Goal: Task Accomplishment & Management: Use online tool/utility

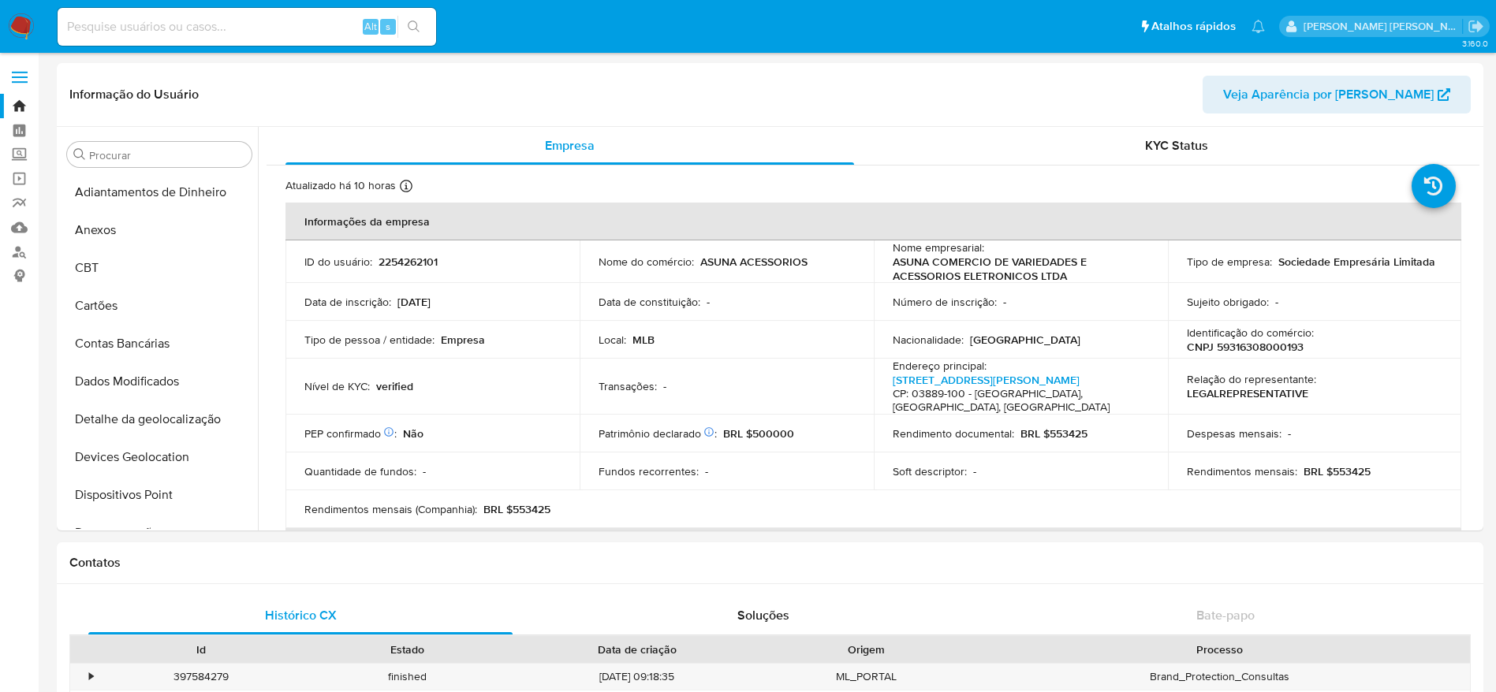
select select "10"
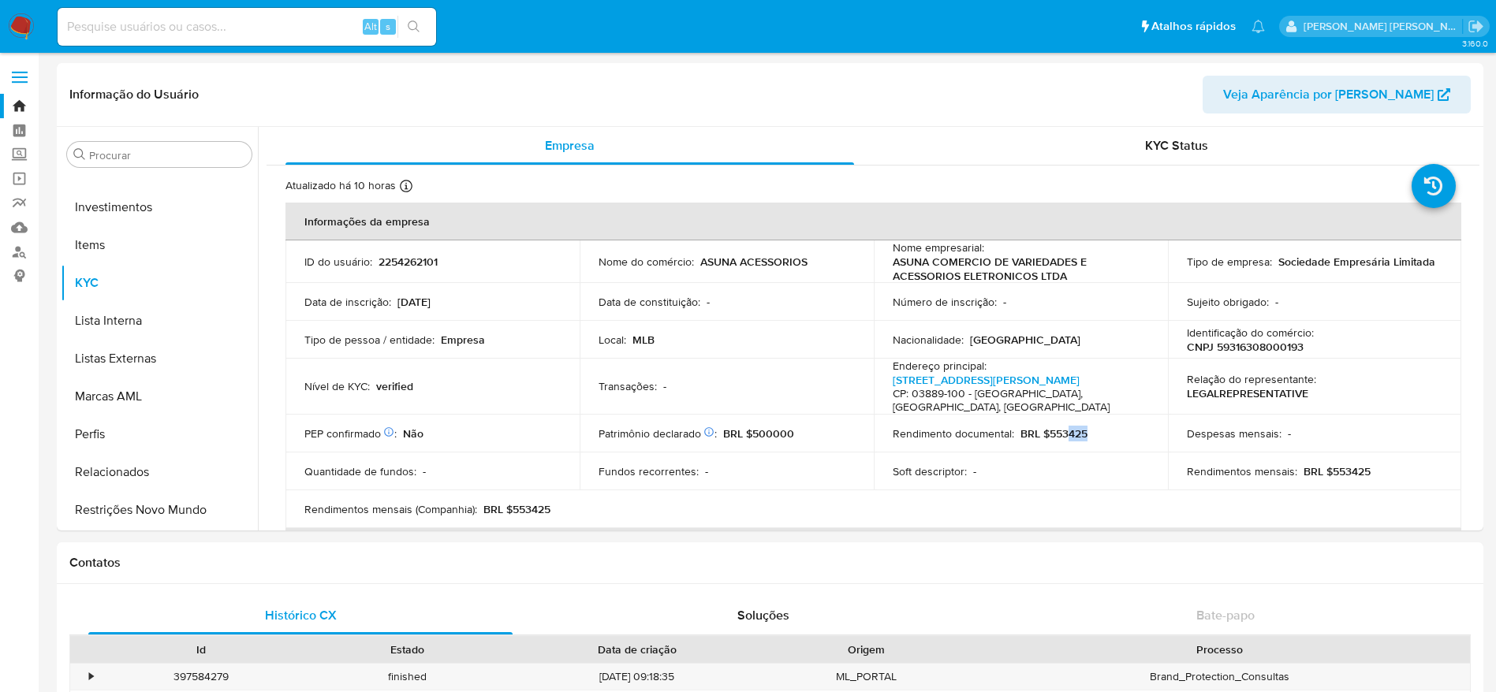
click at [293, 35] on input at bounding box center [247, 27] width 379 height 21
paste input "1239452826"
type input "1239452826"
click at [421, 21] on button "search-icon" at bounding box center [413, 27] width 32 height 22
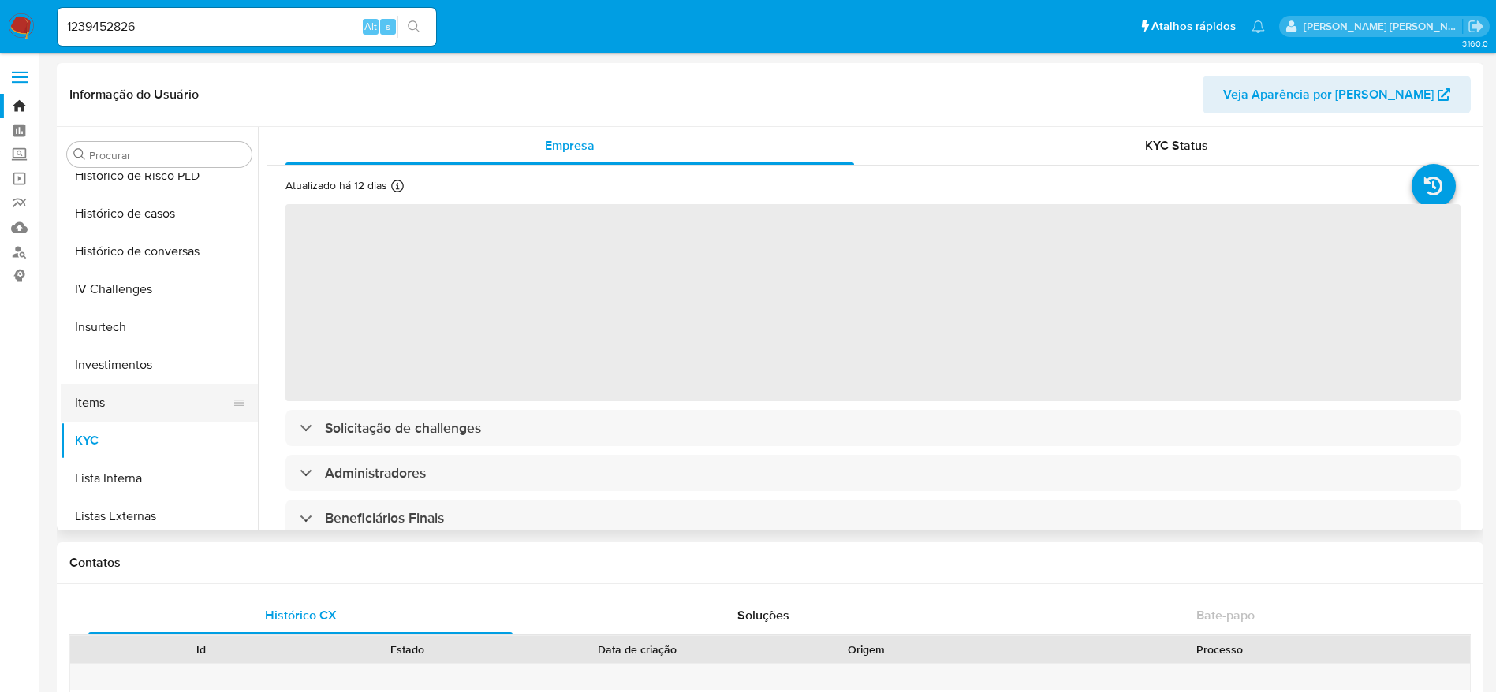
scroll to position [506, 0]
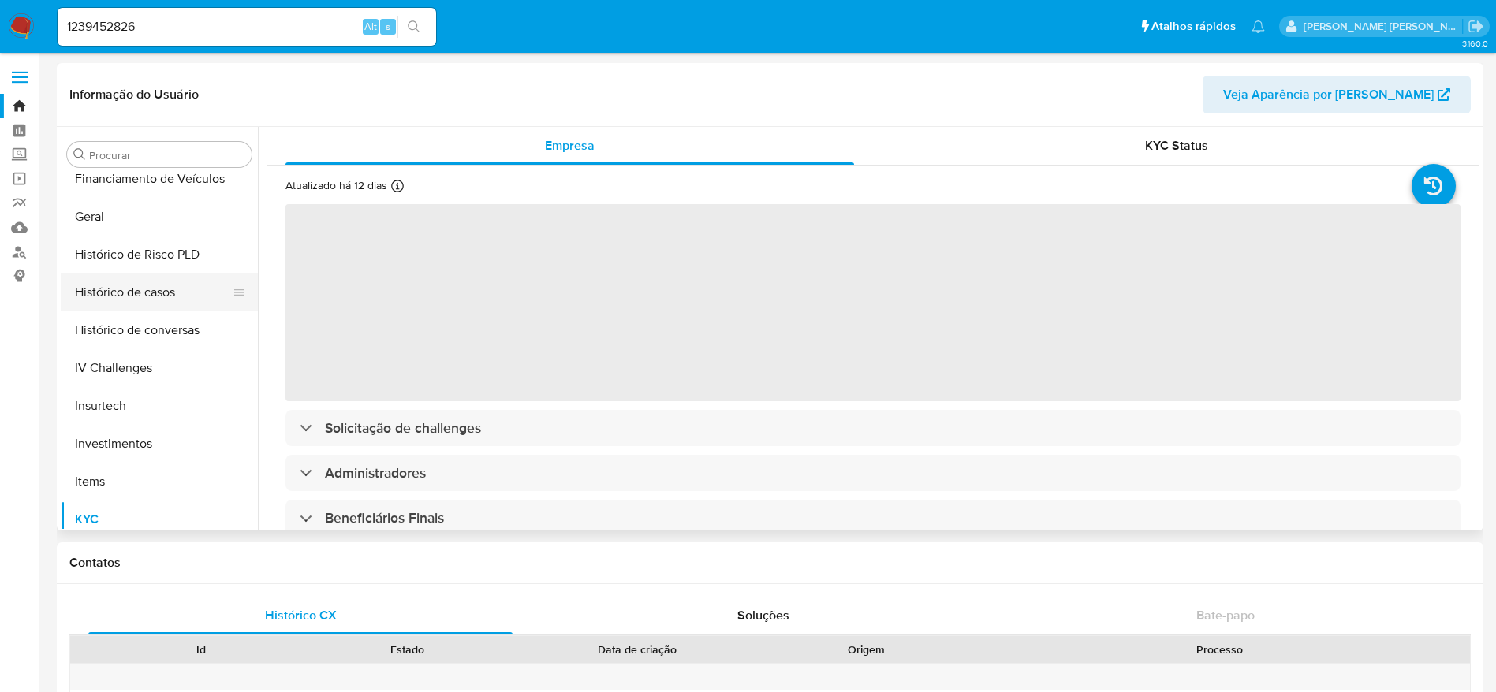
click at [156, 297] on button "Histórico de casos" at bounding box center [153, 293] width 185 height 38
select select "10"
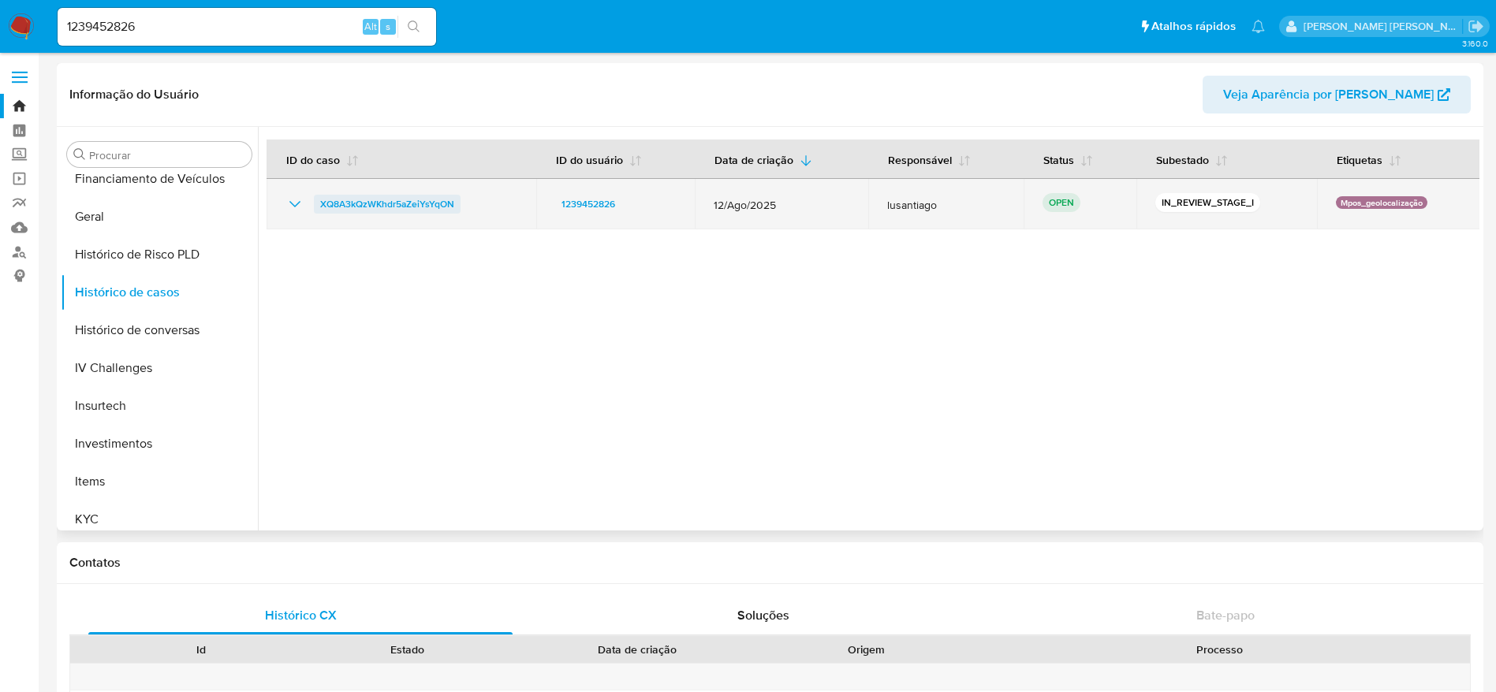
click at [405, 199] on span "XQ8A3kQzWKhdr5aZeiYsYqON" at bounding box center [387, 204] width 134 height 19
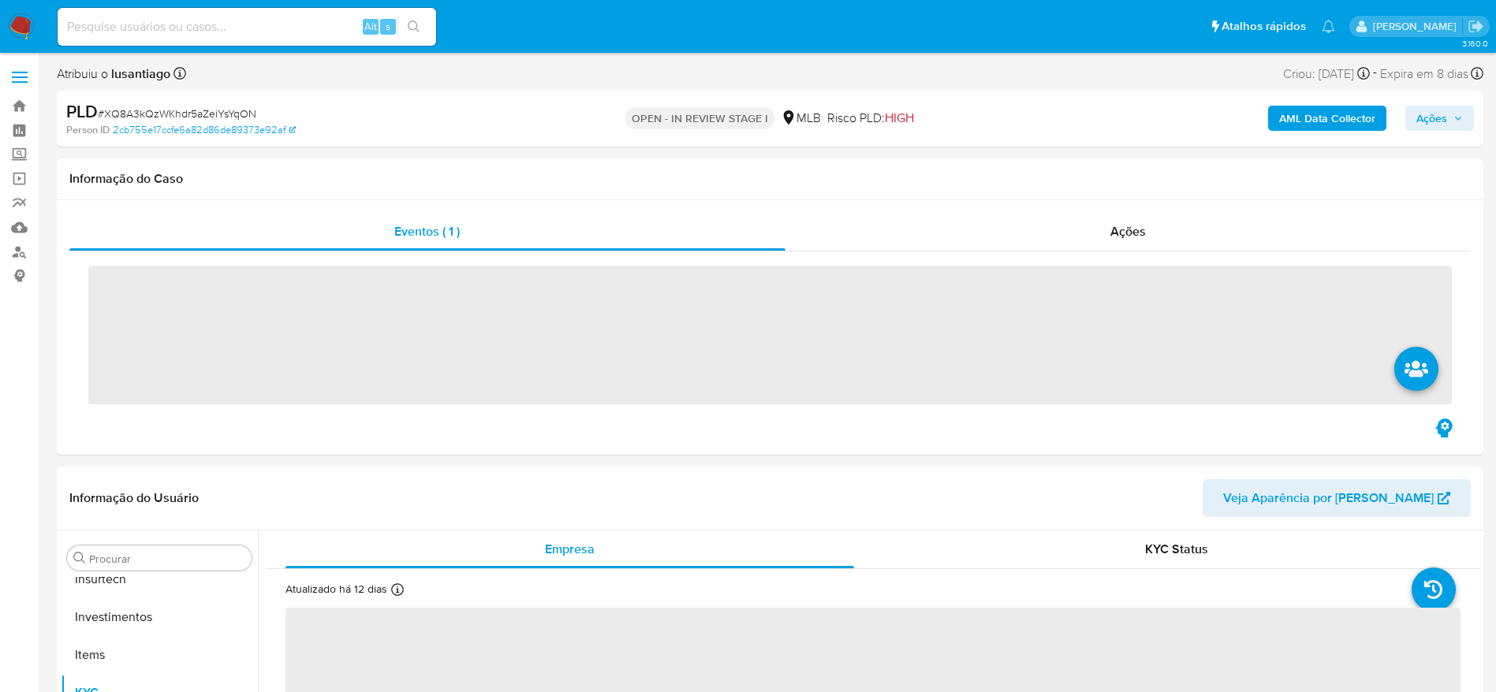
scroll to position [742, 0]
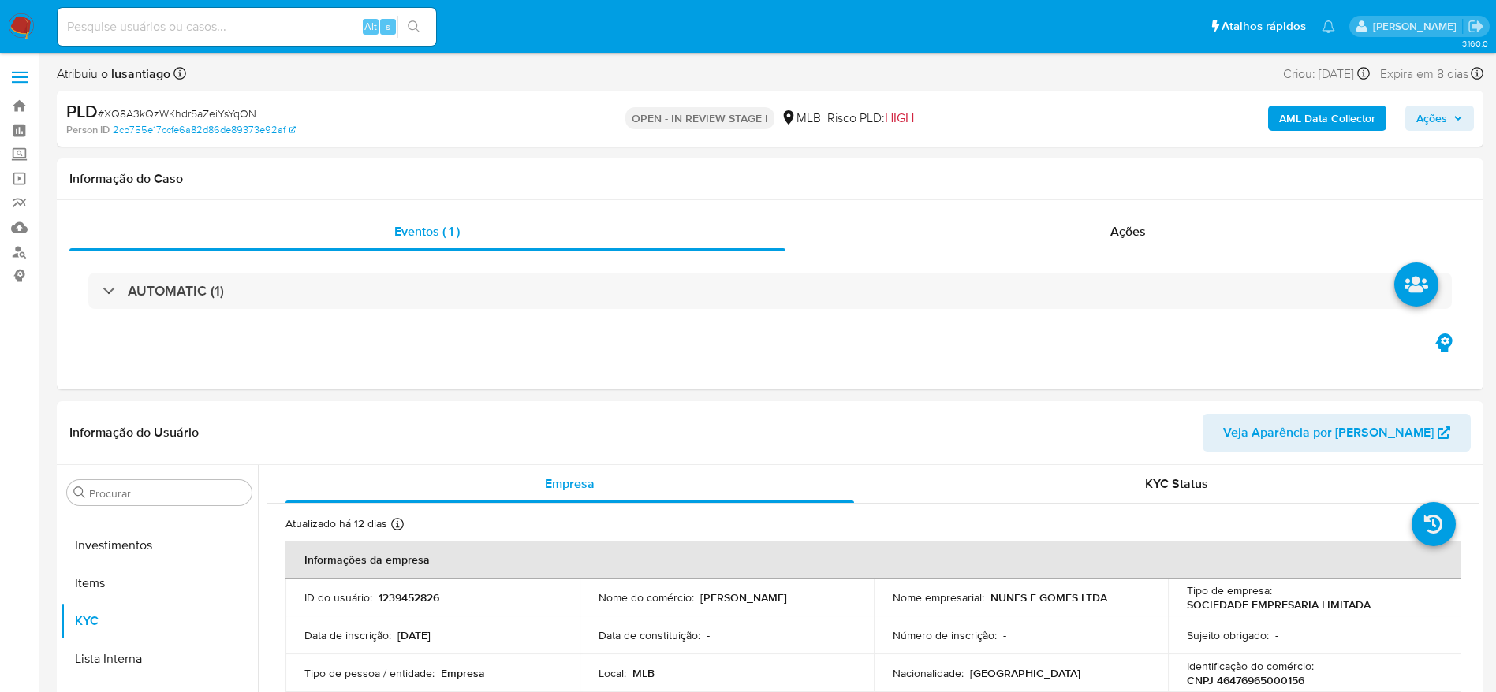
select select "10"
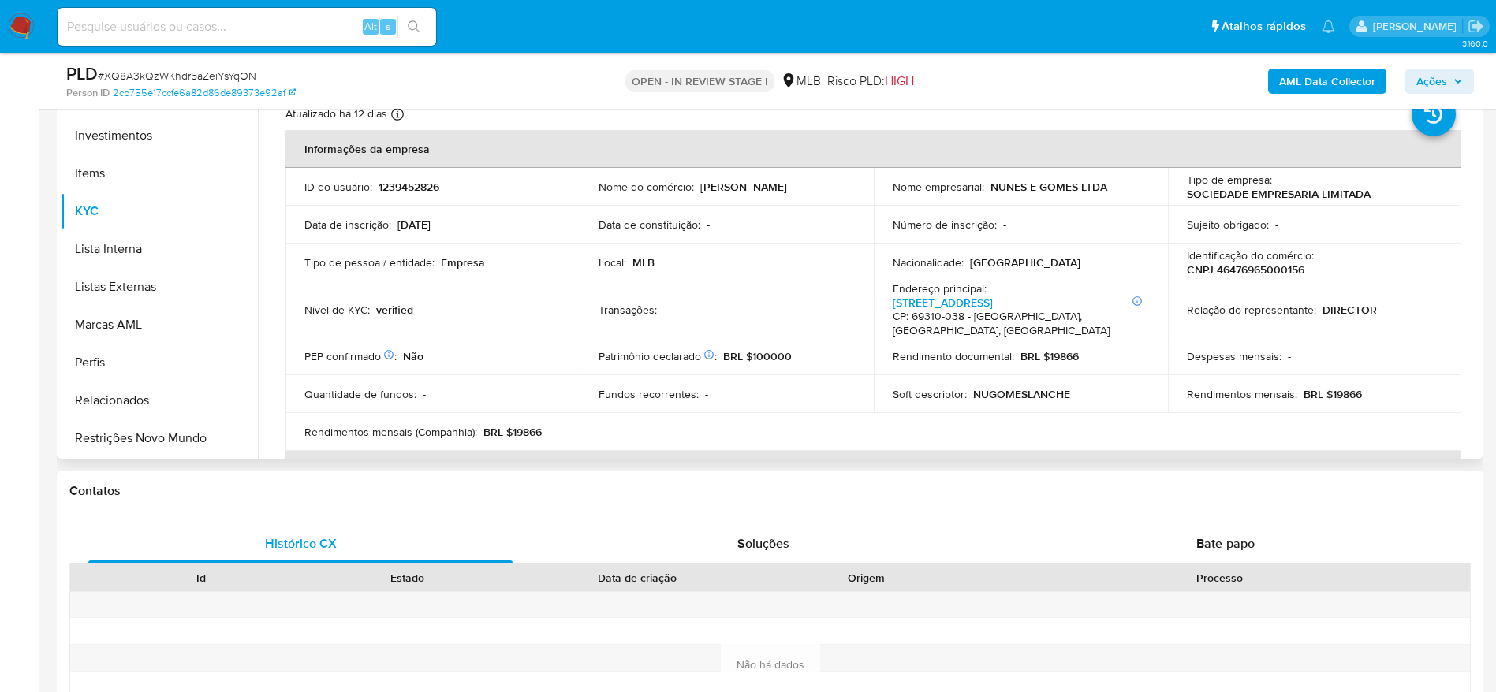
scroll to position [355, 0]
click at [1269, 271] on p "CNPJ 46476965000156" at bounding box center [1246, 269] width 118 height 14
copy p "46476965000156"
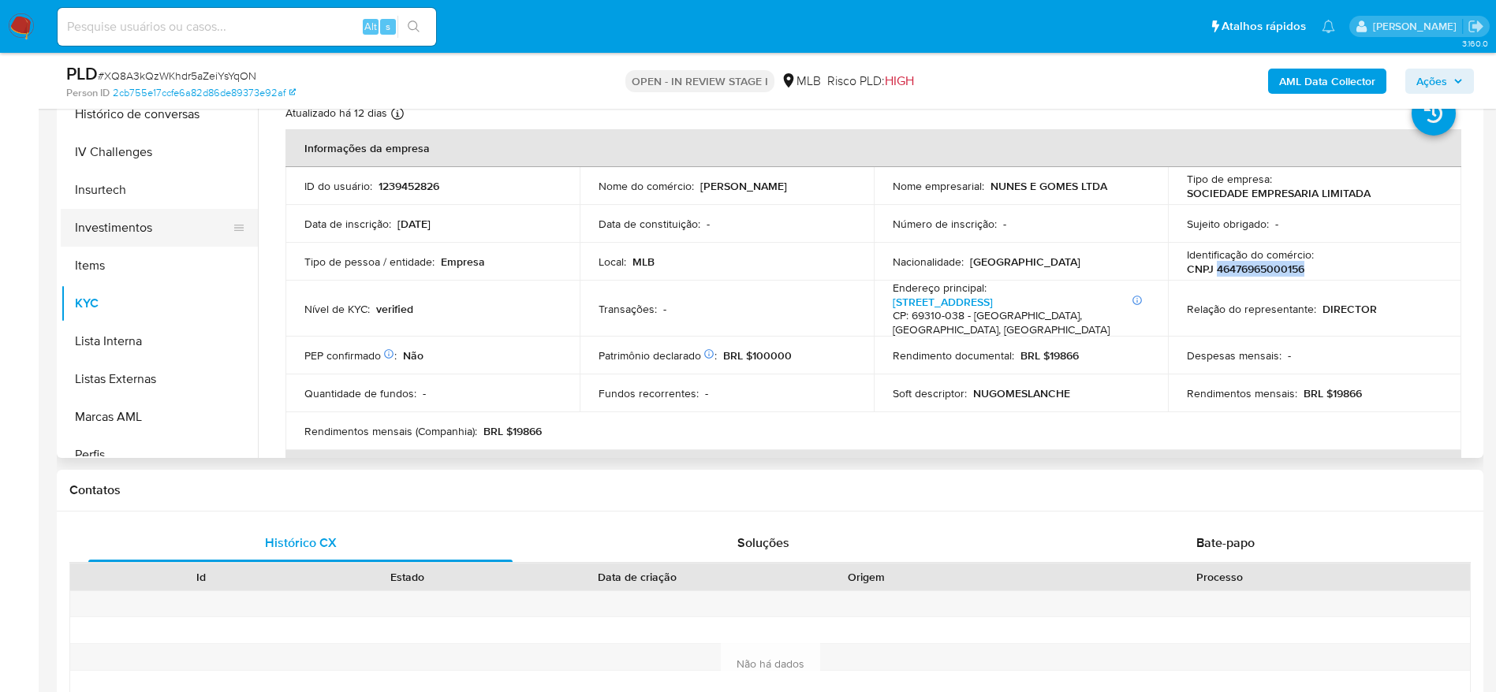
scroll to position [506, 0]
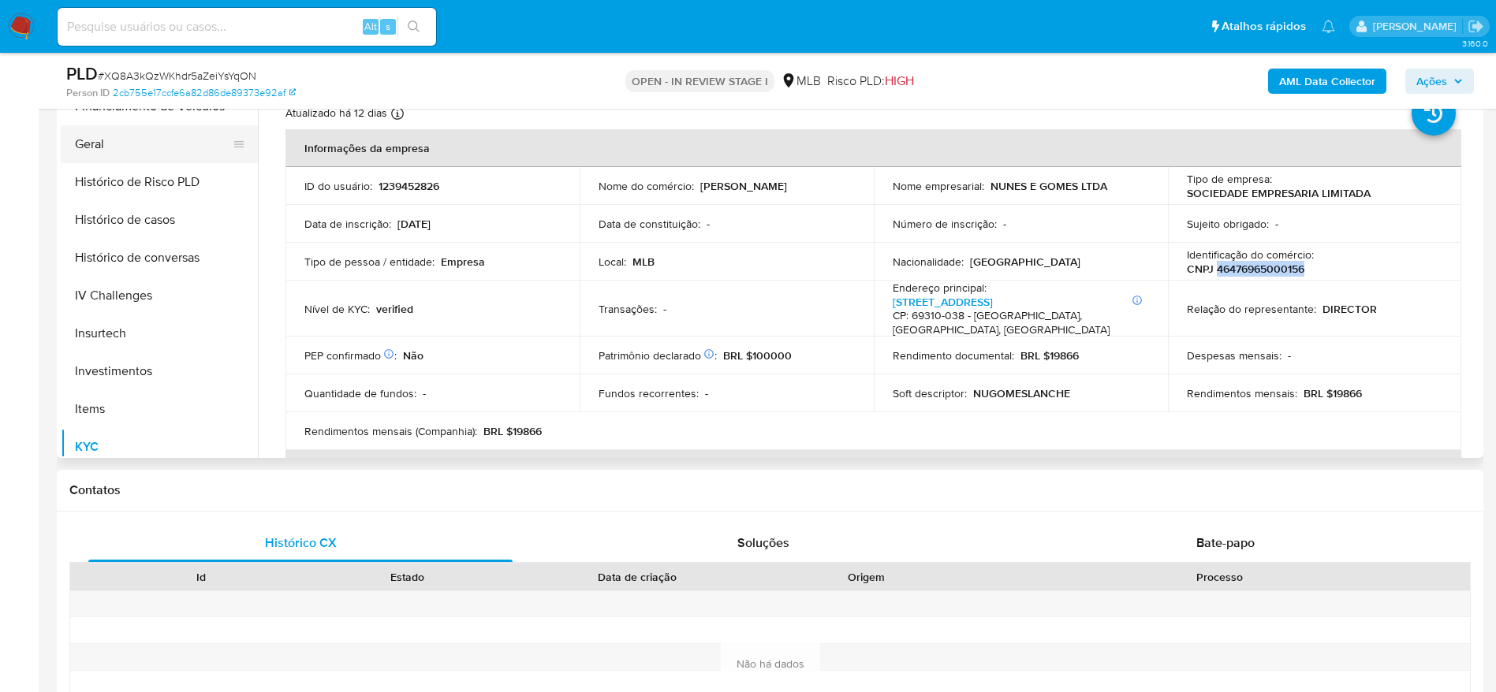
click at [115, 162] on button "Geral" at bounding box center [153, 144] width 185 height 38
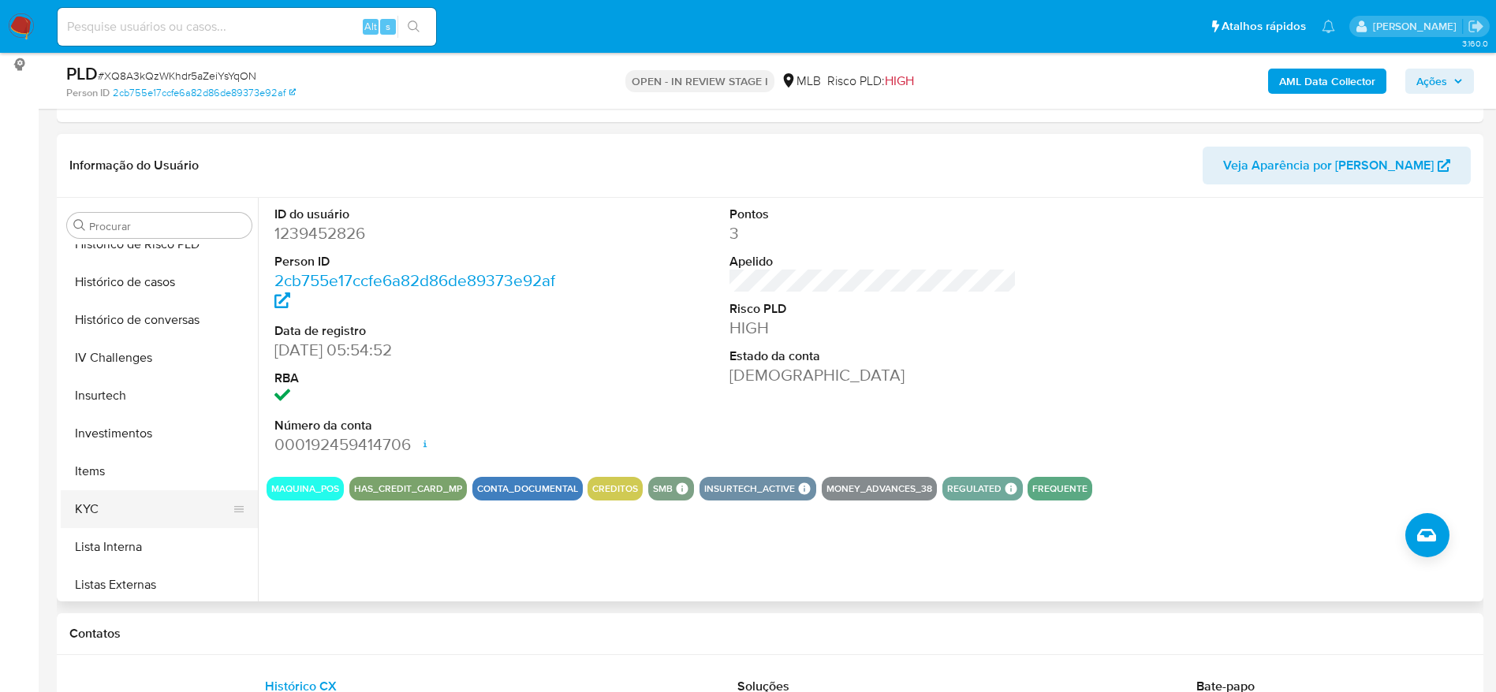
scroll to position [624, 0]
drag, startPoint x: 110, startPoint y: 474, endPoint x: 255, endPoint y: 480, distance: 145.3
click at [110, 475] on button "KYC" at bounding box center [159, 472] width 197 height 38
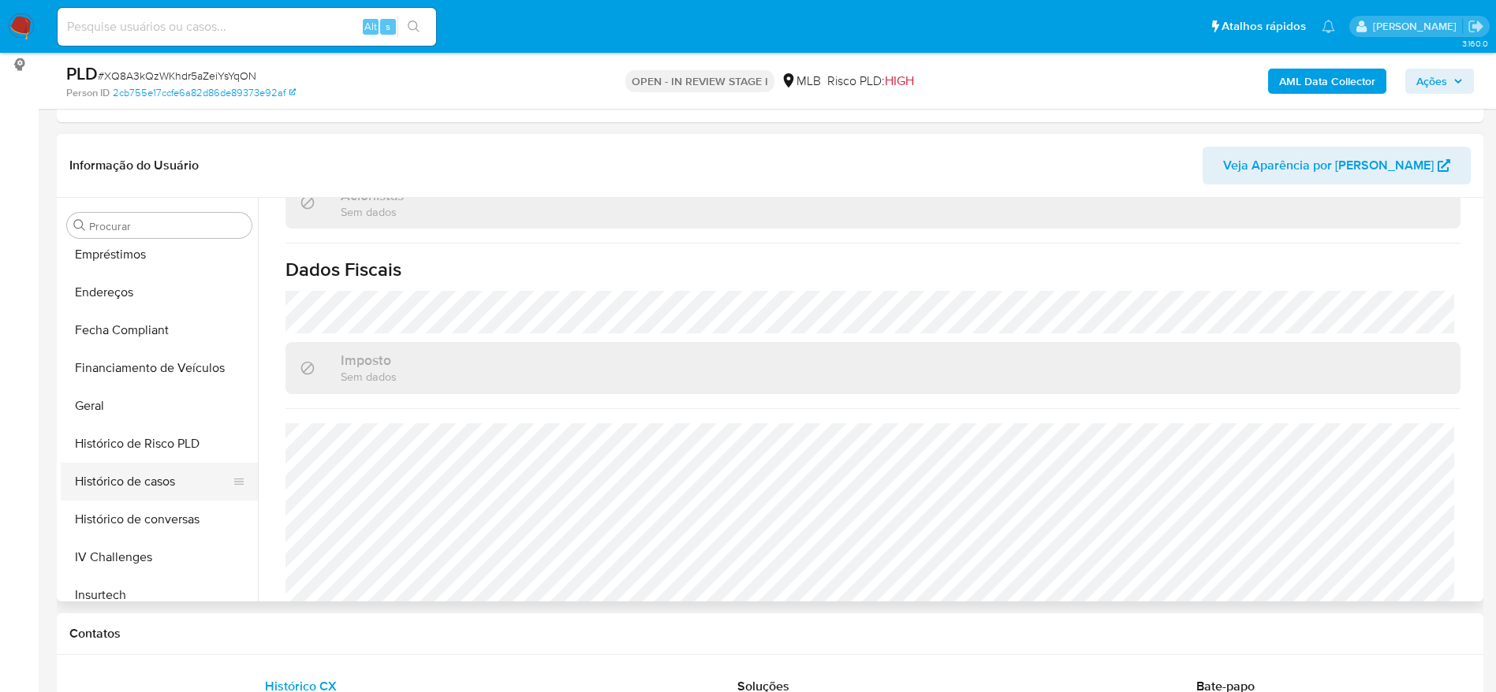
scroll to position [269, 0]
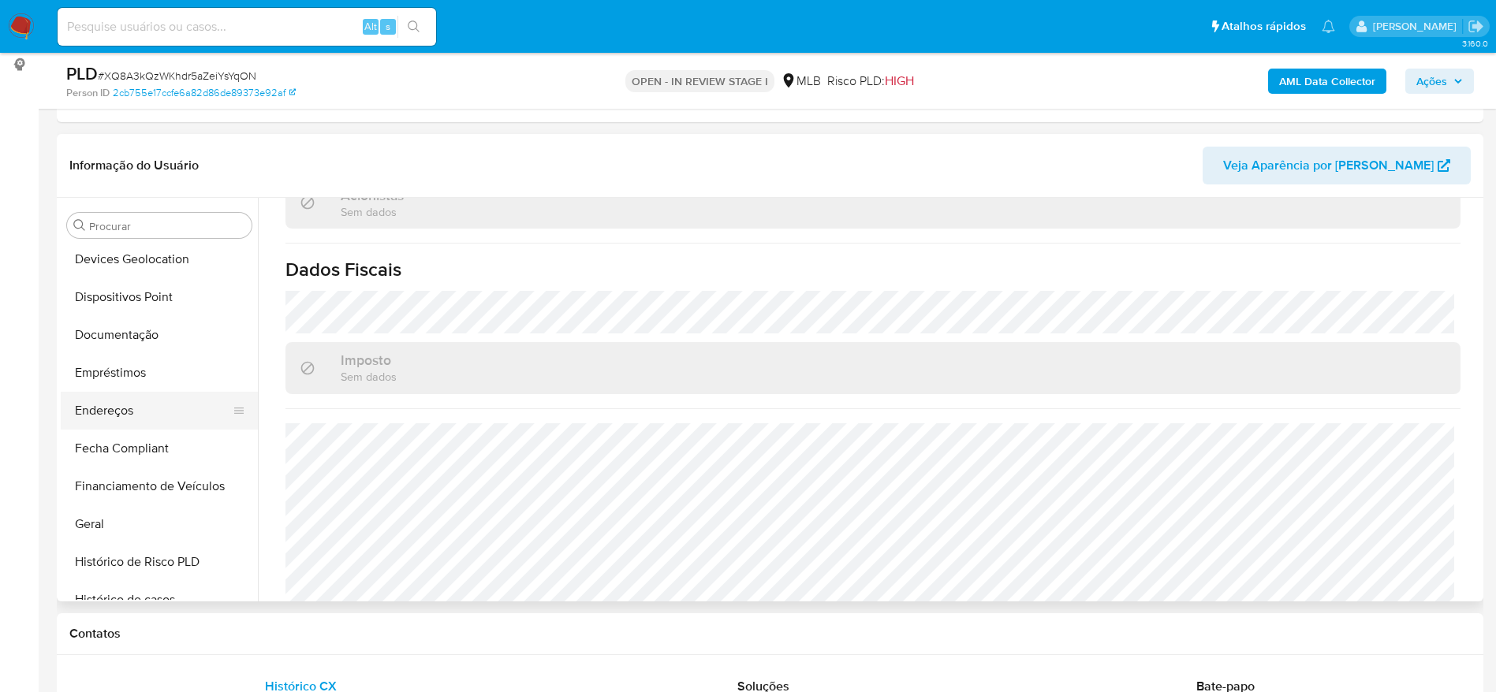
click at [129, 399] on button "Endereços" at bounding box center [153, 411] width 185 height 38
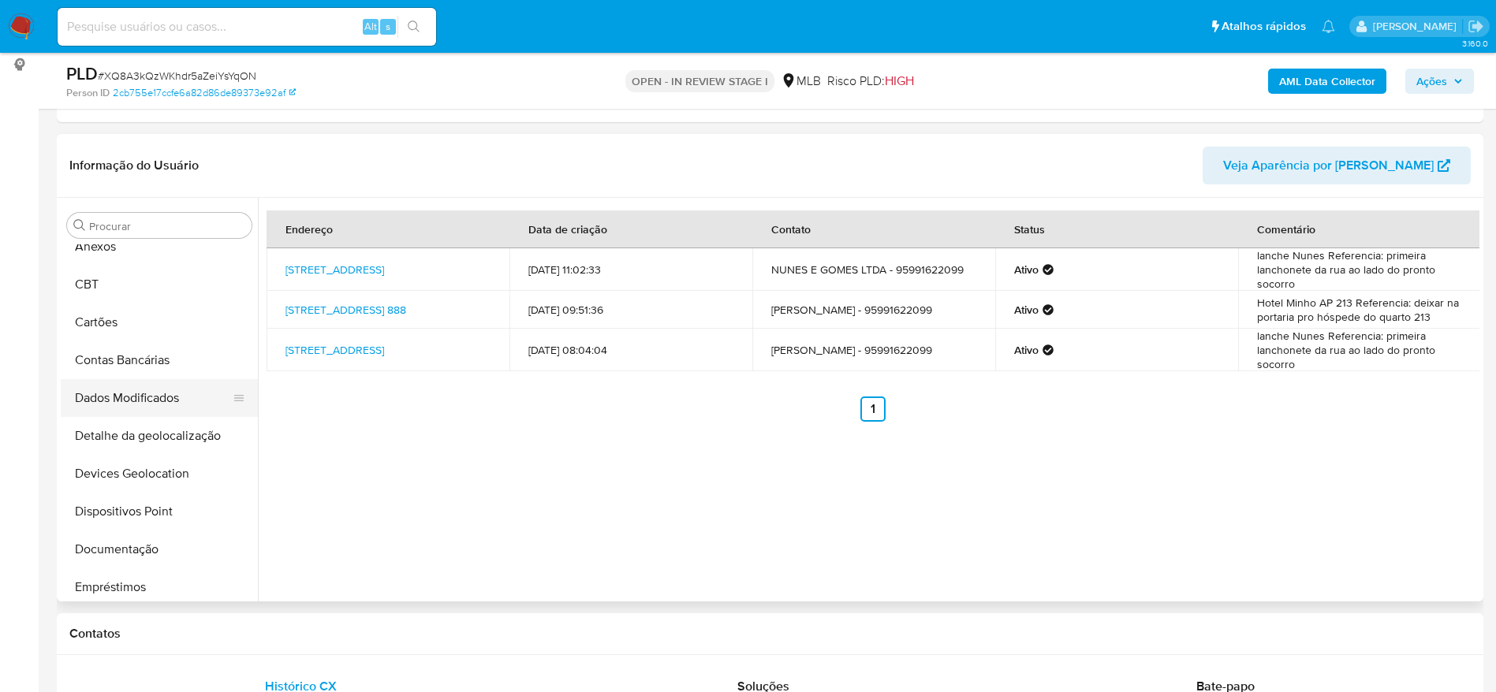
scroll to position [32, 0]
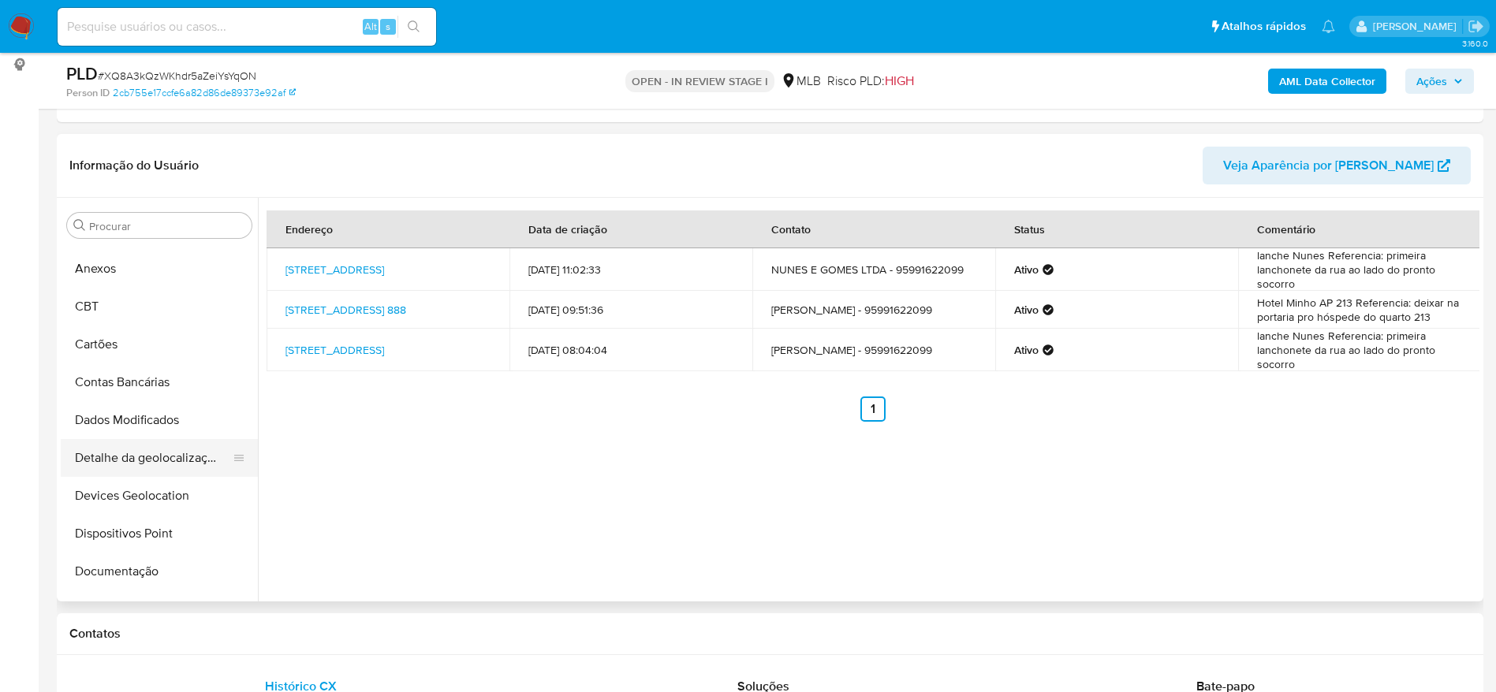
click at [144, 458] on button "Detalhe da geolocalização" at bounding box center [153, 458] width 185 height 38
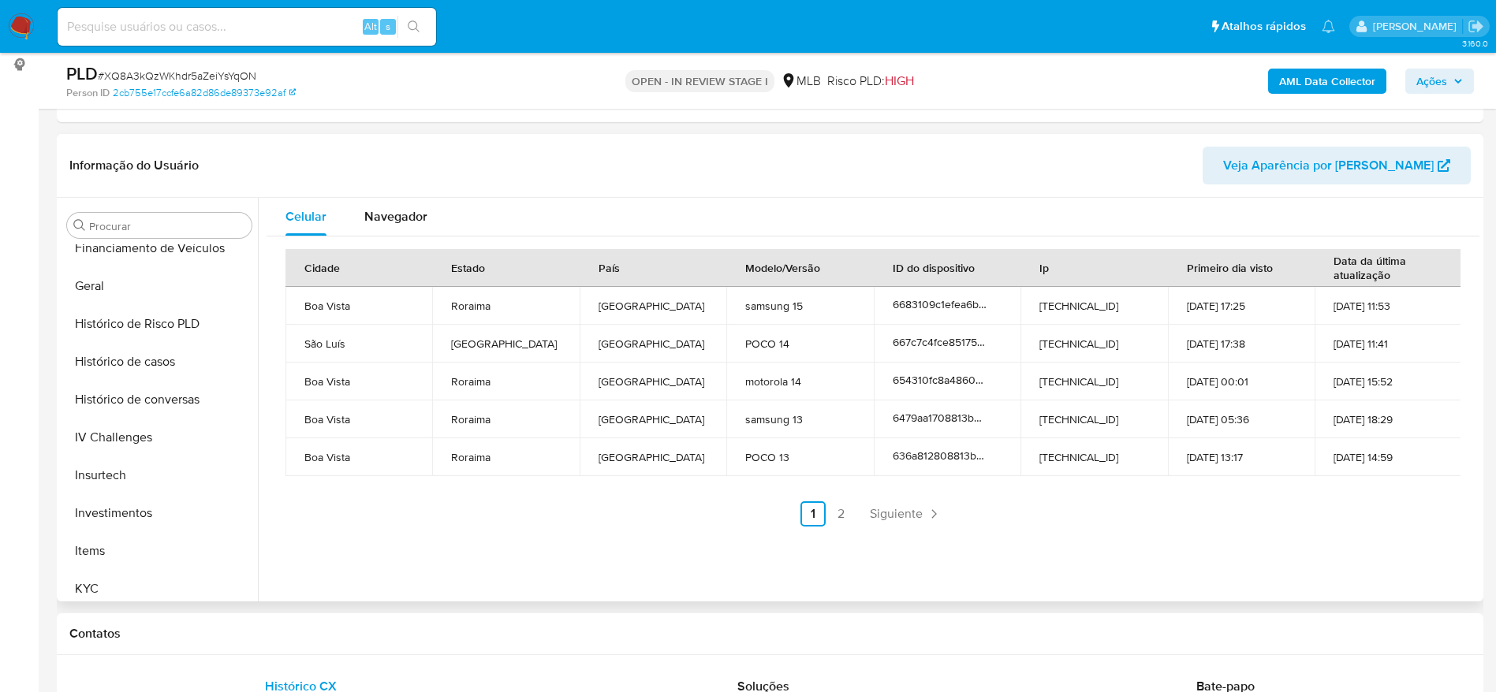
scroll to position [742, 0]
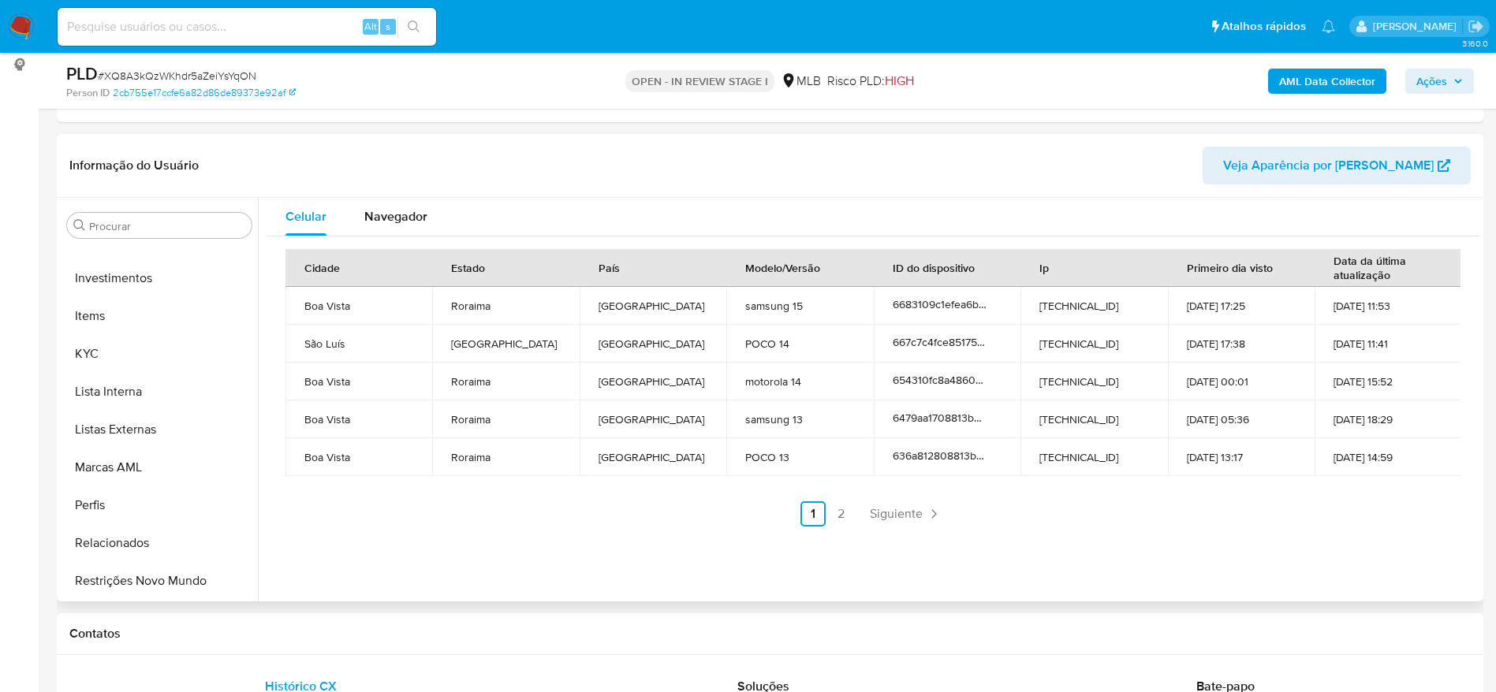
drag, startPoint x: 144, startPoint y: 584, endPoint x: 372, endPoint y: 556, distance: 230.5
click at [144, 585] on button "Restrições Novo Mundo" at bounding box center [159, 581] width 197 height 38
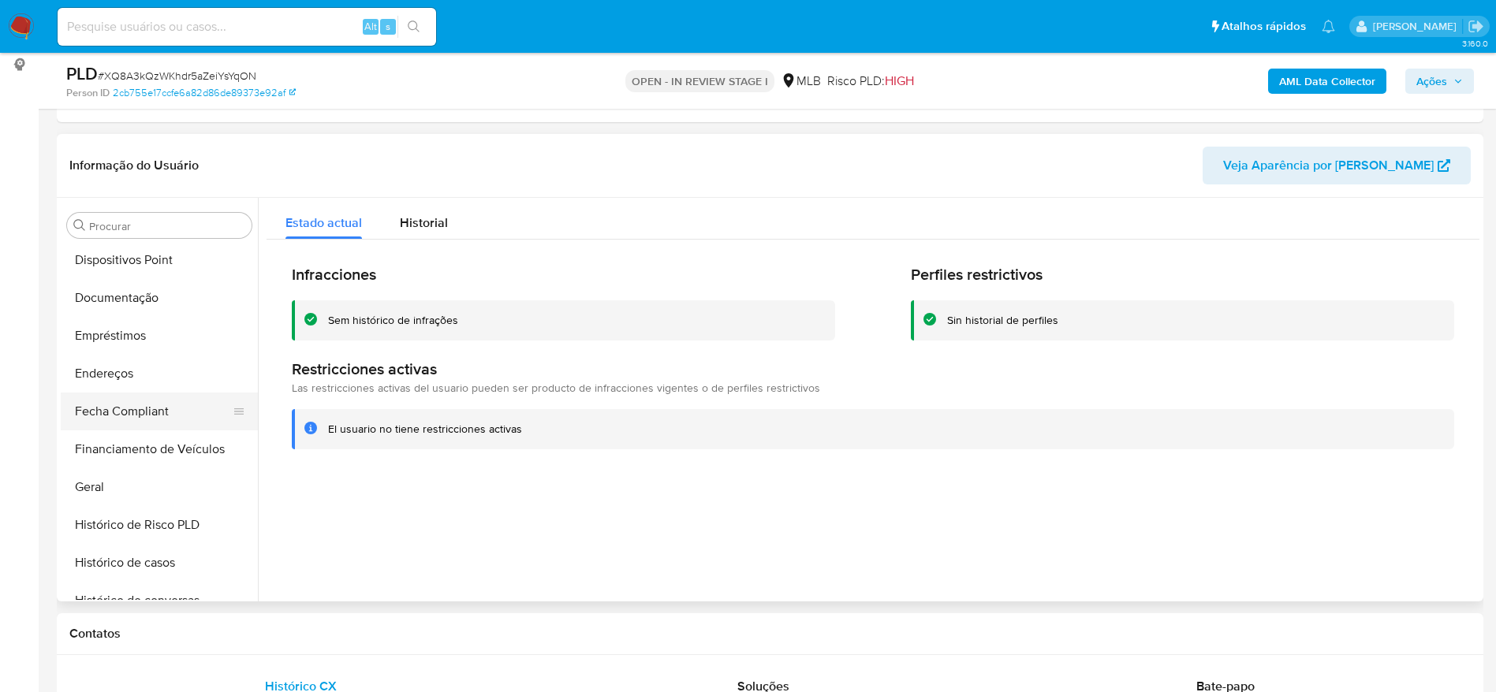
scroll to position [269, 0]
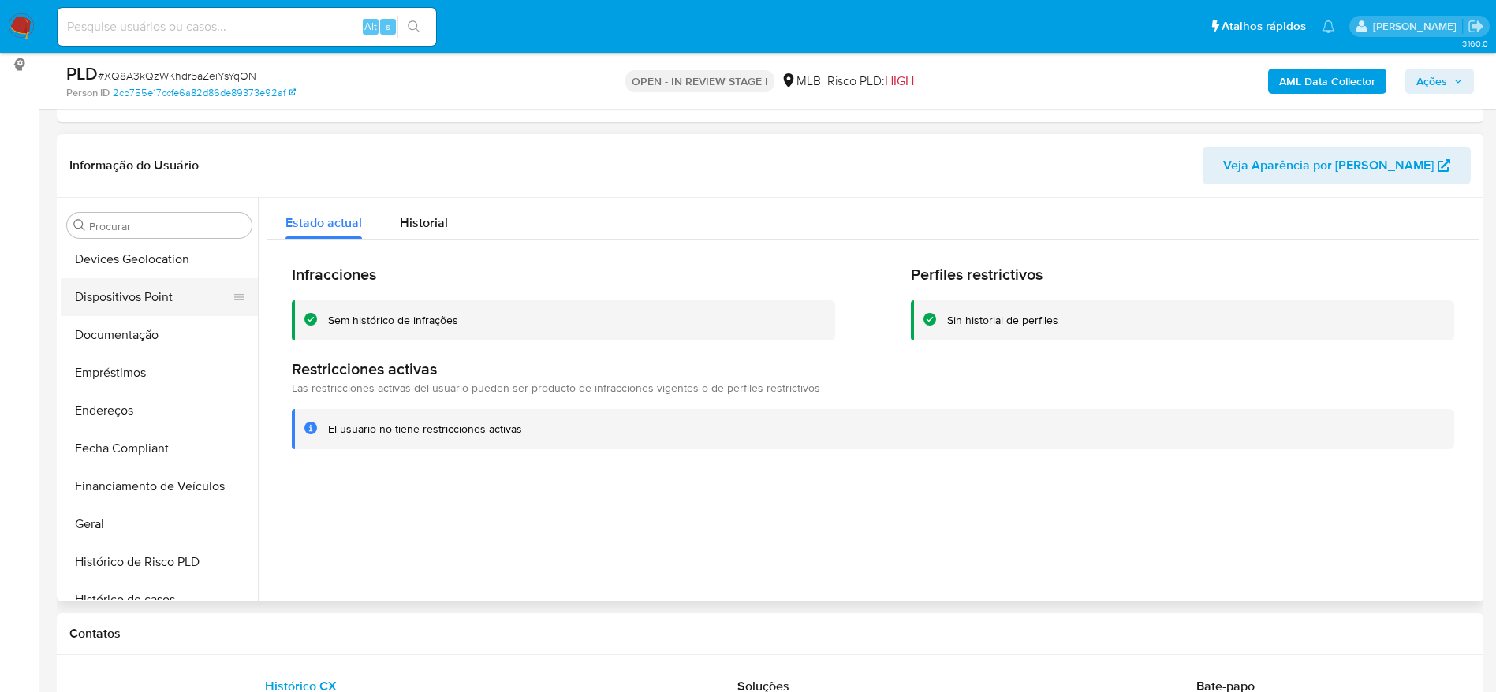
click at [147, 300] on button "Dispositivos Point" at bounding box center [153, 297] width 185 height 38
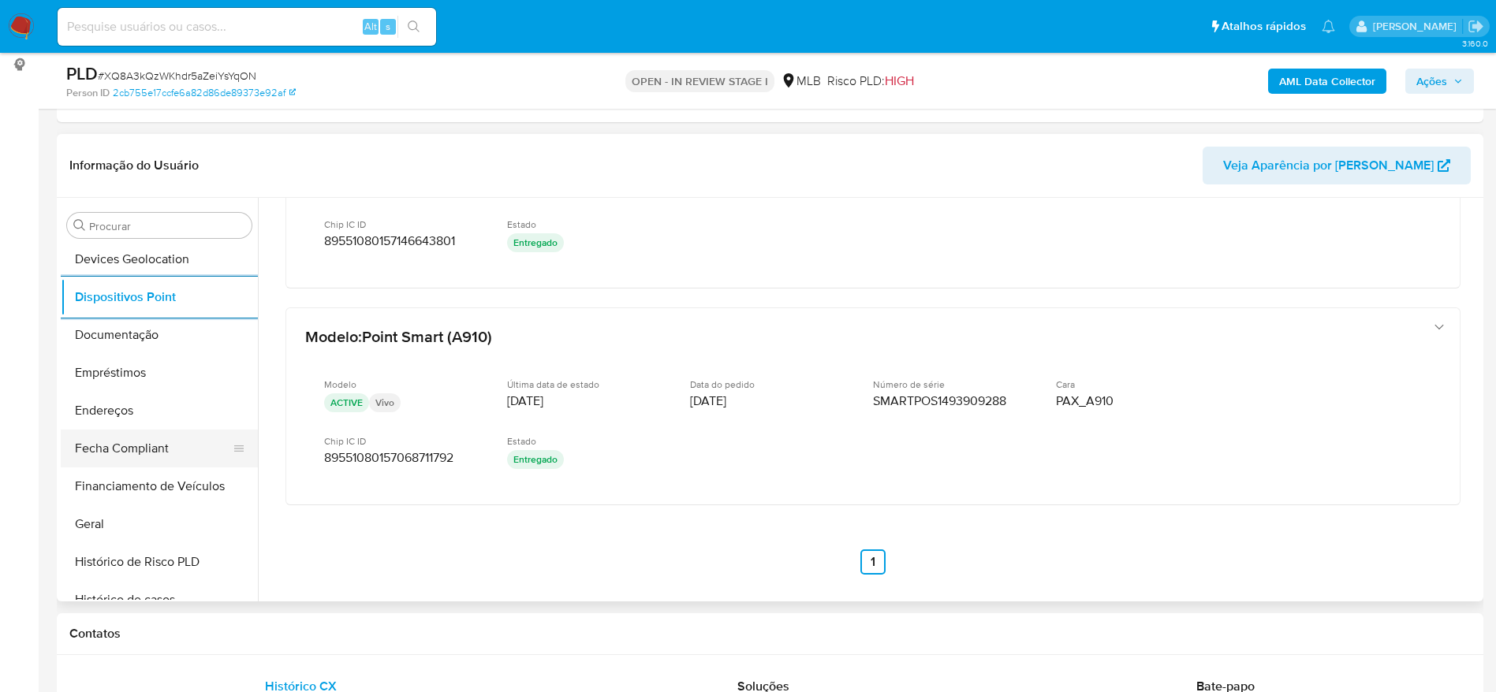
scroll to position [506, 0]
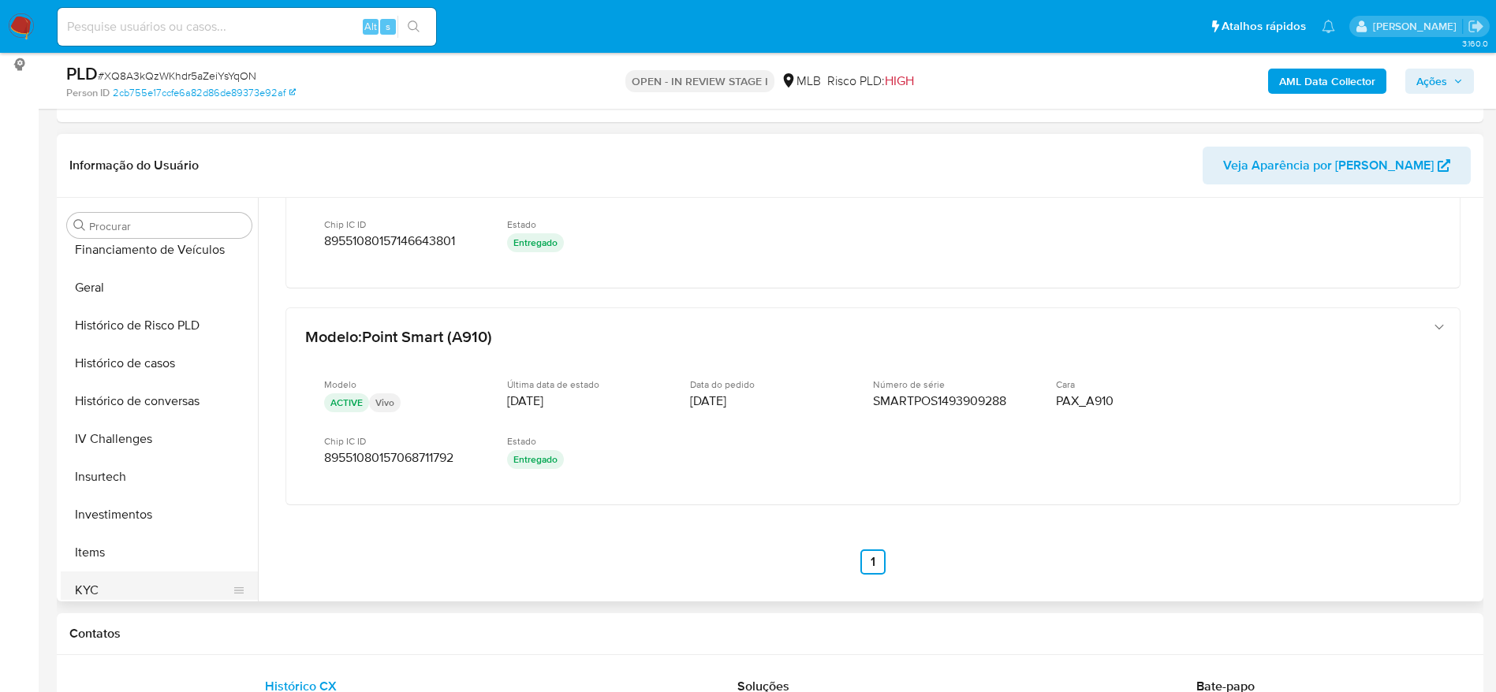
click at [130, 591] on button "KYC" at bounding box center [153, 591] width 185 height 38
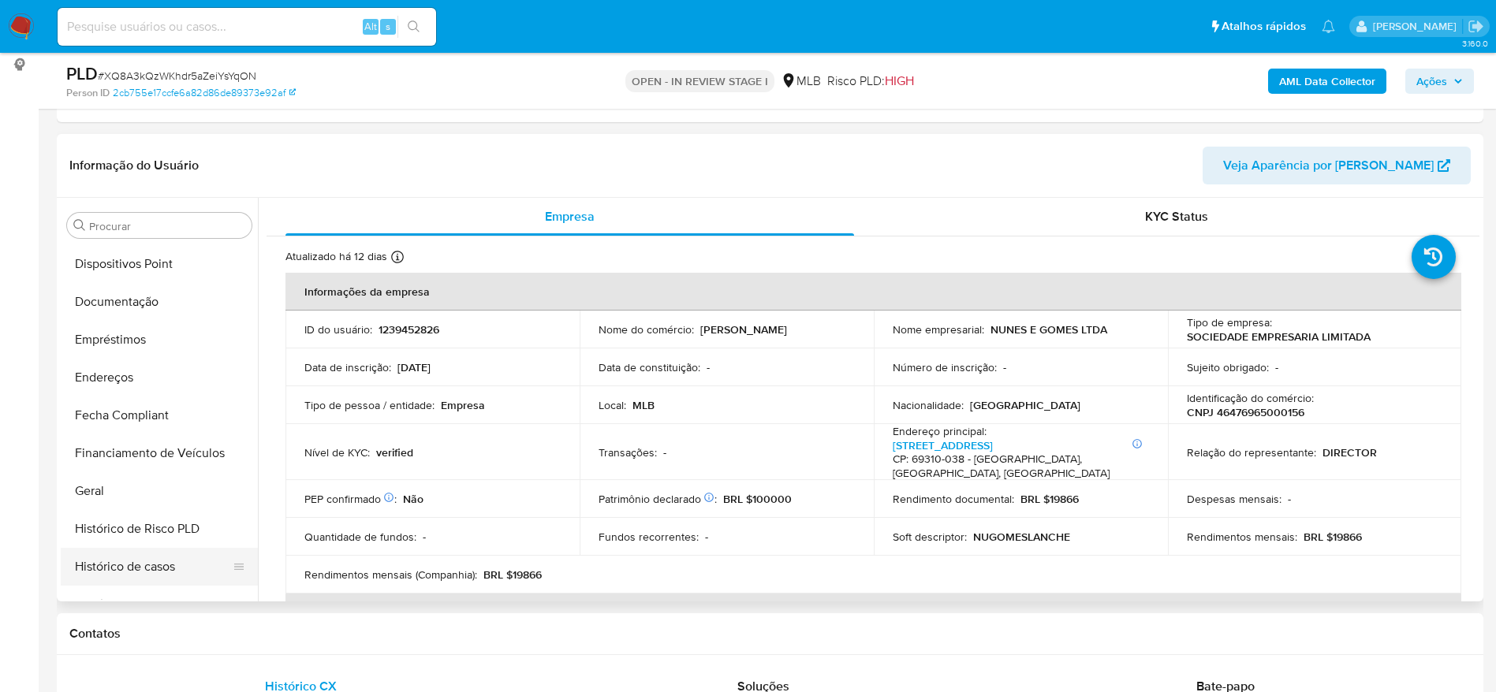
scroll to position [269, 0]
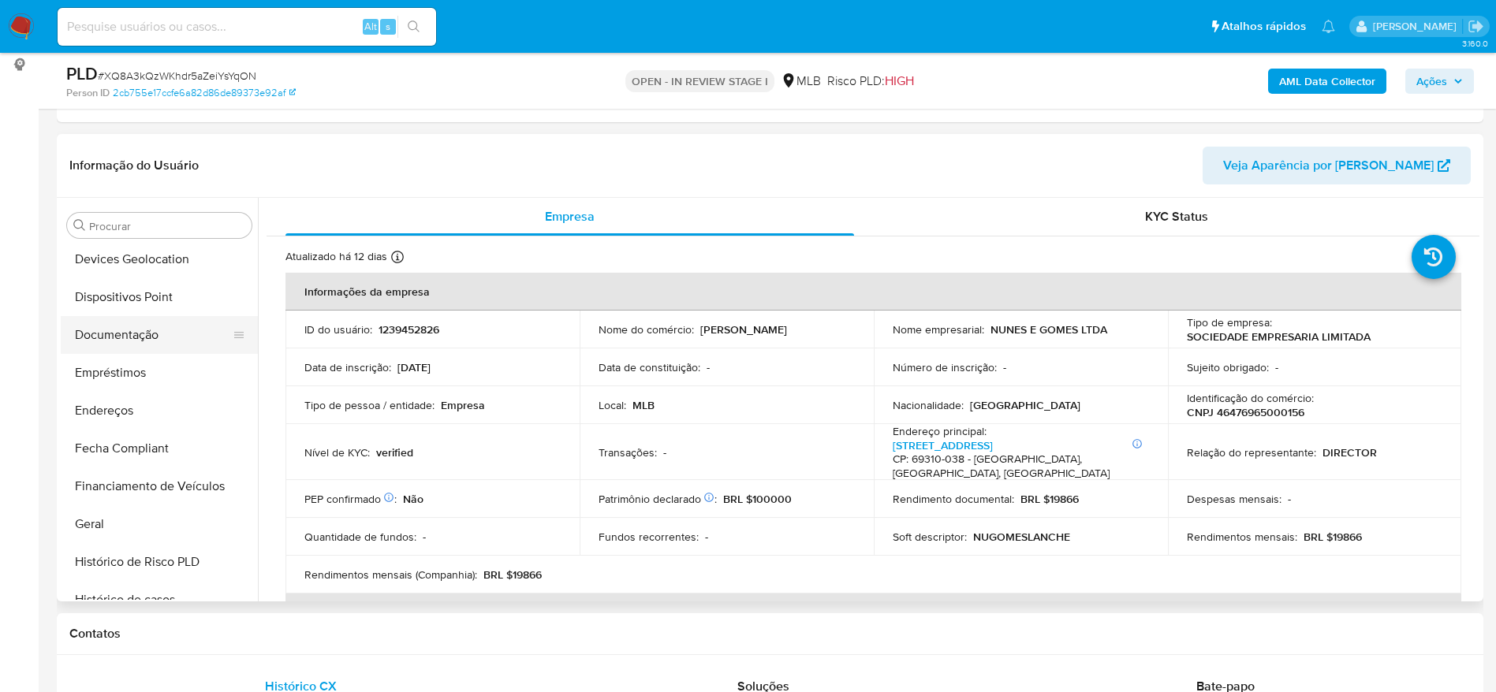
click at [137, 342] on button "Documentação" at bounding box center [153, 335] width 185 height 38
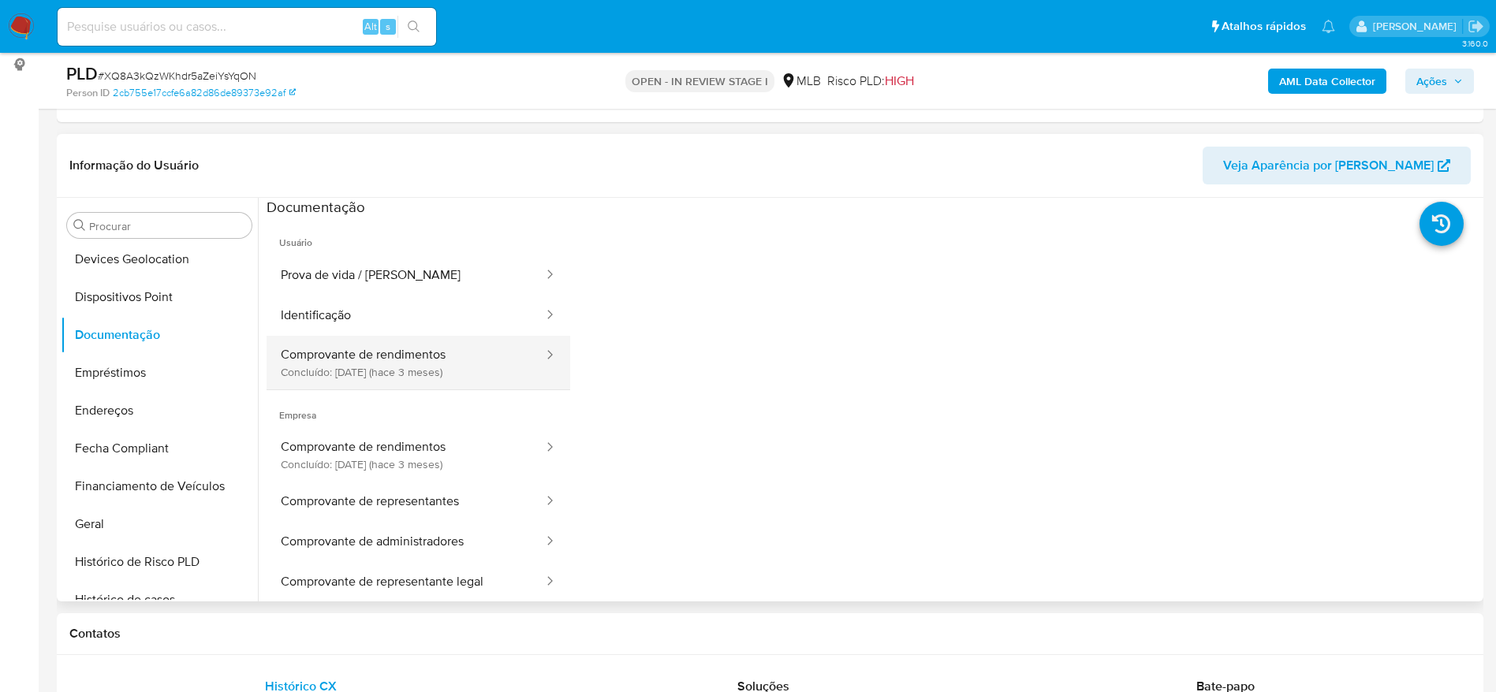
click at [393, 370] on button "Comprovante de rendimentos Concluído: 11/06/2025 (hace 3 meses)" at bounding box center [406, 363] width 278 height 54
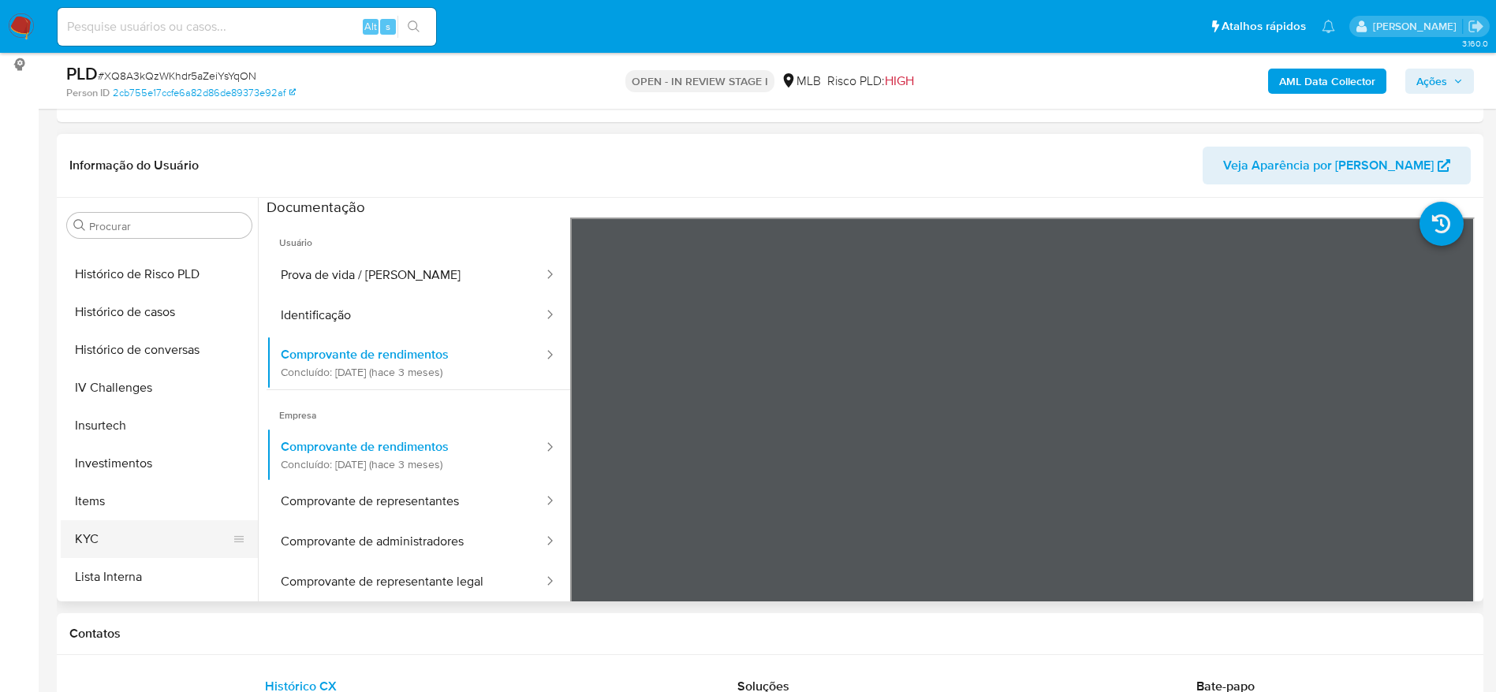
scroll to position [624, 0]
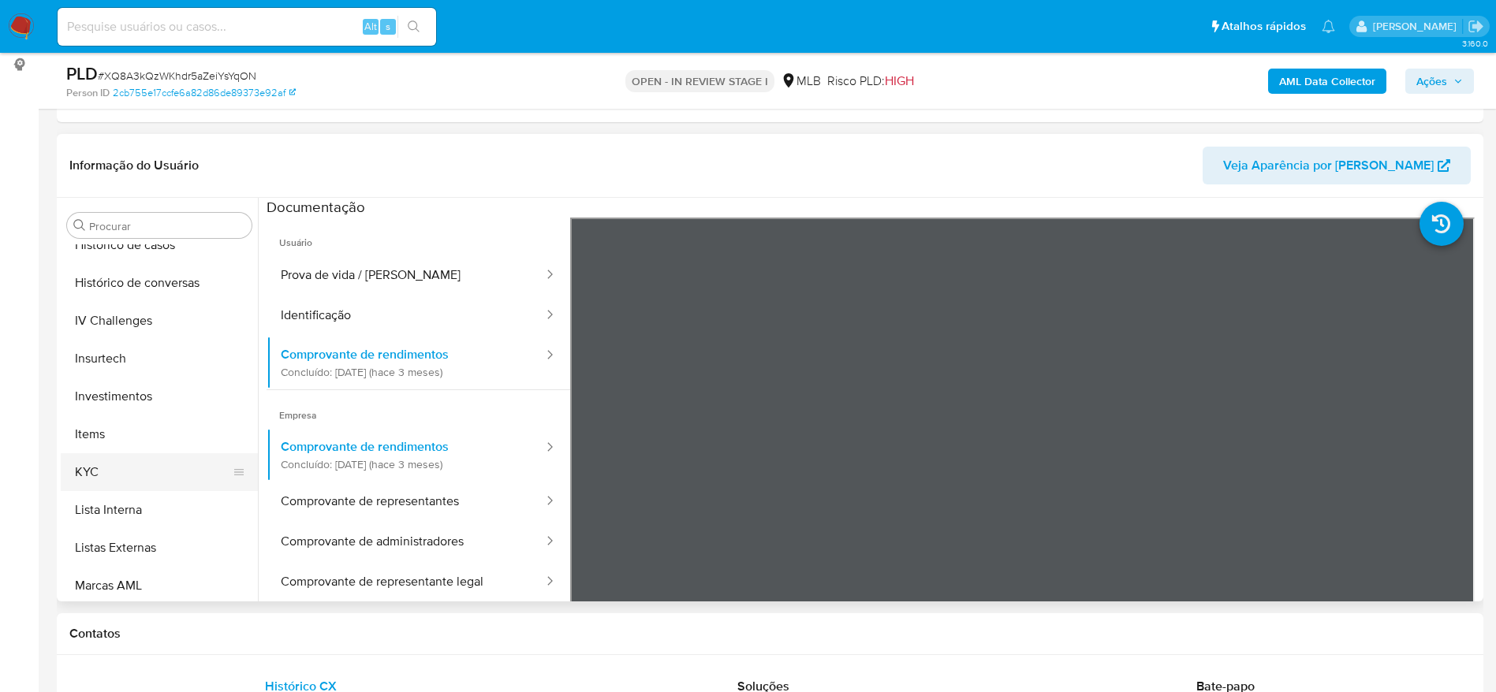
click at [136, 462] on button "KYC" at bounding box center [153, 472] width 185 height 38
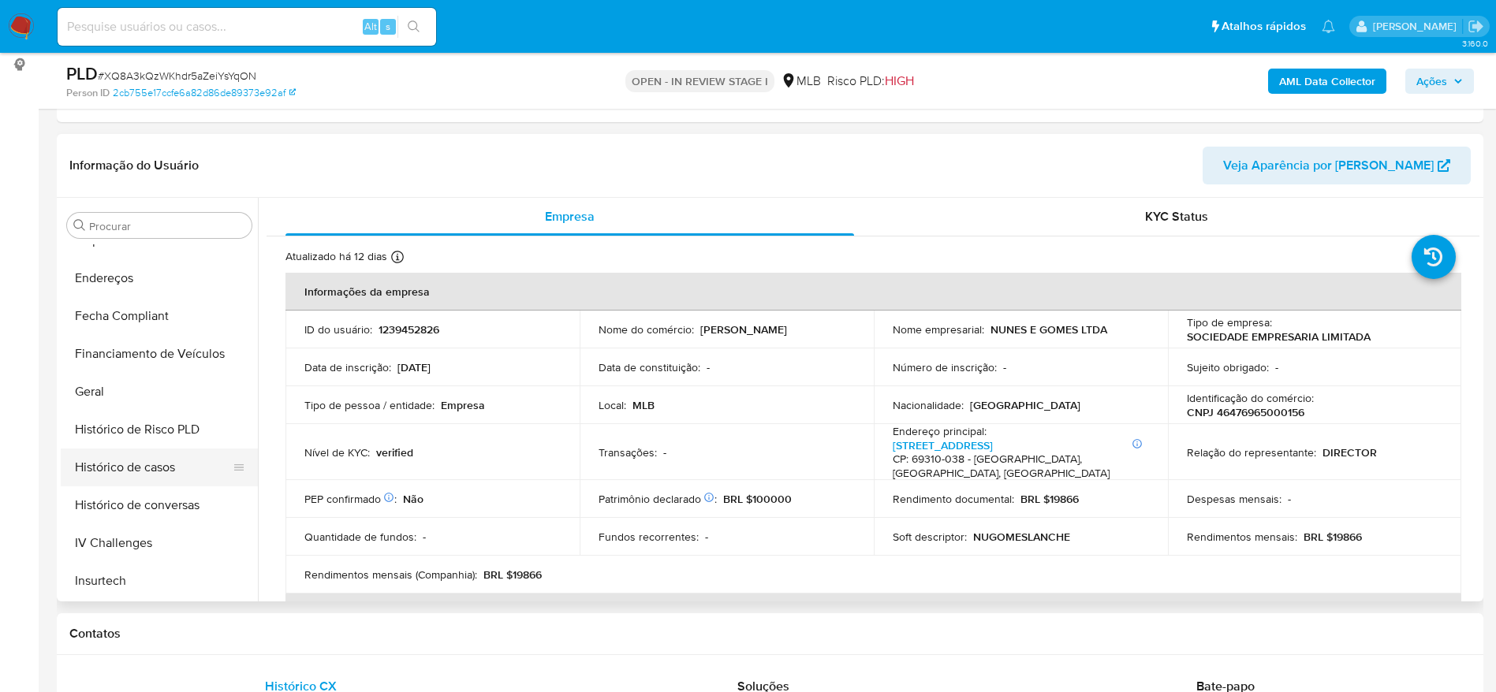
scroll to position [387, 0]
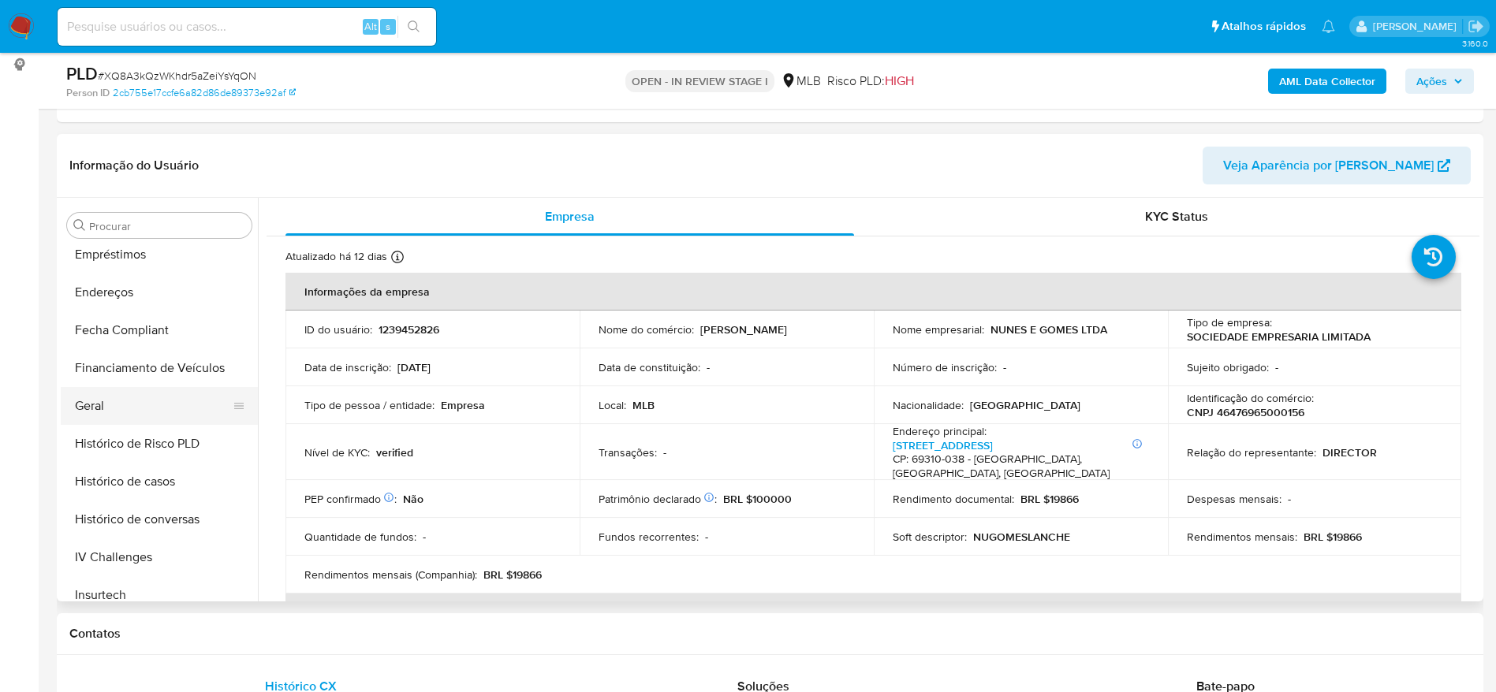
click at [115, 420] on button "Geral" at bounding box center [153, 406] width 185 height 38
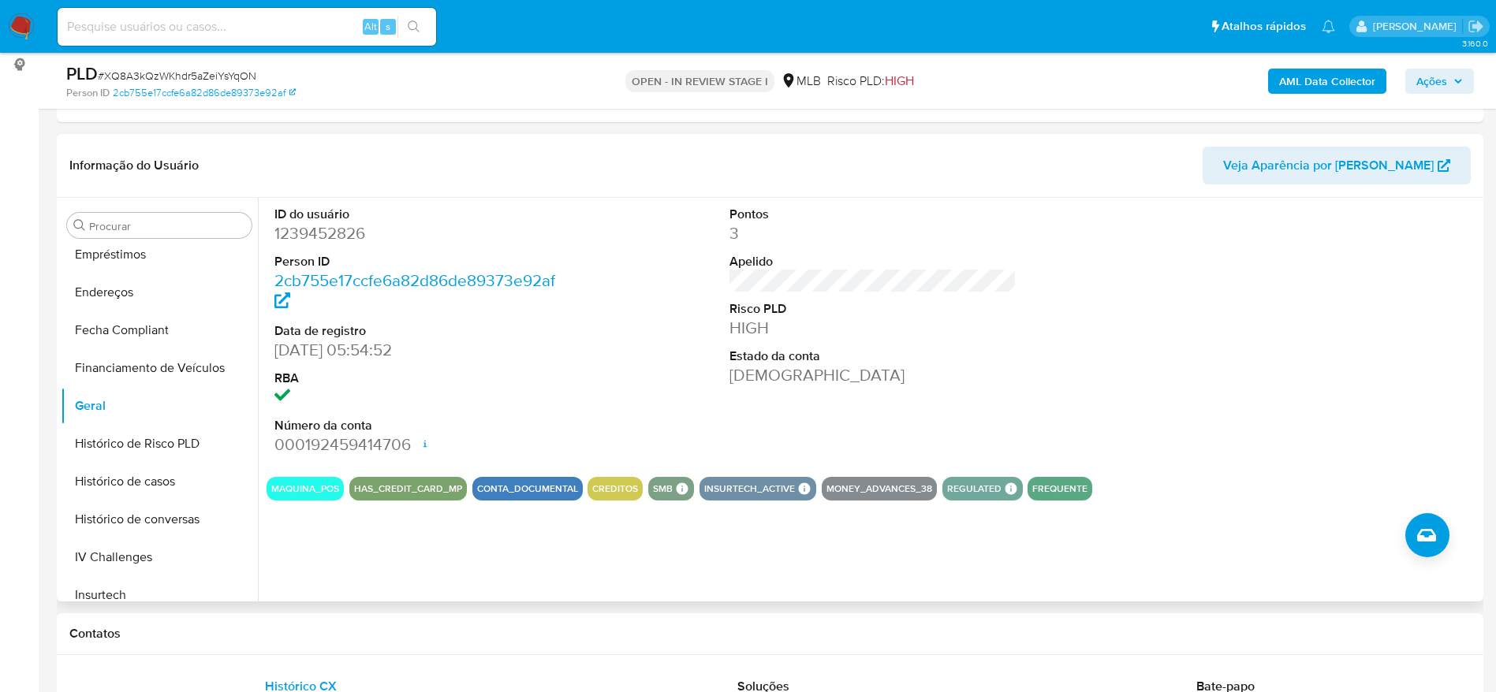
click at [334, 535] on div "ID do usuário 1239452826 Person ID 2cb755e17ccfe6a82d86de89373e92af Data de reg…" at bounding box center [869, 400] width 1222 height 404
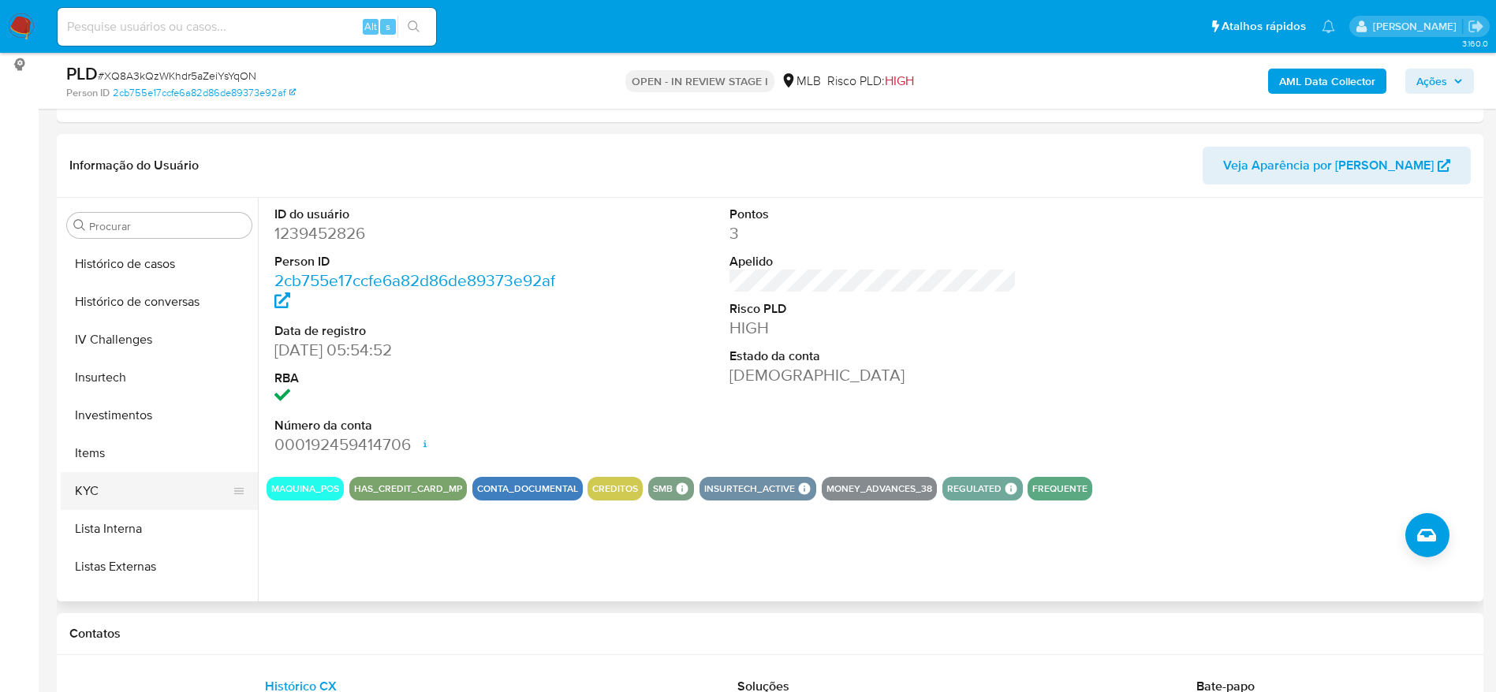
scroll to position [624, 0]
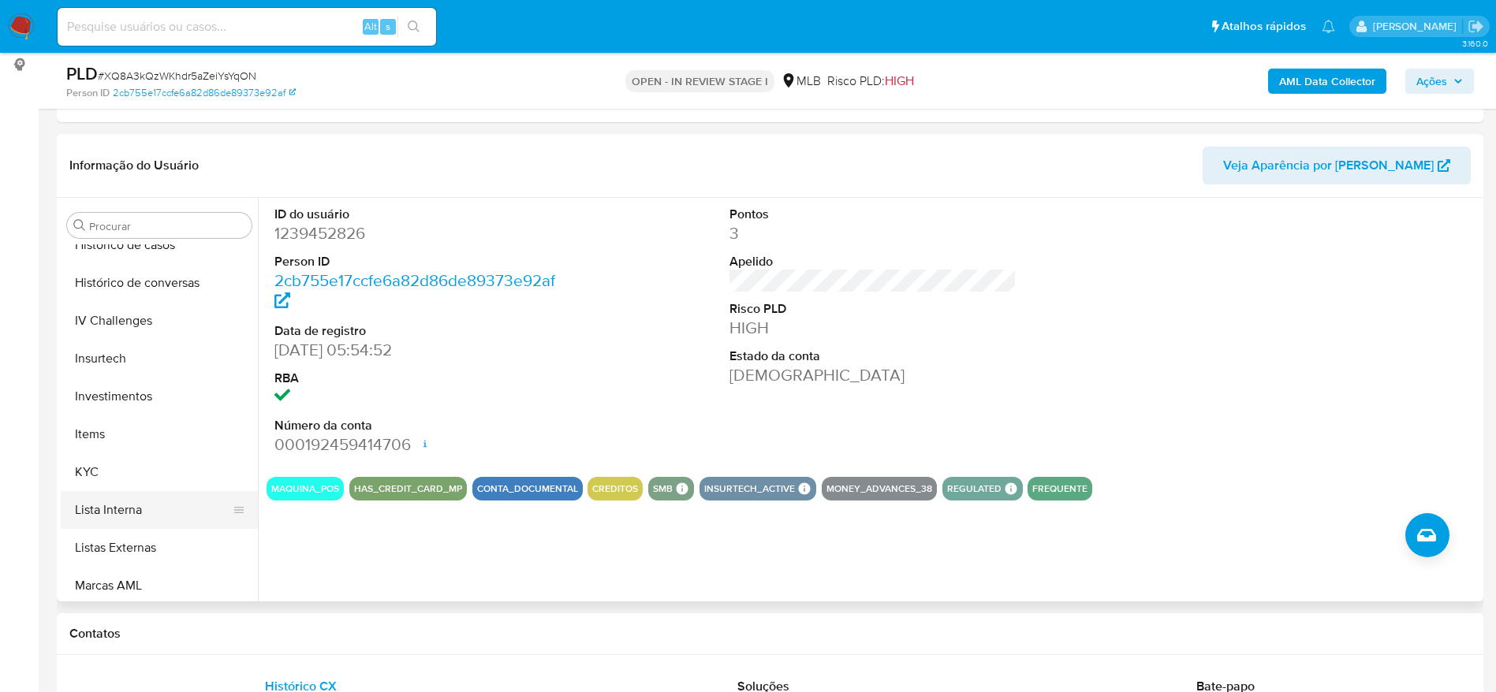
click at [97, 491] on button "Lista Interna" at bounding box center [153, 510] width 185 height 38
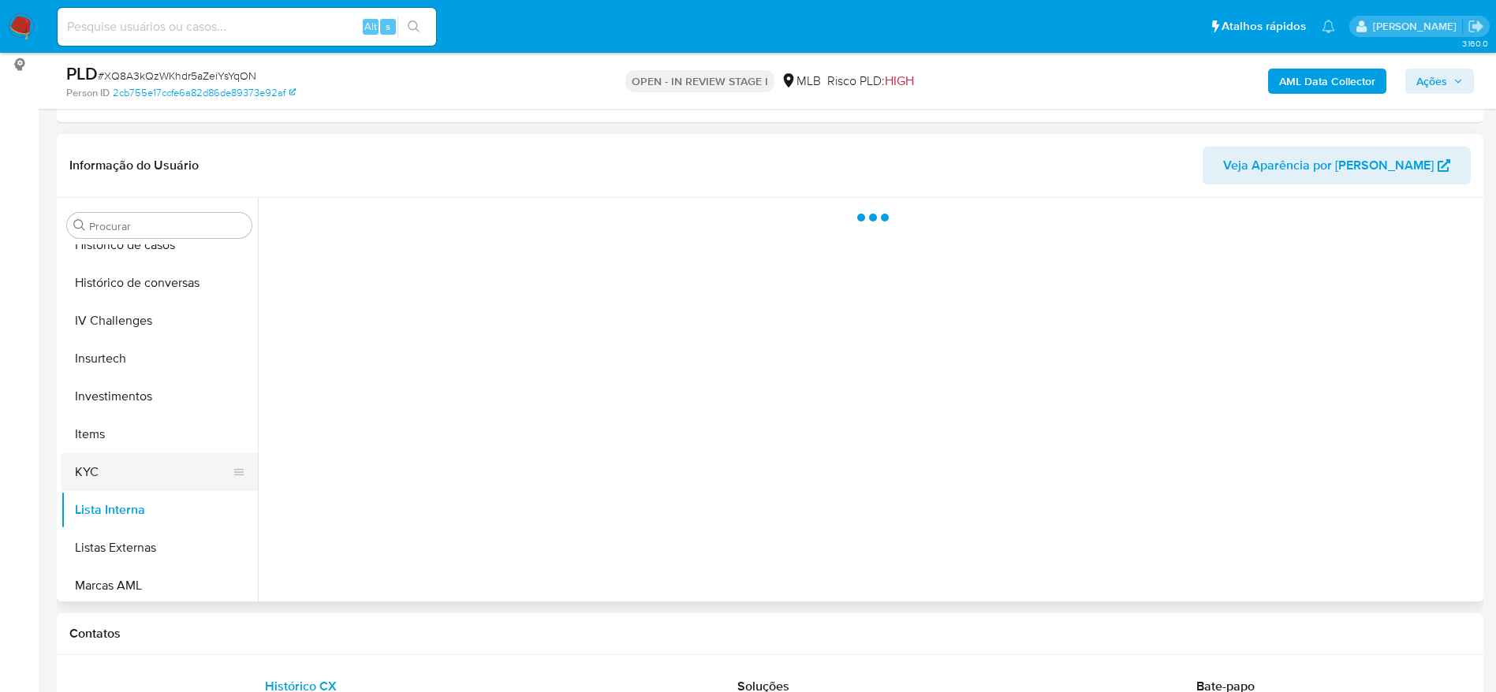
click at [128, 468] on button "KYC" at bounding box center [153, 472] width 185 height 38
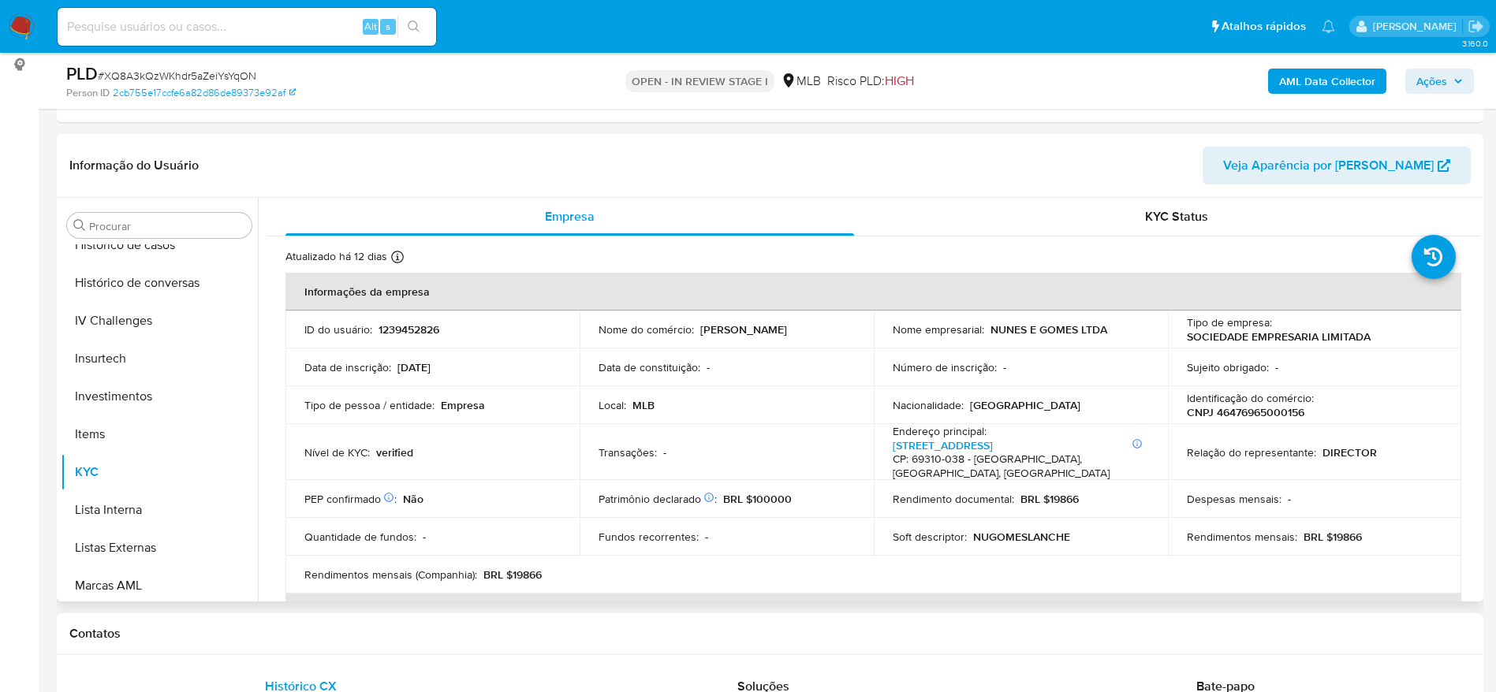
click at [1241, 413] on p "CNPJ 46476965000156" at bounding box center [1246, 412] width 118 height 14
copy p "46476965000156"
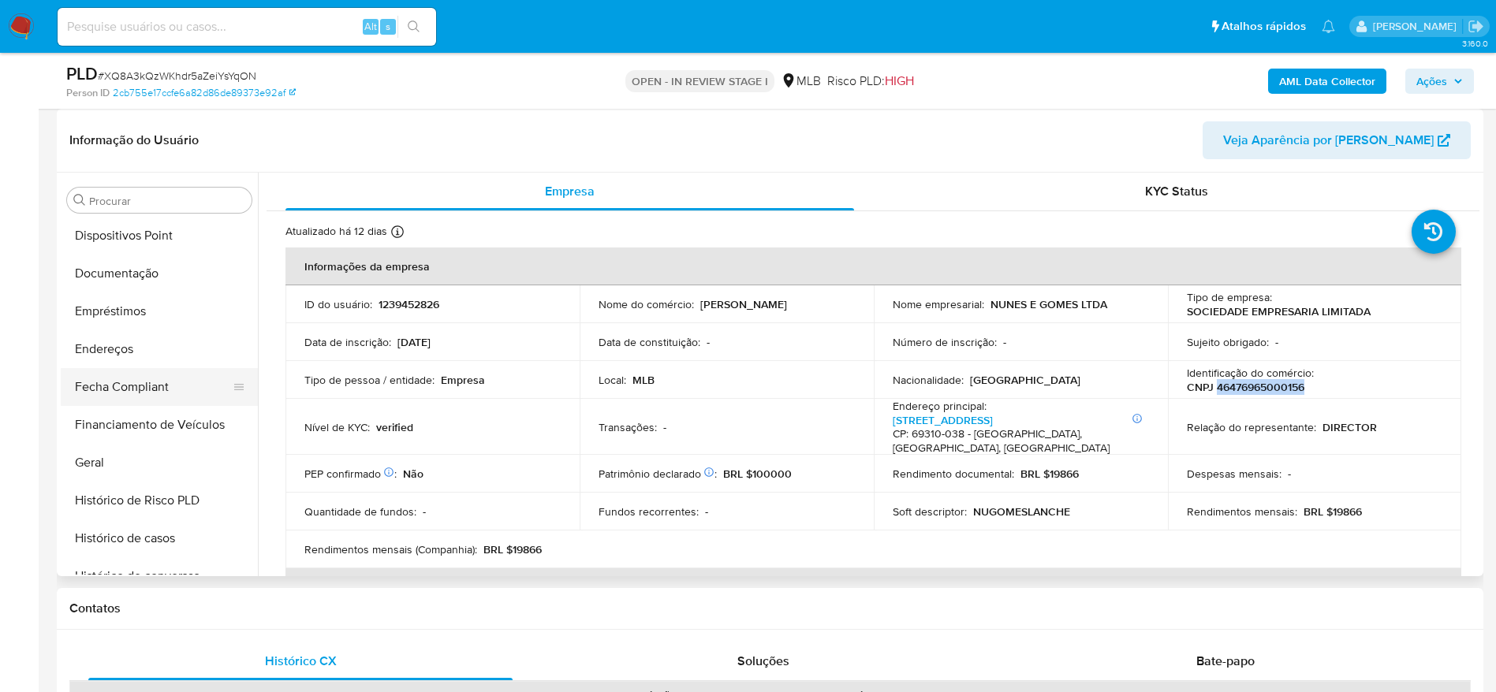
scroll to position [269, 0]
click at [123, 300] on button "Documentação" at bounding box center [153, 310] width 185 height 38
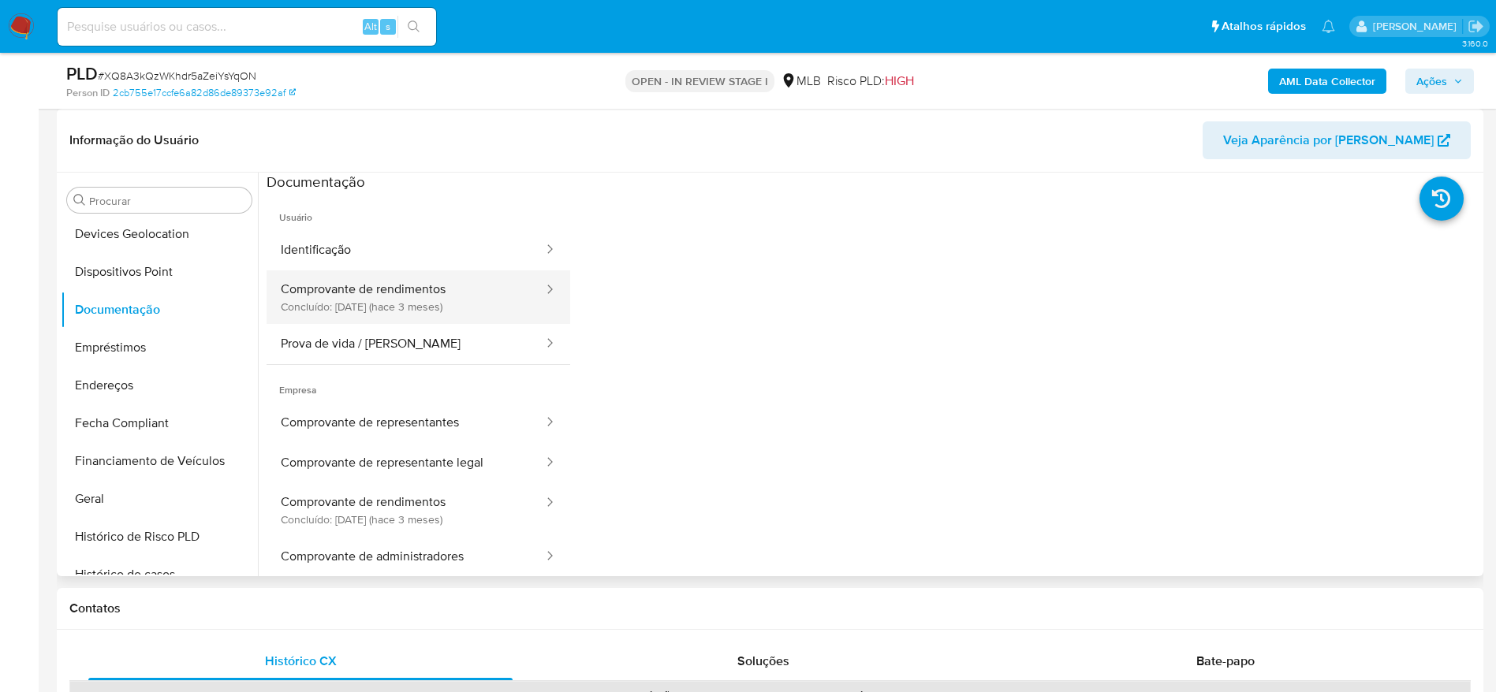
click at [427, 292] on button "Comprovante de rendimentos Concluído: 11/06/2025 (hace 3 meses)" at bounding box center [406, 298] width 278 height 54
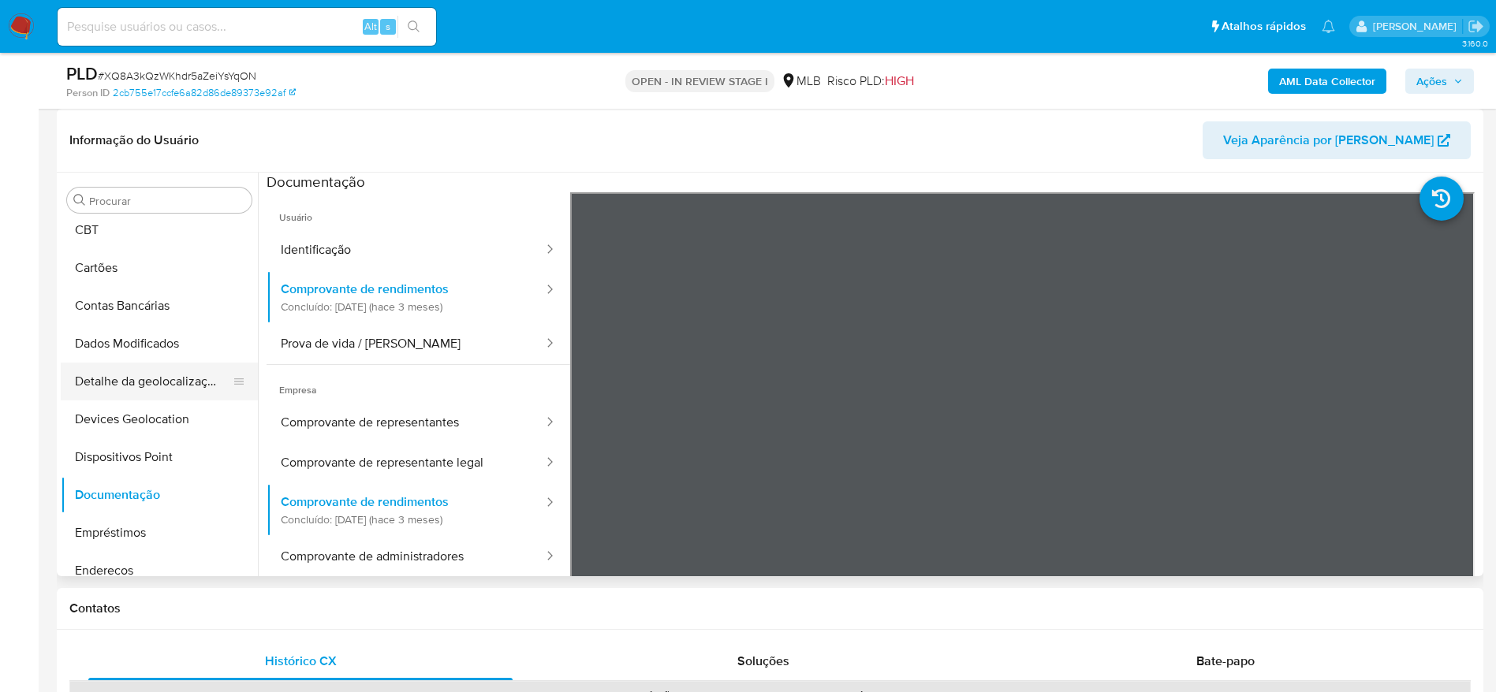
scroll to position [32, 0]
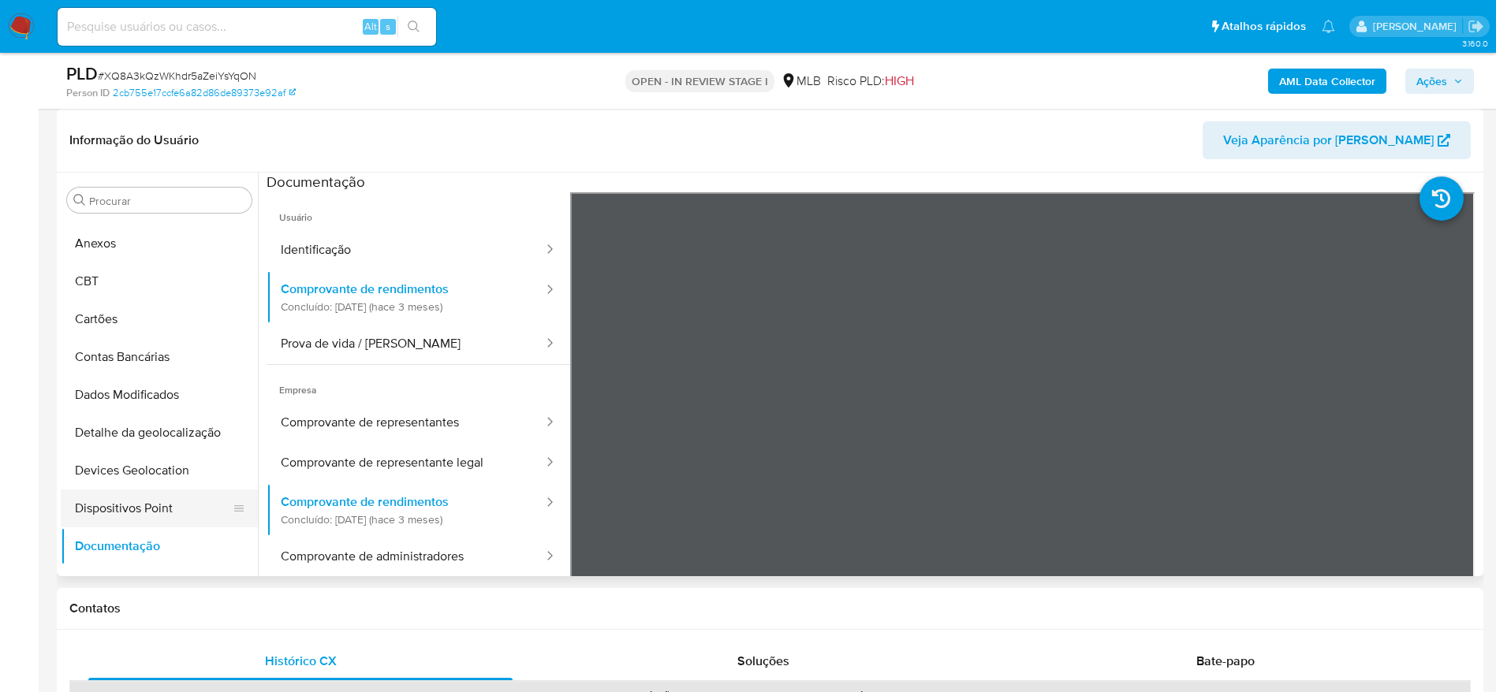
click at [137, 508] on button "Dispositivos Point" at bounding box center [153, 509] width 185 height 38
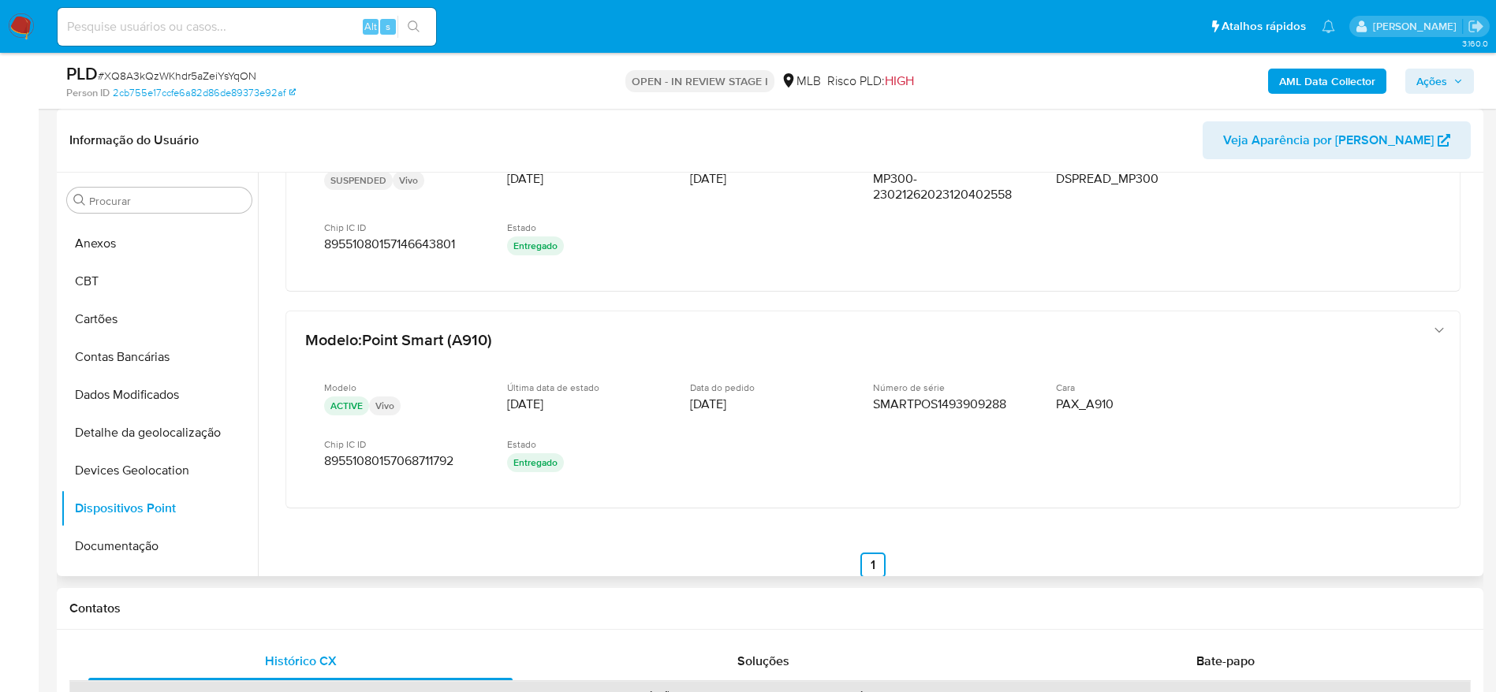
scroll to position [794, 0]
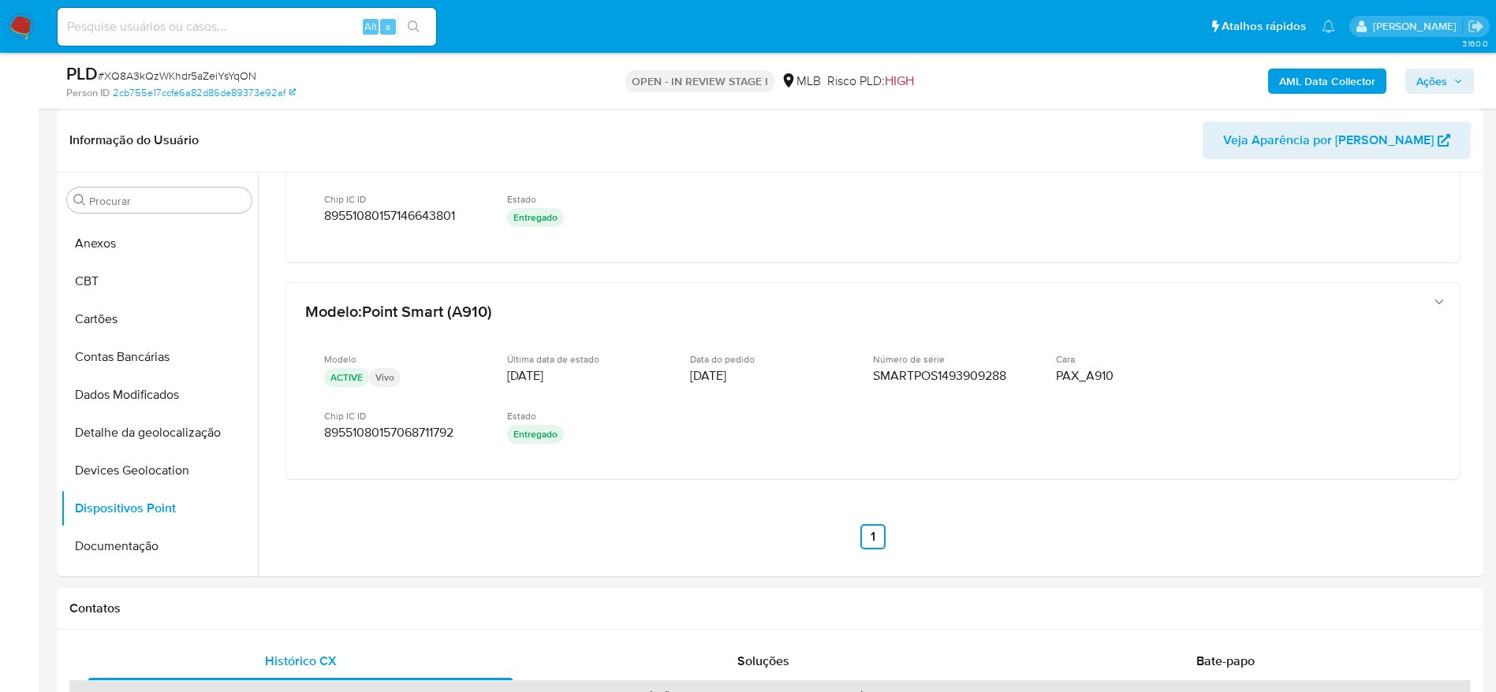
click at [1446, 82] on span "Ações" at bounding box center [1431, 81] width 31 height 25
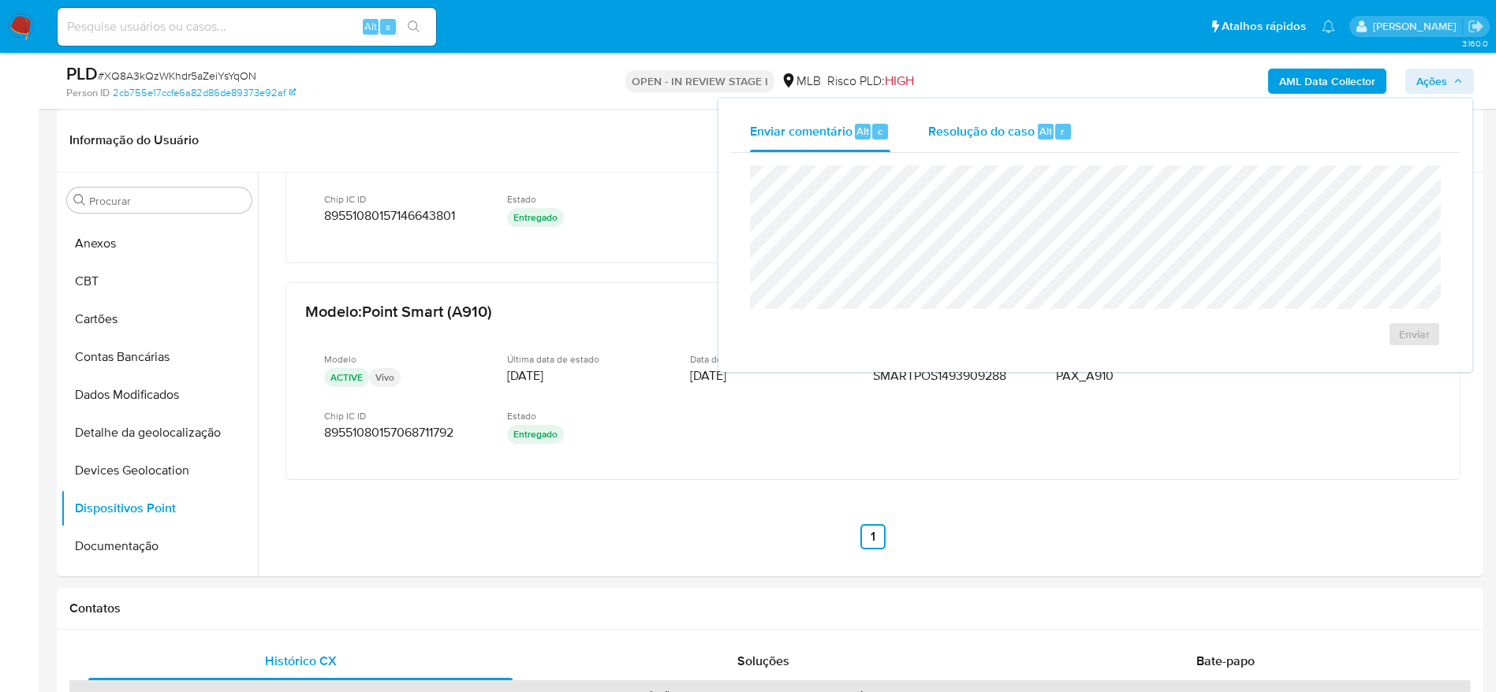
click at [1022, 137] on span "Resolução do caso" at bounding box center [981, 130] width 106 height 18
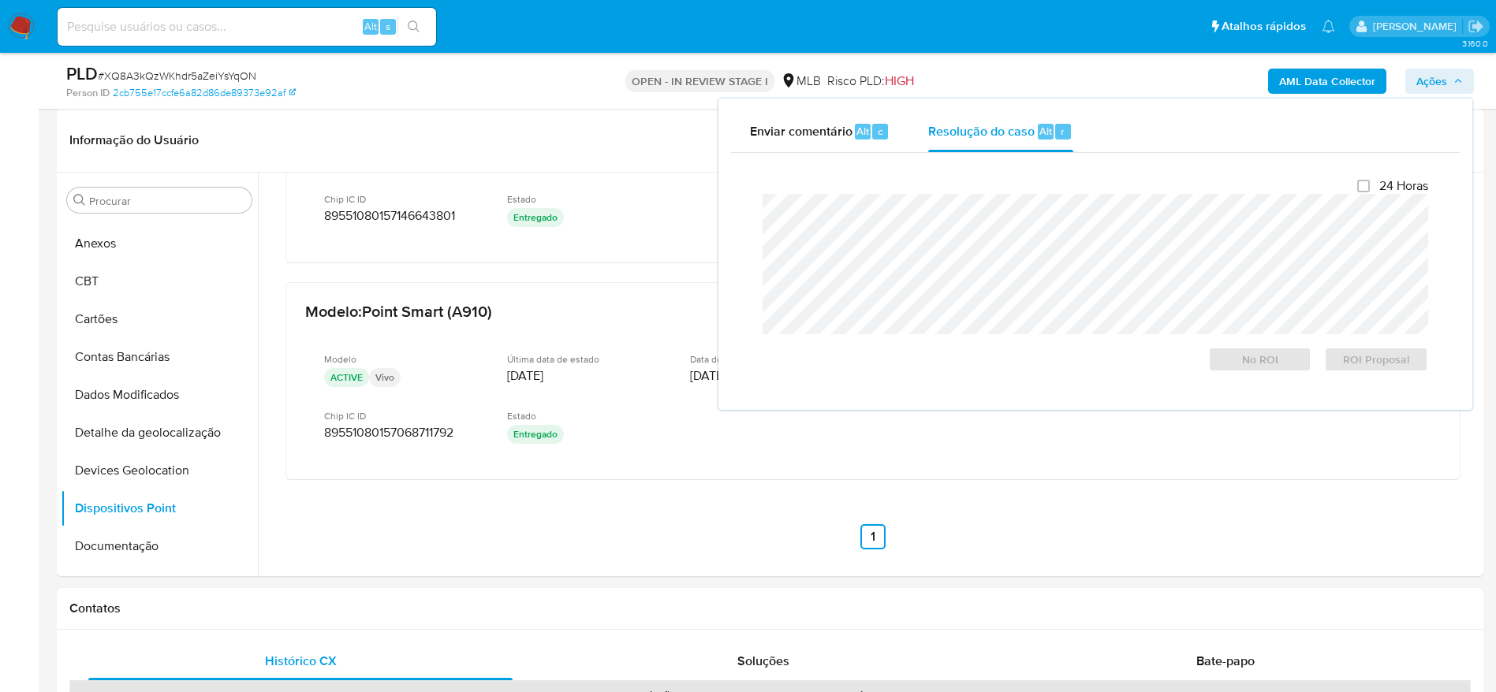
click at [1336, 77] on b "AML Data Collector" at bounding box center [1327, 81] width 96 height 25
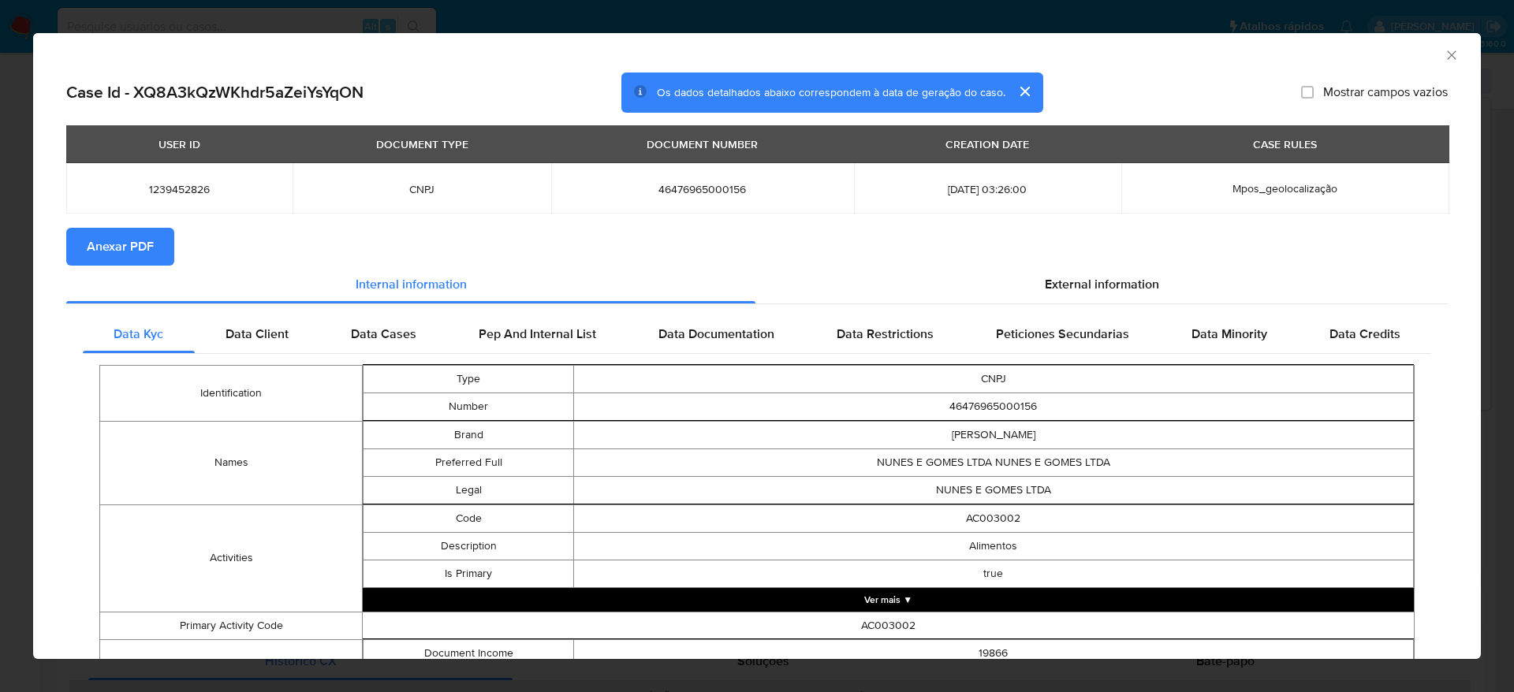
click at [124, 247] on span "Anexar PDF" at bounding box center [120, 247] width 67 height 35
click at [1444, 51] on icon "Fechar a janela" at bounding box center [1452, 55] width 16 height 16
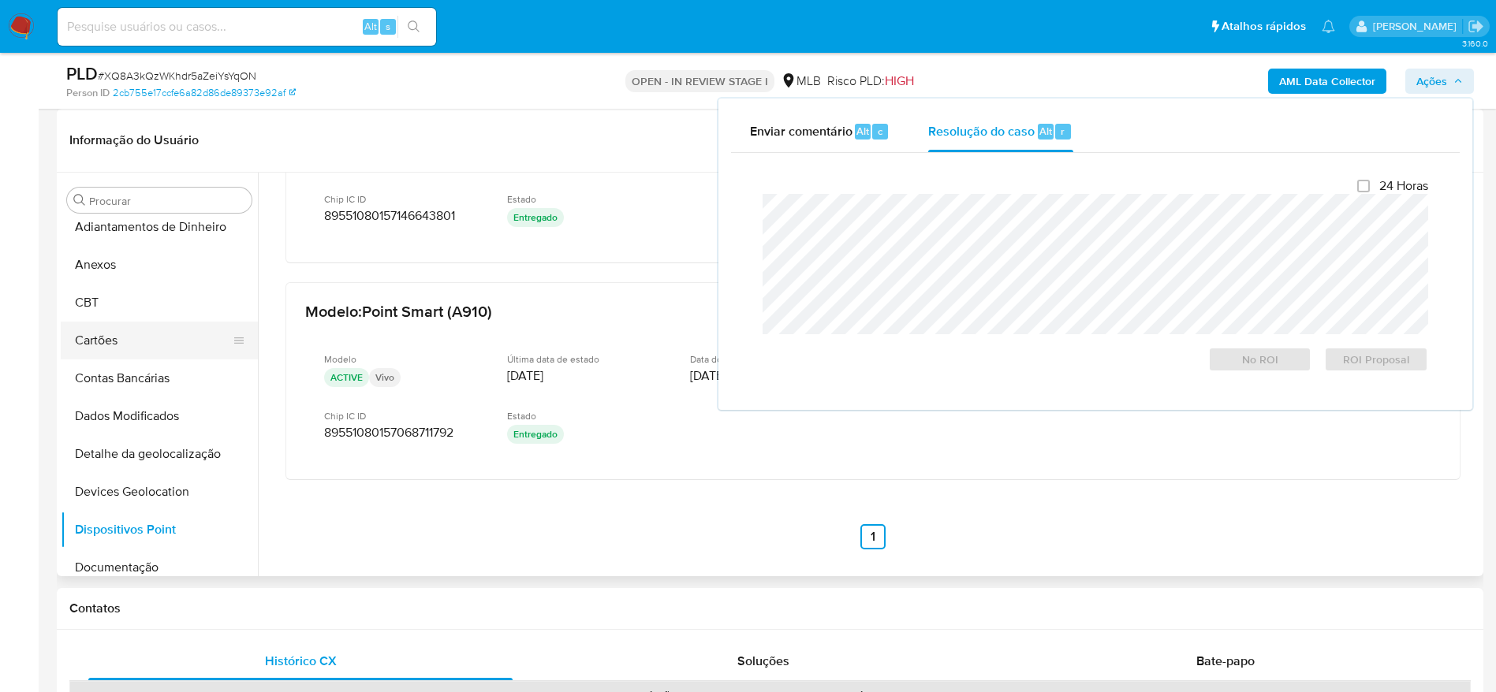
scroll to position [0, 0]
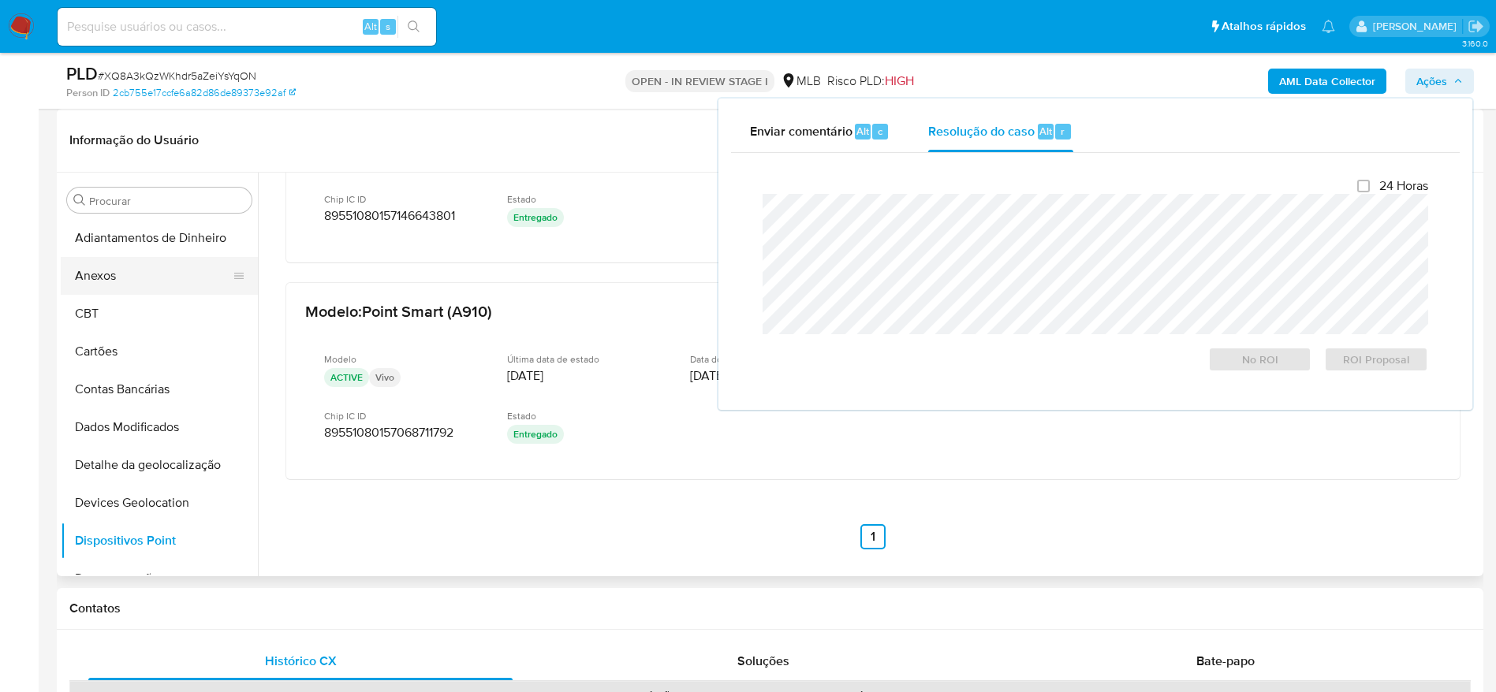
click at [125, 271] on button "Anexos" at bounding box center [153, 276] width 185 height 38
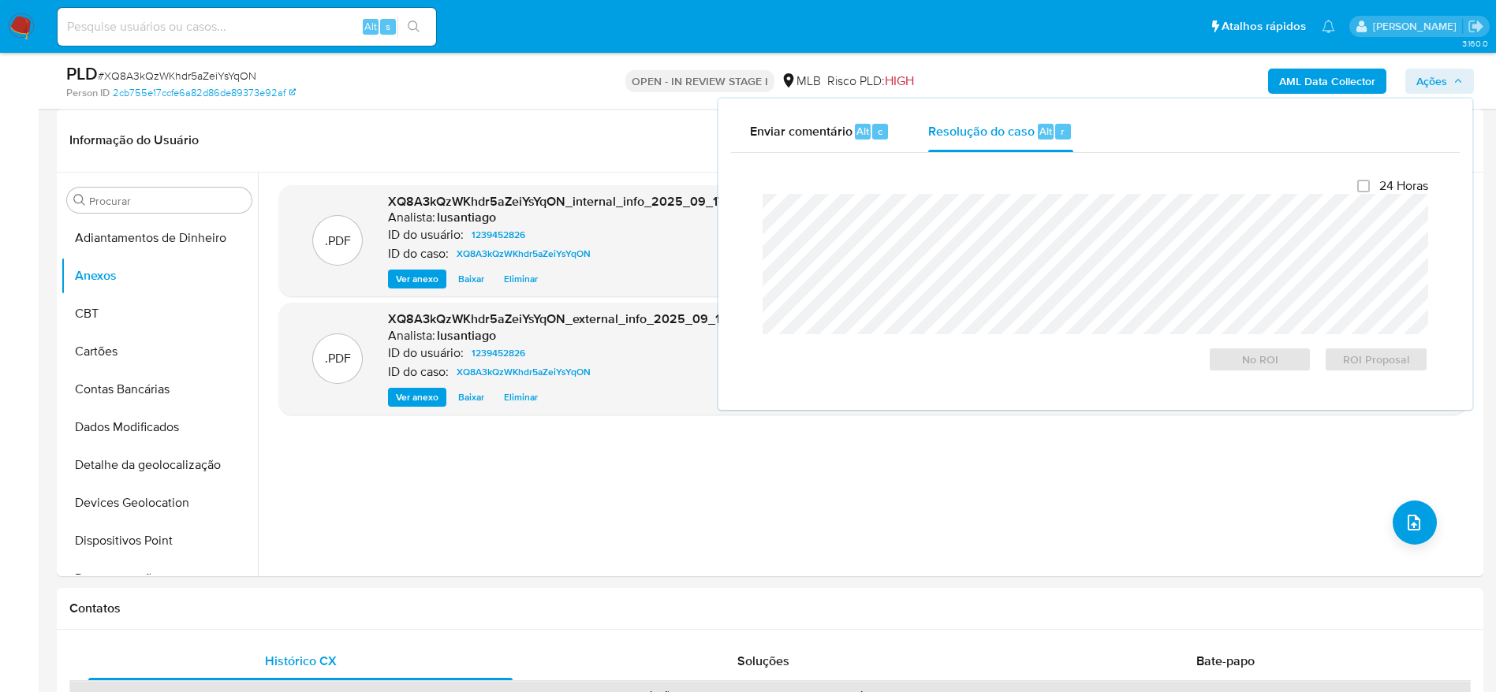
click at [1456, 82] on icon "button" at bounding box center [1458, 81] width 9 height 9
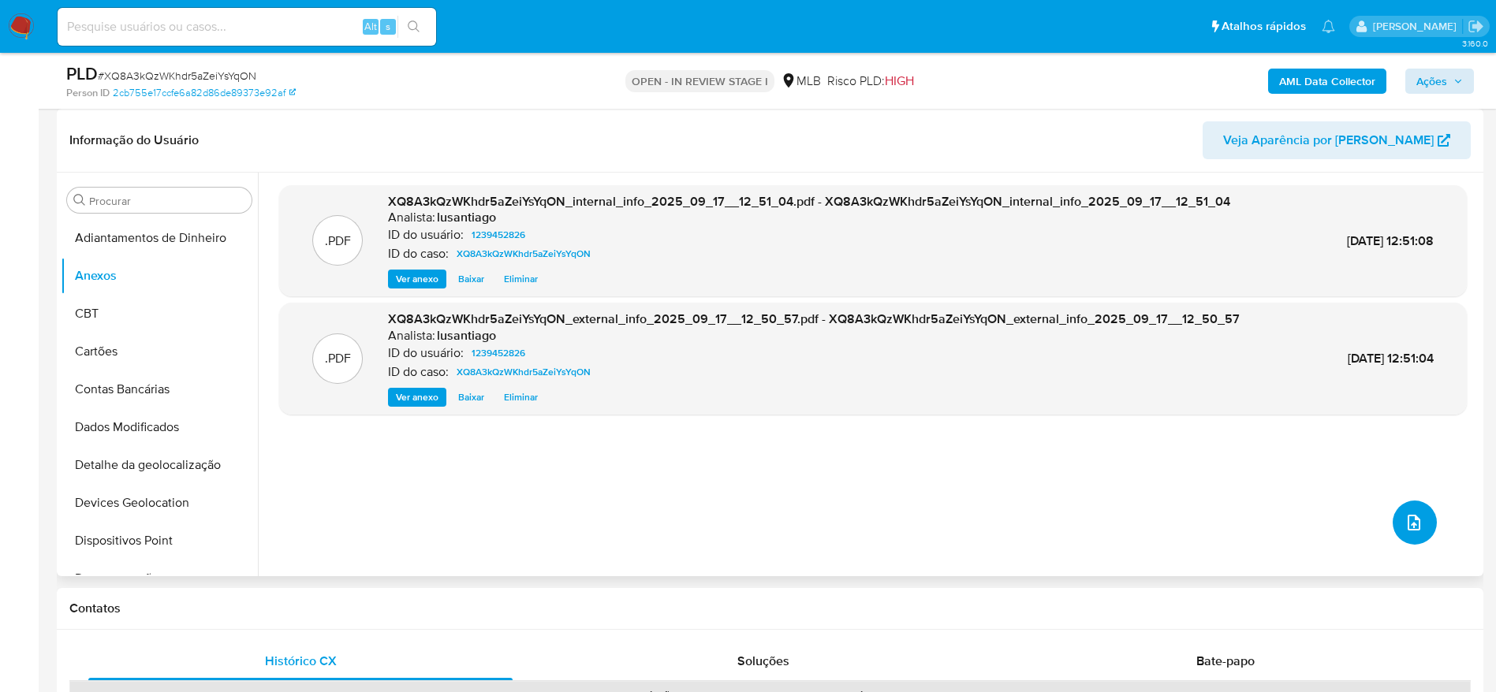
click at [1410, 508] on button "upload-file" at bounding box center [1415, 523] width 44 height 44
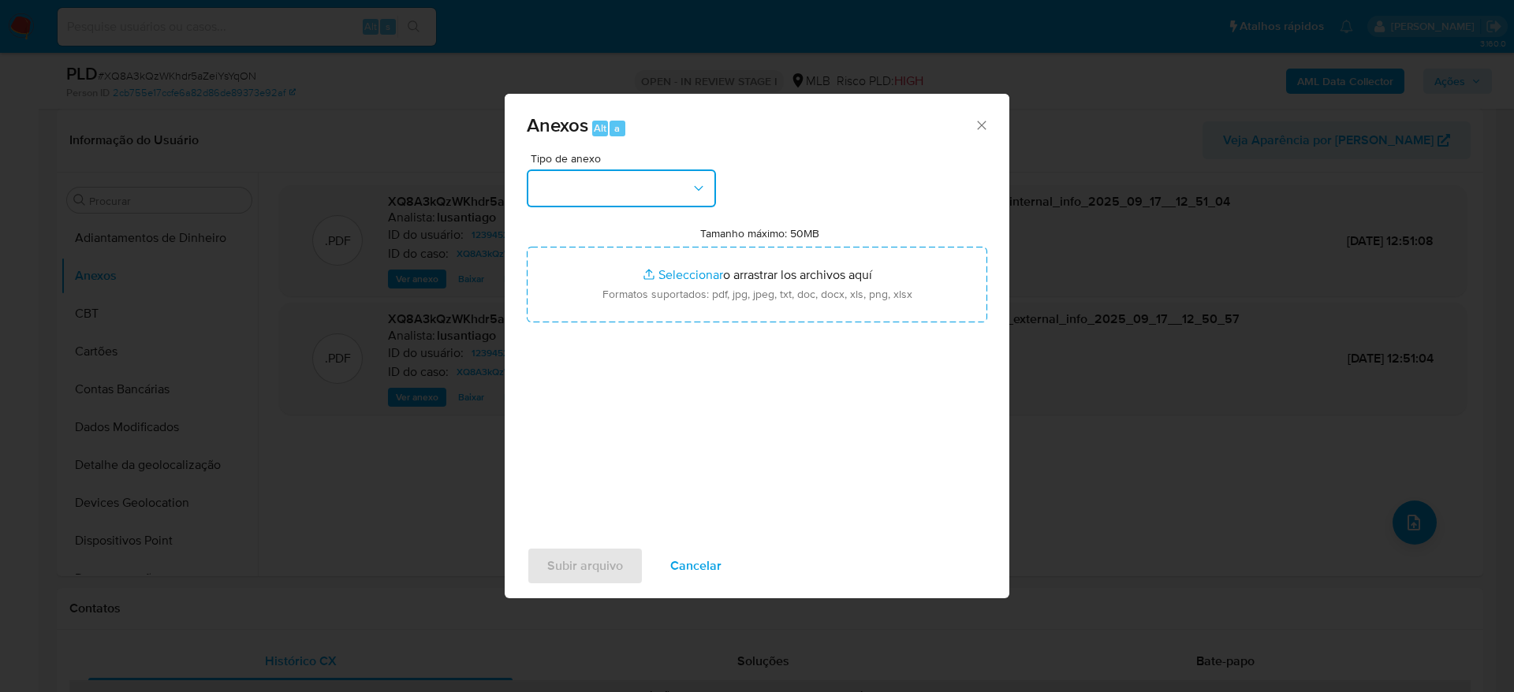
click at [638, 188] on button "button" at bounding box center [621, 189] width 189 height 38
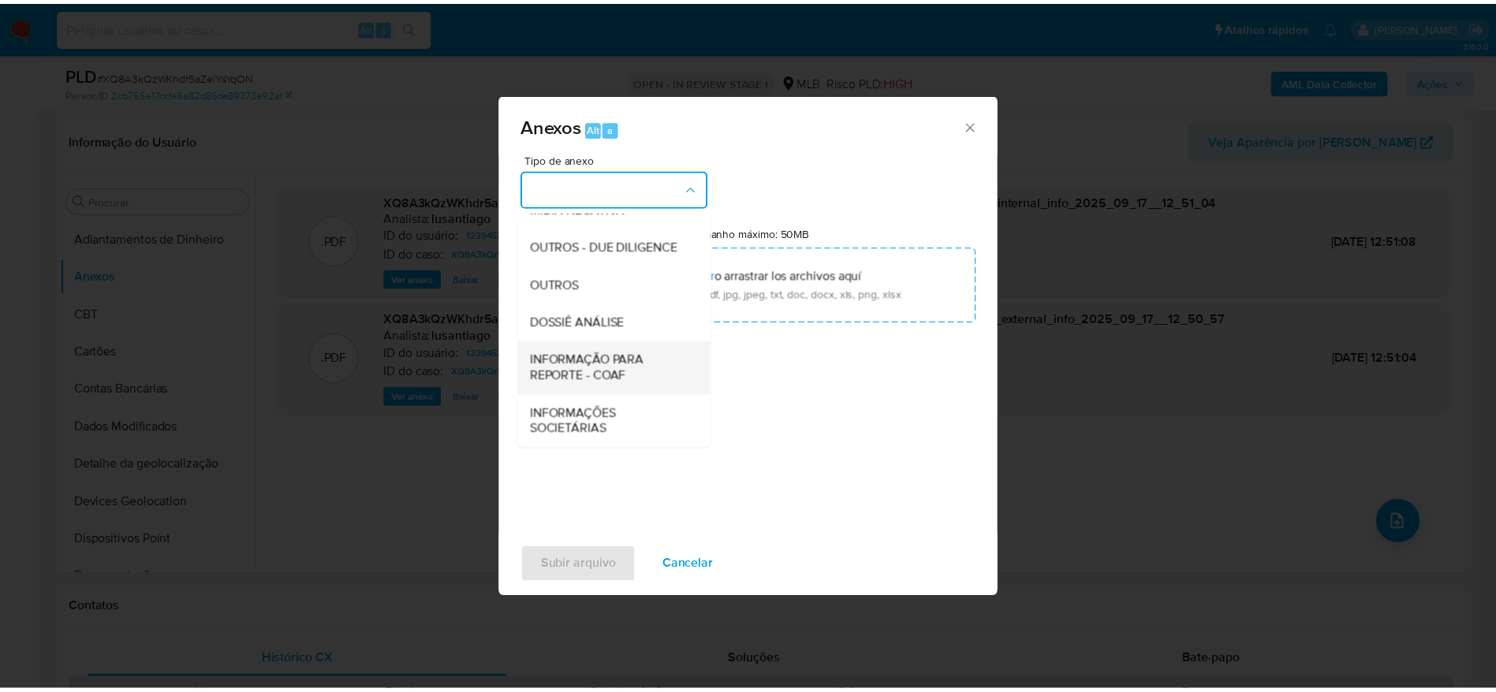
scroll to position [243, 0]
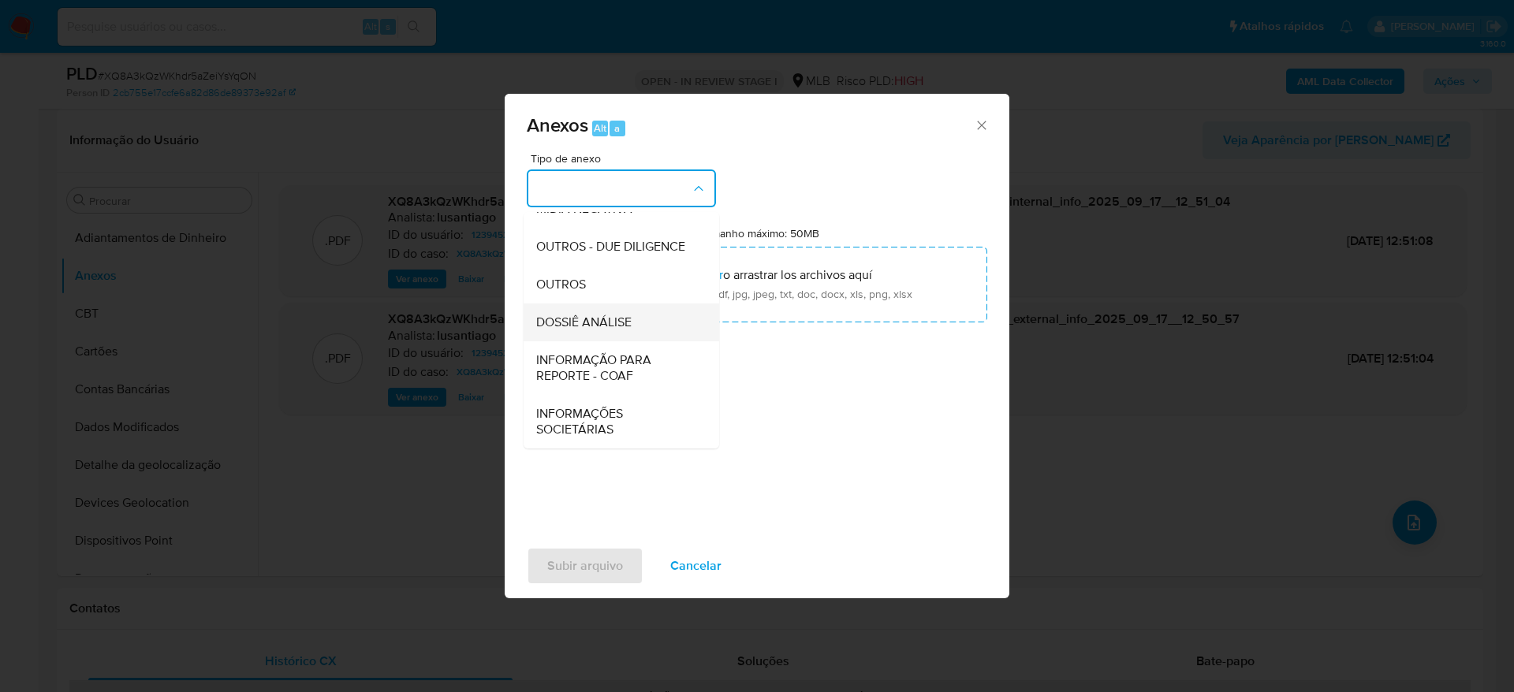
click at [588, 330] on span "DOSSIÊ ANÁLISE" at bounding box center [583, 323] width 95 height 16
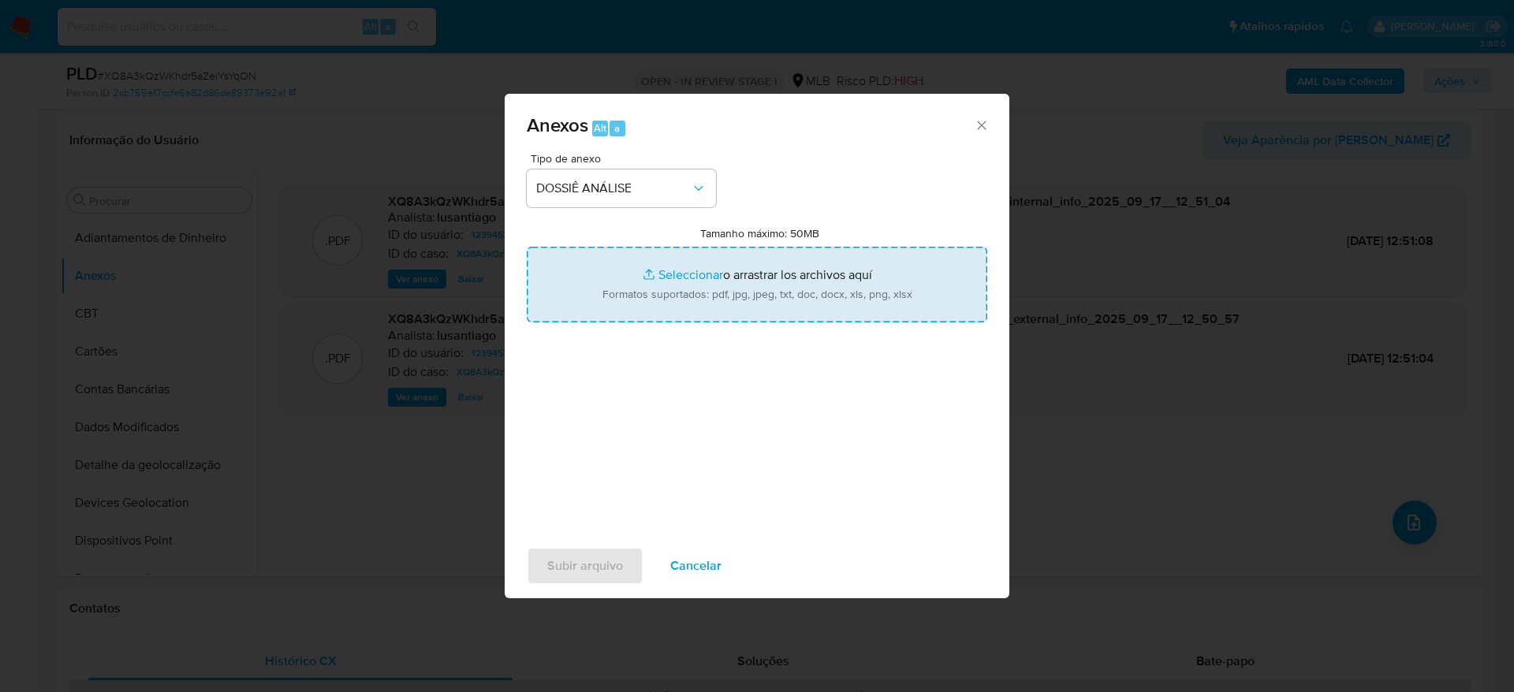
type input "C:\fakepath\Mulan 1239452826_2025_09_17_10_28_05.xlsx"
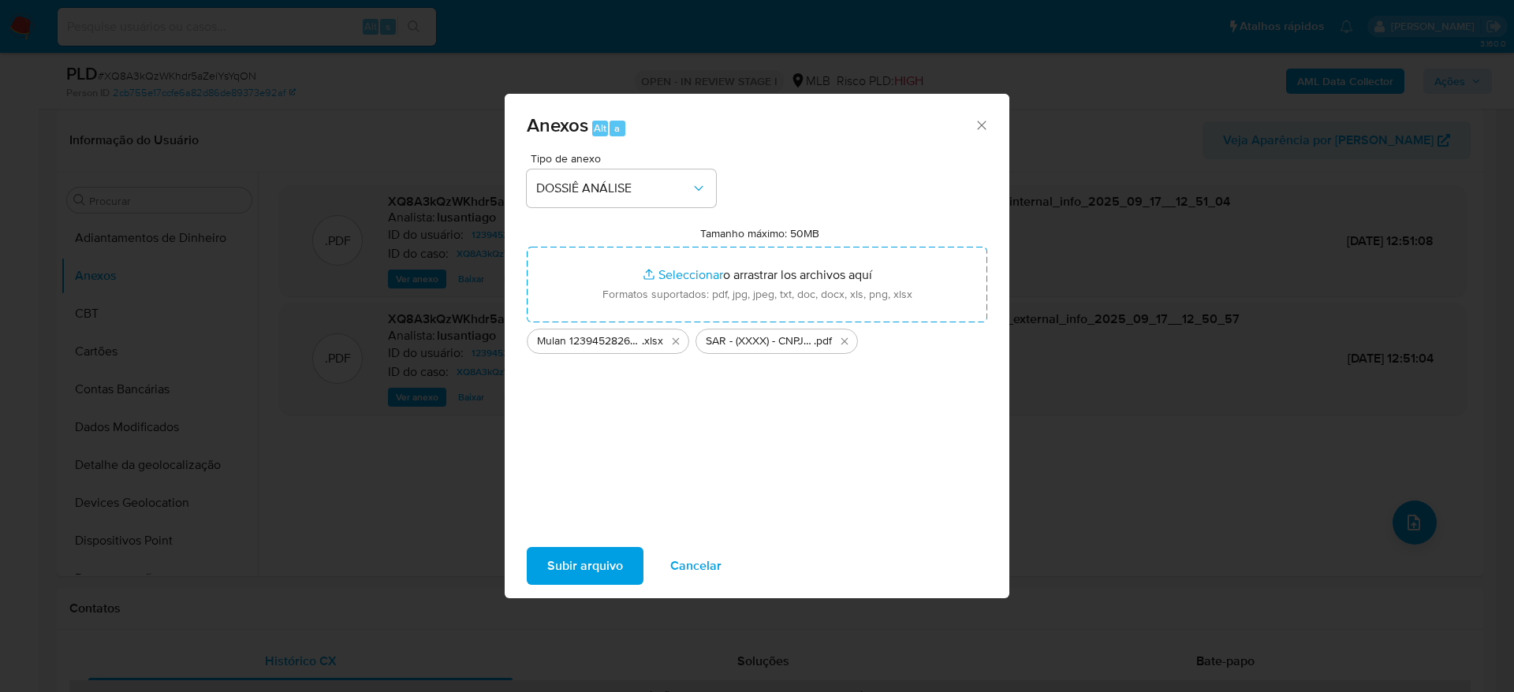
click at [571, 565] on span "Subir arquivo" at bounding box center [585, 566] width 76 height 35
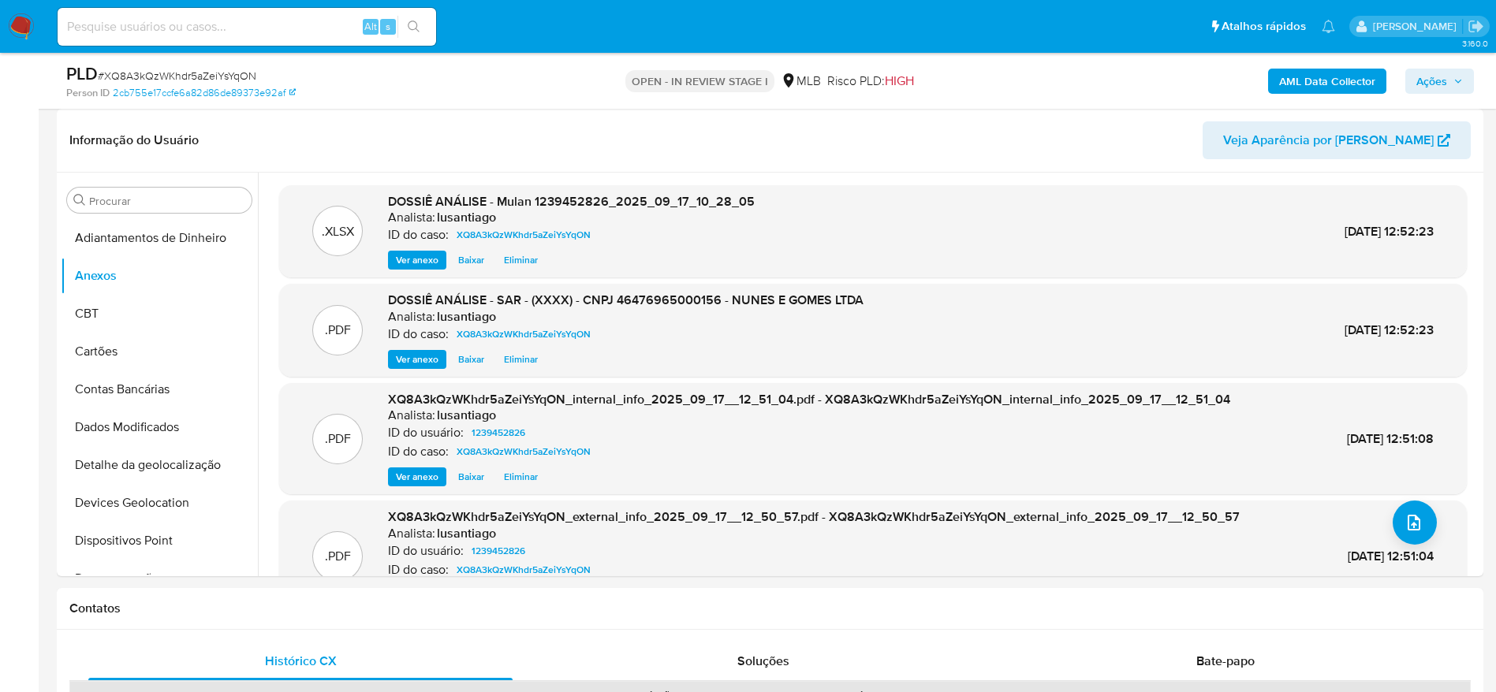
click at [1435, 80] on span "Ações" at bounding box center [1431, 81] width 31 height 25
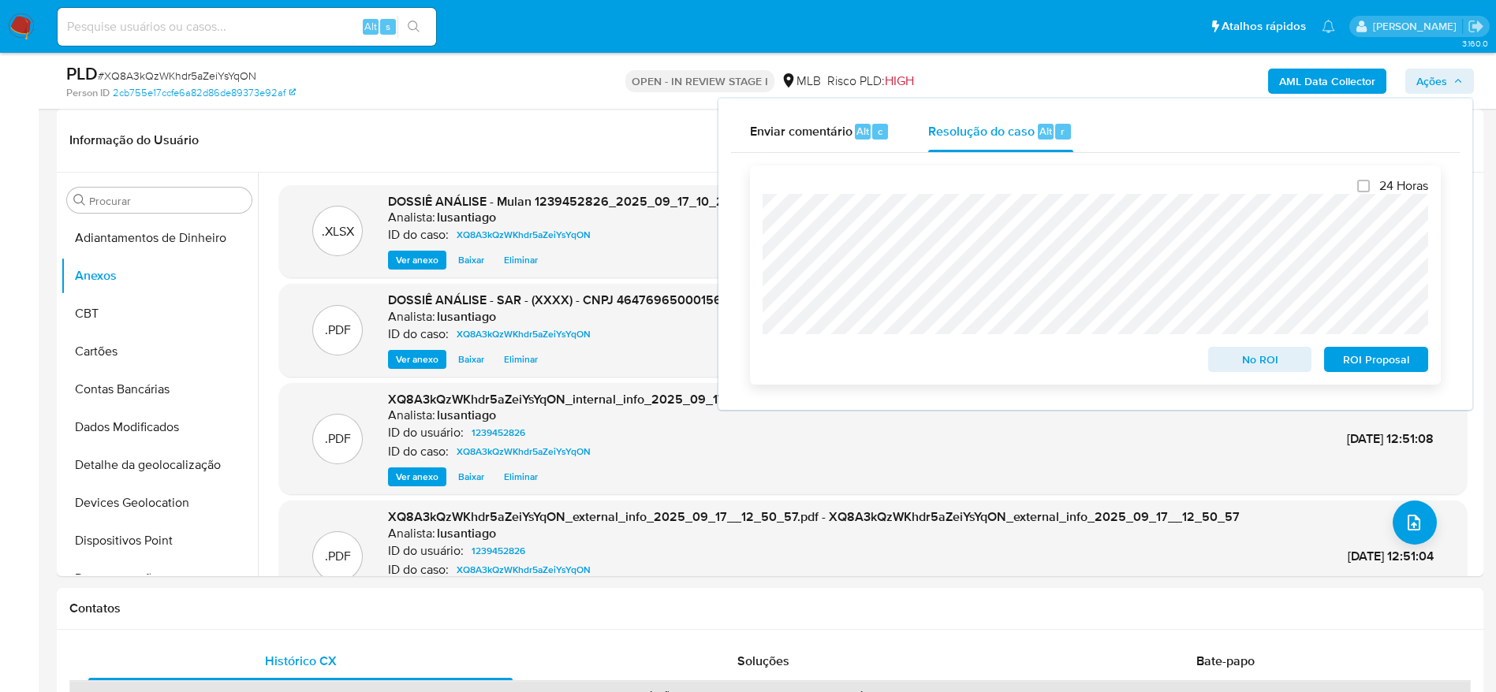
click at [1368, 365] on span "ROI Proposal" at bounding box center [1376, 360] width 82 height 22
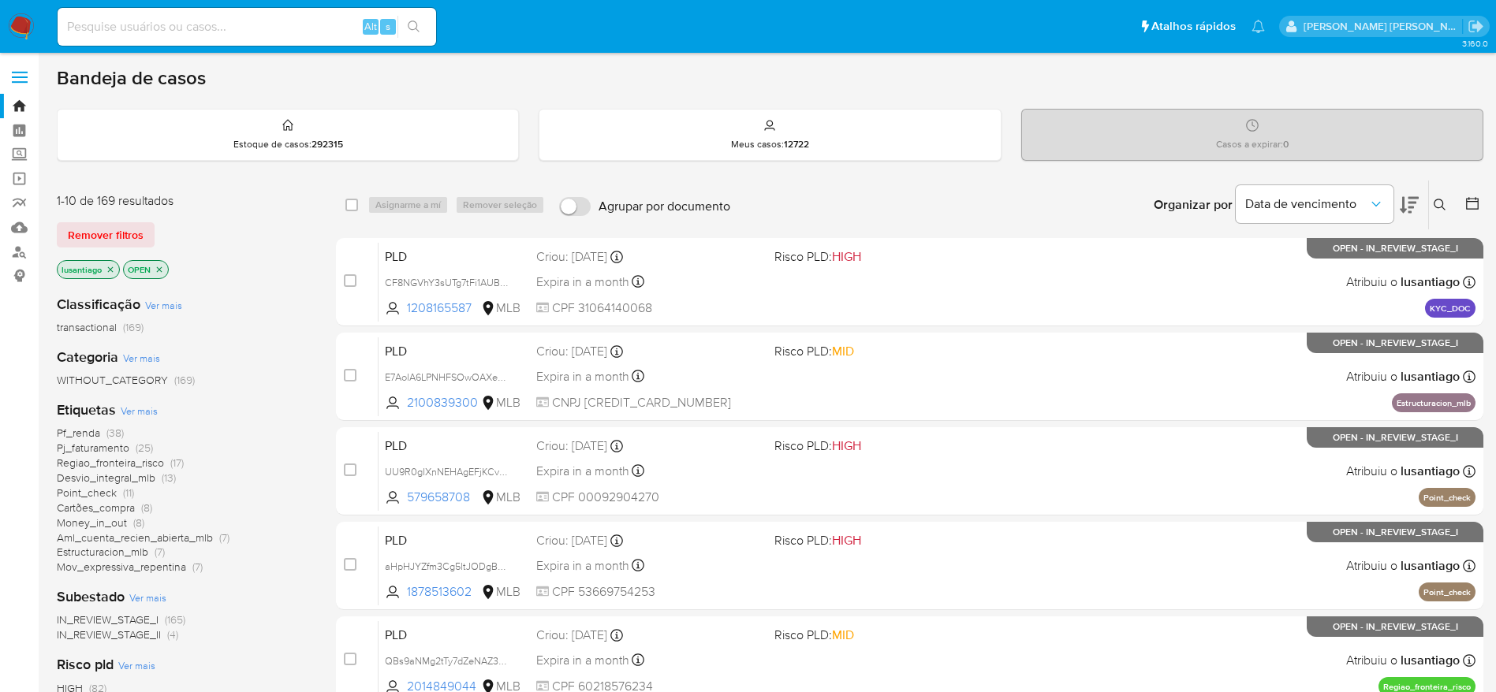
click at [250, 15] on div "Alt s" at bounding box center [247, 27] width 379 height 38
click at [244, 22] on input at bounding box center [247, 27] width 379 height 21
paste input "1291445245"
type input "1291445245"
click at [420, 34] on button "search-icon" at bounding box center [413, 27] width 32 height 22
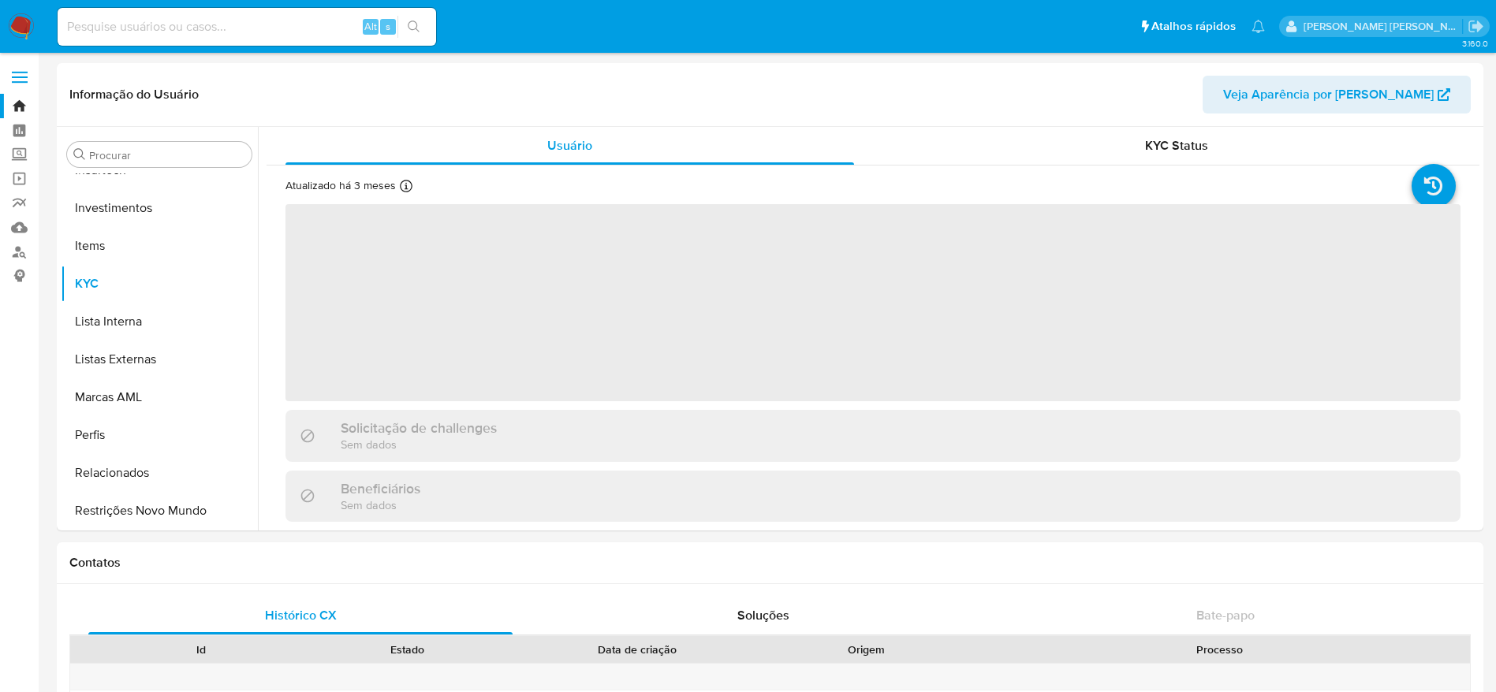
scroll to position [742, 0]
select select "10"
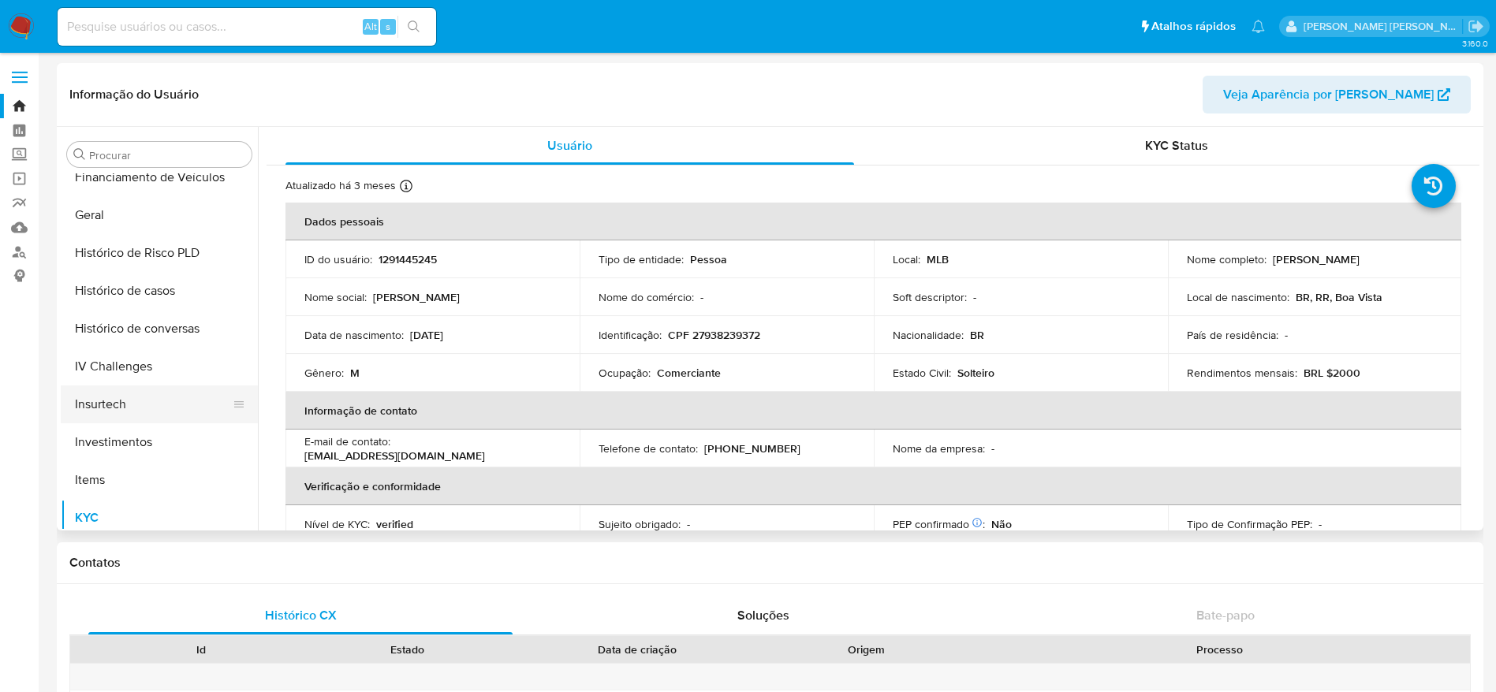
scroll to position [506, 0]
click at [135, 284] on button "Histórico de casos" at bounding box center [153, 293] width 185 height 38
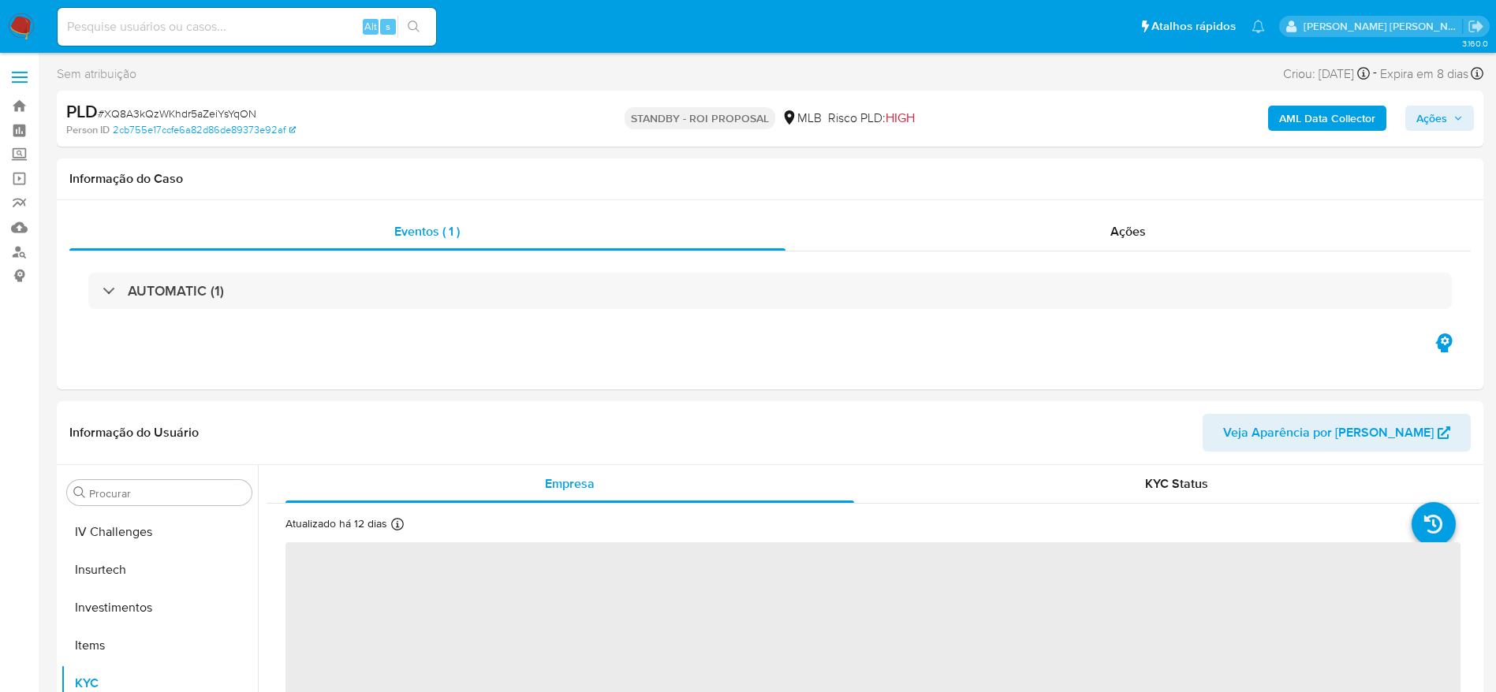
scroll to position [742, 0]
select select "10"
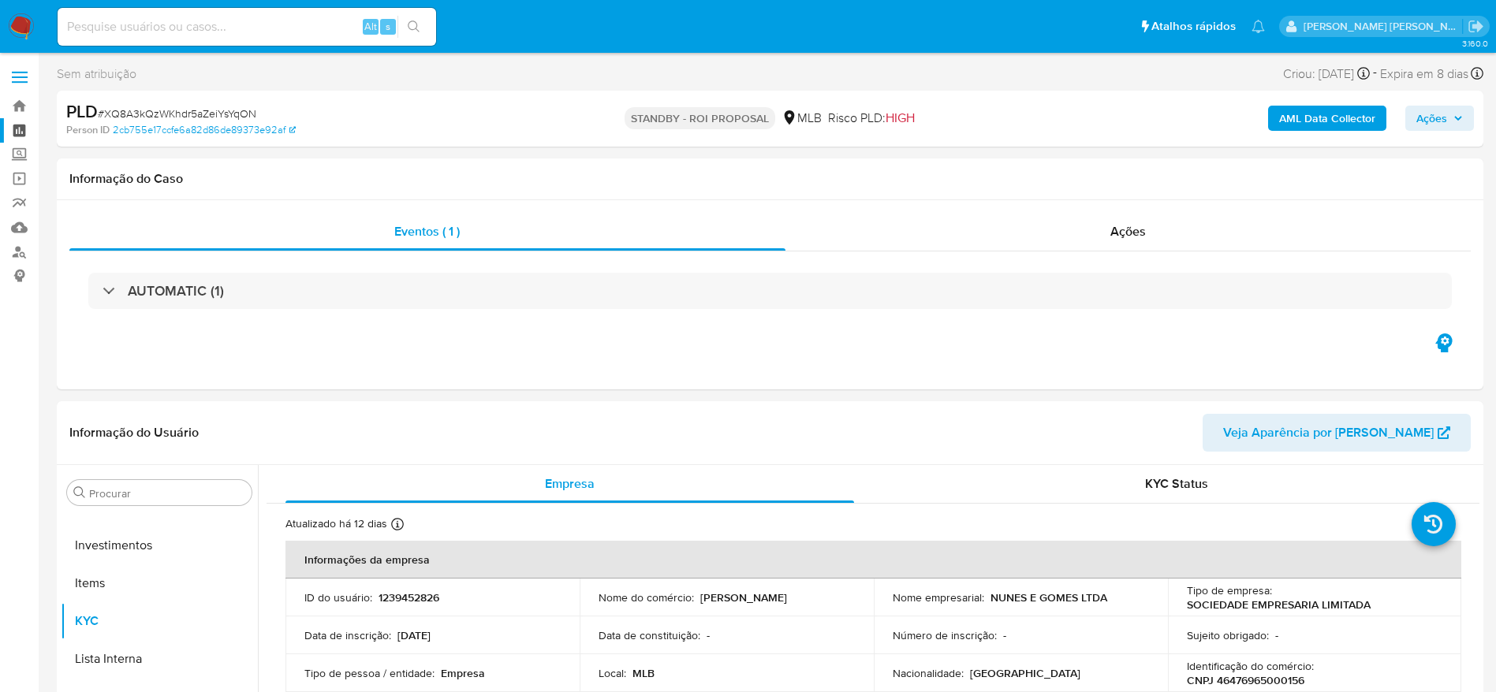
click at [17, 128] on link "Painel" at bounding box center [94, 130] width 188 height 24
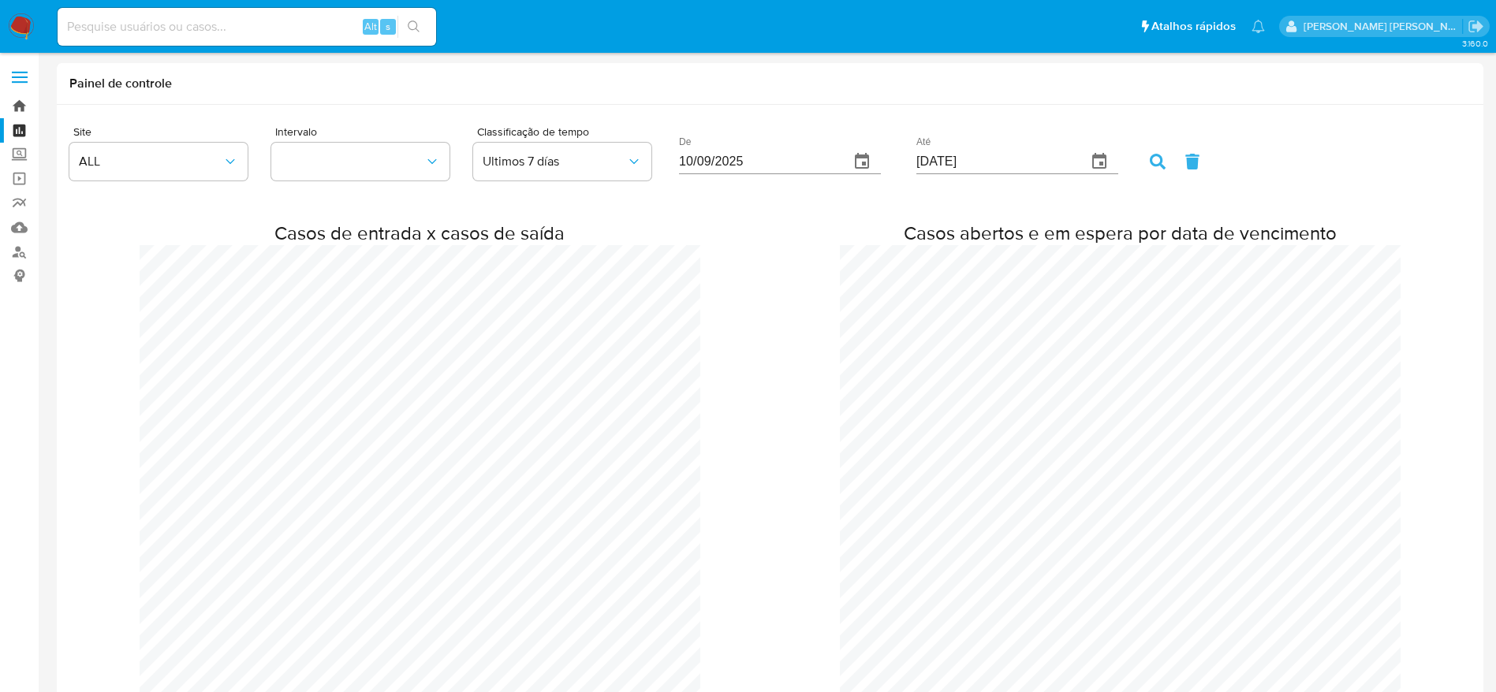
click at [28, 104] on link "Bandeja" at bounding box center [94, 106] width 188 height 24
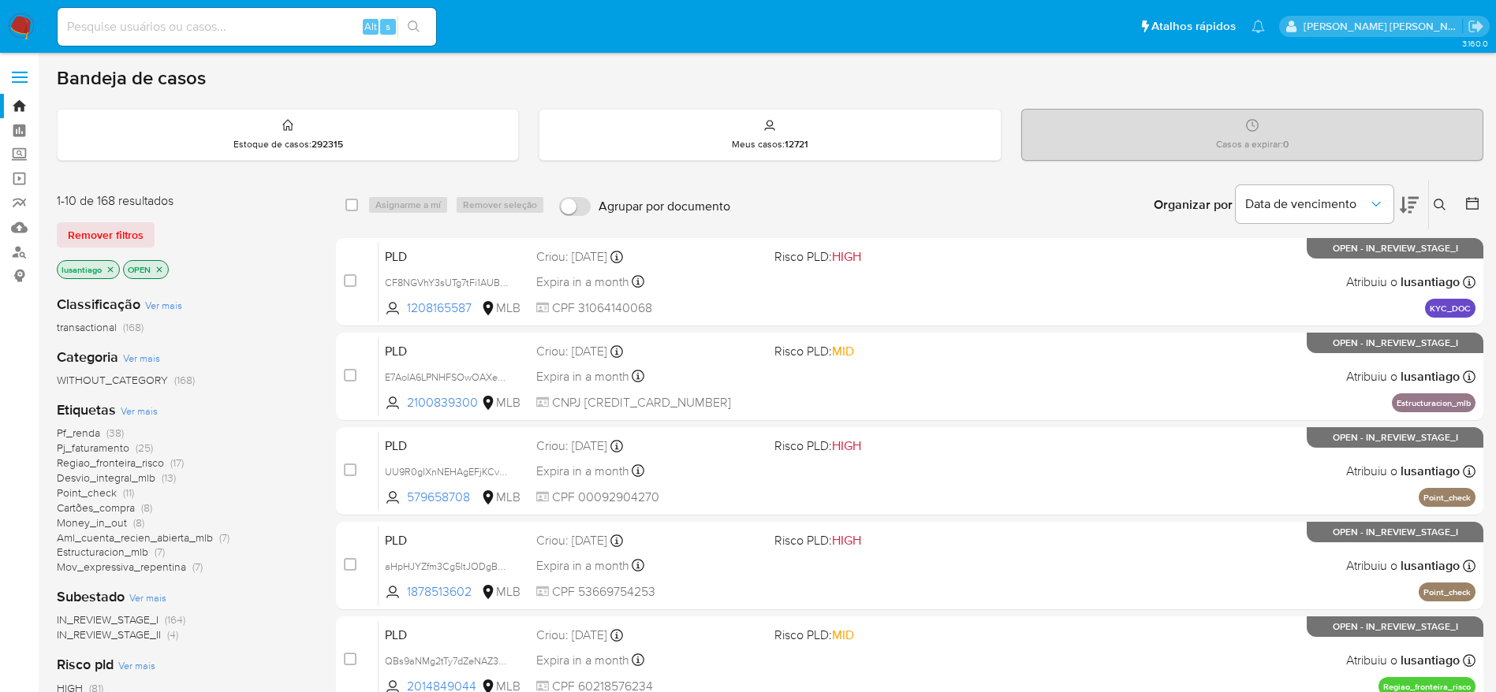
click at [250, 28] on input at bounding box center [247, 27] width 379 height 21
paste input "316256469"
type input "316256469"
click at [415, 27] on icon "search-icon" at bounding box center [414, 27] width 13 height 13
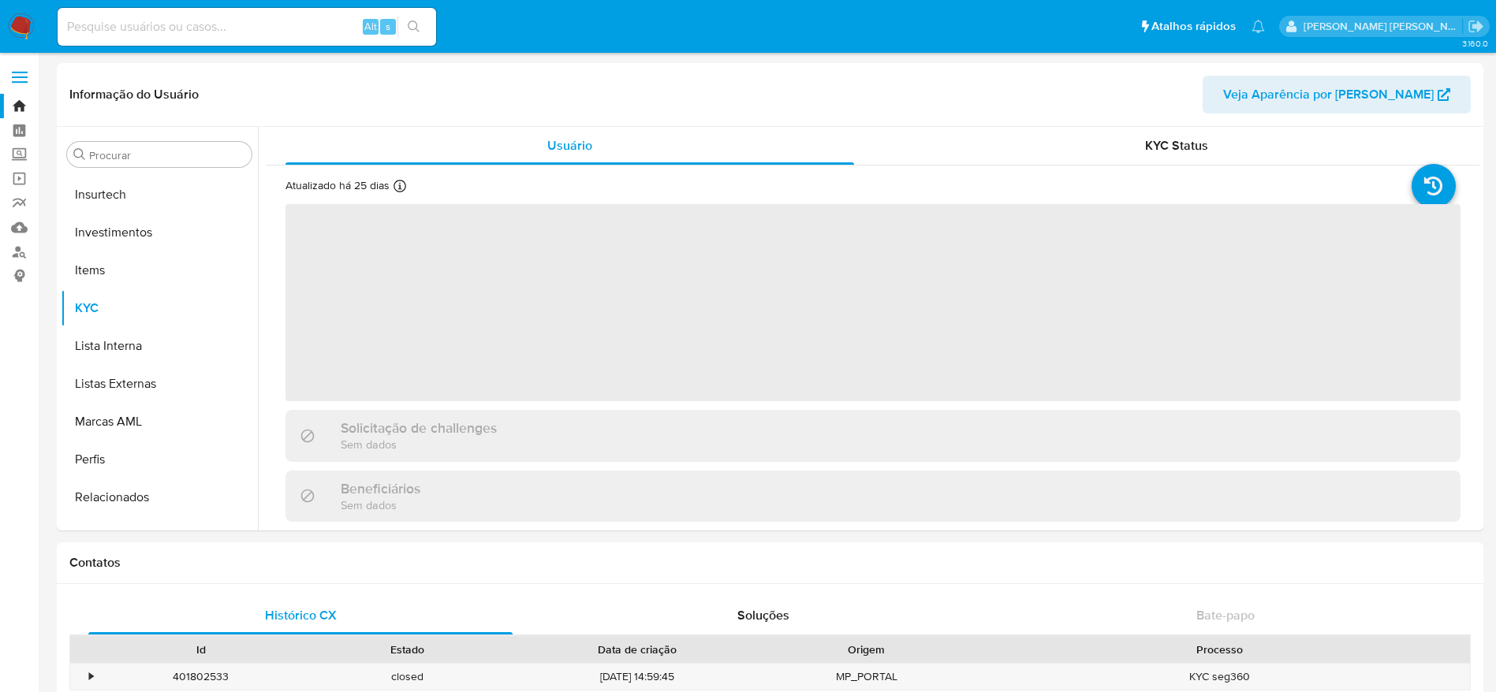
scroll to position [742, 0]
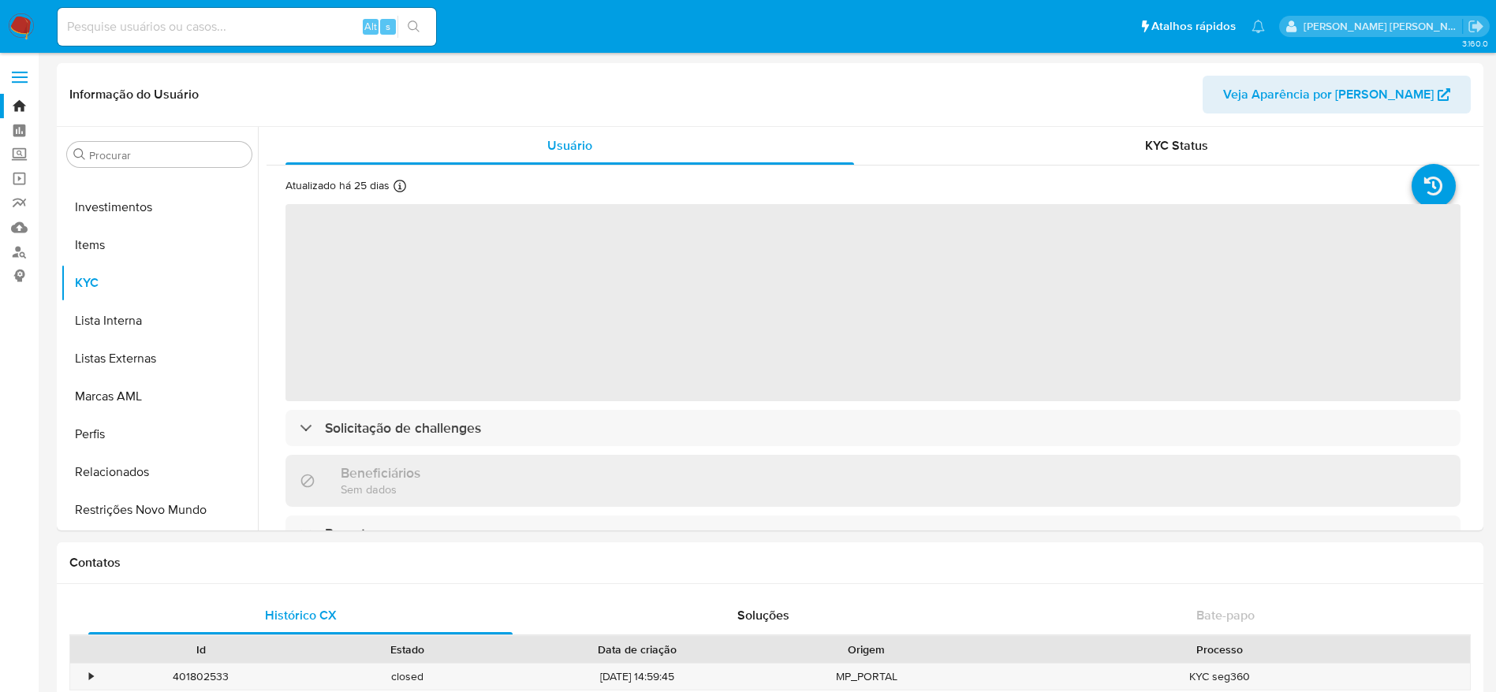
select select "10"
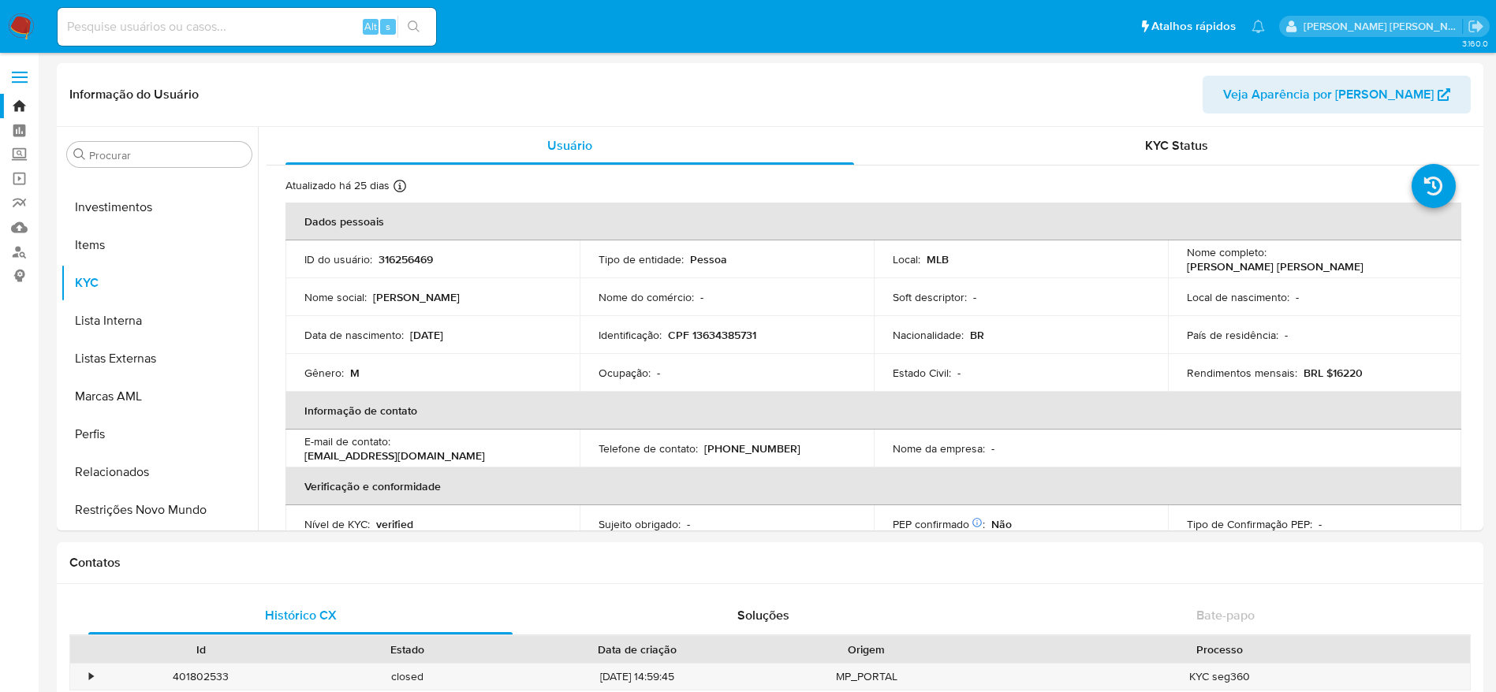
click at [259, 34] on input at bounding box center [247, 27] width 379 height 21
paste input "316256469"
type input "316256469"
click at [412, 33] on button "search-icon" at bounding box center [413, 27] width 32 height 22
click at [415, 25] on icon "search-icon" at bounding box center [414, 27] width 13 height 13
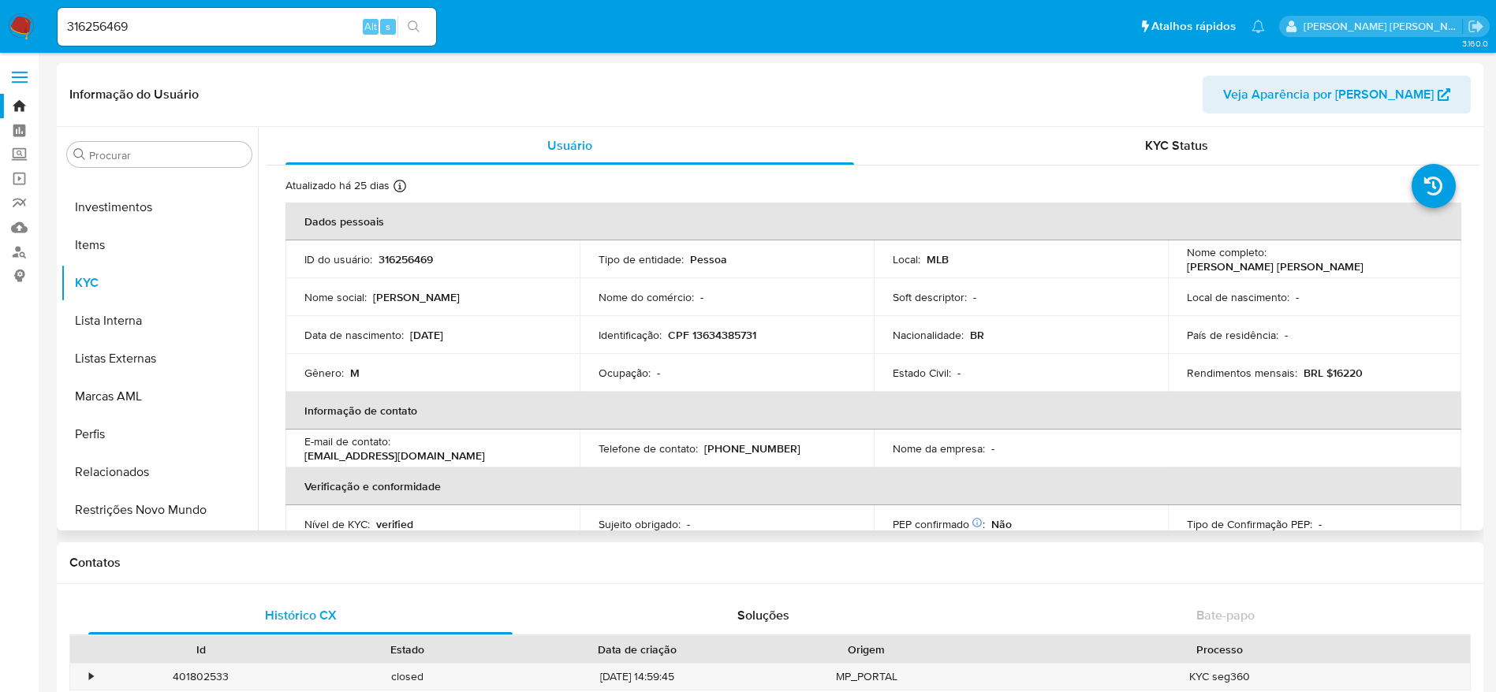
click at [721, 332] on p "CPF 13634385731" at bounding box center [712, 335] width 88 height 14
copy p "13634385731"
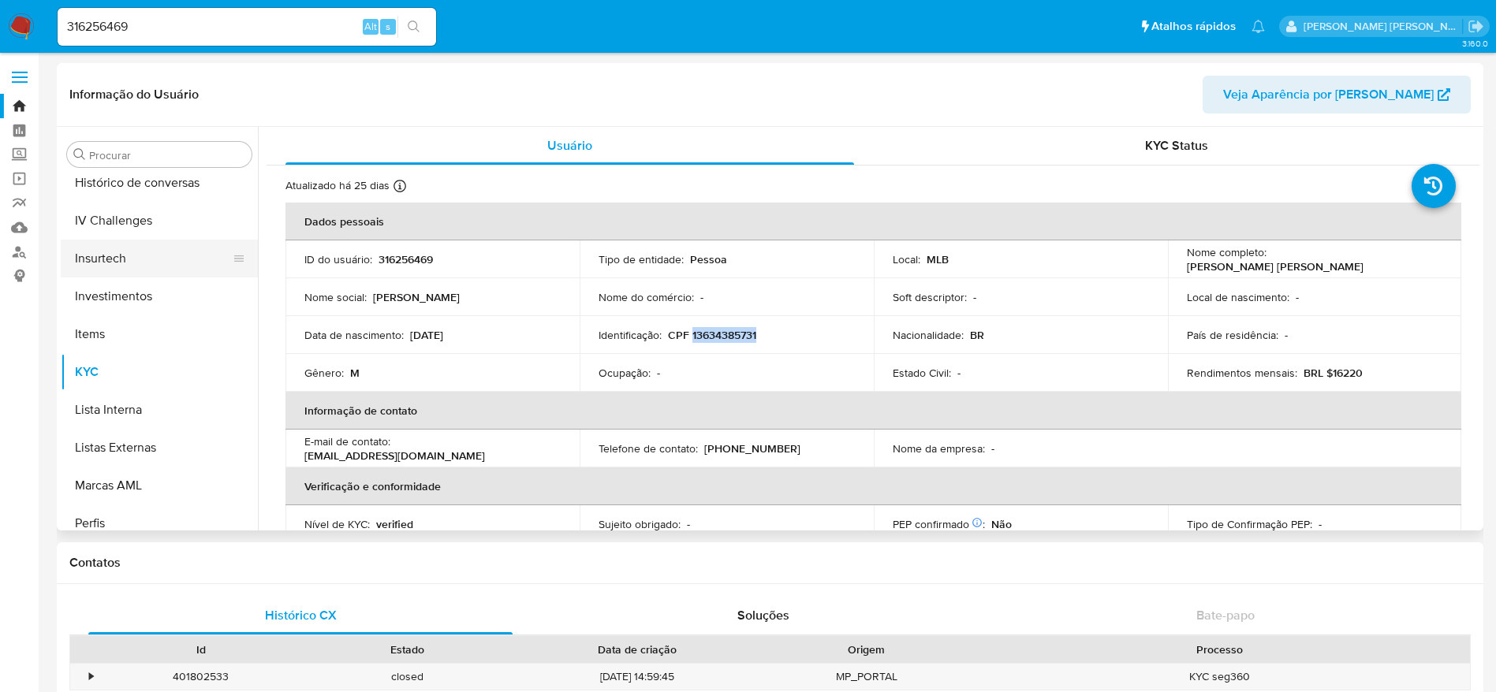
scroll to position [506, 0]
click at [107, 195] on button "Financiamento de Veículos" at bounding box center [153, 179] width 185 height 38
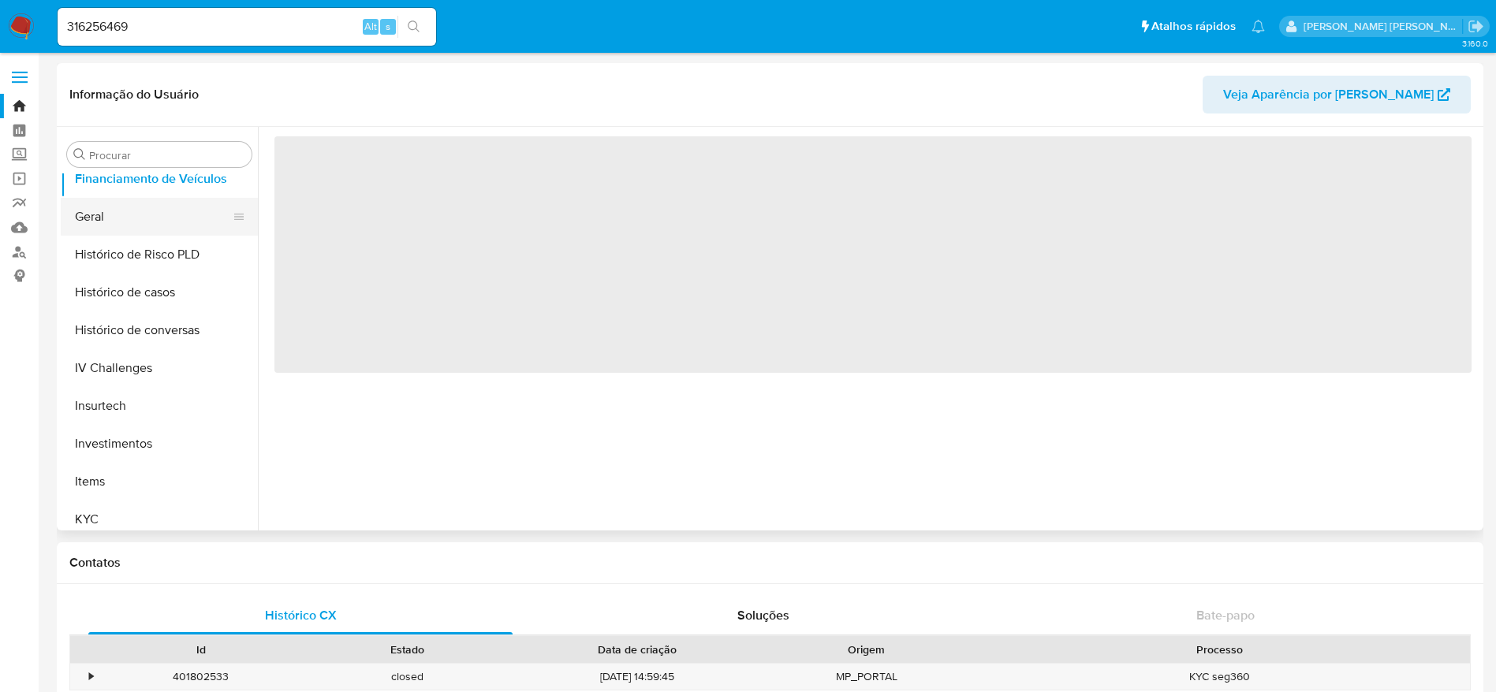
click at [103, 207] on button "Geral" at bounding box center [153, 217] width 185 height 38
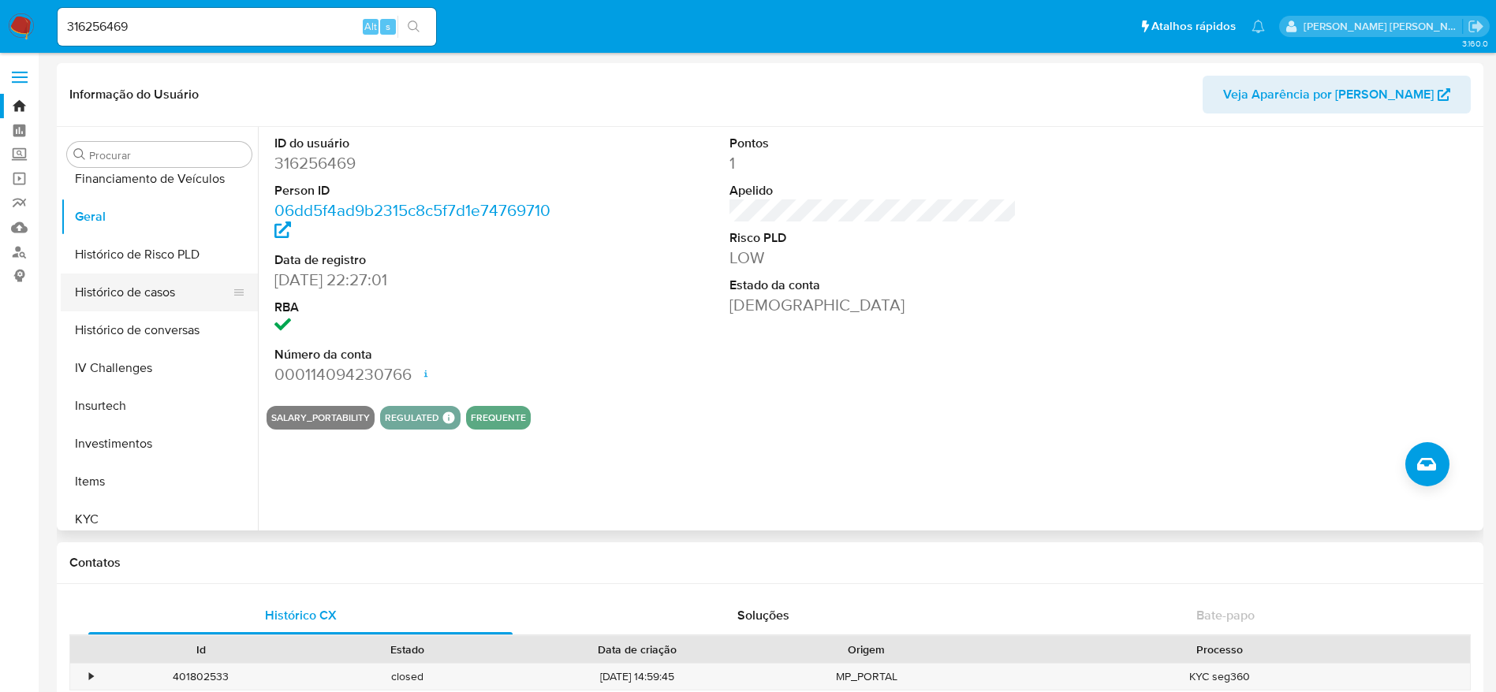
click at [163, 282] on button "Histórico de casos" at bounding box center [153, 293] width 185 height 38
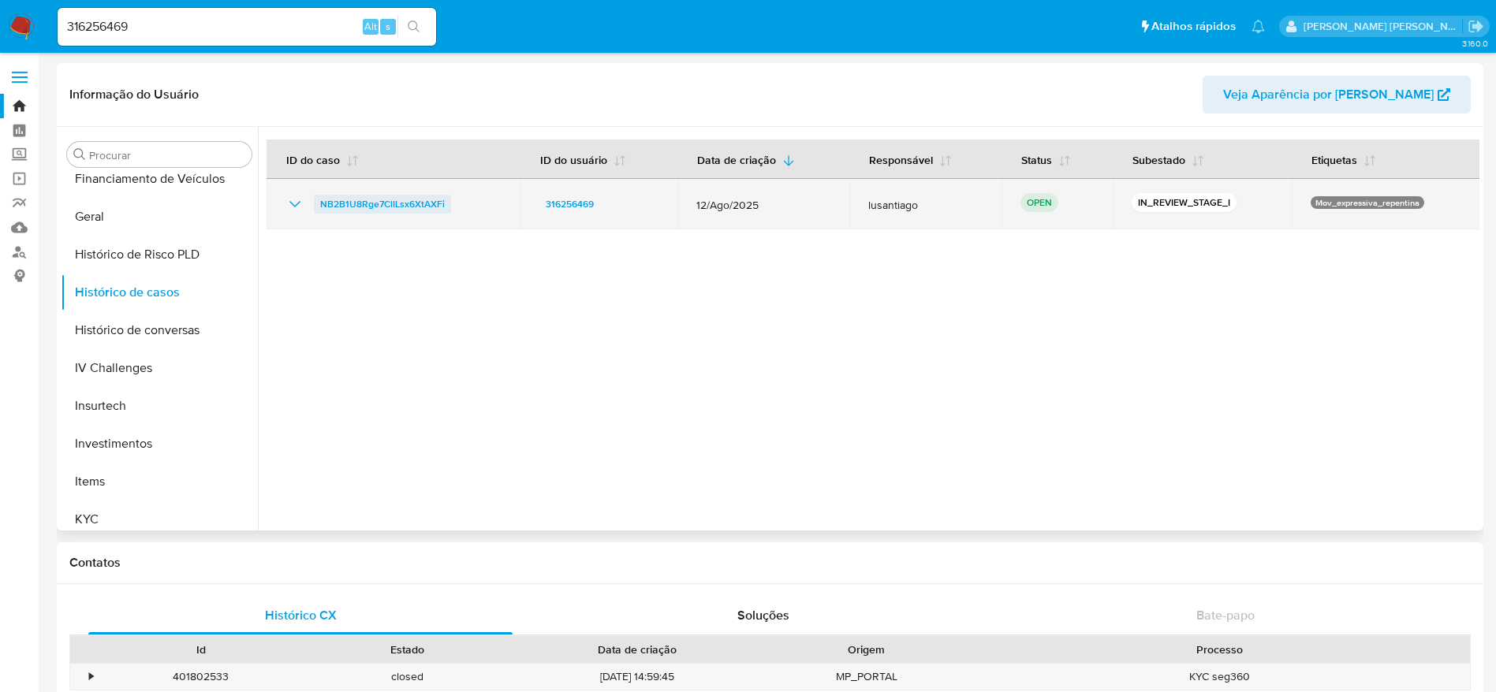
click at [374, 205] on span "NB2B1U8Rge7ClILsx6XtAXFi" at bounding box center [382, 204] width 125 height 19
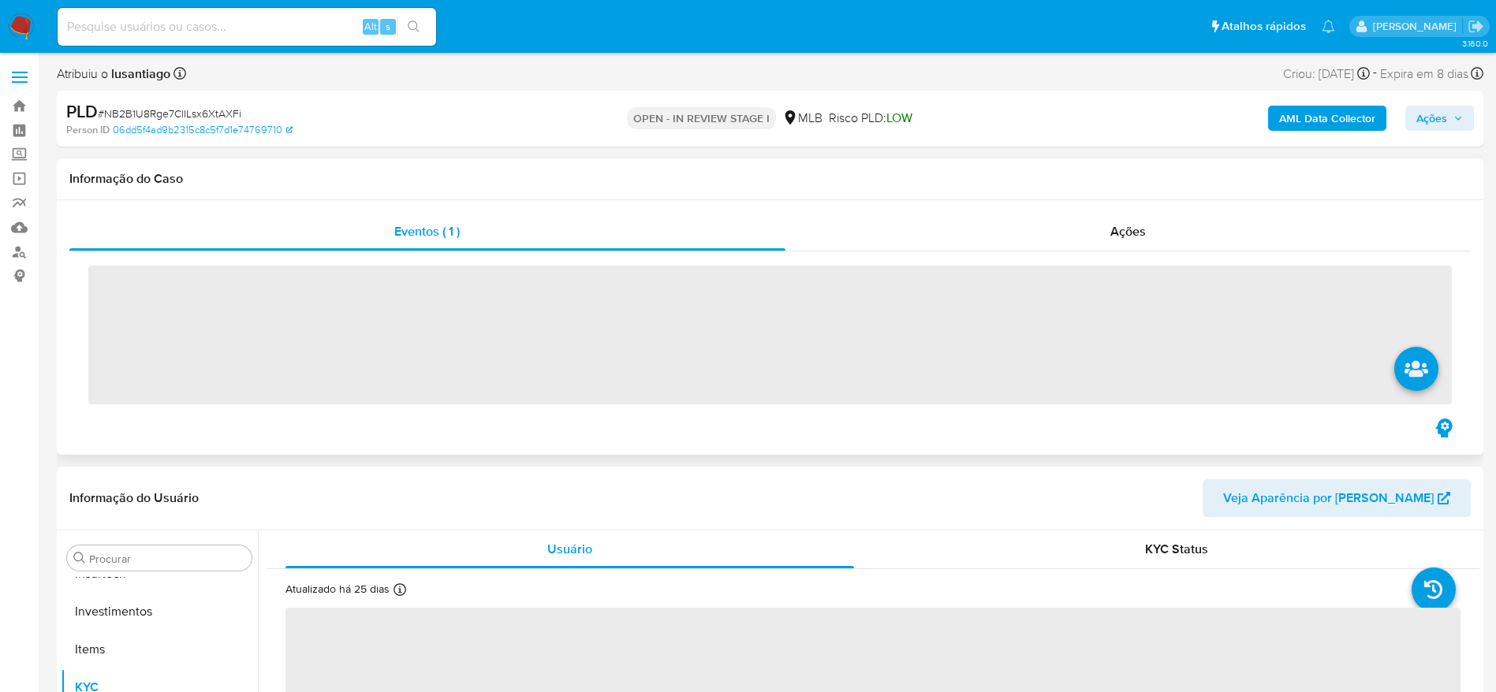
scroll to position [742, 0]
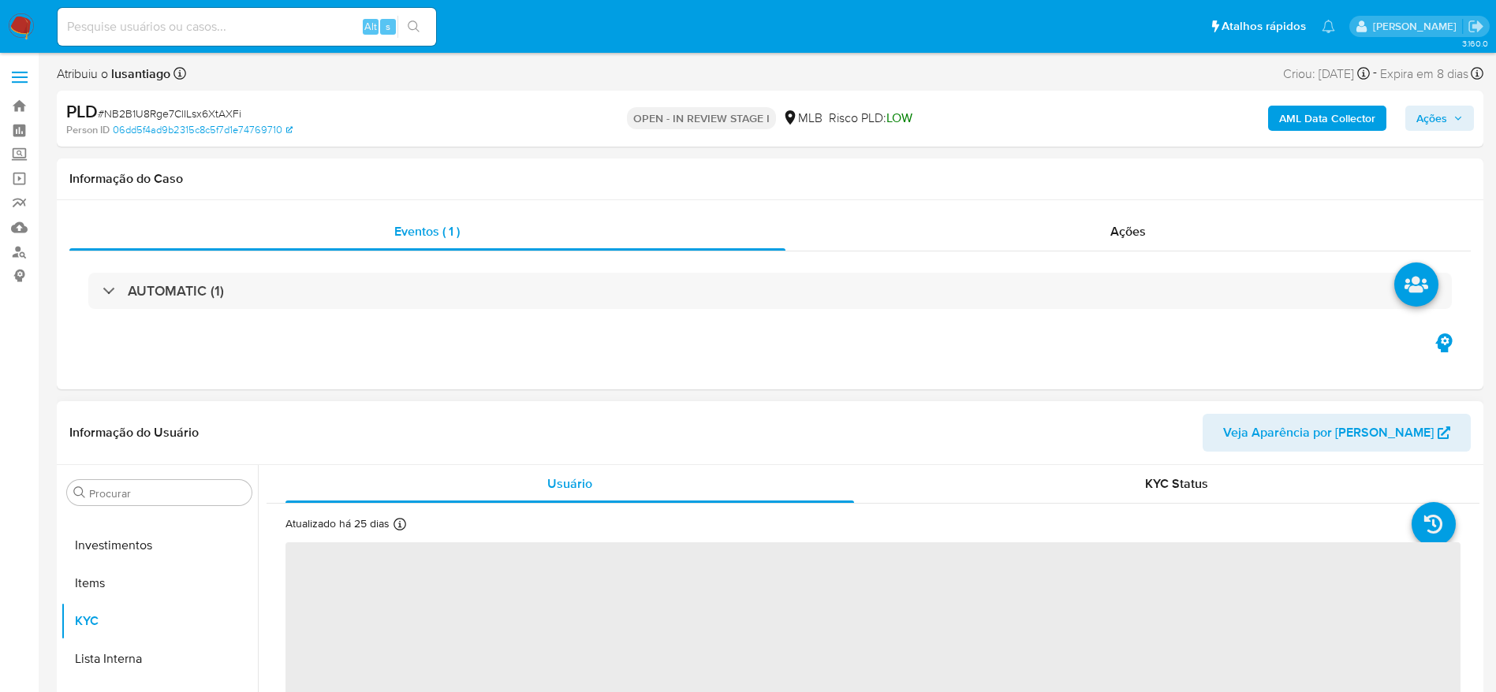
select select "10"
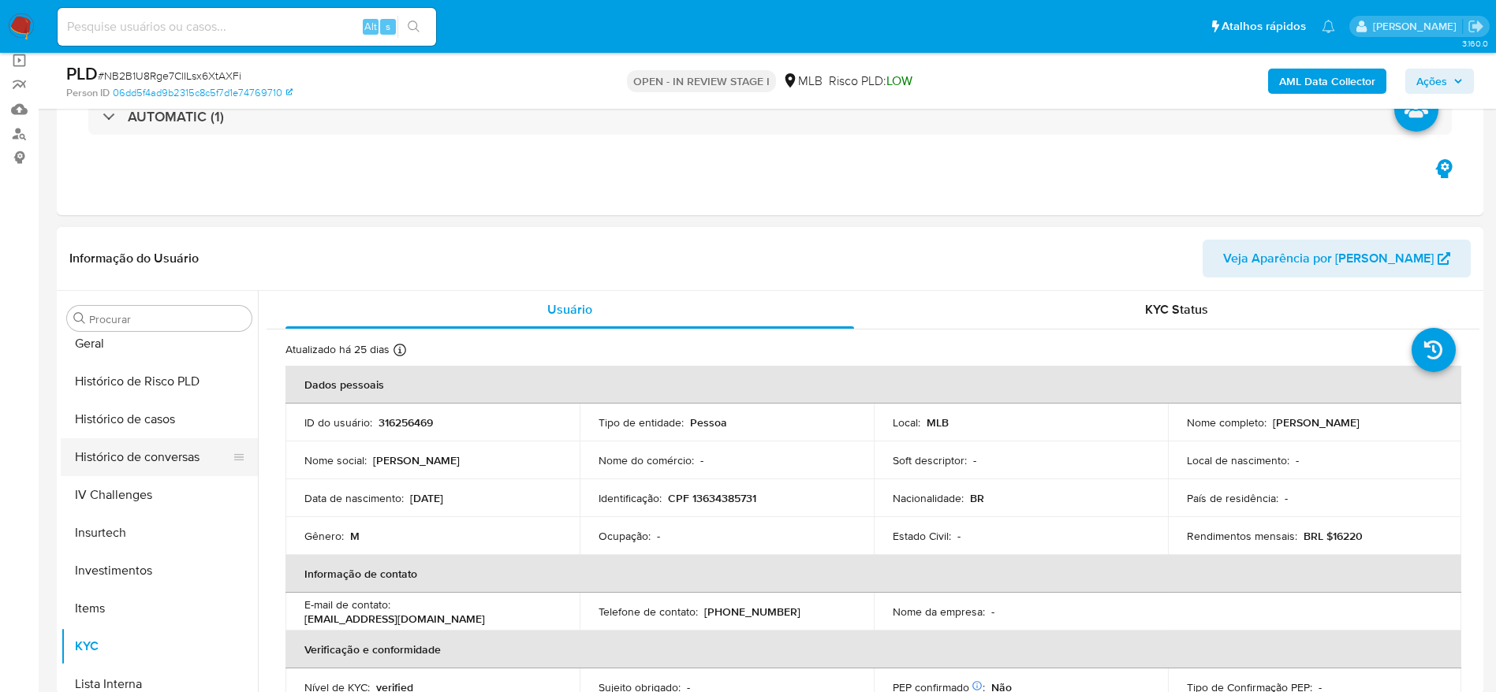
scroll to position [506, 0]
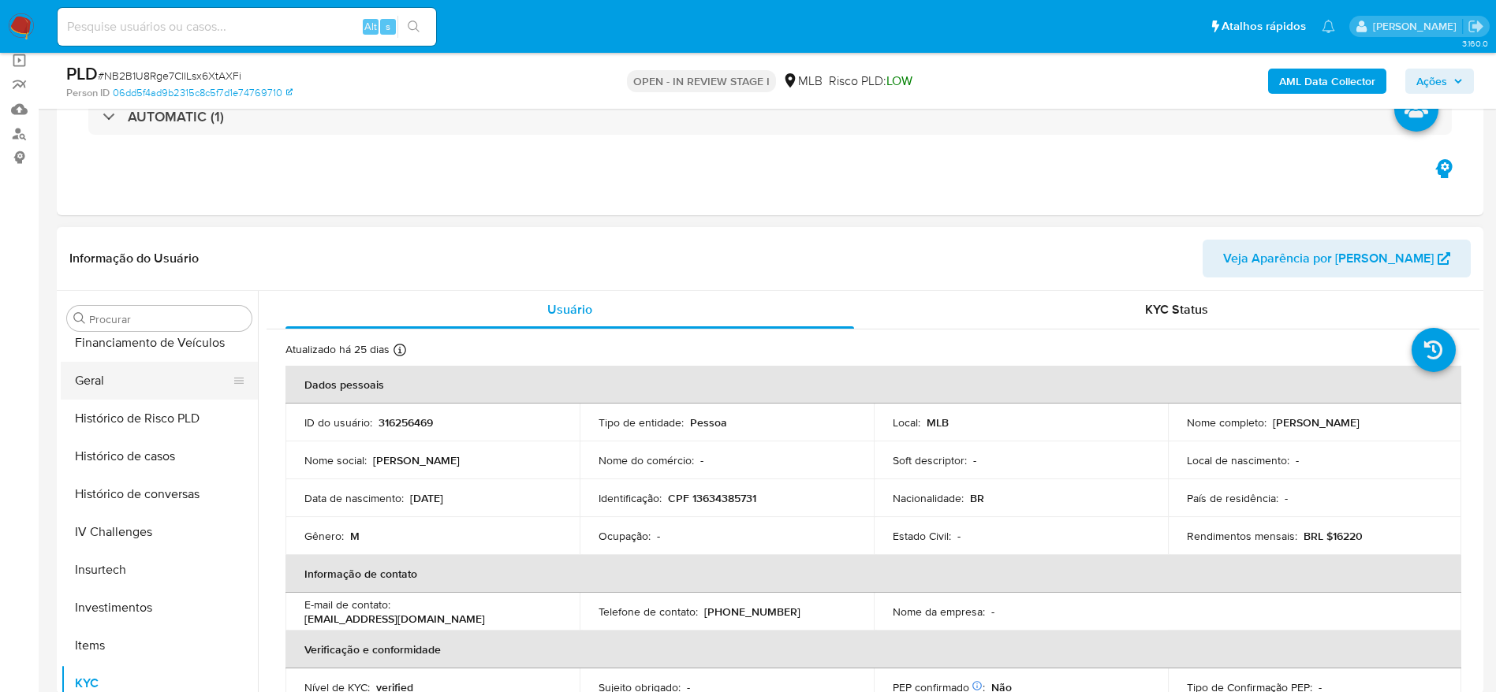
click at [110, 368] on button "Geral" at bounding box center [153, 381] width 185 height 38
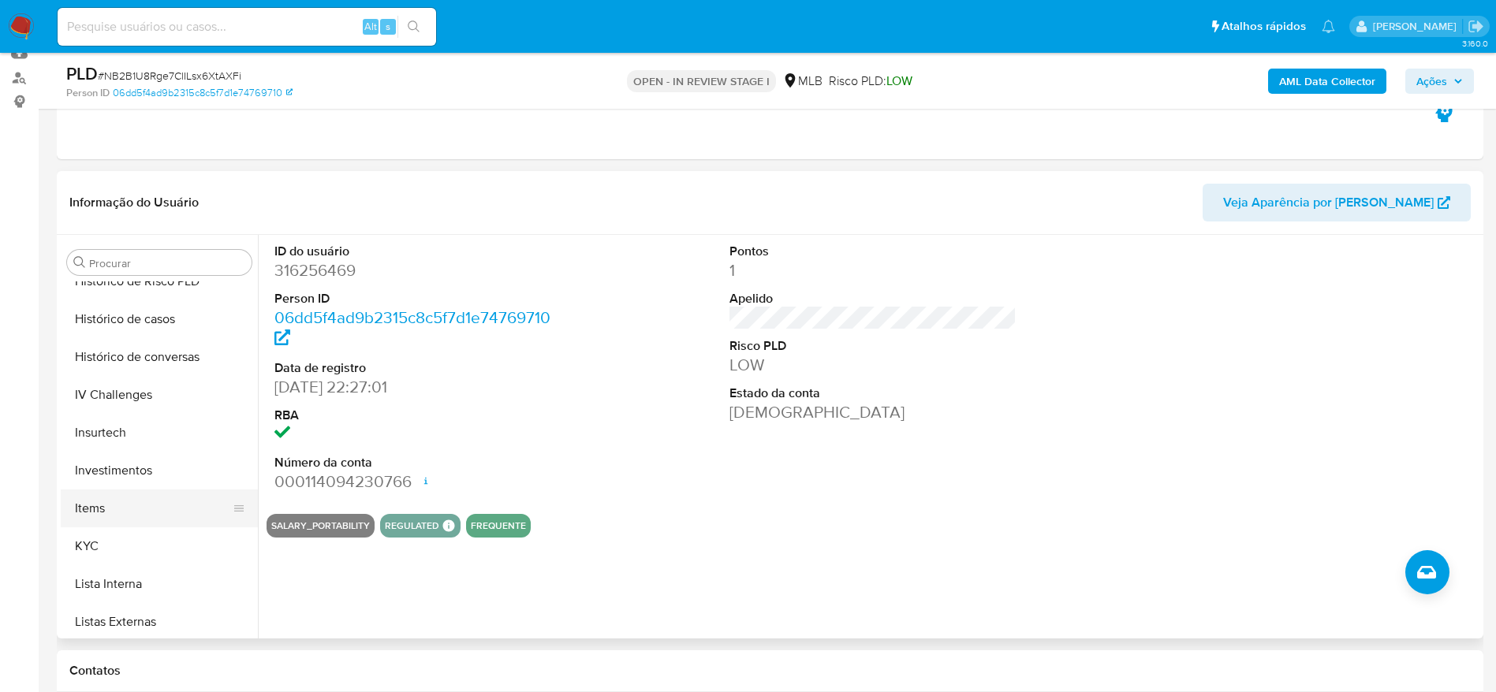
scroll to position [624, 0]
drag, startPoint x: 112, startPoint y: 513, endPoint x: 188, endPoint y: 513, distance: 76.5
click at [112, 513] on button "KYC" at bounding box center [153, 510] width 185 height 38
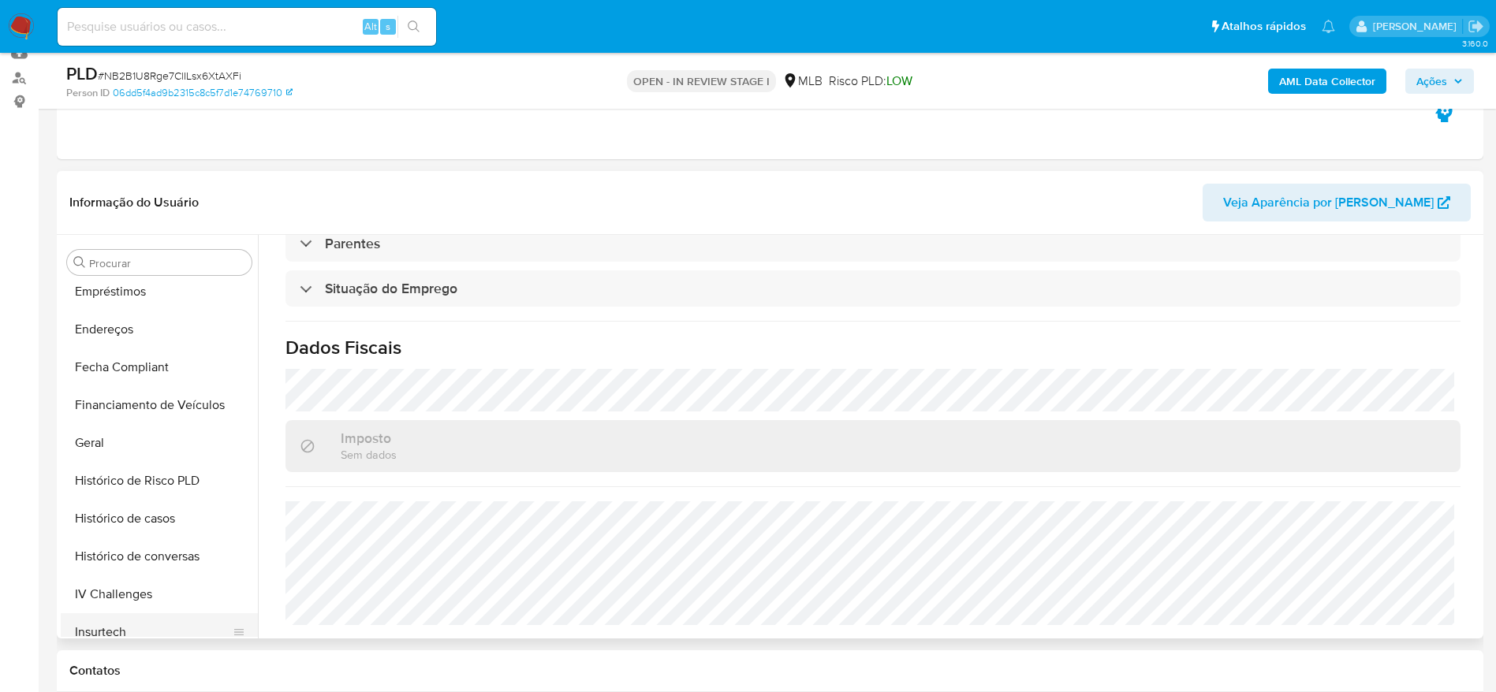
scroll to position [269, 0]
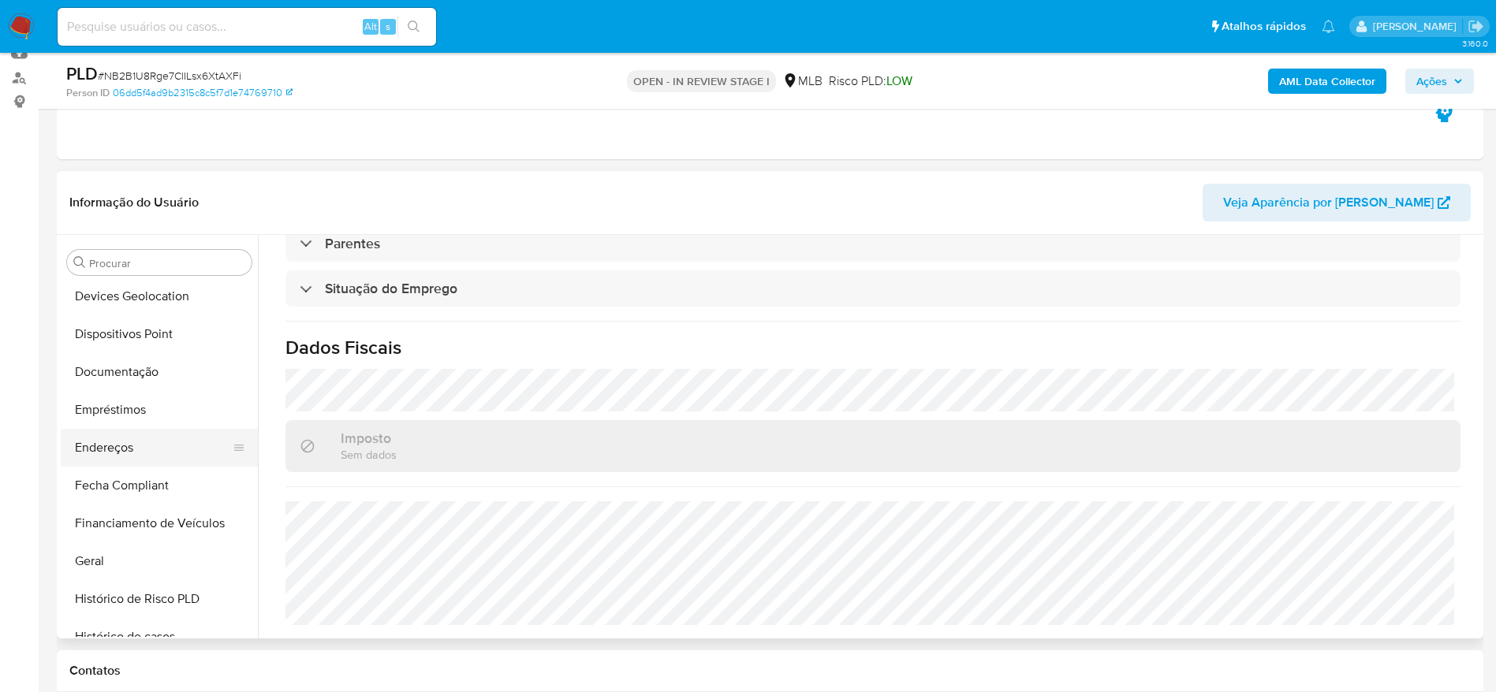
click at [119, 457] on button "Endereços" at bounding box center [153, 448] width 185 height 38
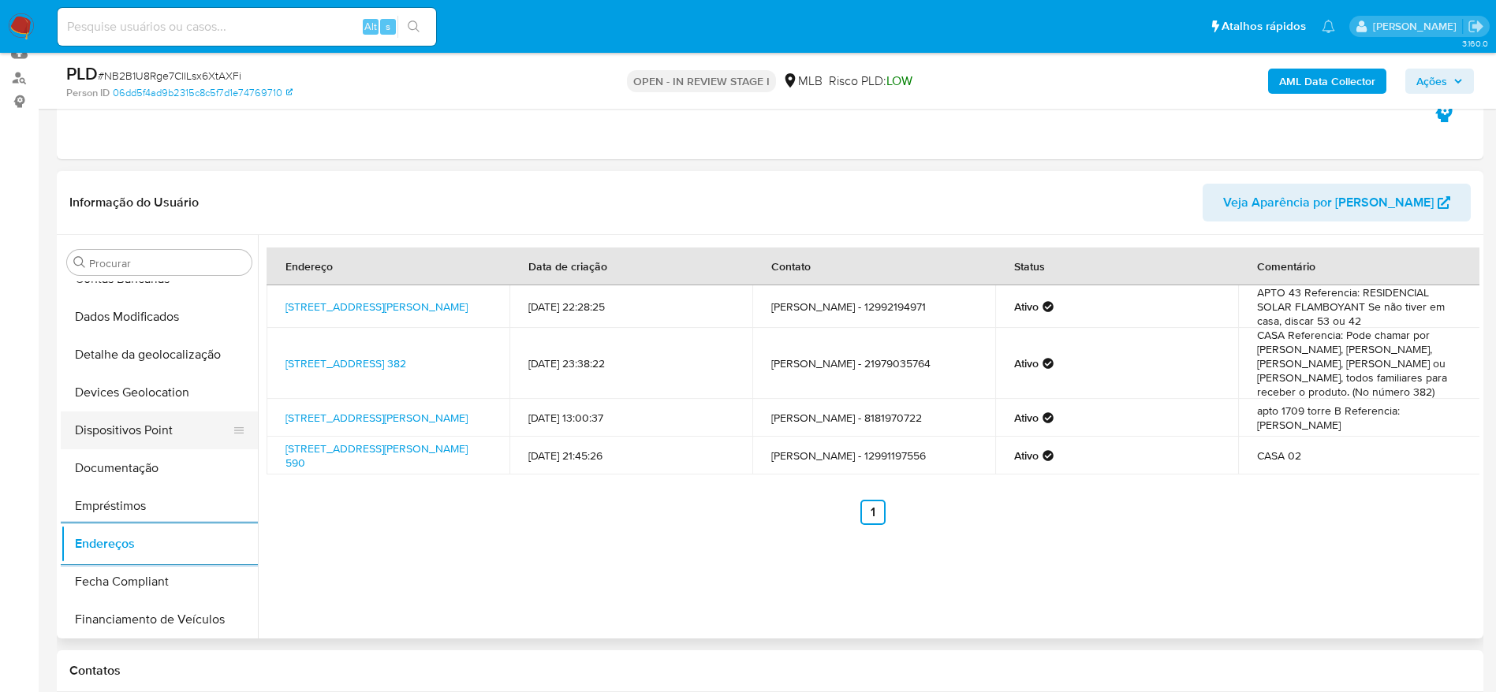
scroll to position [151, 0]
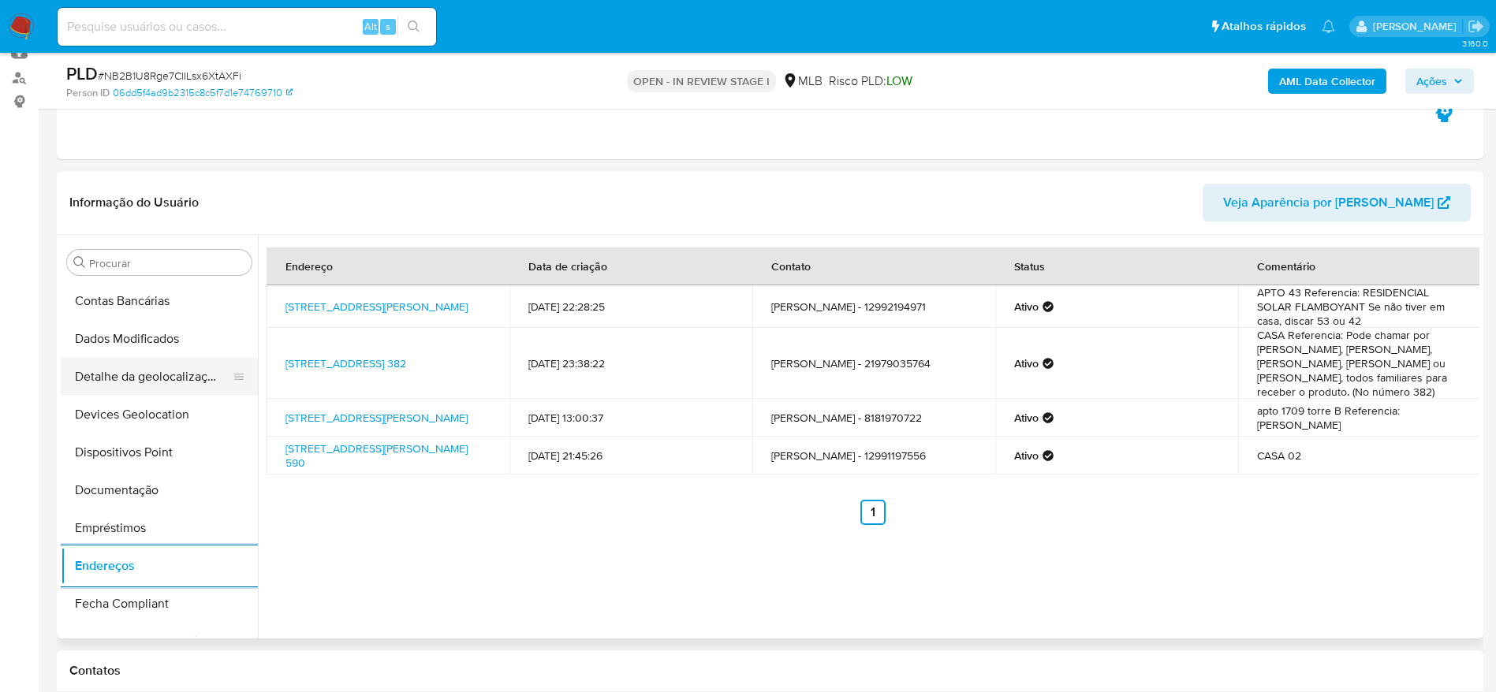
click at [188, 367] on button "Detalhe da geolocalização" at bounding box center [153, 377] width 185 height 38
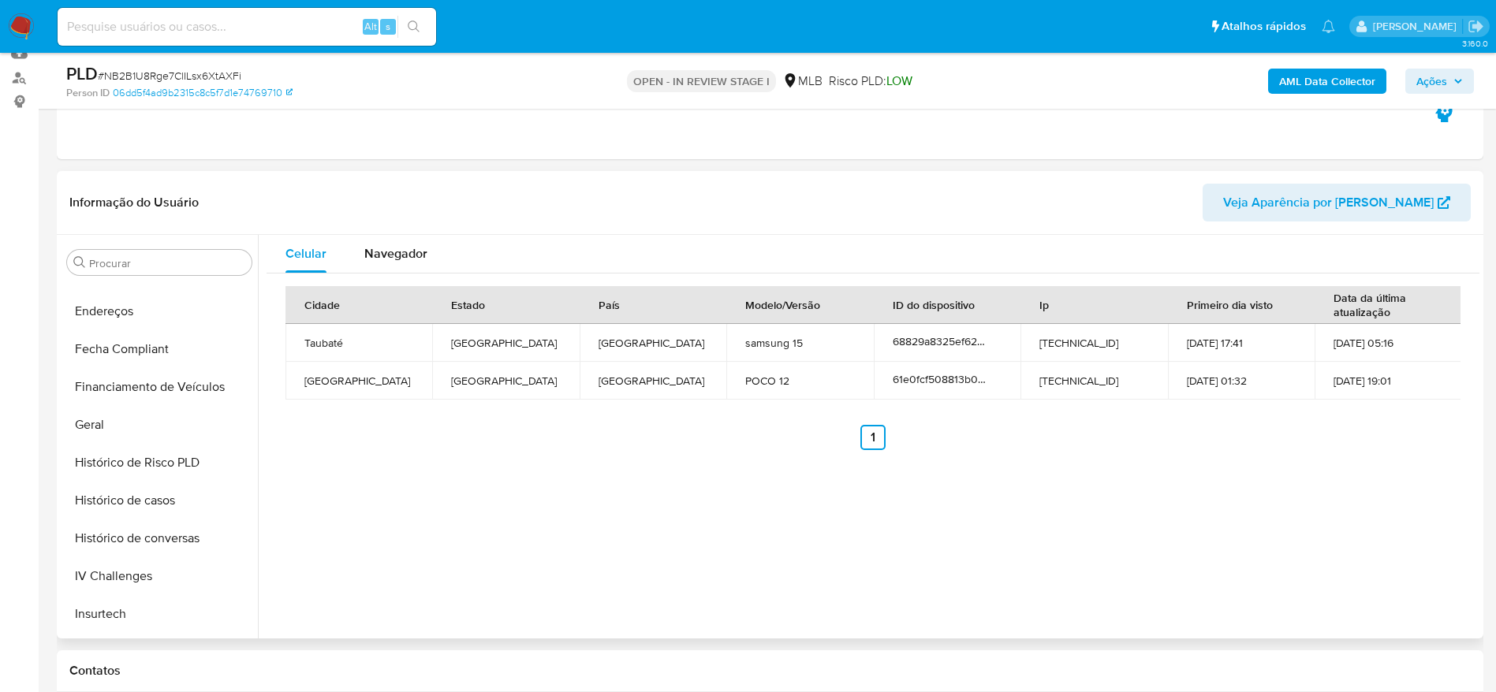
scroll to position [742, 0]
drag, startPoint x: 158, startPoint y: 606, endPoint x: 189, endPoint y: 599, distance: 32.5
click at [157, 606] on button "Restrições Novo Mundo" at bounding box center [153, 618] width 185 height 38
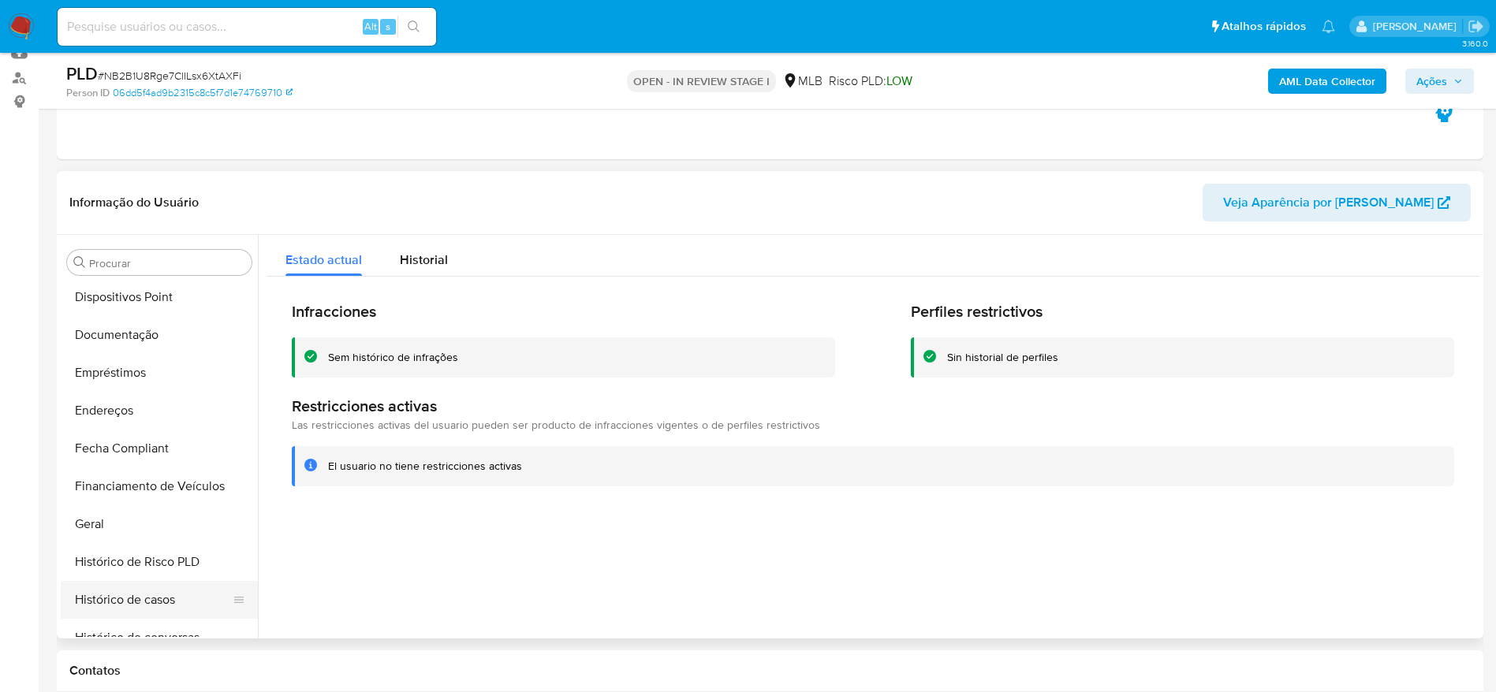
scroll to position [269, 0]
click at [185, 331] on button "Dispositivos Point" at bounding box center [153, 334] width 185 height 38
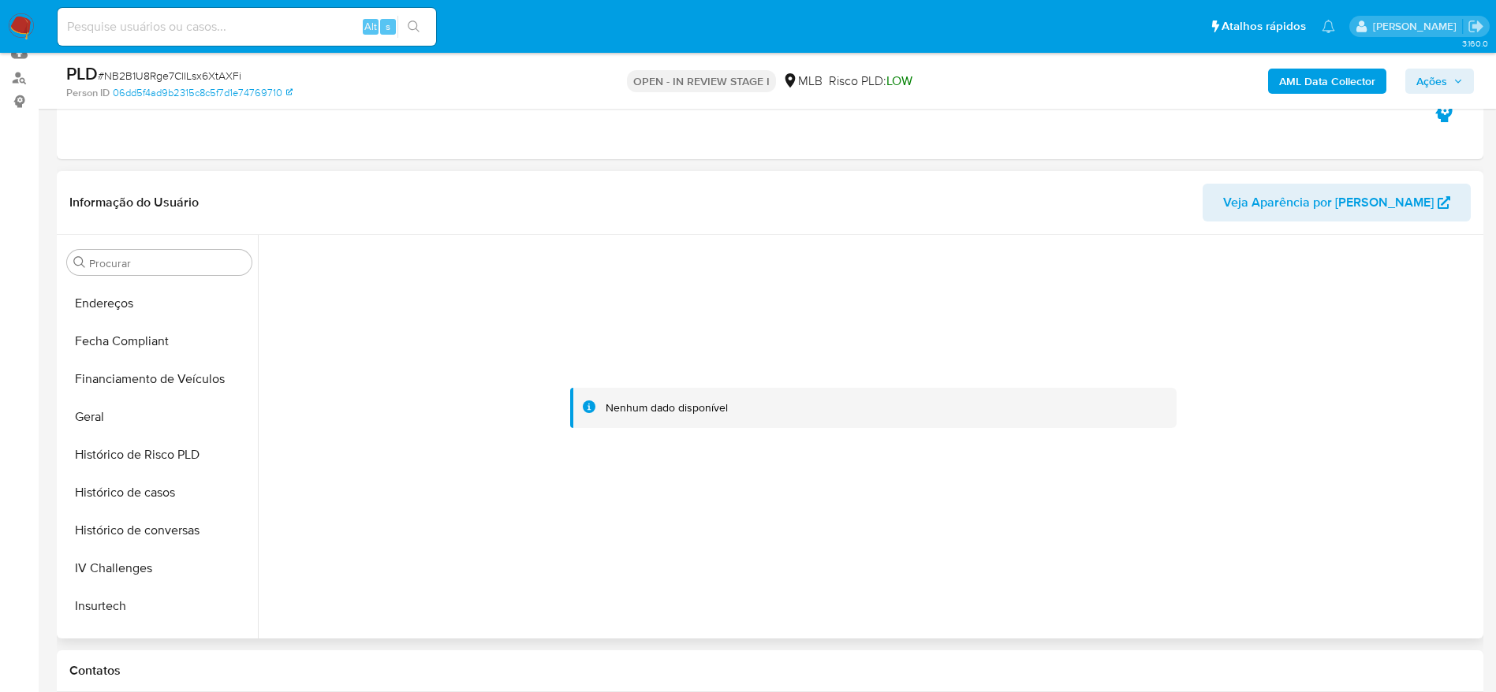
scroll to position [624, 0]
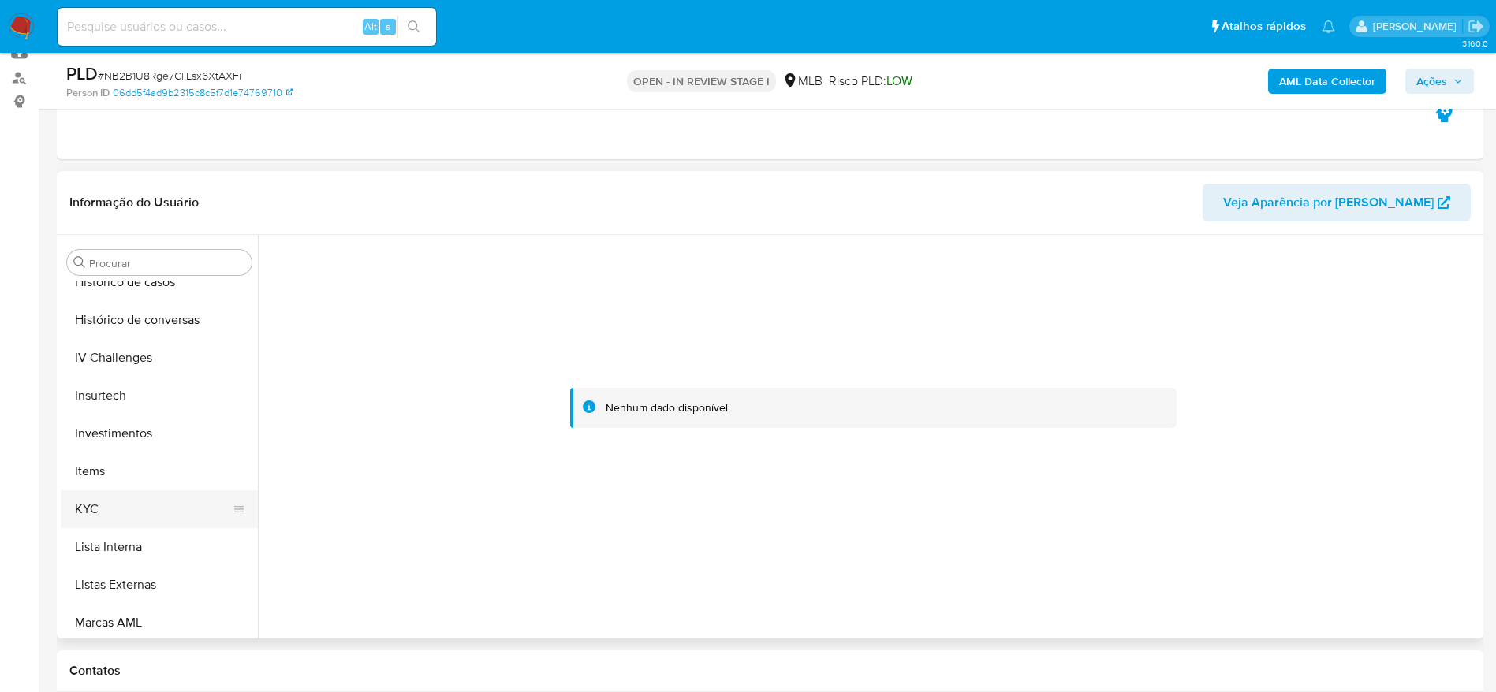
click at [125, 504] on button "KYC" at bounding box center [153, 510] width 185 height 38
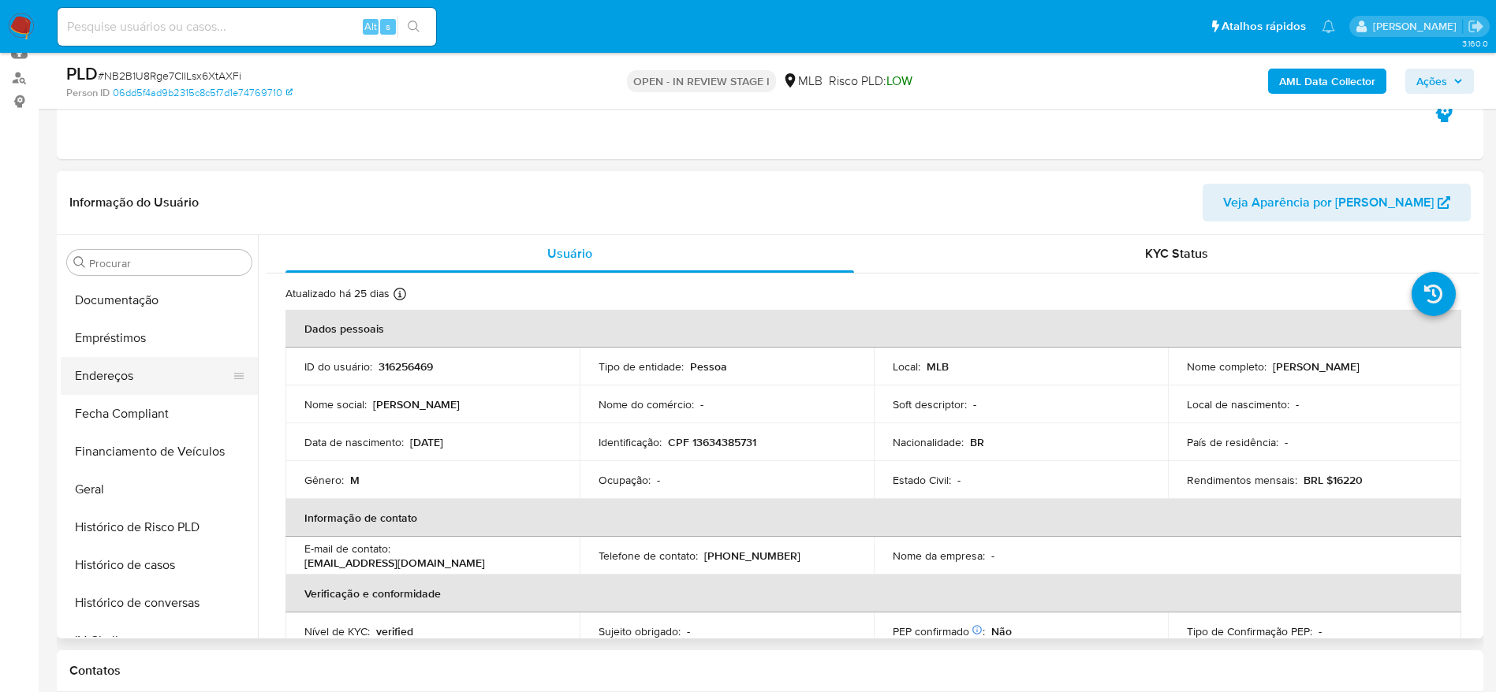
scroll to position [269, 0]
click at [136, 377] on button "Documentação" at bounding box center [153, 372] width 185 height 38
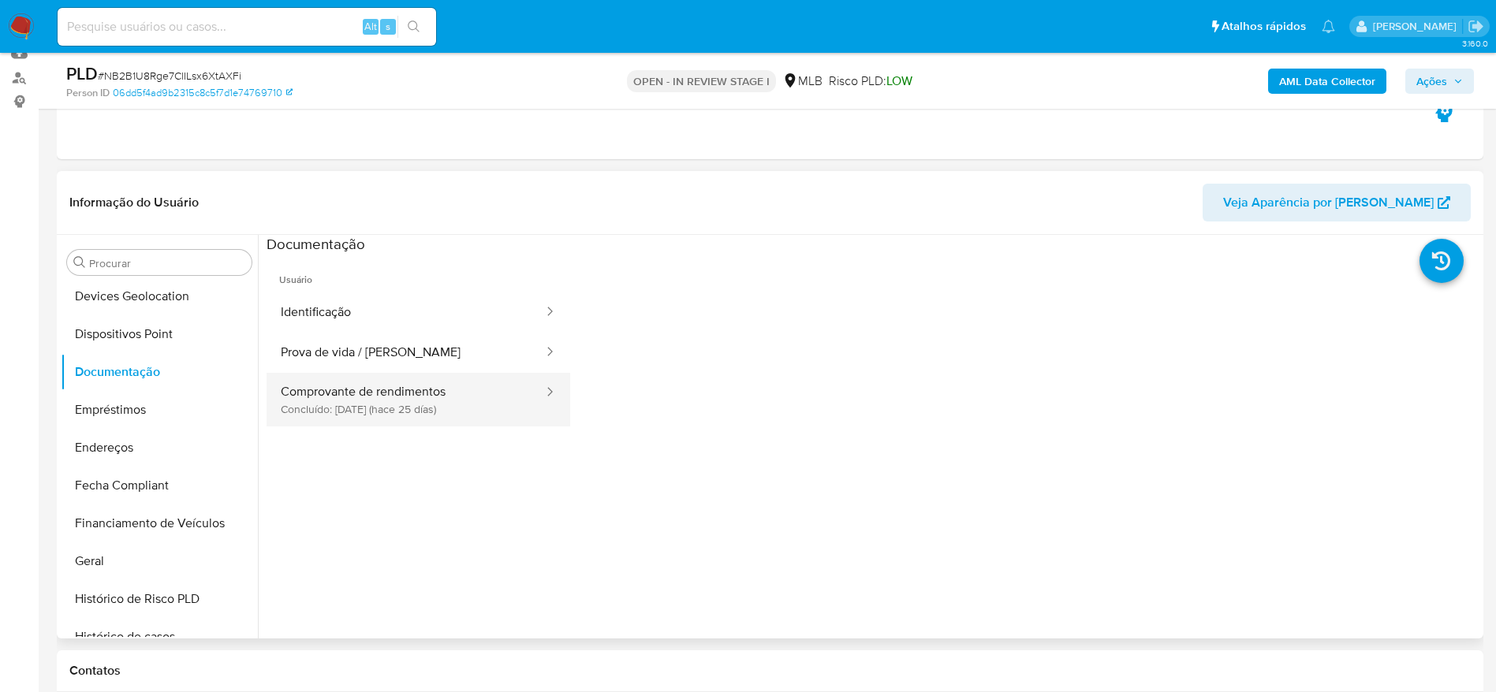
click at [433, 394] on button "Comprovante de rendimentos Concluído: [DATE] (hace 25 días)" at bounding box center [406, 400] width 278 height 54
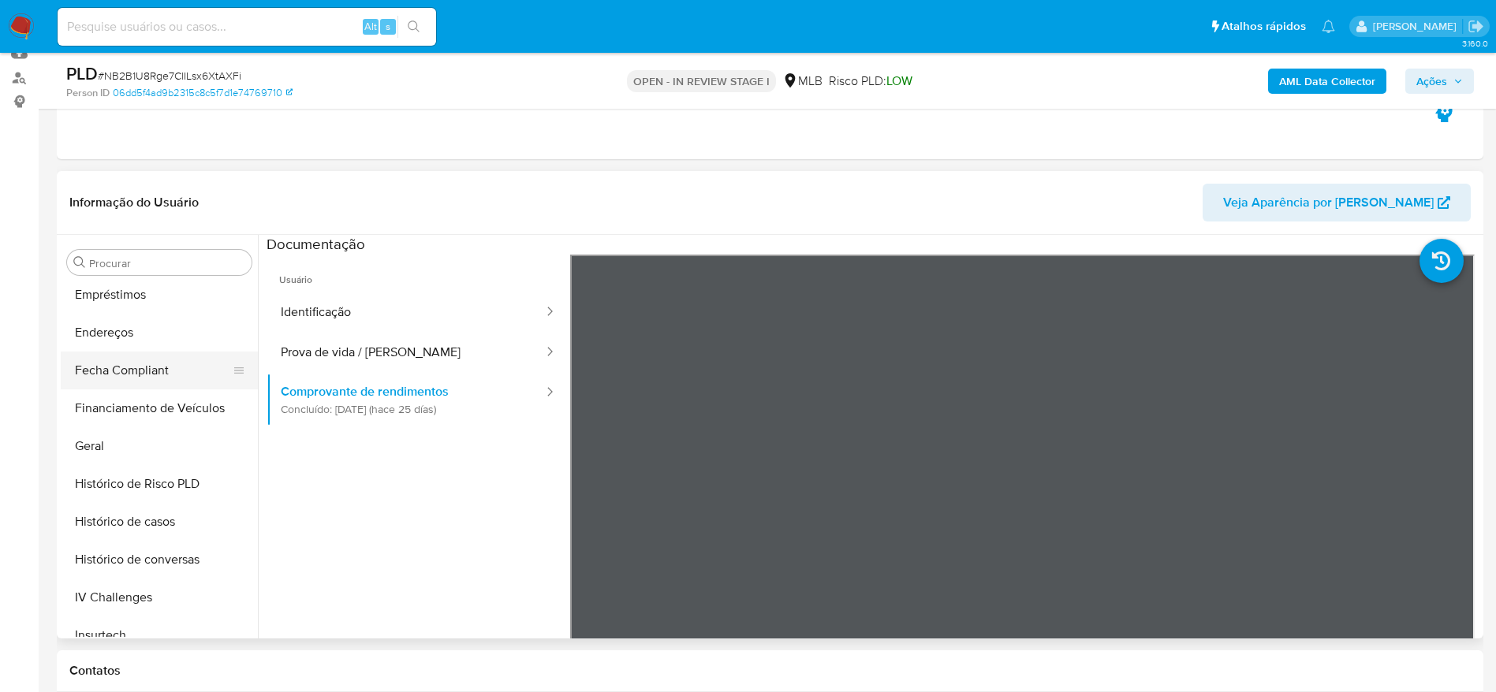
scroll to position [624, 0]
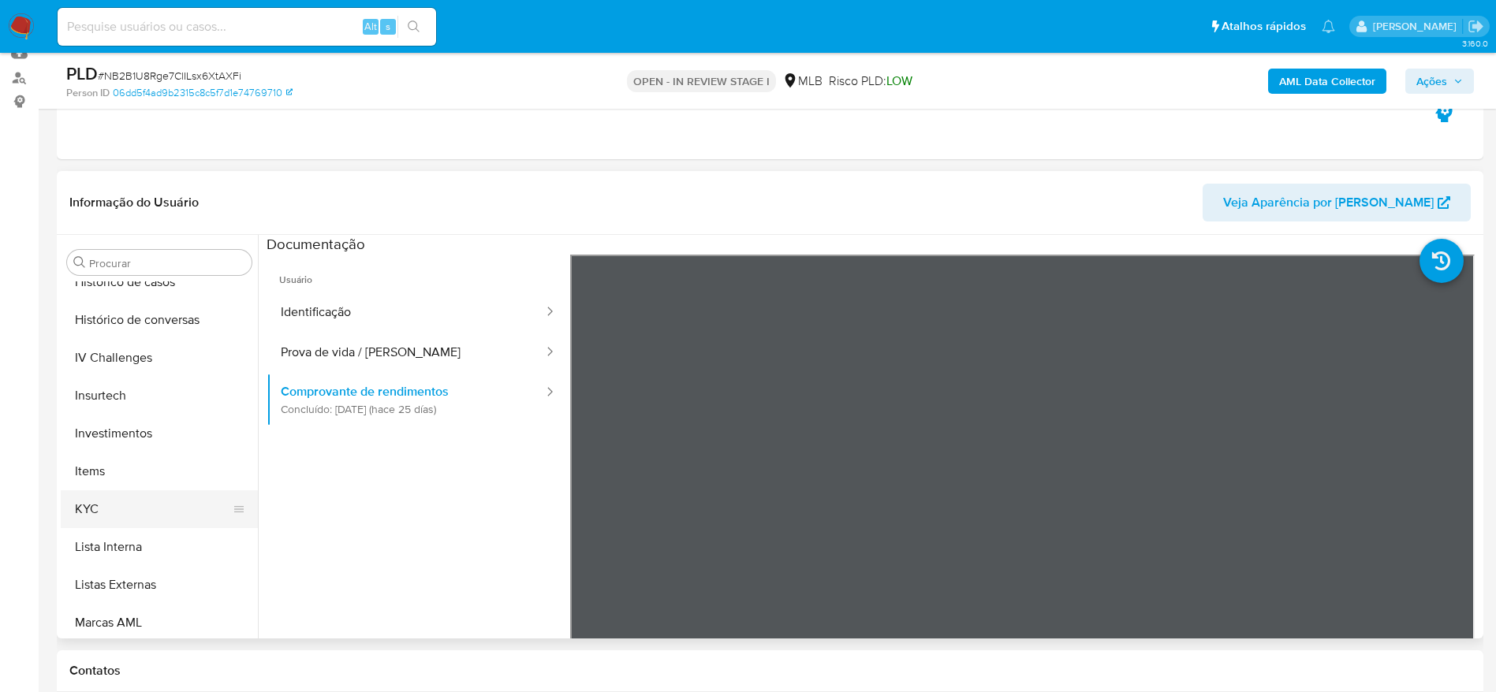
click at [110, 513] on button "KYC" at bounding box center [153, 510] width 185 height 38
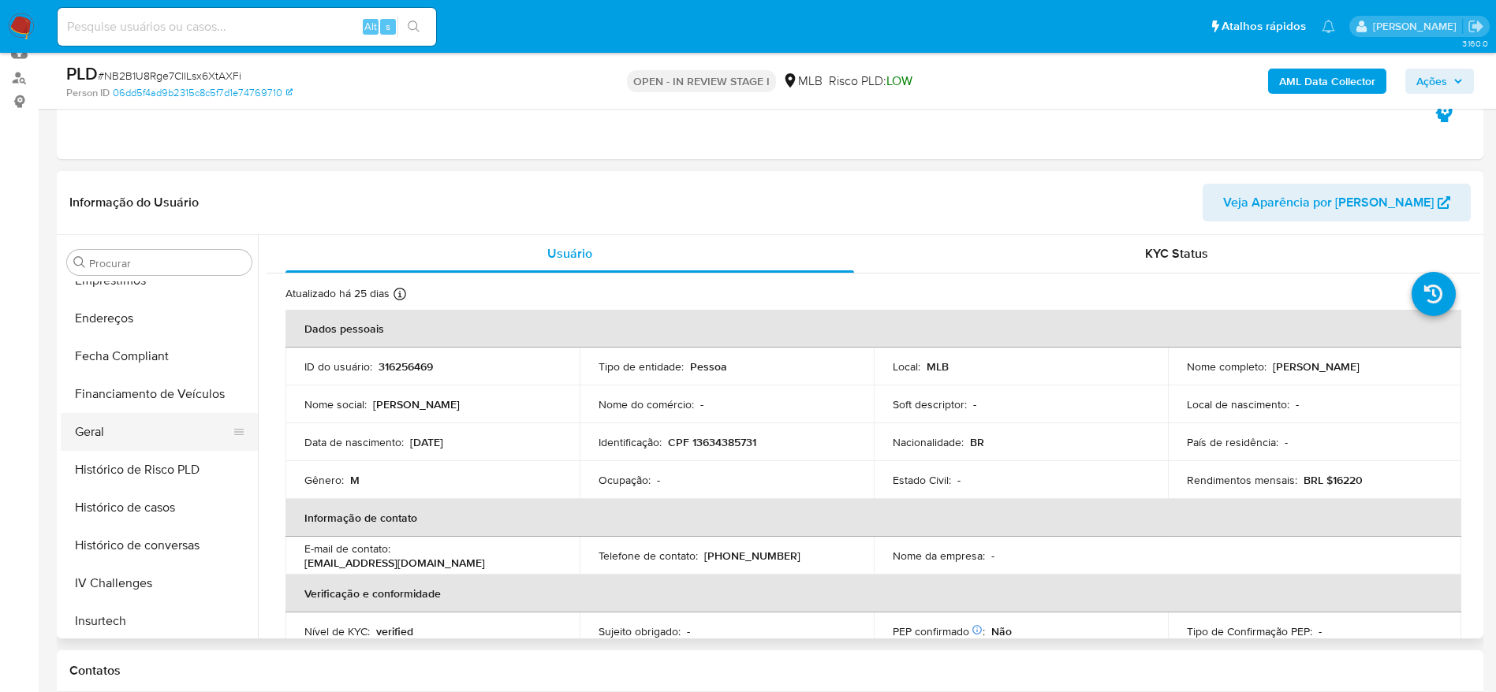
scroll to position [387, 0]
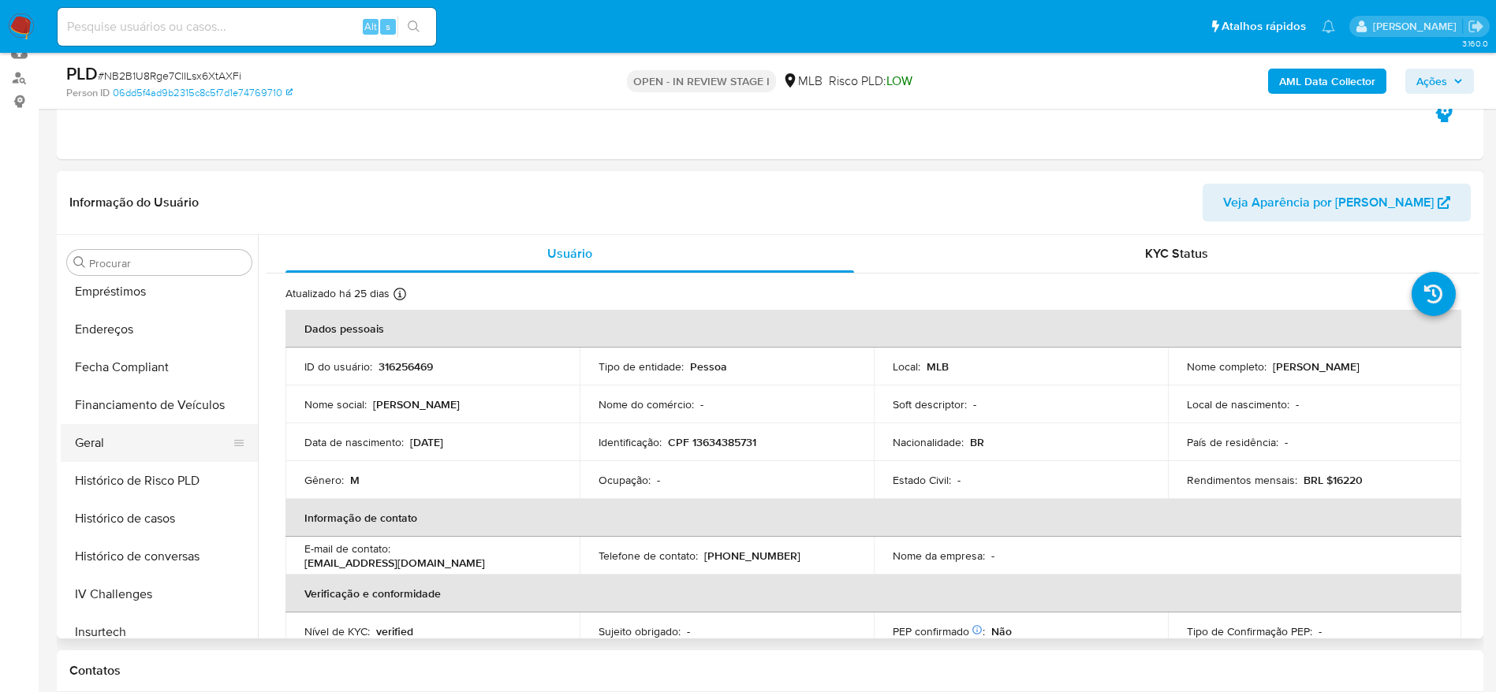
click at [106, 433] on button "Geral" at bounding box center [153, 443] width 185 height 38
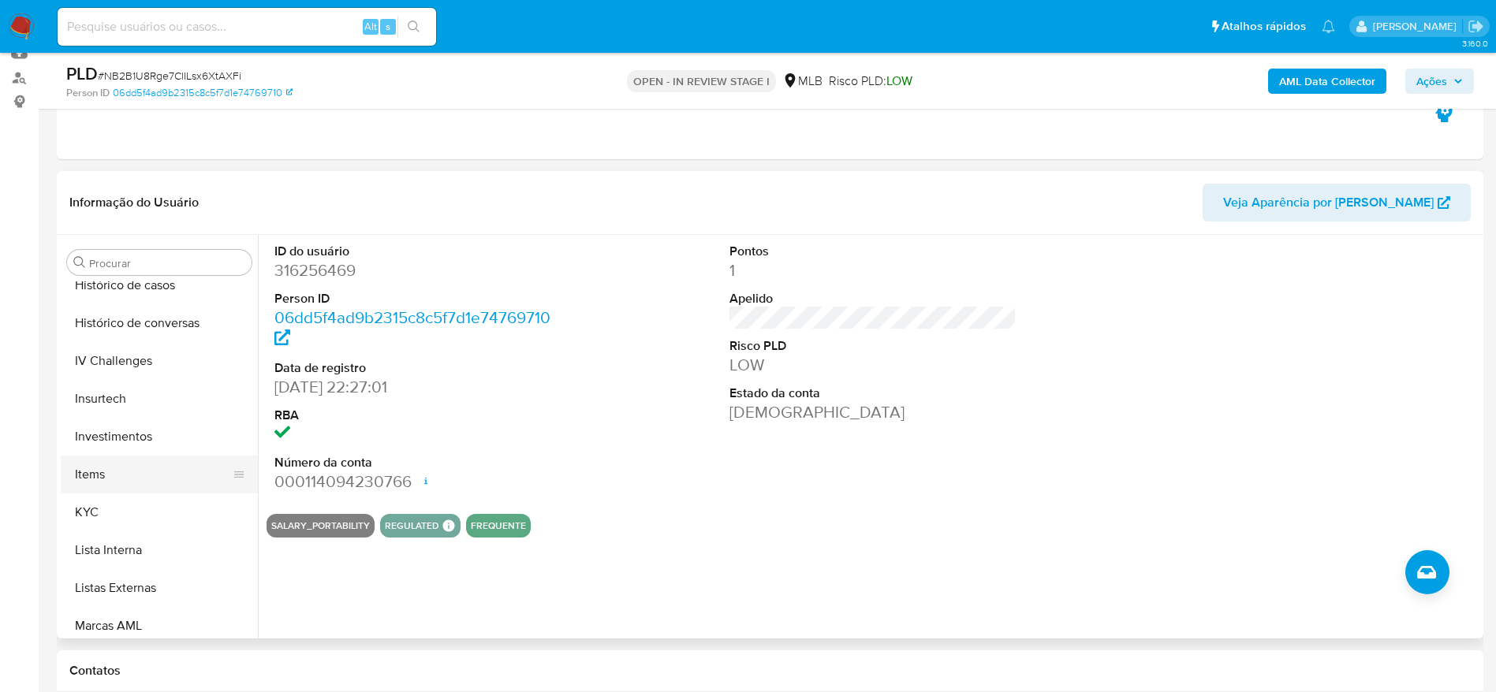
scroll to position [624, 0]
click at [129, 476] on button "Items" at bounding box center [153, 472] width 185 height 38
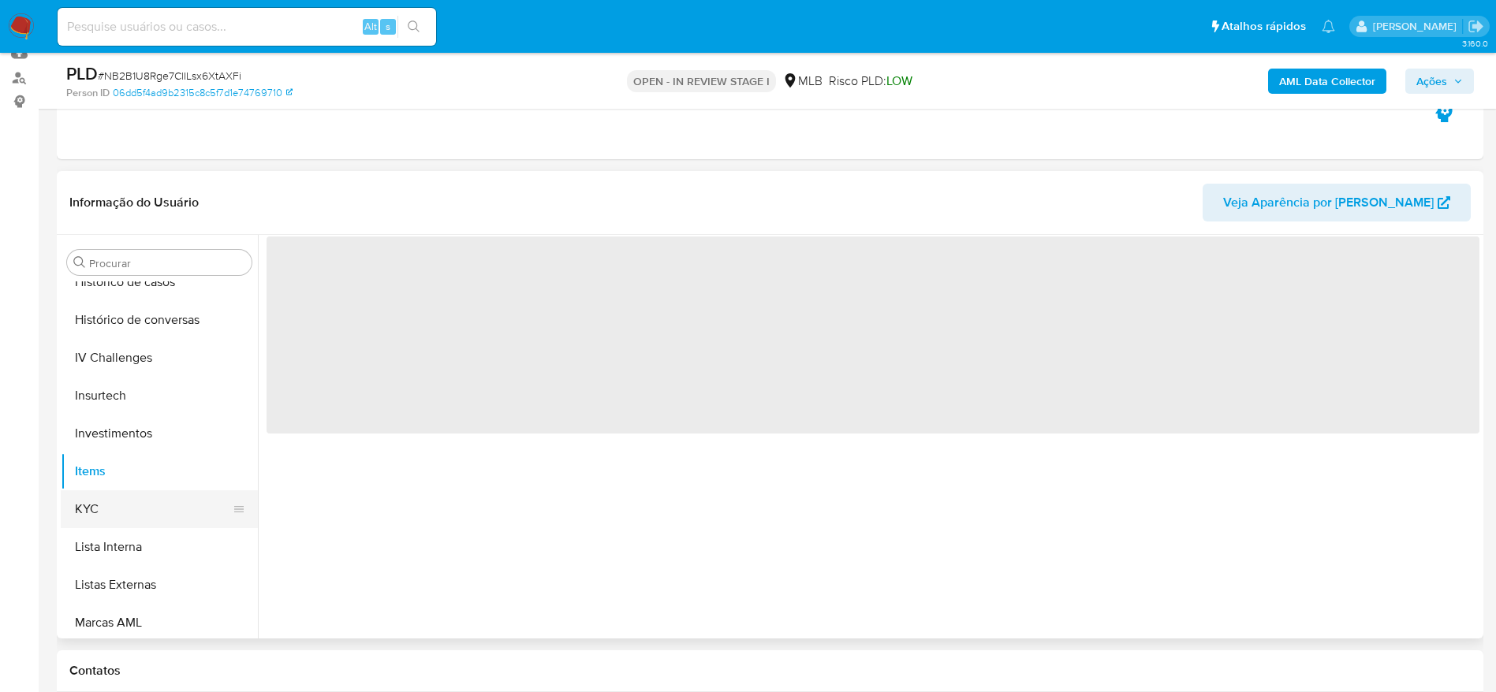
click at [119, 508] on button "KYC" at bounding box center [153, 510] width 185 height 38
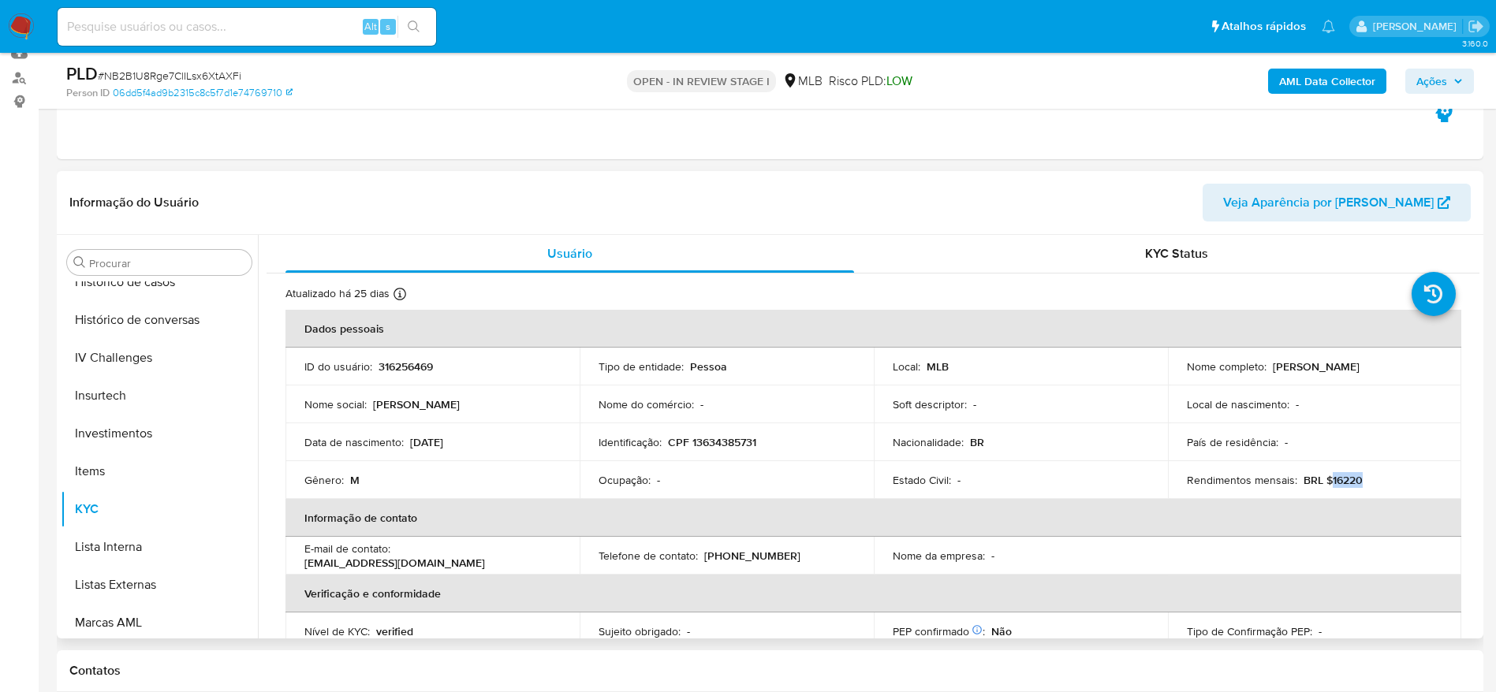
drag, startPoint x: 1356, startPoint y: 483, endPoint x: 1325, endPoint y: 481, distance: 30.8
click at [1325, 481] on div "Rendimentos mensais : BRL $16220" at bounding box center [1315, 480] width 256 height 14
copy p "16220"
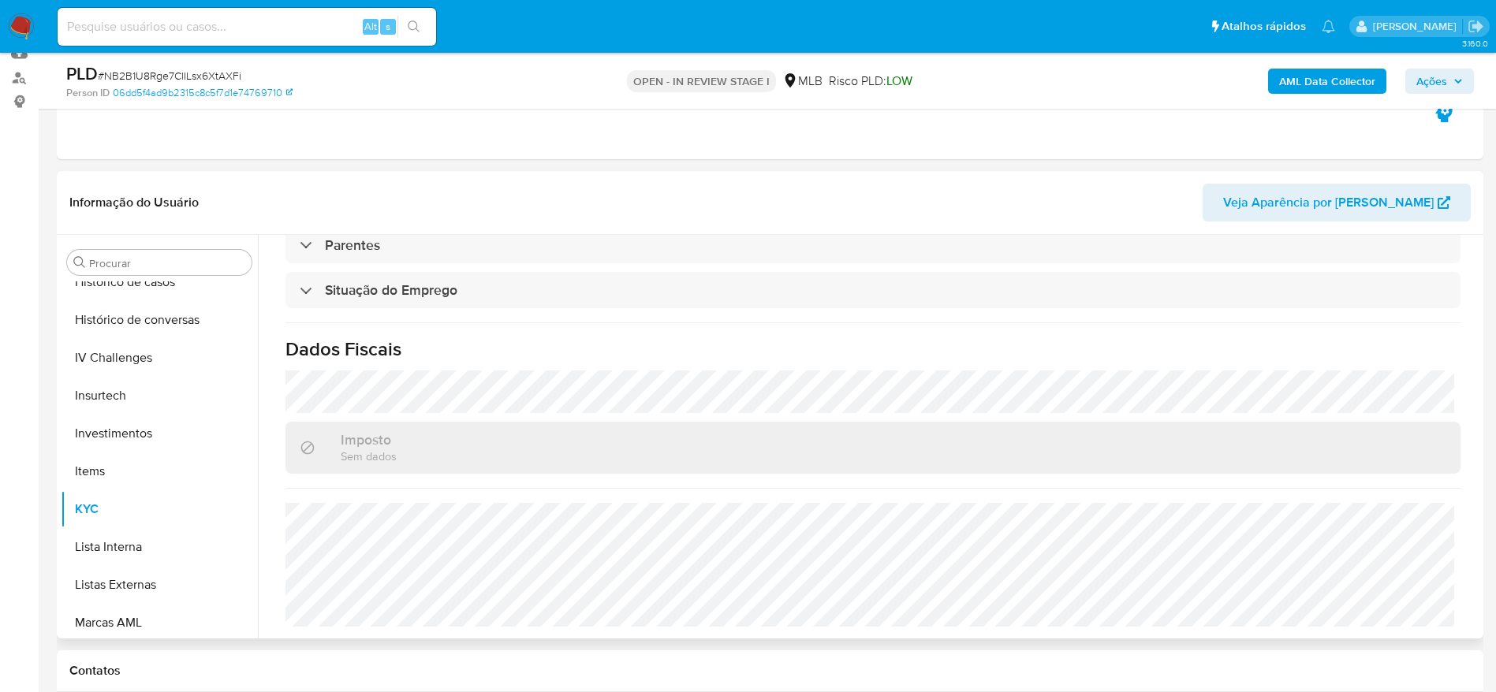
scroll to position [657, 0]
click at [1450, 80] on span "Ações" at bounding box center [1439, 81] width 47 height 22
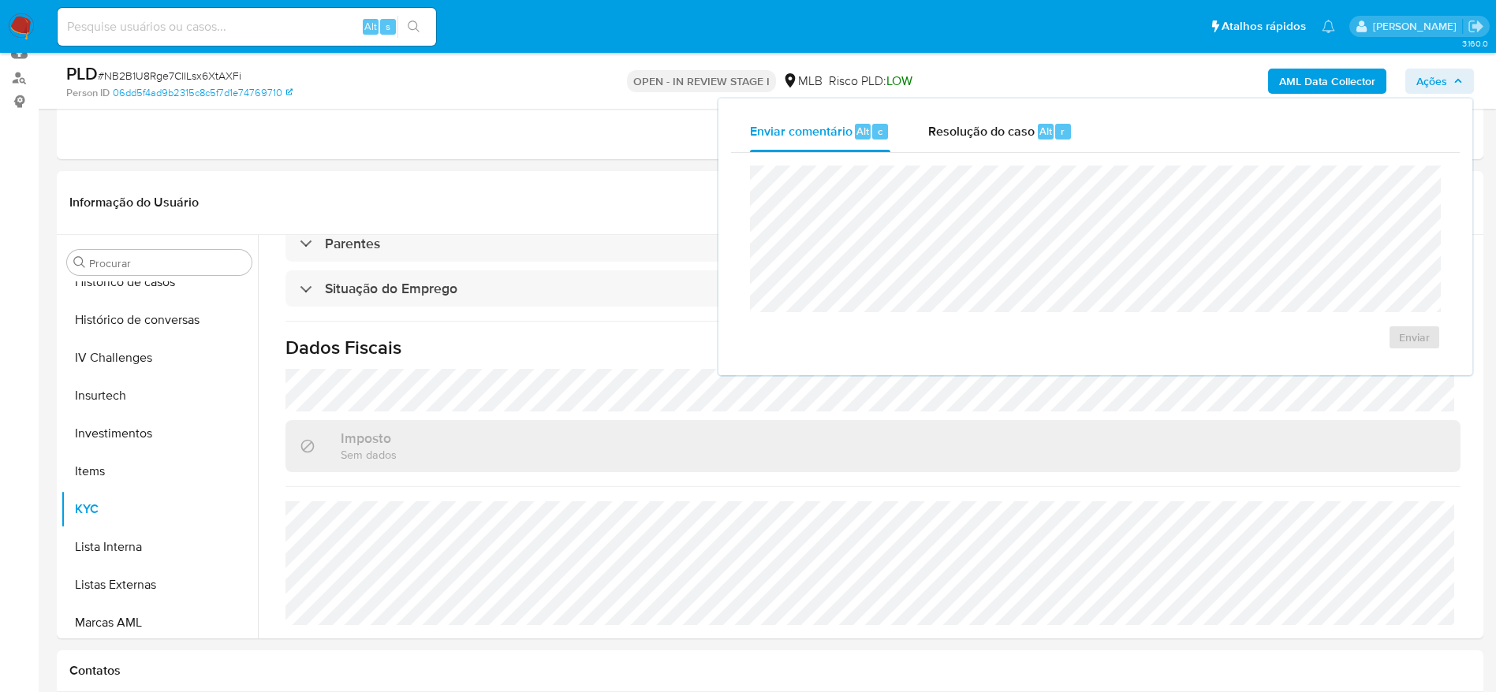
drag, startPoint x: 998, startPoint y: 134, endPoint x: 983, endPoint y: 155, distance: 25.4
click at [997, 140] on div "Resolução do caso Alt r" at bounding box center [1000, 131] width 144 height 41
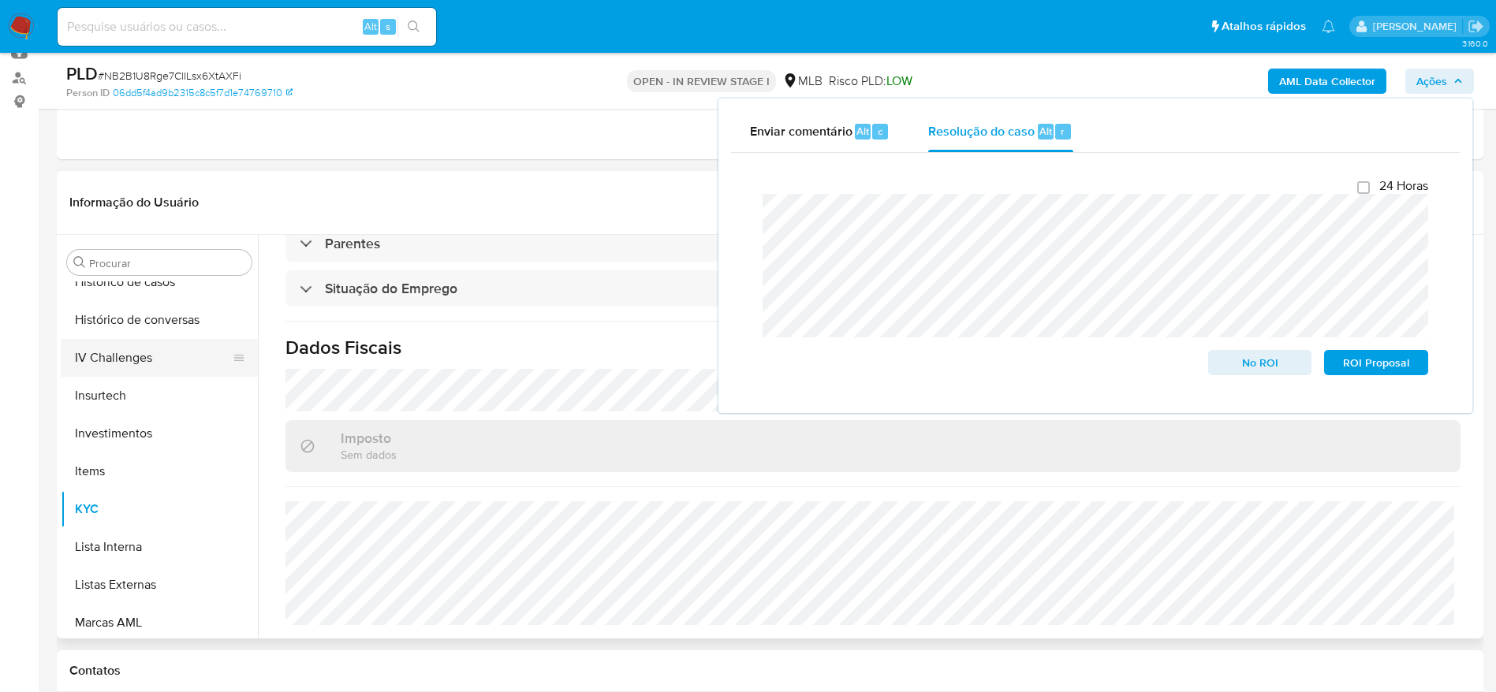
scroll to position [0, 0]
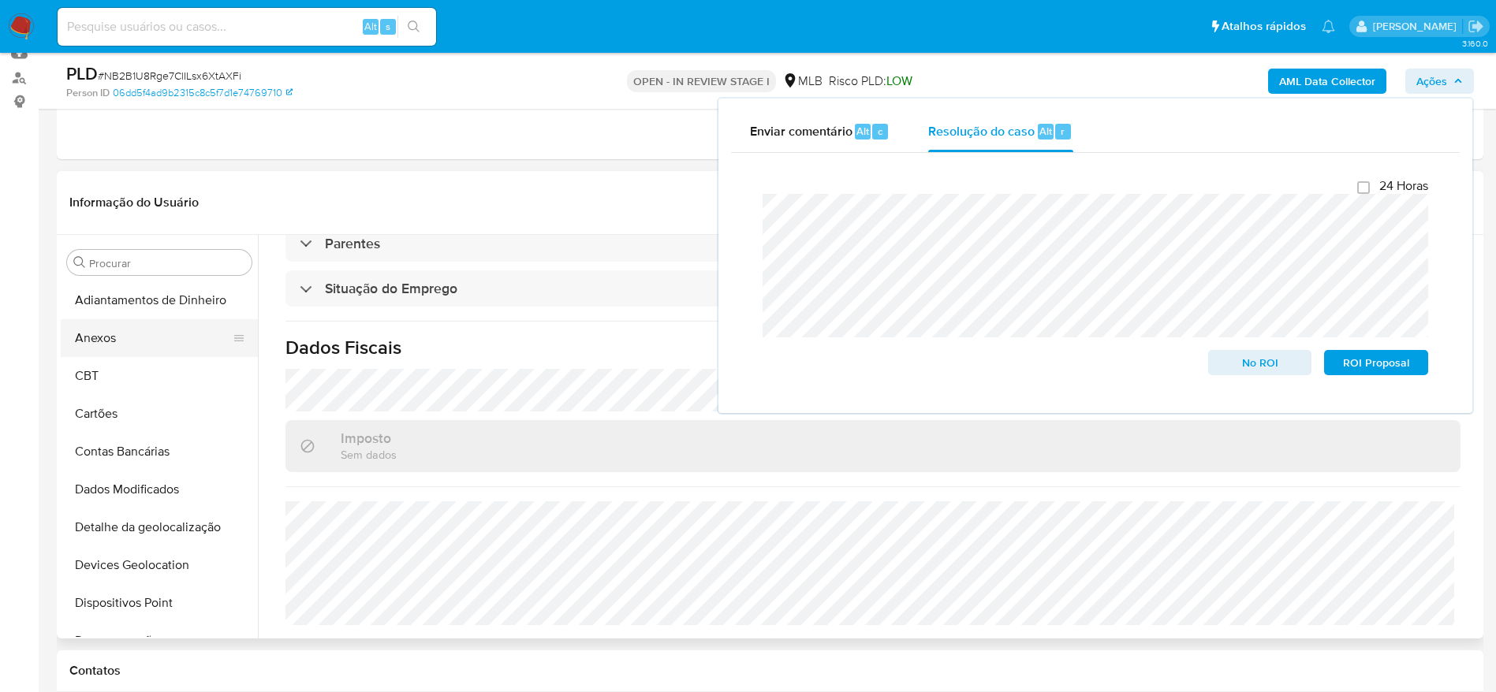
click at [106, 337] on button "Anexos" at bounding box center [153, 338] width 185 height 38
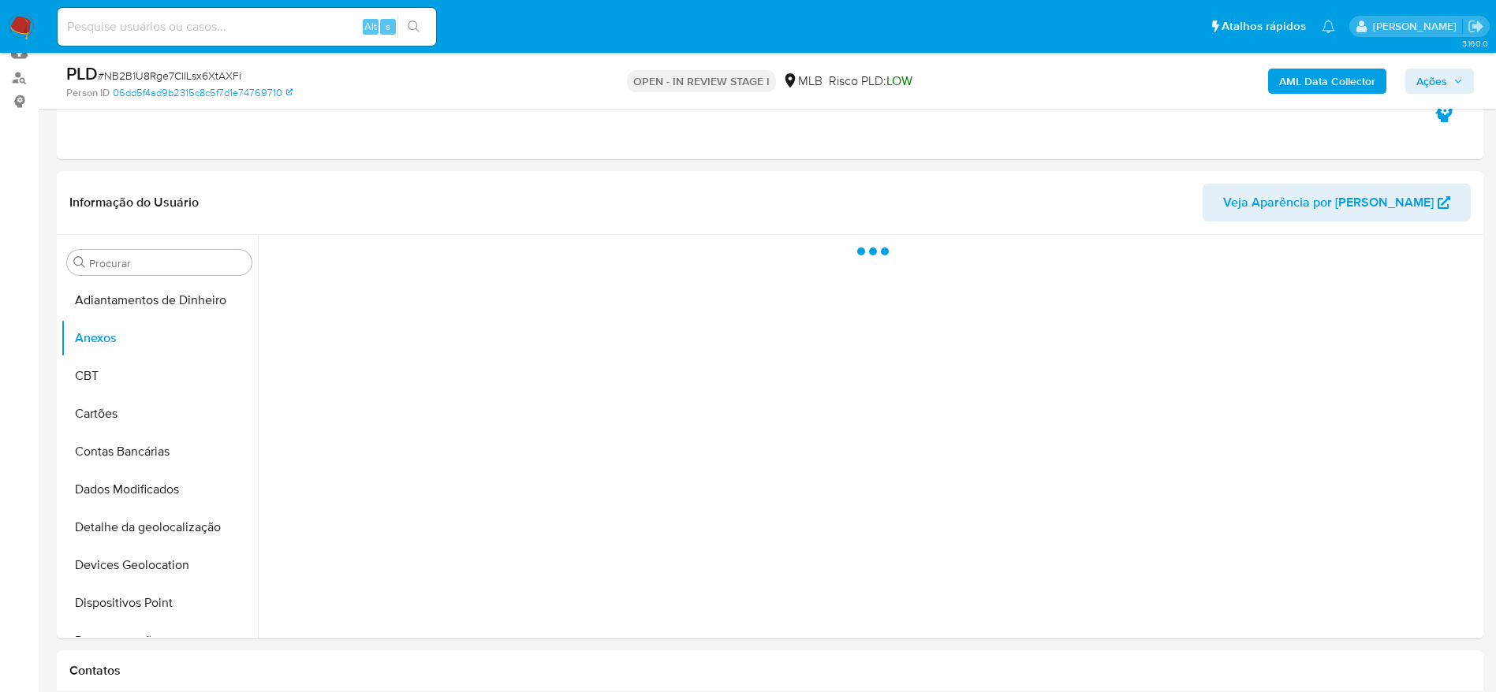
click at [1357, 77] on b "AML Data Collector" at bounding box center [1327, 81] width 96 height 25
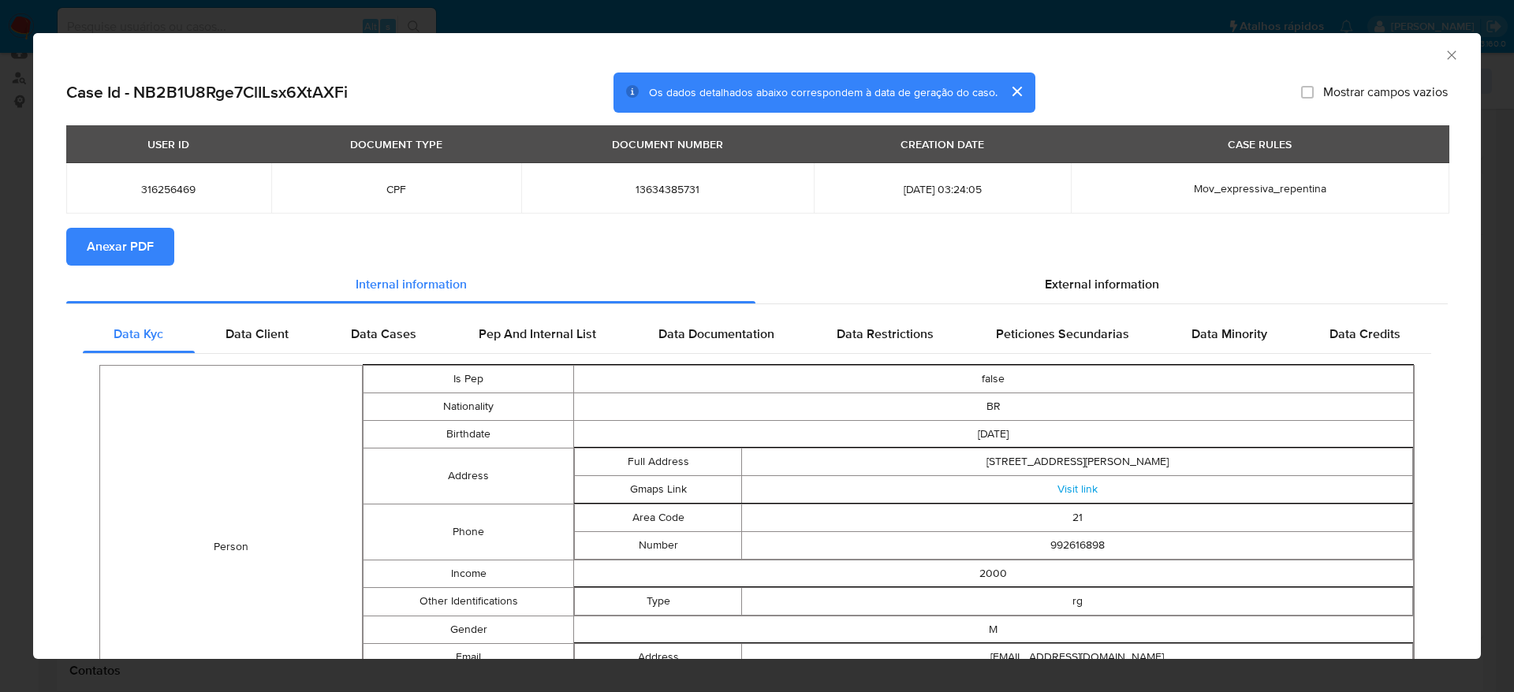
click at [129, 239] on span "Anexar PDF" at bounding box center [120, 247] width 67 height 35
click at [1444, 58] on icon "Fechar a janela" at bounding box center [1452, 55] width 16 height 16
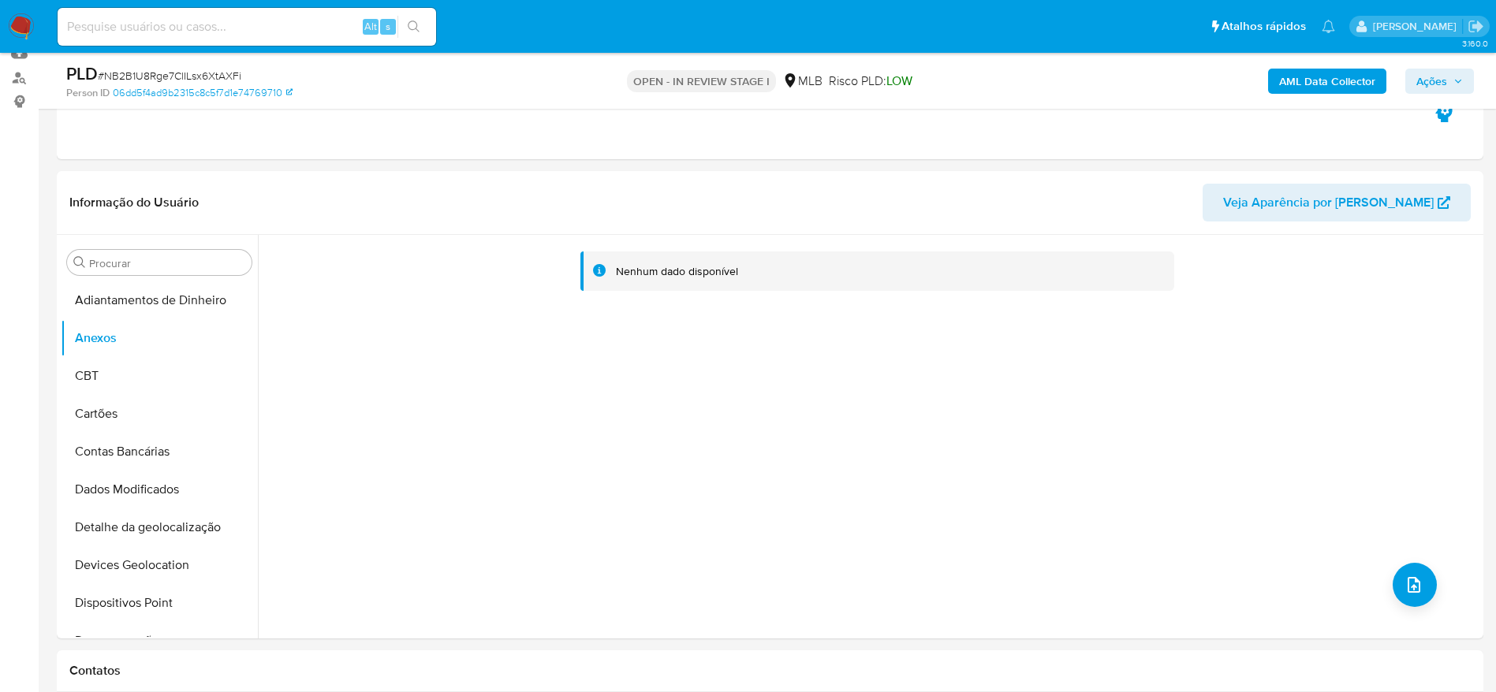
click at [1426, 79] on span "Ações" at bounding box center [1431, 81] width 31 height 25
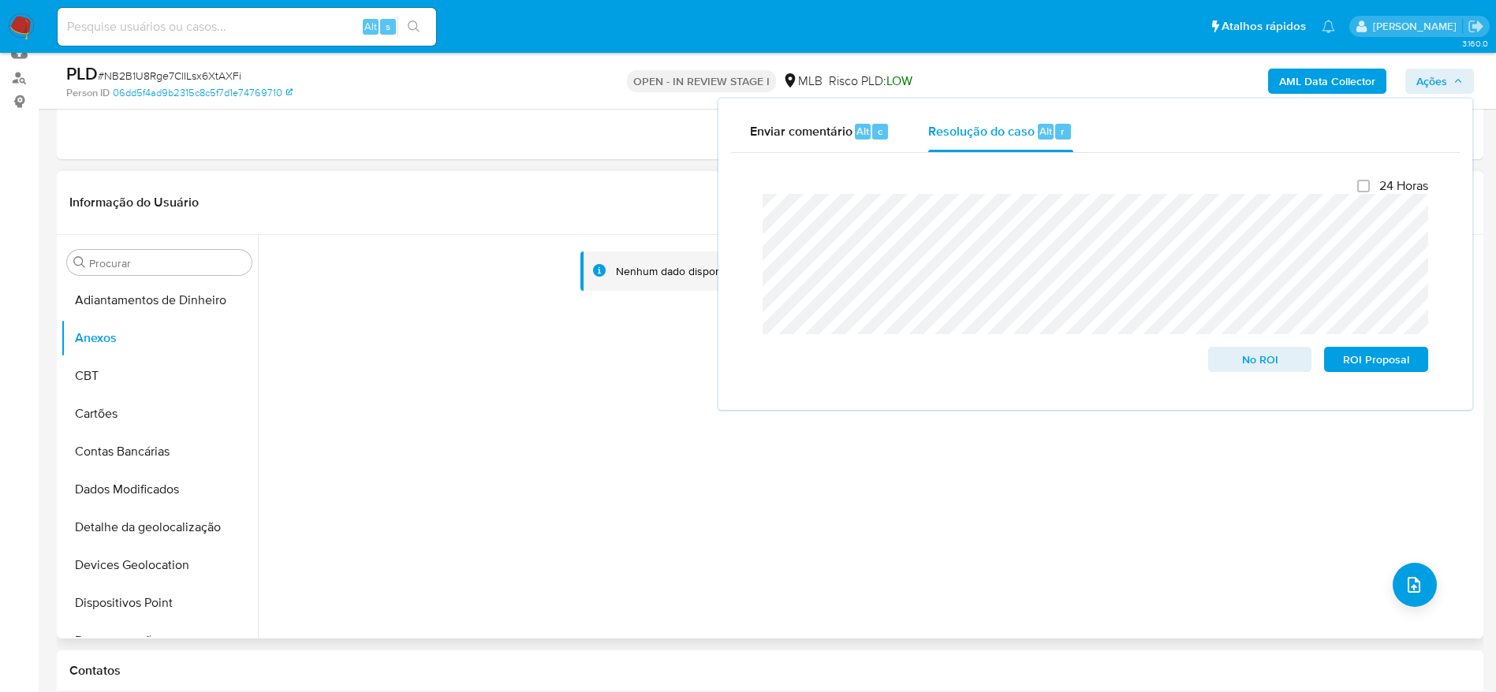
click at [610, 382] on div "Nenhum dado disponível" at bounding box center [869, 437] width 1222 height 404
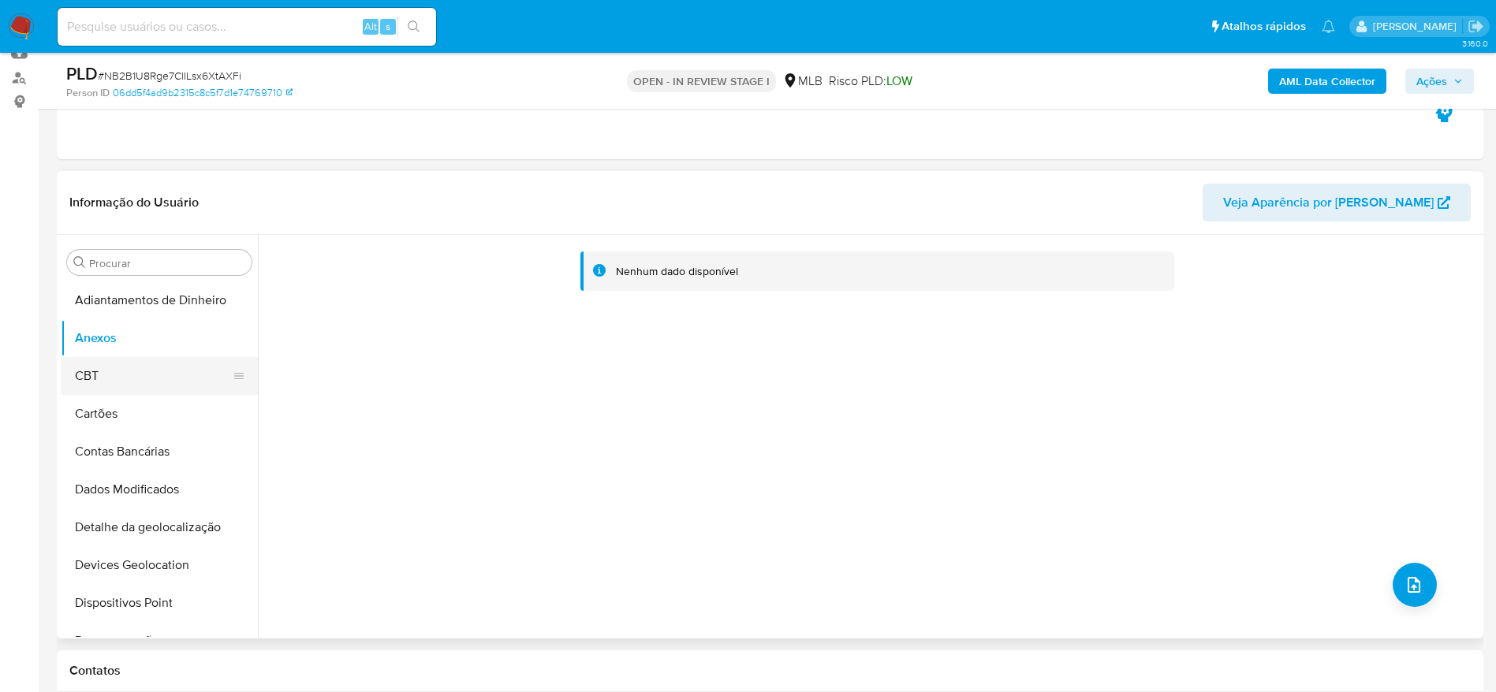
click at [102, 374] on button "CBT" at bounding box center [153, 376] width 185 height 38
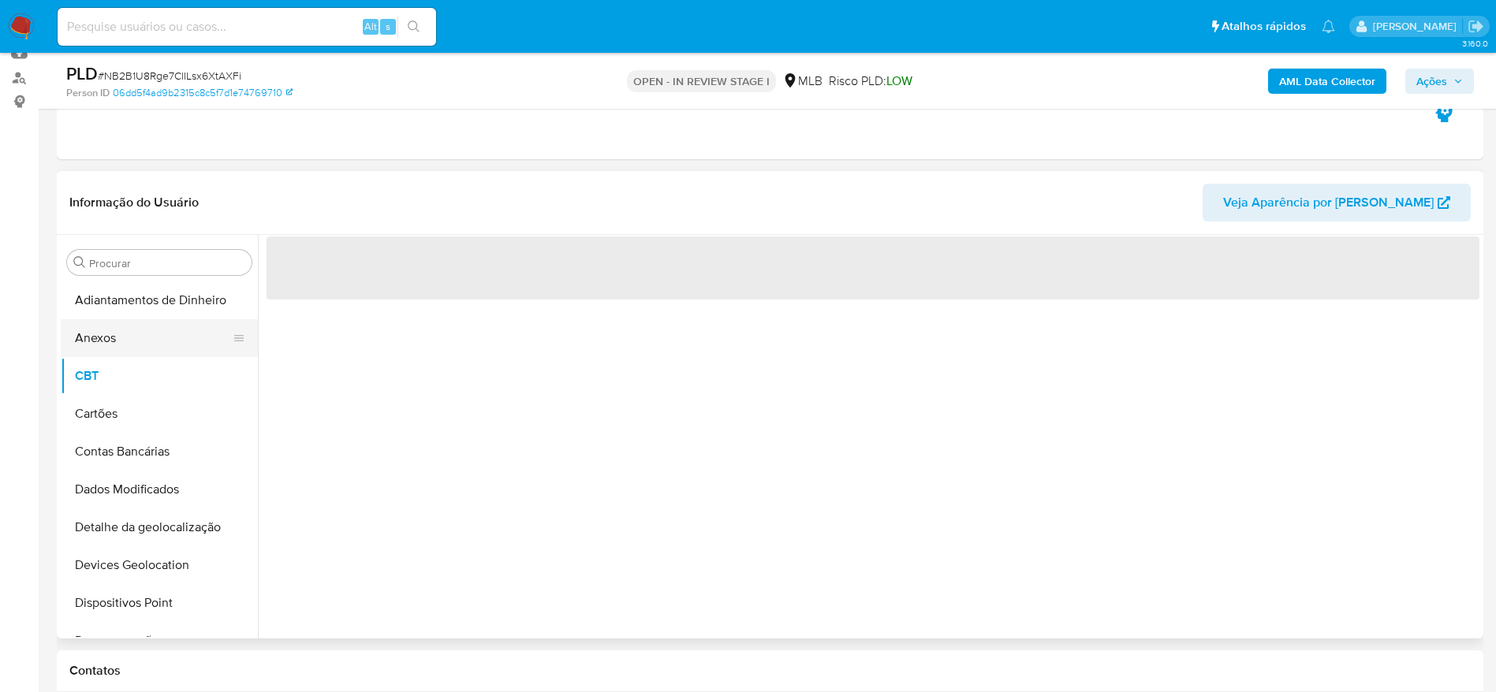
click at [112, 338] on button "Anexos" at bounding box center [153, 338] width 185 height 38
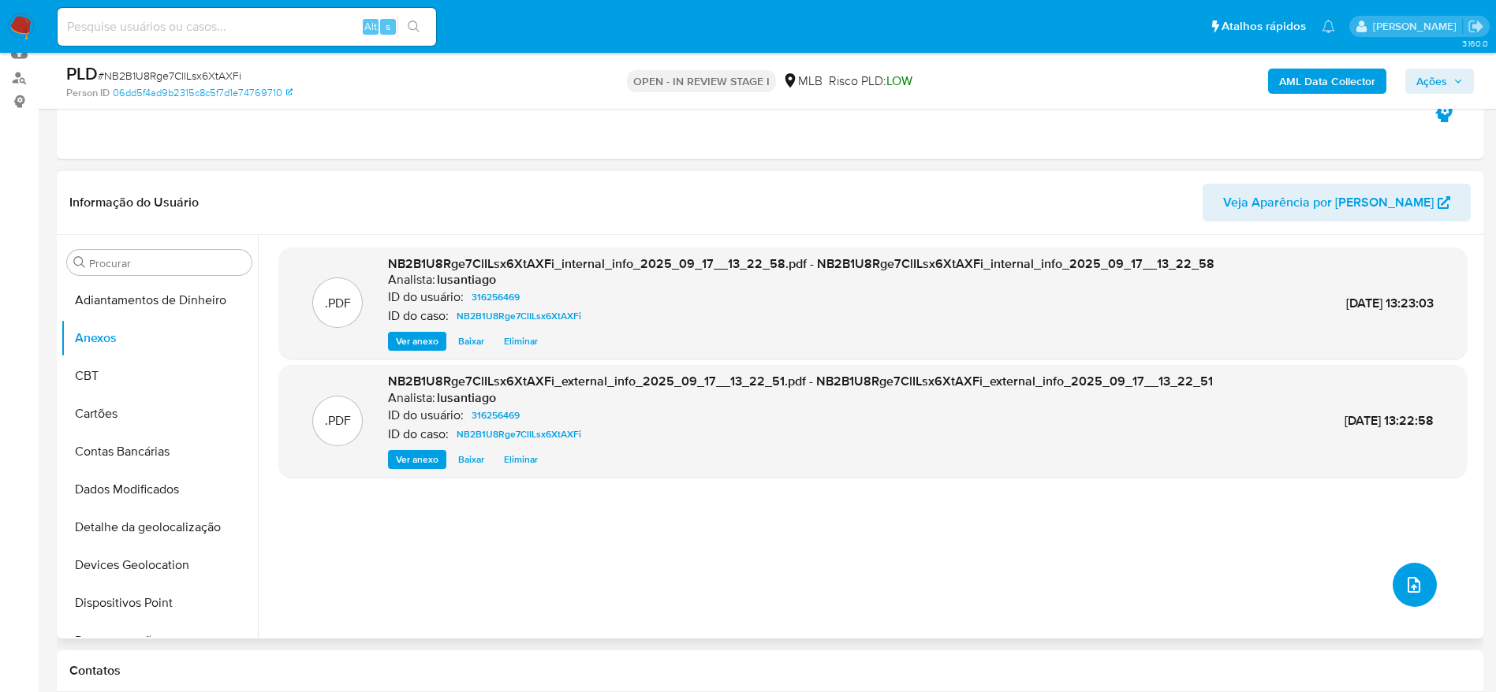
click at [1405, 578] on icon "upload-file" at bounding box center [1414, 585] width 19 height 19
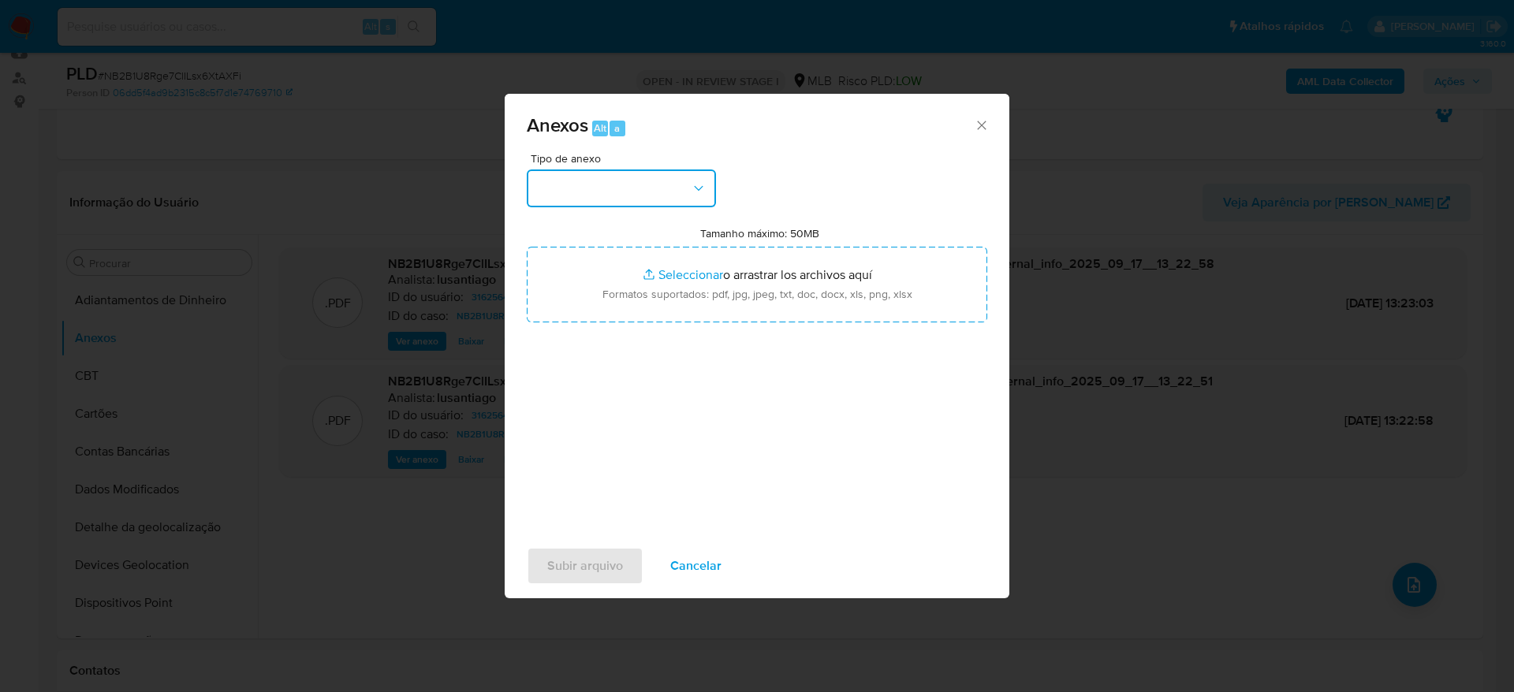
click at [594, 179] on button "button" at bounding box center [621, 189] width 189 height 38
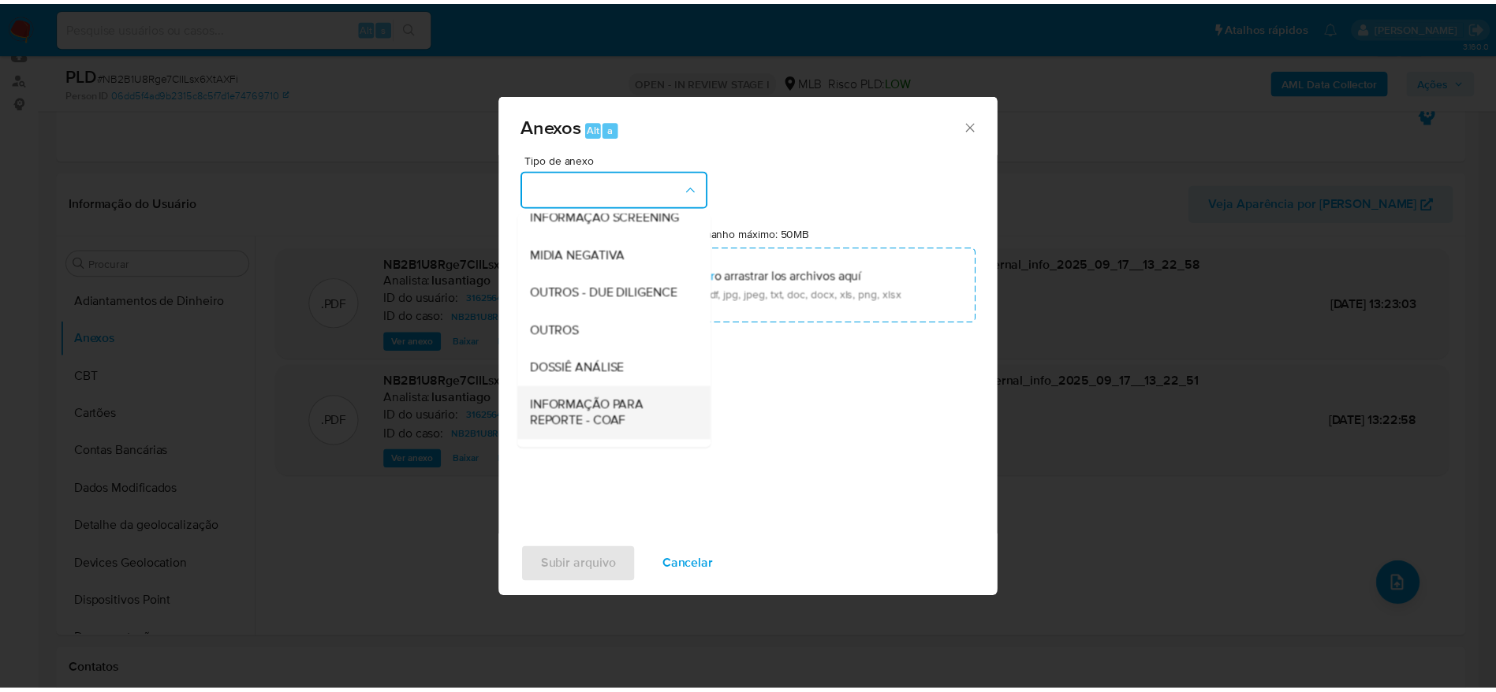
scroll to position [243, 0]
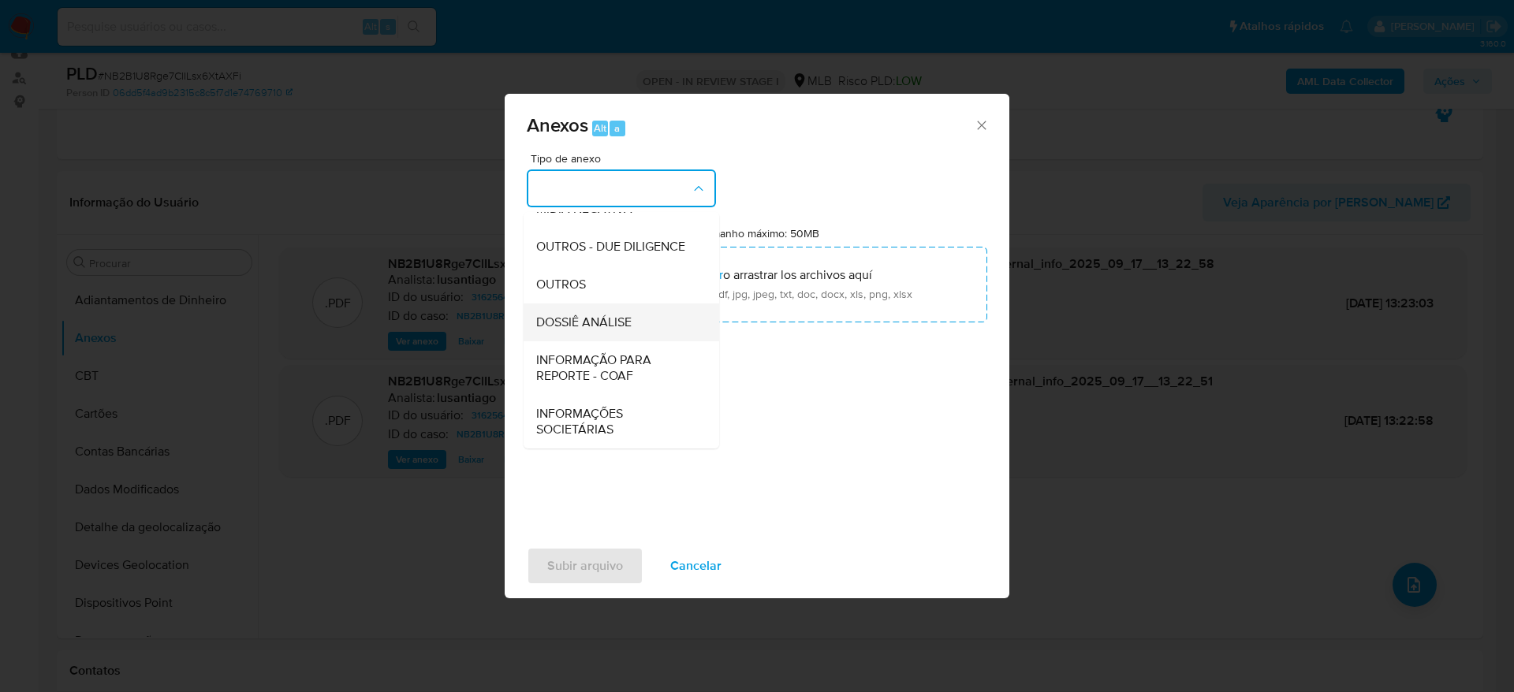
click at [573, 327] on span "DOSSIÊ ANÁLISE" at bounding box center [583, 323] width 95 height 16
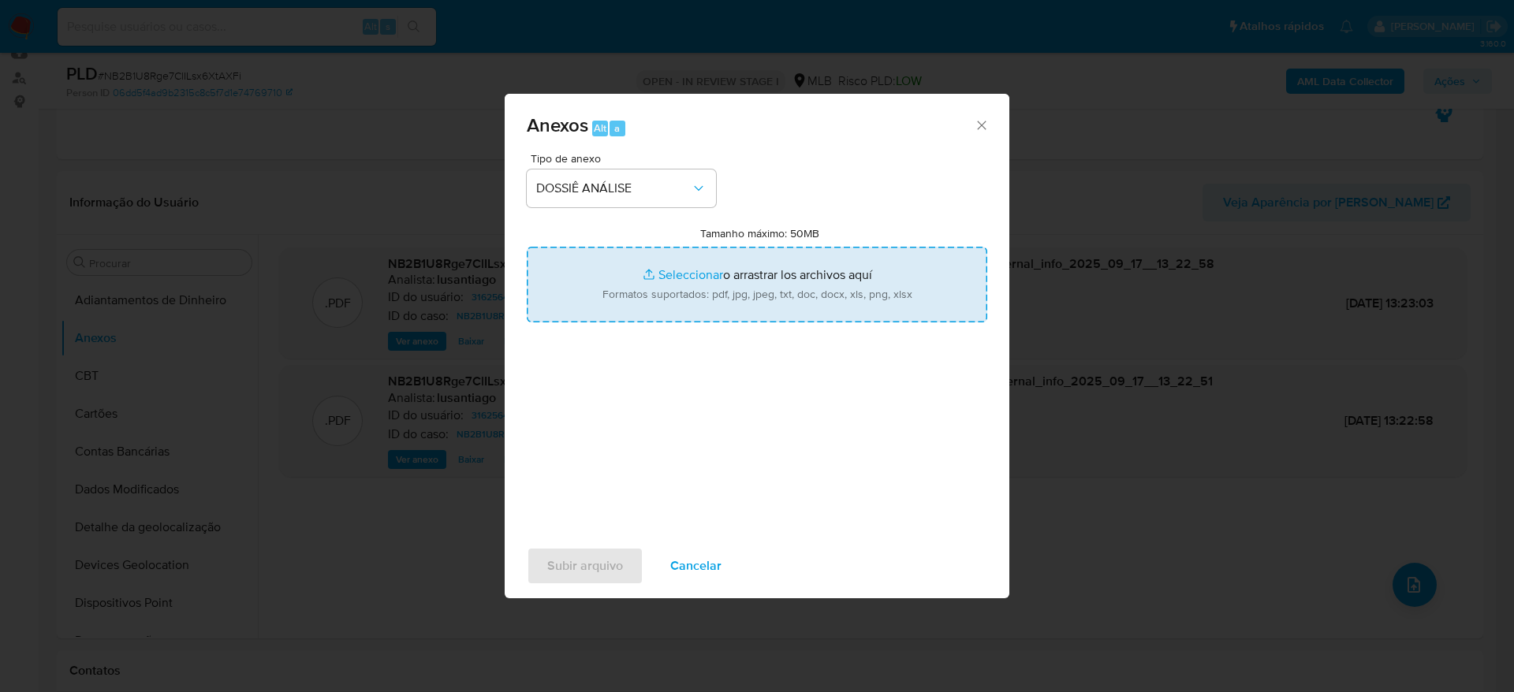
type input "C:\fakepath\SAR - (XXXXX) - CPF 13634385731 - [PERSON_NAME].pdf"
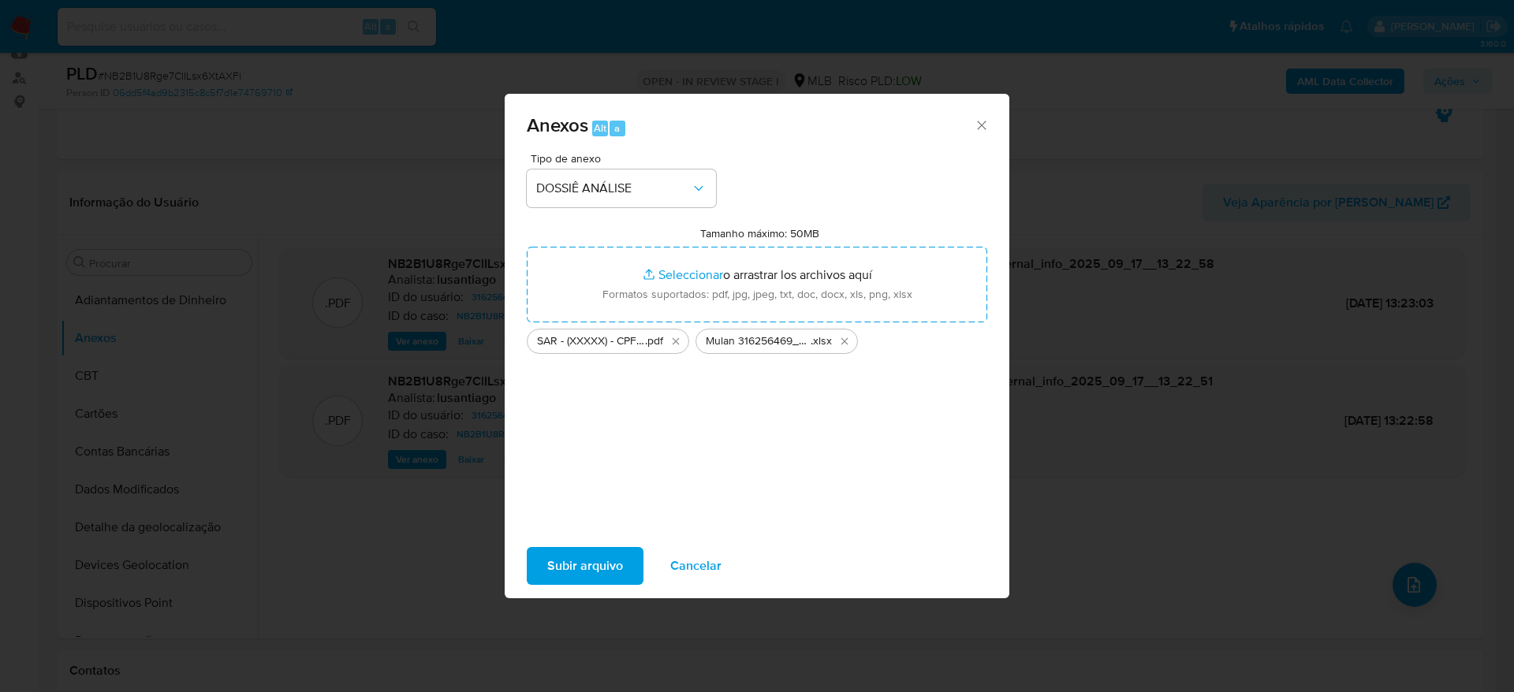
click at [584, 562] on span "Subir arquivo" at bounding box center [585, 566] width 76 height 35
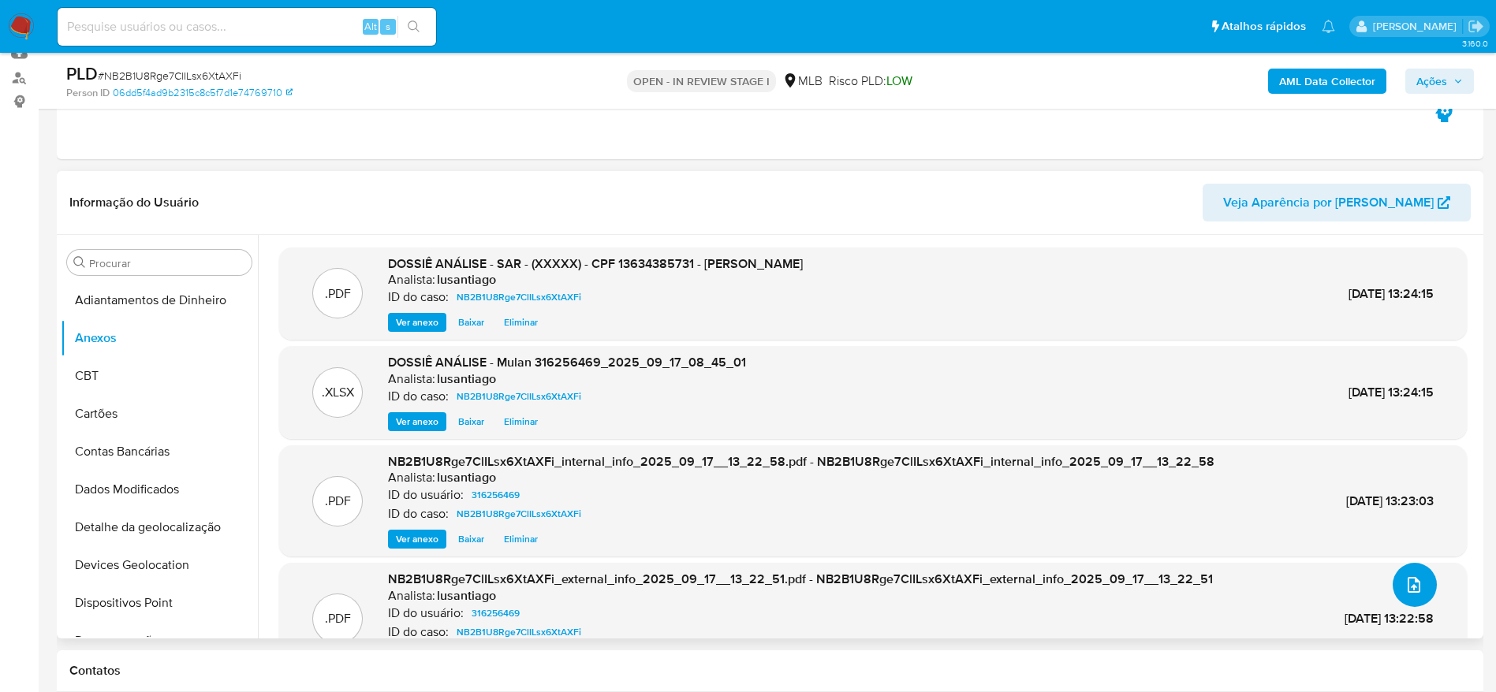
scroll to position [50, 0]
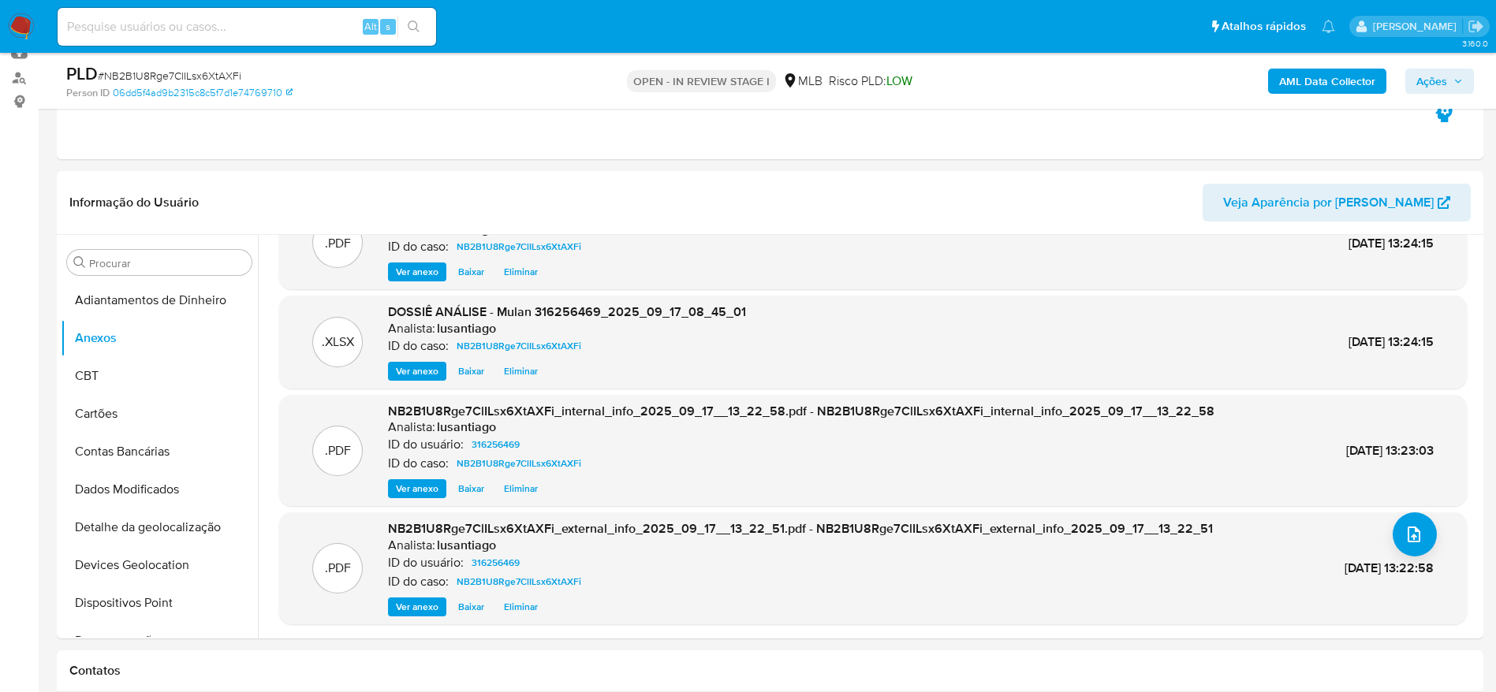
click at [1439, 73] on span "Ações" at bounding box center [1431, 81] width 31 height 25
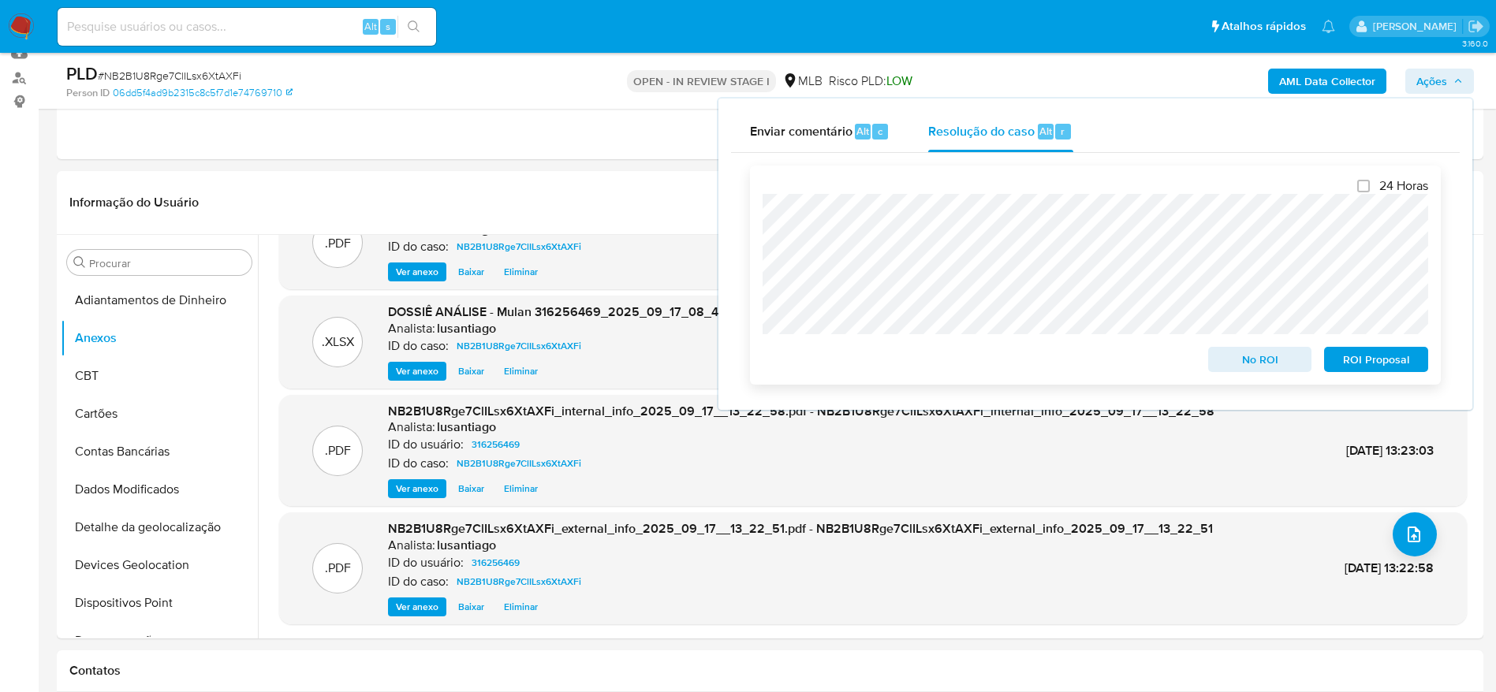
click at [1372, 361] on span "ROI Proposal" at bounding box center [1376, 360] width 82 height 22
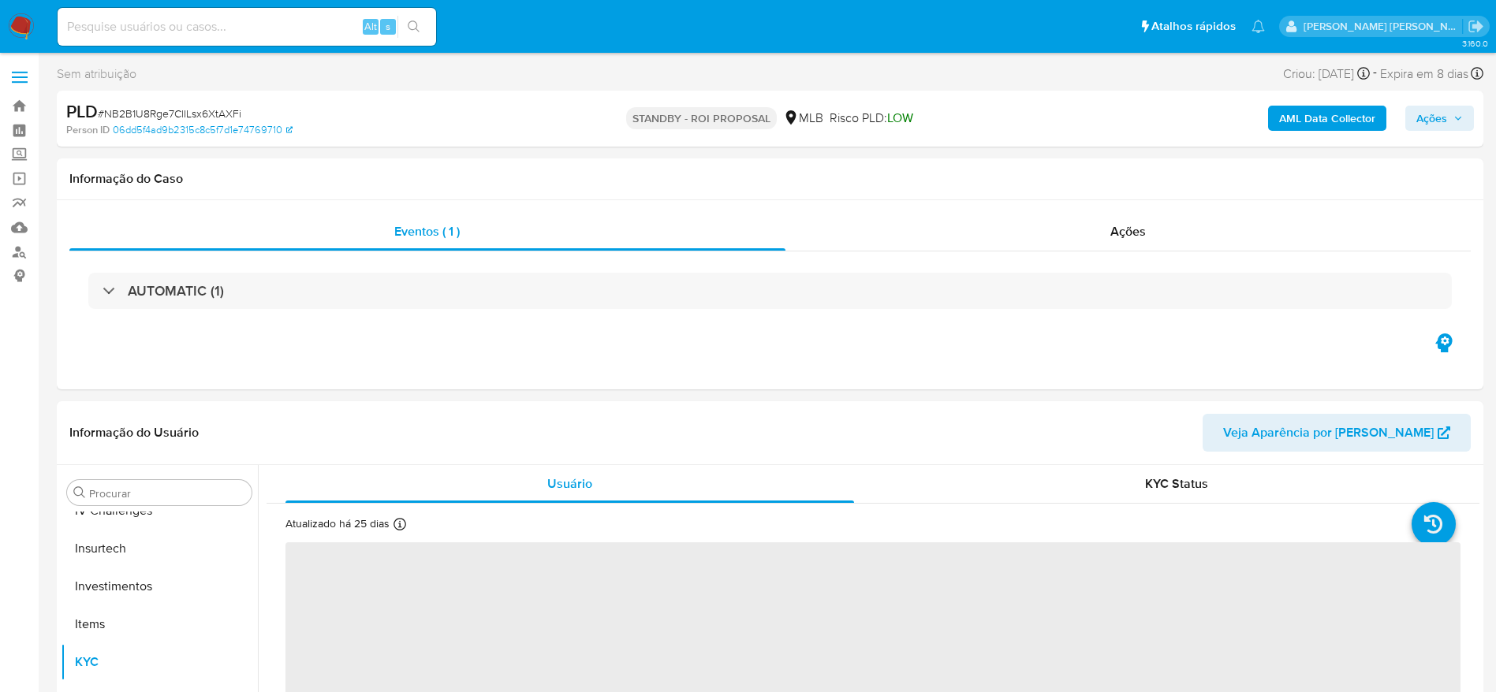
scroll to position [742, 0]
select select "10"
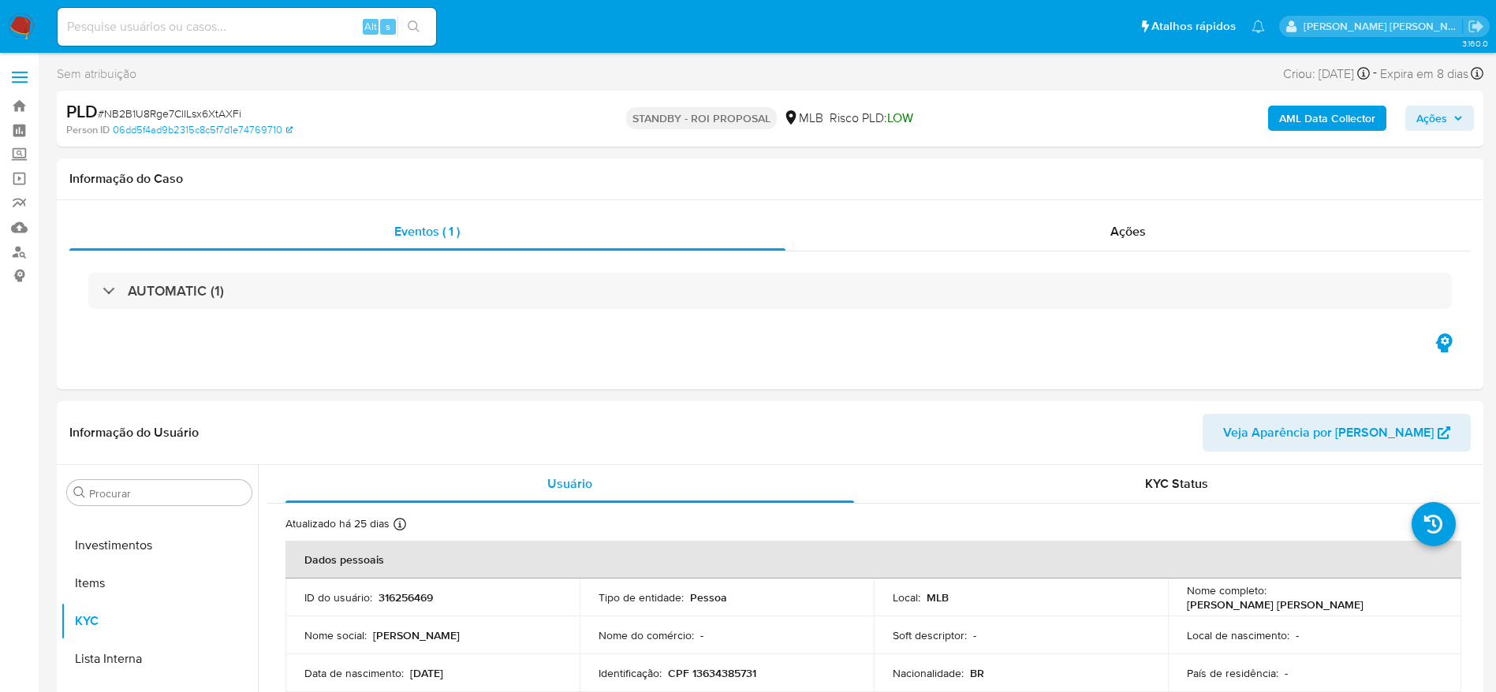
click at [192, 37] on div "Alt s" at bounding box center [247, 27] width 379 height 38
click at [208, 21] on input at bounding box center [247, 27] width 379 height 21
paste input "177674341"
type input "177674341"
click at [424, 30] on button "search-icon" at bounding box center [413, 27] width 32 height 22
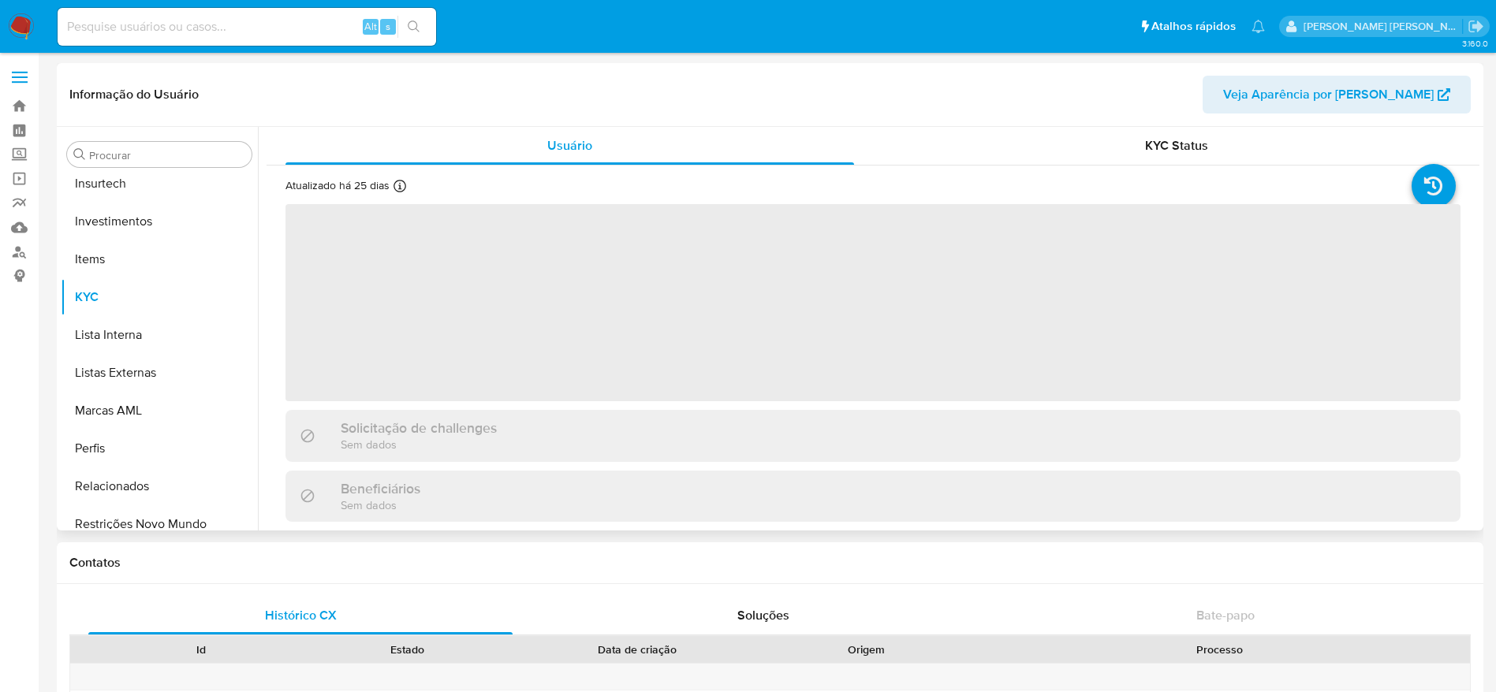
scroll to position [742, 0]
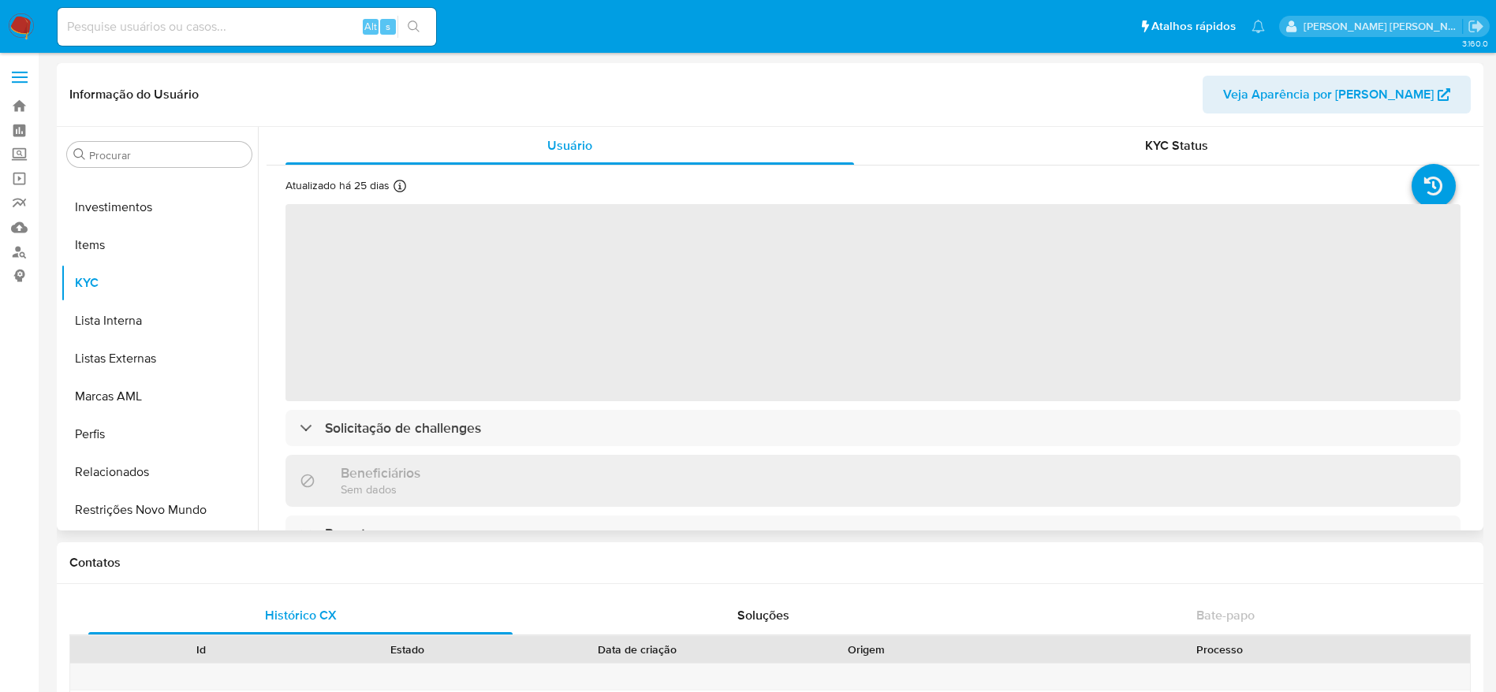
select select "10"
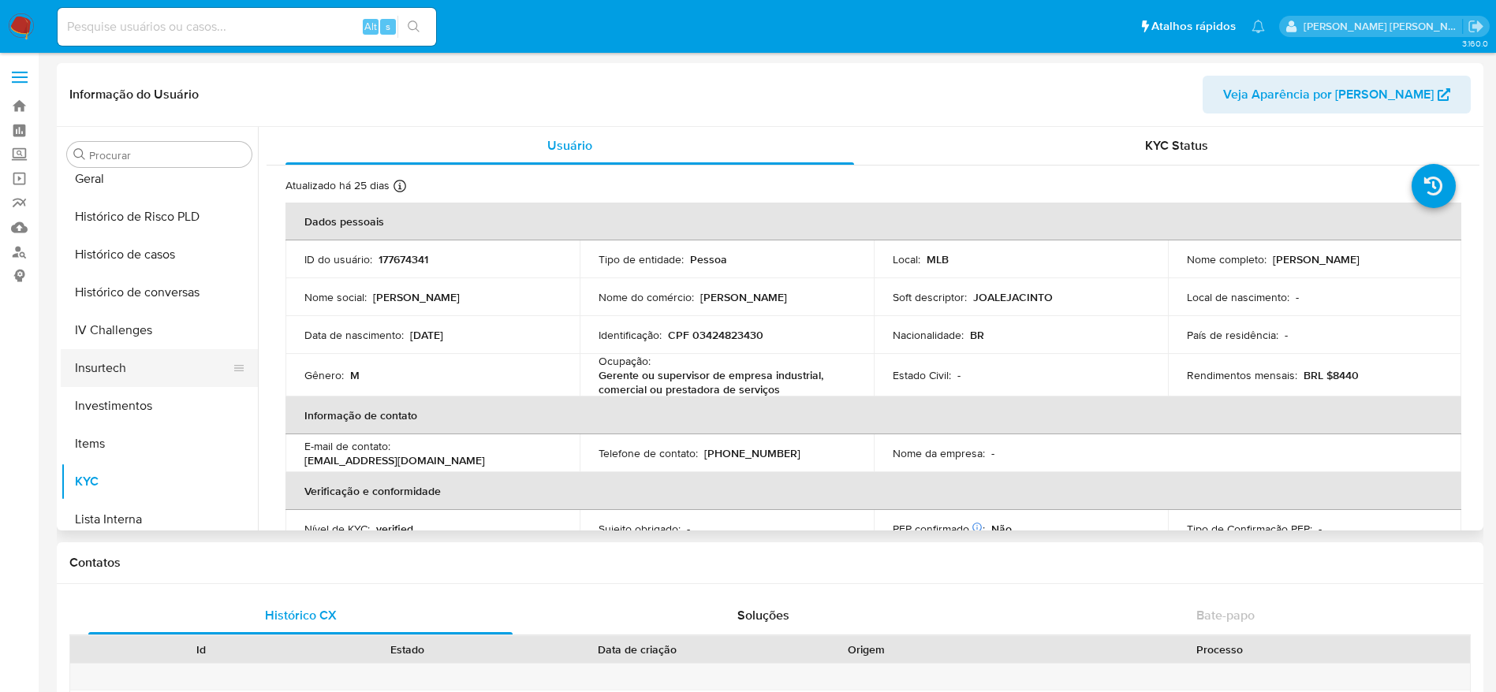
scroll to position [624, 0]
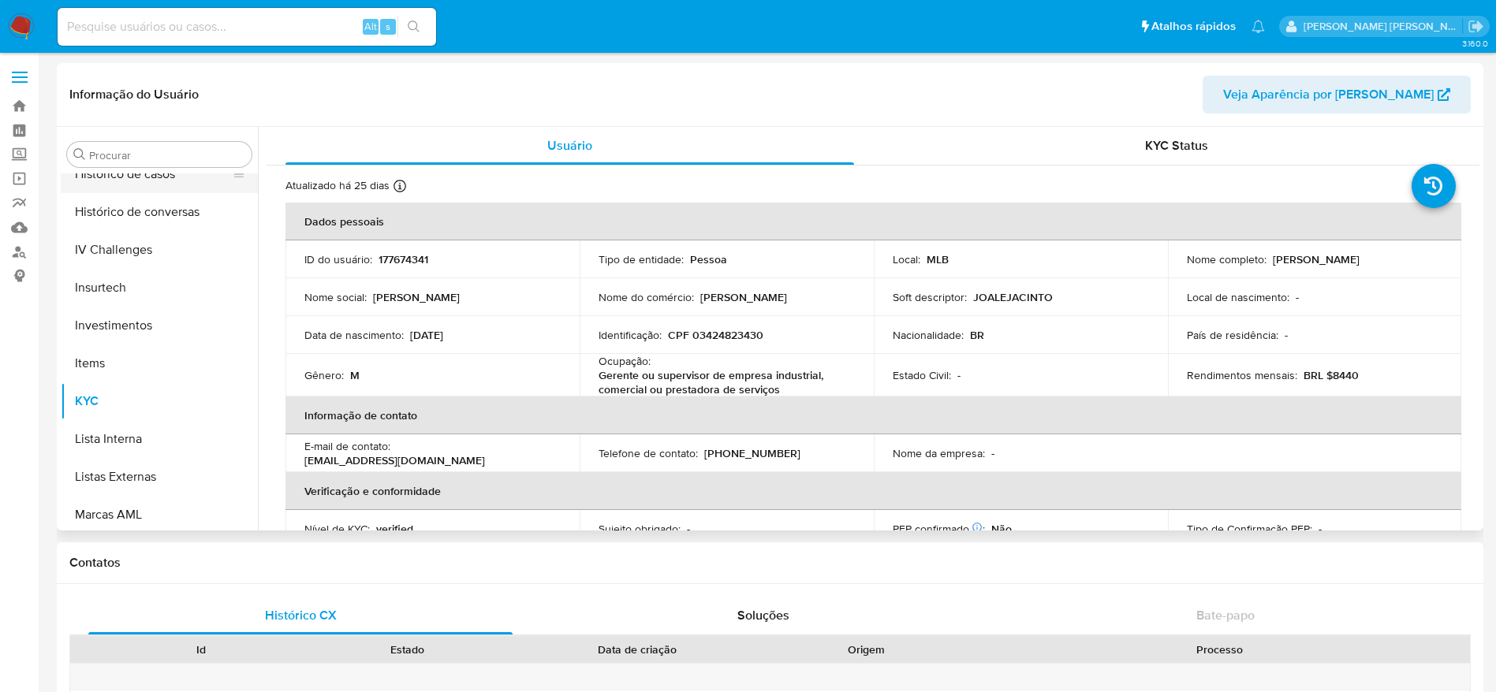
click at [125, 177] on button "Histórico de casos" at bounding box center [153, 174] width 185 height 38
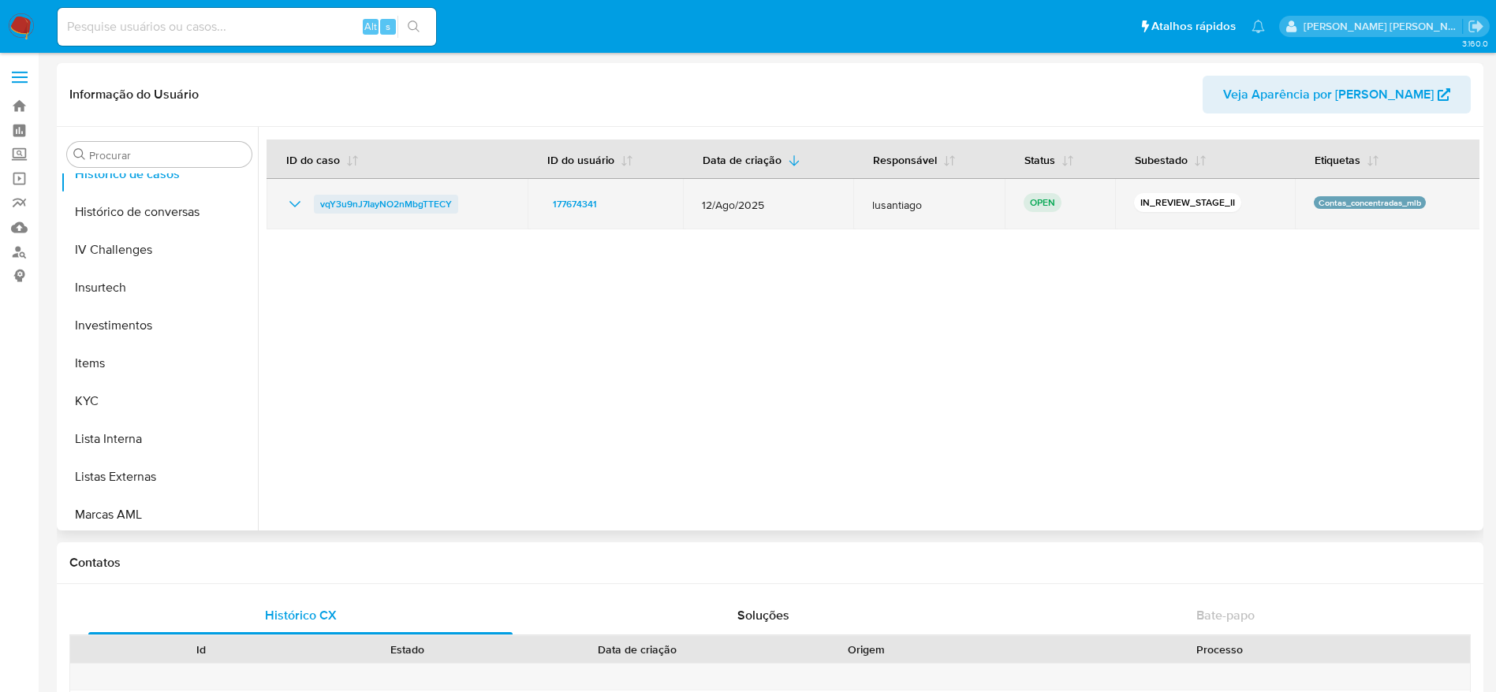
click at [405, 206] on span "vqY3u9nJ7IayNO2nMbgTTECY" at bounding box center [386, 204] width 132 height 19
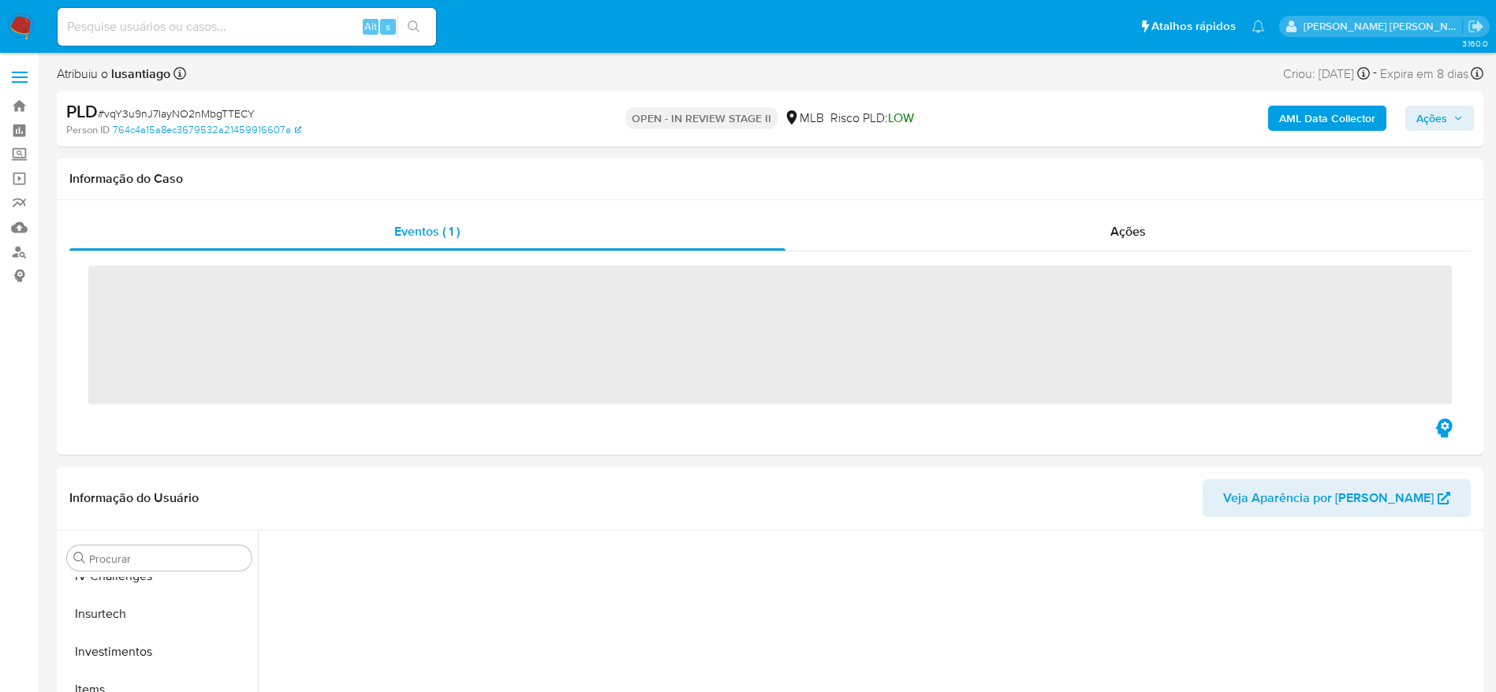
scroll to position [742, 0]
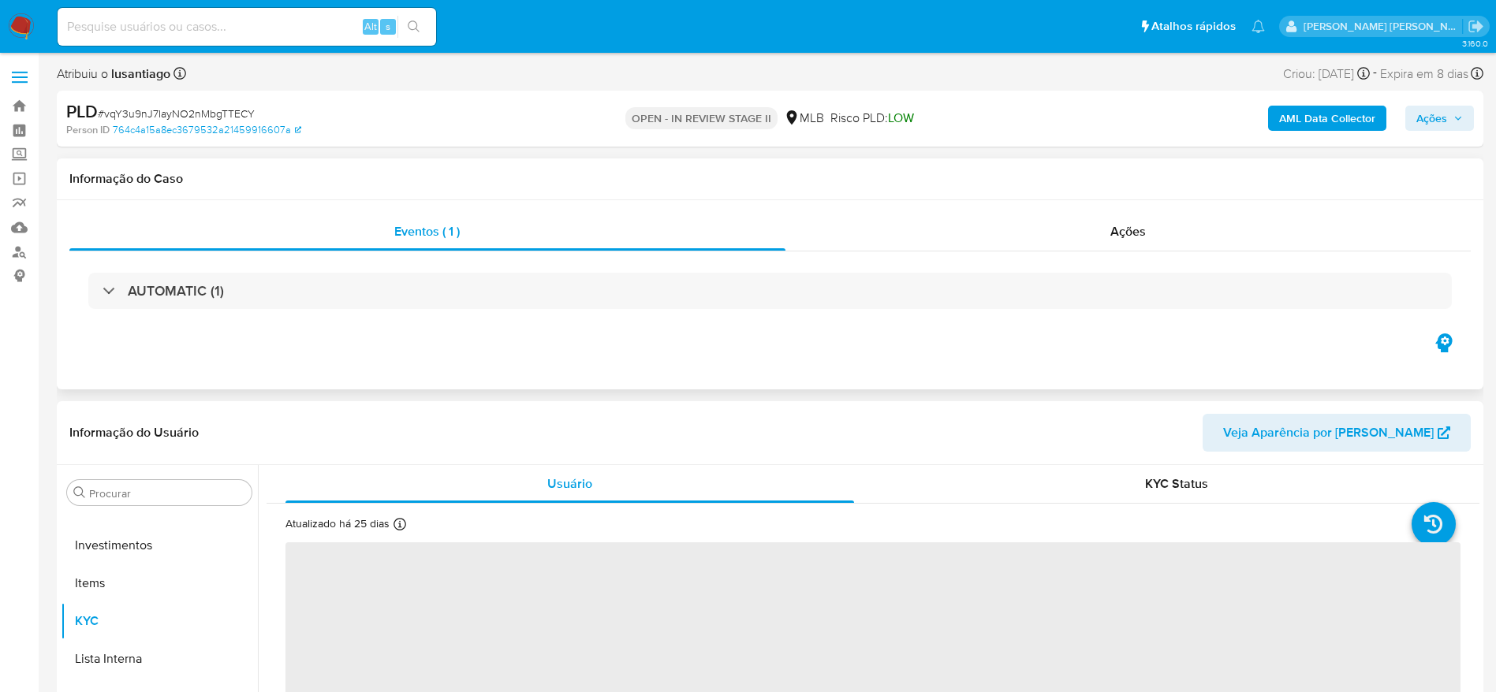
select select "10"
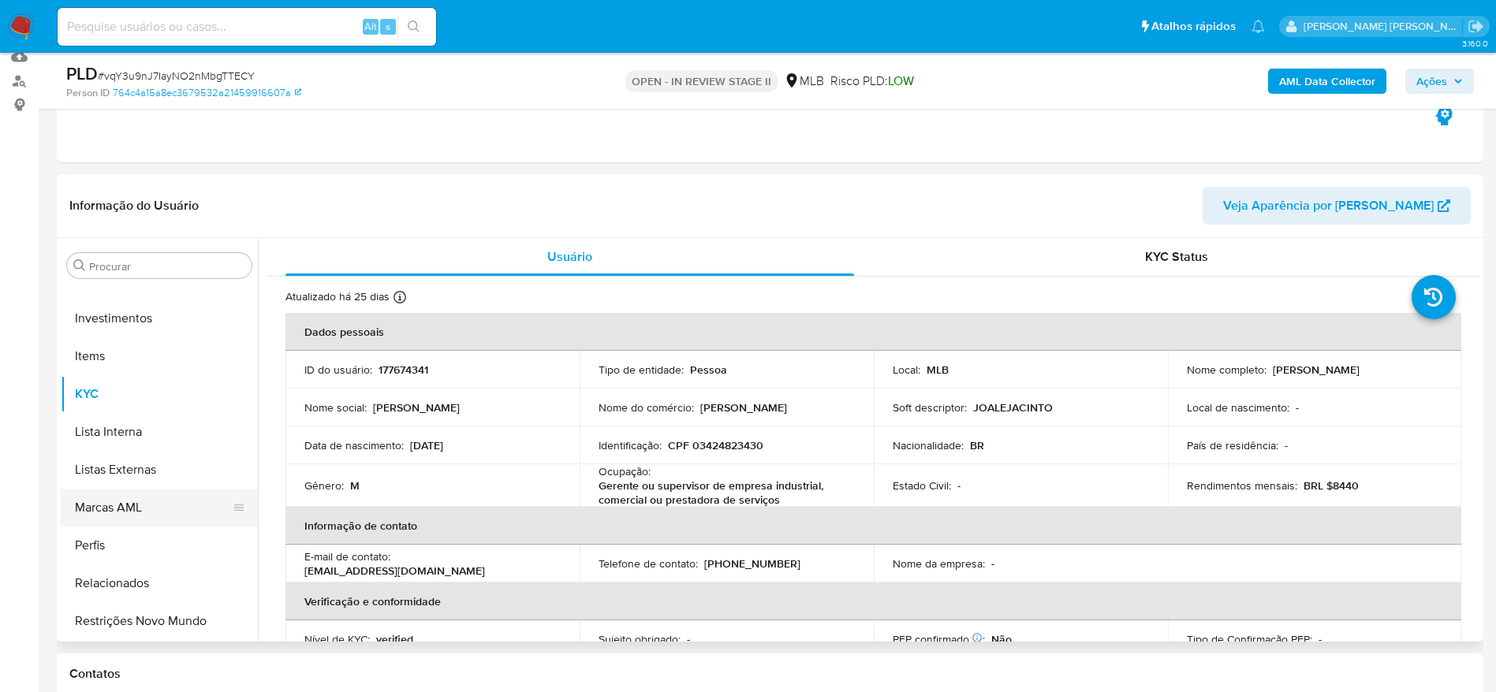
scroll to position [237, 0]
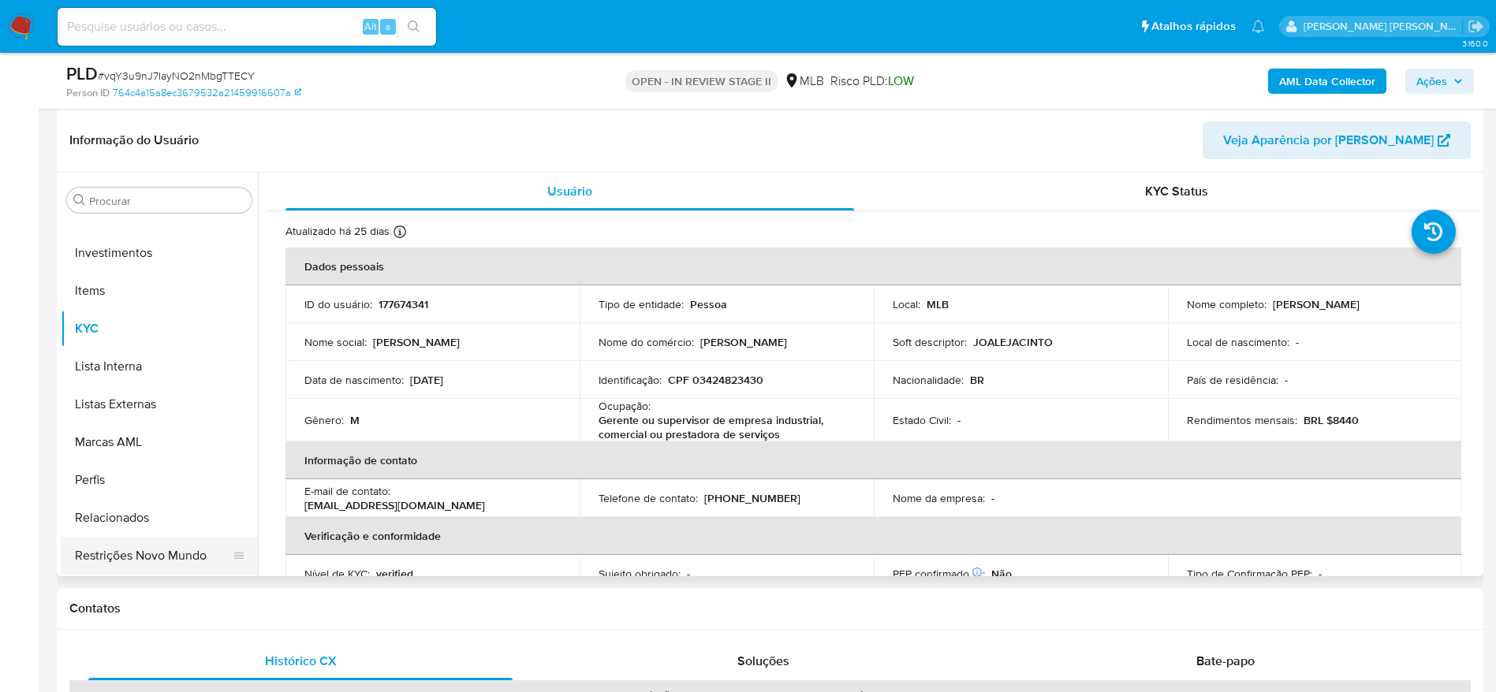
click at [118, 551] on button "Restrições Novo Mundo" at bounding box center [153, 556] width 185 height 38
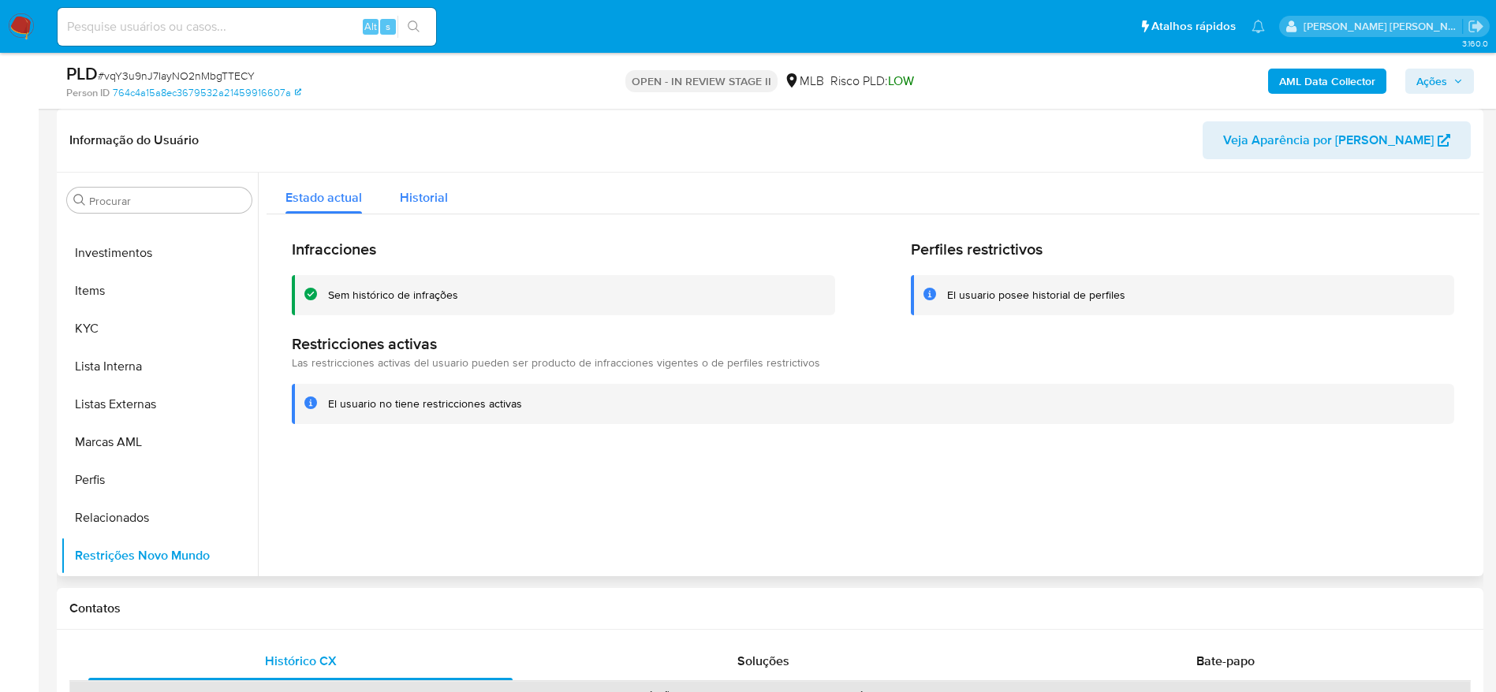
click at [421, 190] on span "Historial" at bounding box center [424, 197] width 48 height 18
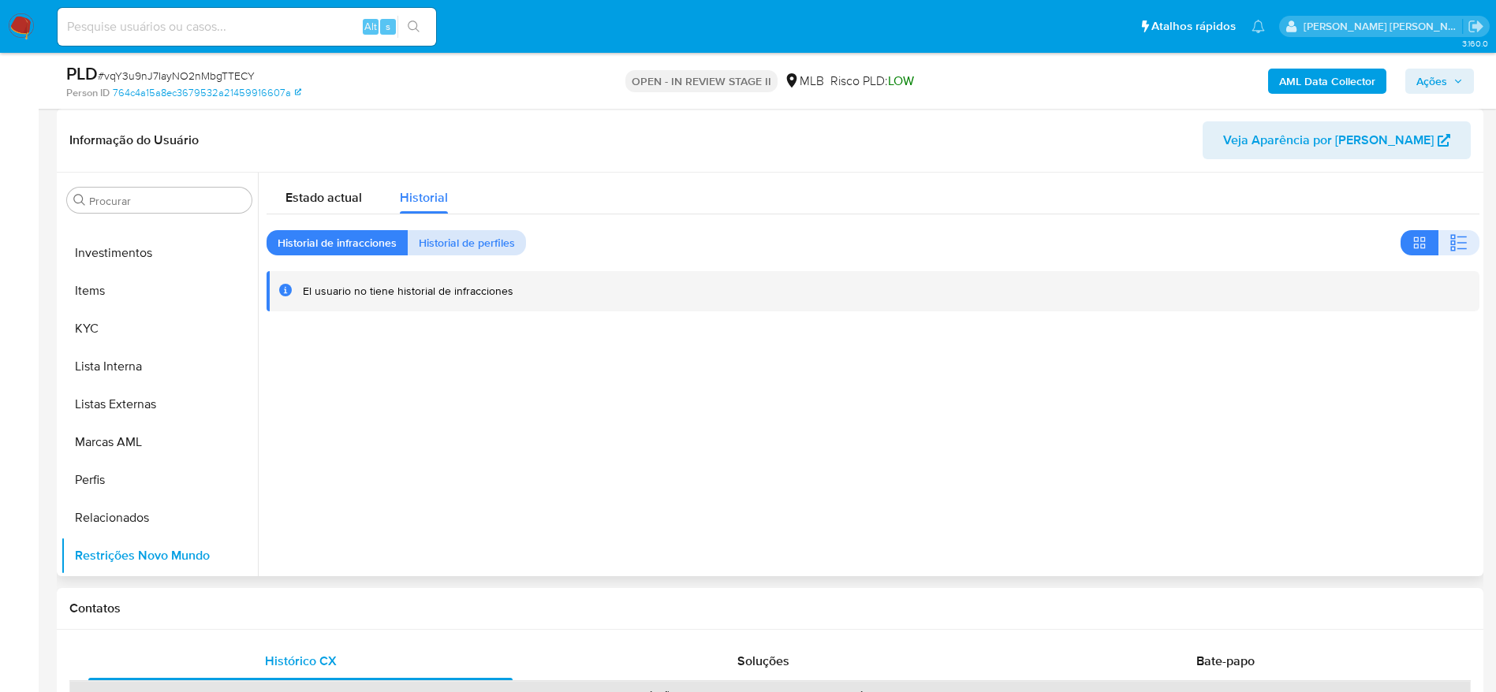
click at [482, 250] on span "Historial de perfiles" at bounding box center [467, 243] width 96 height 22
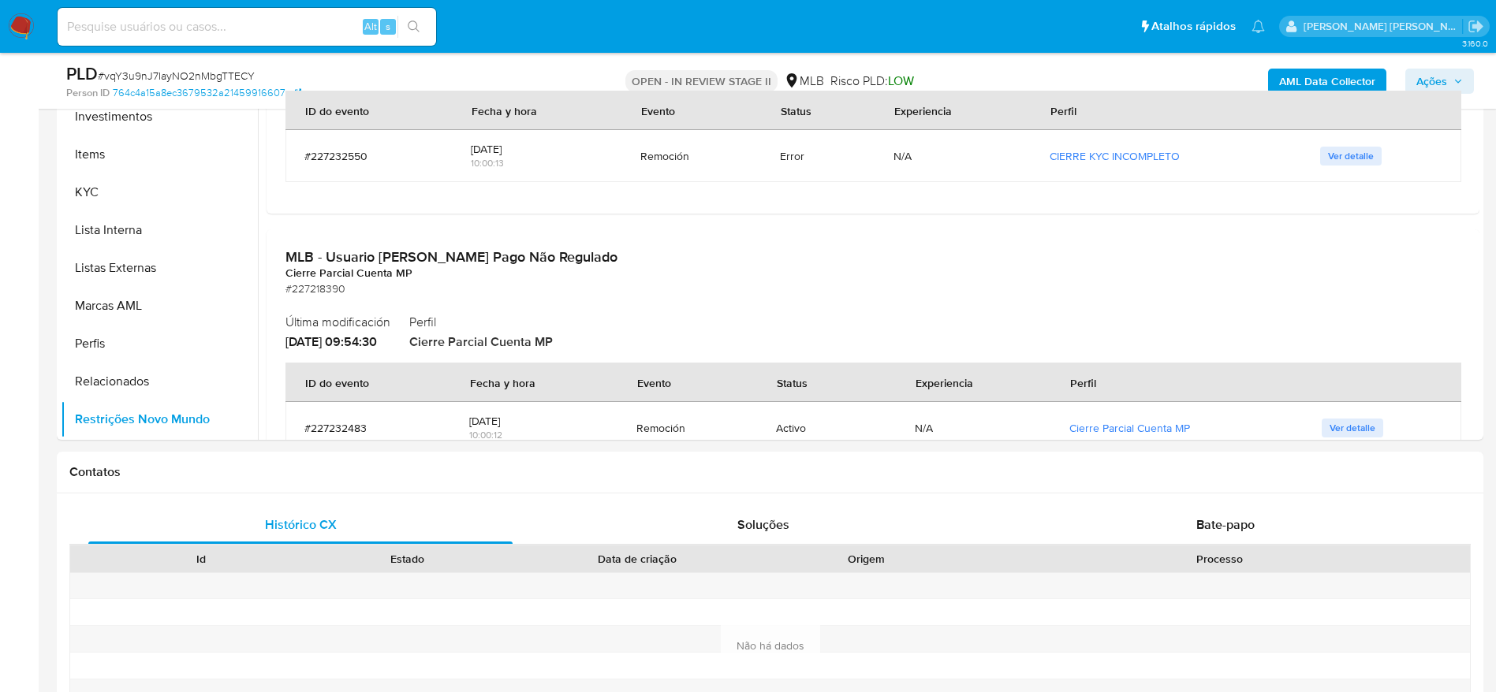
scroll to position [190, 0]
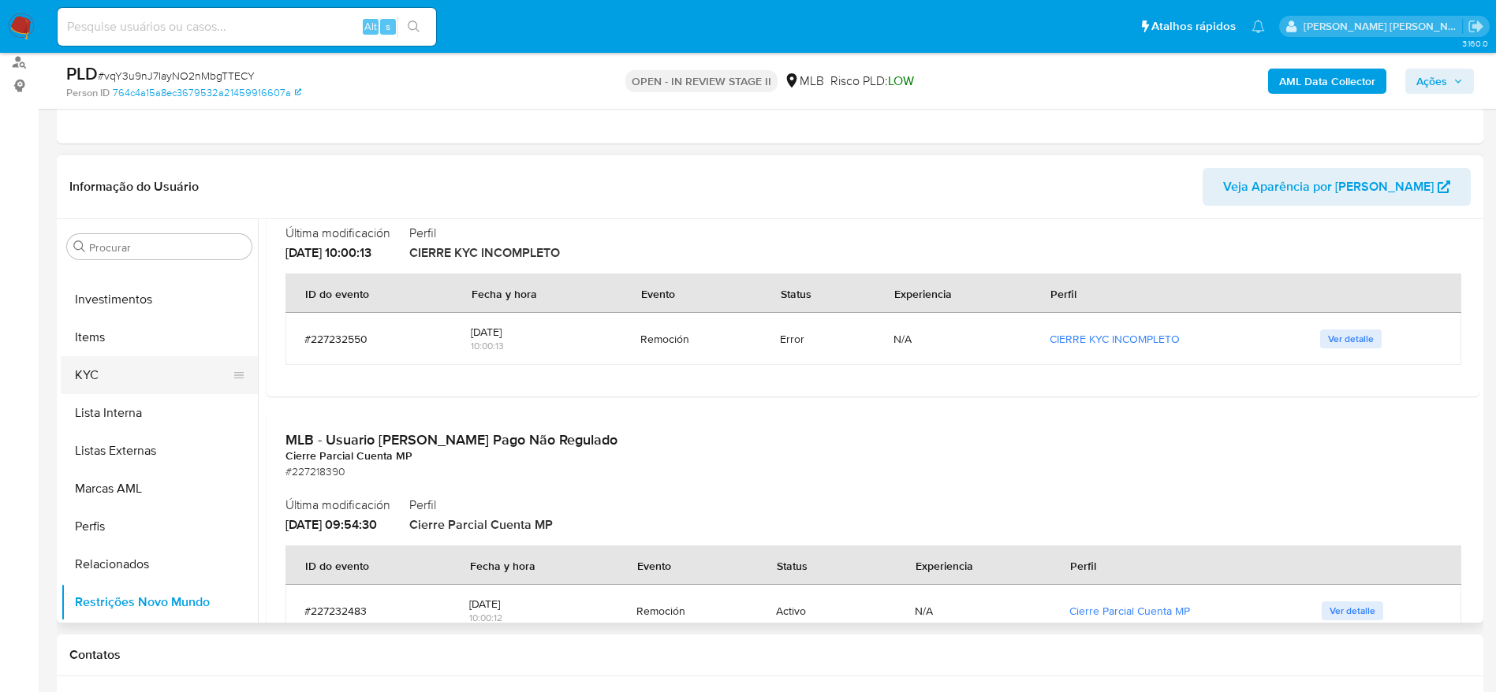
click at [125, 388] on button "KYC" at bounding box center [153, 375] width 185 height 38
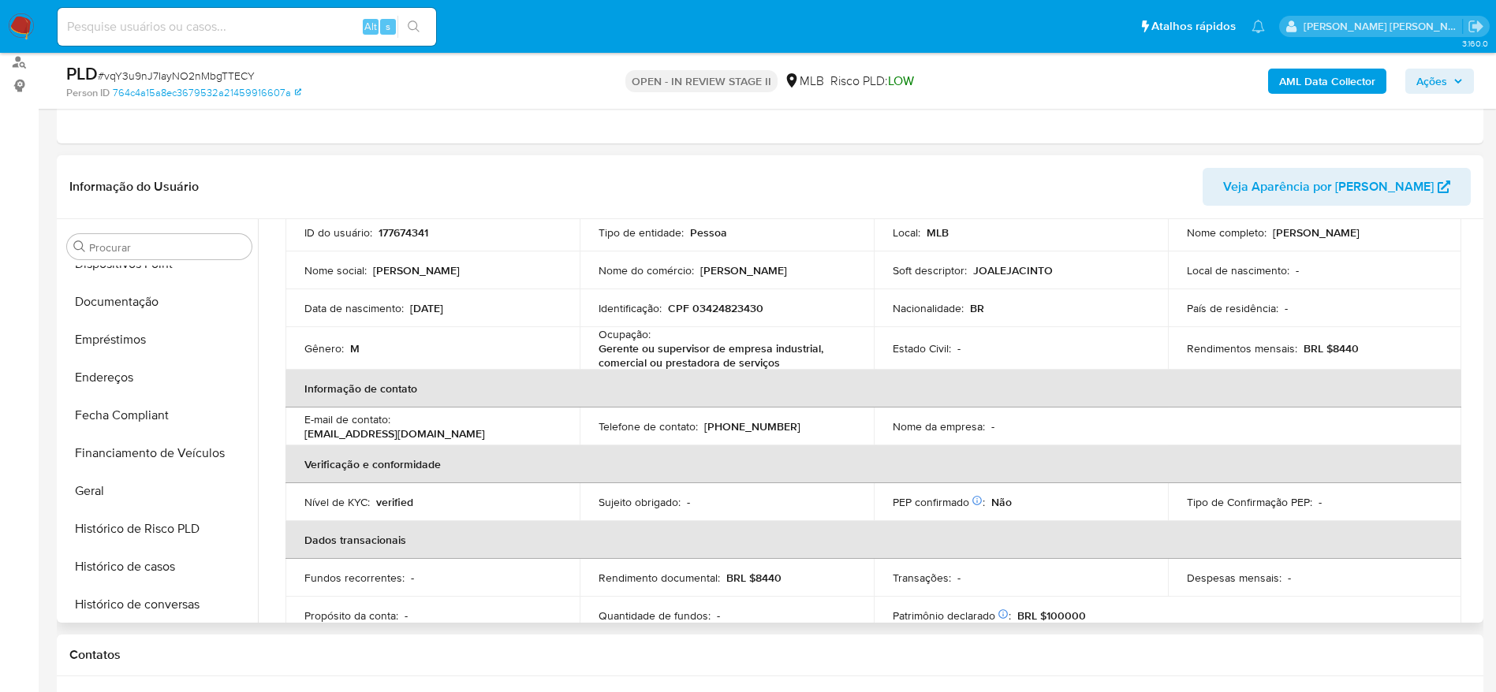
scroll to position [269, 0]
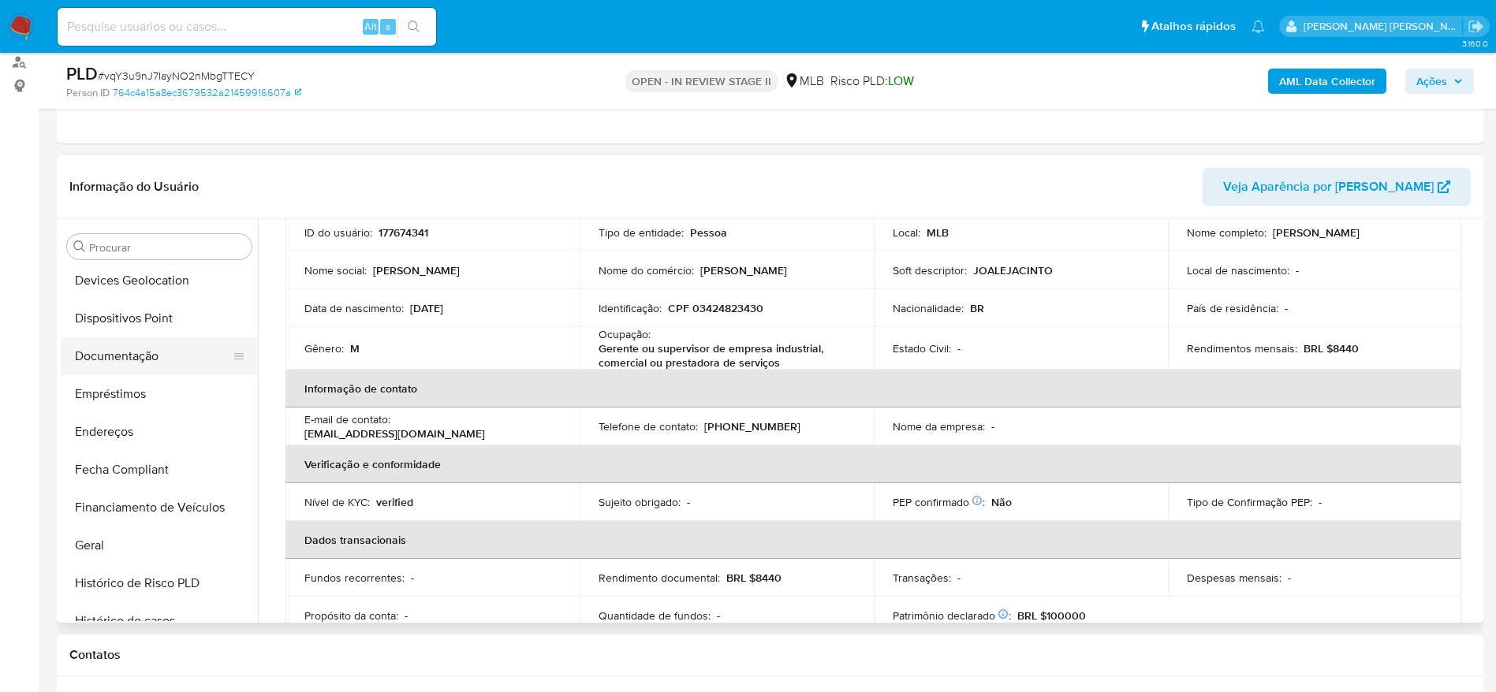
click at [153, 363] on button "Documentação" at bounding box center [153, 357] width 185 height 38
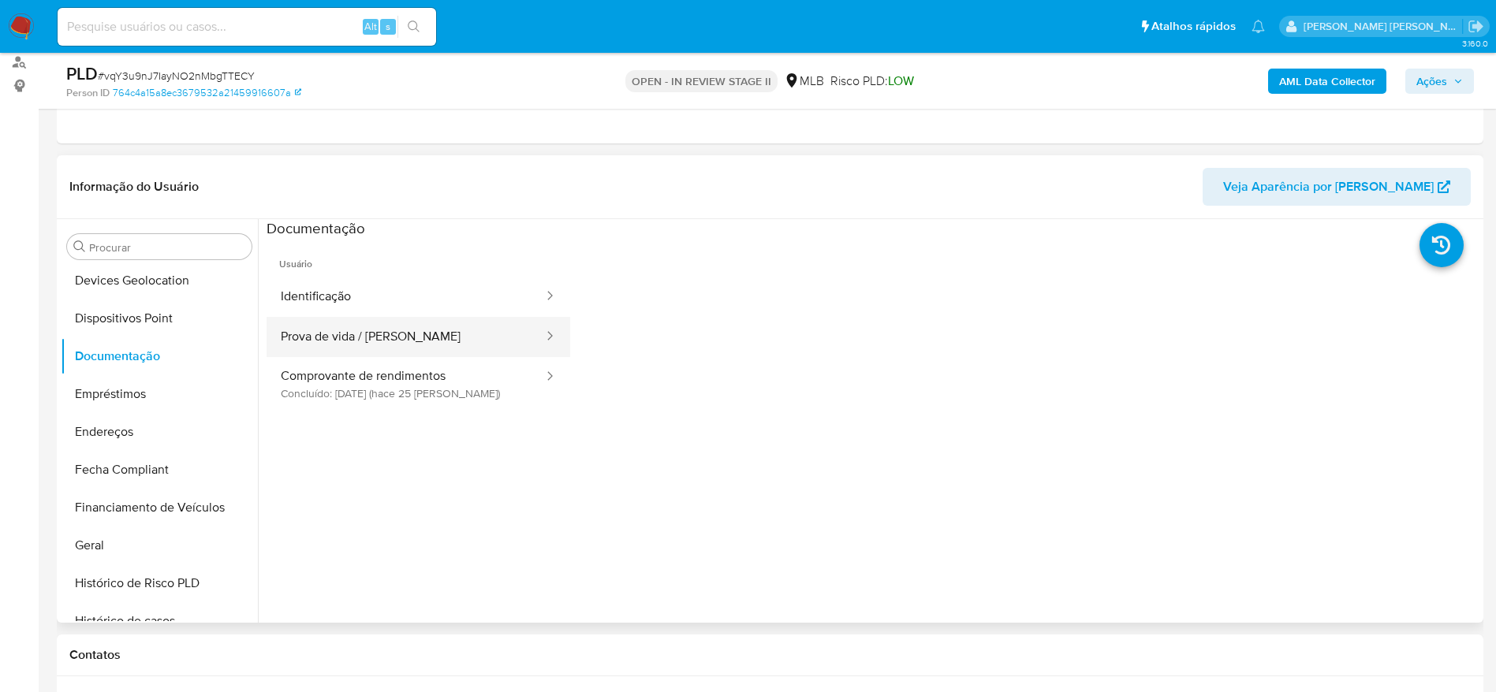
click at [426, 328] on button "Prova de vida / Selfie" at bounding box center [406, 337] width 278 height 40
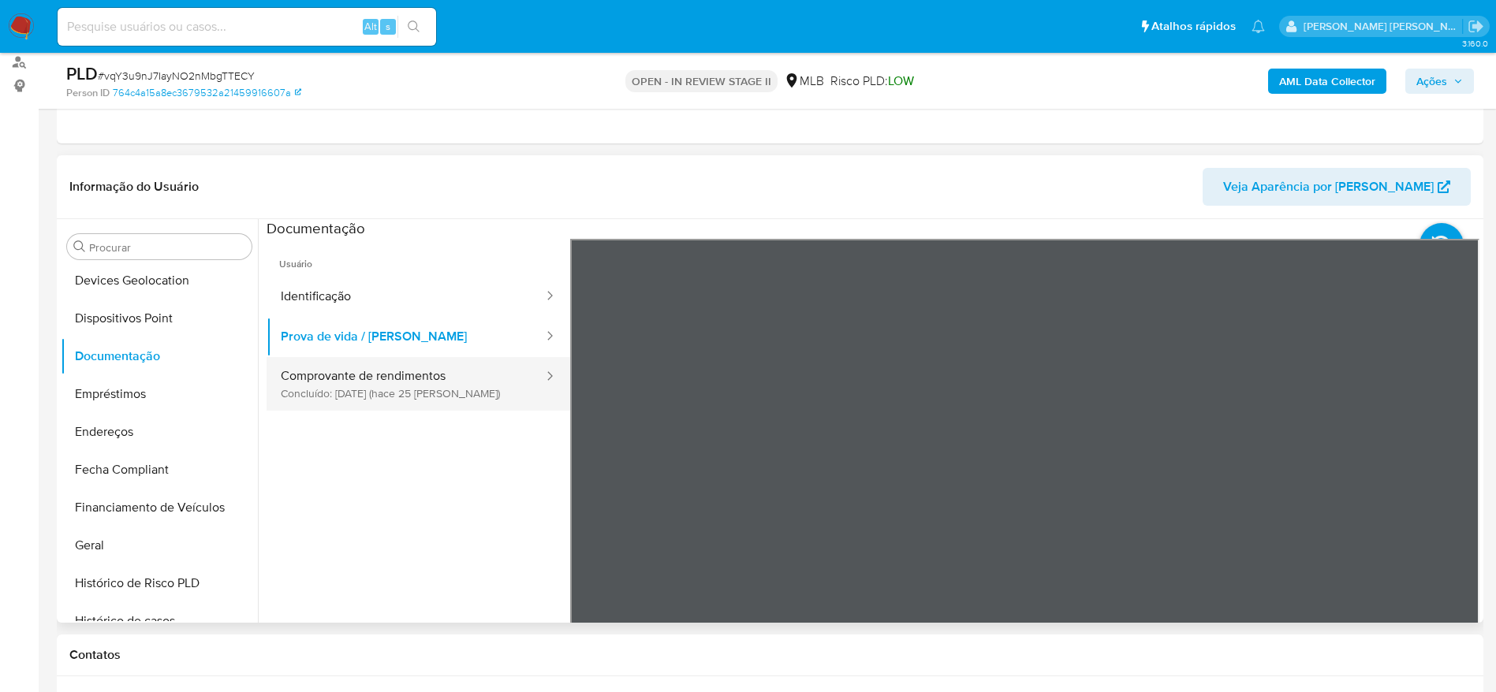
click at [338, 378] on button "Comprovante de rendimentos Concluído: 23/08/2025 (hace 25 días)" at bounding box center [406, 384] width 278 height 54
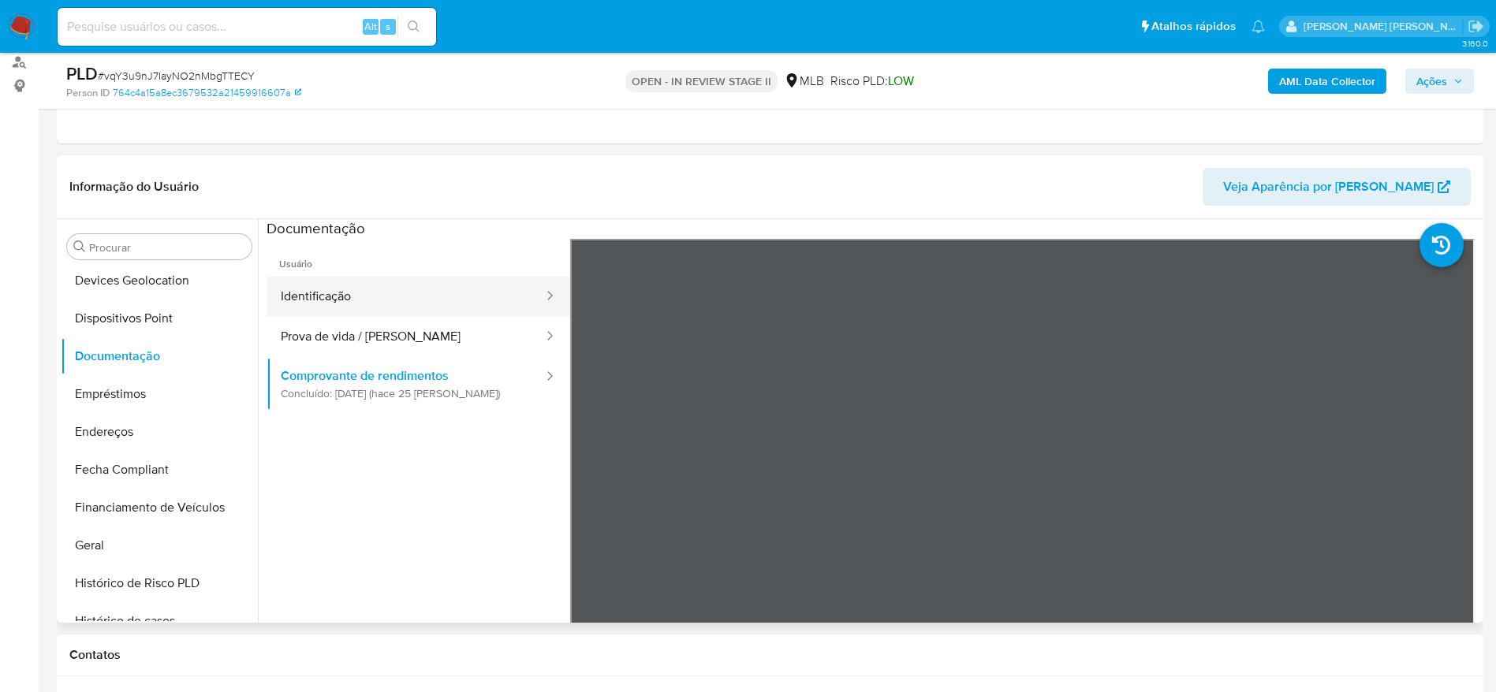
click at [341, 293] on button "Identificação" at bounding box center [406, 297] width 278 height 40
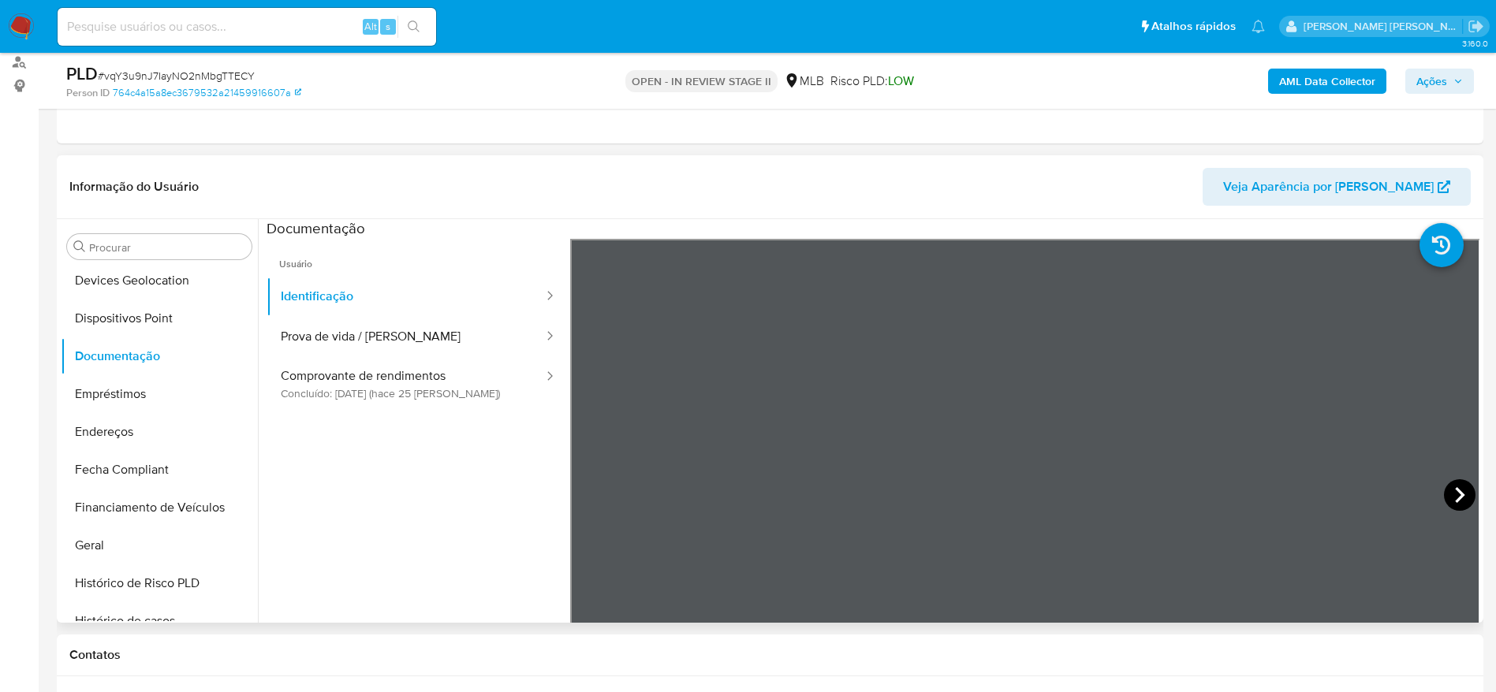
click at [1463, 484] on icon at bounding box center [1460, 496] width 32 height 32
click at [97, 556] on button "Geral" at bounding box center [153, 546] width 185 height 38
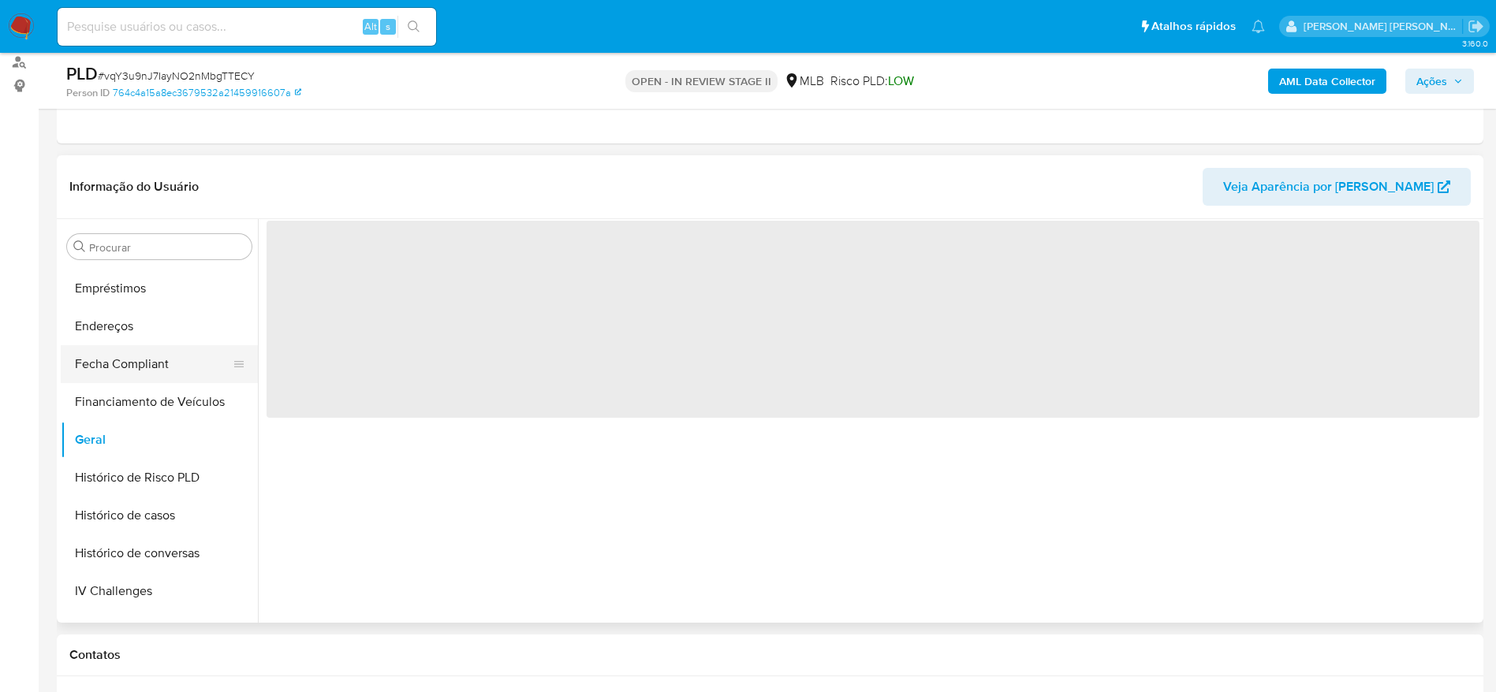
scroll to position [506, 0]
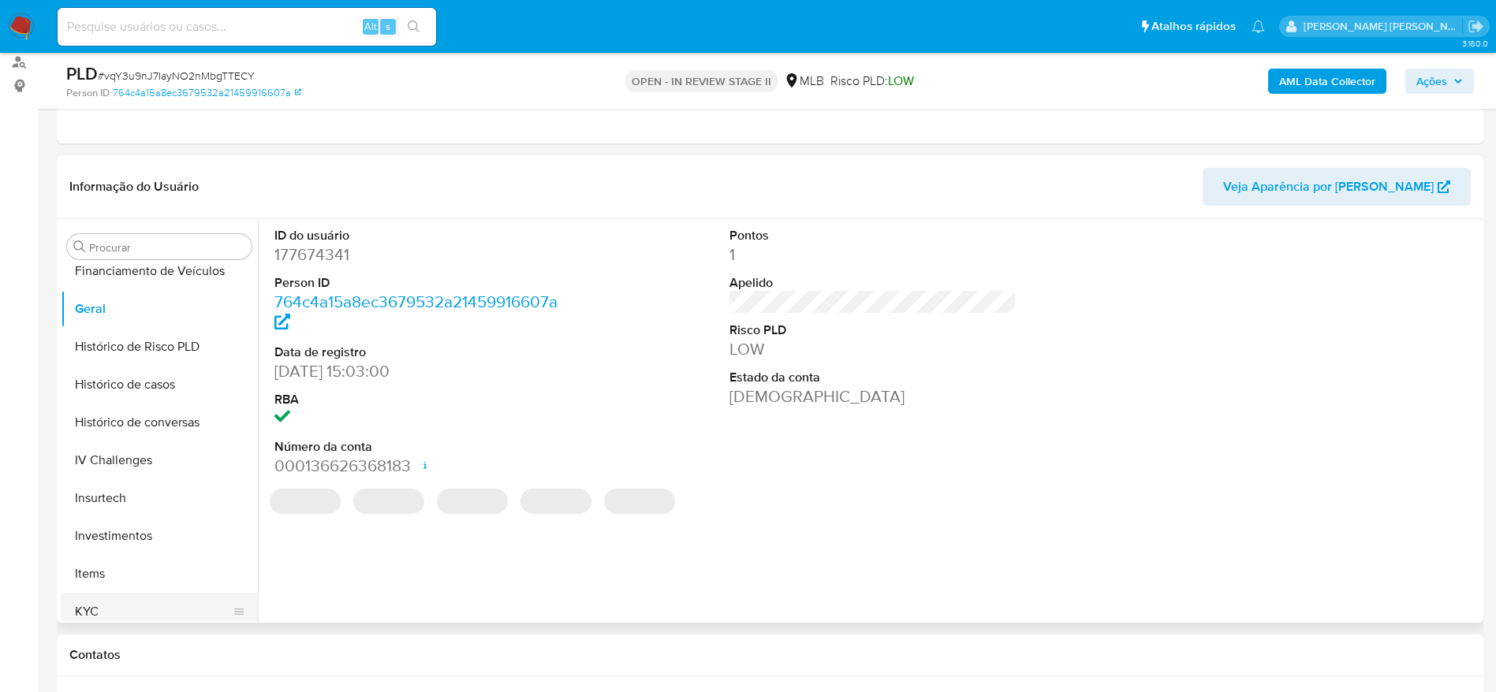
click at [115, 604] on button "KYC" at bounding box center [153, 612] width 185 height 38
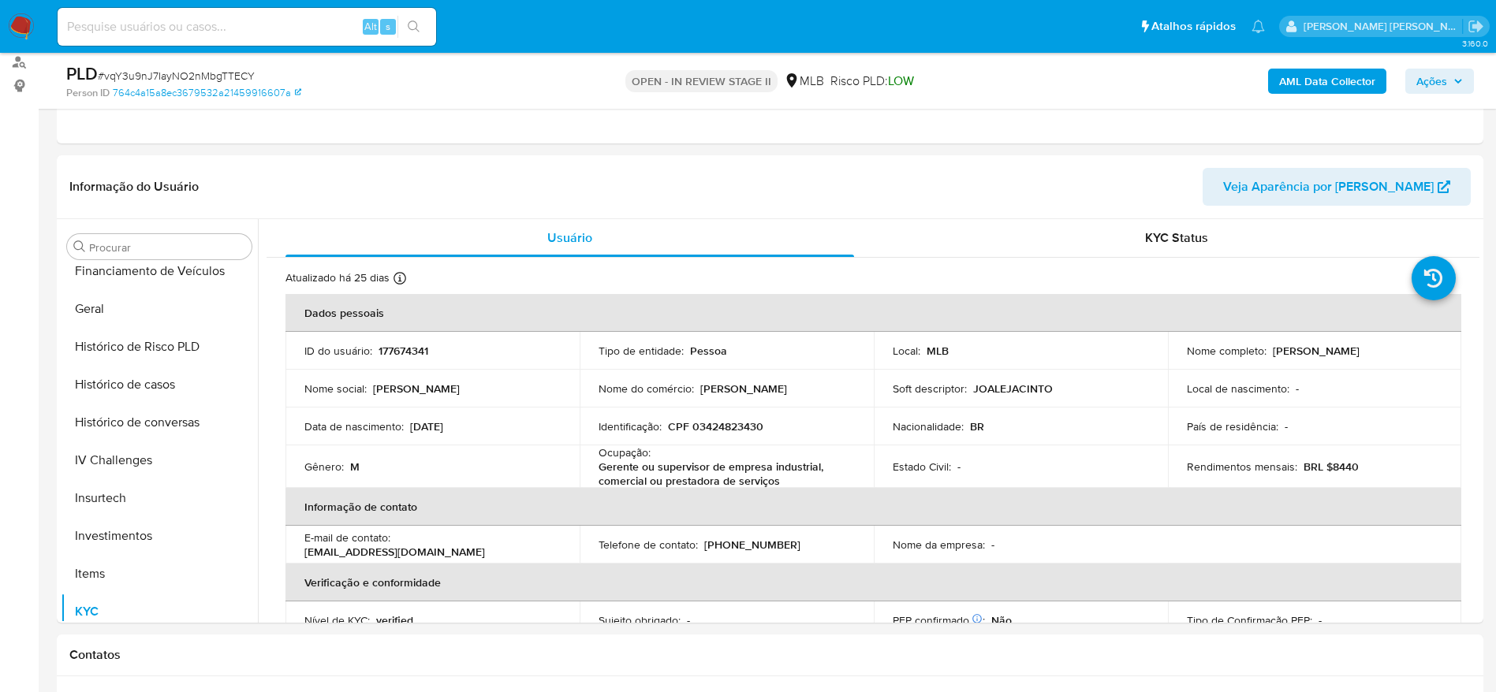
click at [716, 424] on p "CPF 03424823430" at bounding box center [715, 427] width 95 height 14
copy p "03424823430"
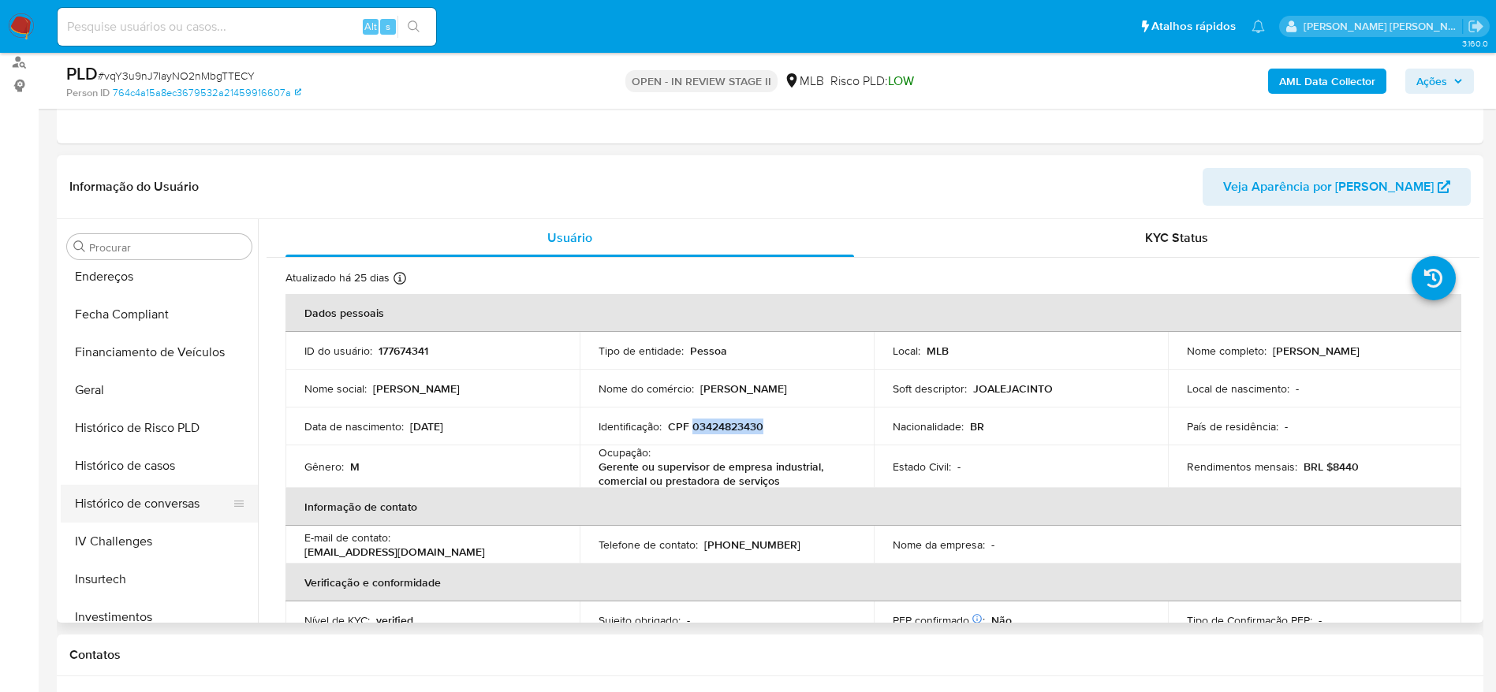
scroll to position [387, 0]
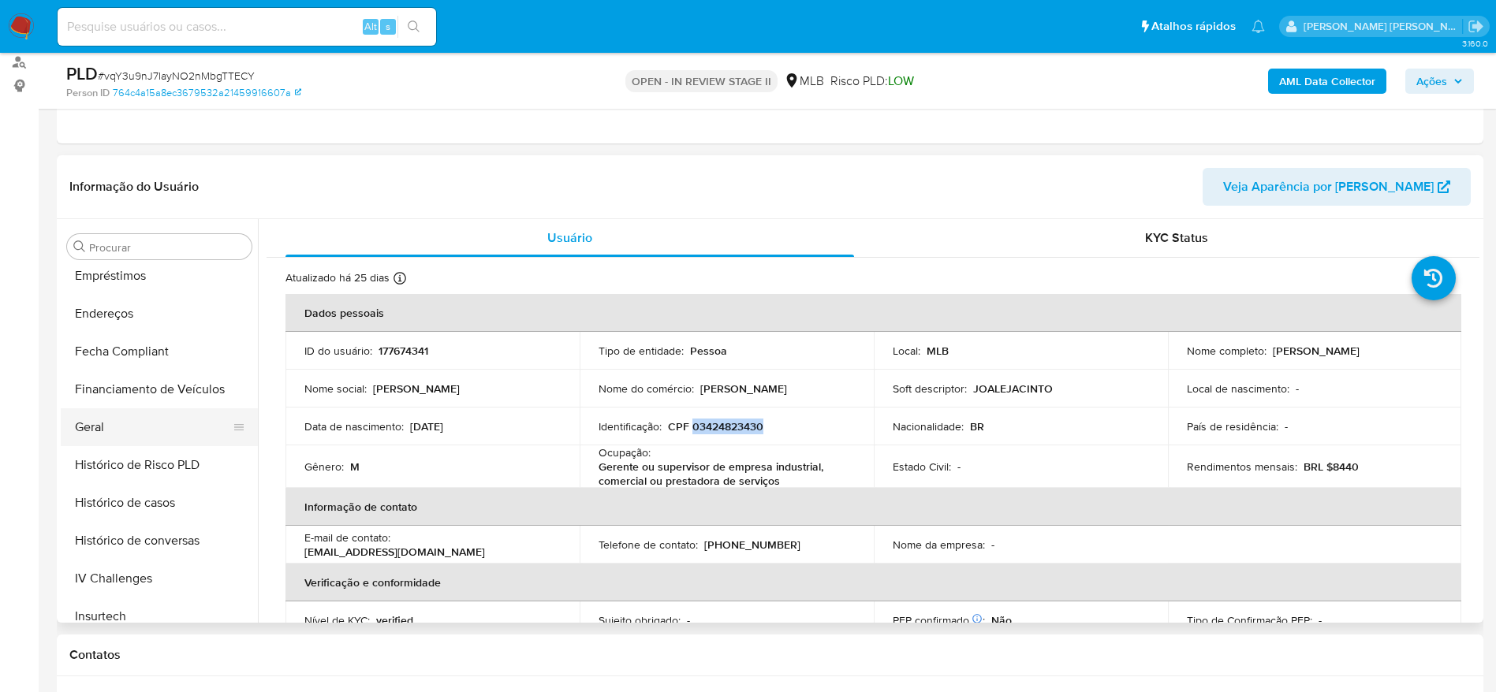
click at [120, 436] on button "Geral" at bounding box center [153, 428] width 185 height 38
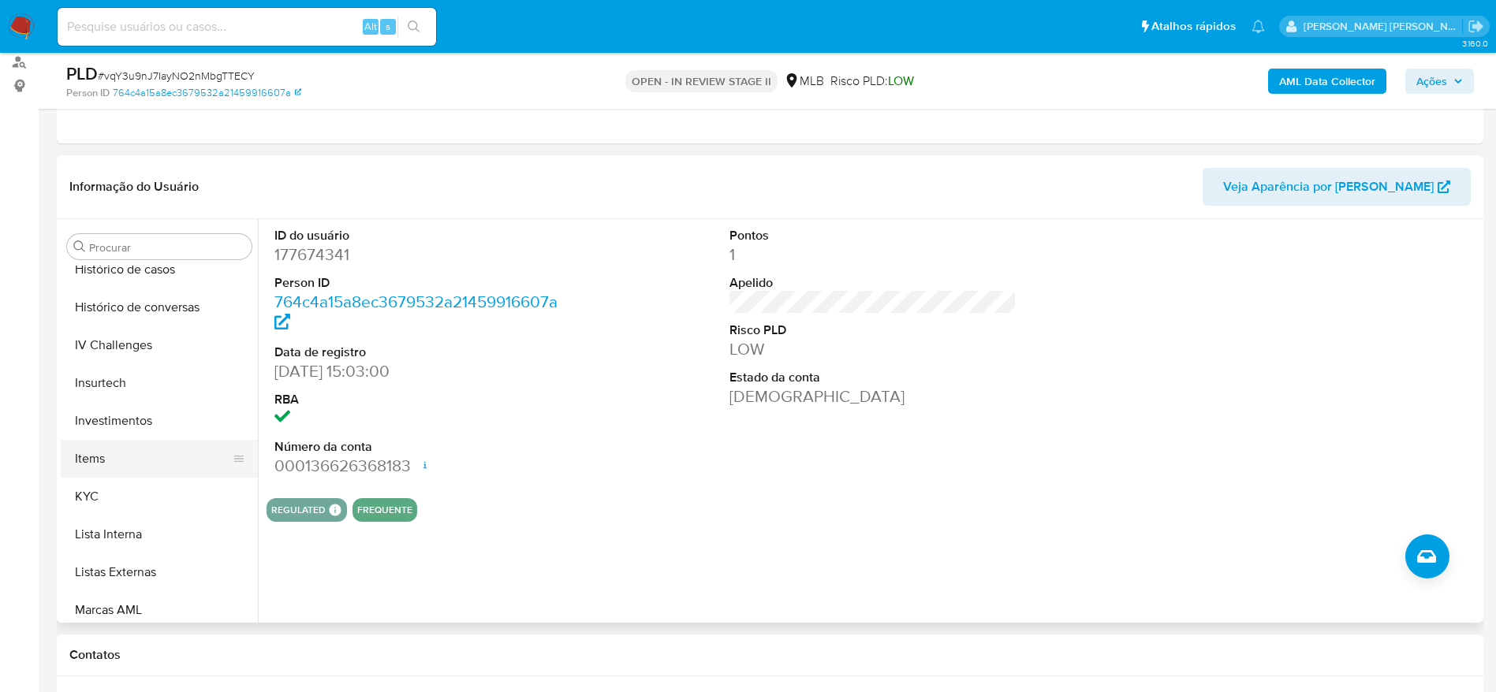
scroll to position [624, 0]
click at [110, 491] on button "KYC" at bounding box center [153, 494] width 185 height 38
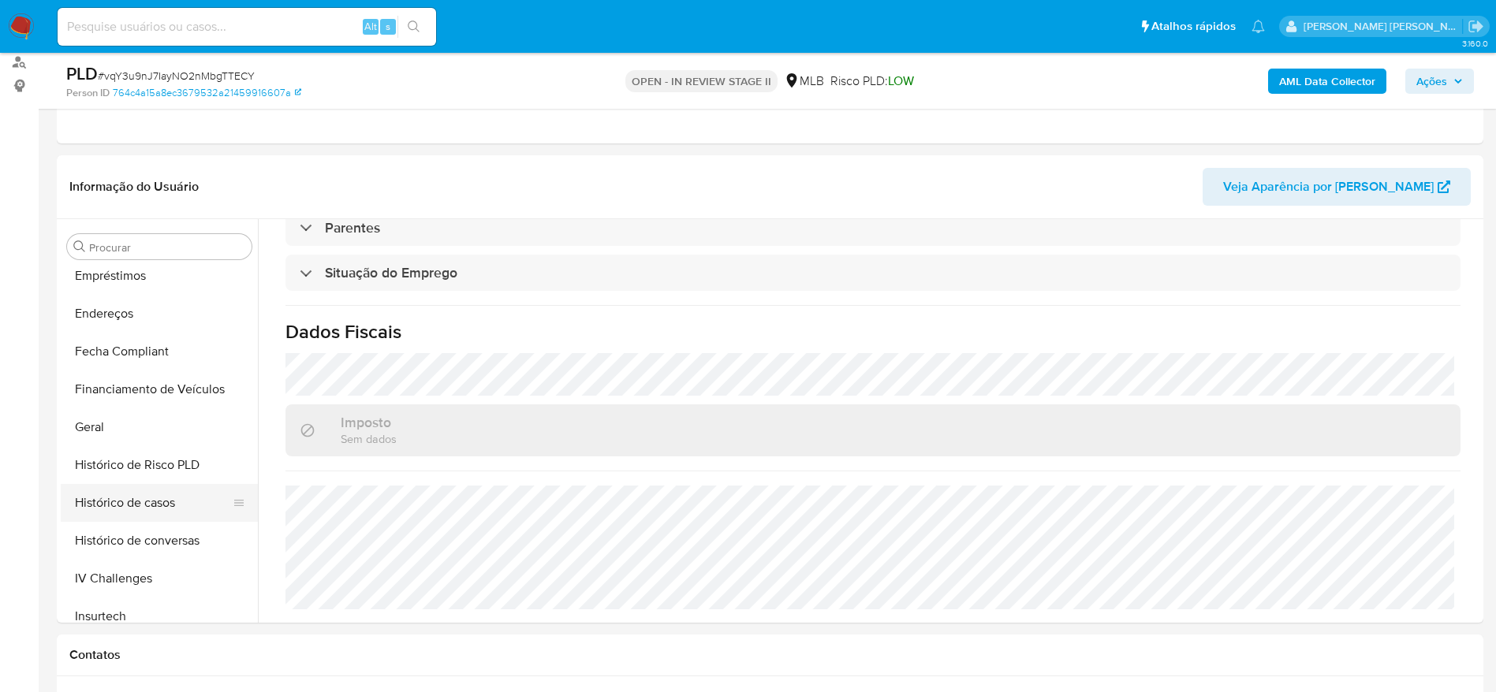
scroll to position [269, 0]
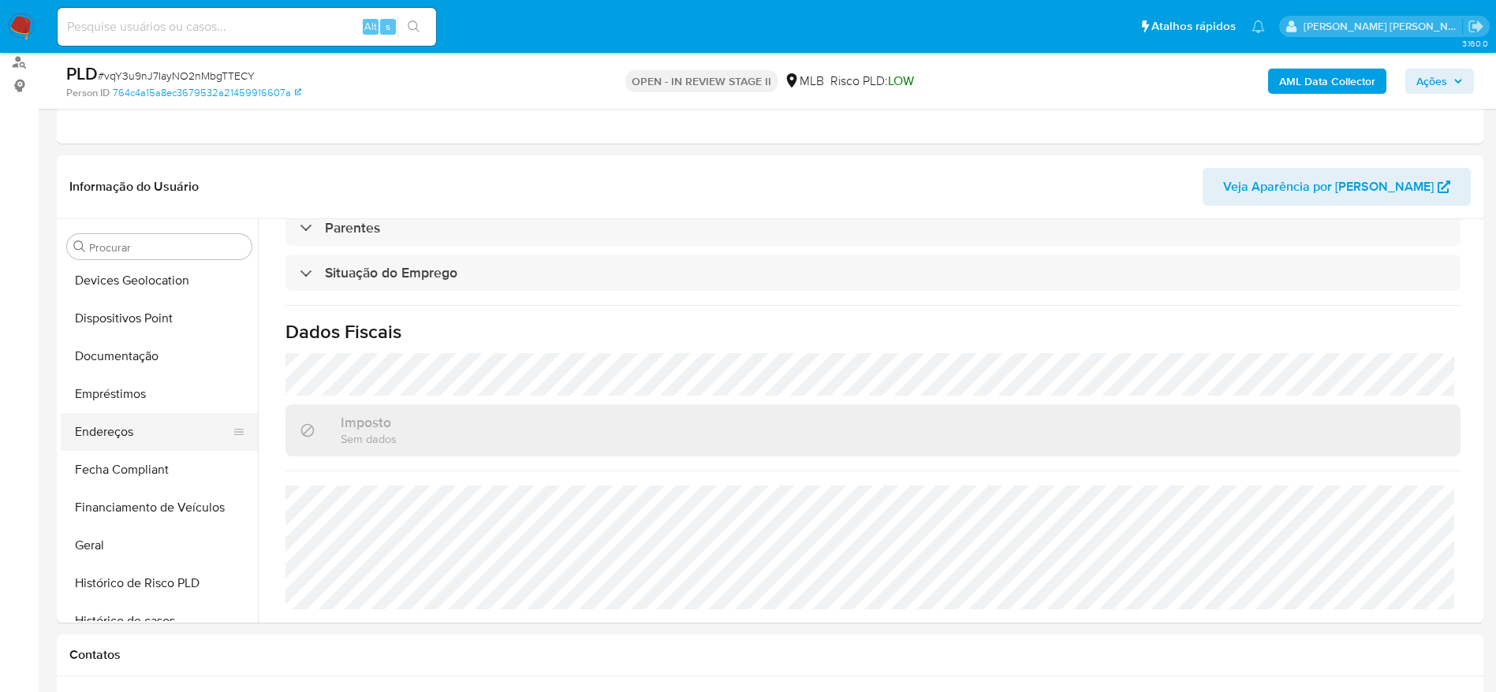
click at [147, 436] on button "Endereços" at bounding box center [153, 432] width 185 height 38
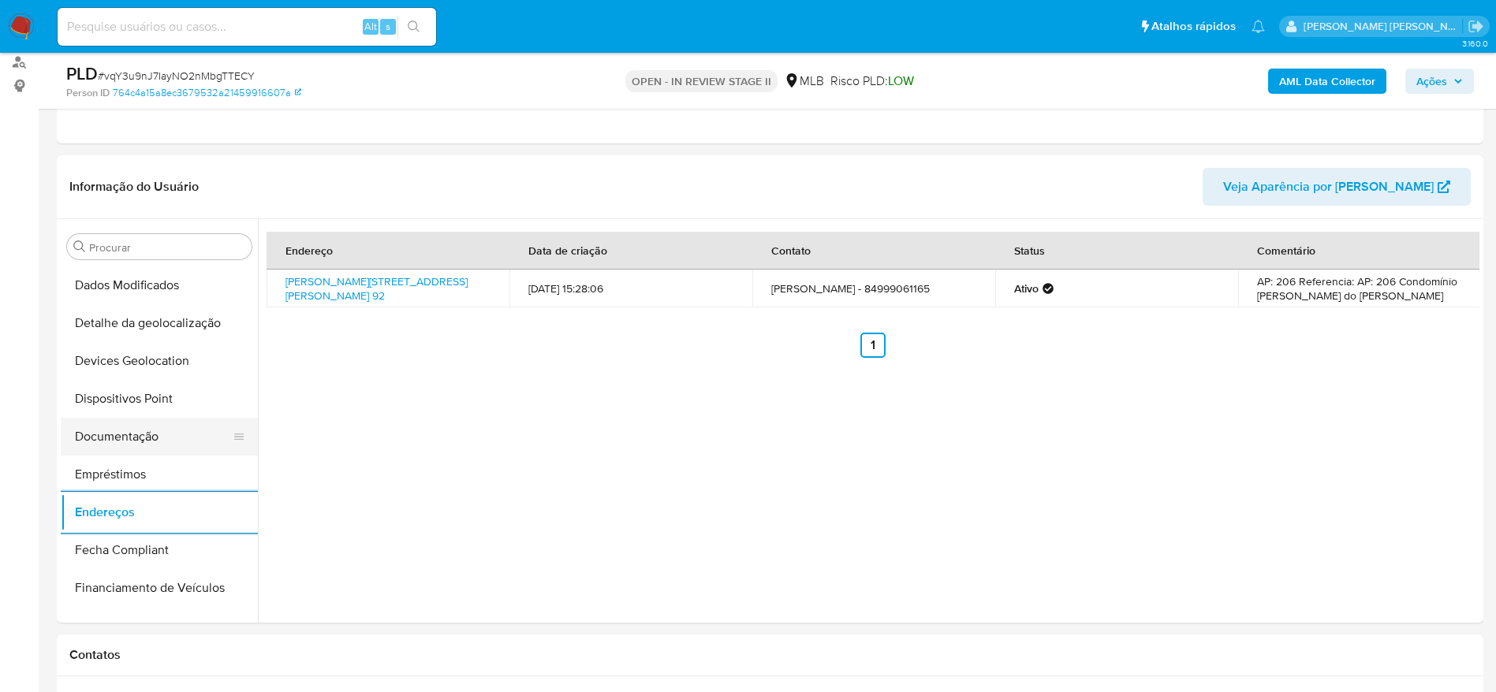
scroll to position [151, 0]
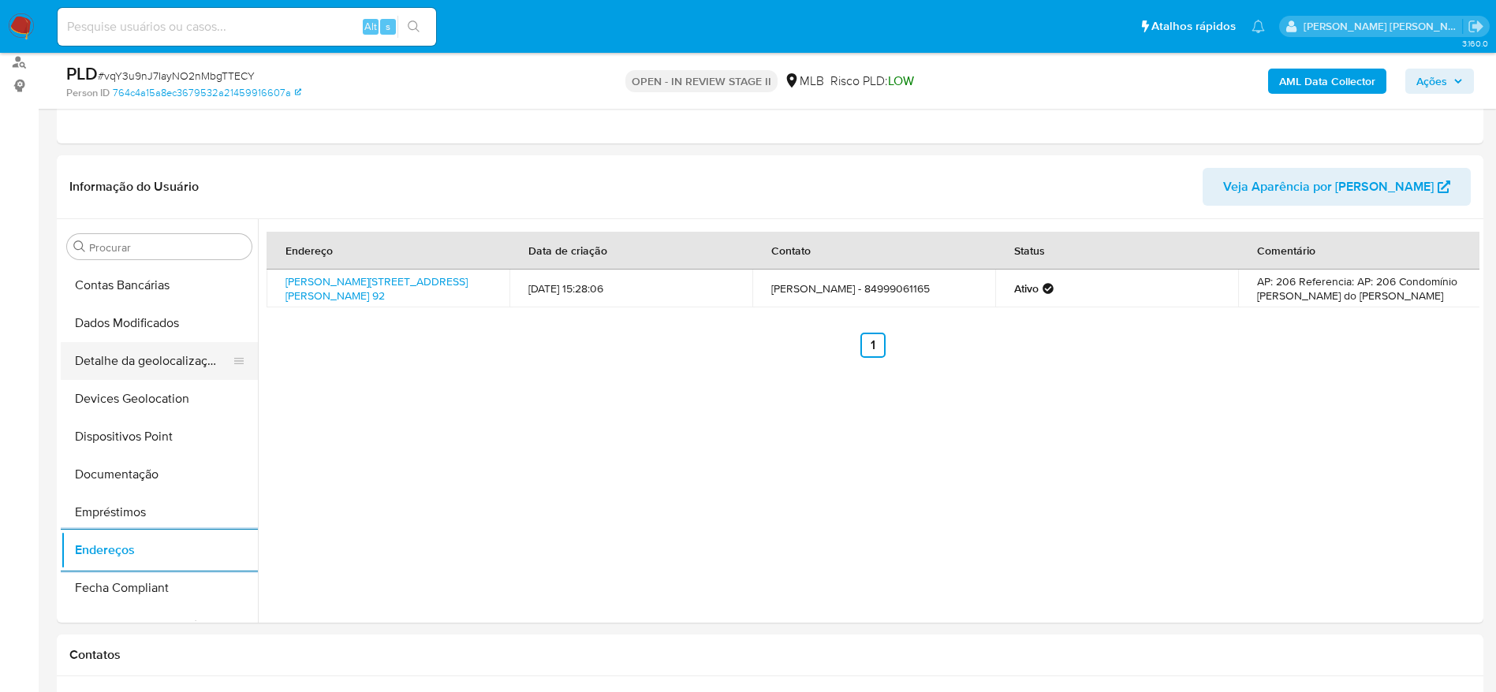
click at [138, 353] on button "Detalhe da geolocalização" at bounding box center [153, 361] width 185 height 38
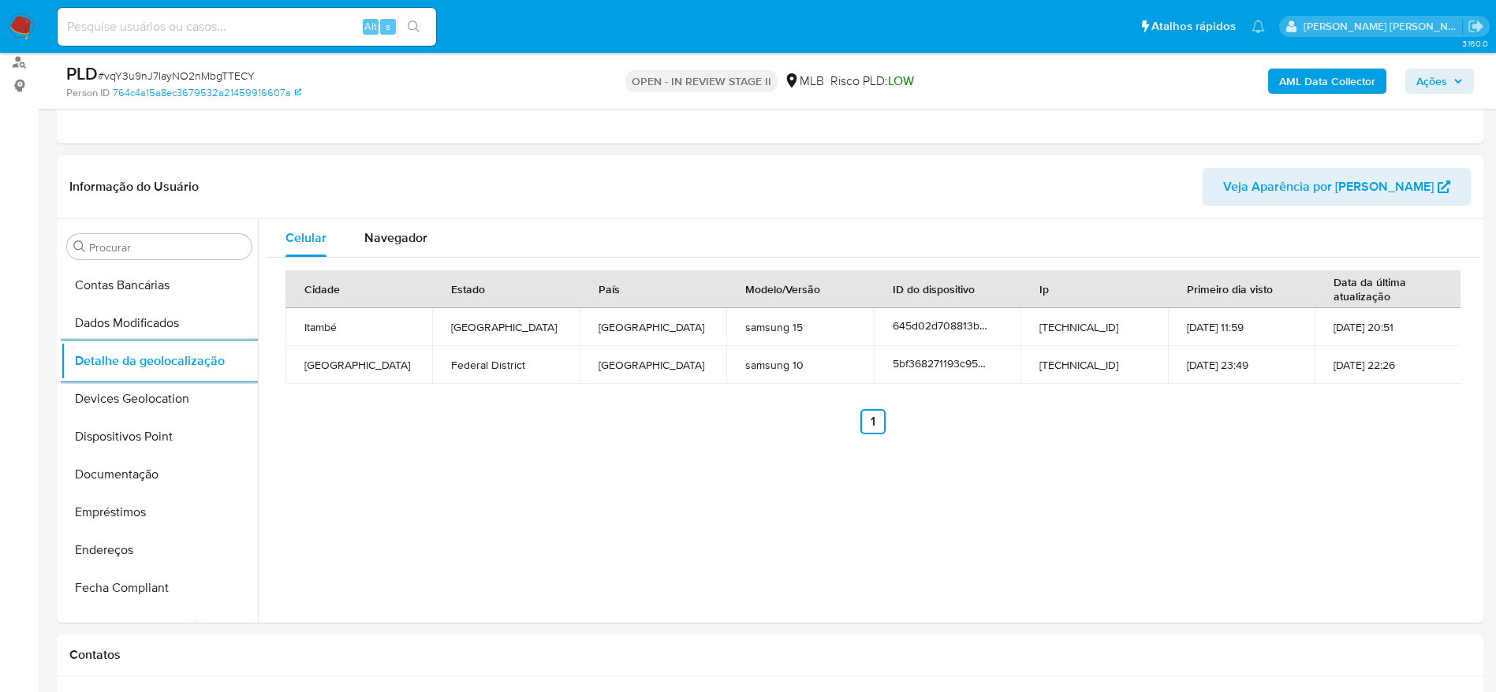
scroll to position [742, 0]
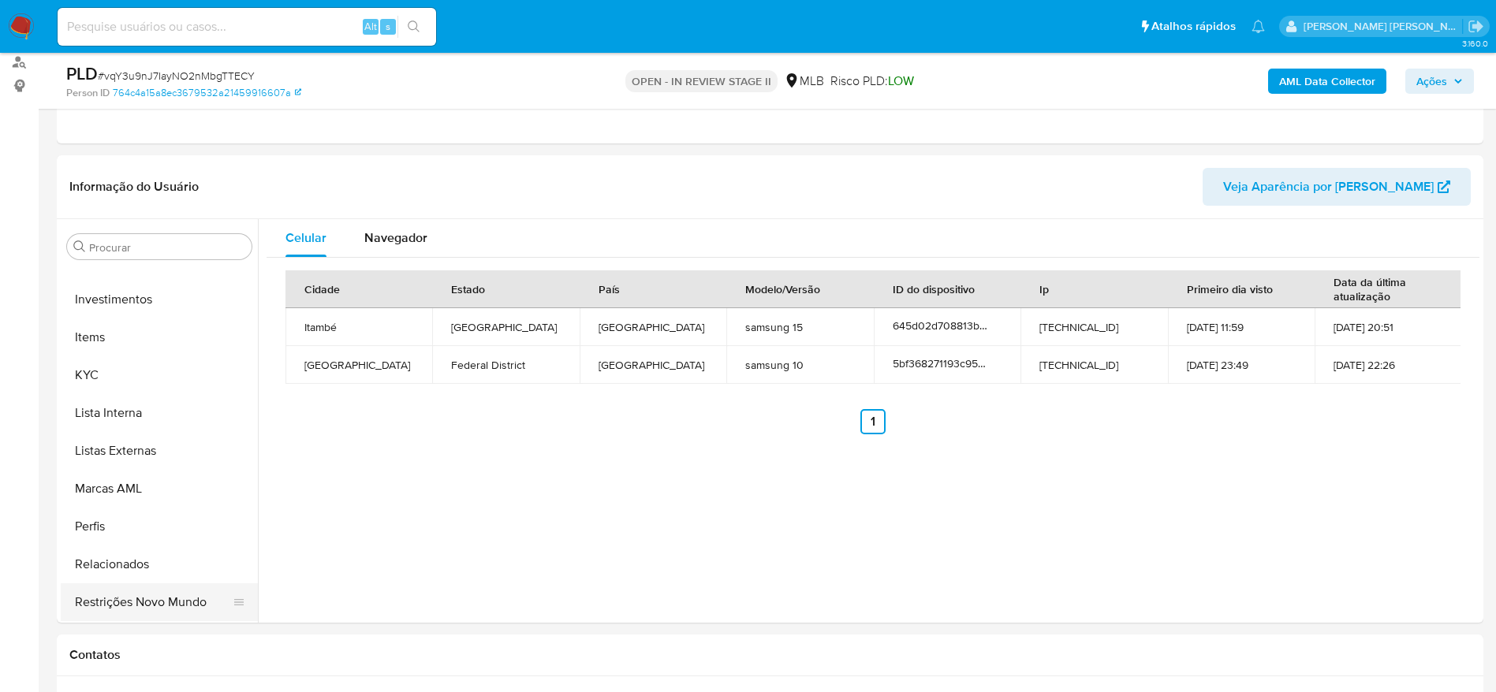
click at [136, 594] on button "Restrições Novo Mundo" at bounding box center [153, 603] width 185 height 38
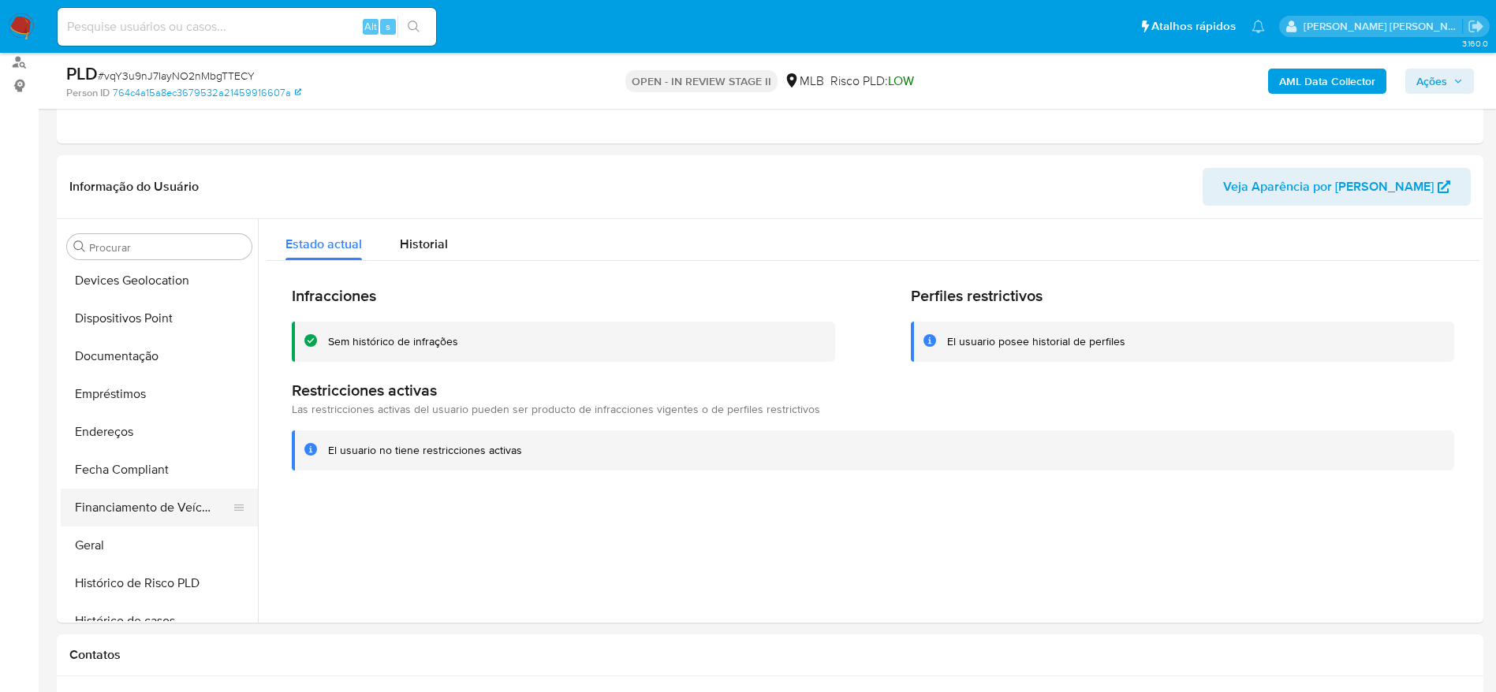
scroll to position [151, 0]
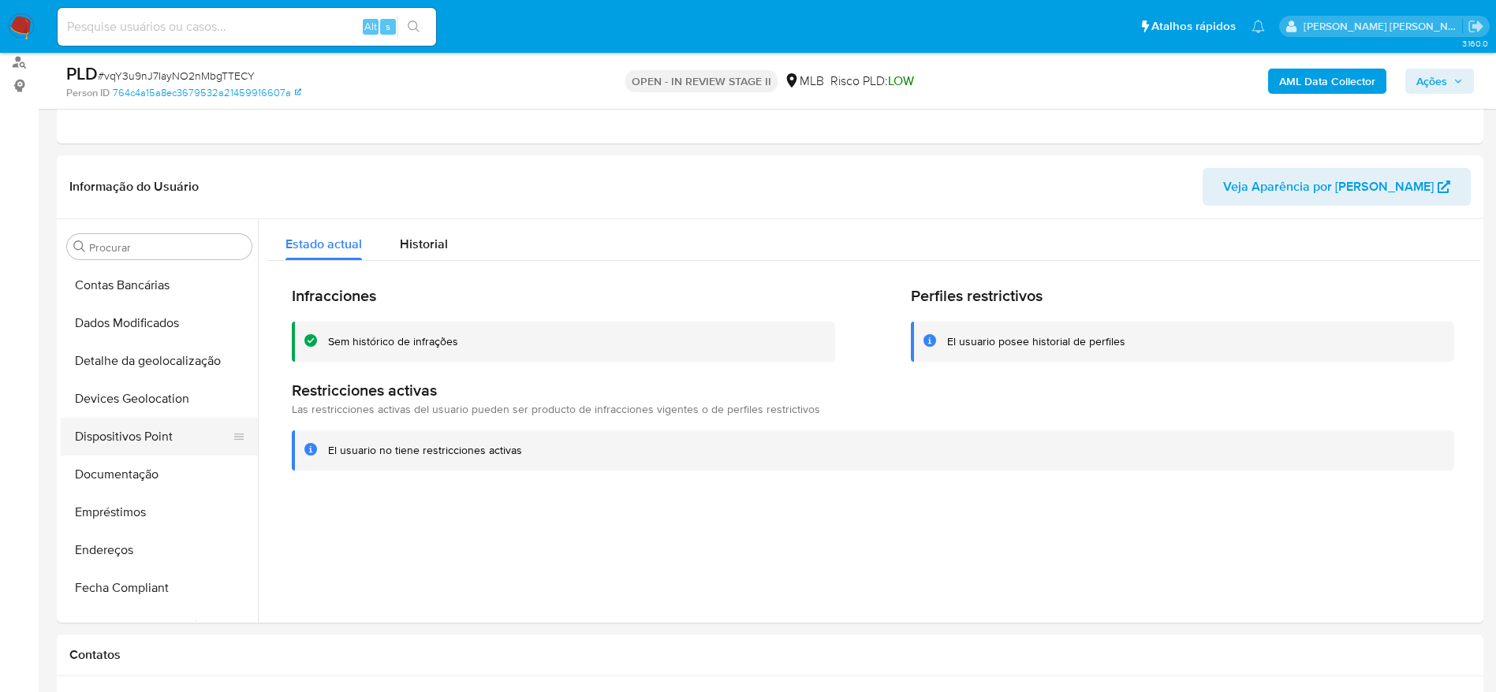
click at [151, 446] on button "Dispositivos Point" at bounding box center [153, 437] width 185 height 38
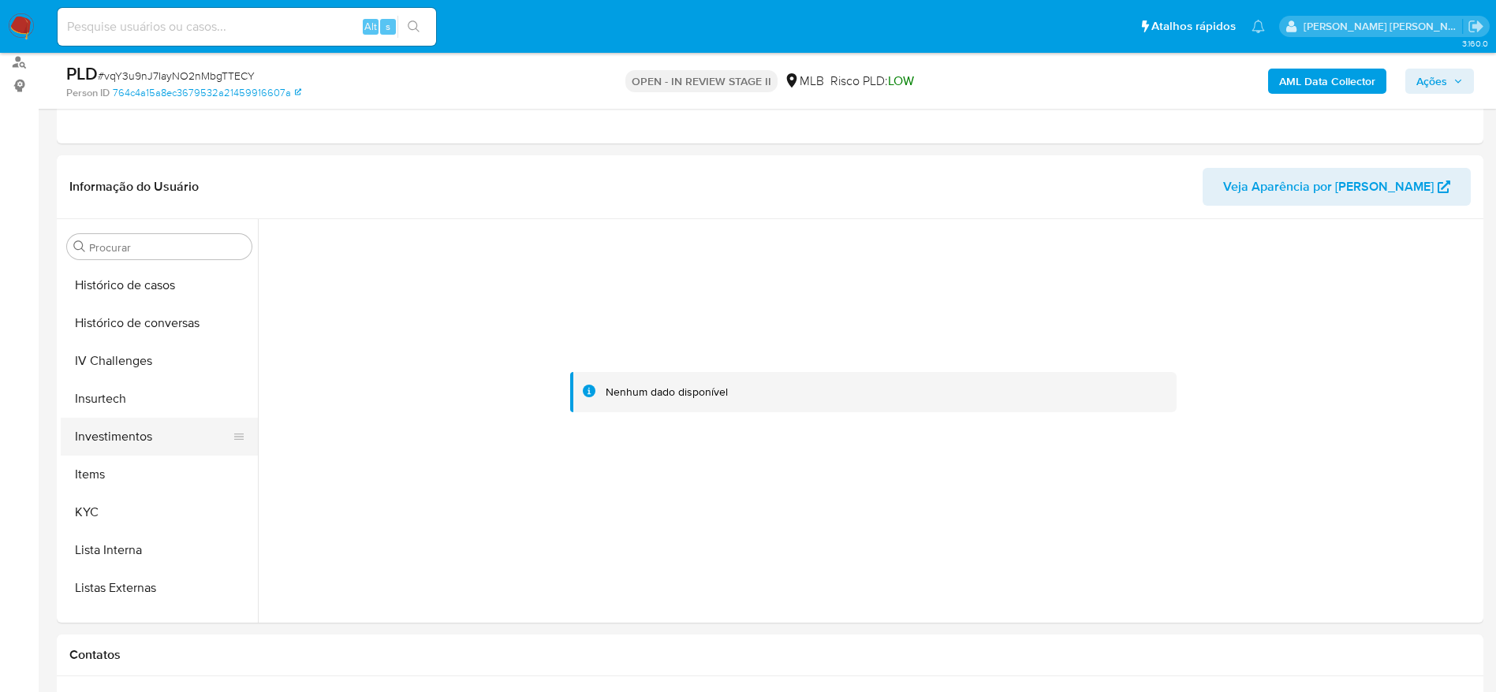
scroll to position [624, 0]
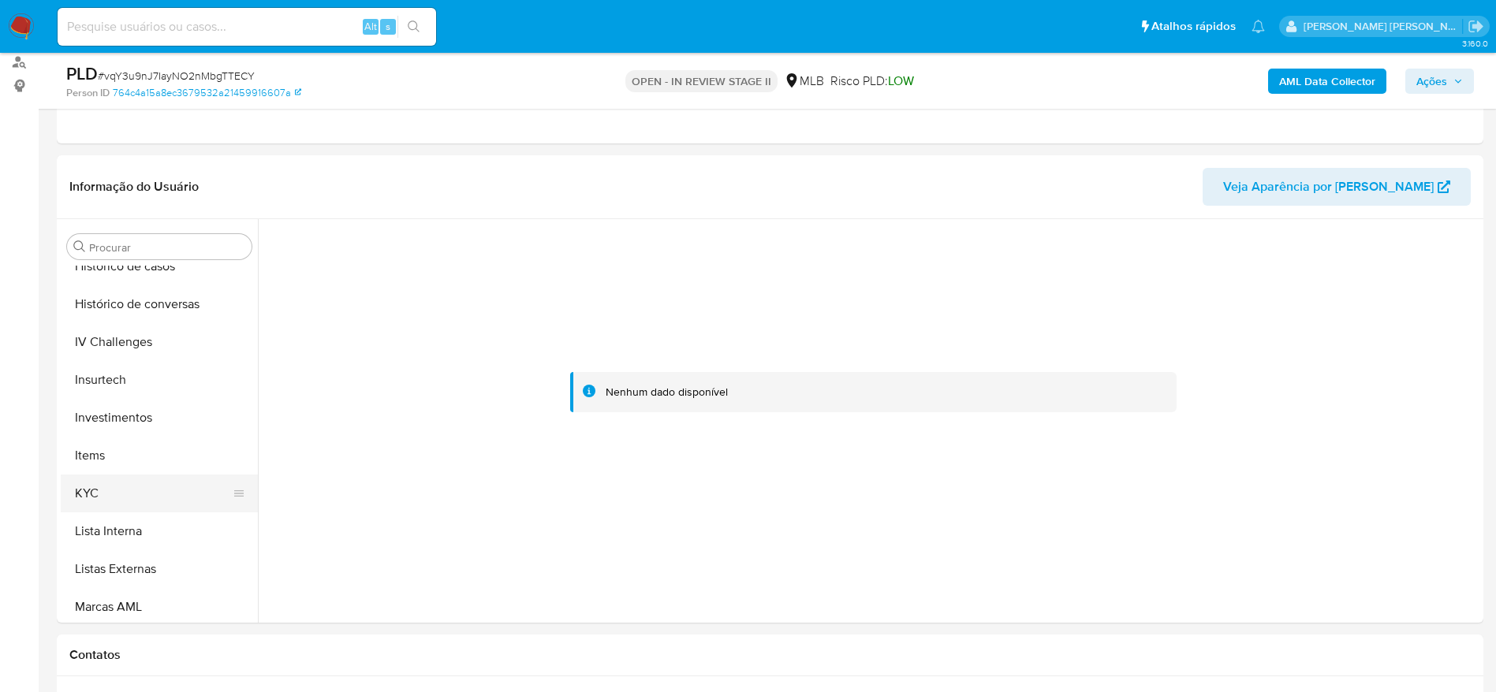
click at [111, 483] on button "KYC" at bounding box center [153, 494] width 185 height 38
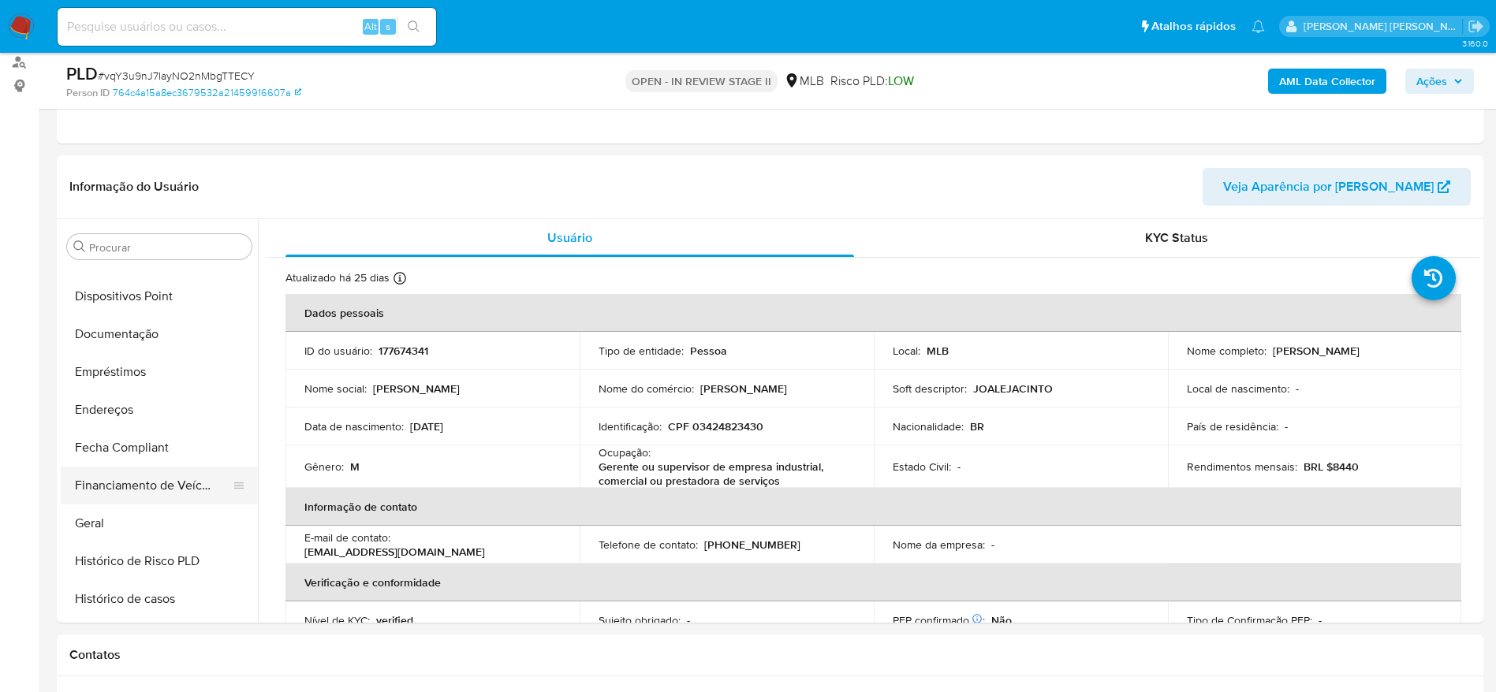
scroll to position [269, 0]
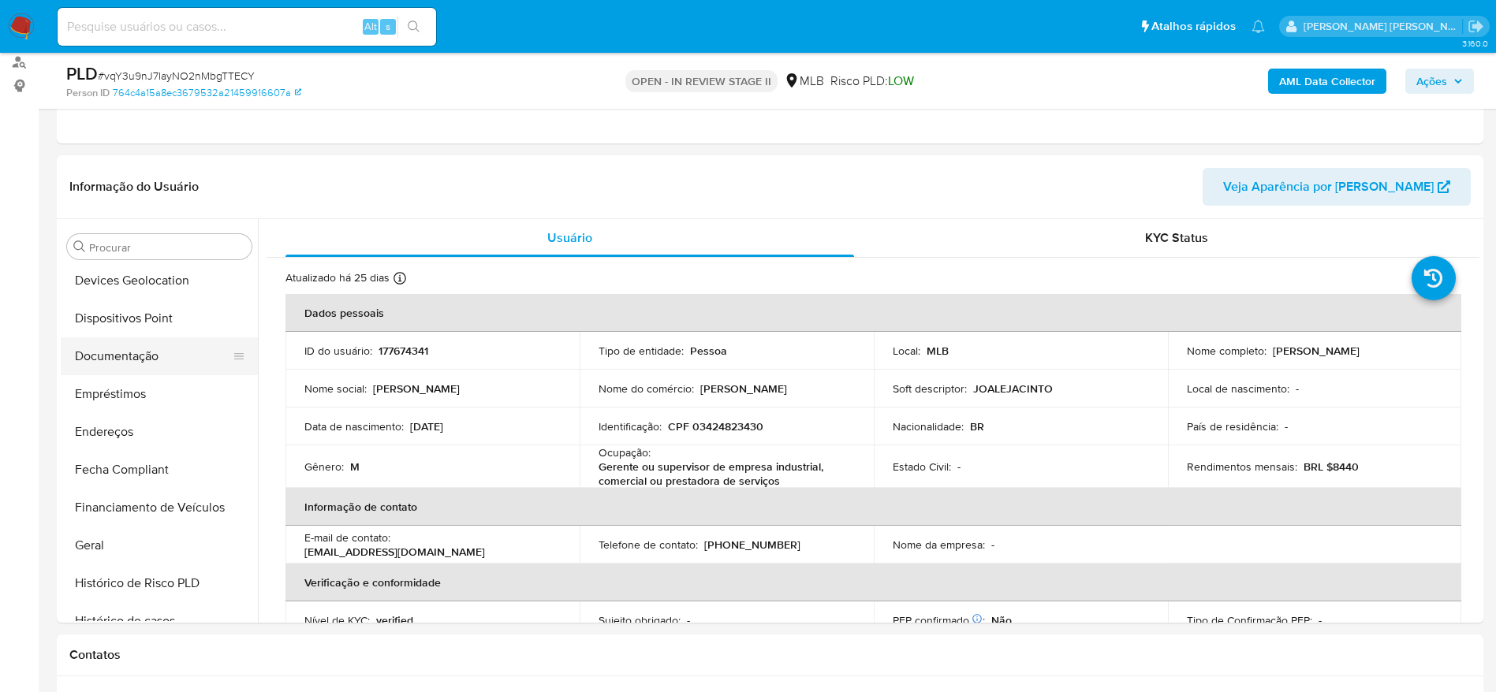
click at [113, 354] on button "Documentação" at bounding box center [153, 357] width 185 height 38
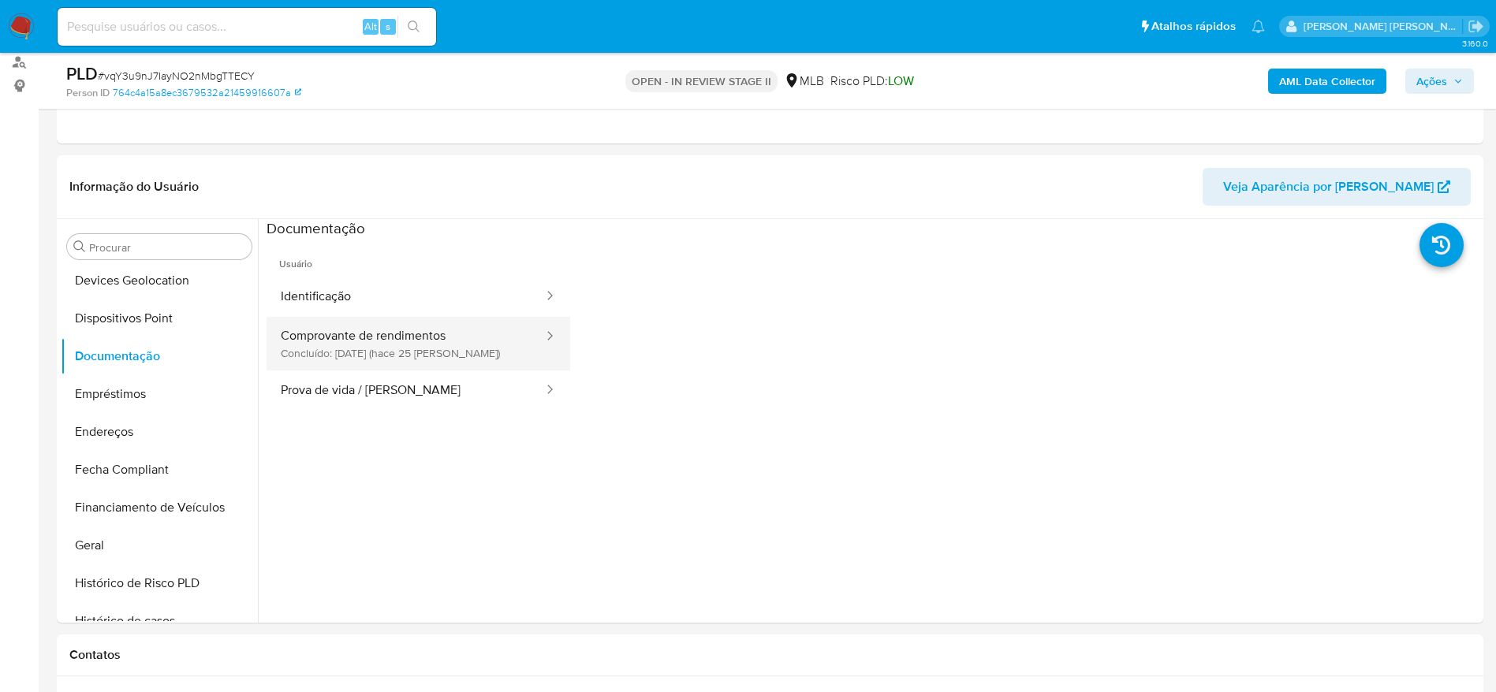
click at [334, 349] on button "Comprovante de rendimentos Concluído: 23/08/2025 (hace 25 días)" at bounding box center [406, 344] width 278 height 54
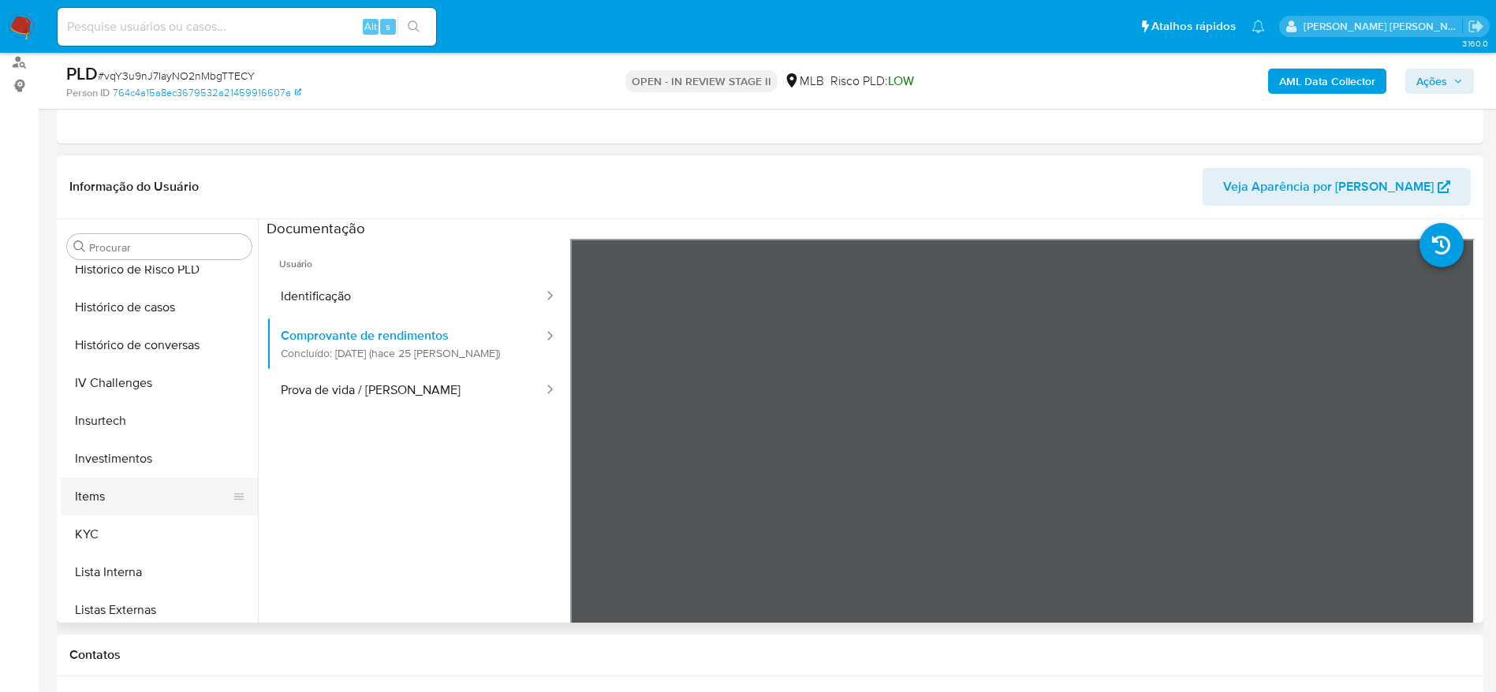
scroll to position [624, 0]
click at [124, 487] on button "KYC" at bounding box center [153, 494] width 185 height 38
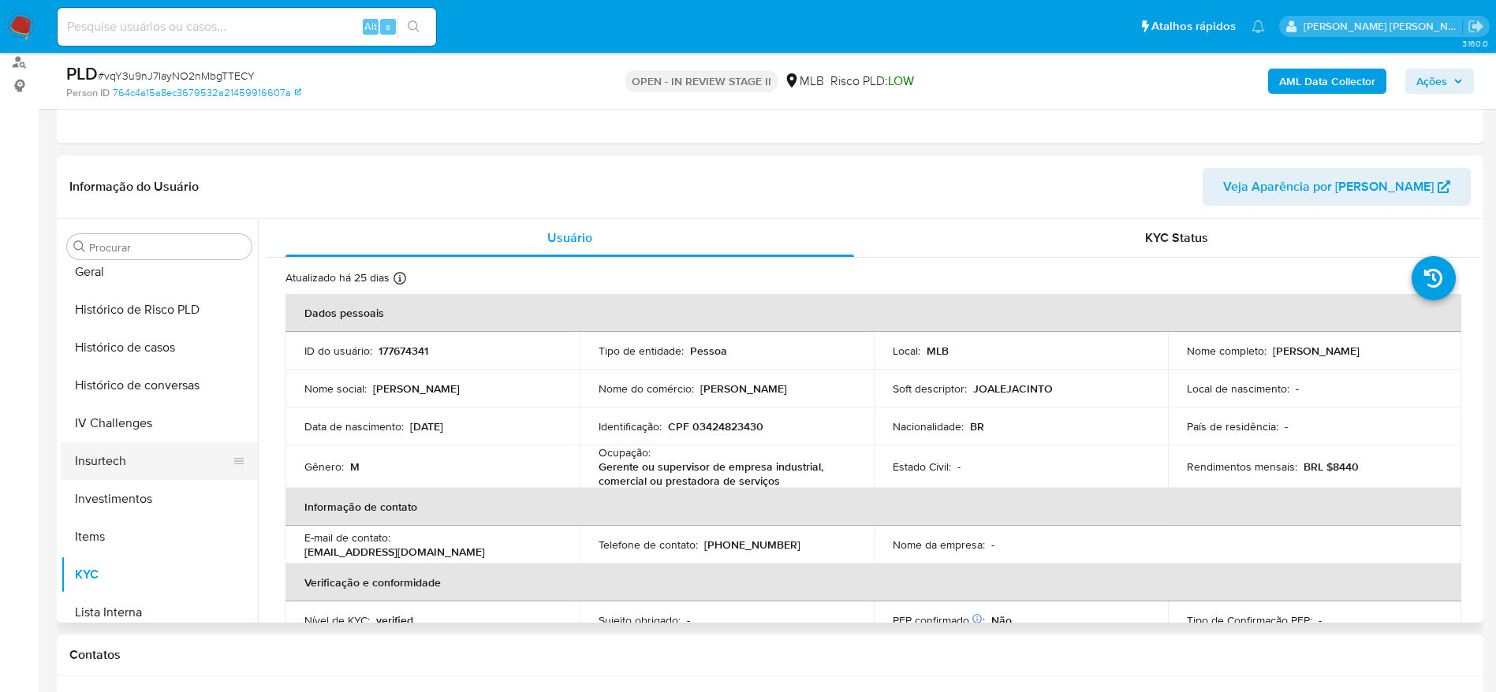
scroll to position [506, 0]
click at [122, 314] on button "Geral" at bounding box center [153, 309] width 185 height 38
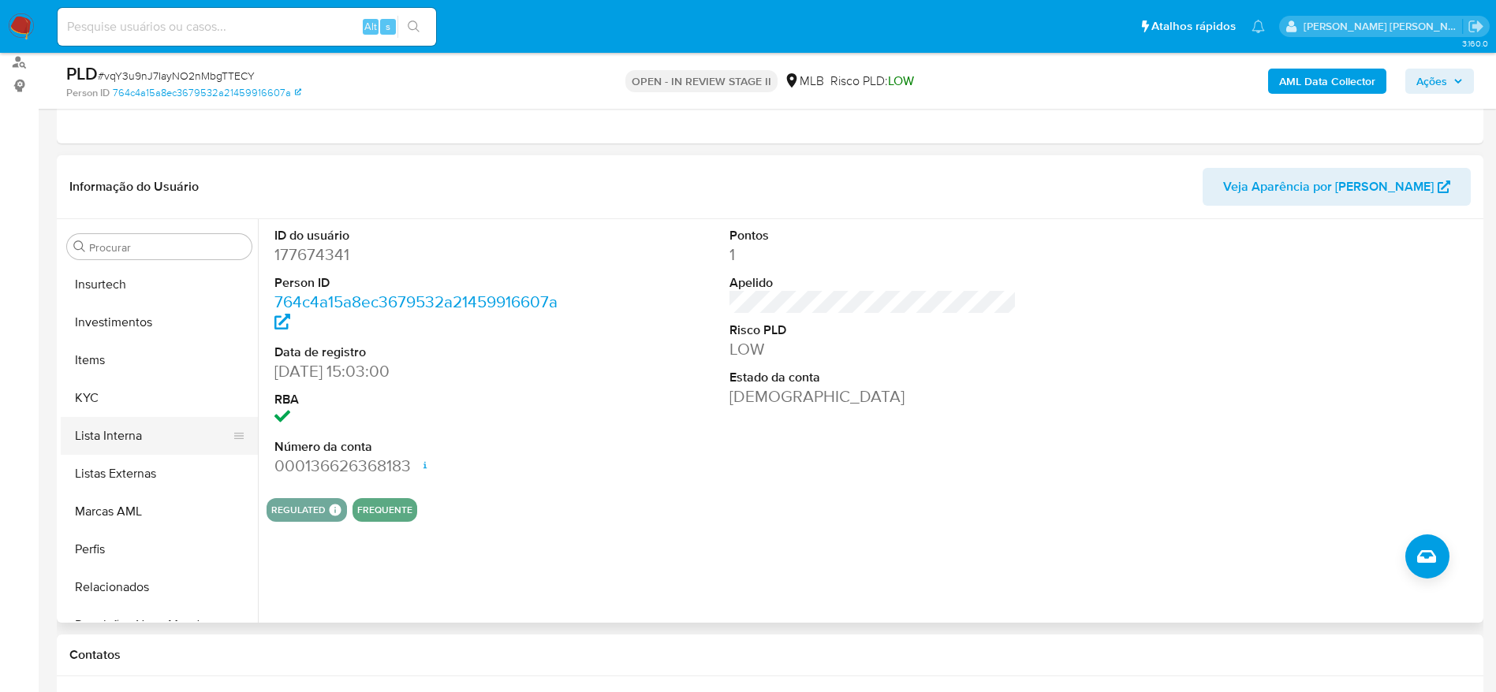
scroll to position [742, 0]
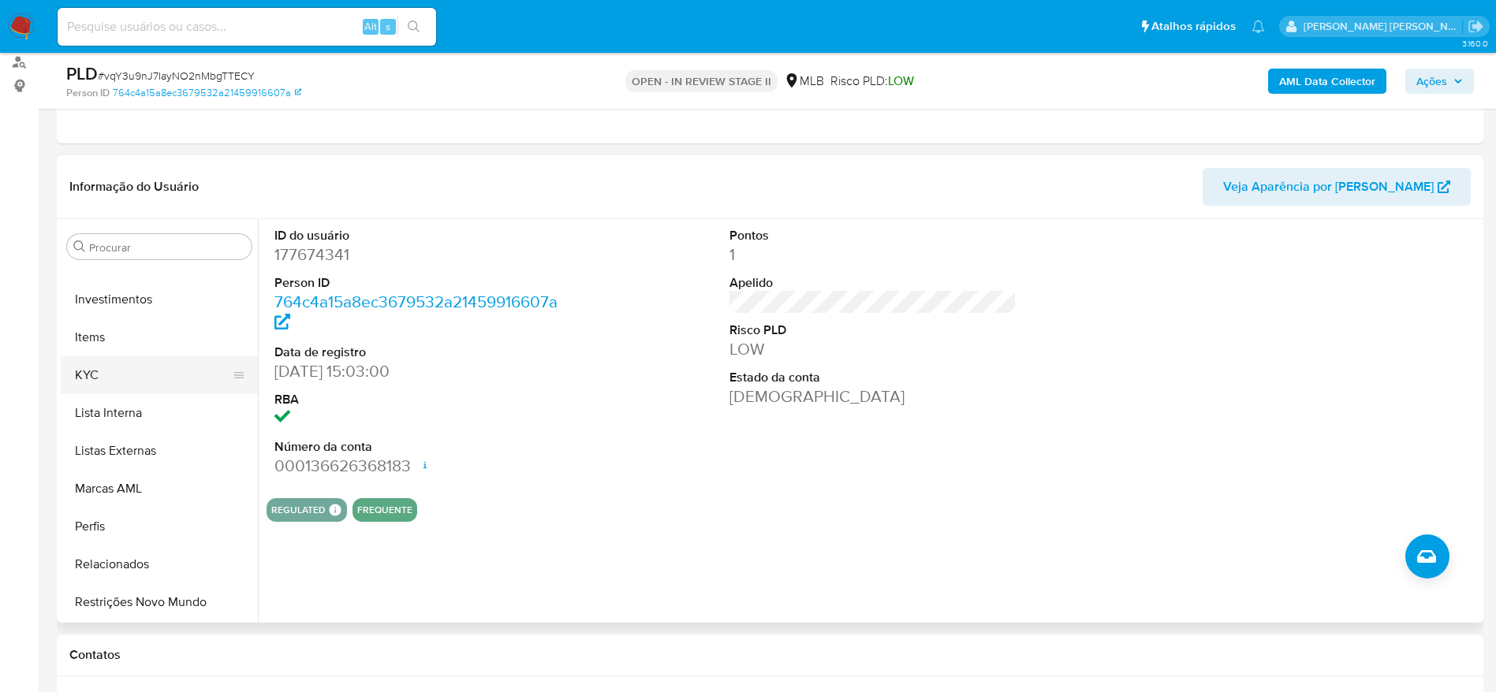
click at [135, 368] on button "KYC" at bounding box center [153, 375] width 185 height 38
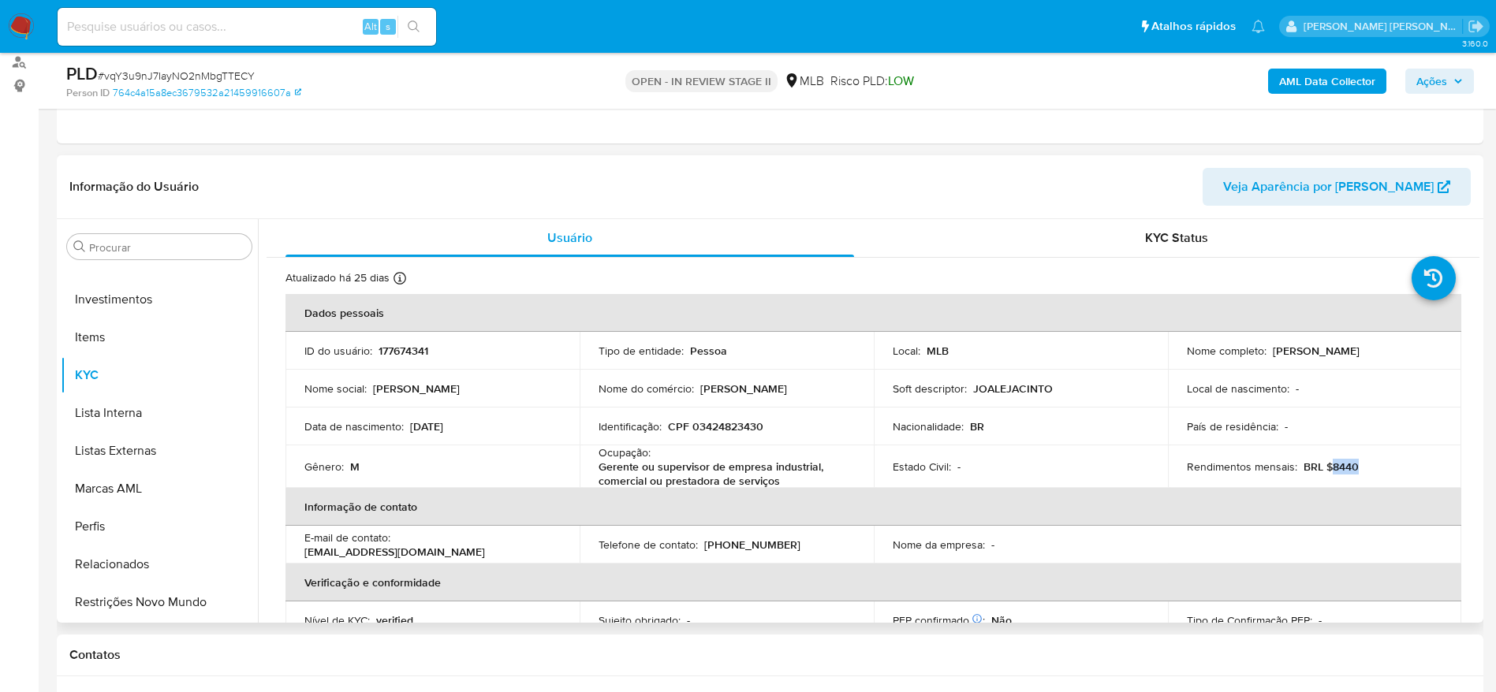
drag, startPoint x: 1356, startPoint y: 468, endPoint x: 1326, endPoint y: 473, distance: 30.3
click at [1326, 473] on div "Rendimentos mensais : BRL $8440" at bounding box center [1315, 467] width 256 height 14
copy p "8440"
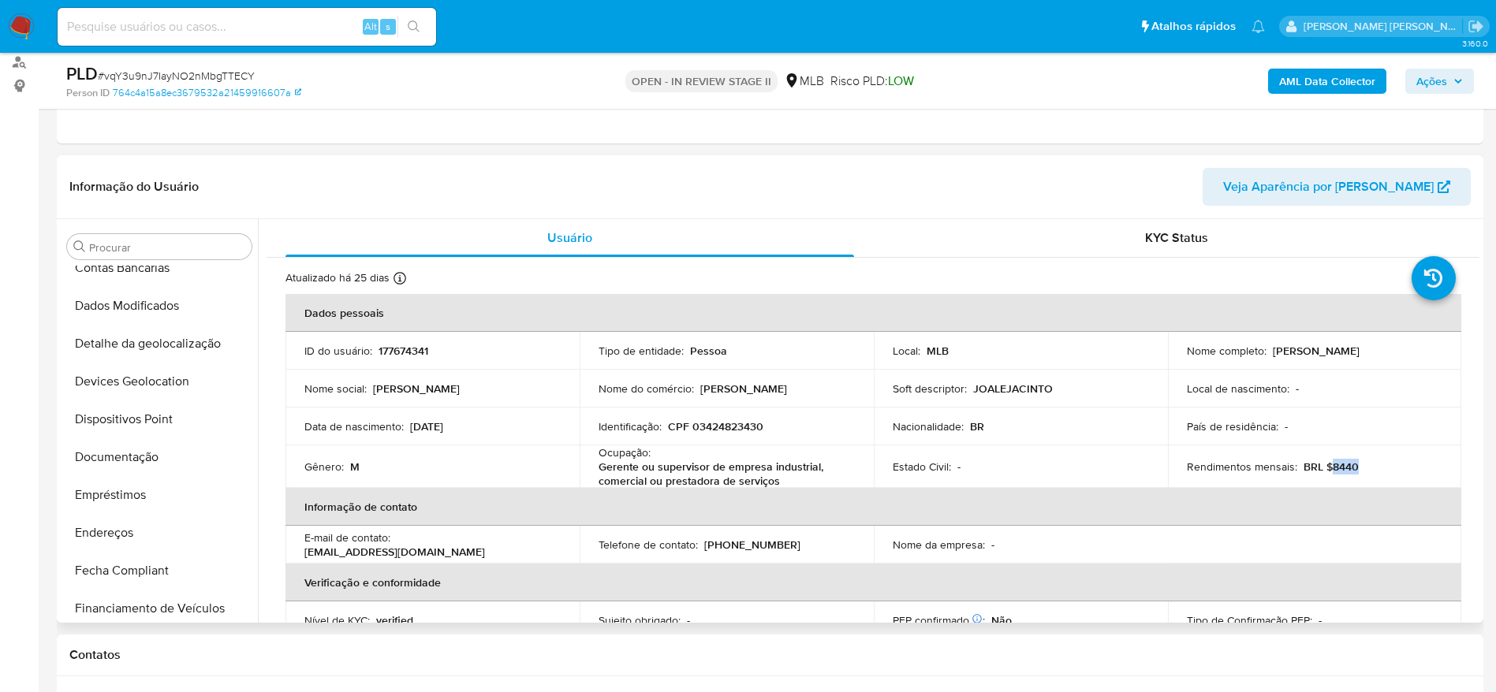
scroll to position [151, 0]
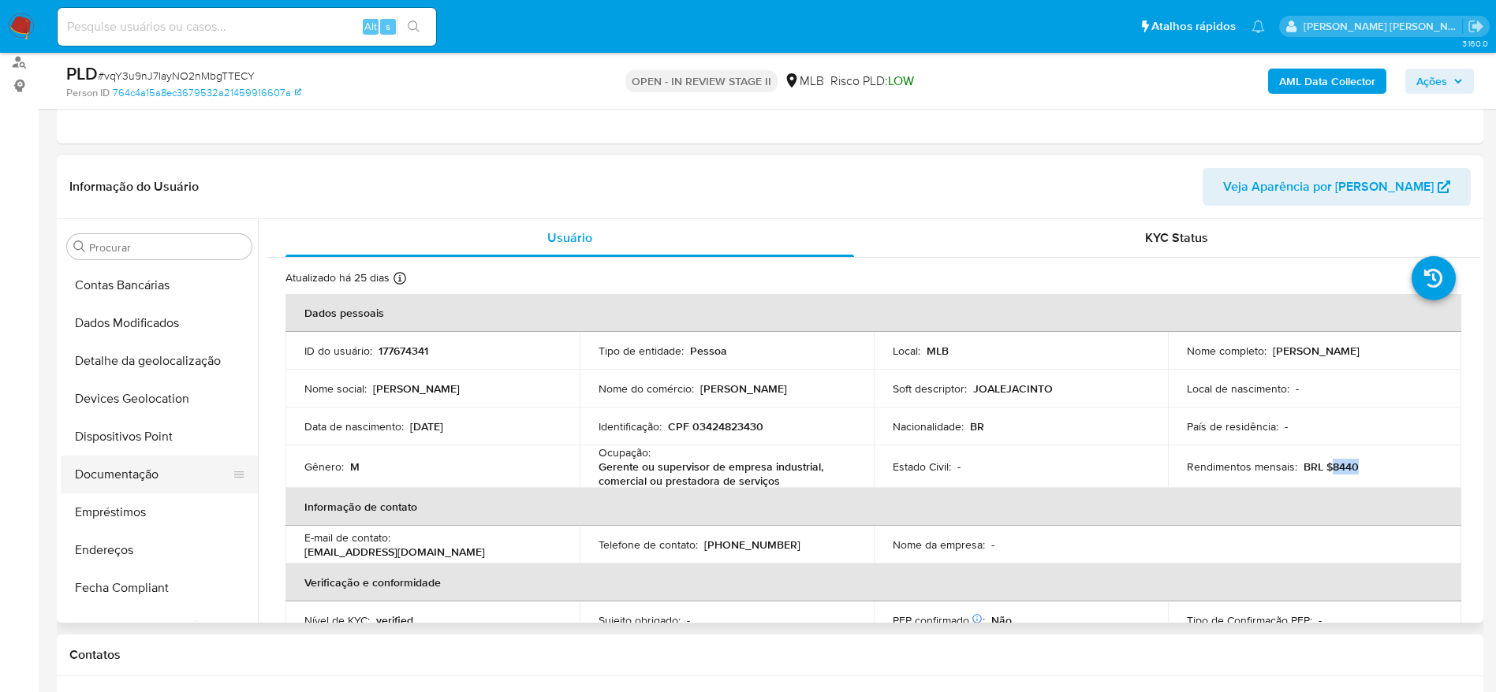
click at [132, 483] on button "Documentação" at bounding box center [153, 475] width 185 height 38
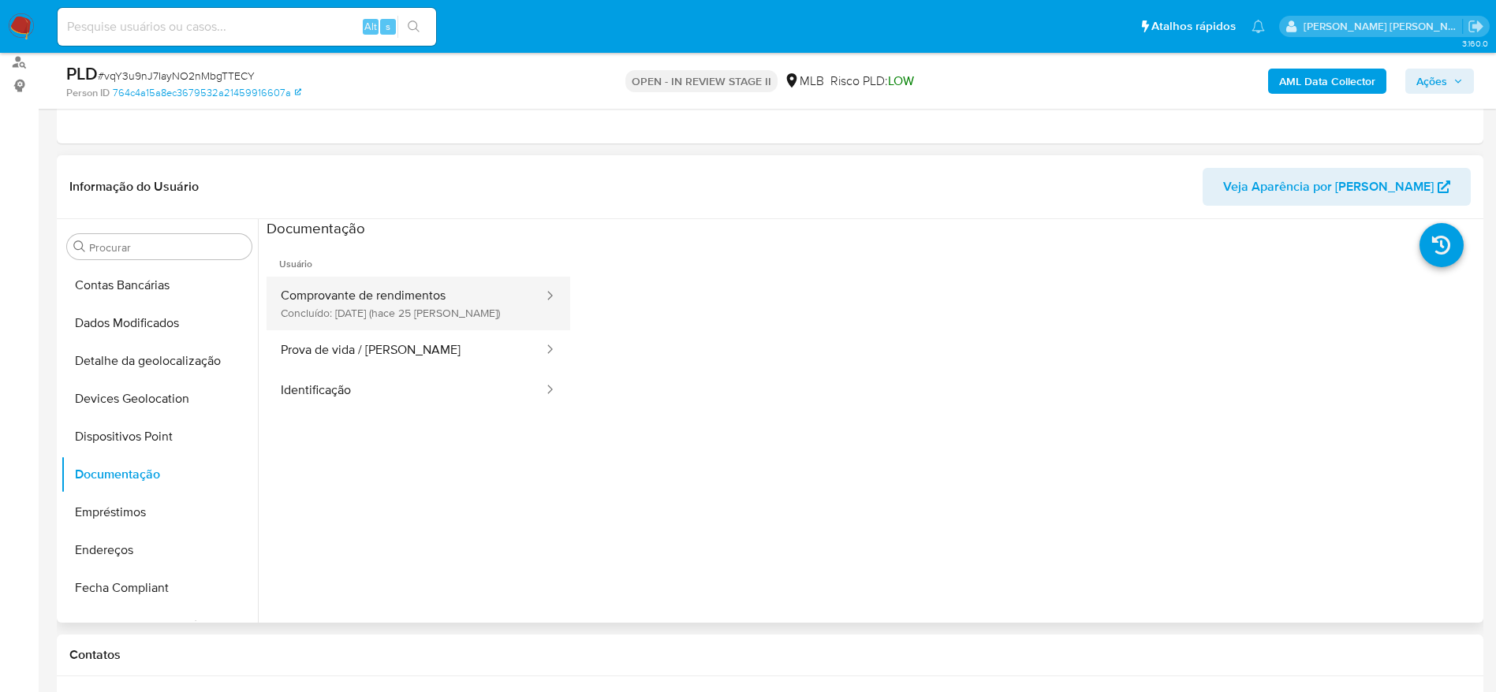
drag, startPoint x: 404, startPoint y: 274, endPoint x: 391, endPoint y: 299, distance: 27.5
click at [396, 293] on li "Usuário Comprovante de rendimentos Concluído: 23/08/2025 (hace 25 días) Prova d…" at bounding box center [419, 325] width 304 height 172
click at [390, 299] on button "Comprovante de rendimentos Concluído: 23/08/2025 (hace 25 días)" at bounding box center [406, 304] width 278 height 54
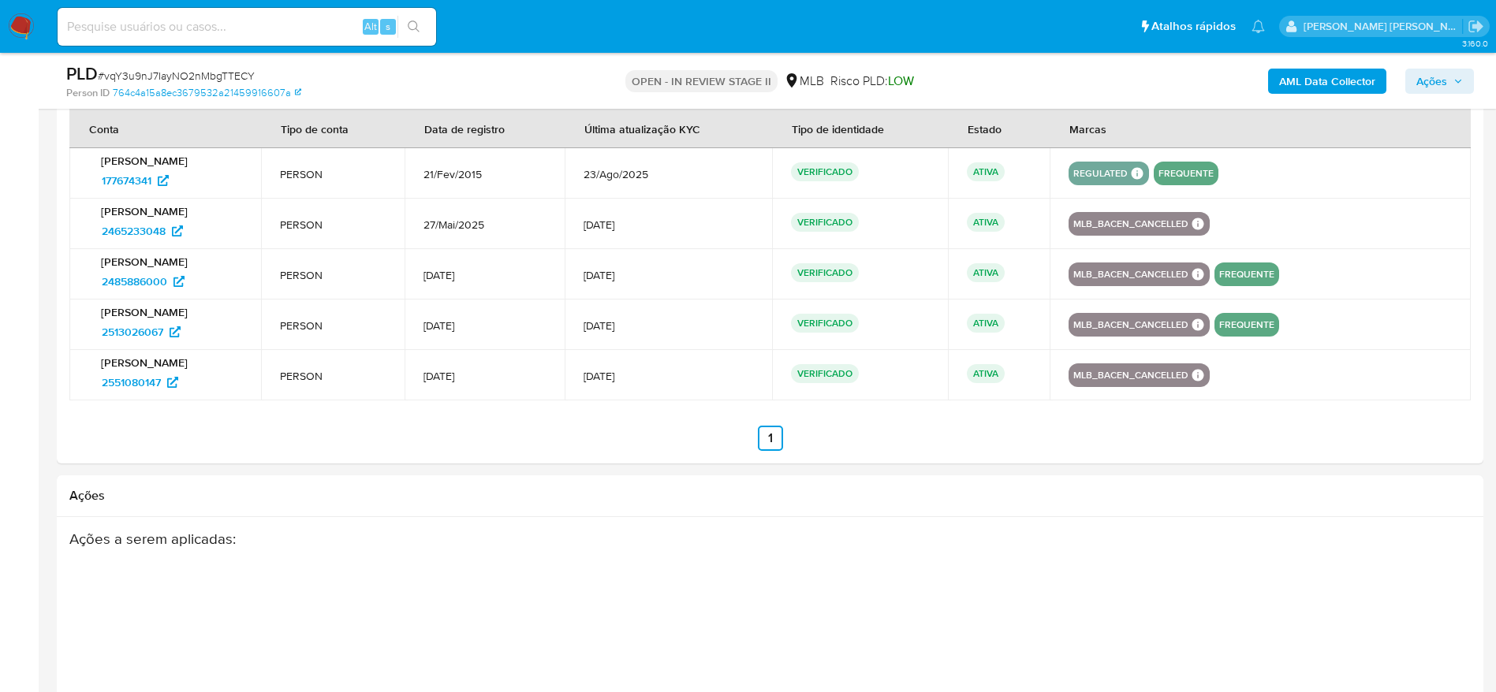
scroll to position [1846, 0]
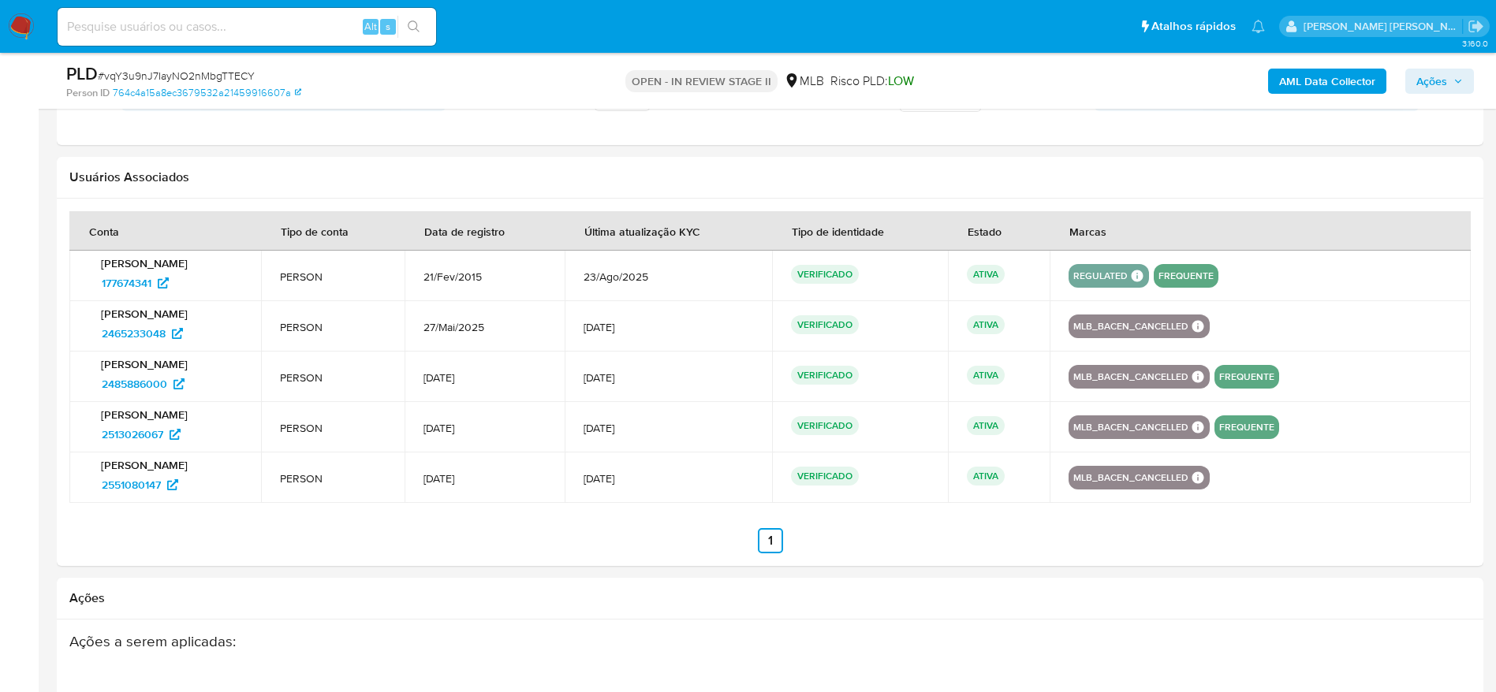
drag, startPoint x: 658, startPoint y: 331, endPoint x: 596, endPoint y: 332, distance: 61.5
click at [596, 332] on span "7/Jun/2025" at bounding box center [669, 327] width 170 height 14
click at [523, 331] on span "27/Mai/2025" at bounding box center [485, 327] width 122 height 14
drag, startPoint x: 509, startPoint y: 329, endPoint x: 428, endPoint y: 329, distance: 81.2
click at [428, 329] on td "27/Mai/2025" at bounding box center [485, 326] width 160 height 50
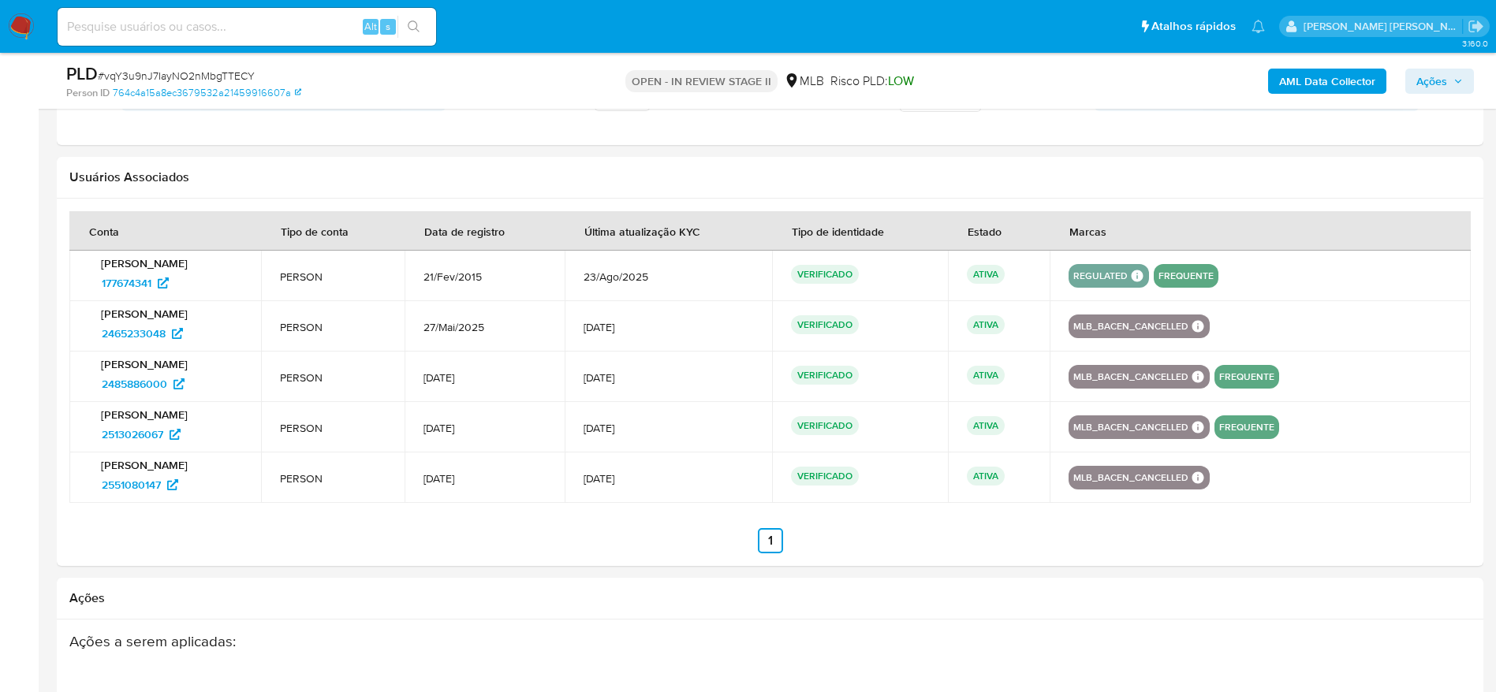
drag, startPoint x: 504, startPoint y: 380, endPoint x: 435, endPoint y: 383, distance: 68.7
click at [435, 383] on td "7/Jun/2025" at bounding box center [485, 377] width 160 height 50
drag, startPoint x: 504, startPoint y: 431, endPoint x: 438, endPoint y: 431, distance: 66.2
click at [438, 431] on td "24/Jun/2025" at bounding box center [485, 427] width 160 height 50
drag, startPoint x: 503, startPoint y: 476, endPoint x: 439, endPoint y: 479, distance: 64.0
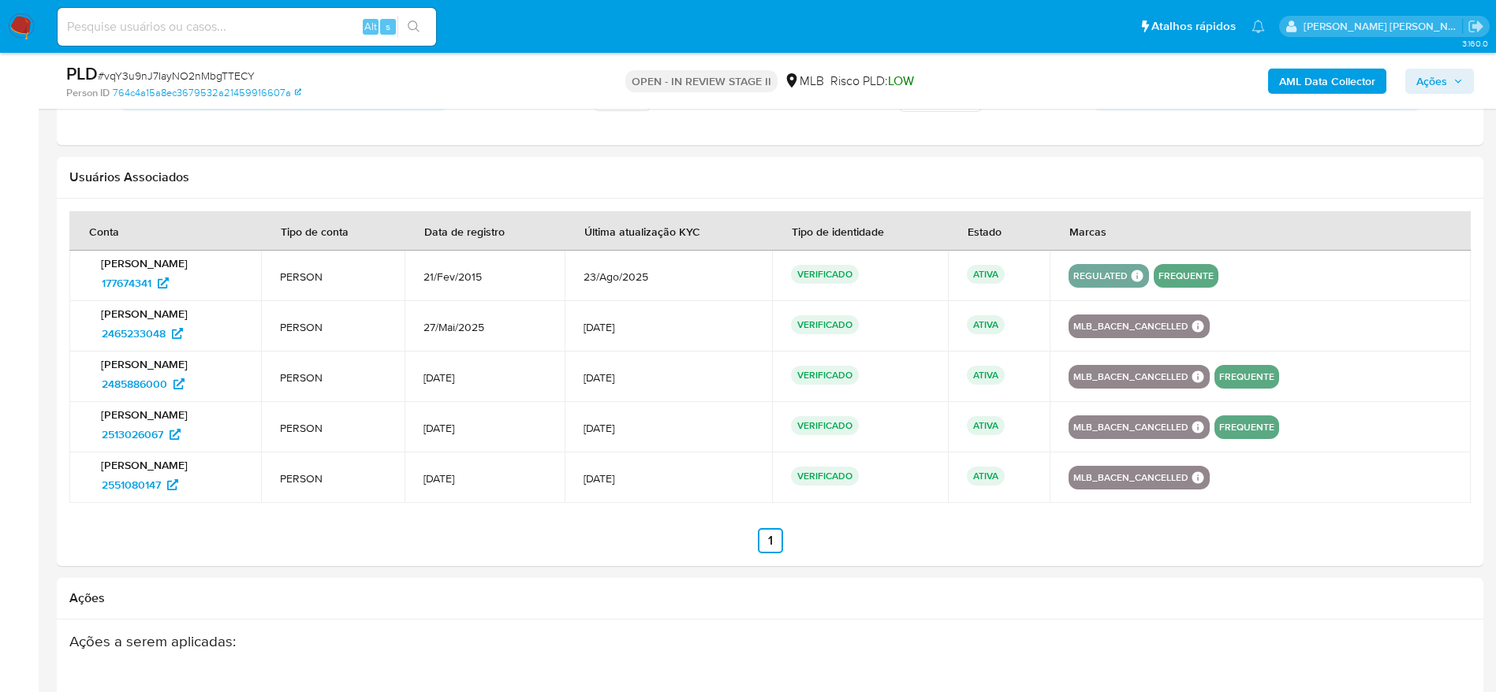
click at [439, 479] on span "12/Jul/2025" at bounding box center [485, 479] width 122 height 14
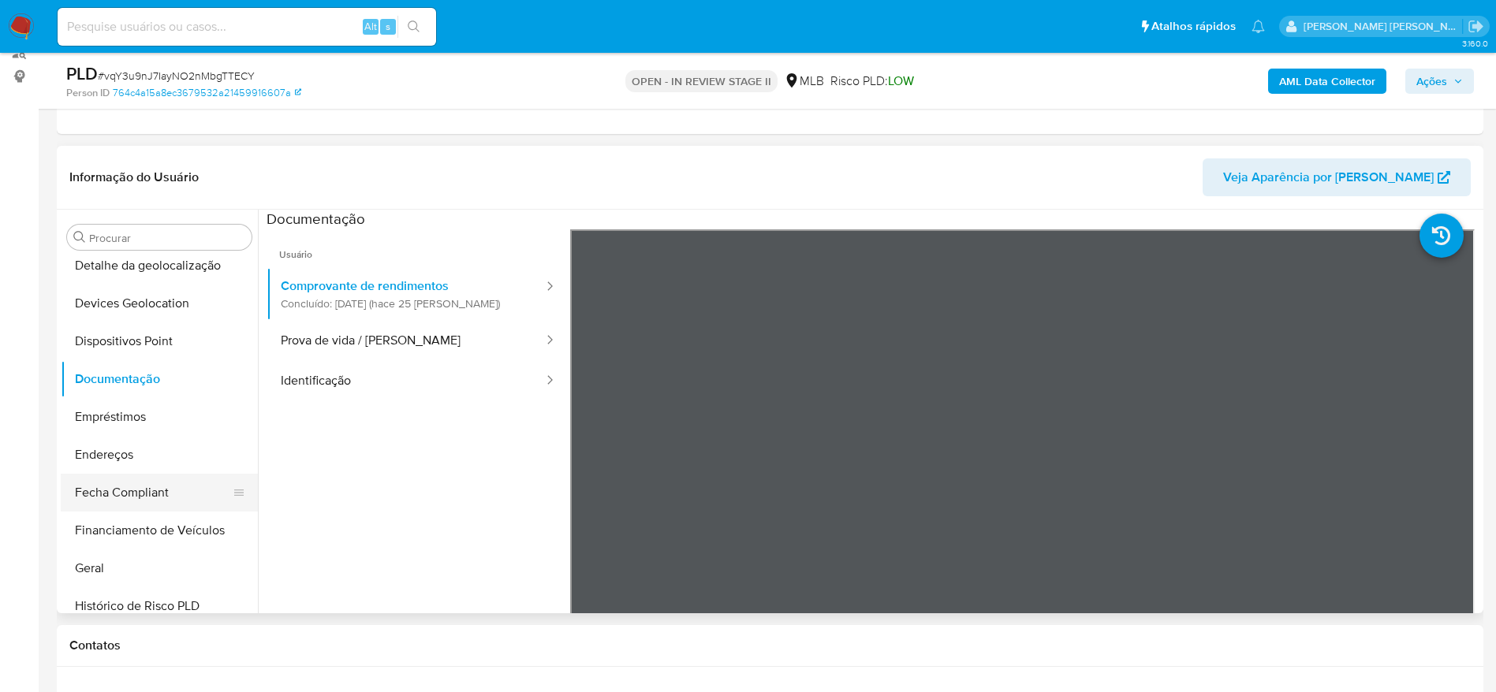
scroll to position [237, 0]
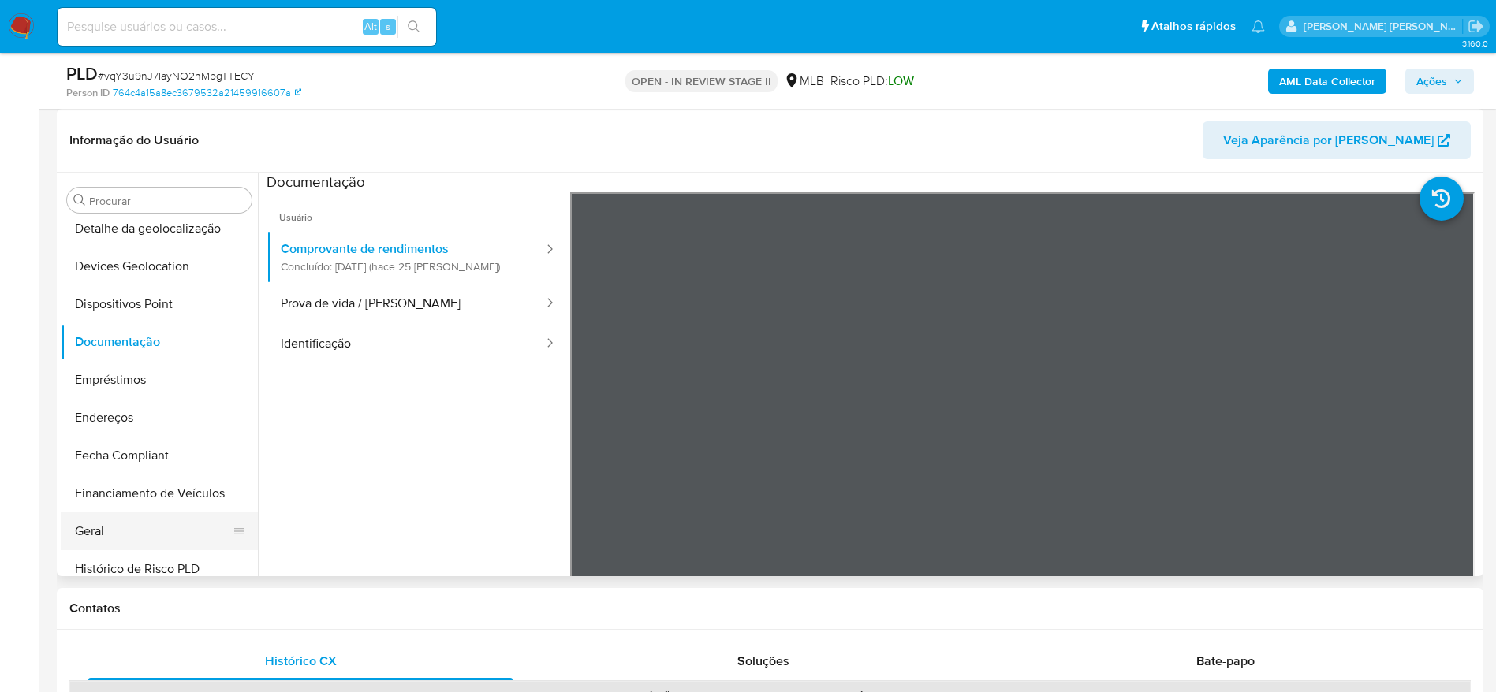
click at [118, 521] on button "Geral" at bounding box center [153, 532] width 185 height 38
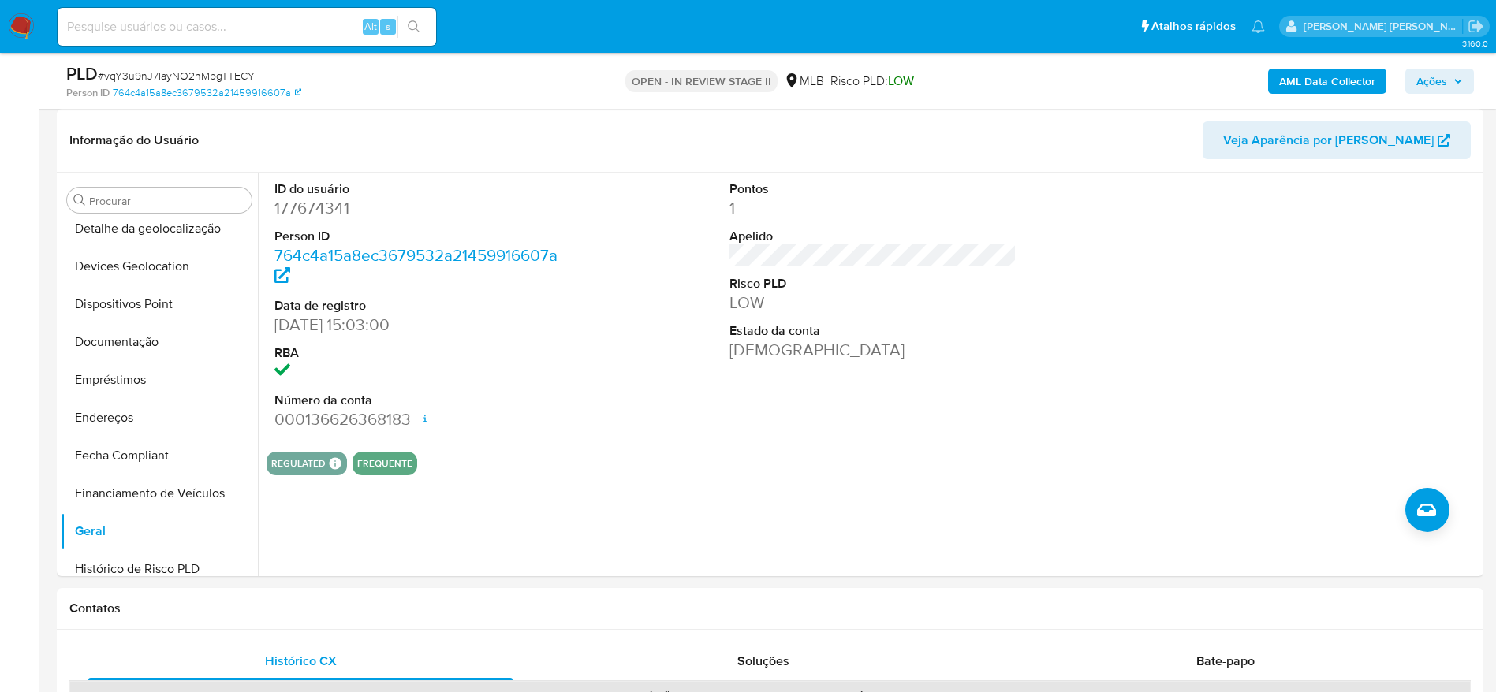
click at [1356, 77] on b "AML Data Collector" at bounding box center [1327, 81] width 96 height 25
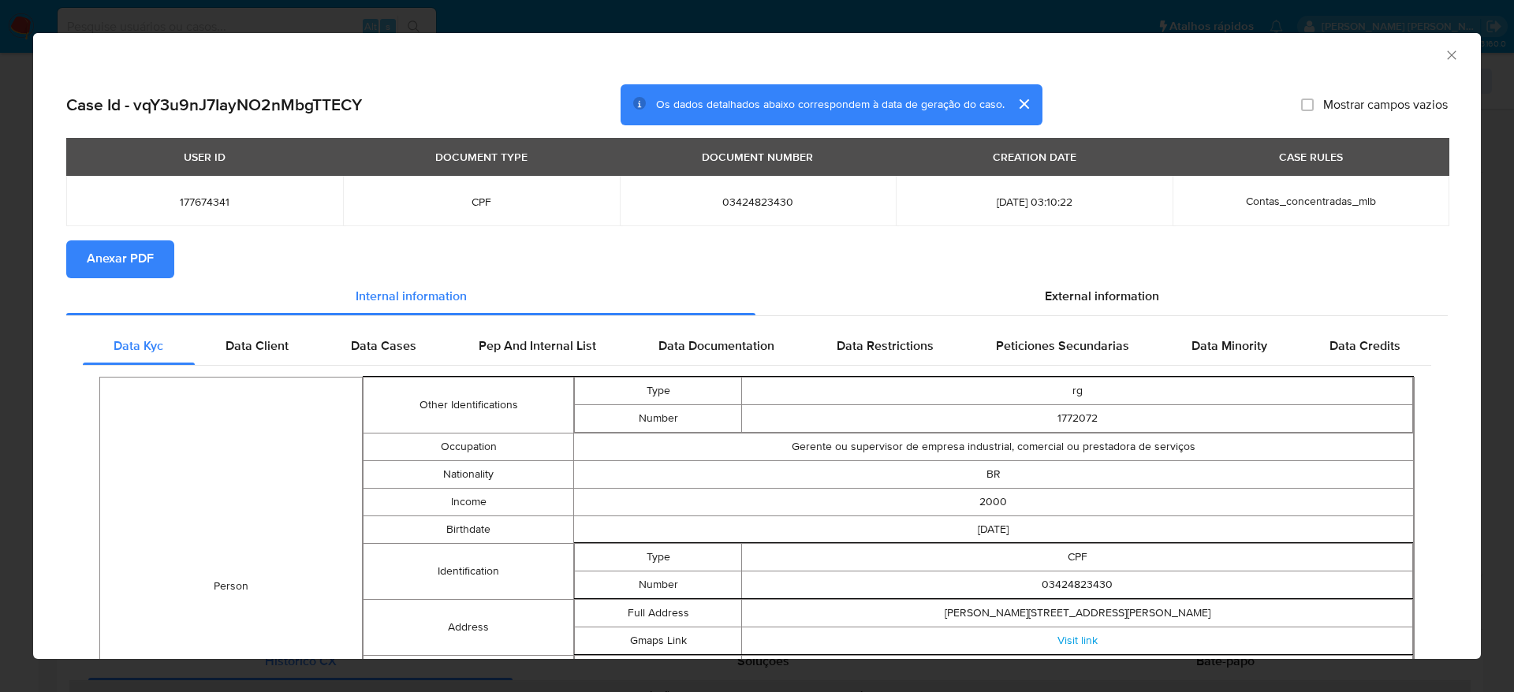
click at [114, 252] on span "Anexar PDF" at bounding box center [120, 259] width 67 height 35
click at [1444, 54] on icon "Fechar a janela" at bounding box center [1452, 55] width 16 height 16
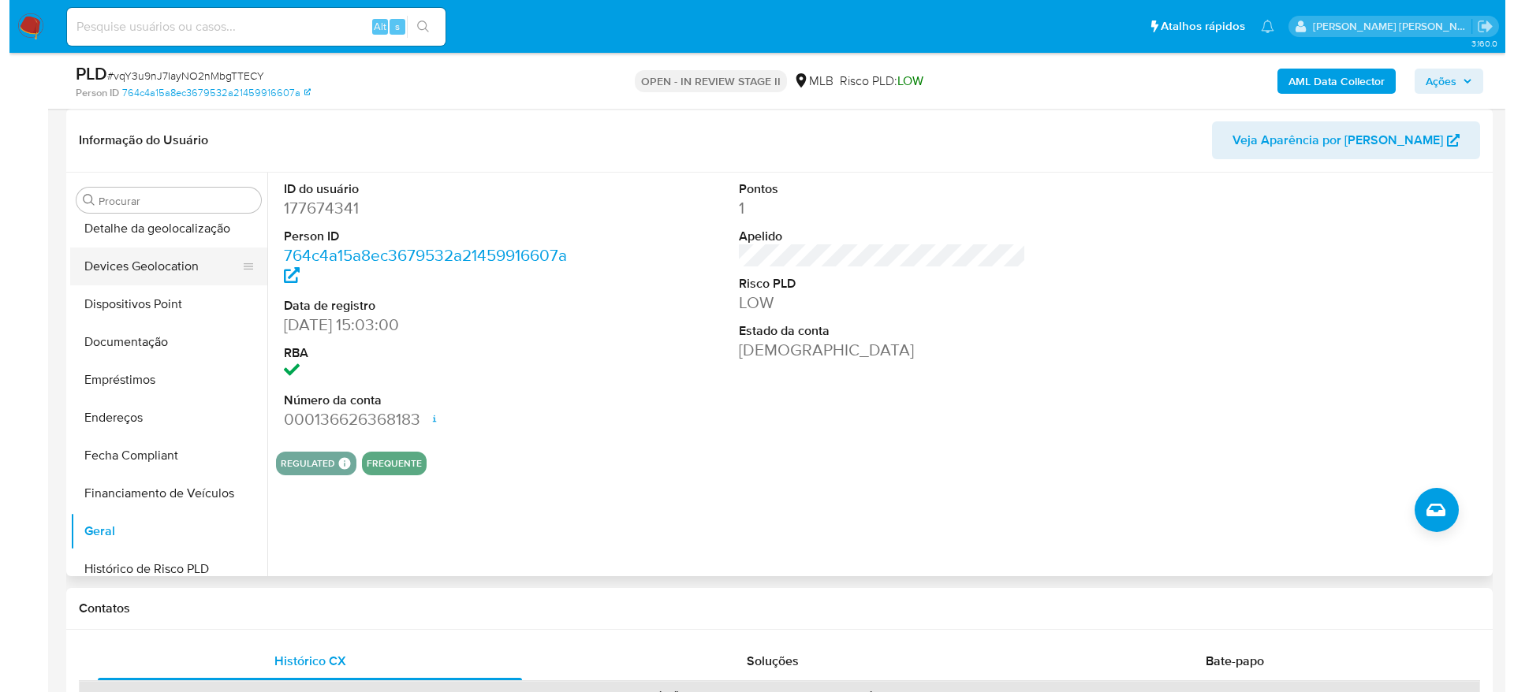
scroll to position [0, 0]
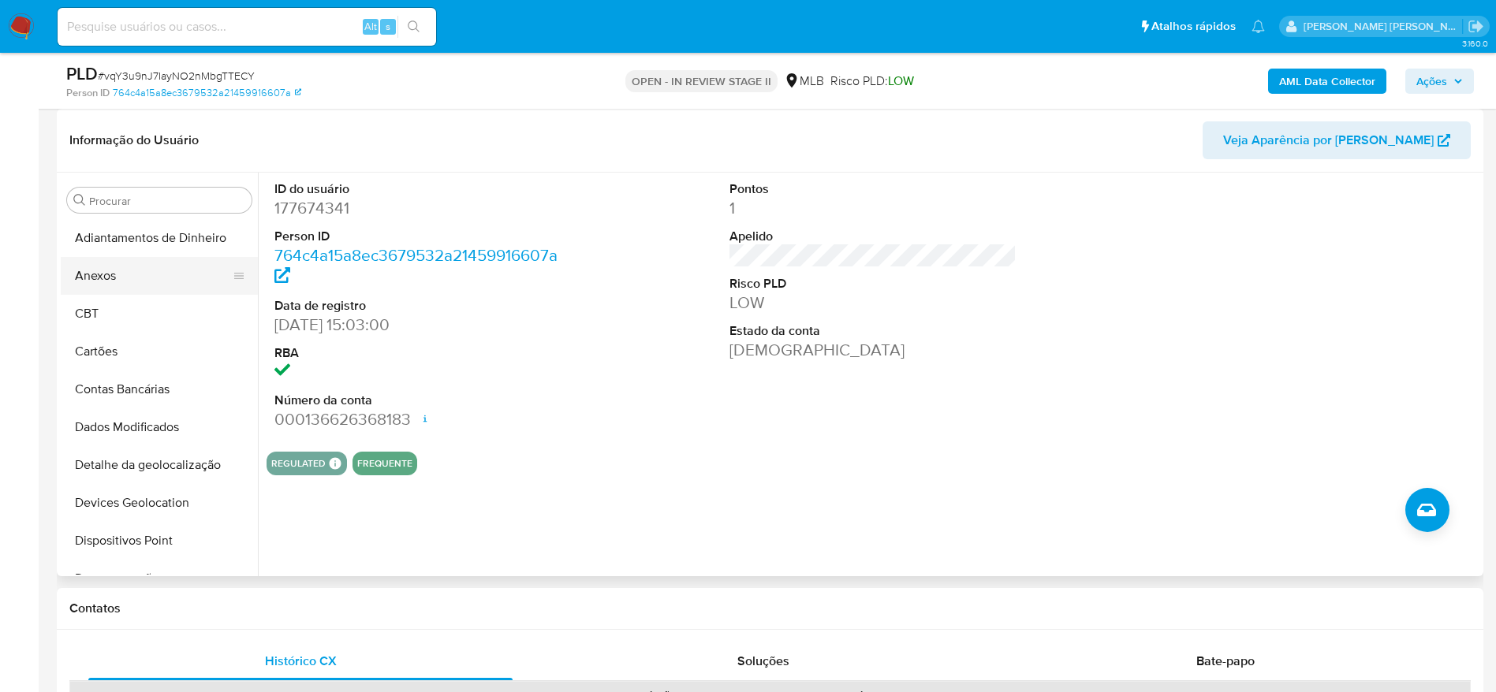
click at [118, 285] on button "Anexos" at bounding box center [153, 276] width 185 height 38
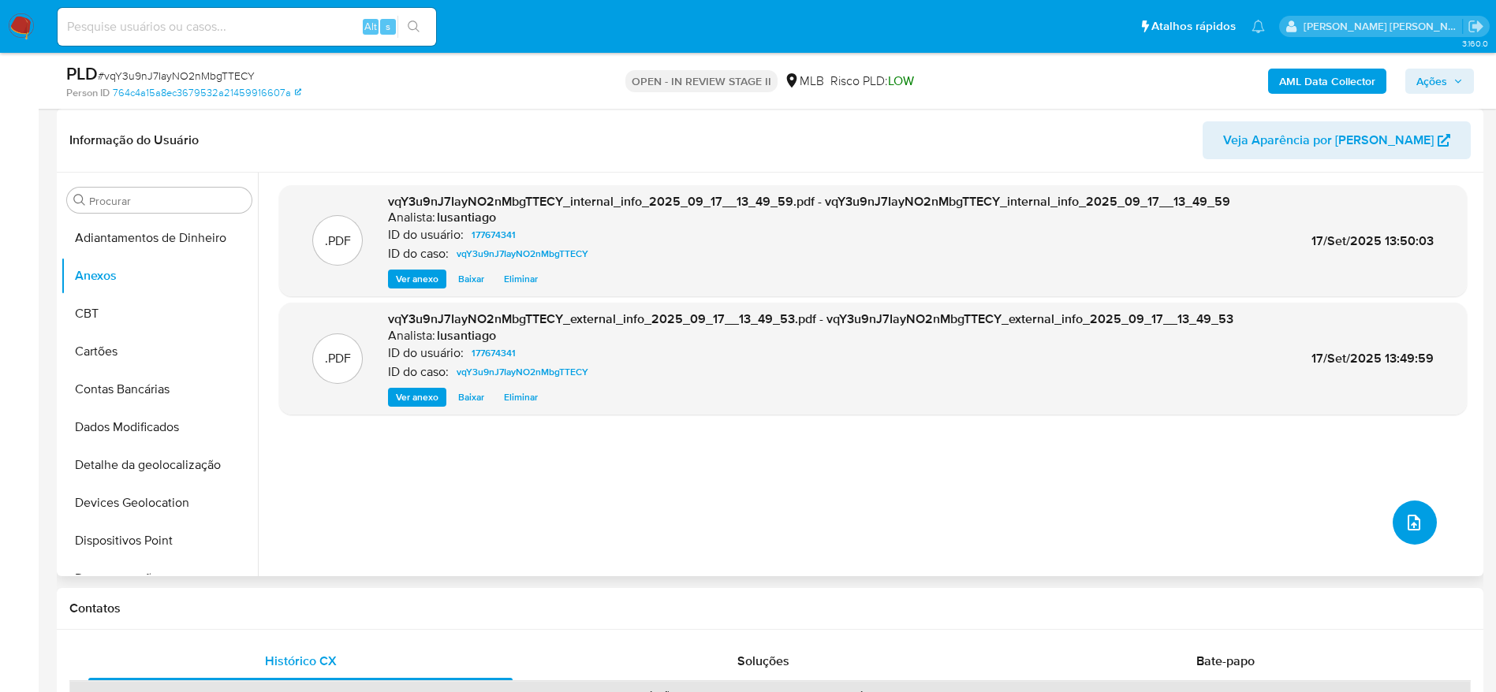
click at [1409, 521] on icon "upload-file" at bounding box center [1414, 522] width 19 height 19
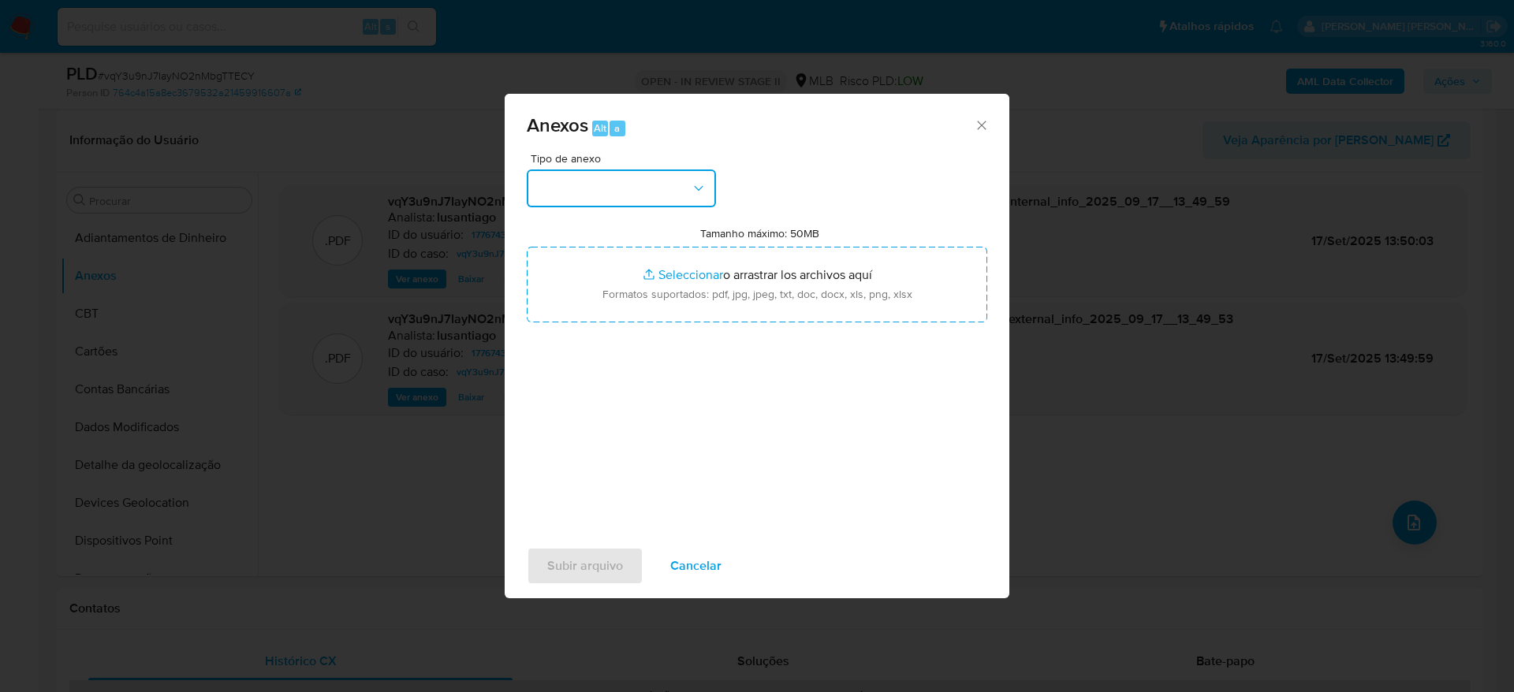
click at [573, 181] on button "button" at bounding box center [621, 189] width 189 height 38
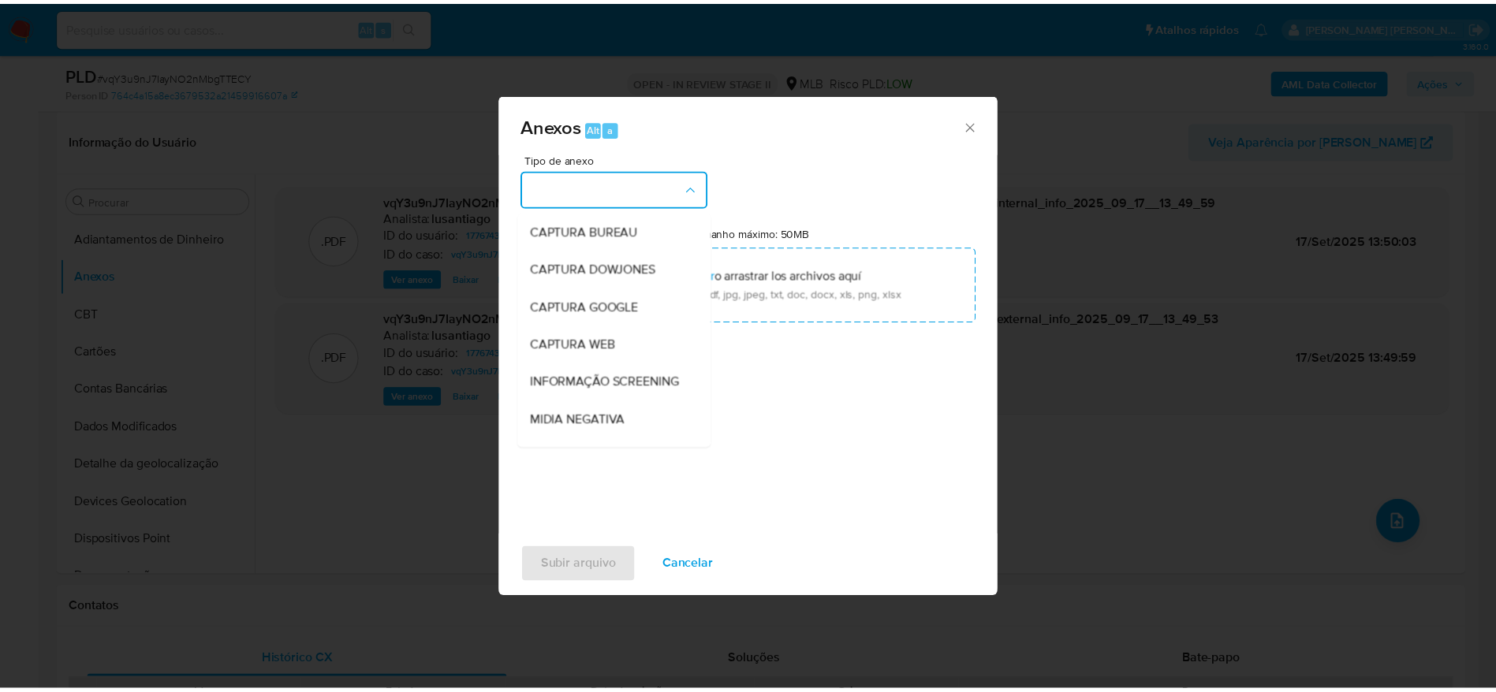
scroll to position [243, 0]
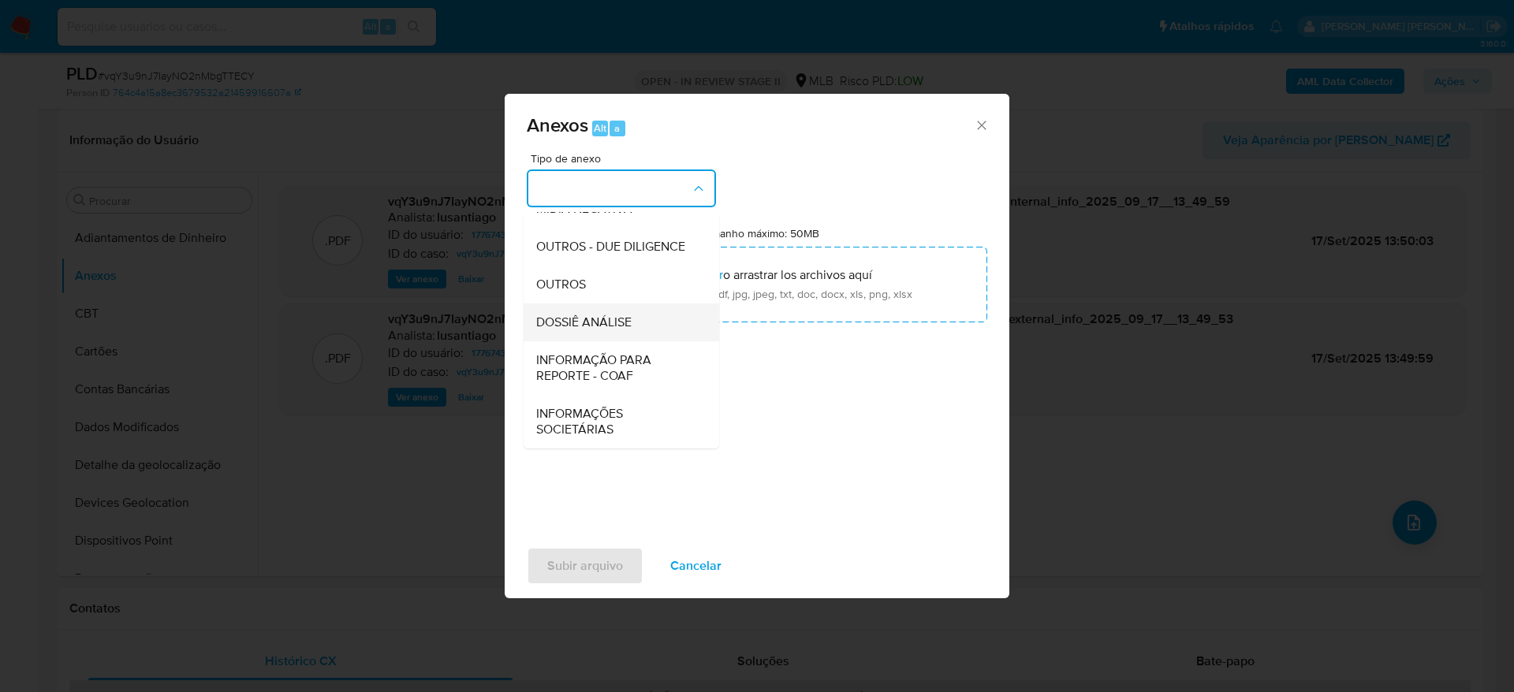
click at [610, 324] on span "DOSSIÊ ANÁLISE" at bounding box center [583, 323] width 95 height 16
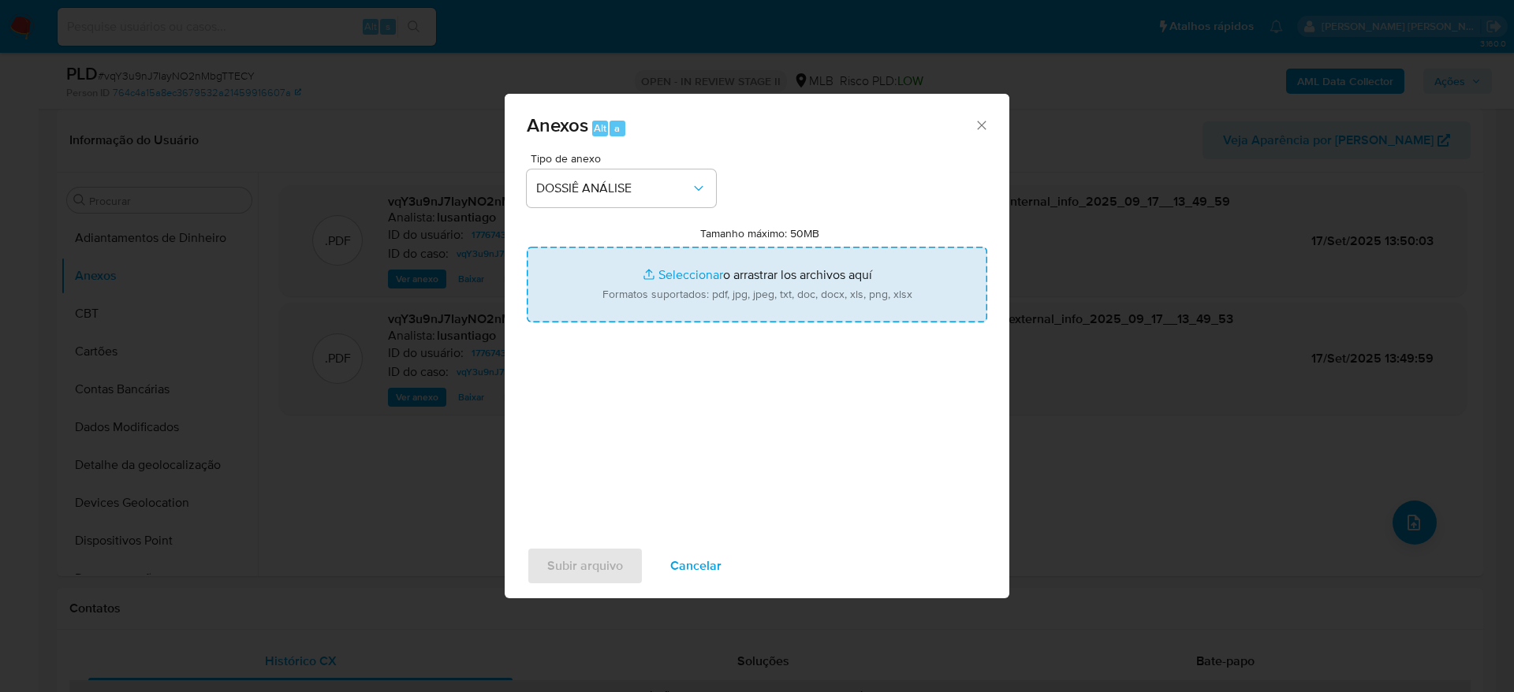
type input "C:\fakepath\SAR - (XXXX) - CPF 03424823430 - JOALE JACINTO CAMPOS.pdf"
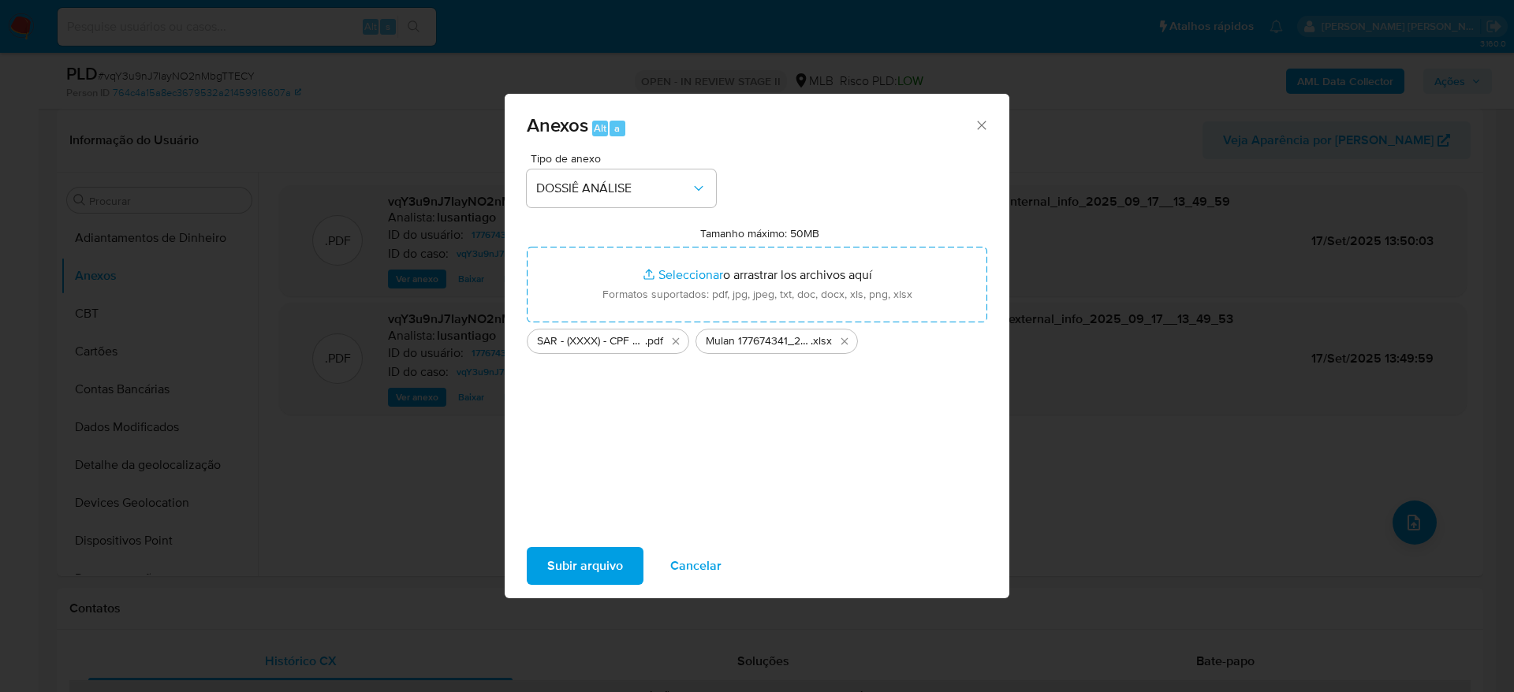
click at [596, 558] on span "Subir arquivo" at bounding box center [585, 566] width 76 height 35
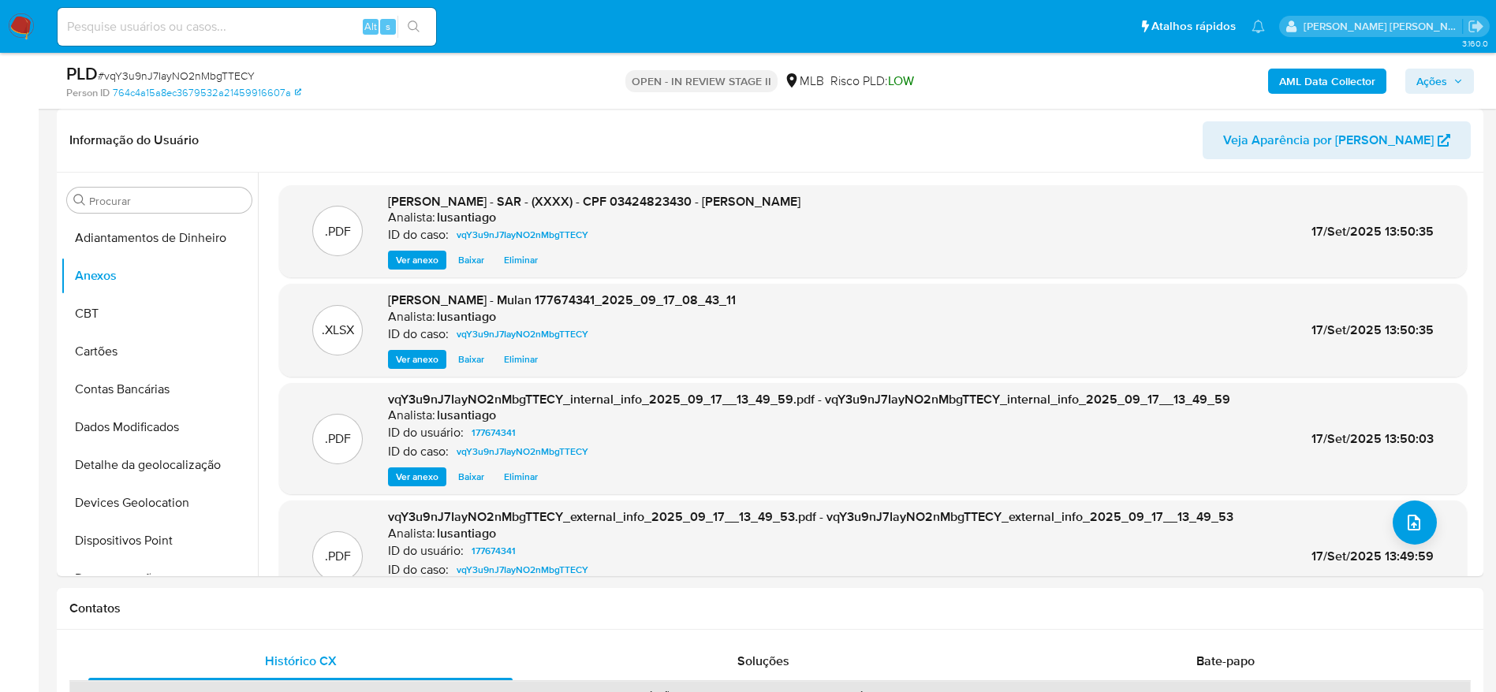
click at [1420, 70] on span "Ações" at bounding box center [1431, 81] width 31 height 25
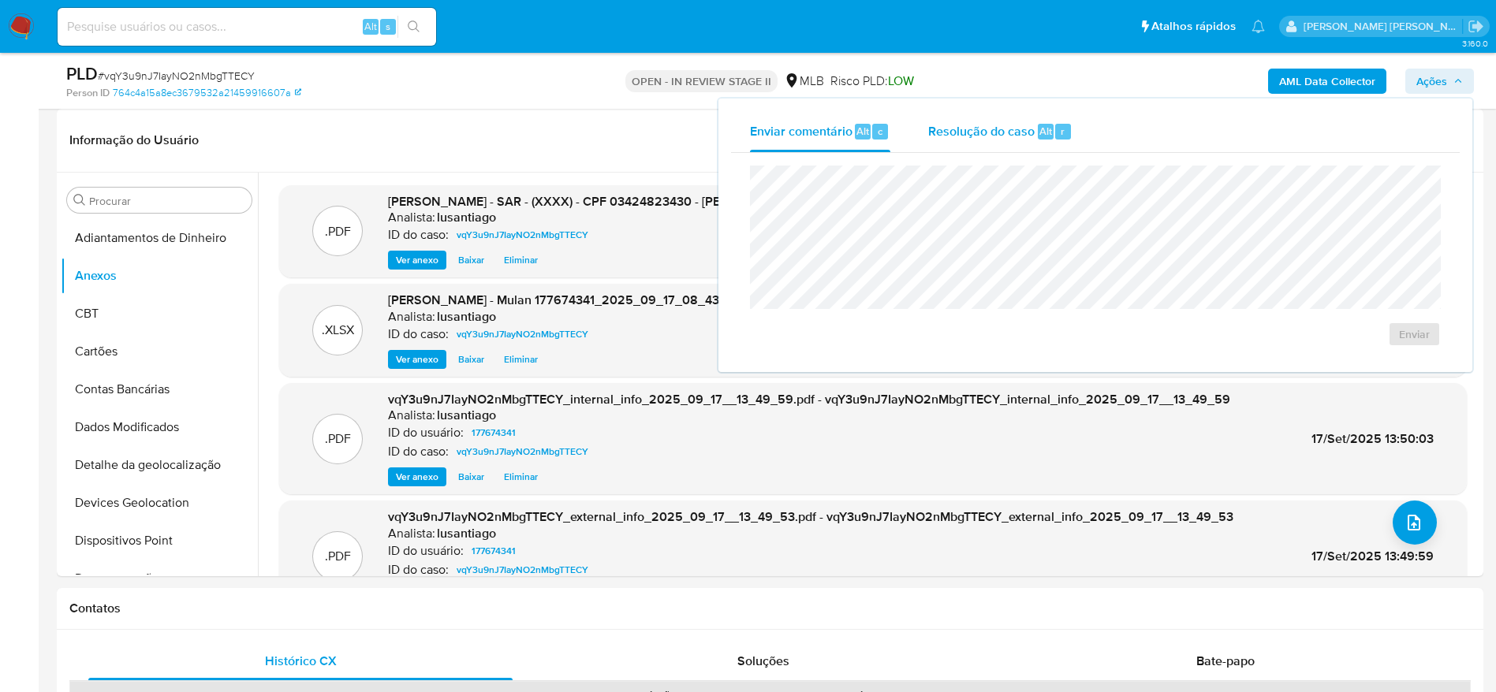
drag, startPoint x: 966, startPoint y: 126, endPoint x: 971, endPoint y: 147, distance: 21.8
click at [966, 125] on span "Resolução do caso" at bounding box center [981, 130] width 106 height 18
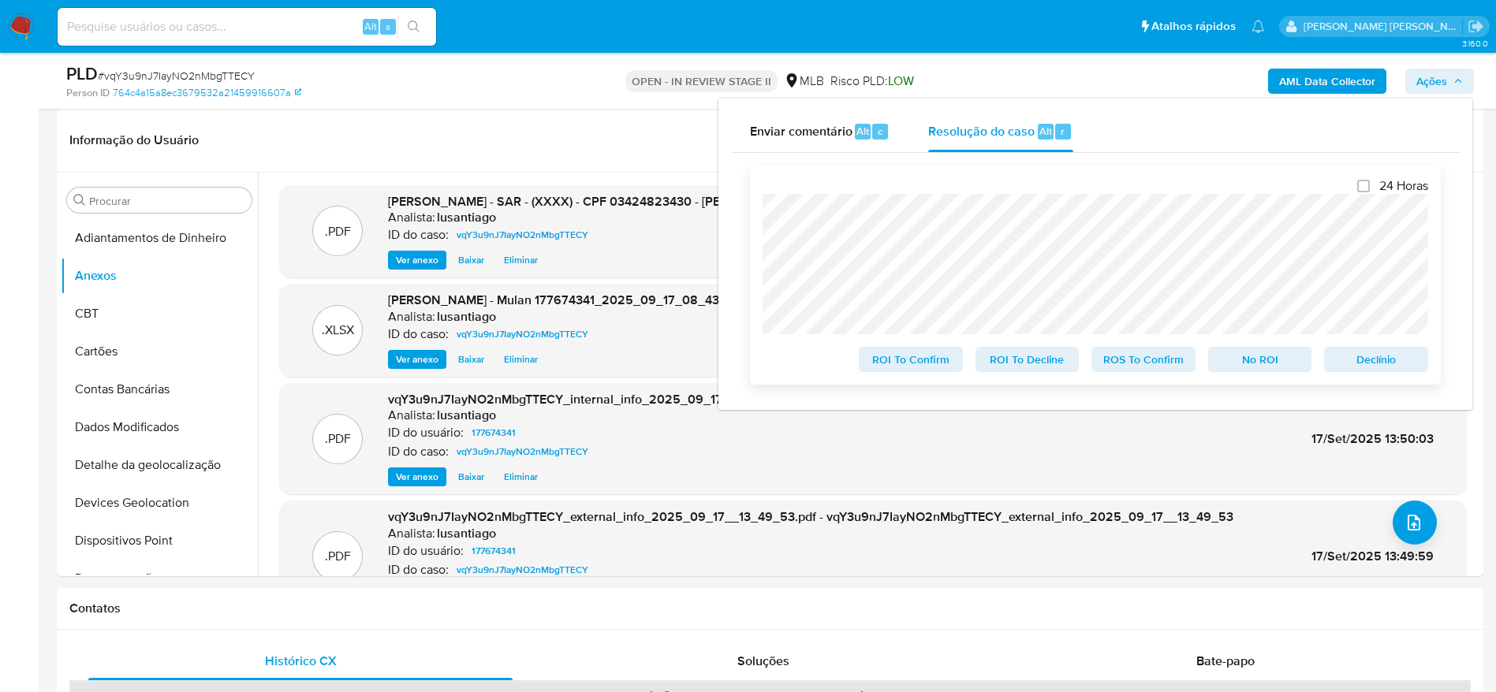
click at [1136, 364] on span "ROS To Confirm" at bounding box center [1144, 360] width 82 height 22
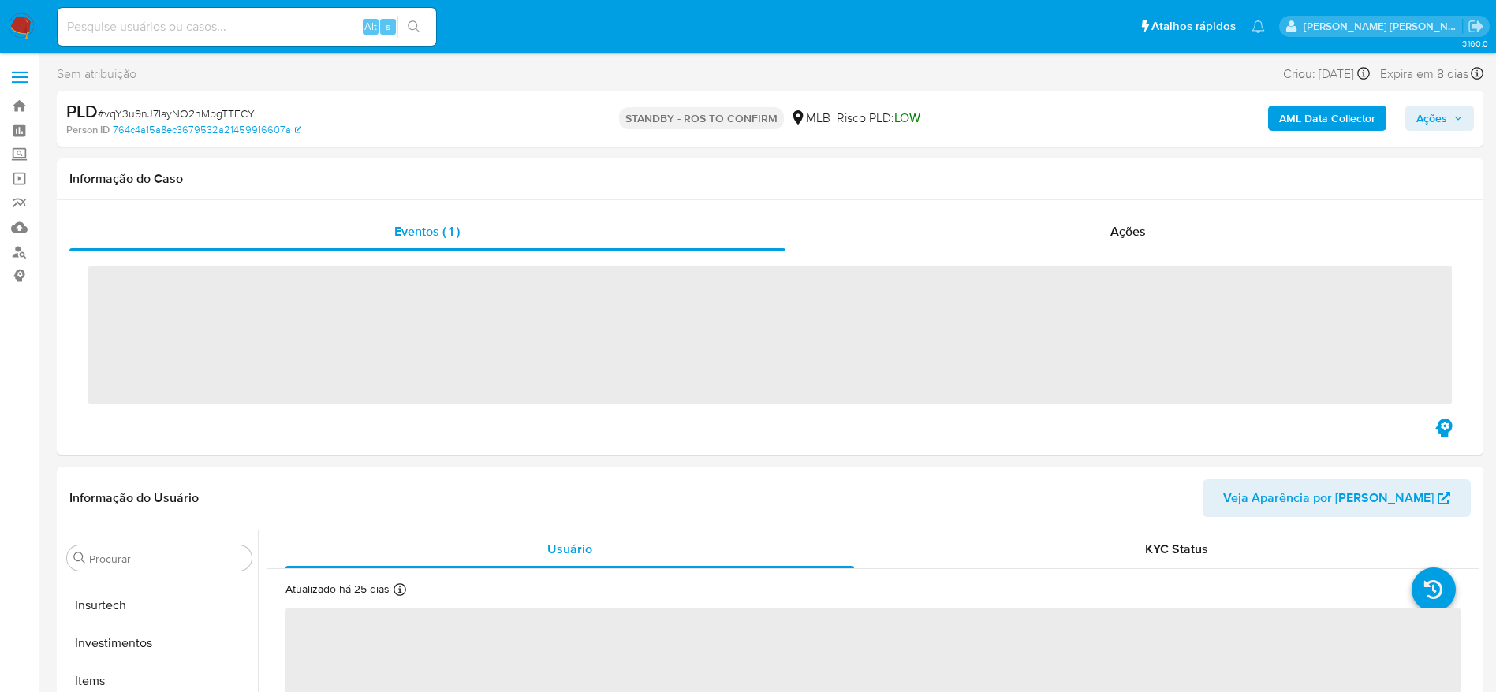
scroll to position [742, 0]
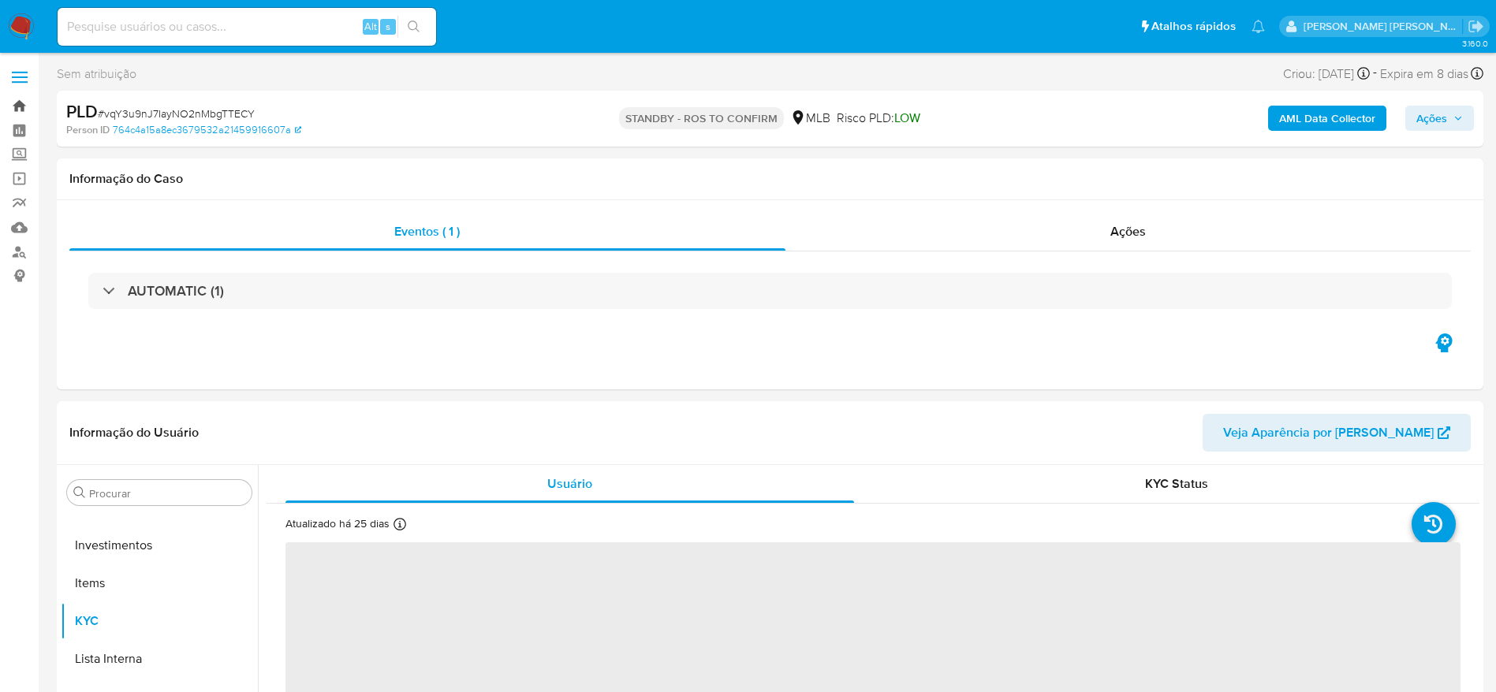
click at [21, 106] on link "Bandeja" at bounding box center [94, 106] width 188 height 24
select select "10"
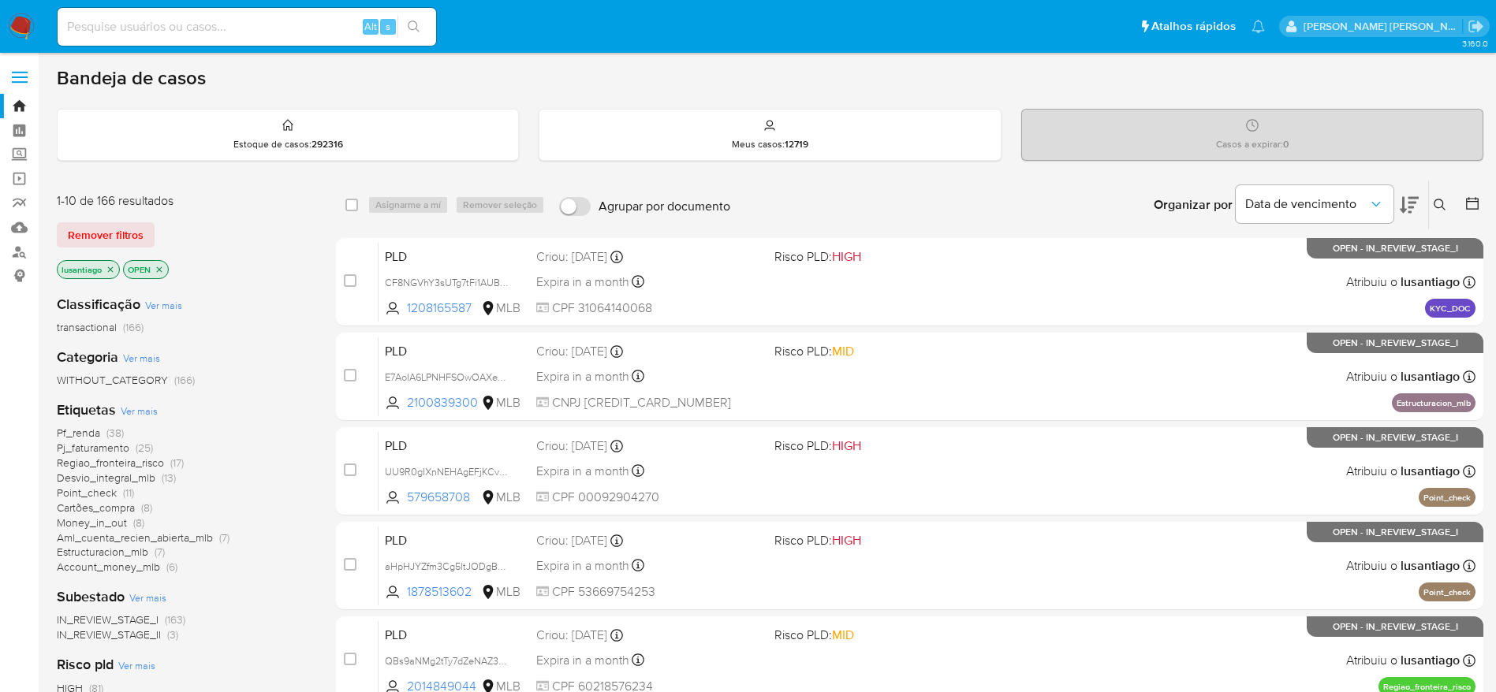
click at [289, 21] on input at bounding box center [247, 27] width 379 height 21
paste input "156475159"
type input "156475159"
click at [422, 29] on button "search-icon" at bounding box center [413, 27] width 32 height 22
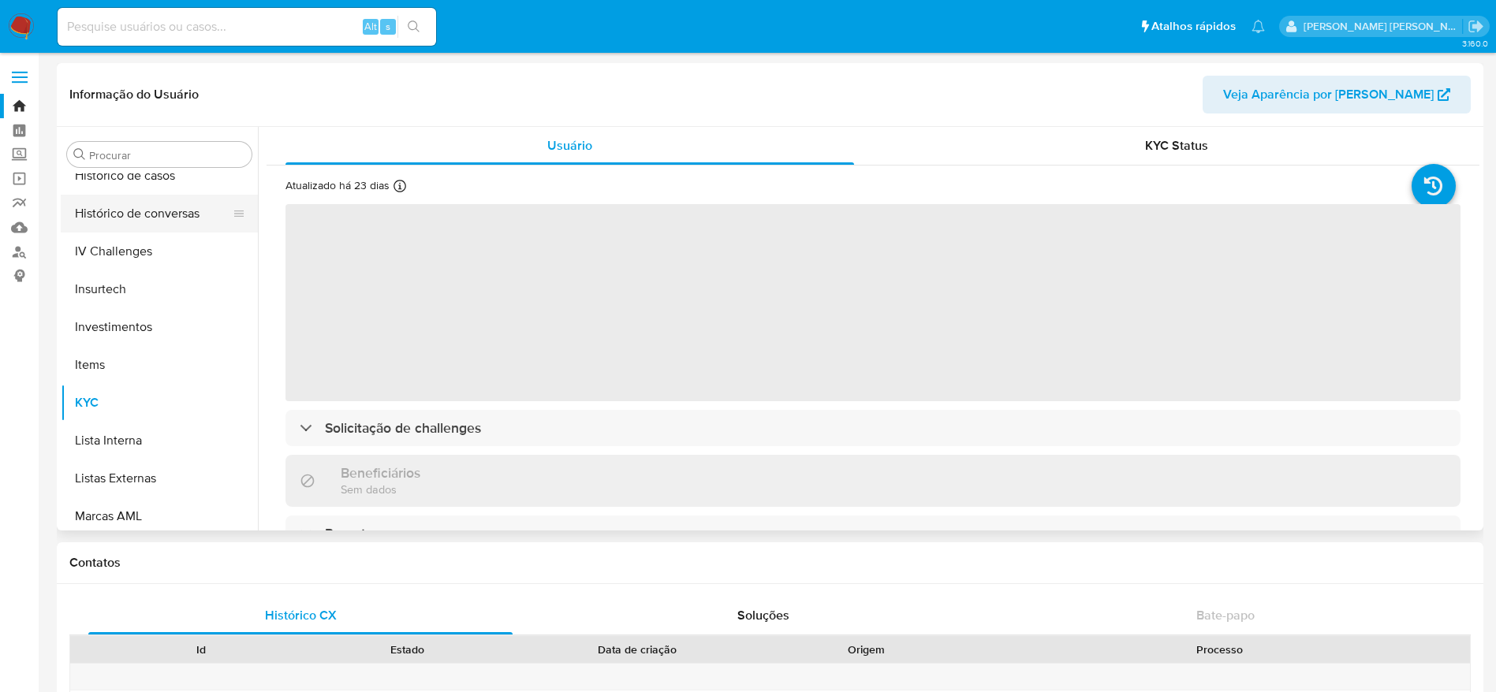
scroll to position [506, 0]
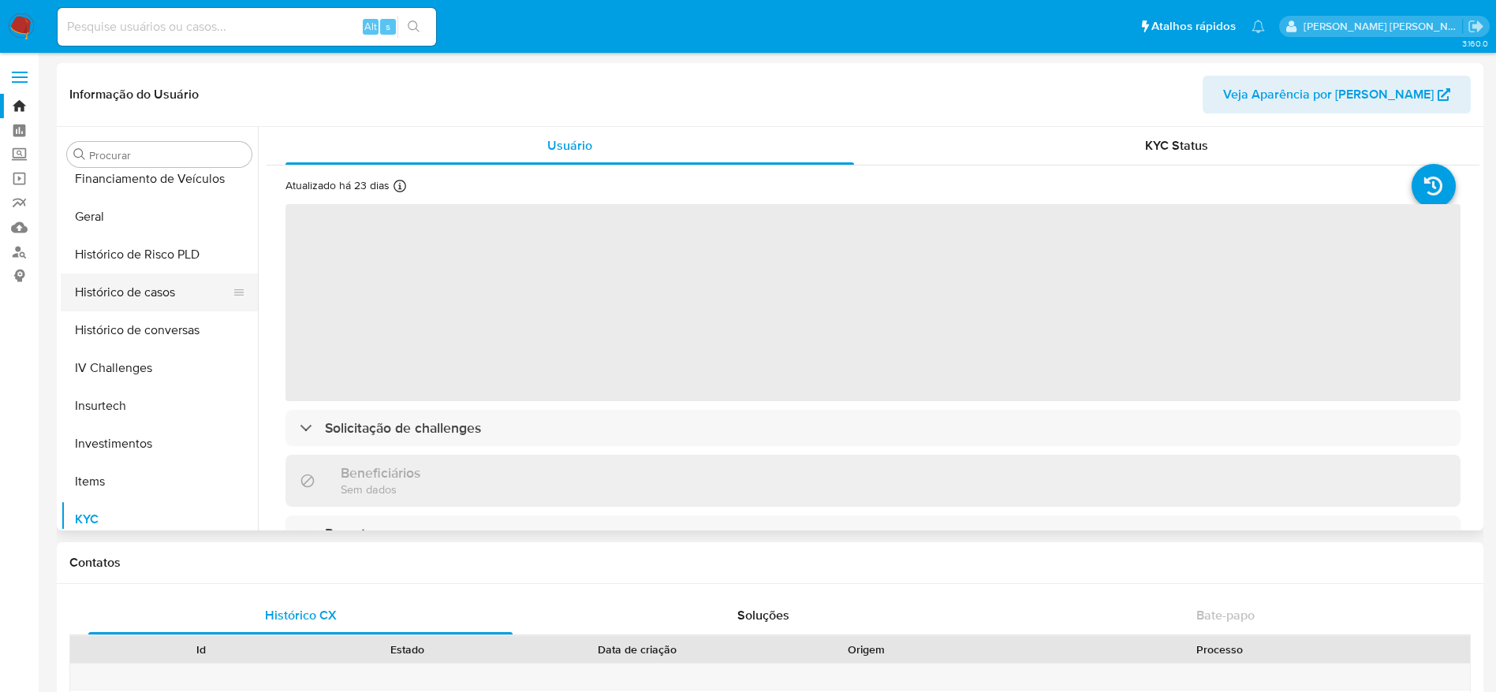
select select "10"
click at [155, 286] on button "Histórico de casos" at bounding box center [153, 293] width 185 height 38
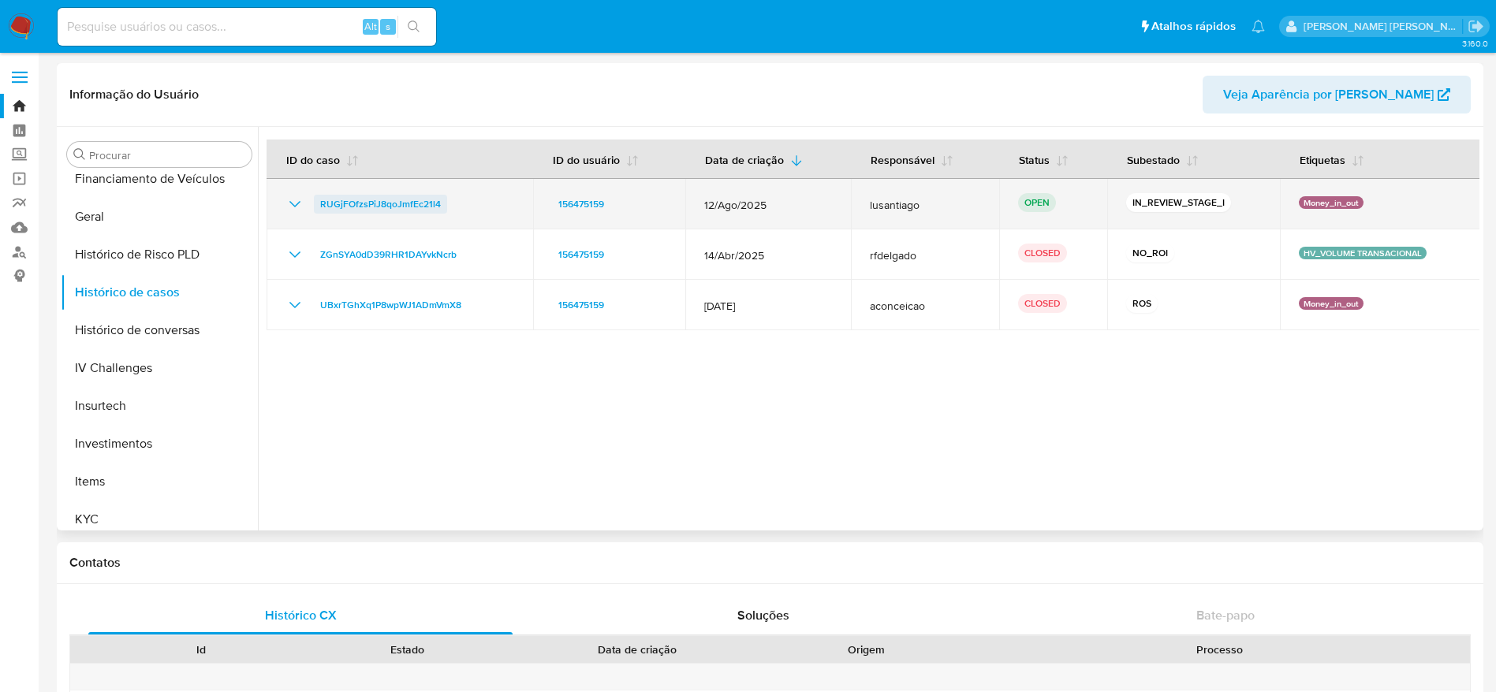
click at [390, 206] on span "RUGjFOfzsPiJ8qoJmfEc21l4" at bounding box center [380, 204] width 121 height 19
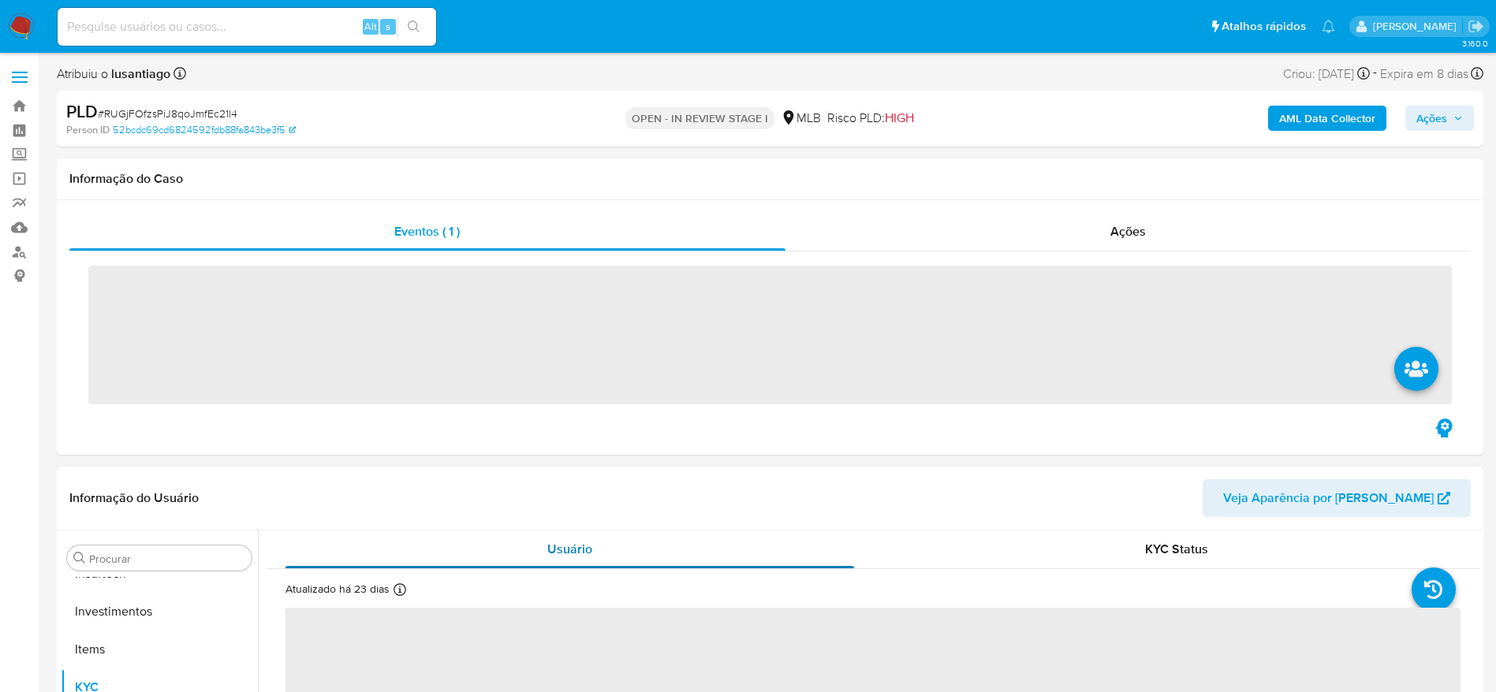
scroll to position [742, 0]
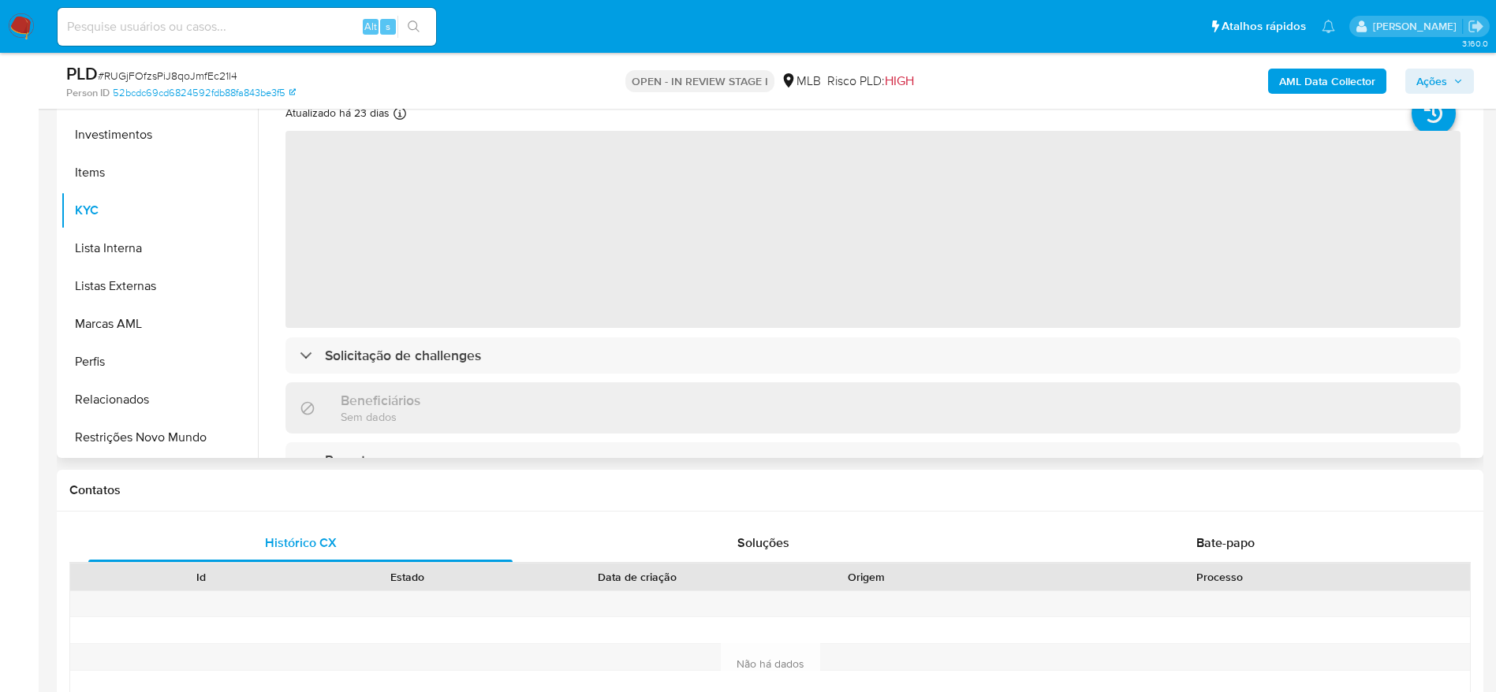
select select "10"
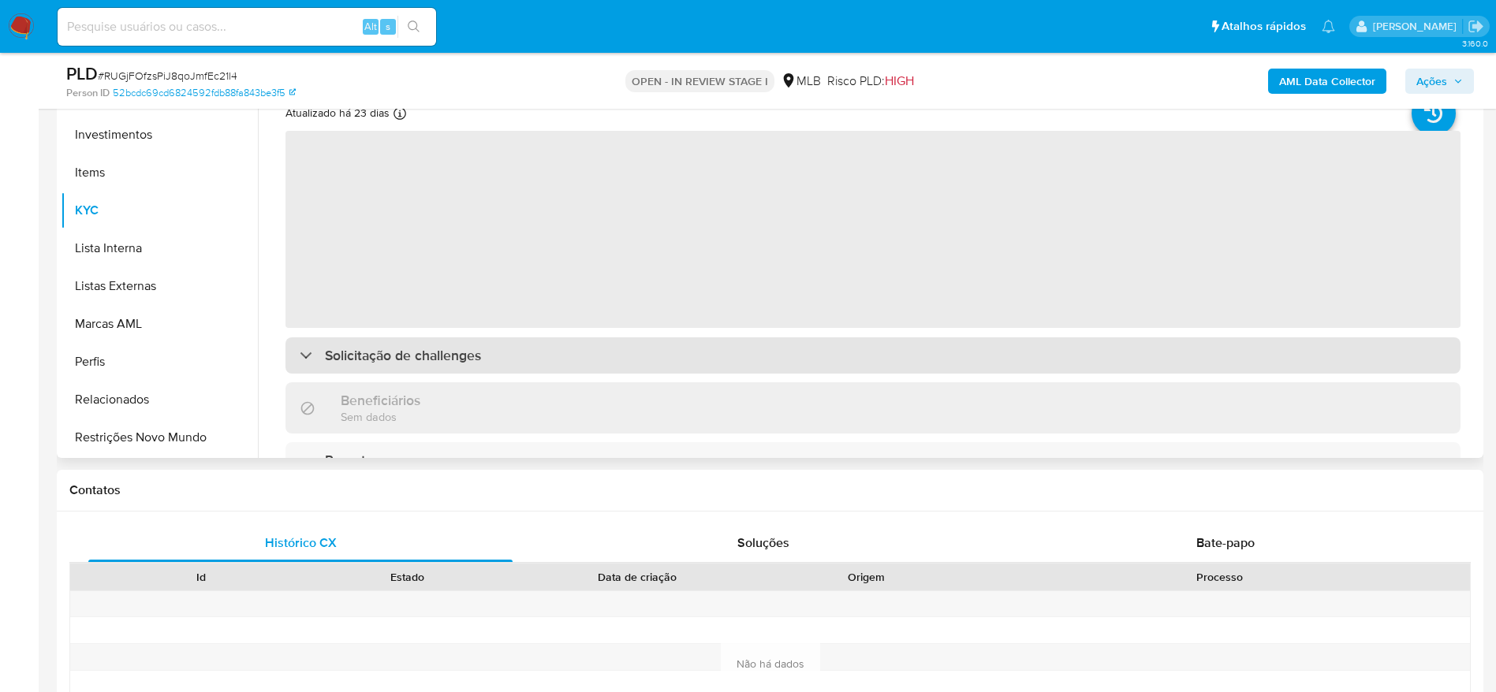
scroll to position [237, 0]
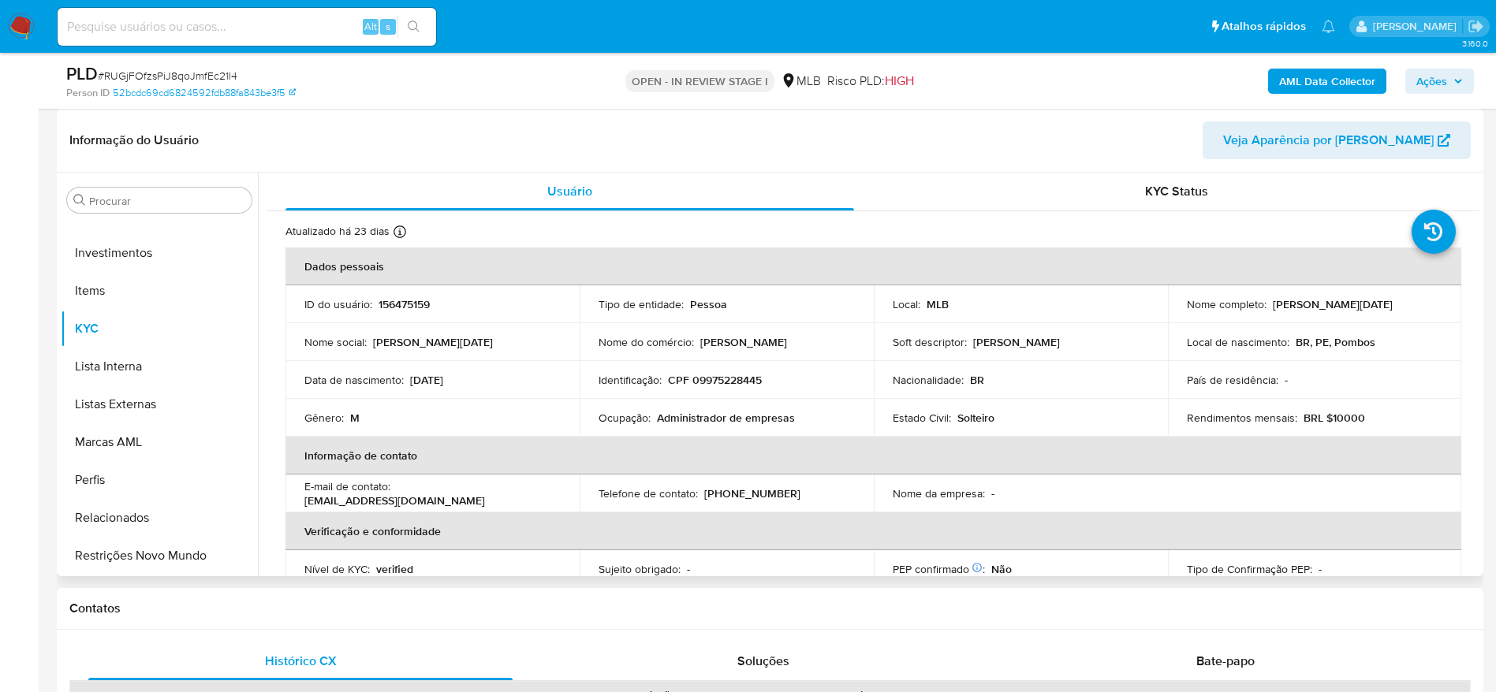
click at [715, 378] on p "CPF 09975228445" at bounding box center [715, 380] width 94 height 14
copy p "09975228445"
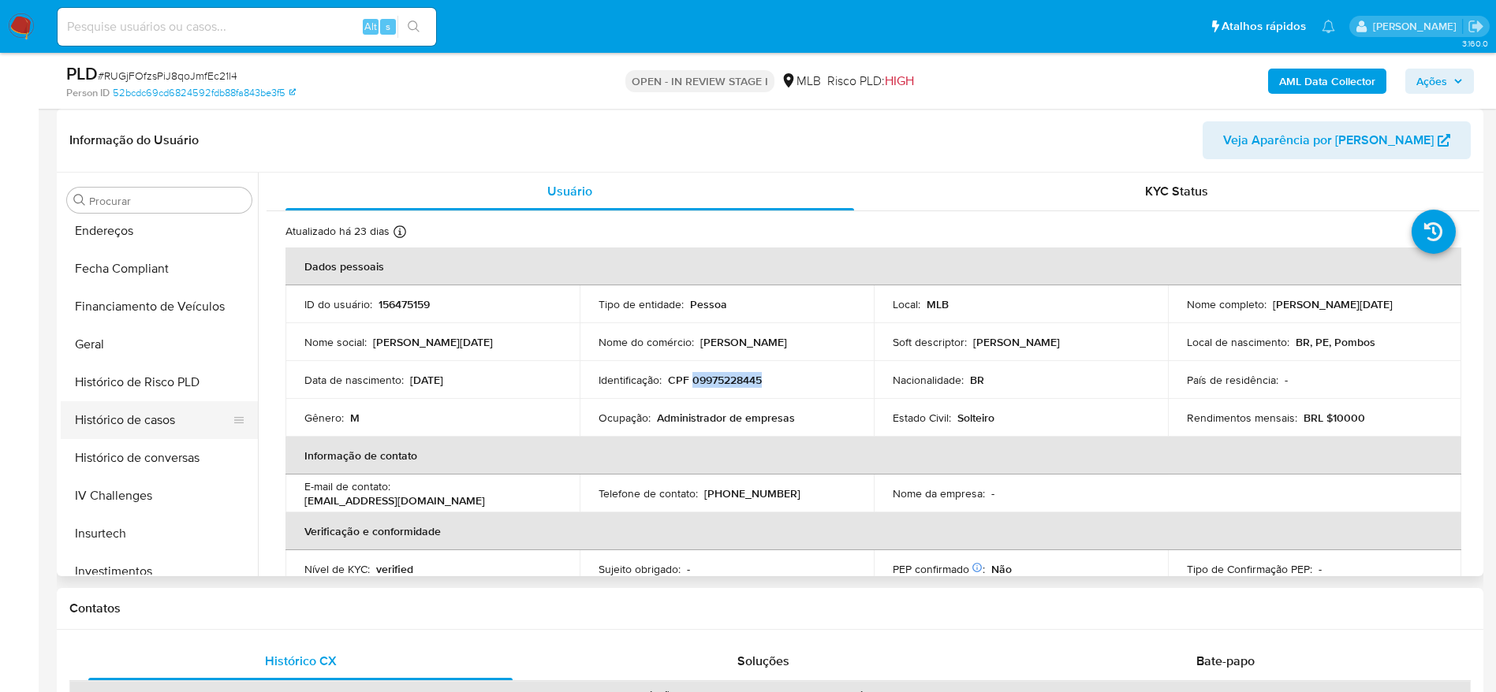
scroll to position [387, 0]
click at [112, 379] on button "Geral" at bounding box center [153, 381] width 185 height 38
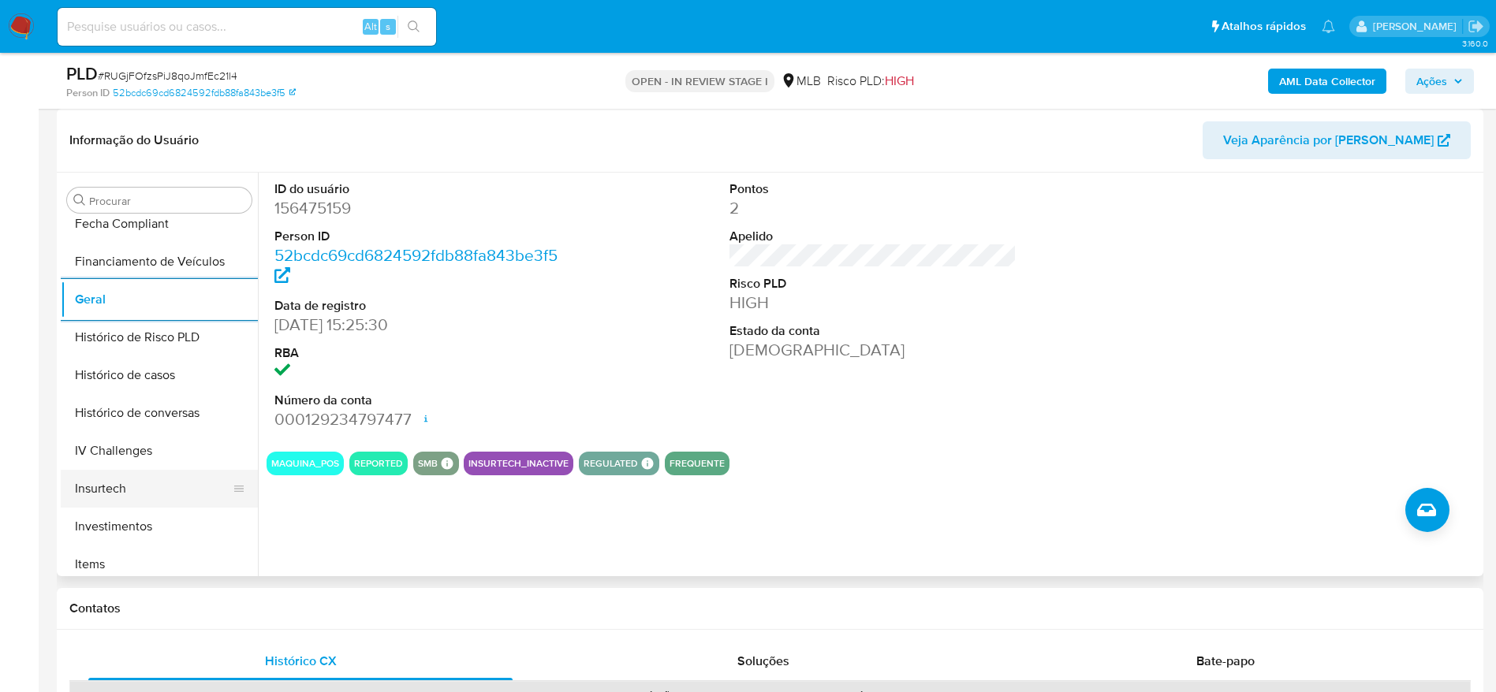
scroll to position [506, 0]
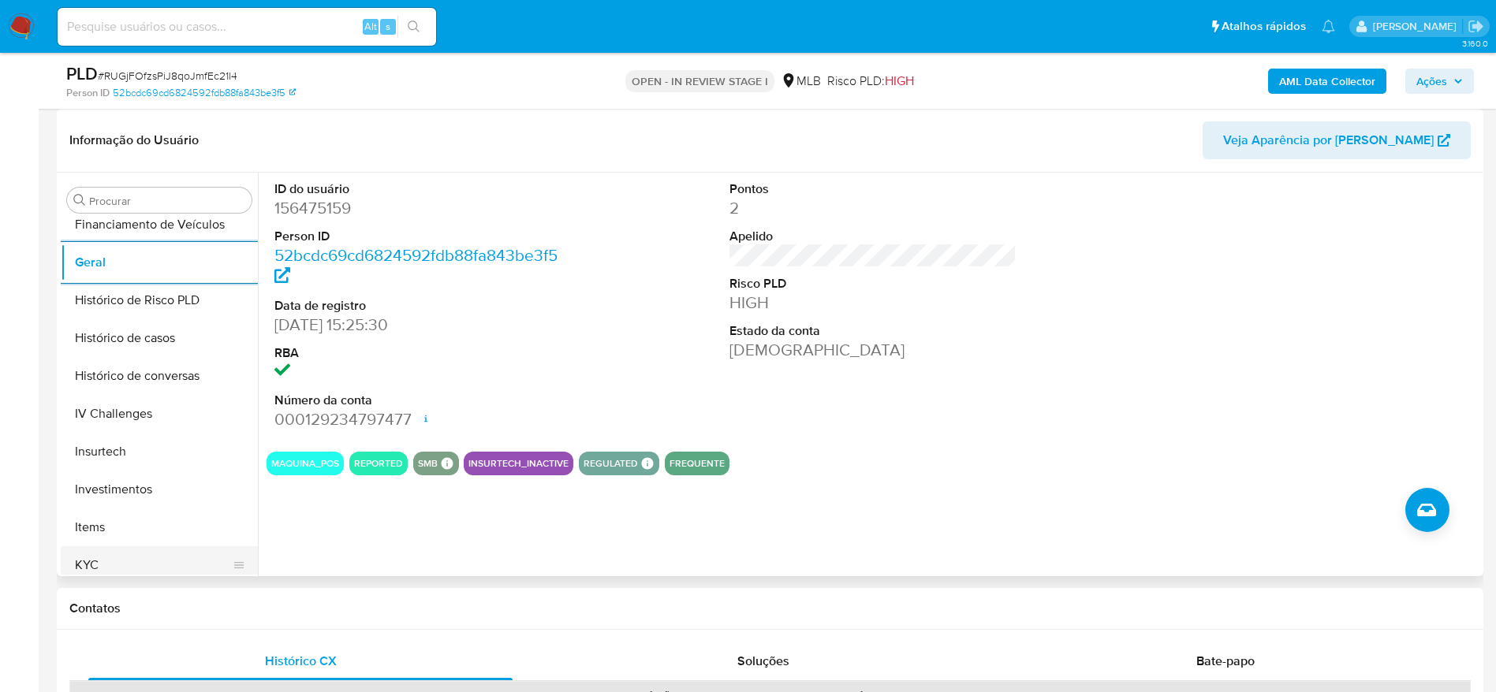
click at [122, 552] on button "KYC" at bounding box center [153, 566] width 185 height 38
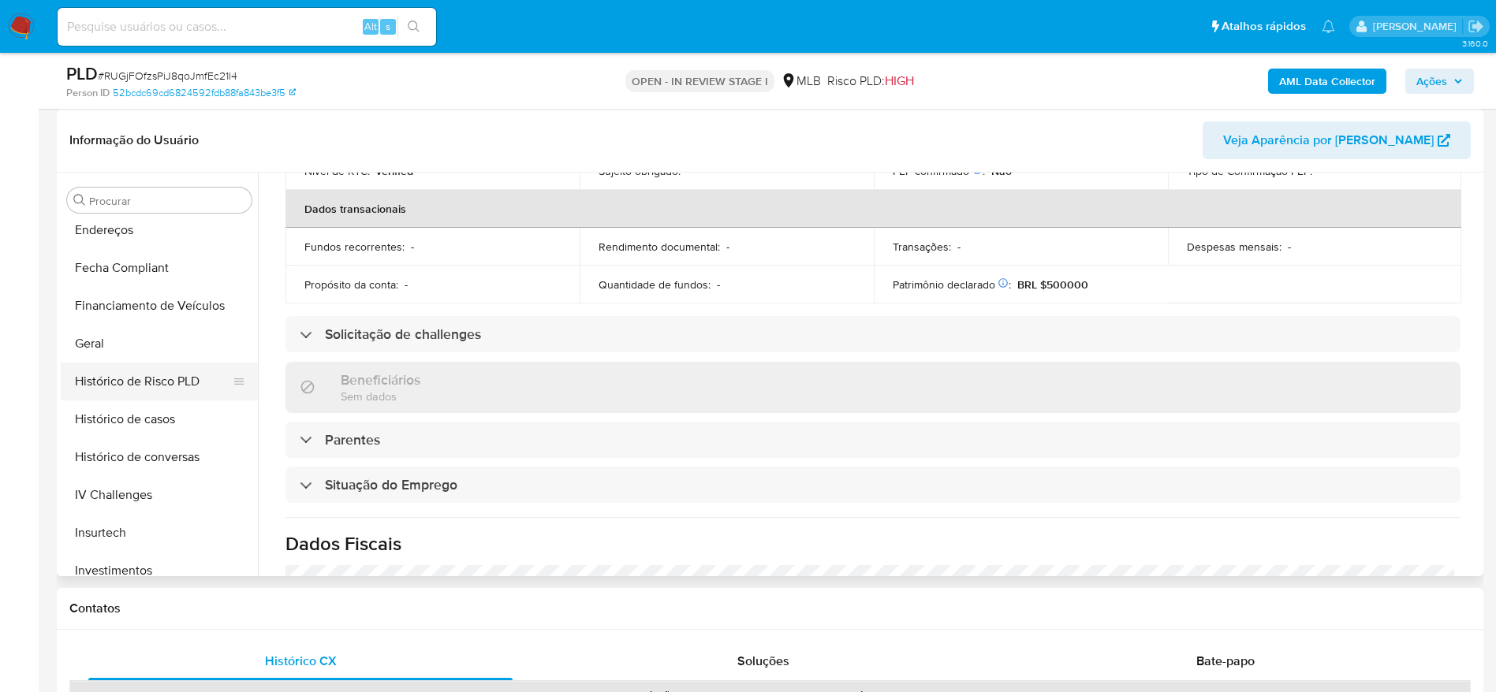
scroll to position [269, 0]
click at [134, 387] on button "Endereços" at bounding box center [153, 386] width 185 height 38
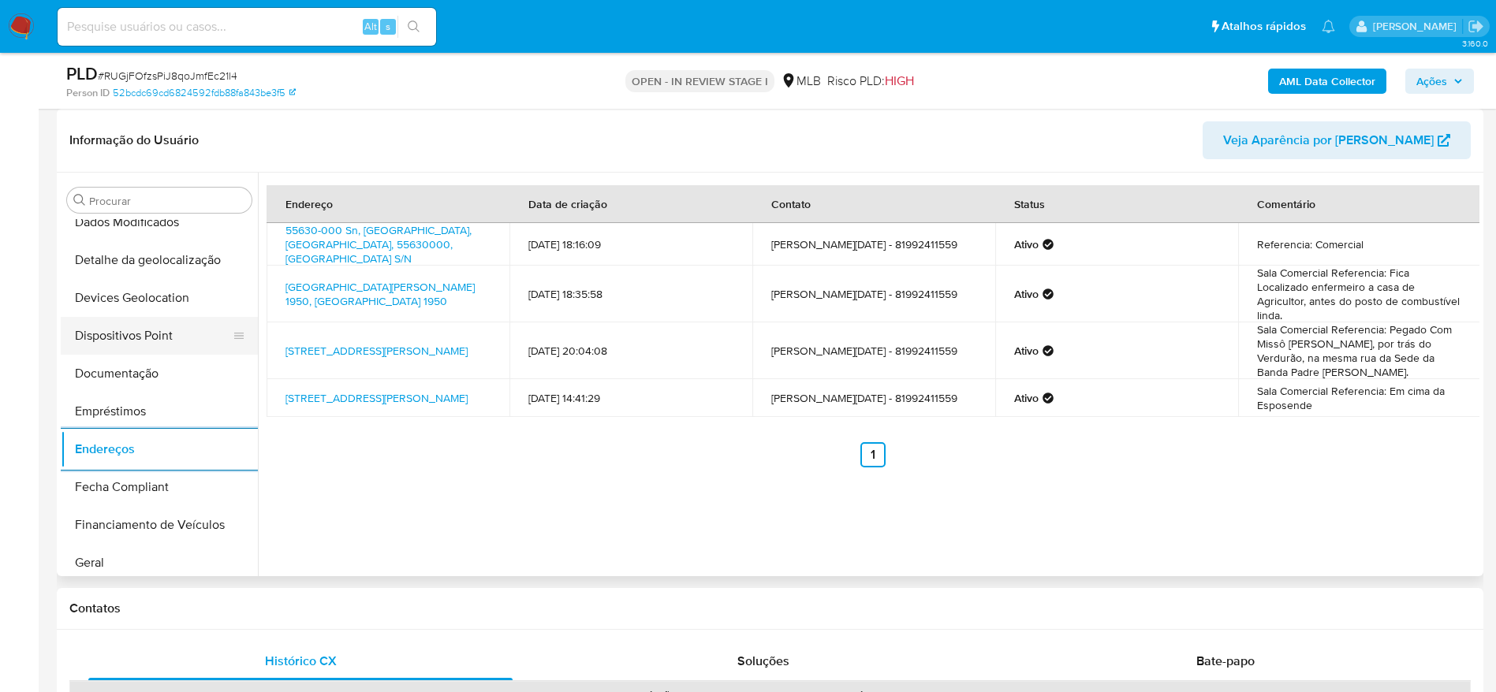
scroll to position [151, 0]
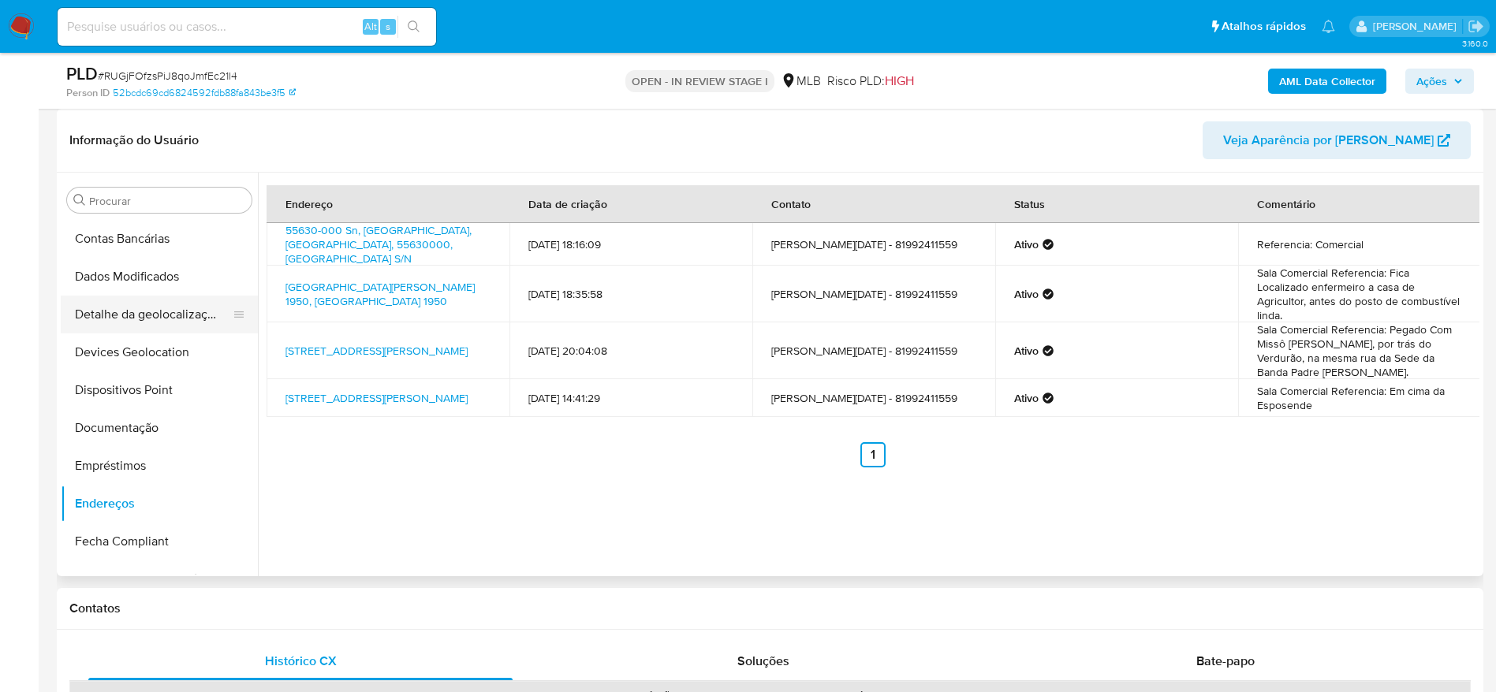
click at [168, 330] on button "Detalhe da geolocalização" at bounding box center [153, 315] width 185 height 38
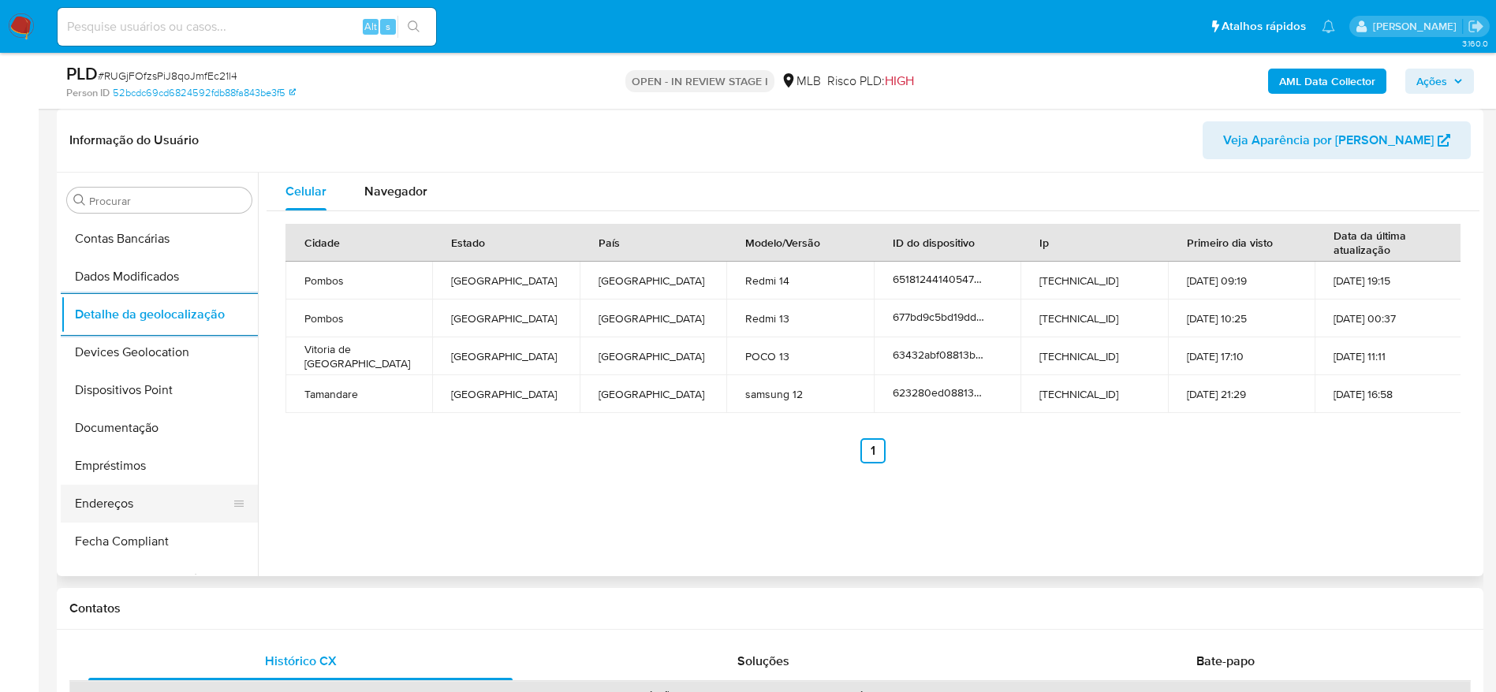
scroll to position [742, 0]
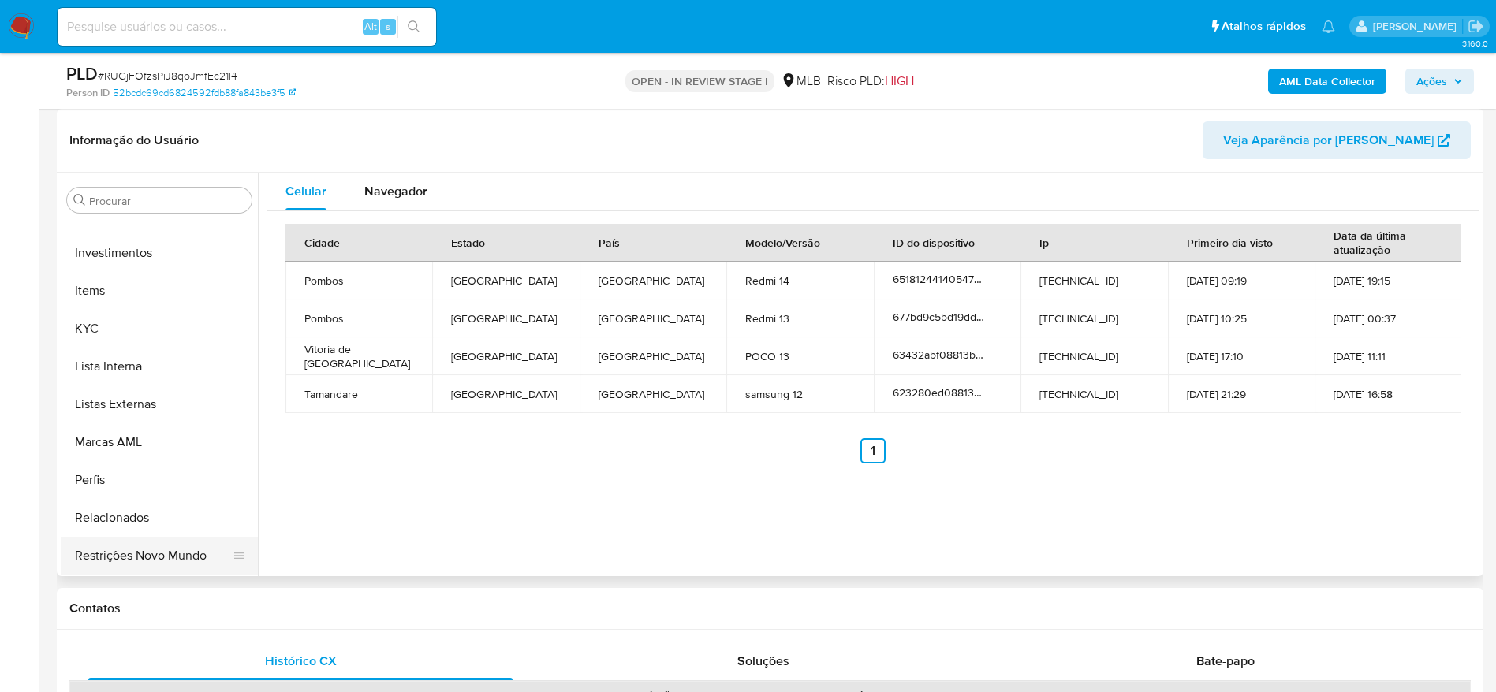
click at [126, 559] on button "Restrições Novo Mundo" at bounding box center [153, 556] width 185 height 38
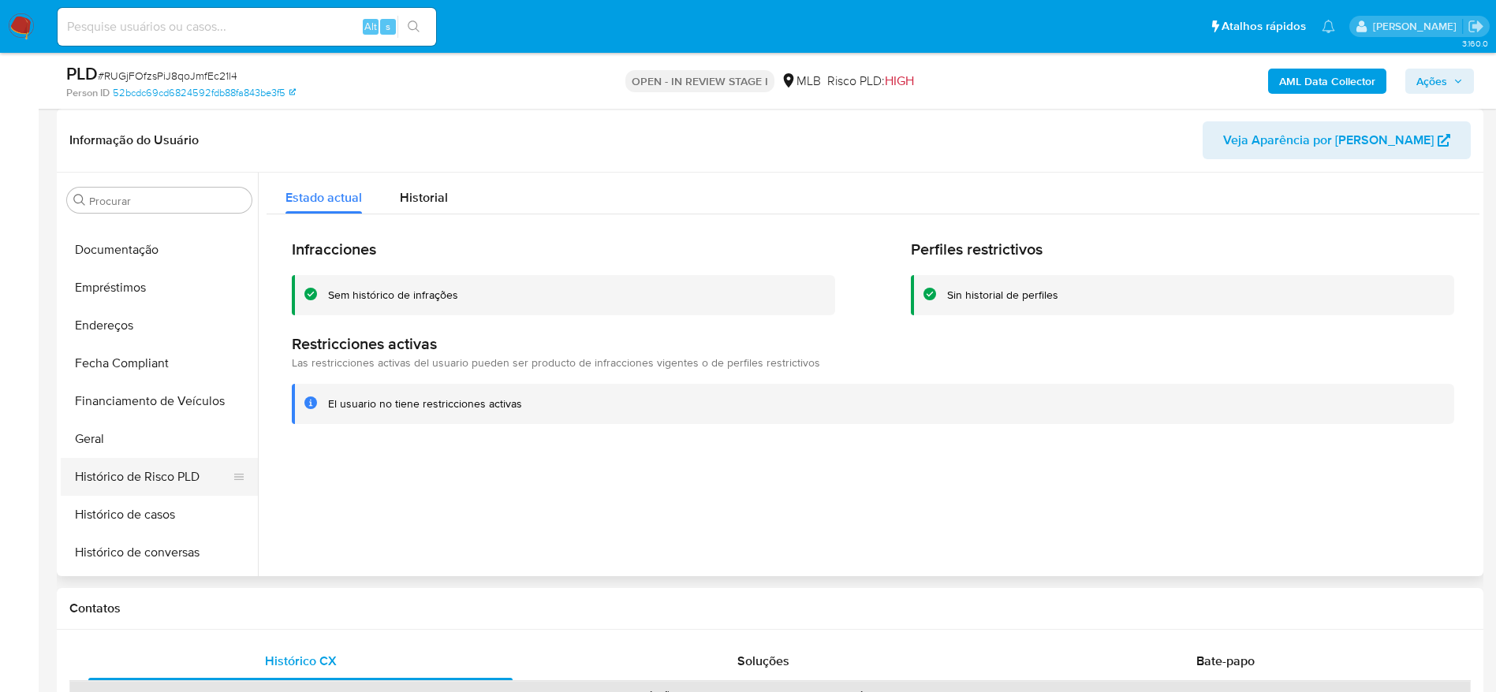
scroll to position [151, 0]
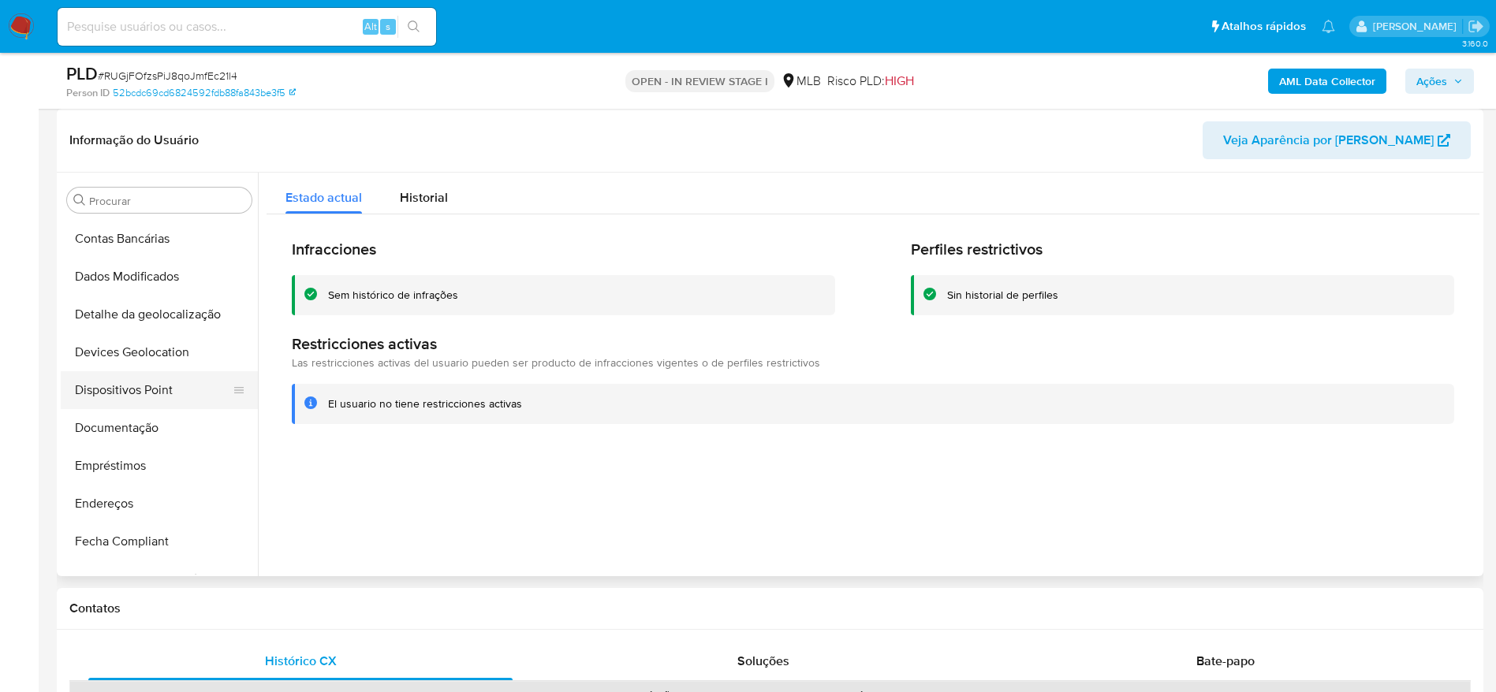
click at [144, 386] on button "Dispositivos Point" at bounding box center [153, 390] width 185 height 38
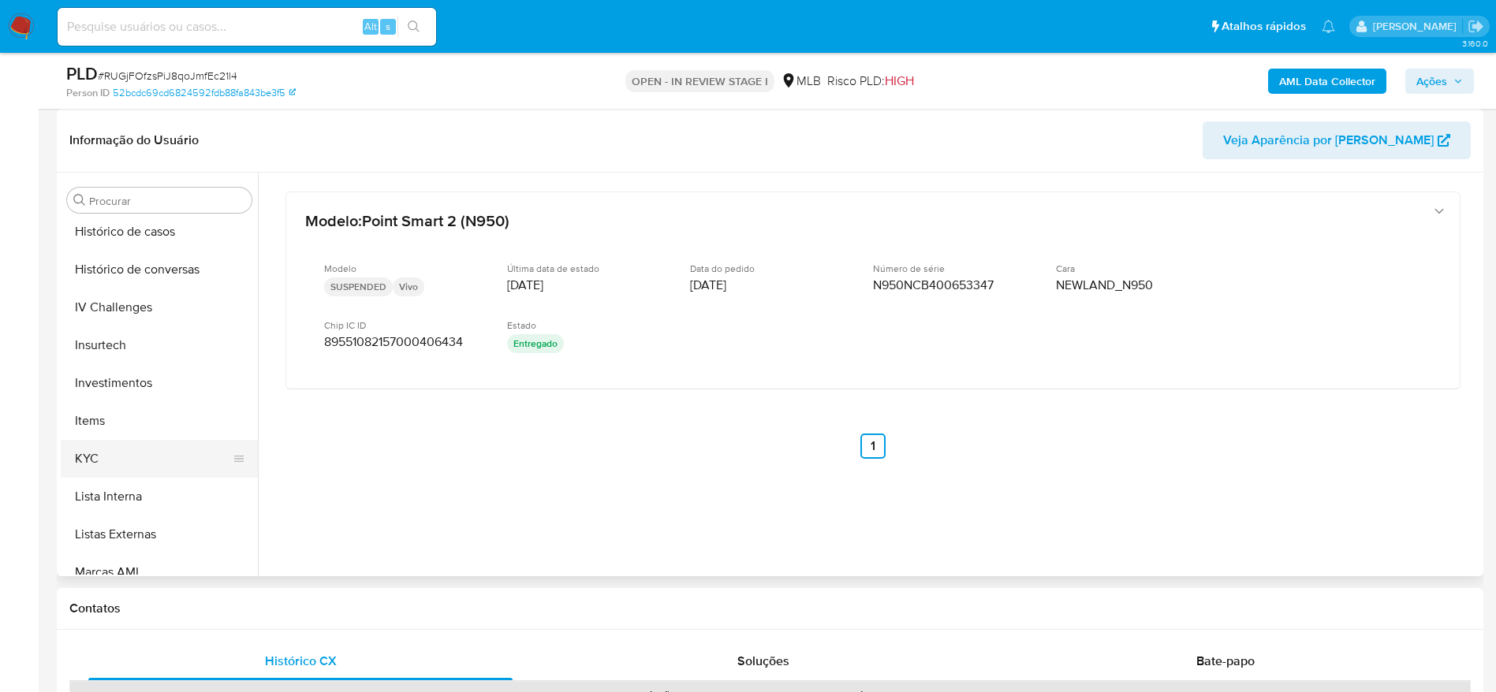
scroll to position [624, 0]
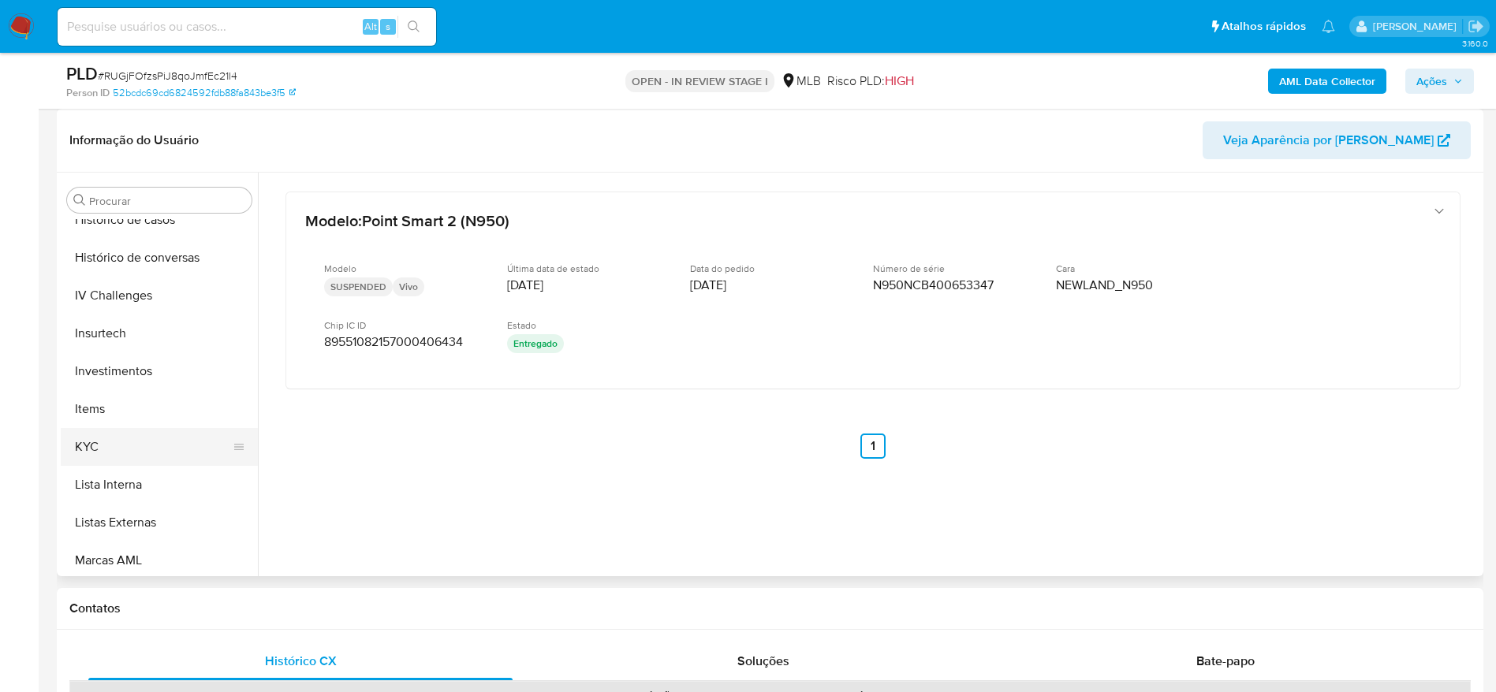
click at [168, 438] on button "KYC" at bounding box center [153, 447] width 185 height 38
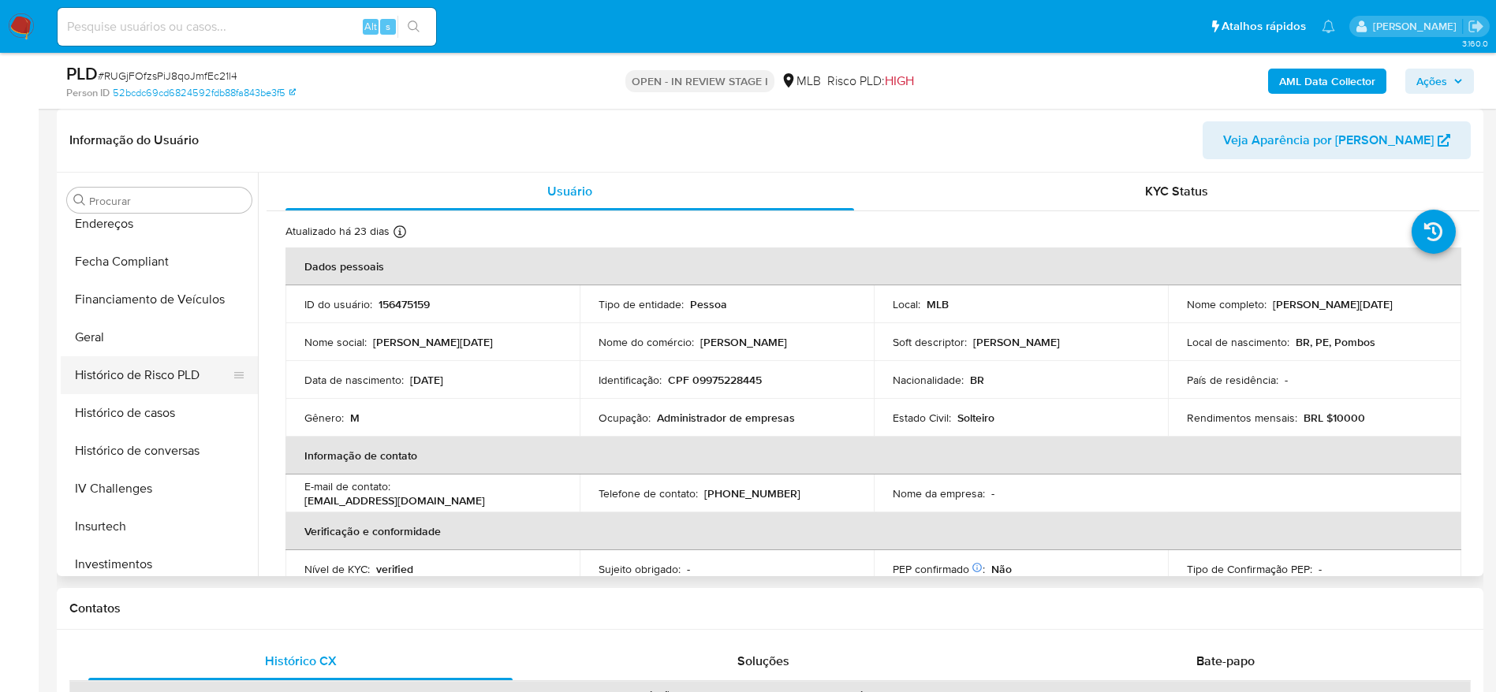
scroll to position [387, 0]
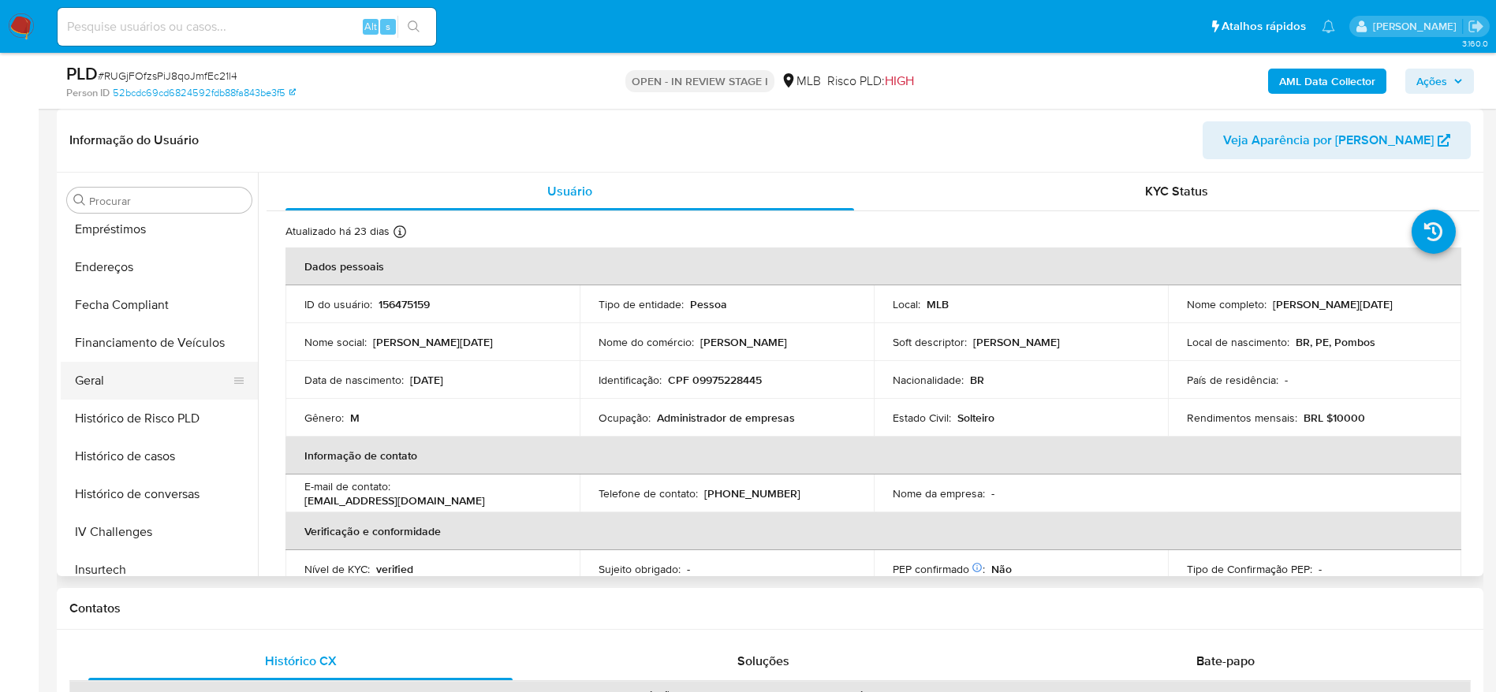
click at [138, 379] on button "Geral" at bounding box center [153, 381] width 185 height 38
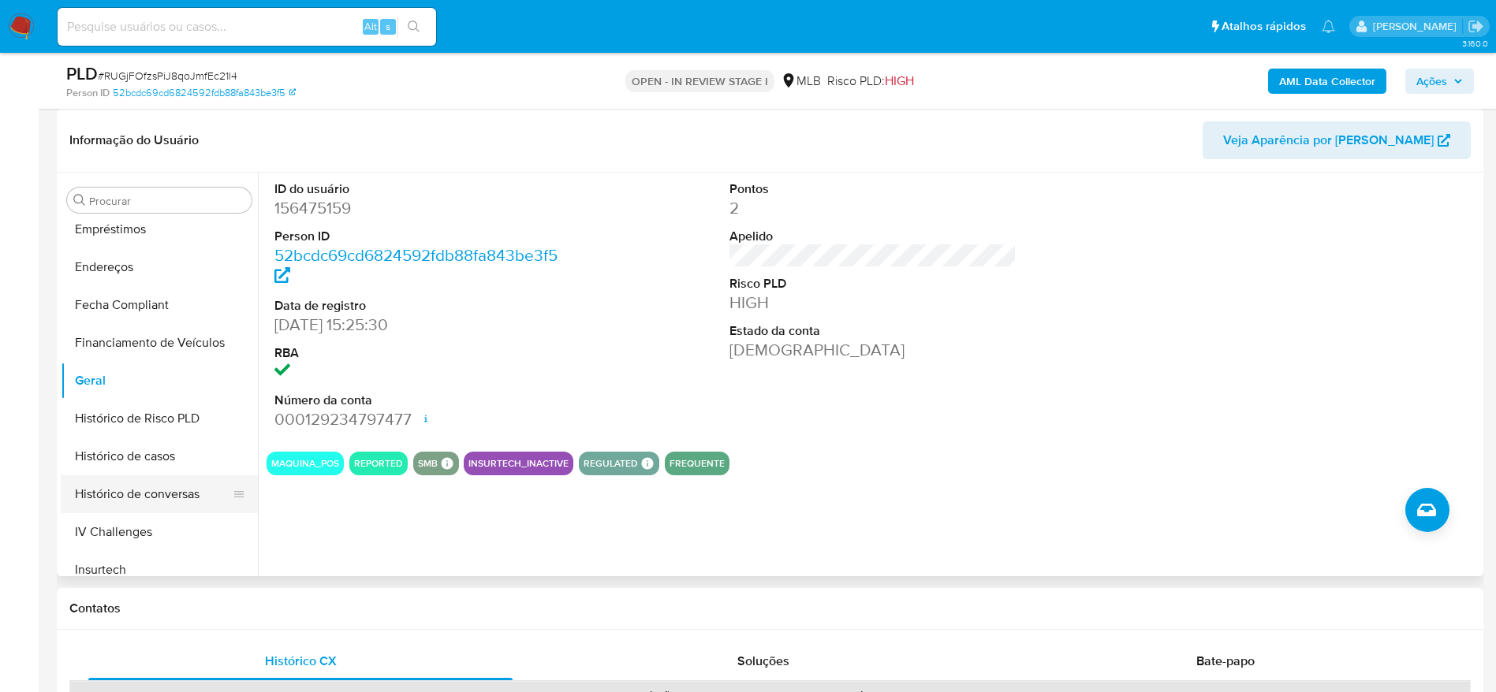
scroll to position [506, 0]
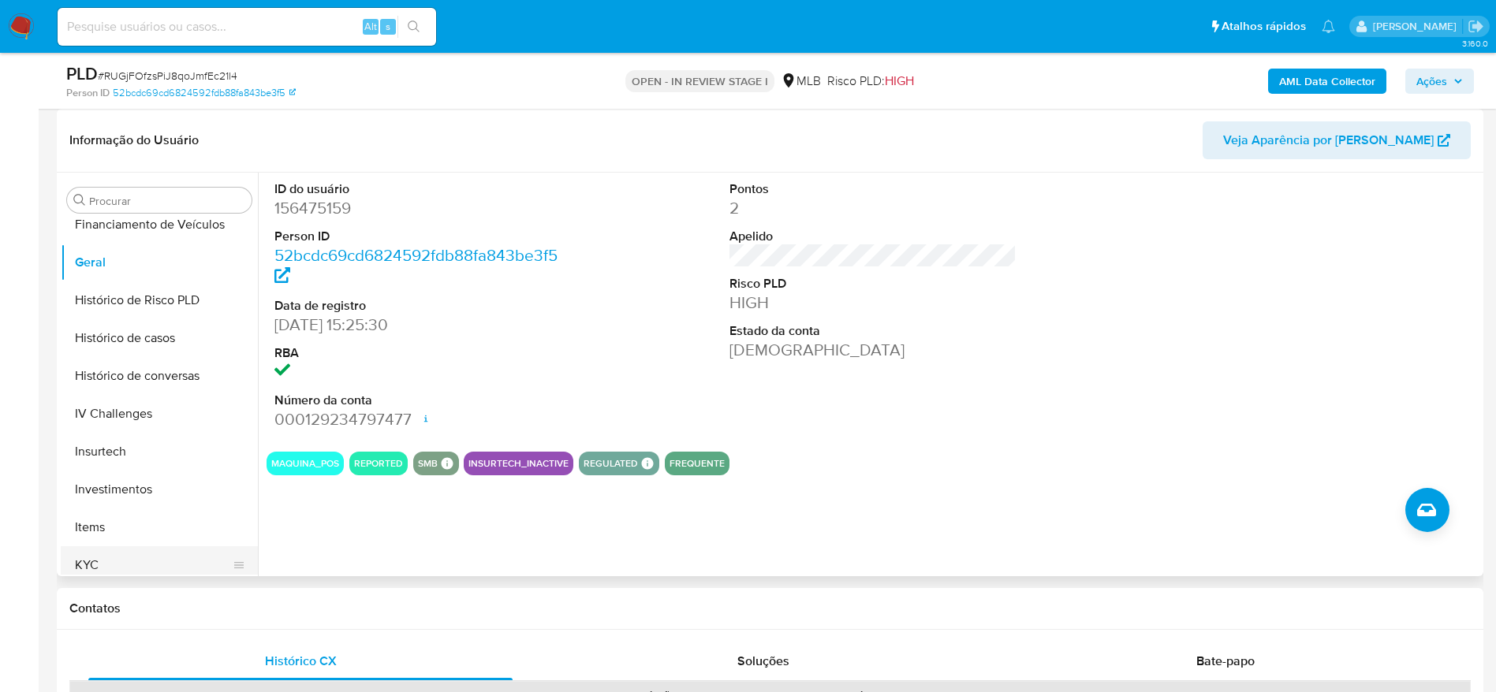
click at [118, 560] on button "KYC" at bounding box center [153, 566] width 185 height 38
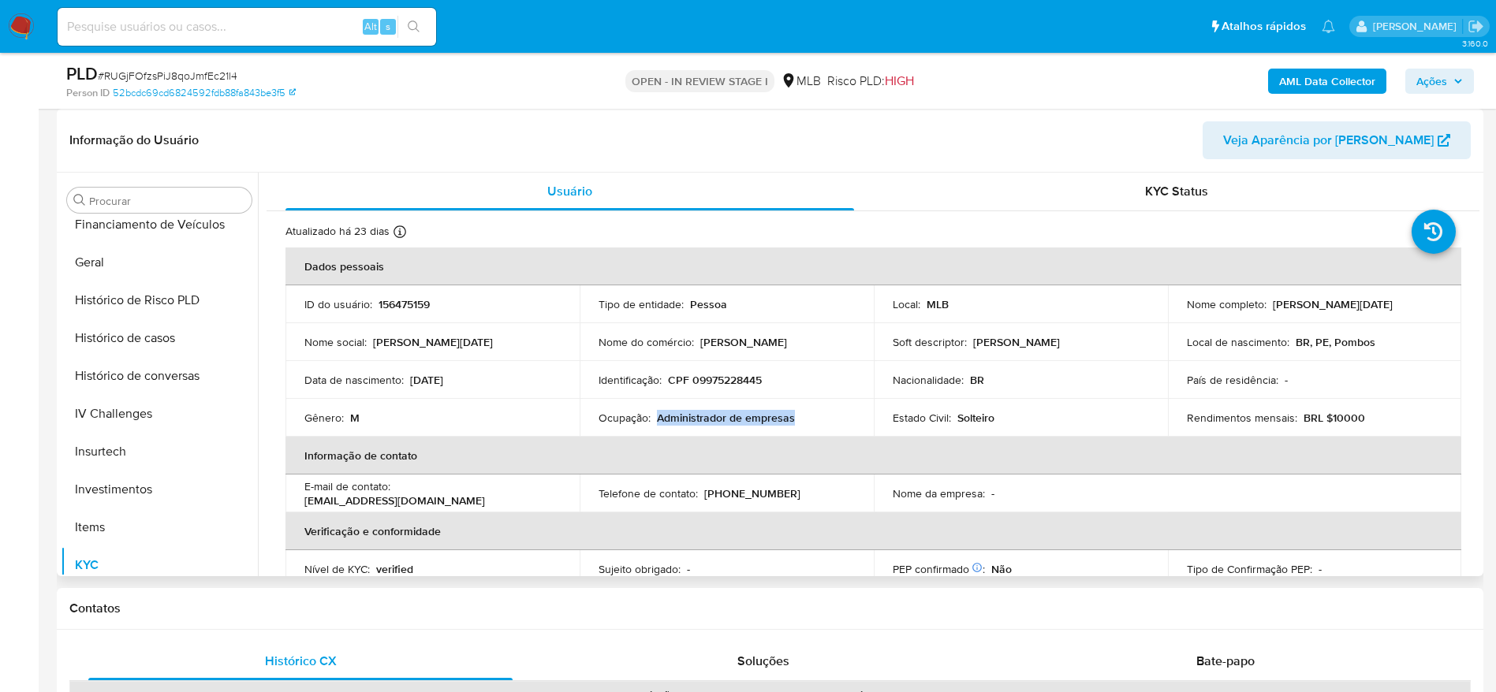
drag, startPoint x: 795, startPoint y: 422, endPoint x: 656, endPoint y: 414, distance: 139.0
click at [656, 414] on div "Ocupação : Administrador de empresas" at bounding box center [727, 418] width 256 height 14
copy p "Administrador de empresas"
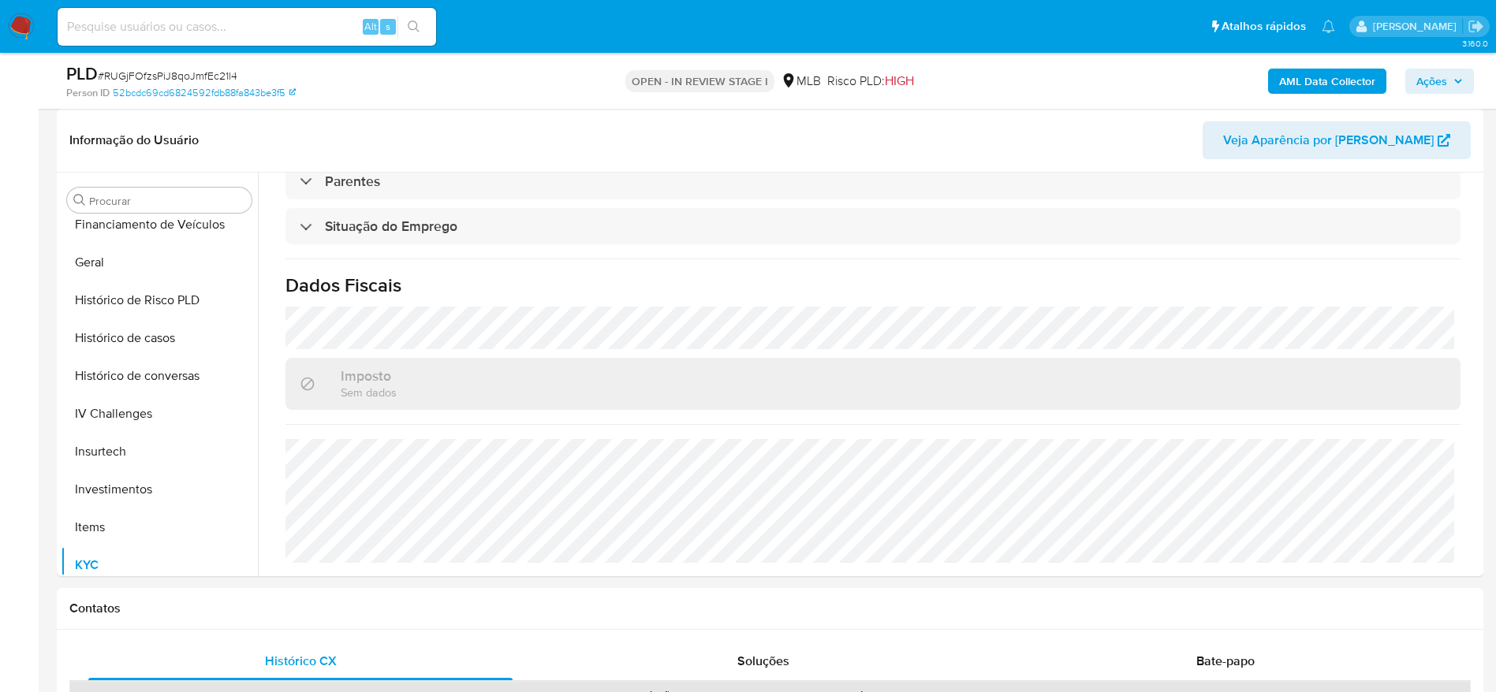
scroll to position [0, 0]
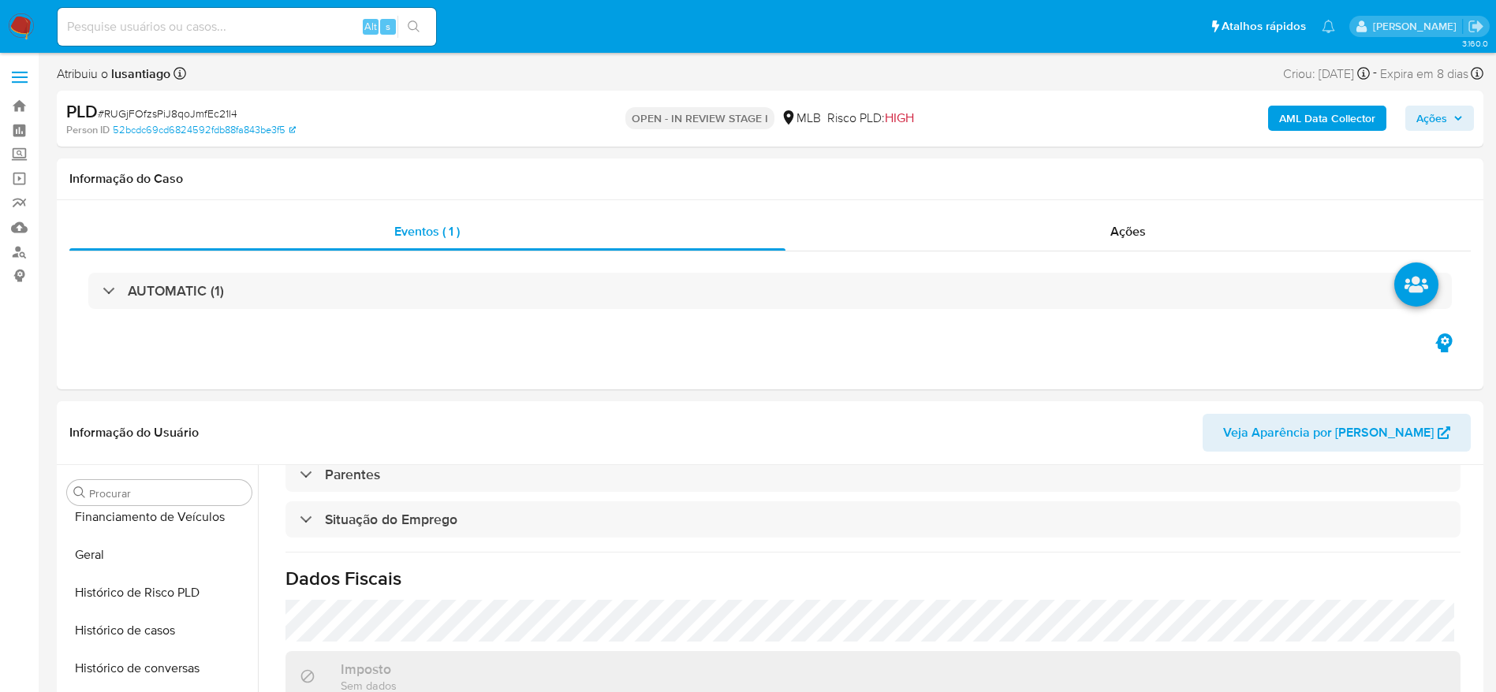
click at [1450, 125] on span "Ações" at bounding box center [1439, 118] width 47 height 22
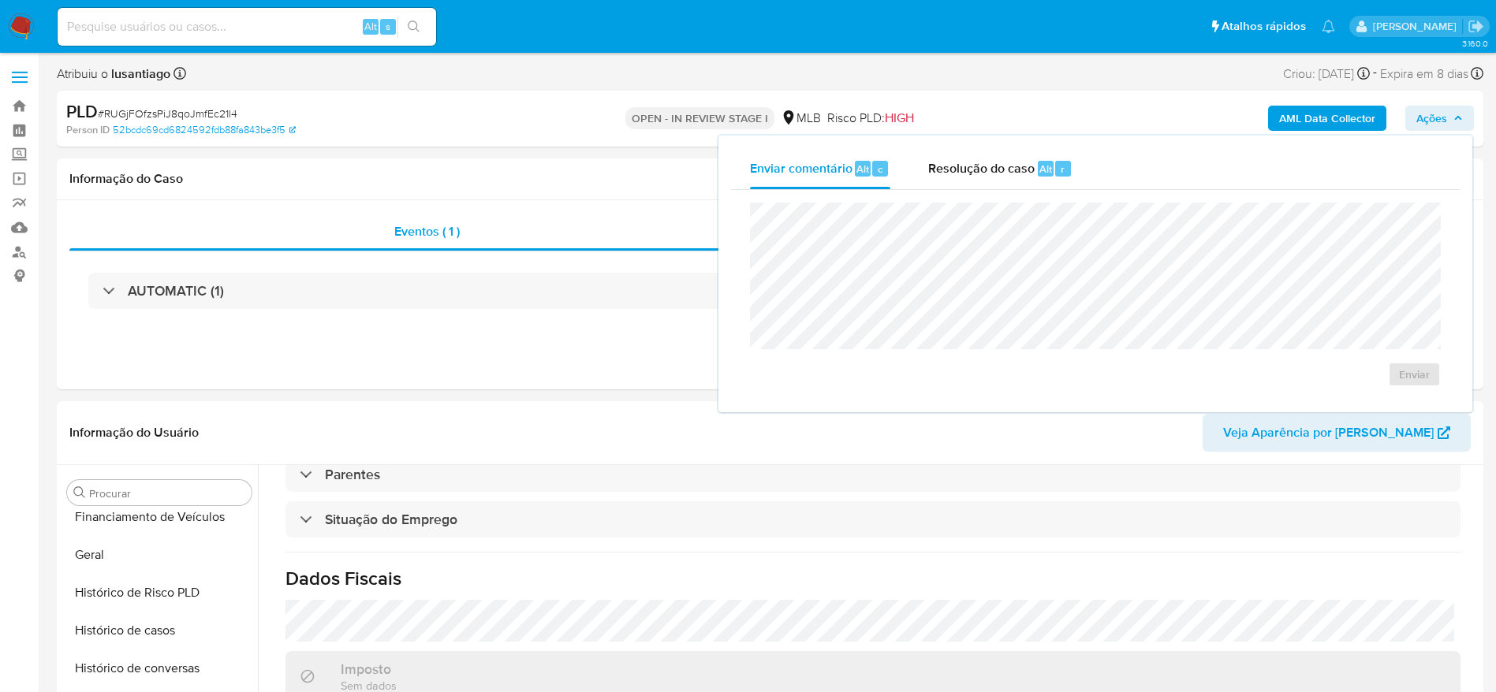
drag, startPoint x: 986, startPoint y: 174, endPoint x: 971, endPoint y: 201, distance: 31.4
click at [987, 176] on span "Resolução do caso" at bounding box center [981, 168] width 106 height 18
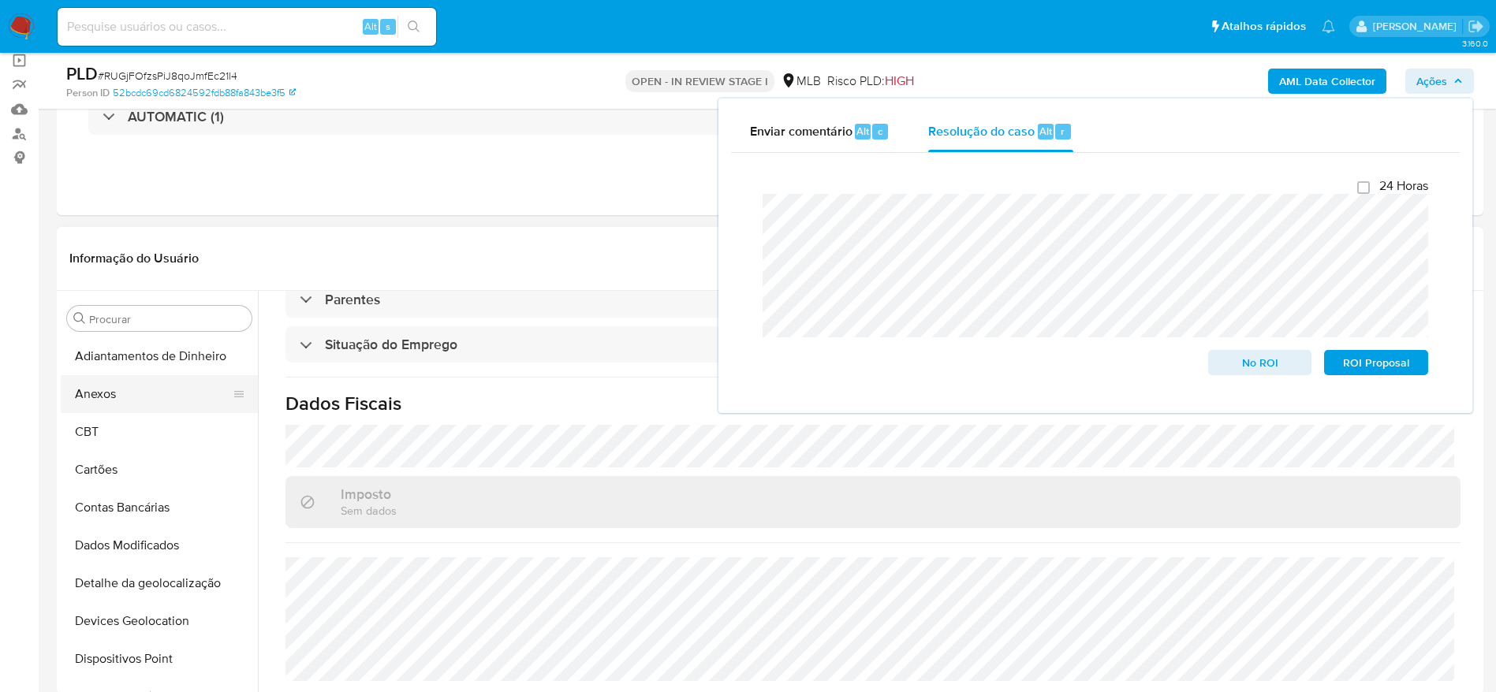
click at [123, 400] on button "Anexos" at bounding box center [153, 394] width 185 height 38
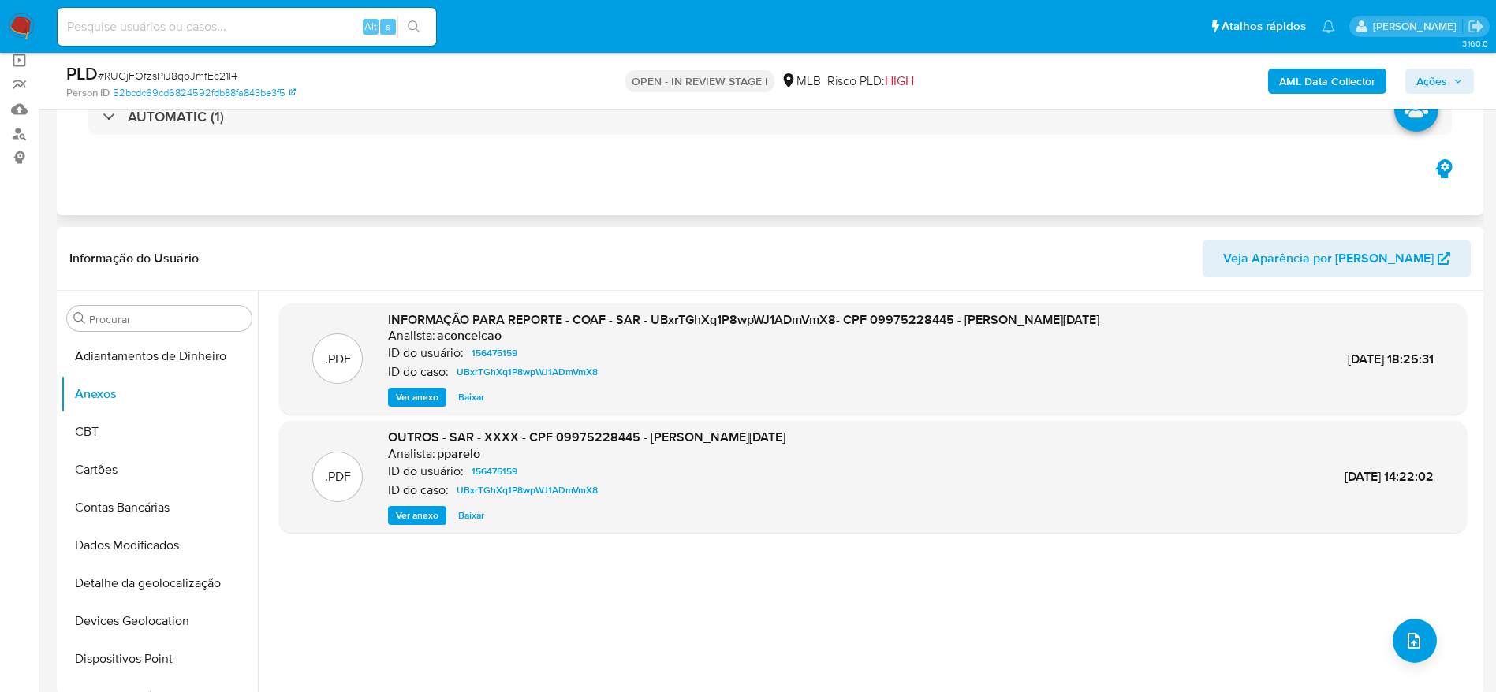
click at [1118, 155] on div "AUTOMATIC (1)" at bounding box center [769, 116] width 1401 height 79
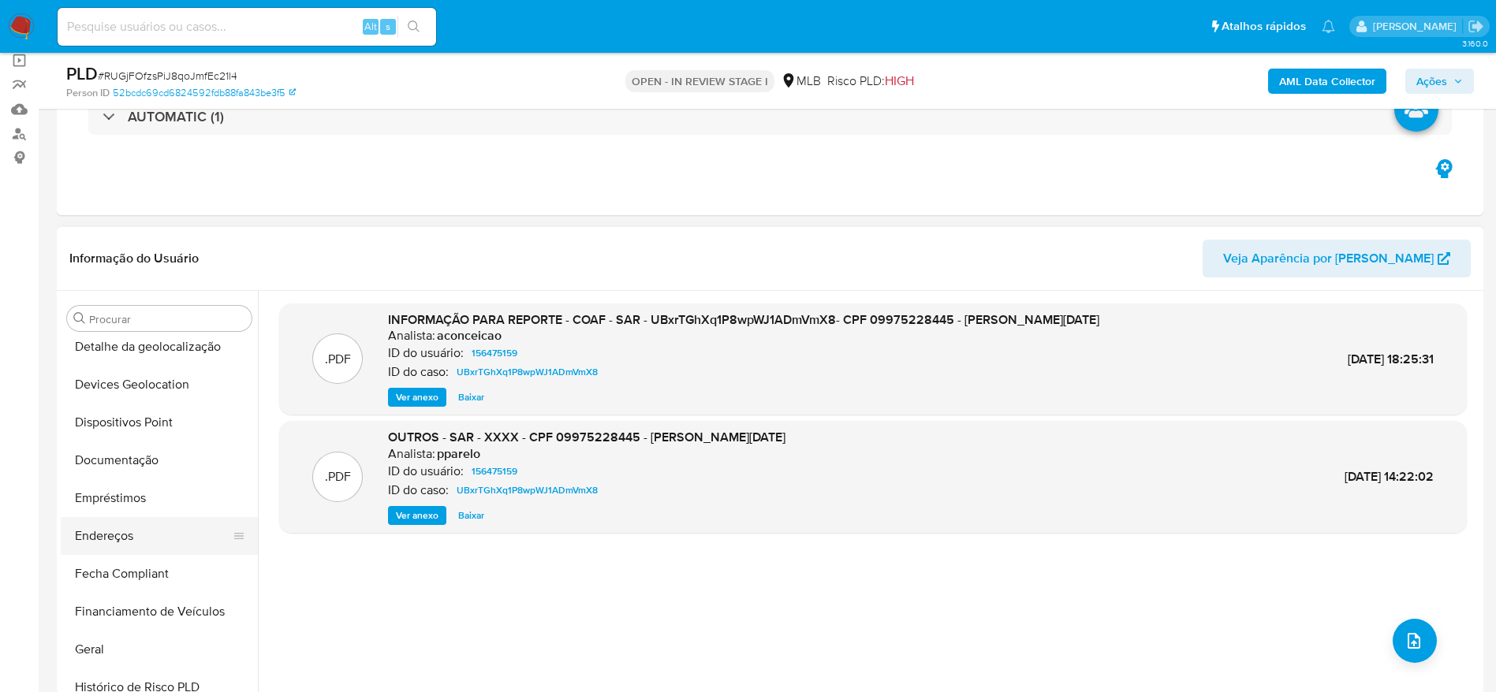
scroll to position [355, 0]
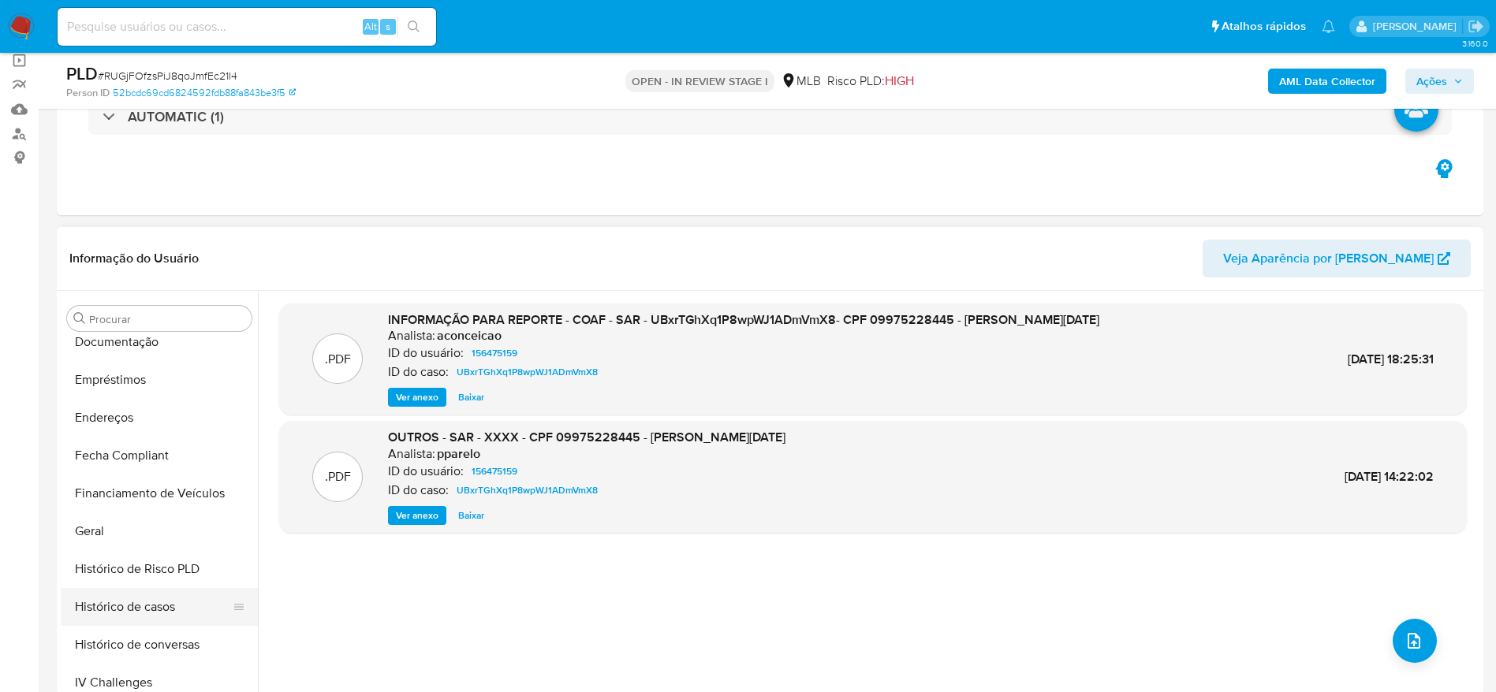
click at [145, 606] on button "Histórico de casos" at bounding box center [153, 607] width 185 height 38
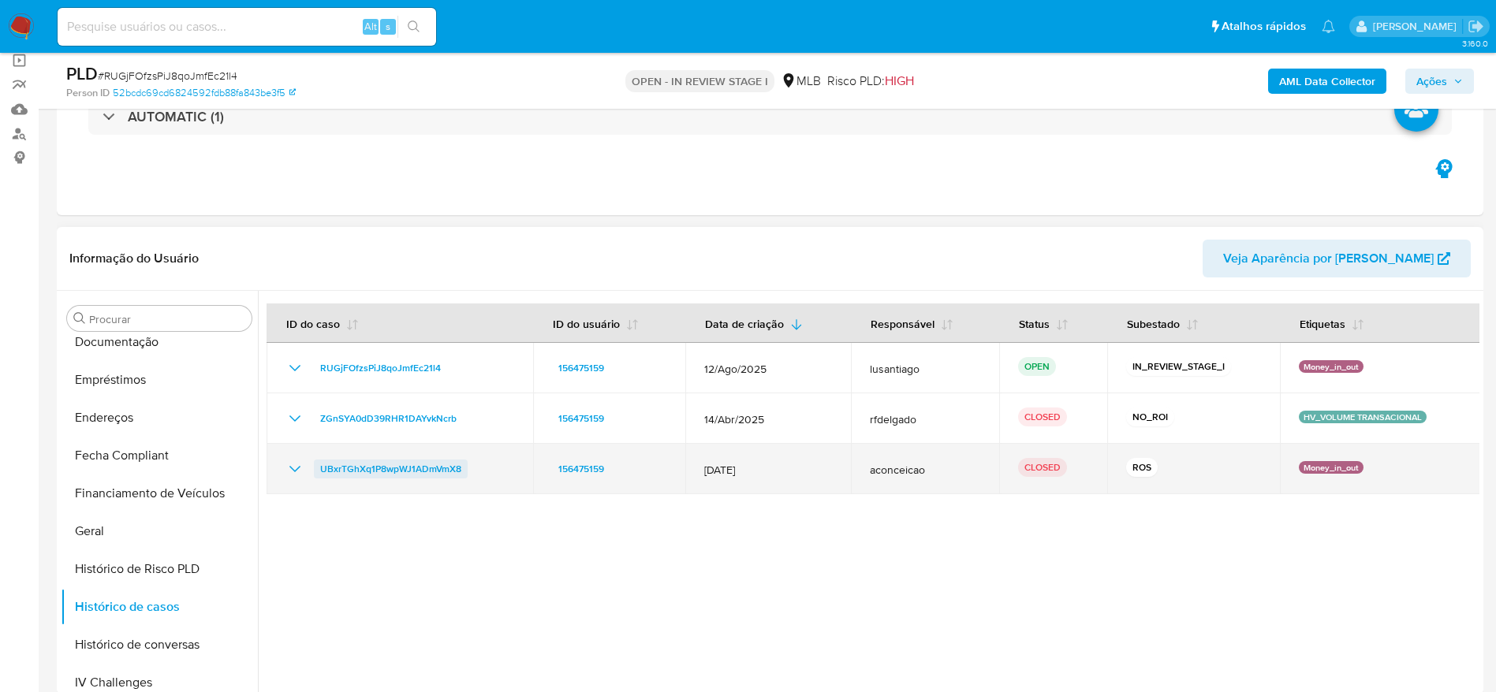
click at [392, 470] on span "UBxrTGhXq1P8wpWJ1ADmVmX8" at bounding box center [390, 469] width 141 height 19
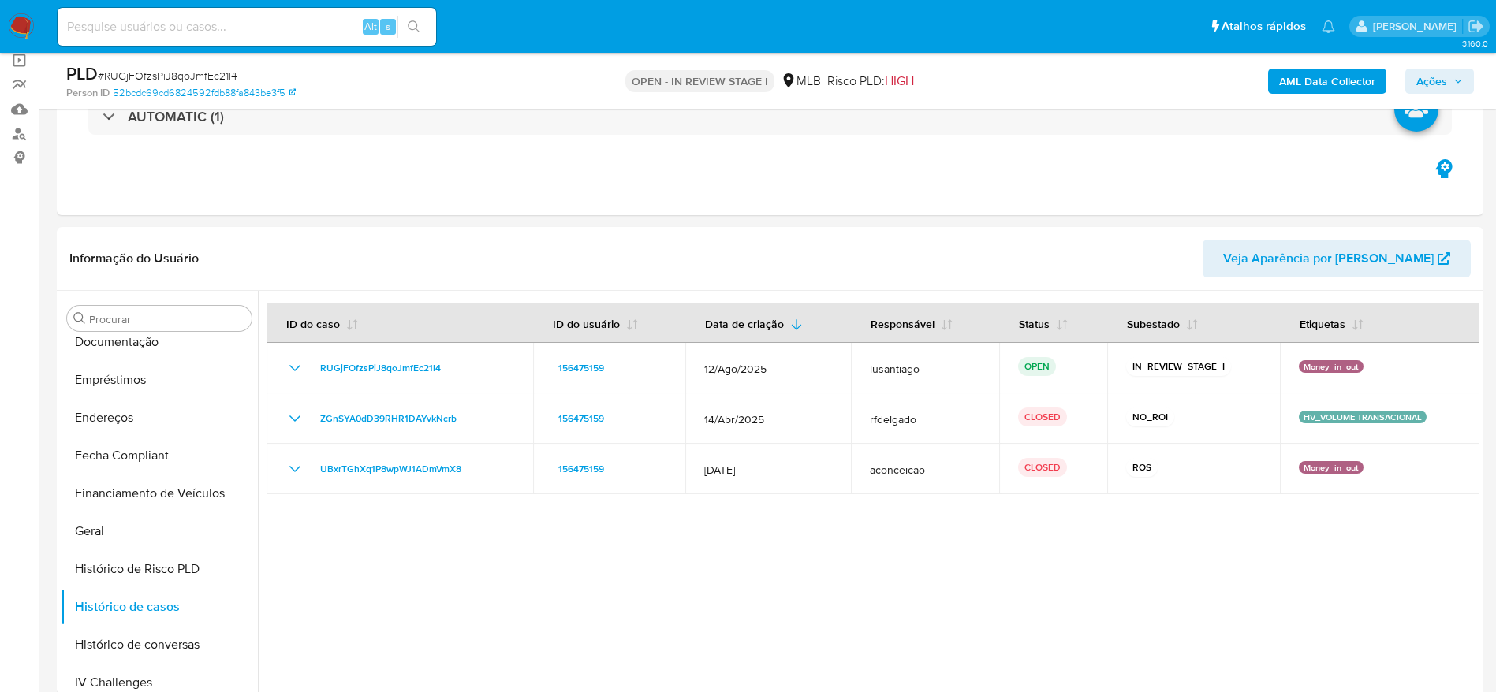
click at [1413, 77] on button "Ações" at bounding box center [1439, 81] width 69 height 25
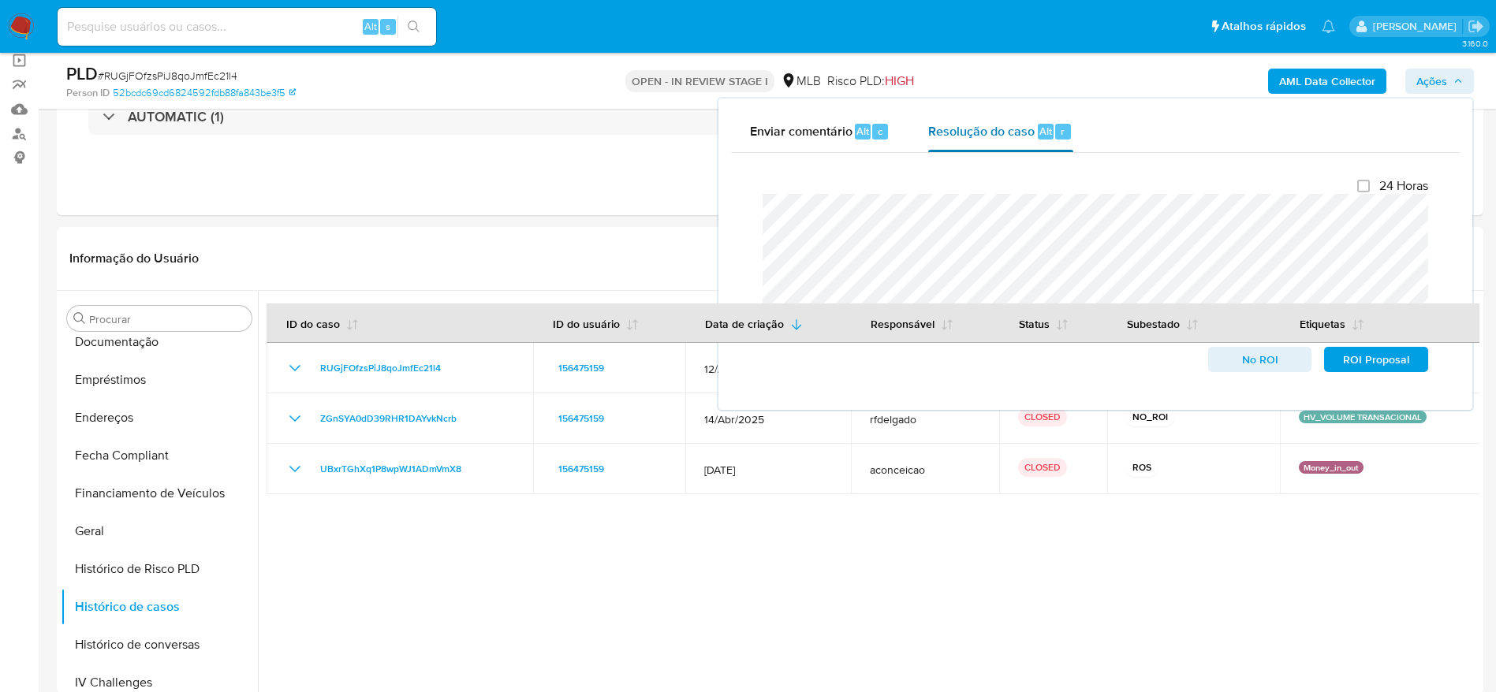
click at [966, 129] on span "Resolução do caso" at bounding box center [981, 130] width 106 height 18
click at [418, 576] on div at bounding box center [869, 493] width 1222 height 404
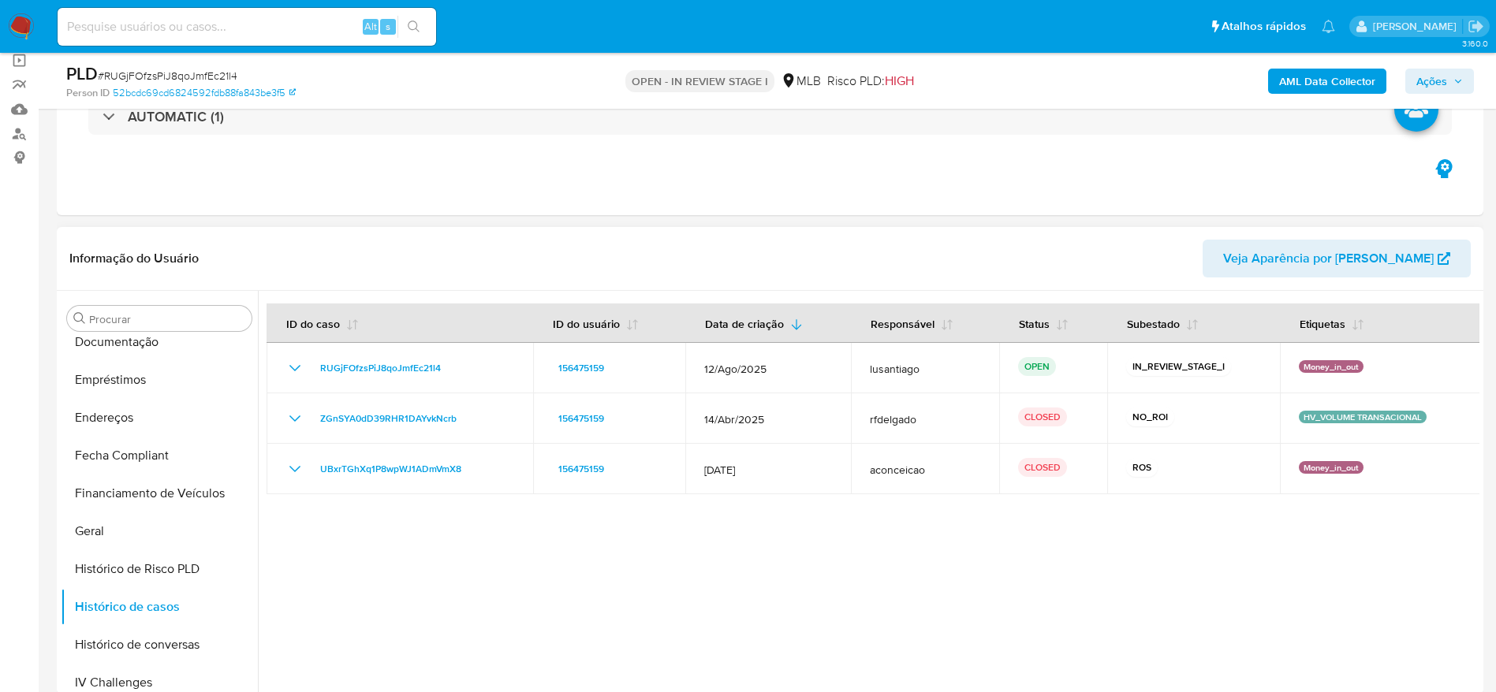
scroll to position [0, 0]
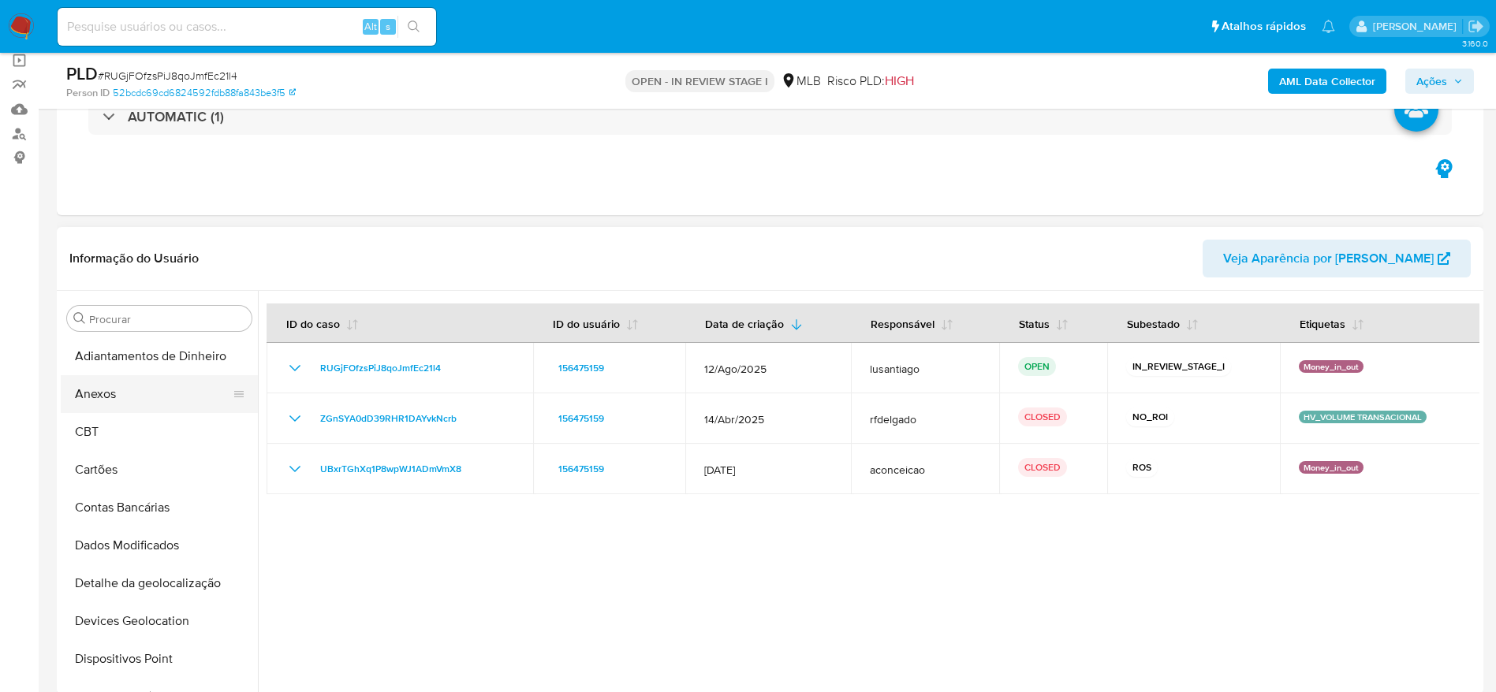
click at [126, 402] on button "Anexos" at bounding box center [153, 394] width 185 height 38
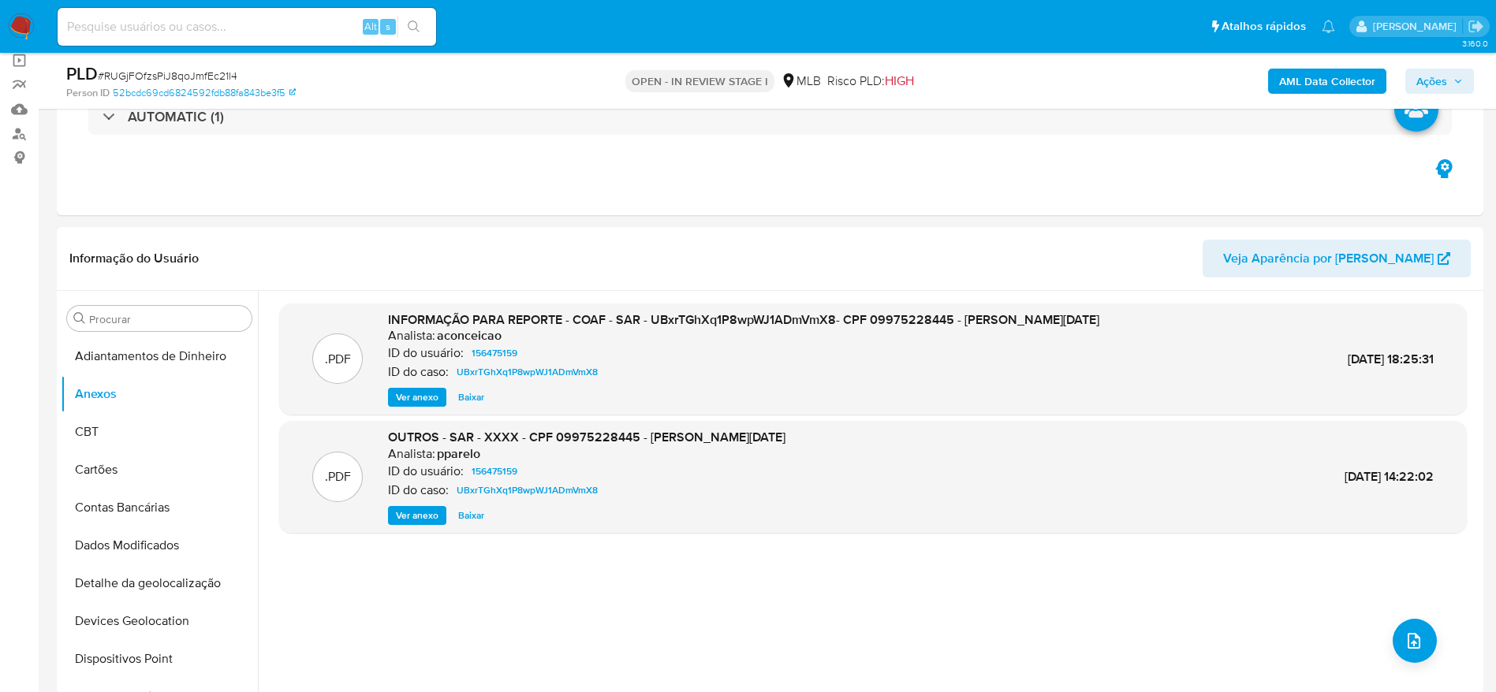
click at [1304, 76] on b "AML Data Collector" at bounding box center [1327, 81] width 96 height 25
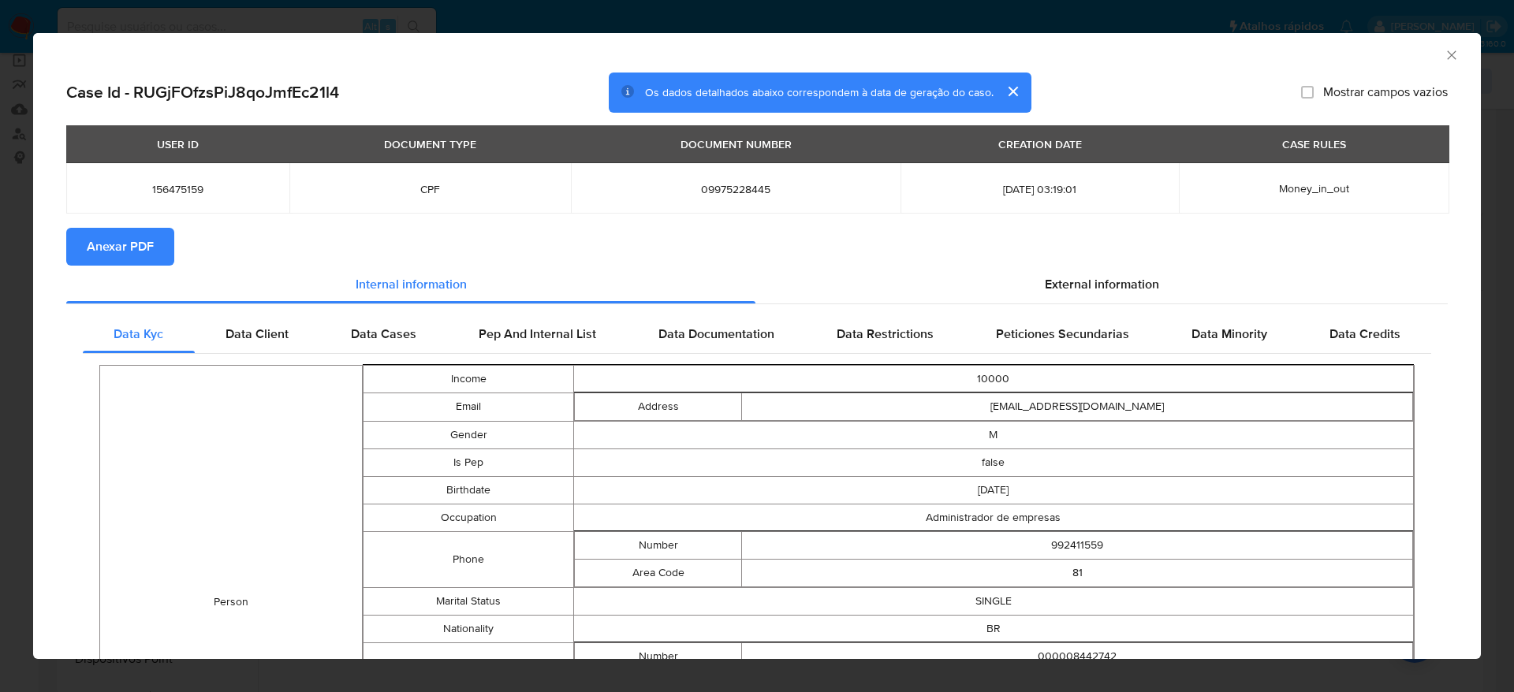
drag, startPoint x: 118, startPoint y: 230, endPoint x: 118, endPoint y: 237, distance: 7.9
click at [118, 233] on span "Anexar PDF" at bounding box center [120, 247] width 67 height 35
click at [1444, 51] on icon "Fechar a janela" at bounding box center [1452, 55] width 16 height 16
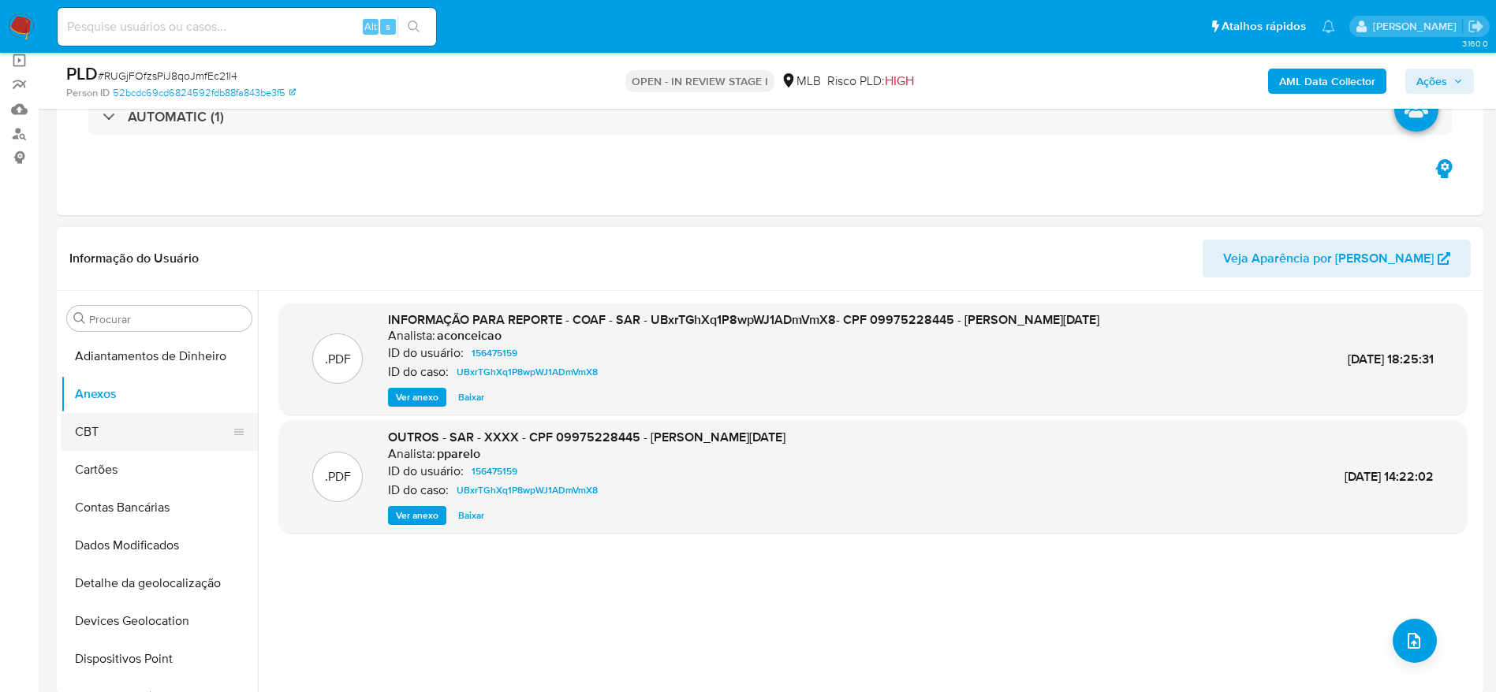
click at [146, 428] on button "CBT" at bounding box center [153, 432] width 185 height 38
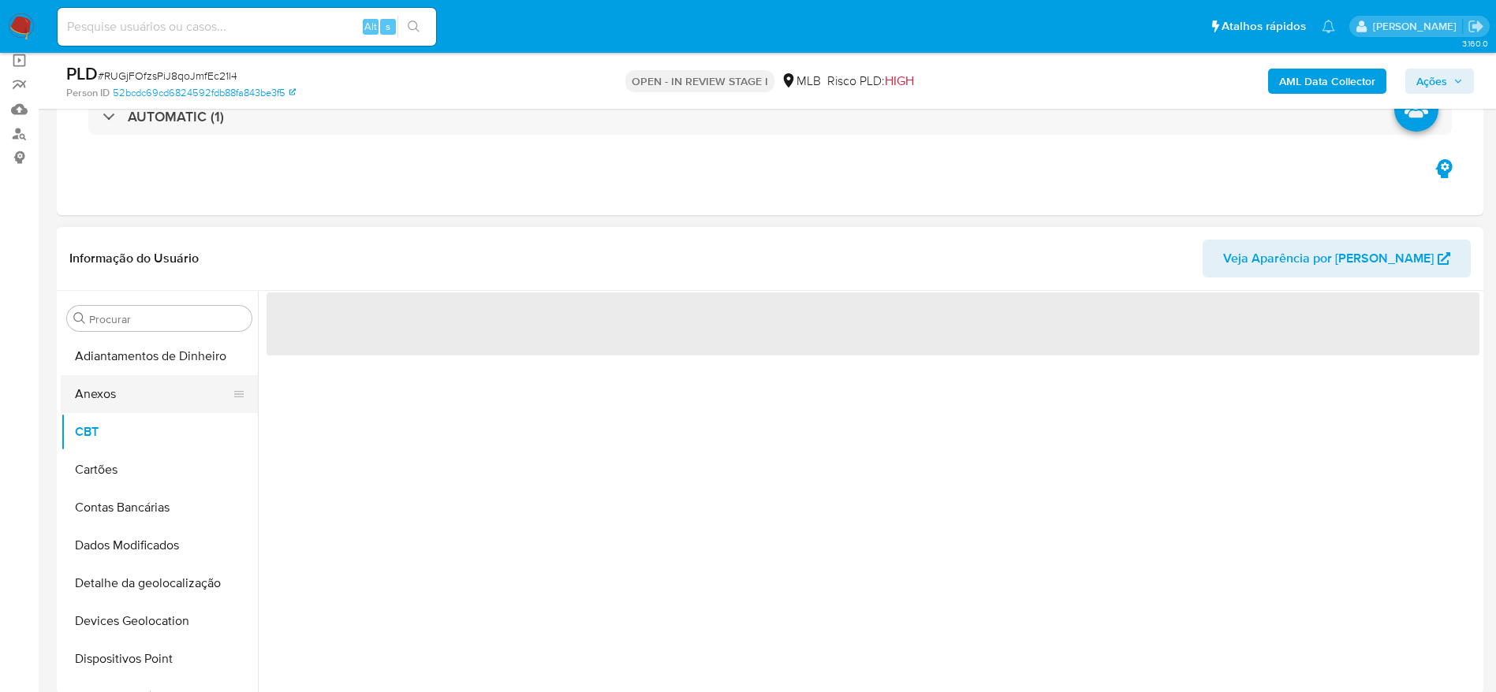
click at [124, 387] on button "Anexos" at bounding box center [153, 394] width 185 height 38
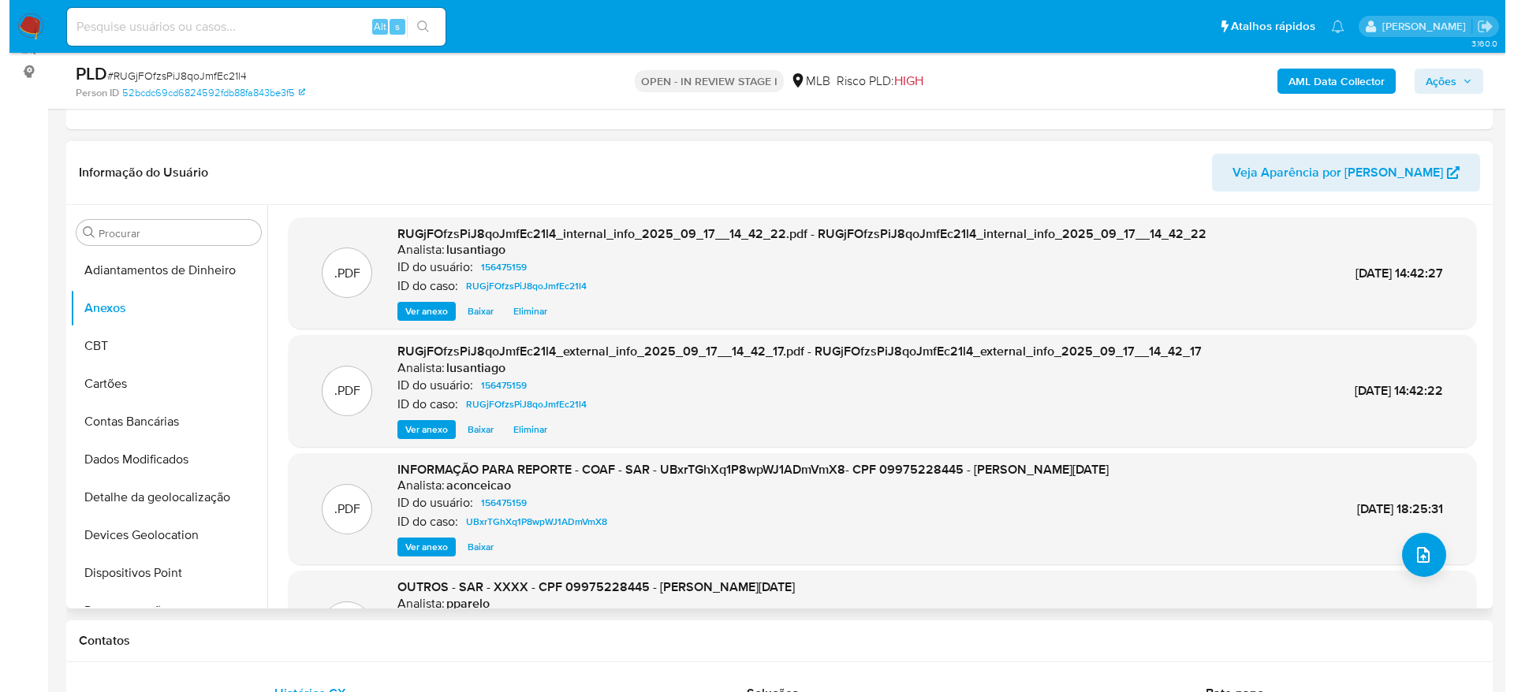
scroll to position [237, 0]
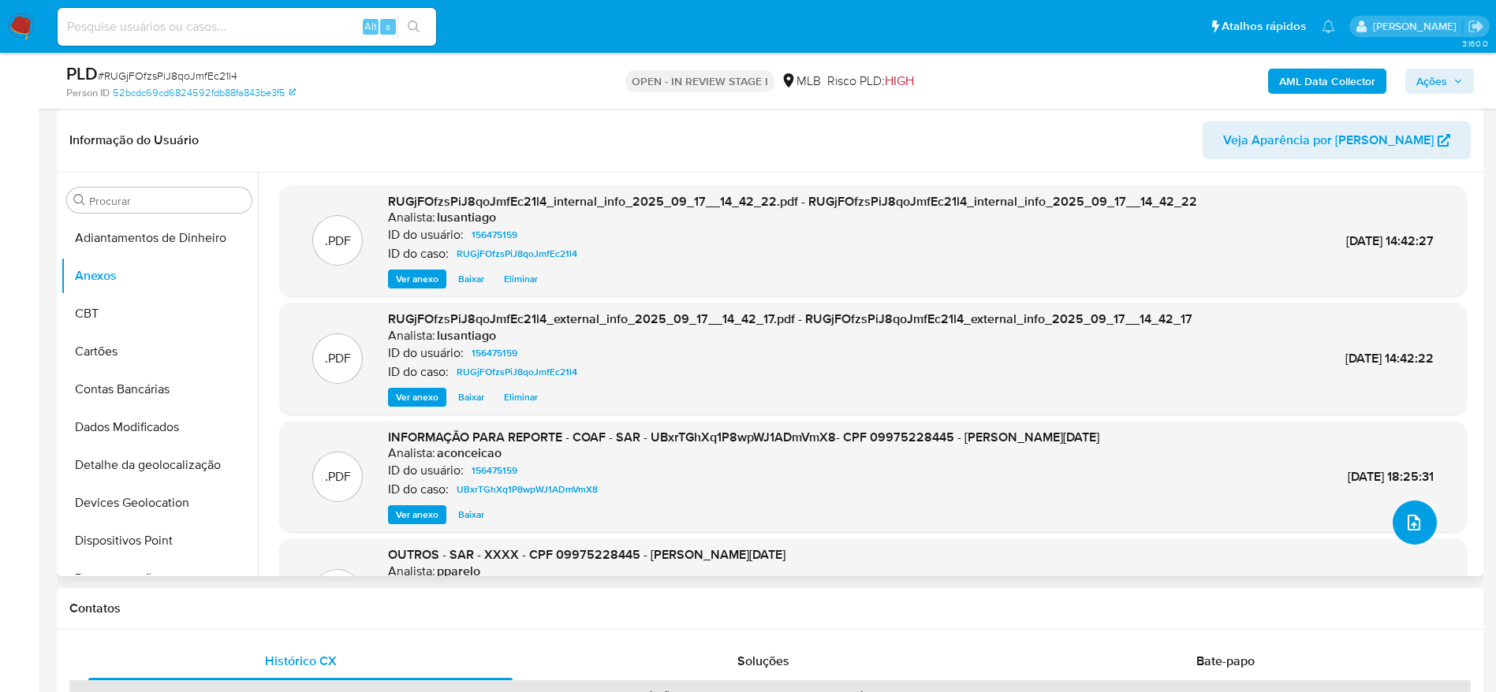
click at [1405, 516] on icon "upload-file" at bounding box center [1414, 522] width 19 height 19
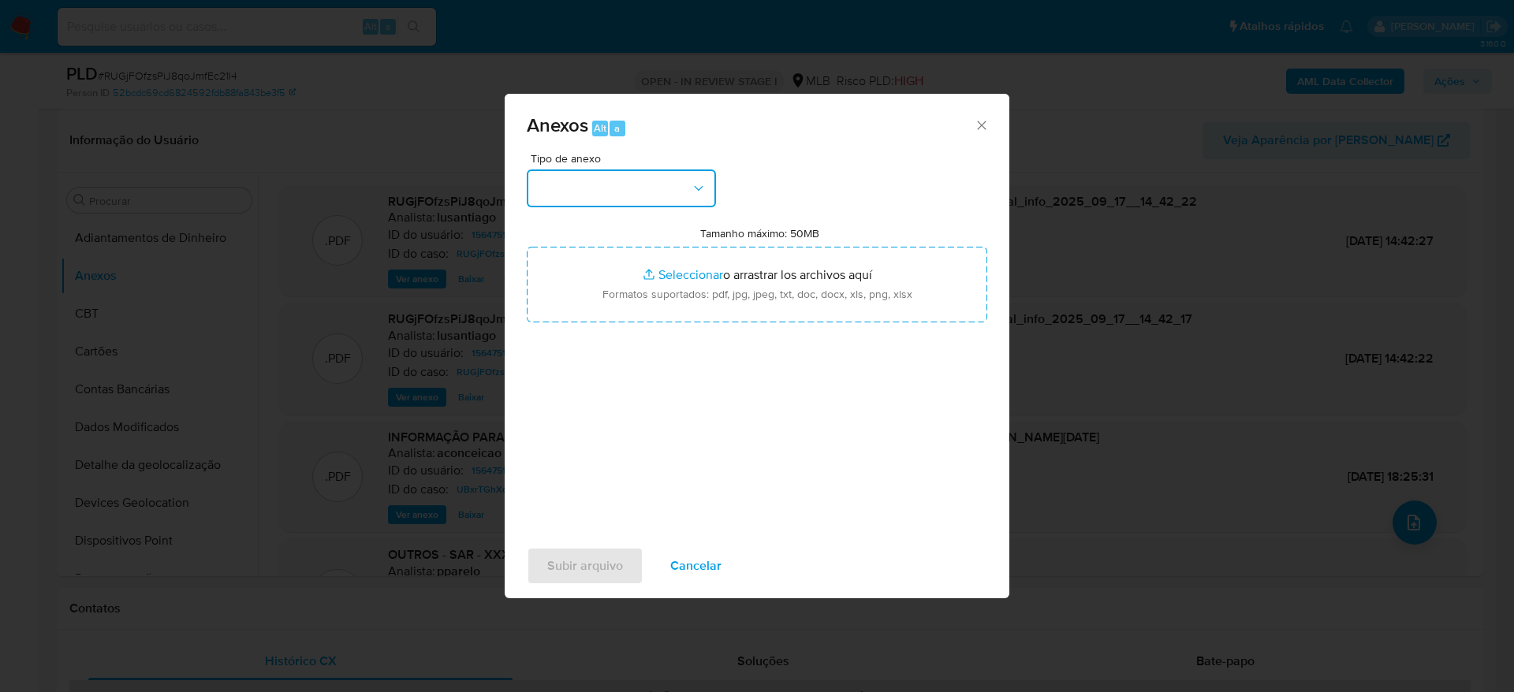
click at [597, 194] on button "button" at bounding box center [621, 189] width 189 height 38
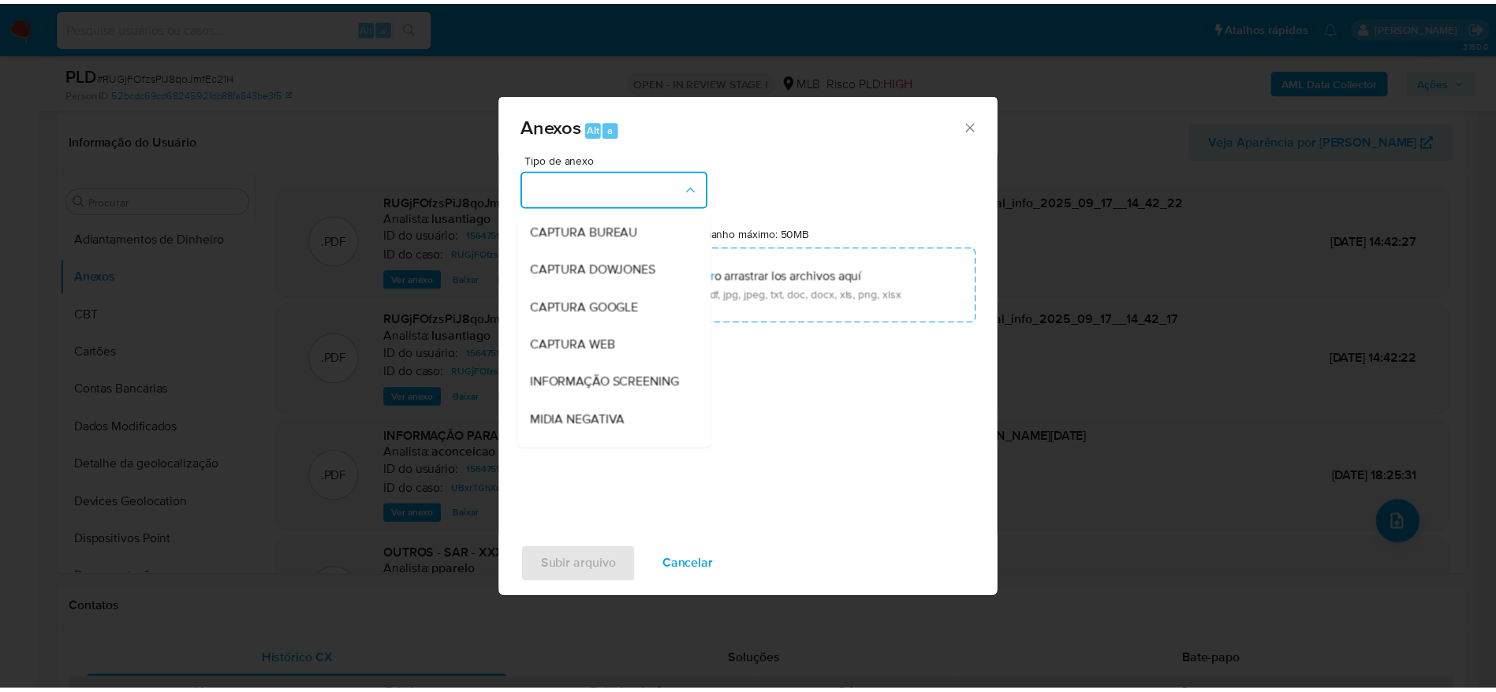
scroll to position [243, 0]
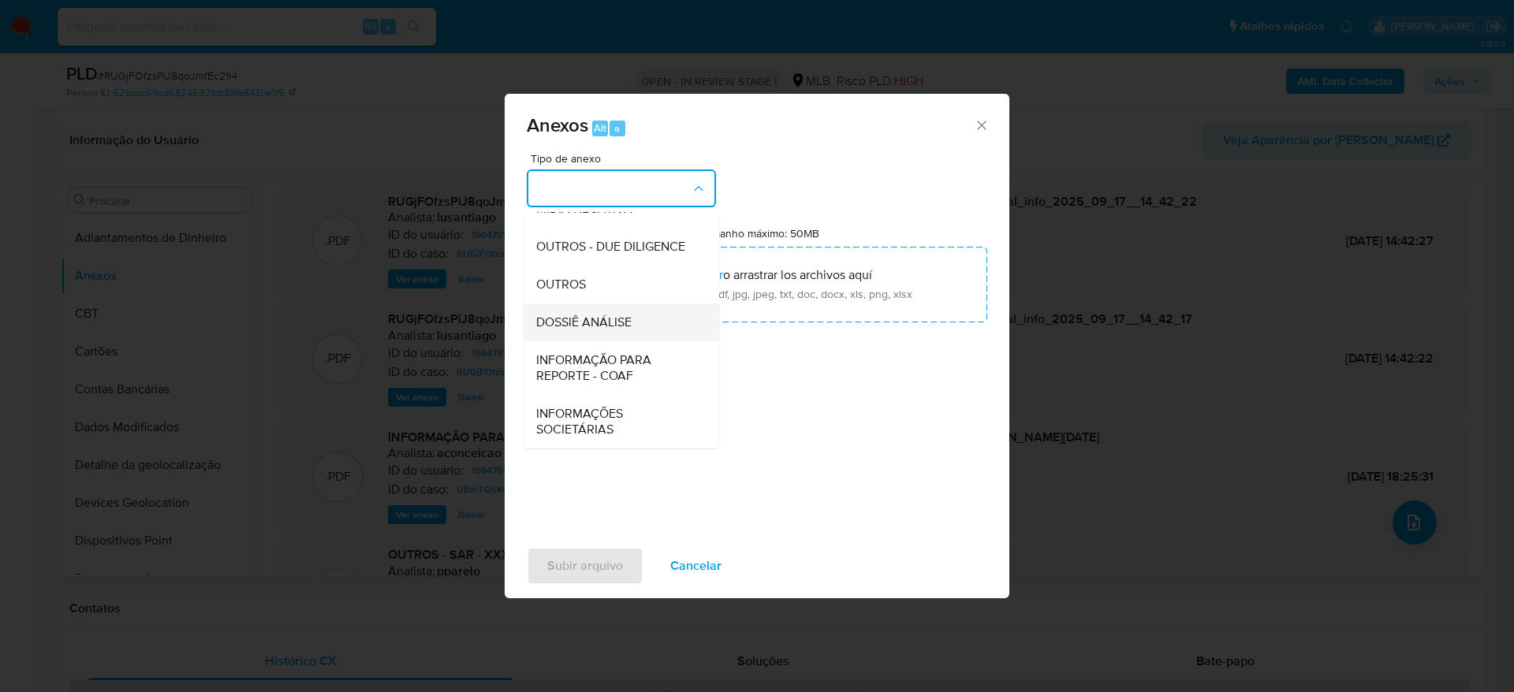
click at [617, 327] on span "DOSSIÊ ANÁLISE" at bounding box center [583, 323] width 95 height 16
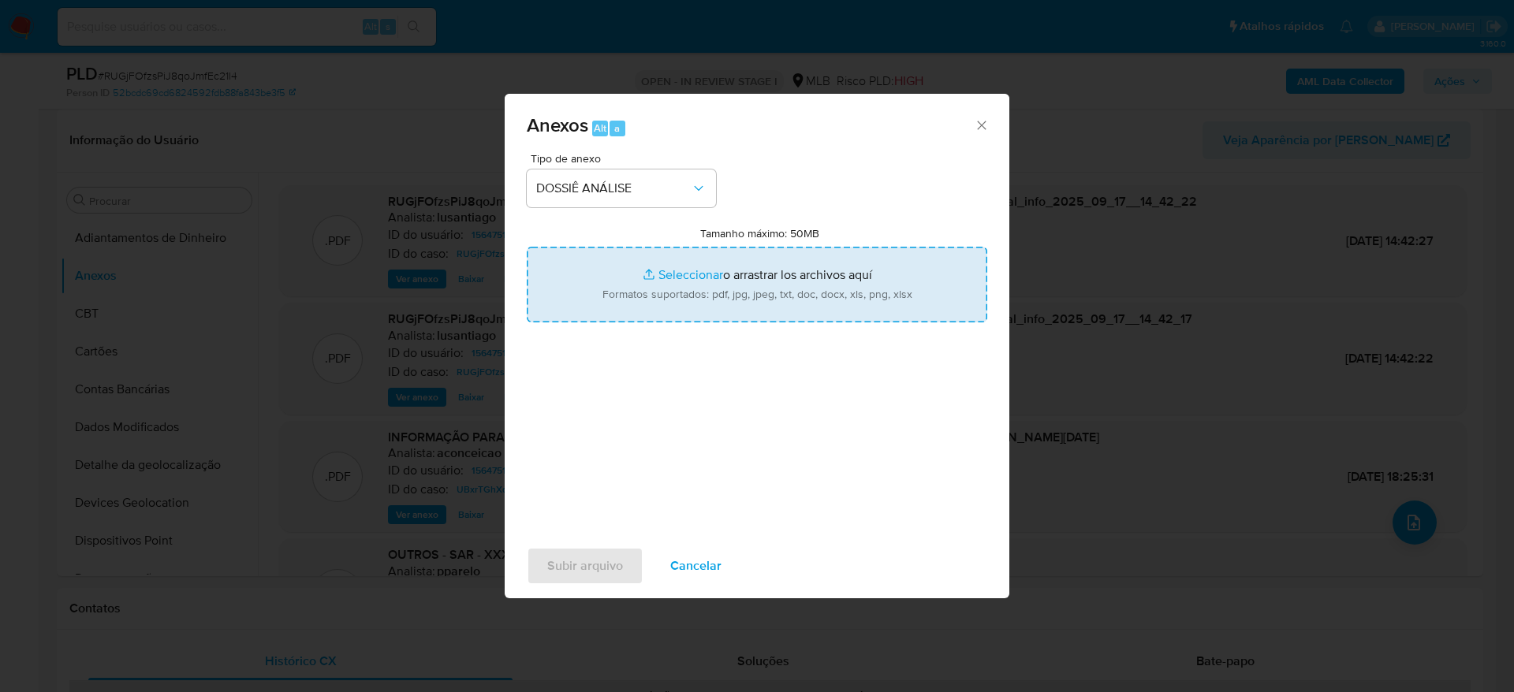
type input "C:\fakepath\2°SAR - (XXXX) - CPF 09975228445 - FABIANO NOEL DA SILVA.pdf"
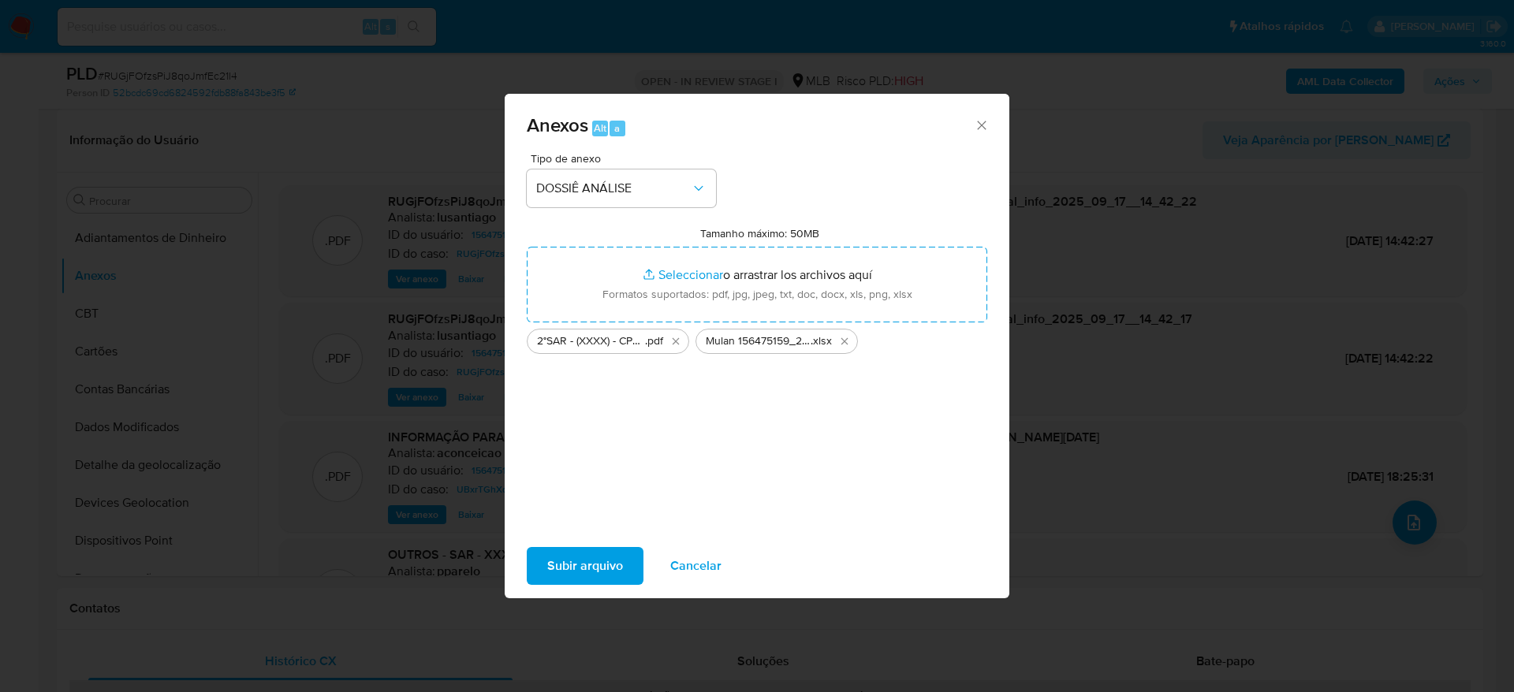
click at [593, 569] on span "Subir arquivo" at bounding box center [585, 566] width 76 height 35
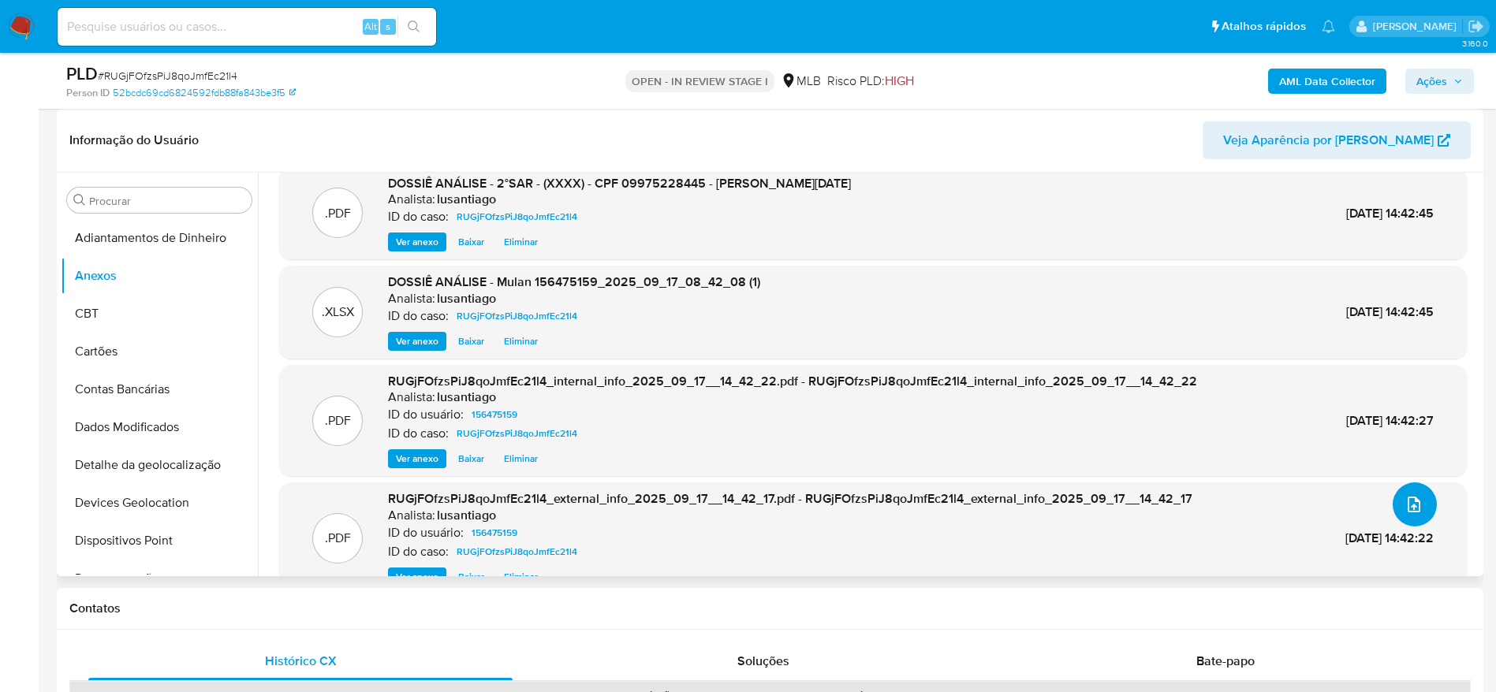
scroll to position [0, 0]
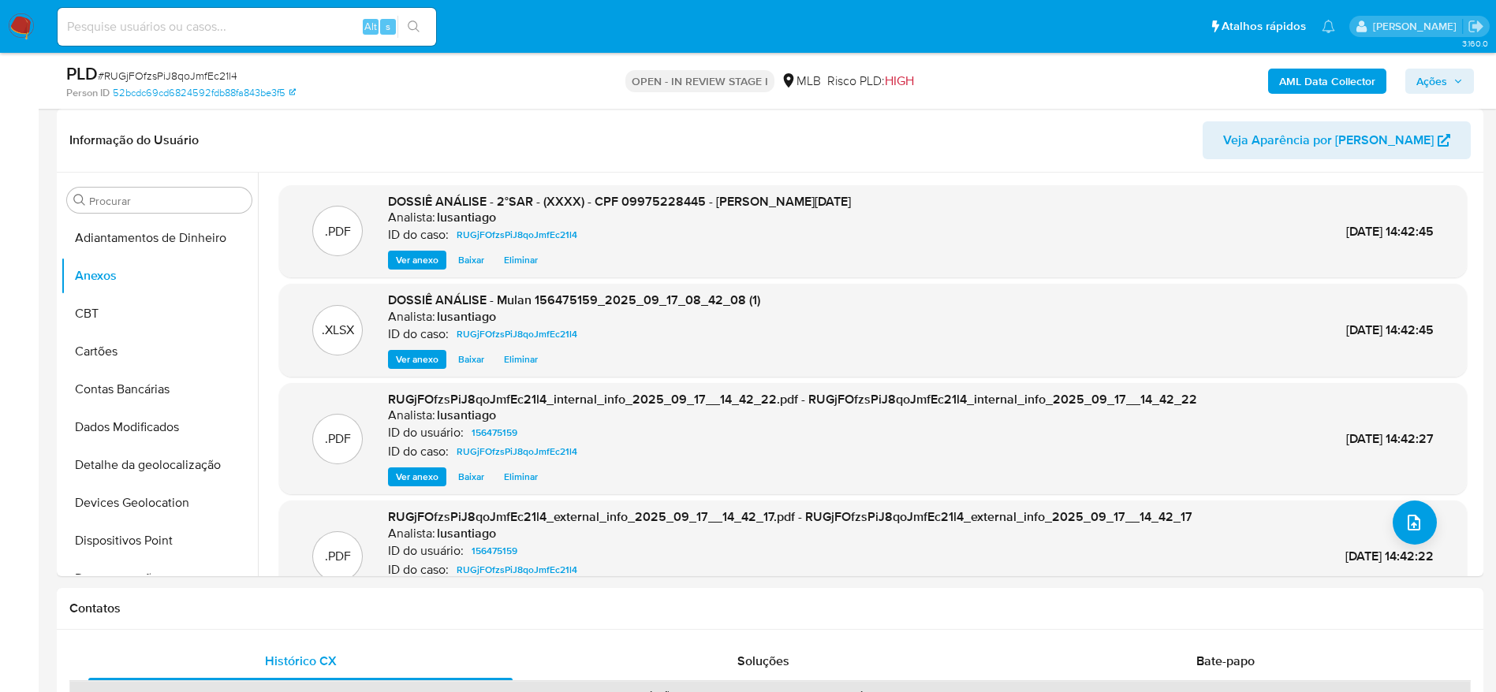
click at [1435, 74] on span "Ações" at bounding box center [1431, 81] width 31 height 25
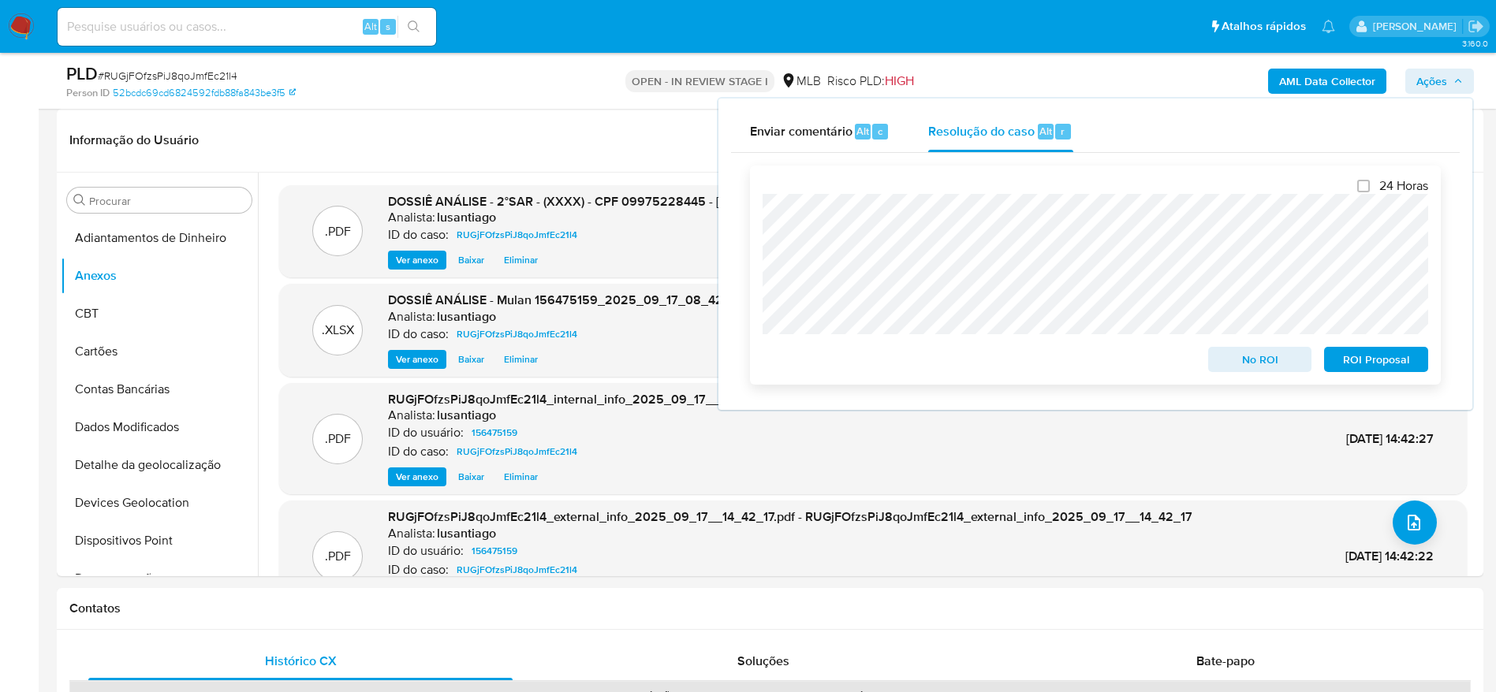
click at [1371, 369] on span "ROI Proposal" at bounding box center [1376, 360] width 82 height 22
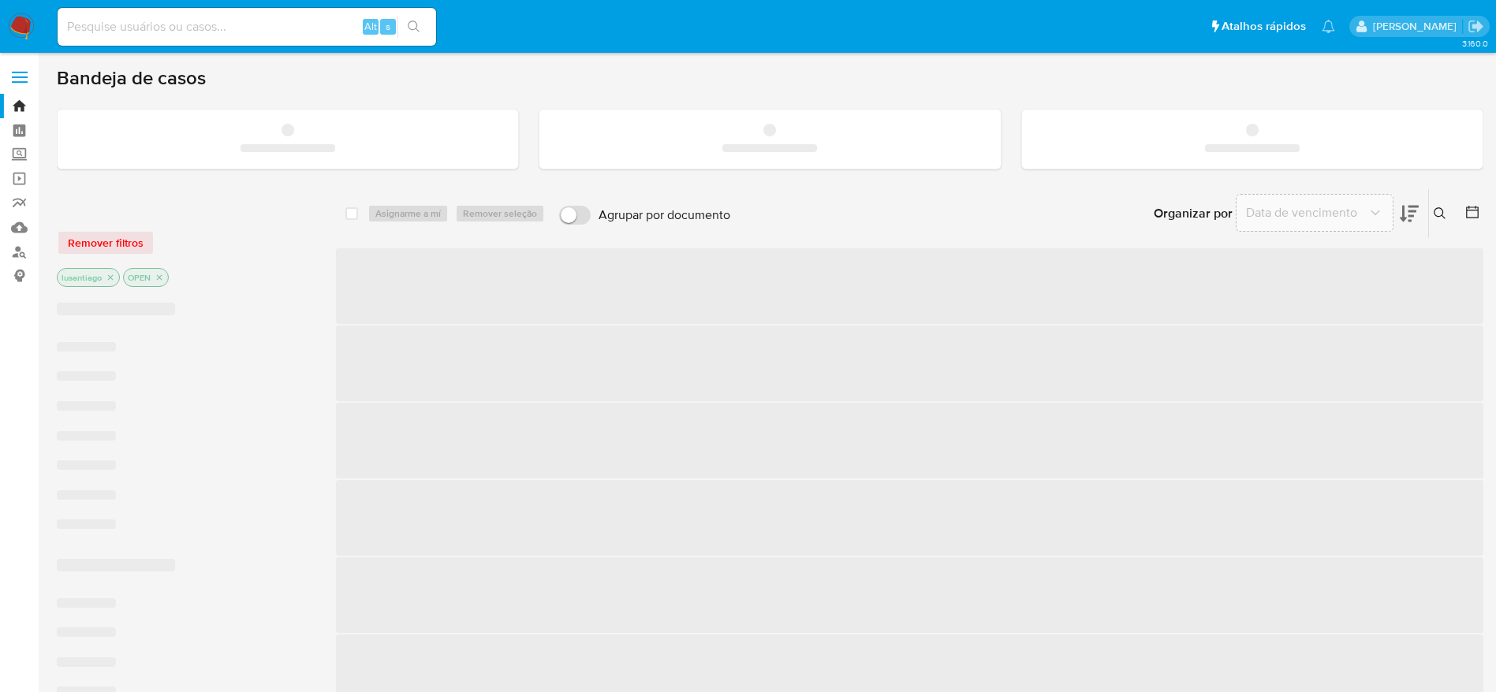
click at [159, 25] on input at bounding box center [247, 27] width 379 height 21
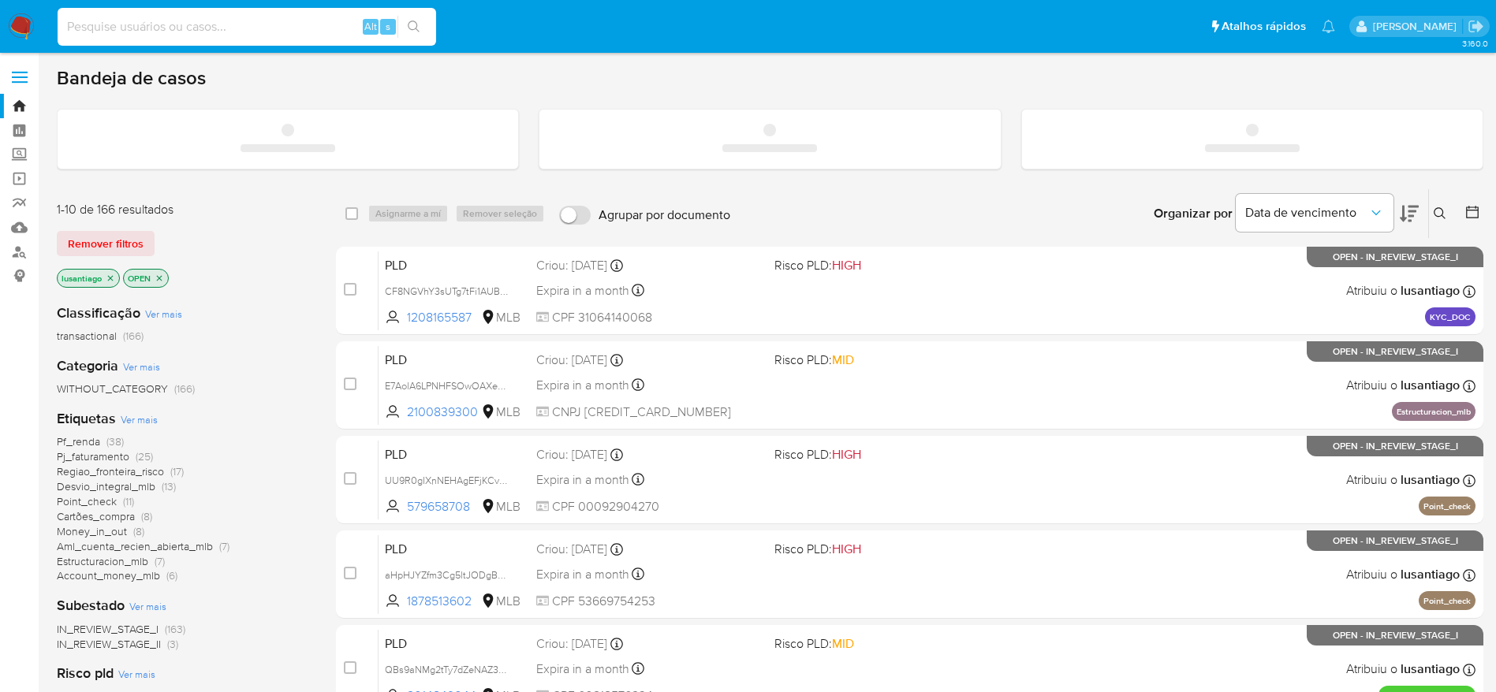
paste input "2038493300"
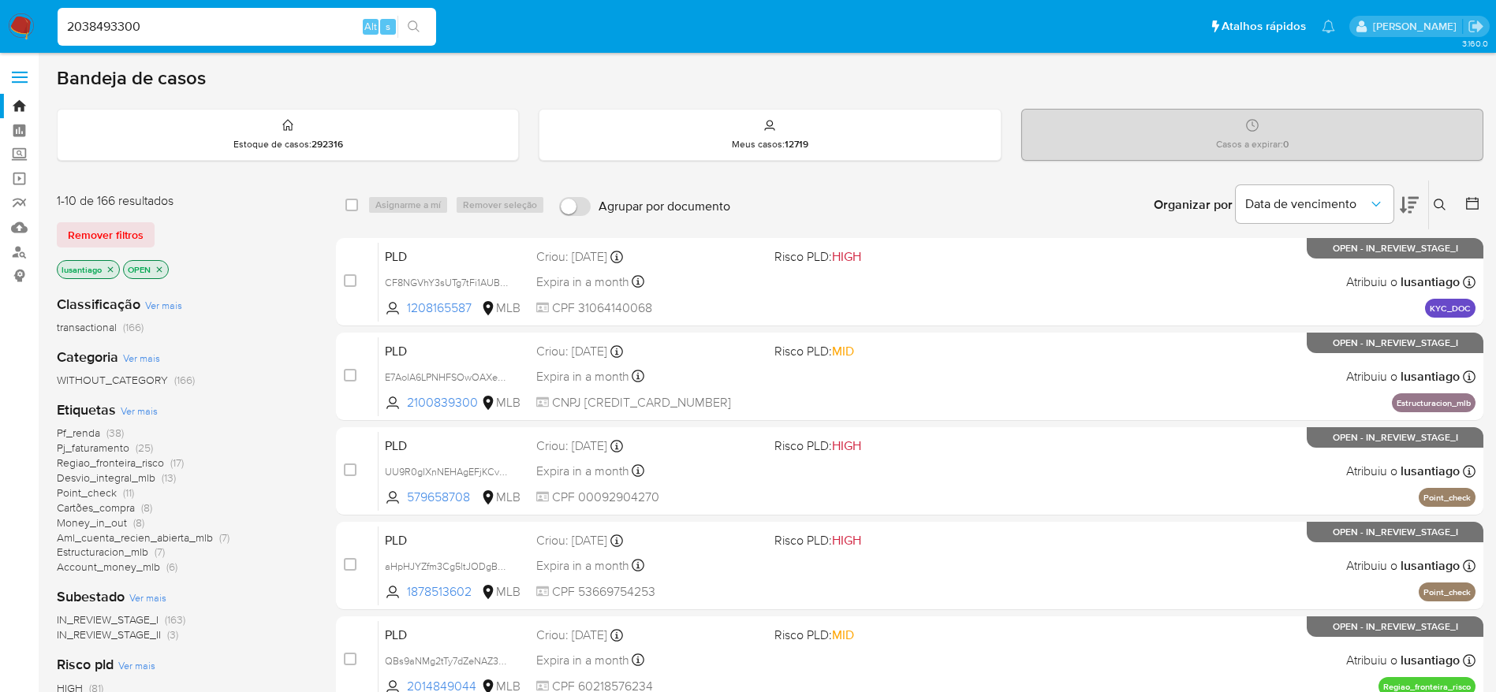
type input "2038493300"
click at [418, 30] on icon "search-icon" at bounding box center [414, 27] width 12 height 12
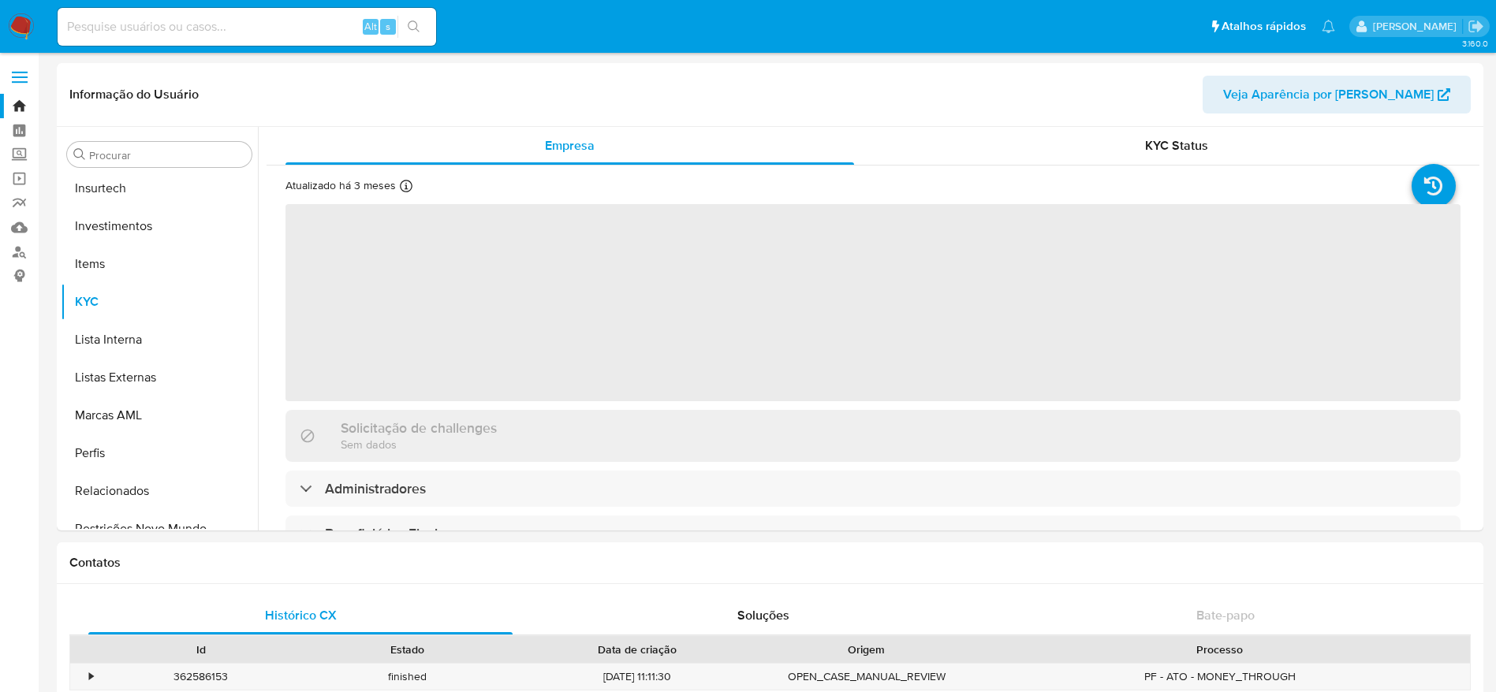
scroll to position [742, 0]
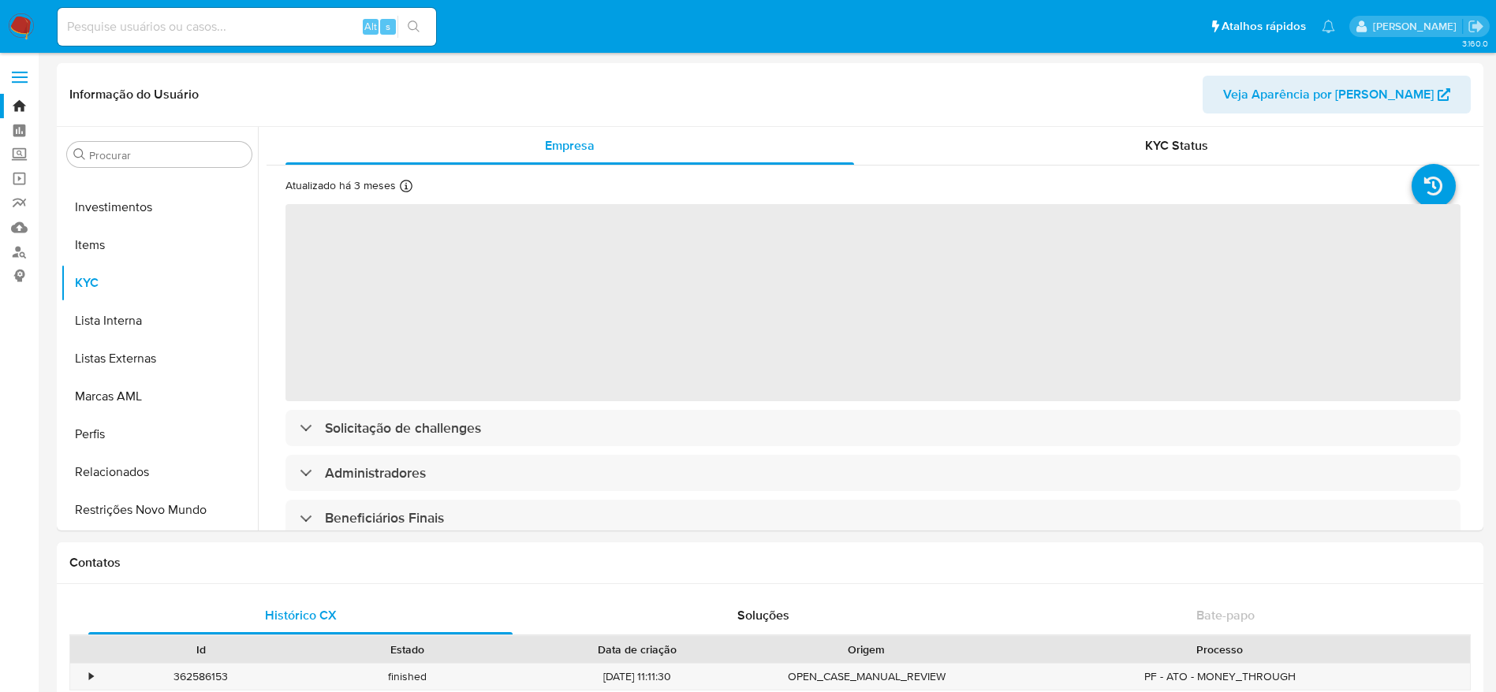
select select "10"
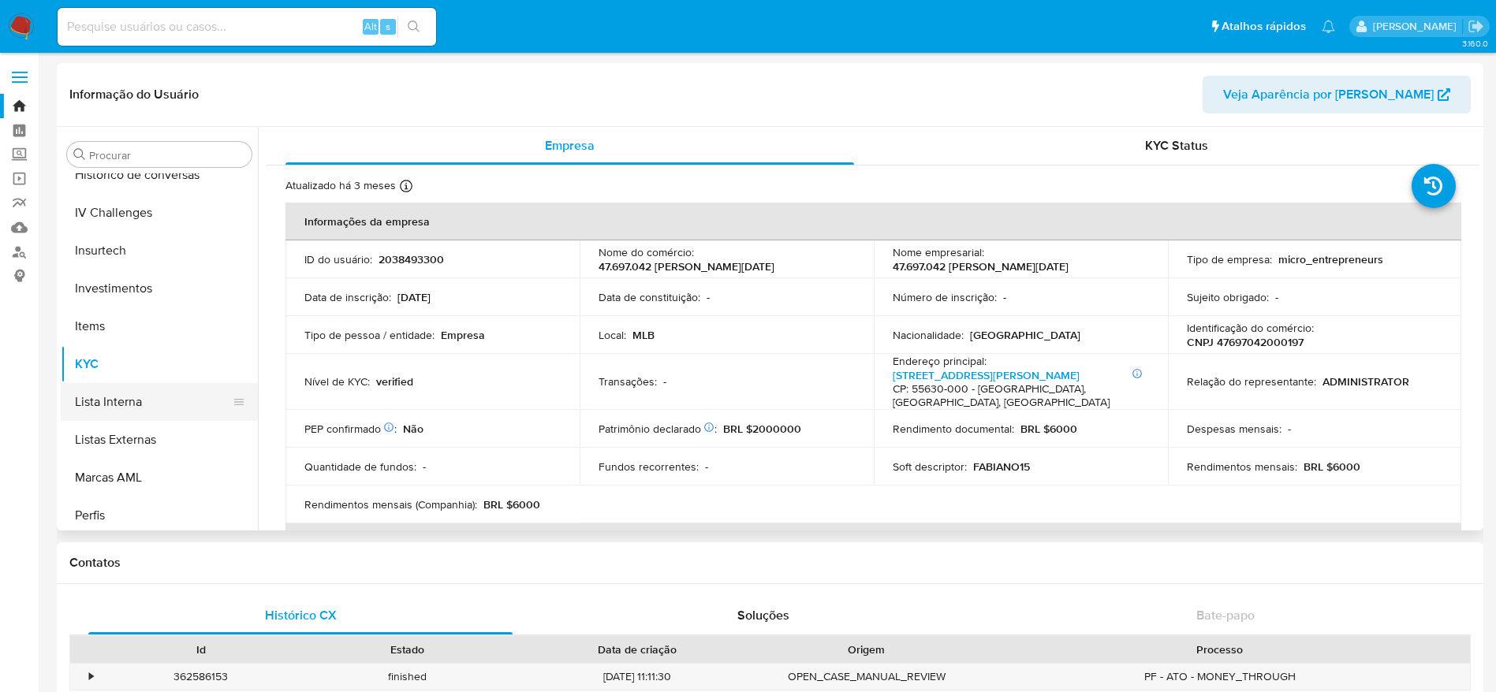
scroll to position [506, 0]
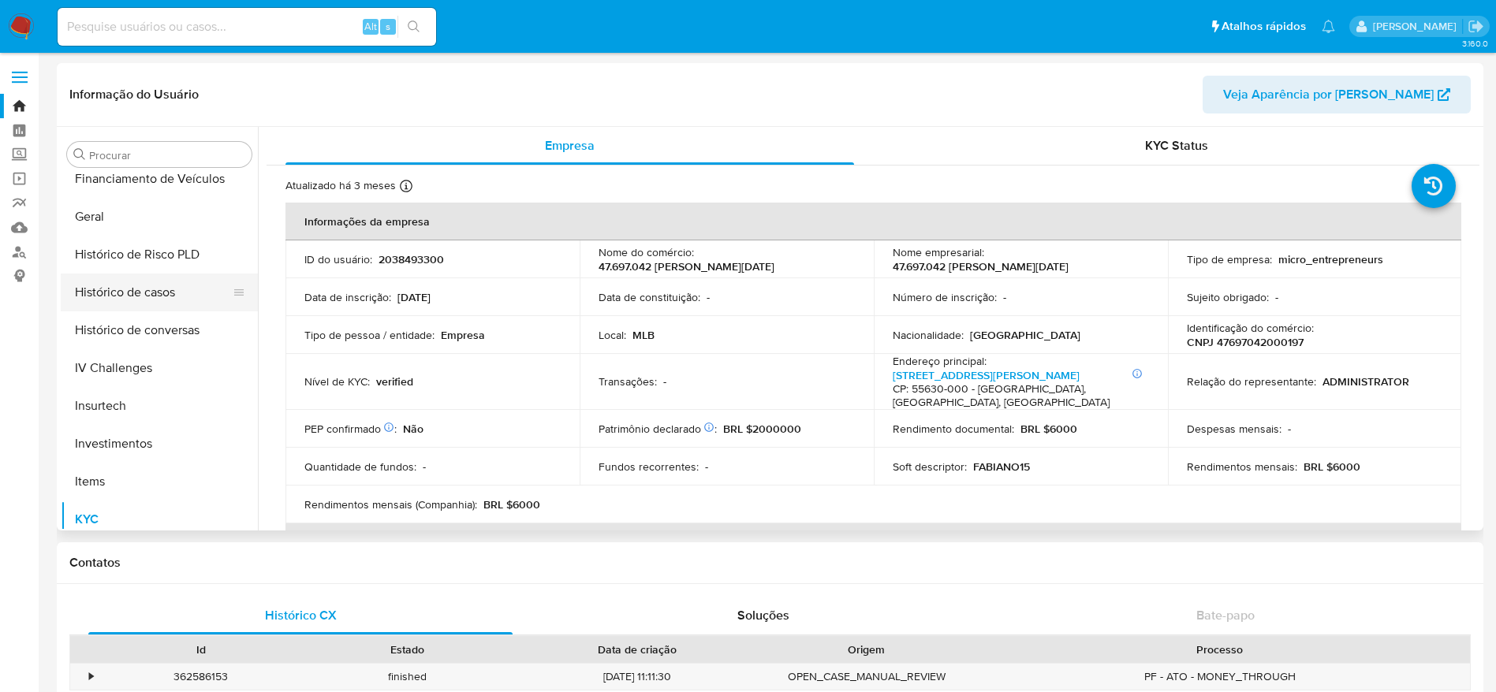
click at [133, 282] on button "Histórico de casos" at bounding box center [153, 293] width 185 height 38
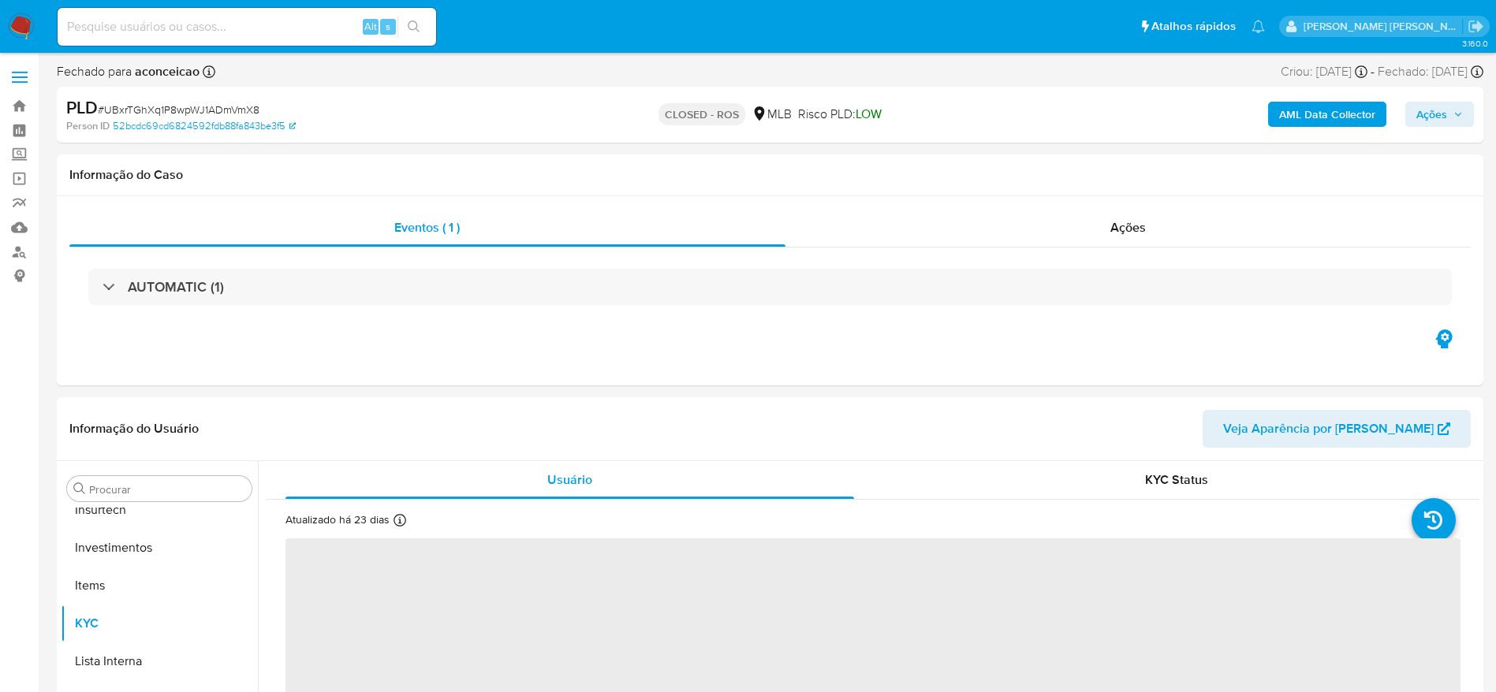
scroll to position [742, 0]
select select "10"
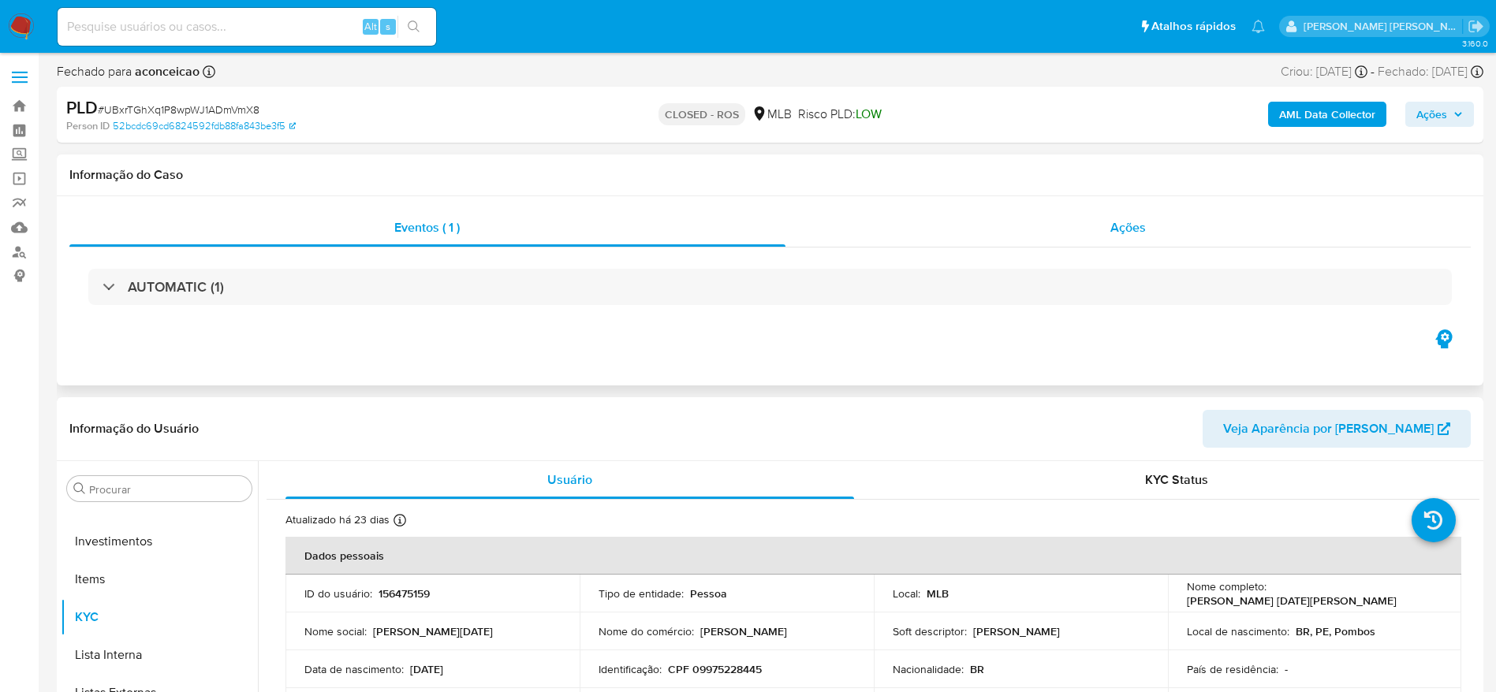
click at [897, 228] on div "Ações" at bounding box center [1129, 228] width 686 height 38
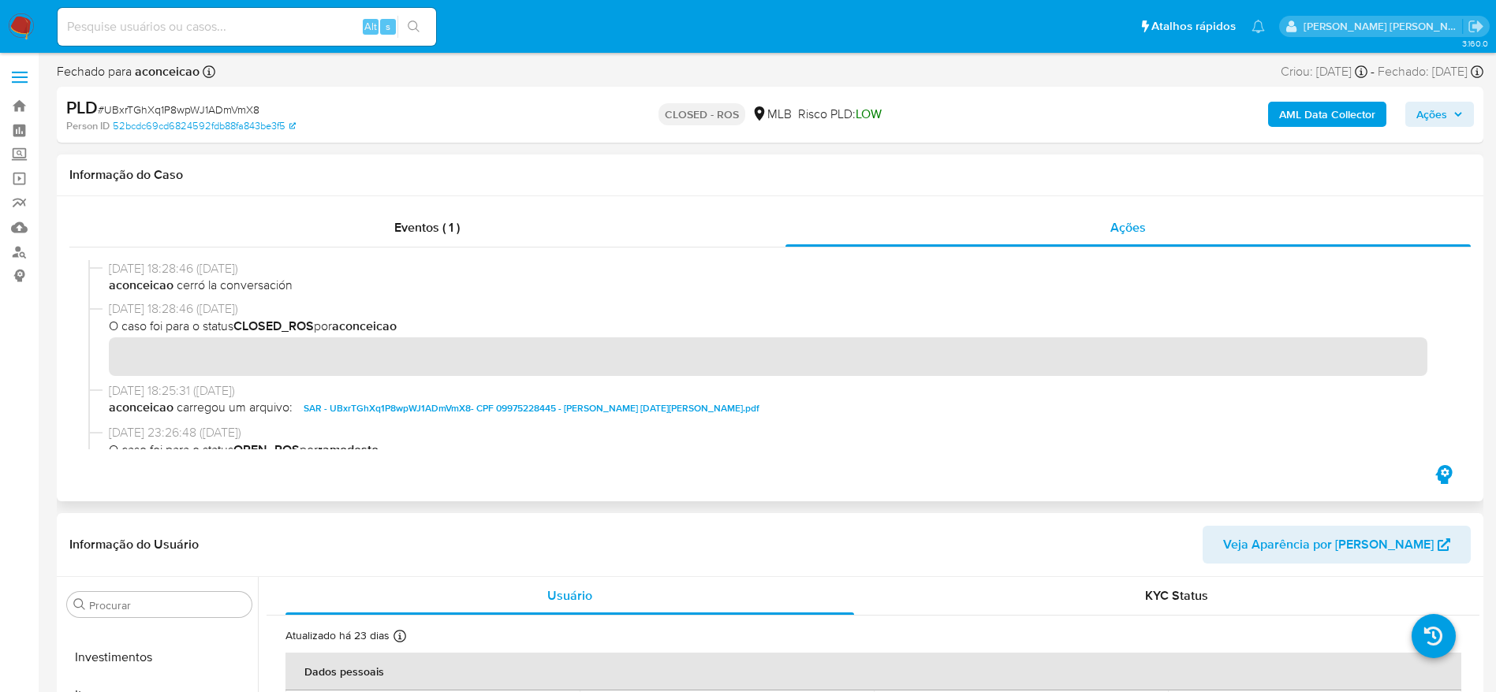
drag, startPoint x: 116, startPoint y: 267, endPoint x: 174, endPoint y: 270, distance: 57.6
click at [174, 270] on span "[DATE] 18:28:46 ([DATE])" at bounding box center [777, 268] width 1337 height 17
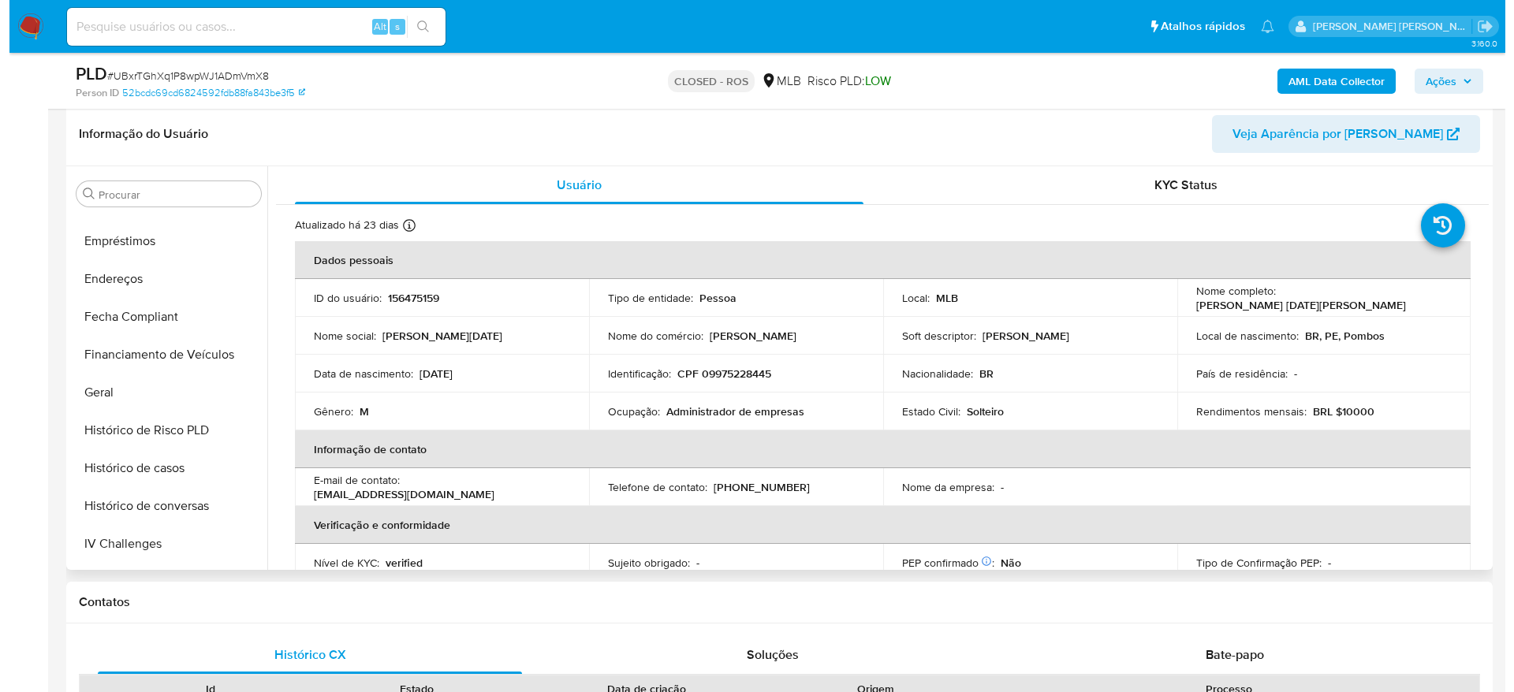
scroll to position [32, 0]
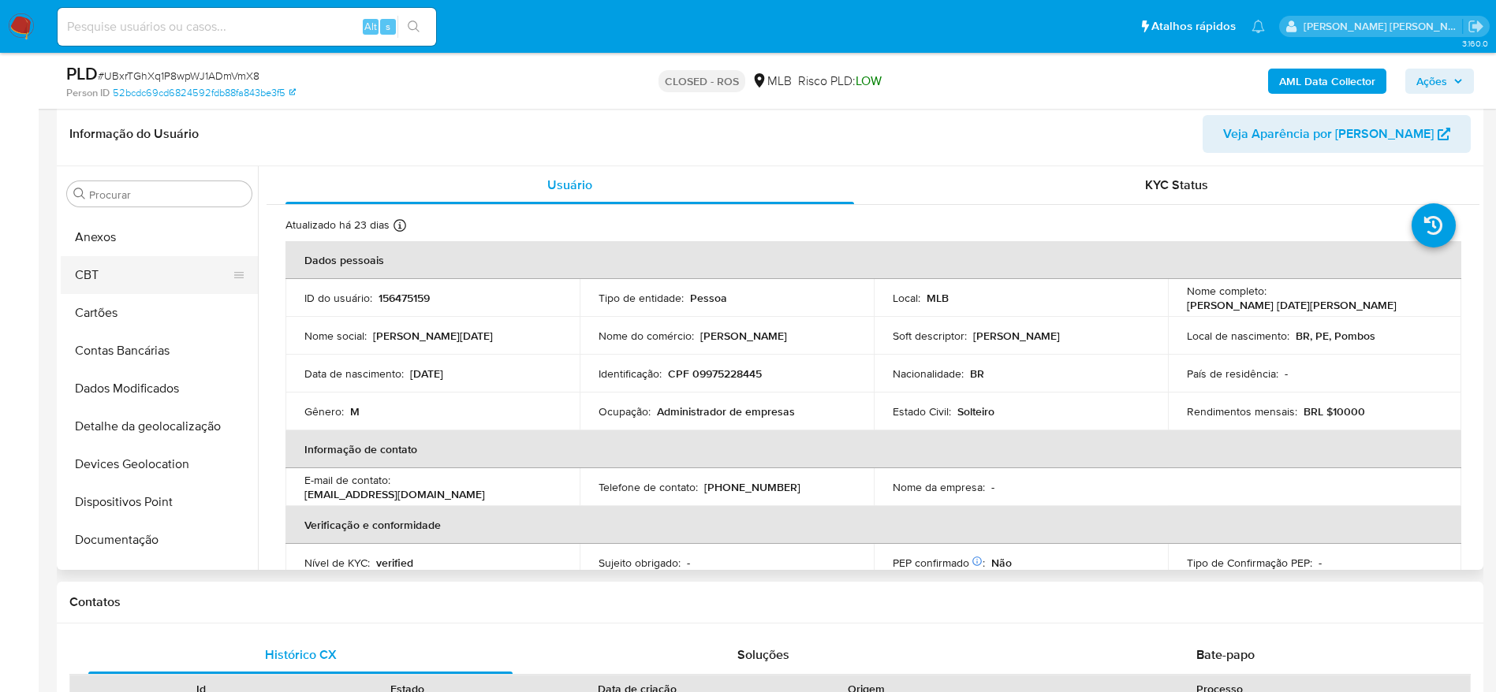
click at [128, 261] on button "CBT" at bounding box center [153, 275] width 185 height 38
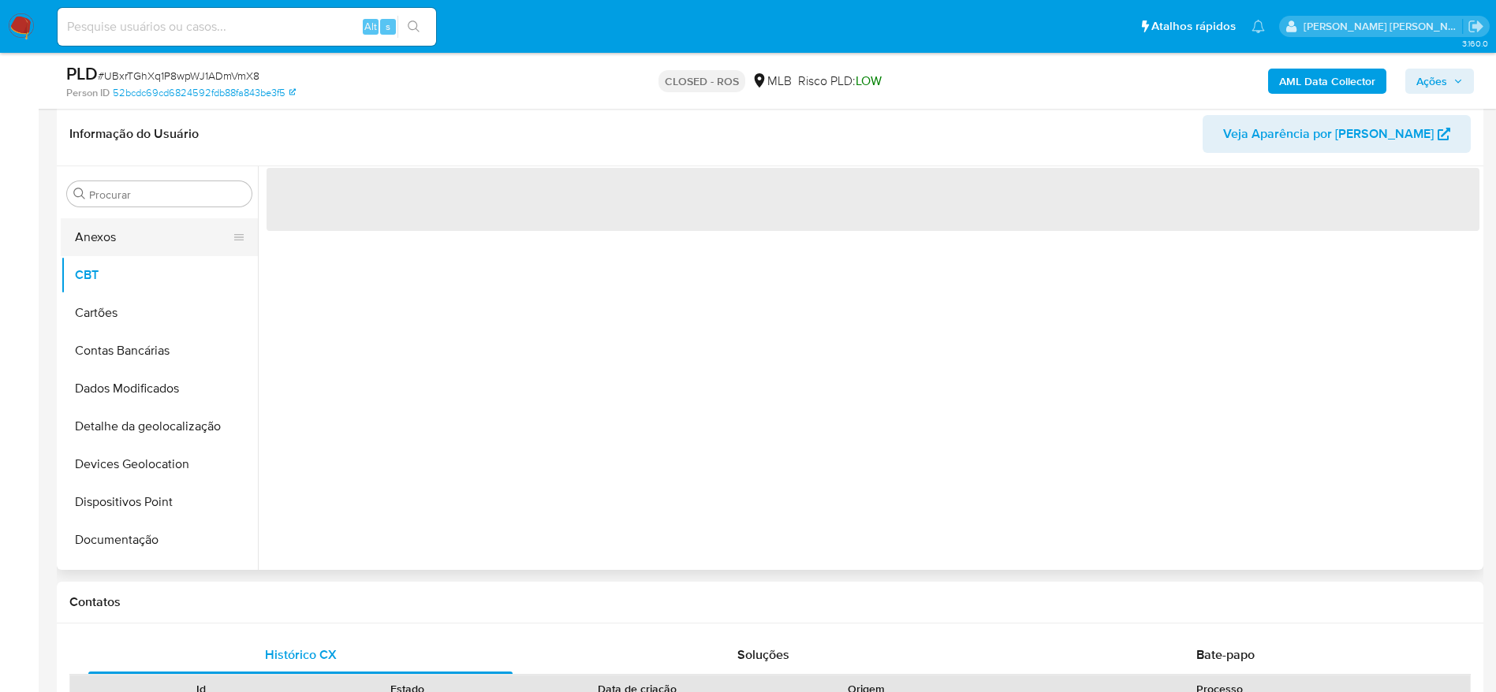
click at [134, 237] on button "Anexos" at bounding box center [153, 237] width 185 height 38
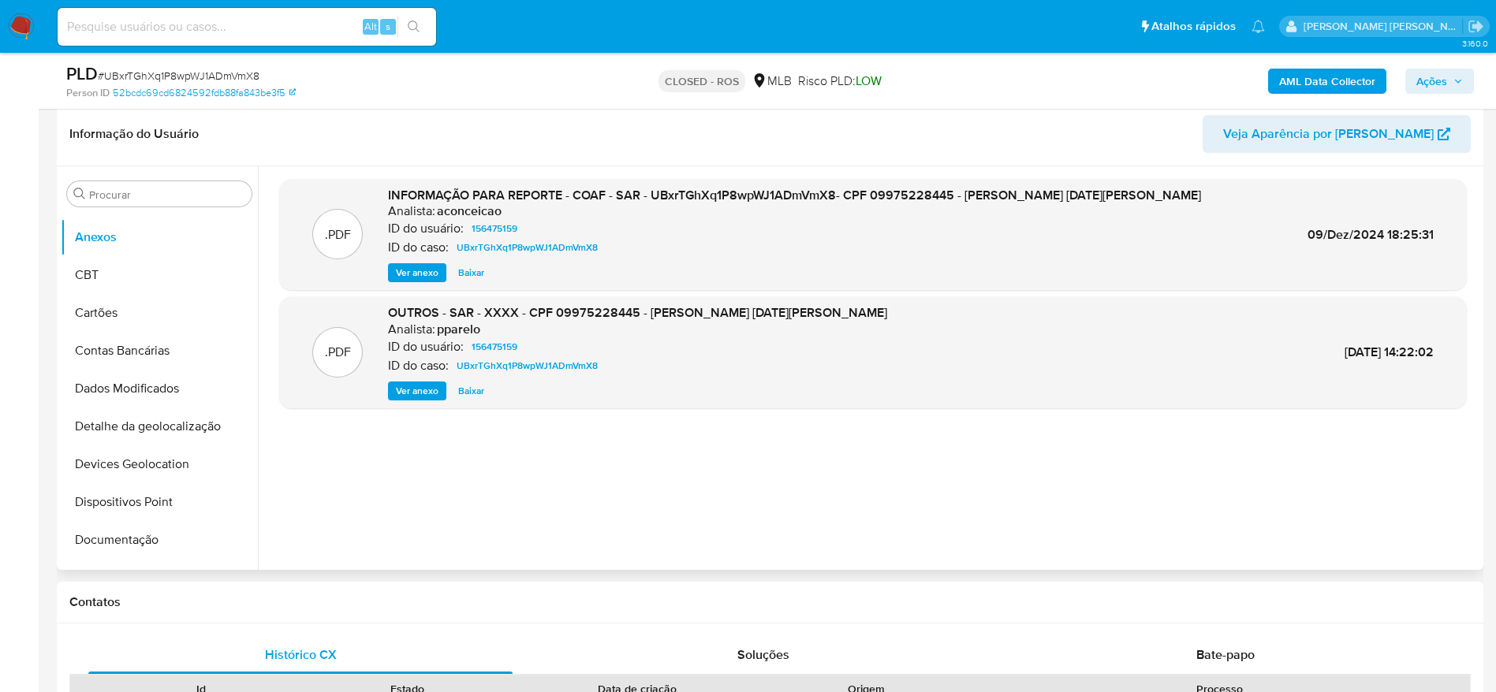
click at [419, 273] on span "Ver anexo" at bounding box center [417, 273] width 43 height 16
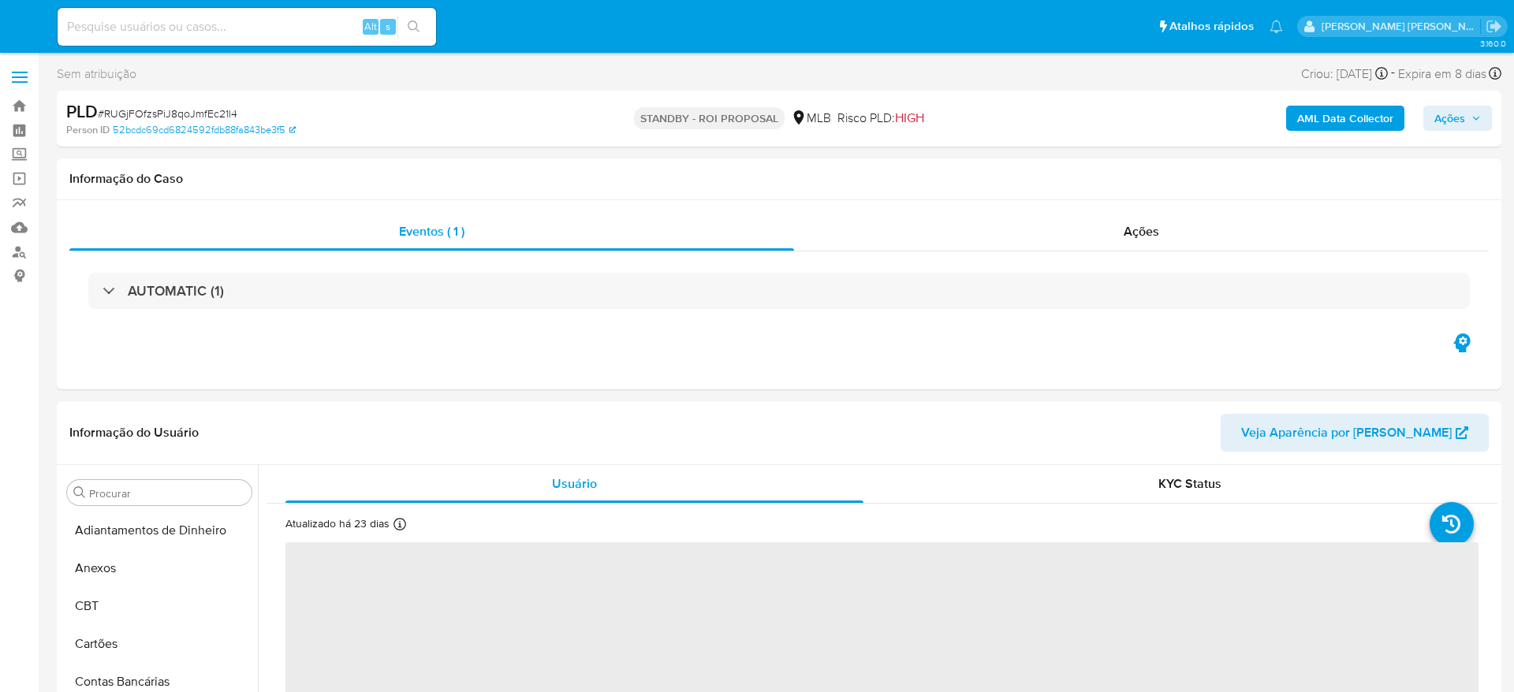
select select "10"
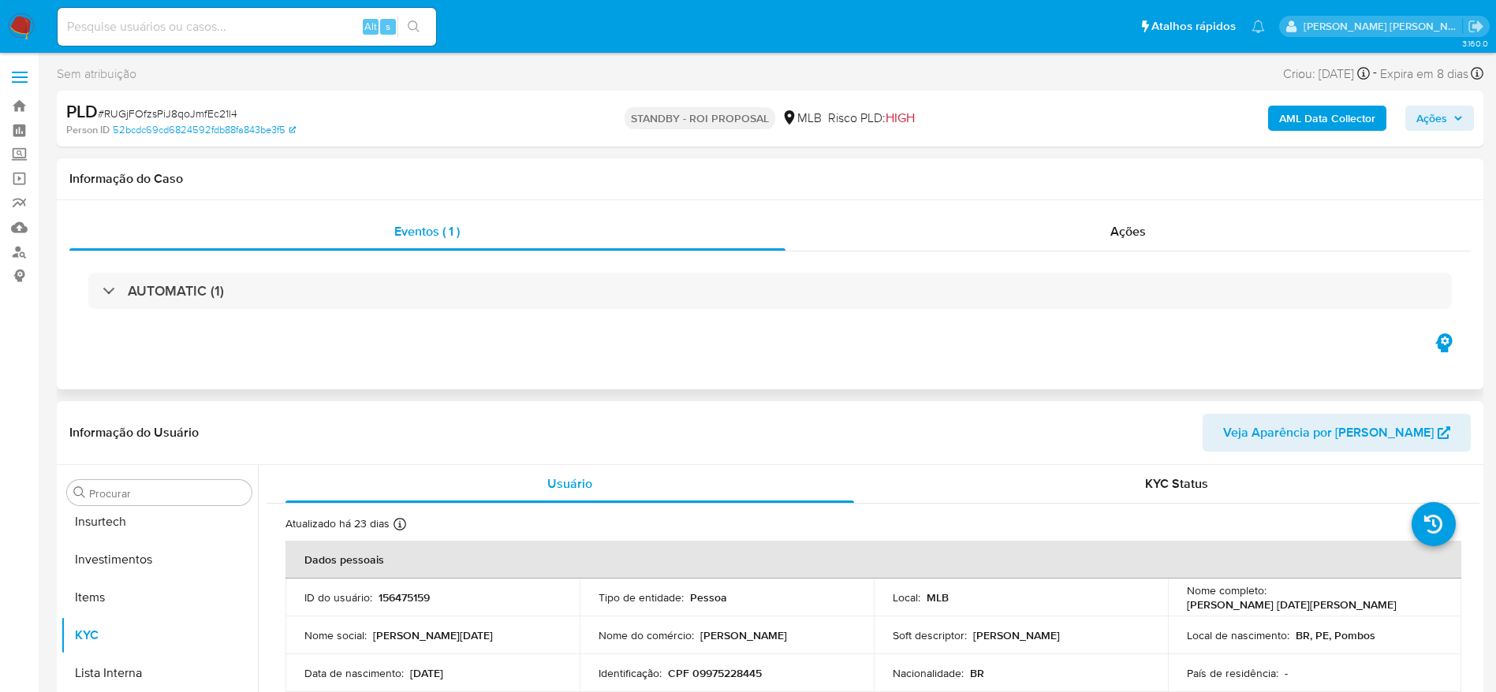
scroll to position [742, 0]
click at [31, 132] on link "Painel" at bounding box center [94, 130] width 188 height 24
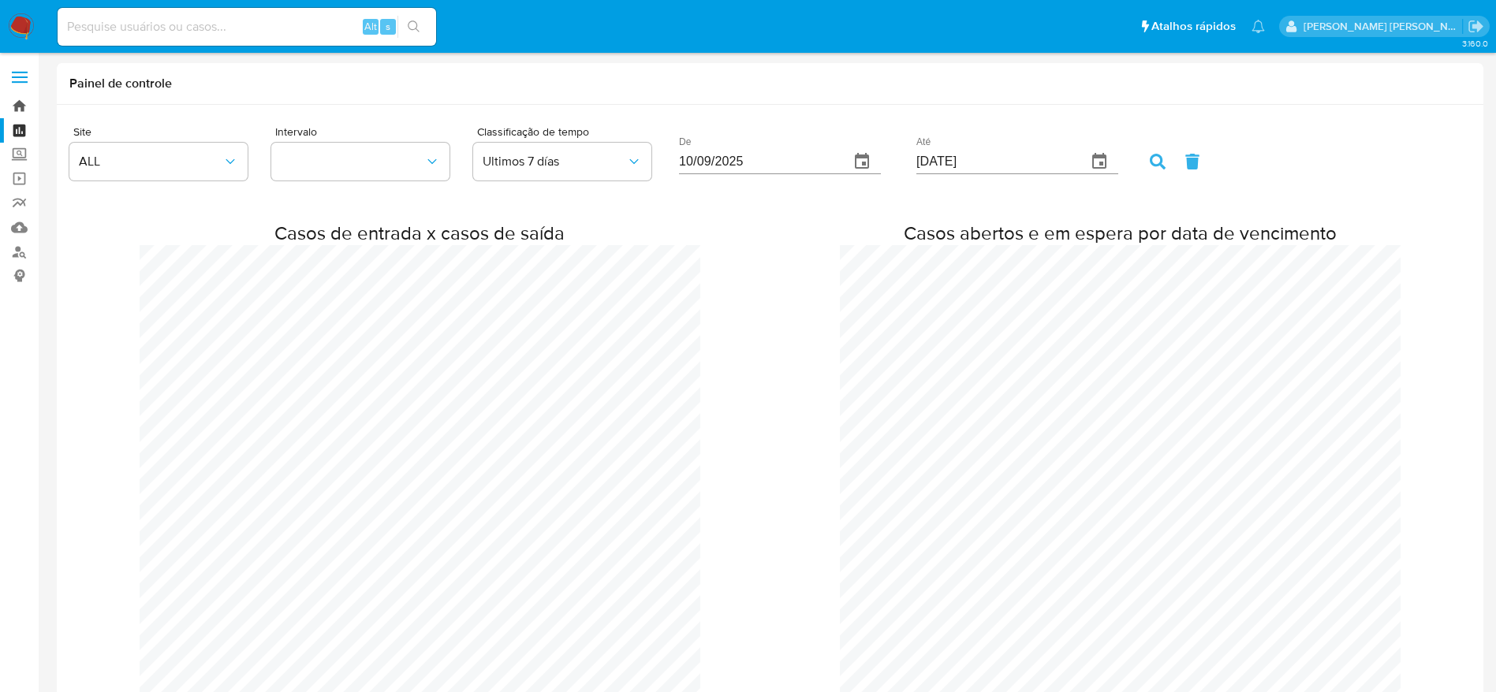
click at [15, 103] on link "Bandeja" at bounding box center [94, 106] width 188 height 24
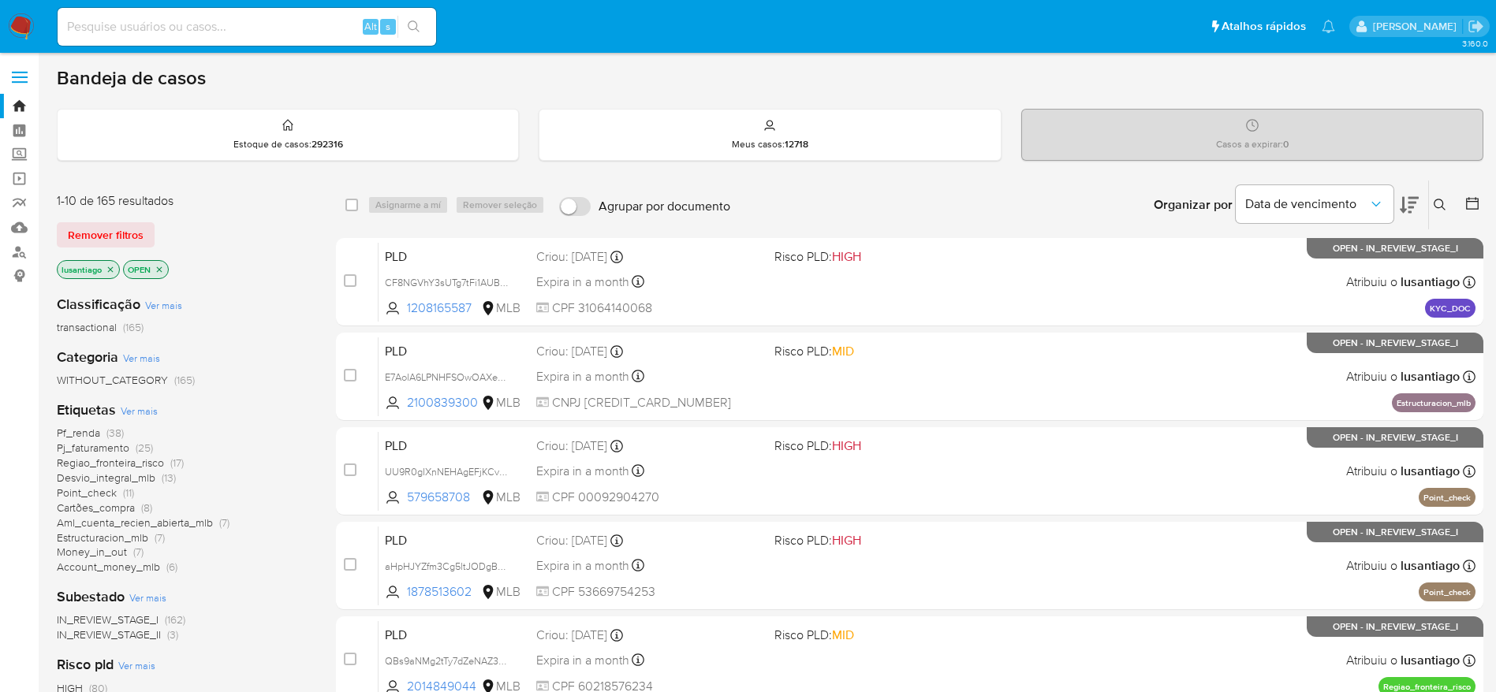
click at [278, 18] on input at bounding box center [247, 27] width 379 height 21
paste input "1816969299"
type input "1816969299"
click at [414, 34] on button "search-icon" at bounding box center [413, 27] width 32 height 22
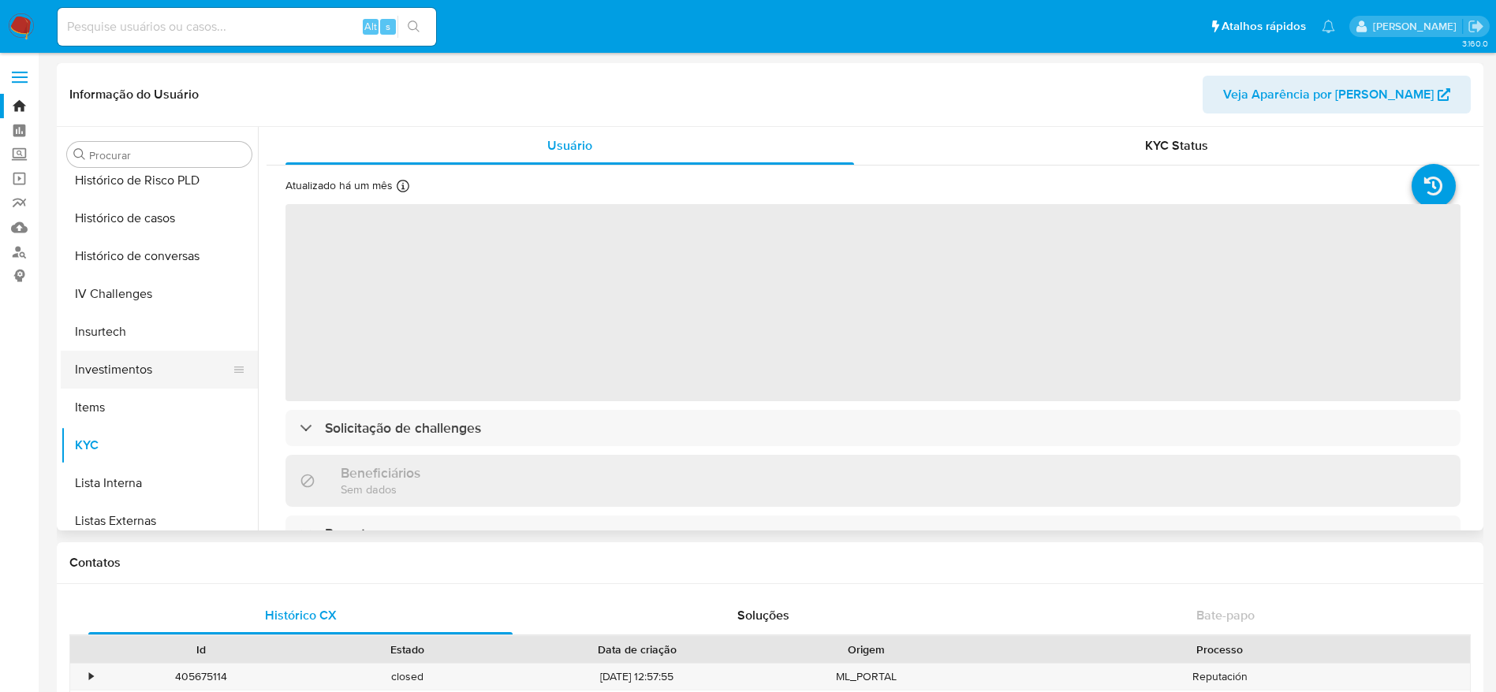
scroll to position [506, 0]
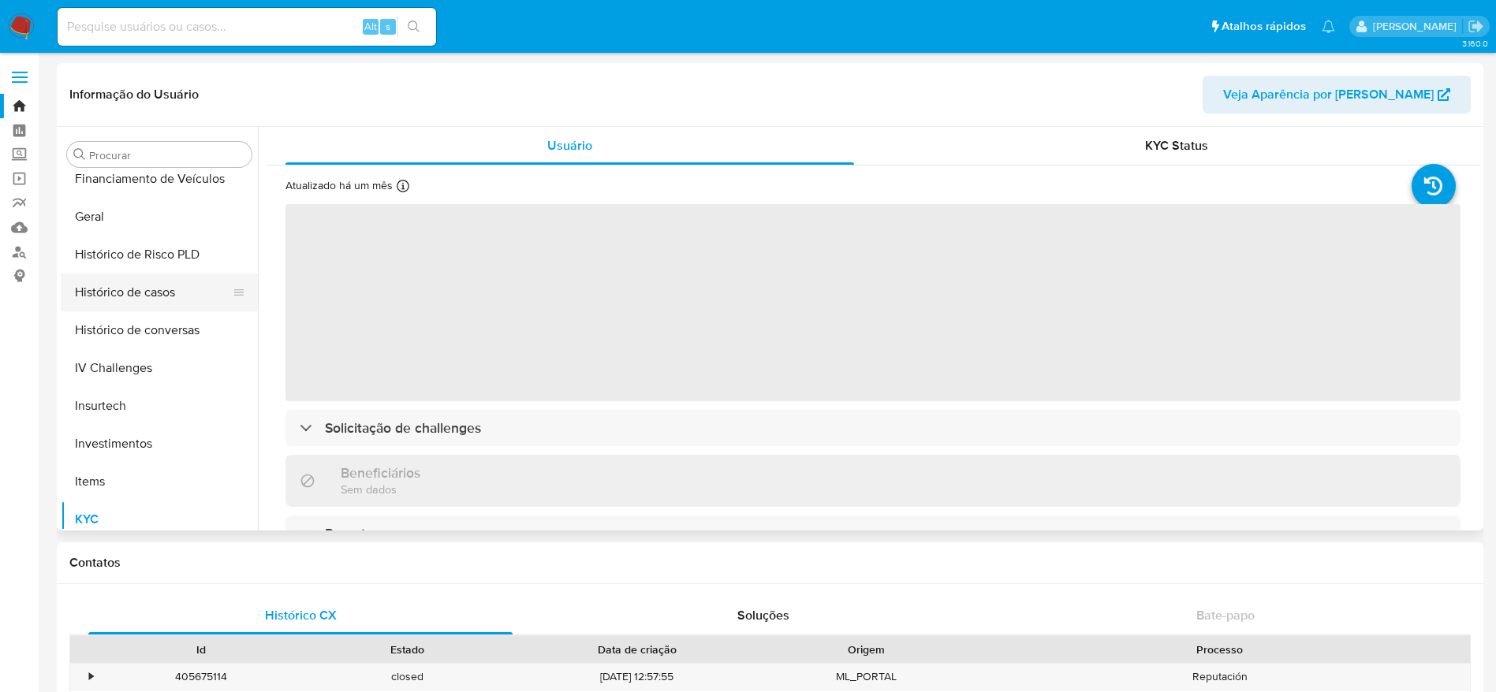
select select "10"
click at [166, 274] on button "Histórico de casos" at bounding box center [153, 293] width 185 height 38
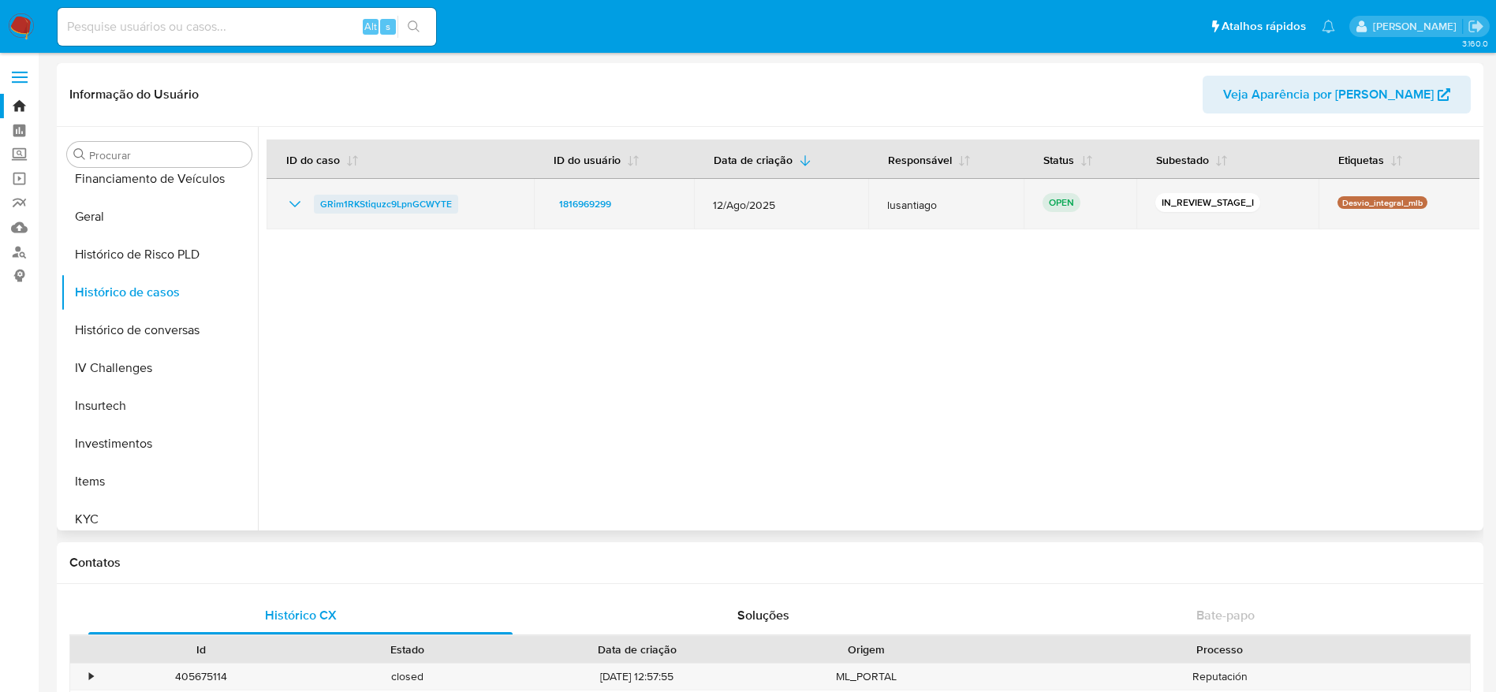
click at [384, 204] on span "GRim1RKStiquzc9LpnGCWYTE" at bounding box center [386, 204] width 132 height 19
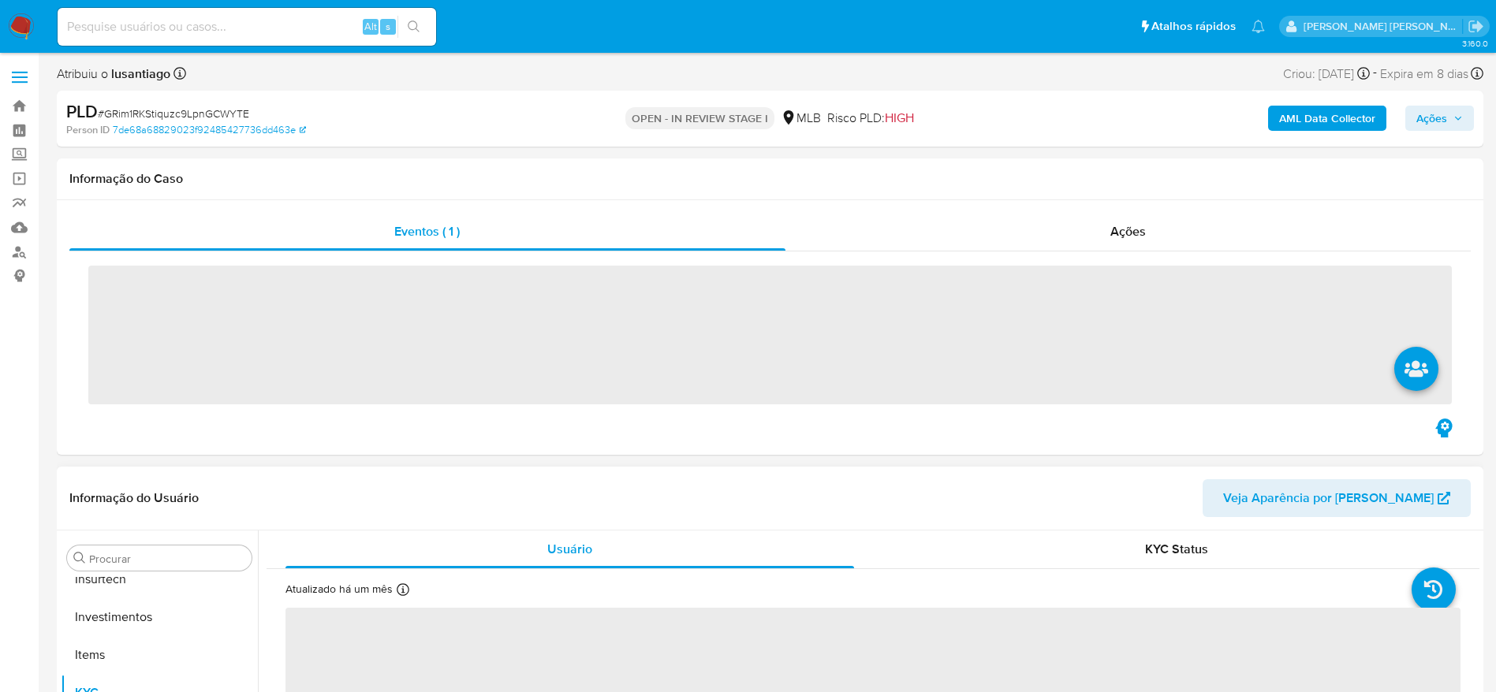
scroll to position [742, 0]
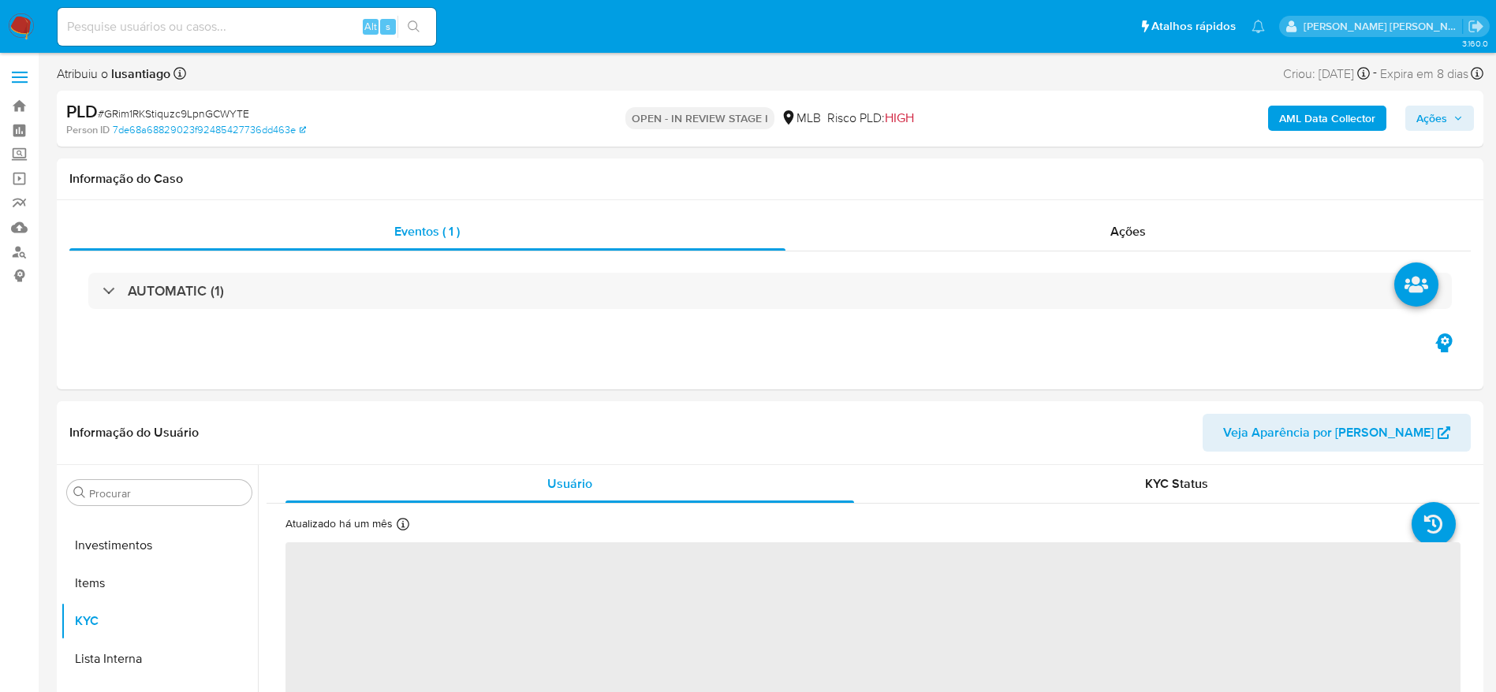
select select "10"
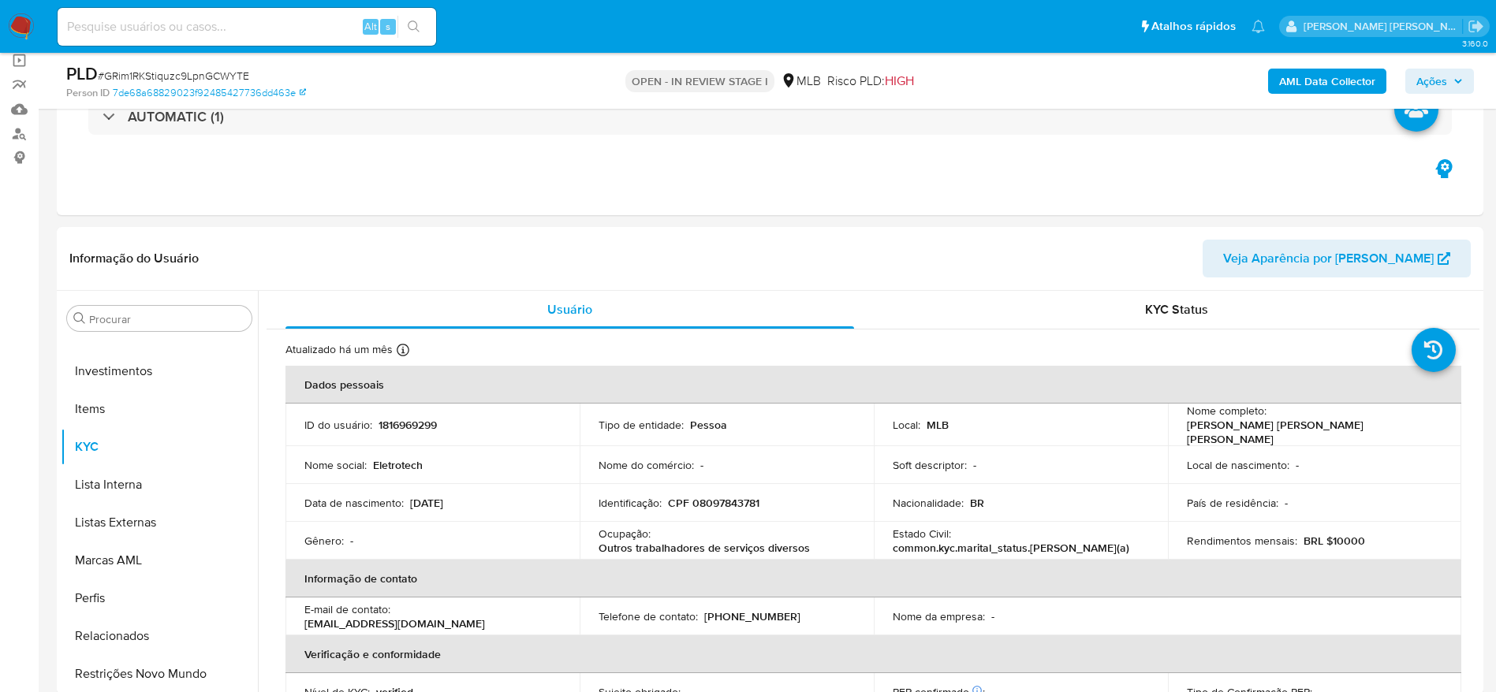
scroll to position [237, 0]
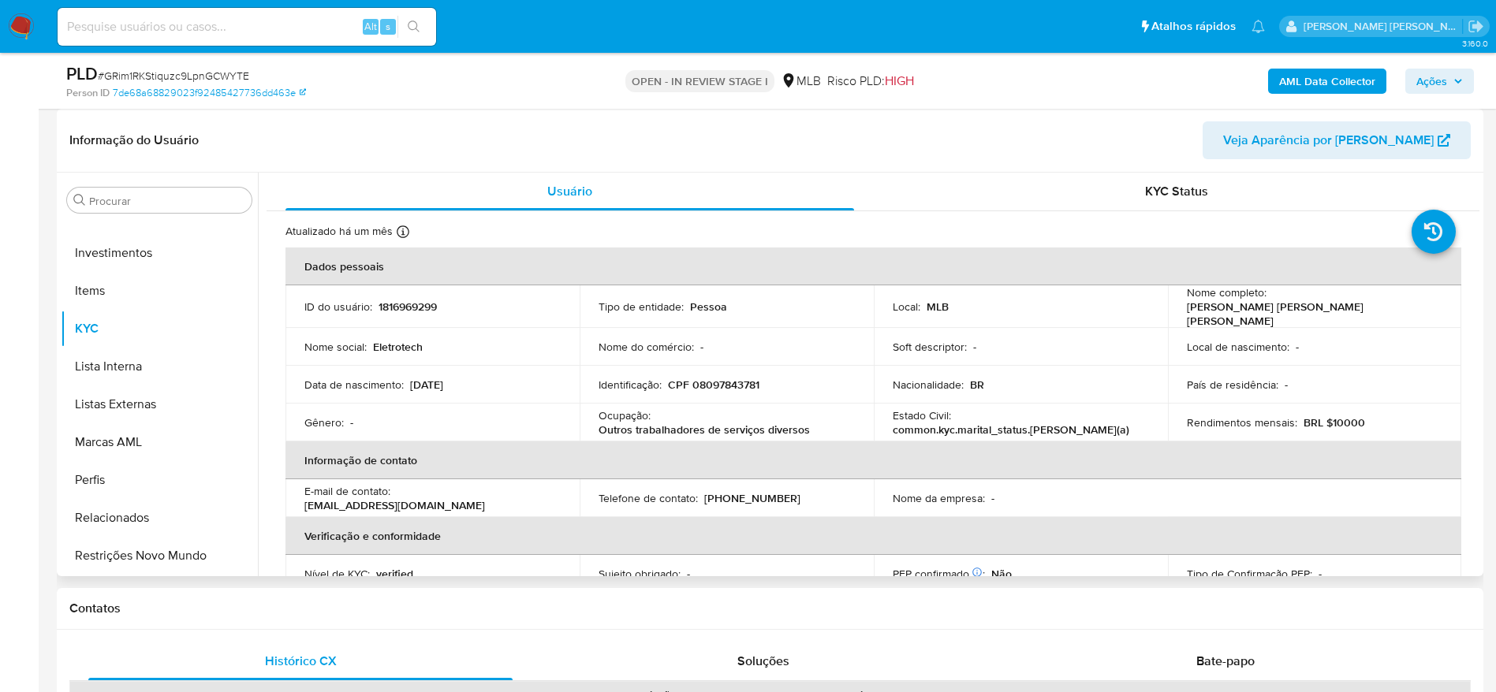
click at [748, 384] on p "CPF 08097843781" at bounding box center [713, 385] width 91 height 14
copy p "08097843781"
click at [208, 35] on input at bounding box center [247, 27] width 379 height 21
paste input "1816969299"
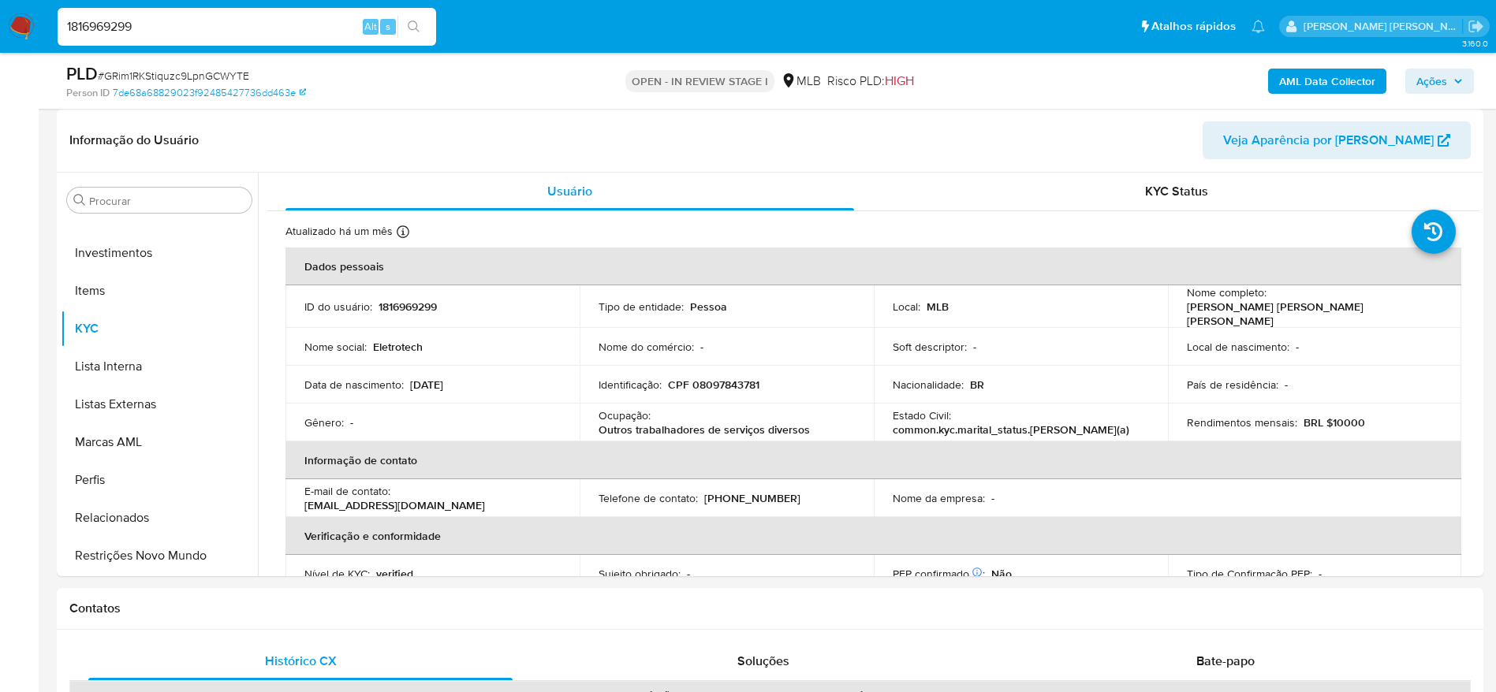
type input "1816969299"
click at [415, 24] on icon "search-icon" at bounding box center [414, 27] width 13 height 13
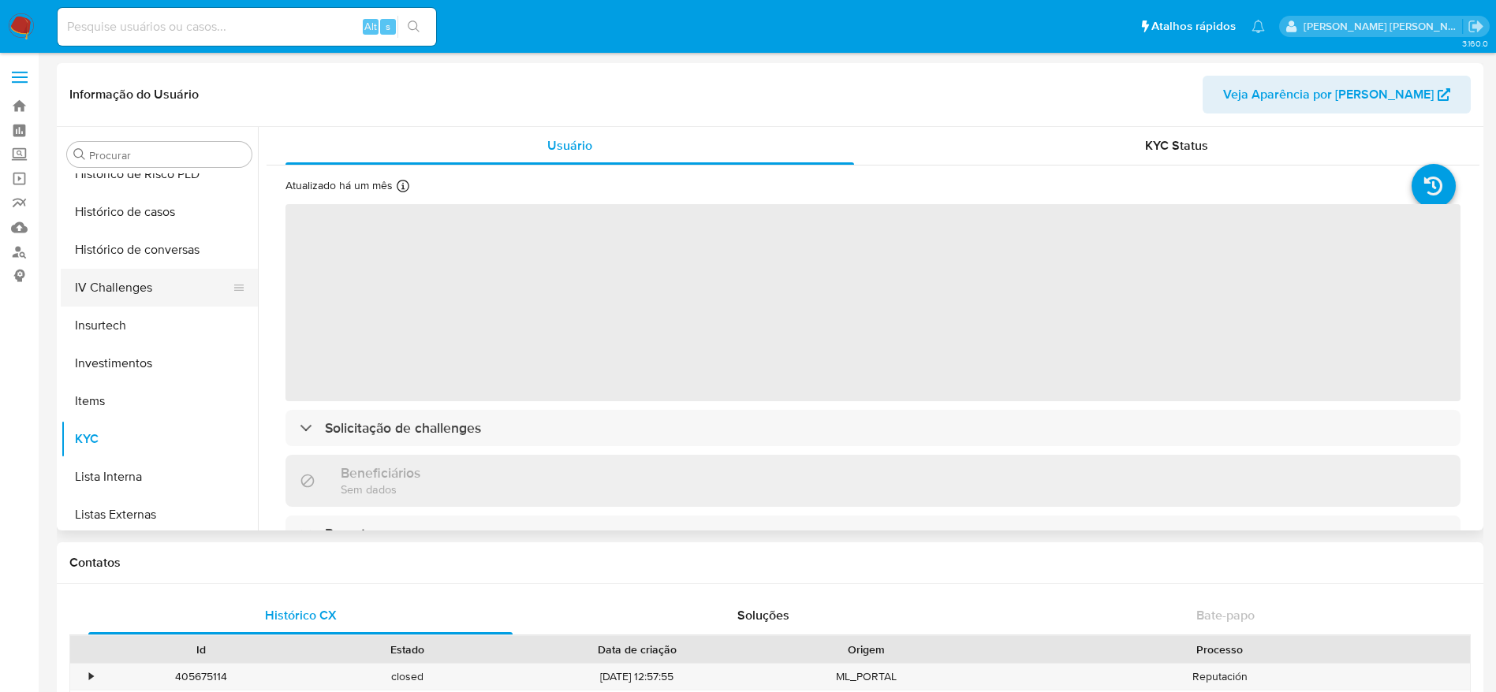
scroll to position [506, 0]
select select "10"
click at [149, 293] on button "Histórico de casos" at bounding box center [153, 293] width 185 height 38
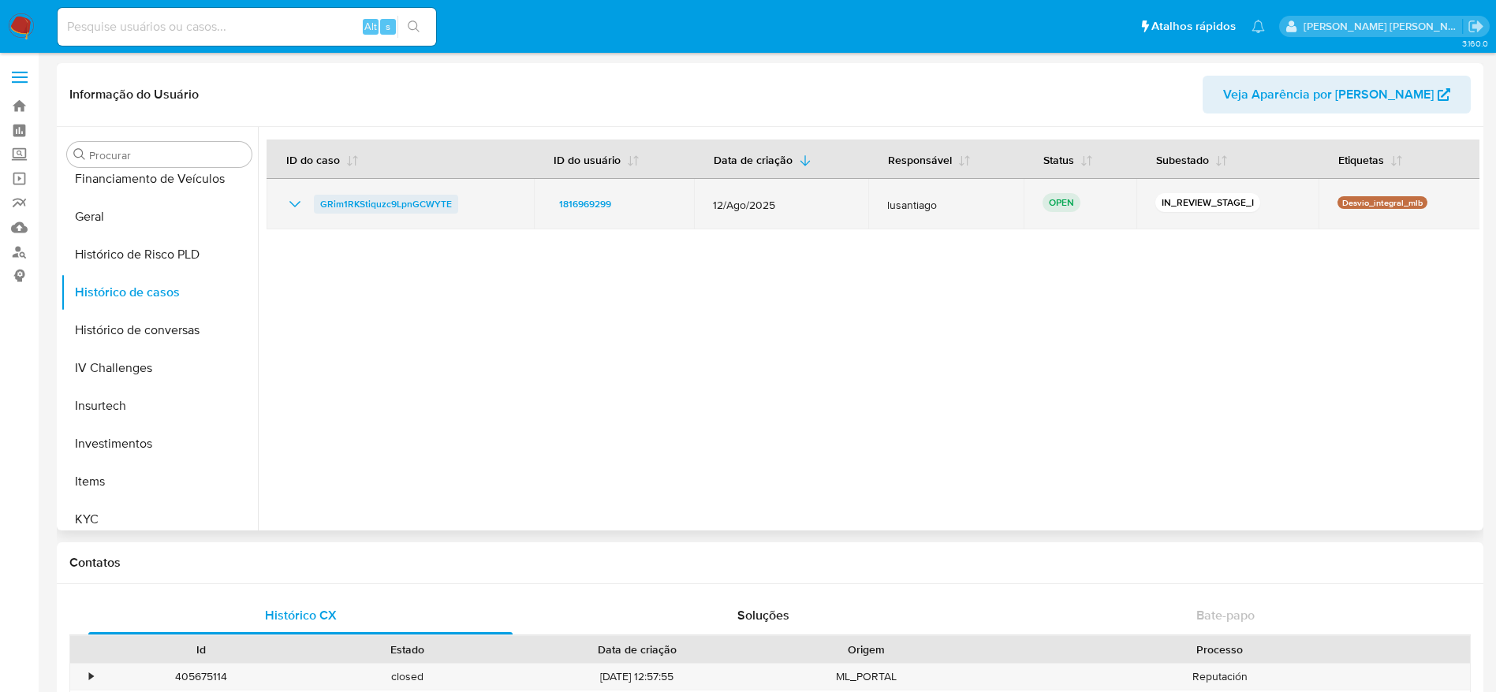
click at [391, 196] on span "GRim1RKStiquzc9LpnGCWYTE" at bounding box center [386, 204] width 132 height 19
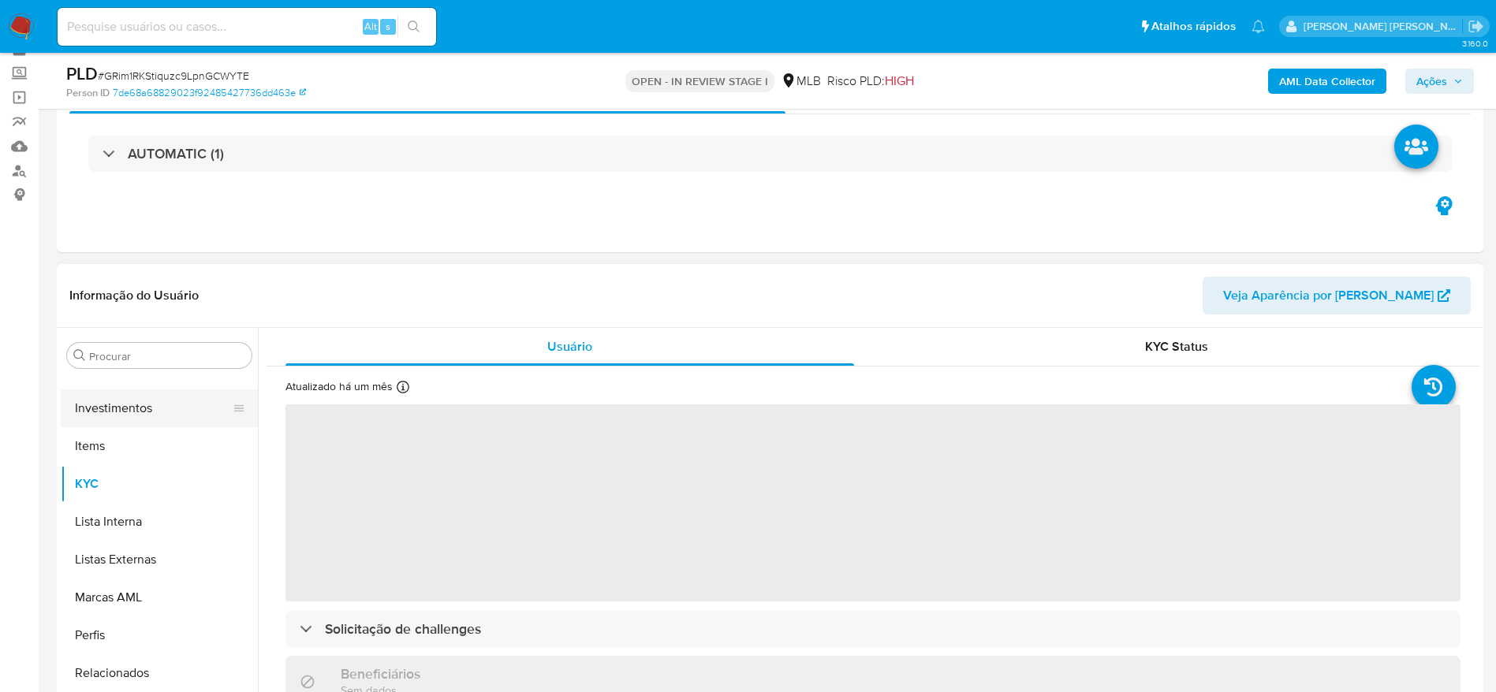
scroll to position [118, 0]
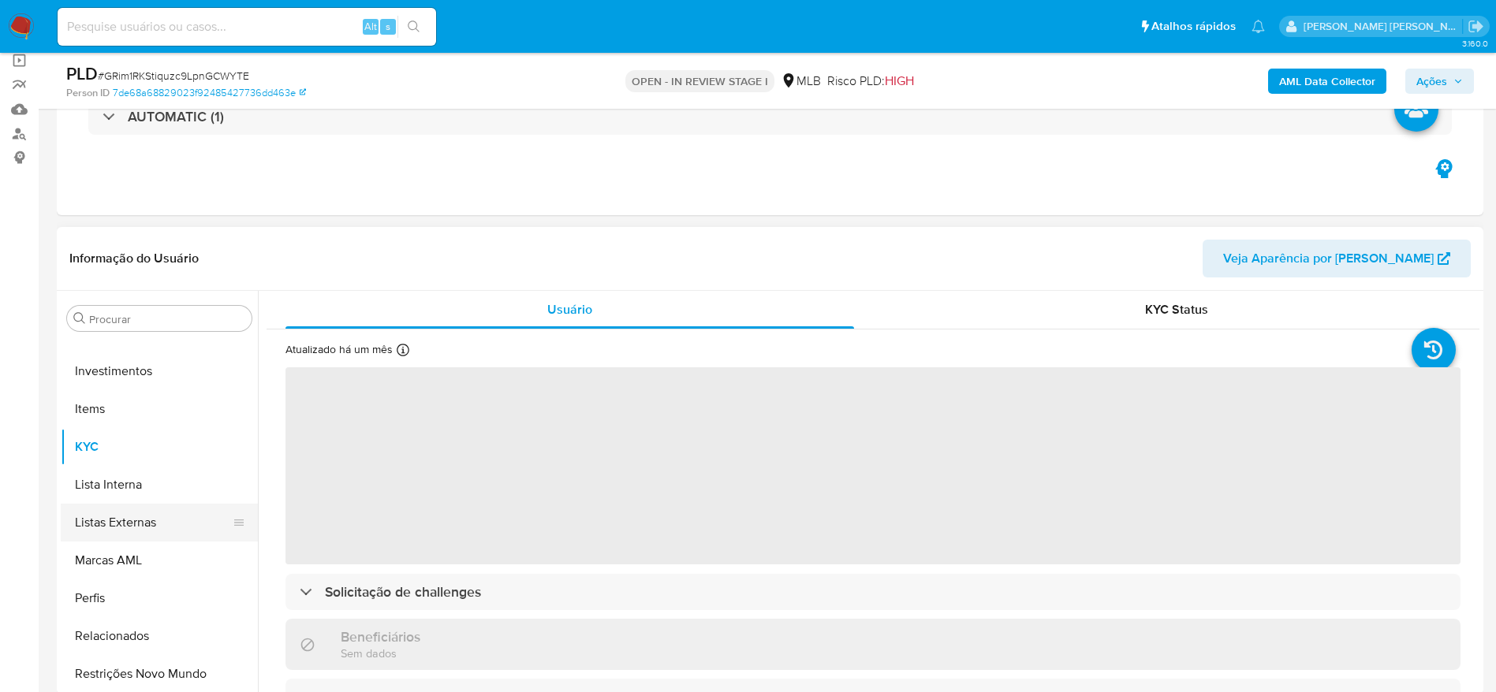
select select "10"
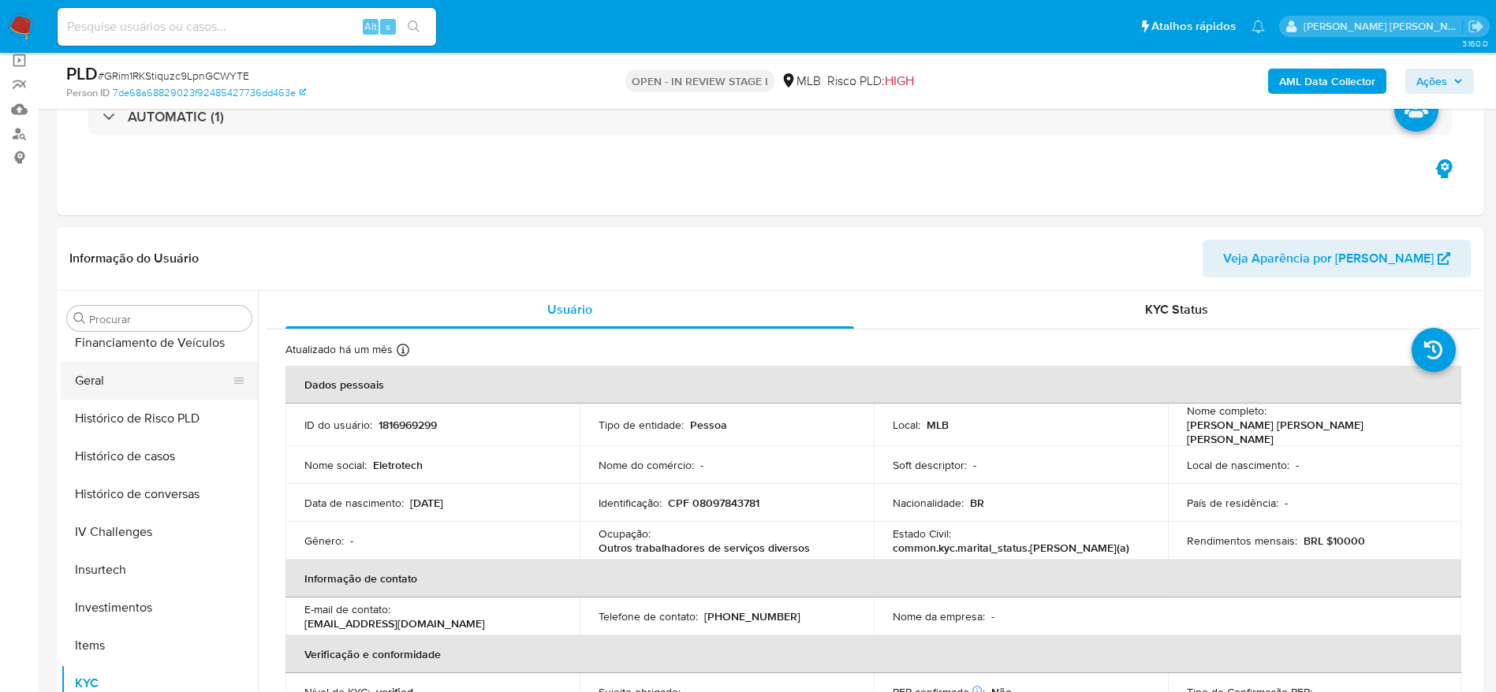
click at [114, 384] on button "Geral" at bounding box center [153, 381] width 185 height 38
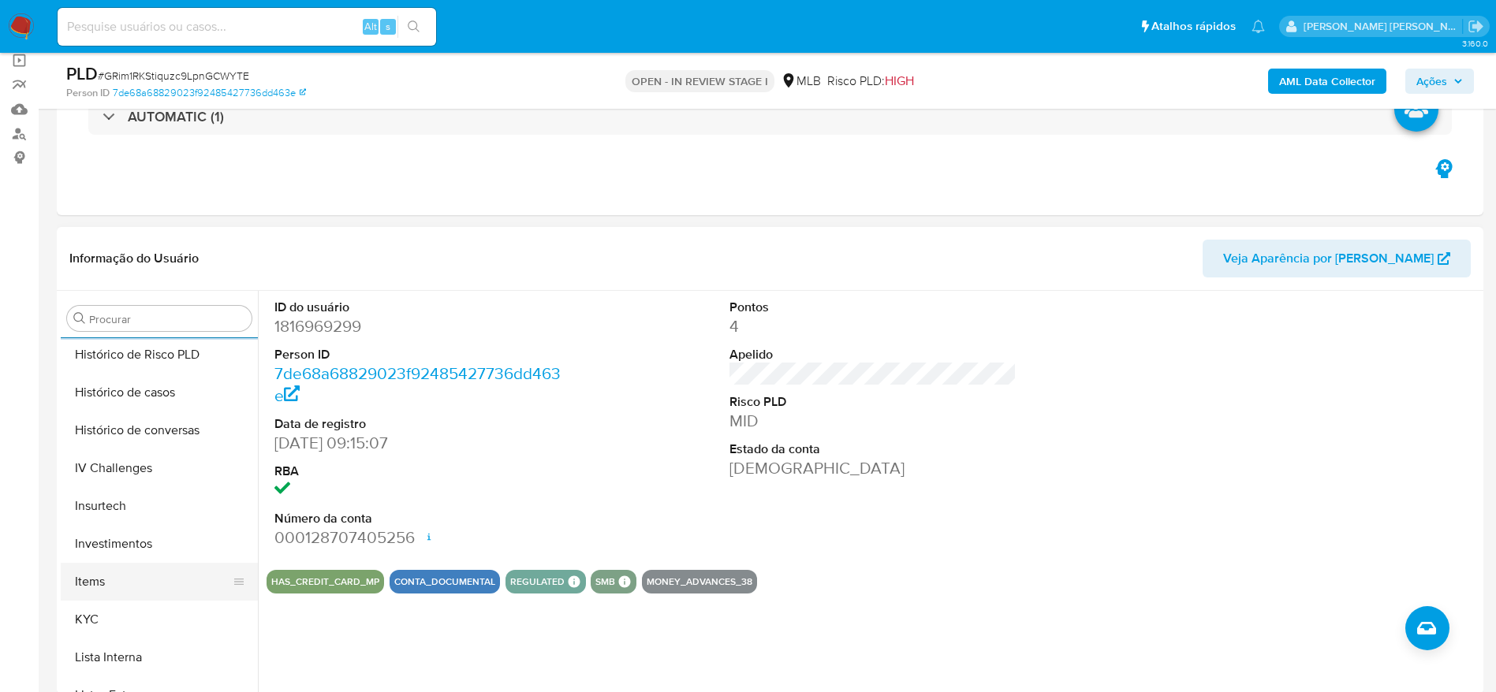
scroll to position [624, 0]
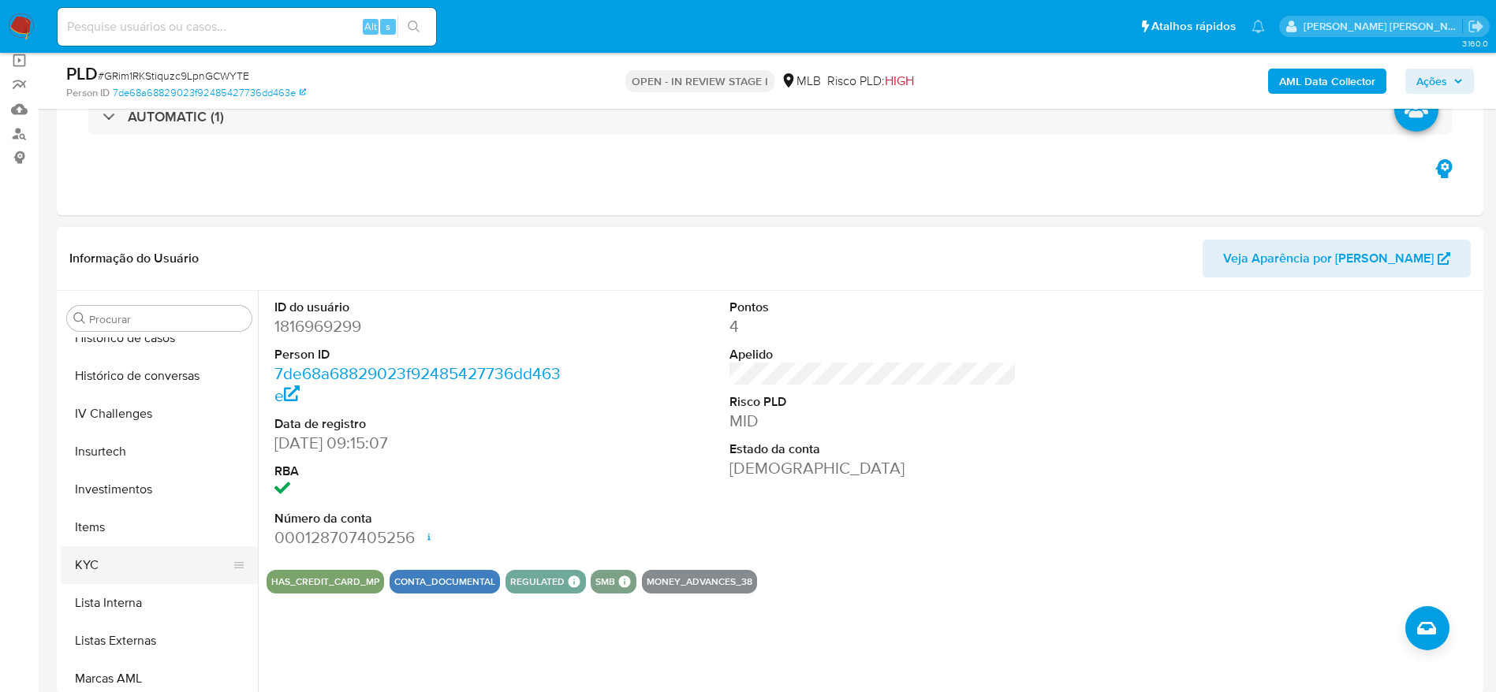
click at [146, 565] on button "KYC" at bounding box center [153, 566] width 185 height 38
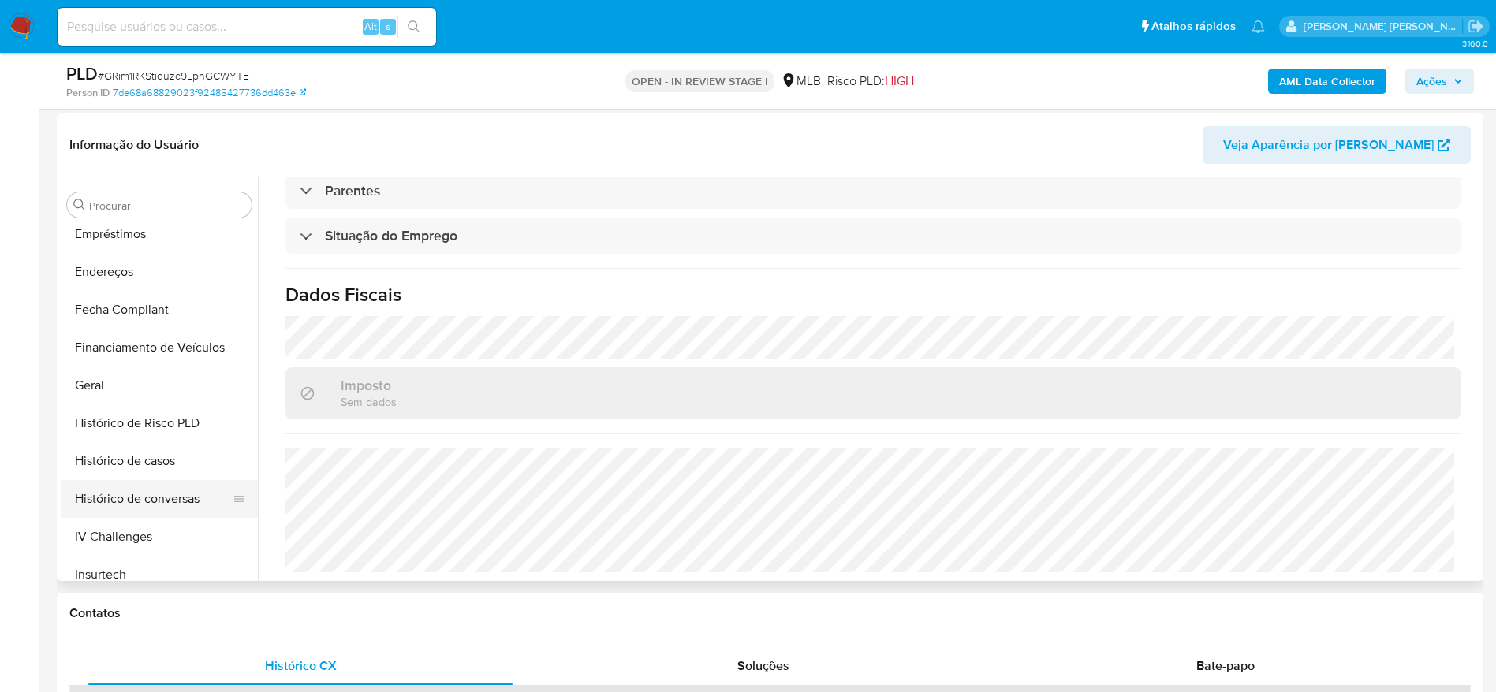
scroll to position [269, 0]
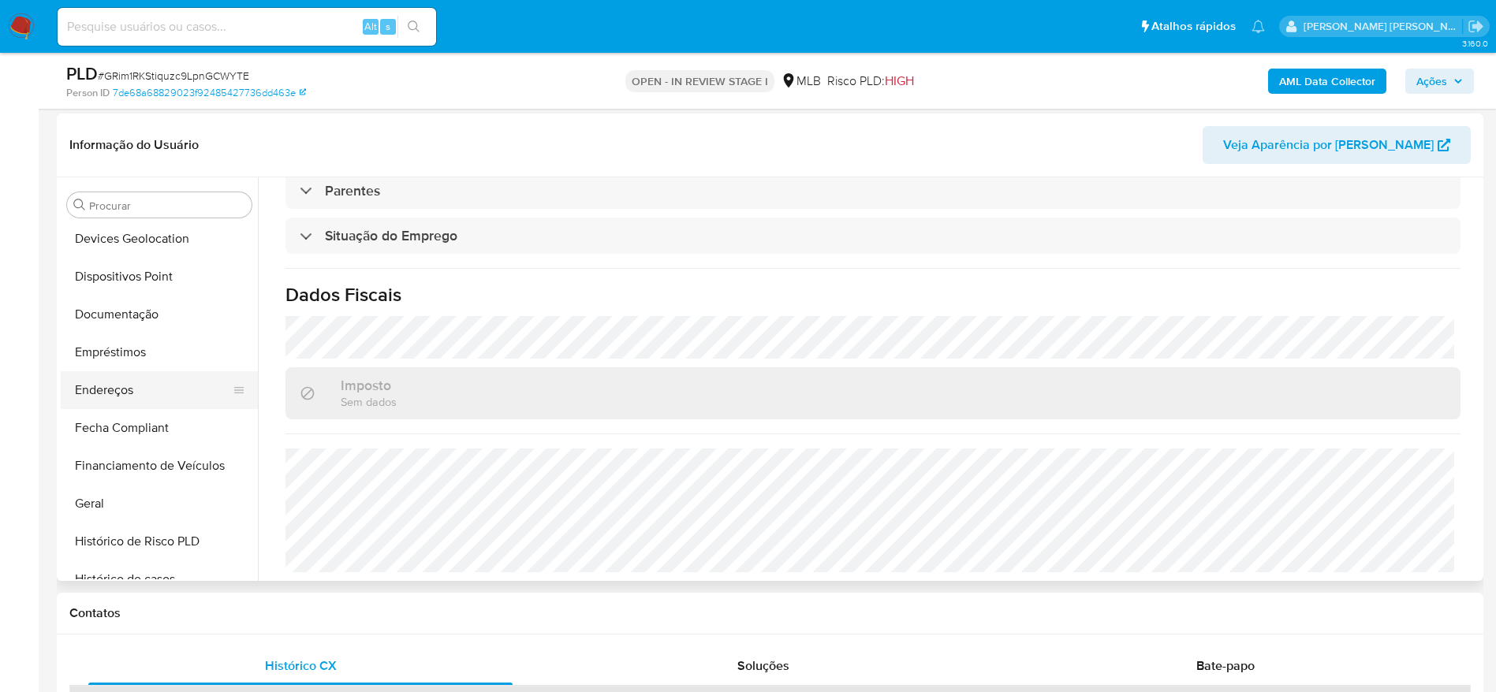
click at [100, 390] on button "Endereços" at bounding box center [153, 390] width 185 height 38
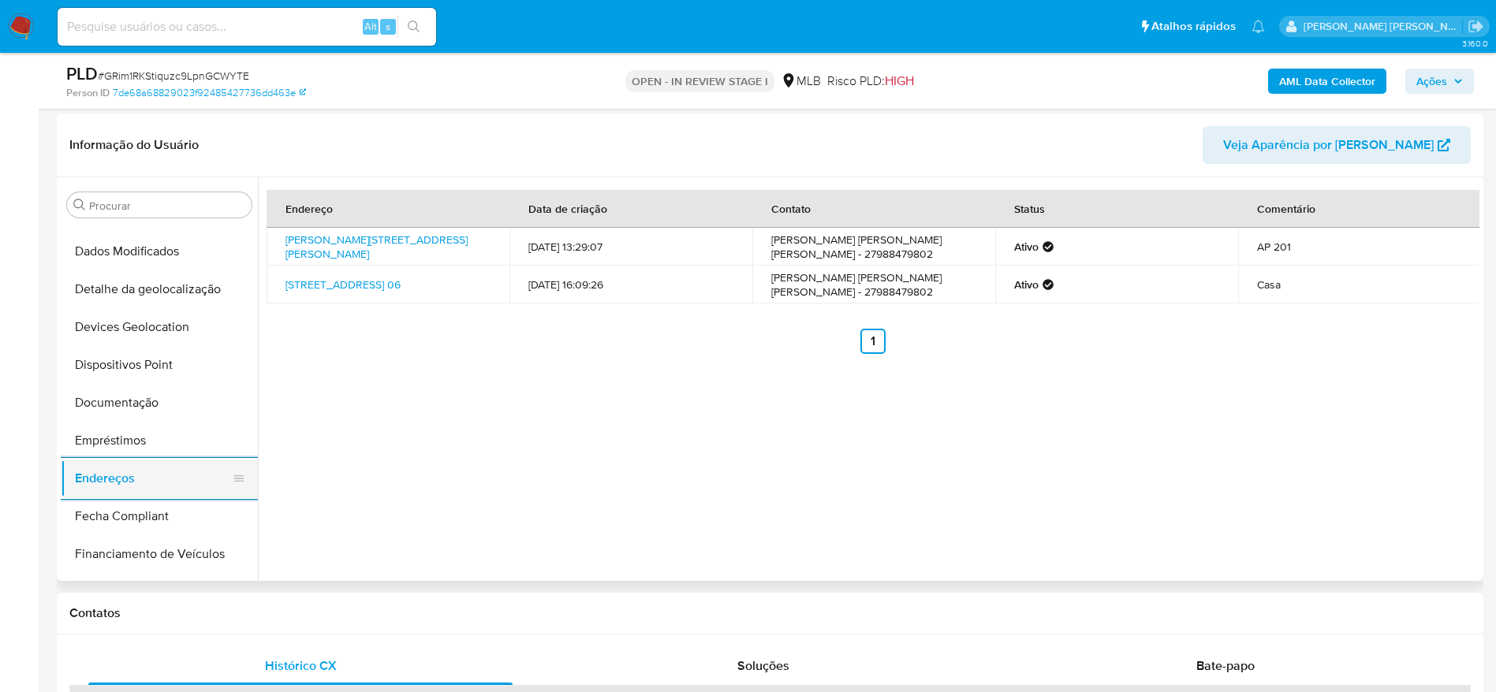
scroll to position [151, 0]
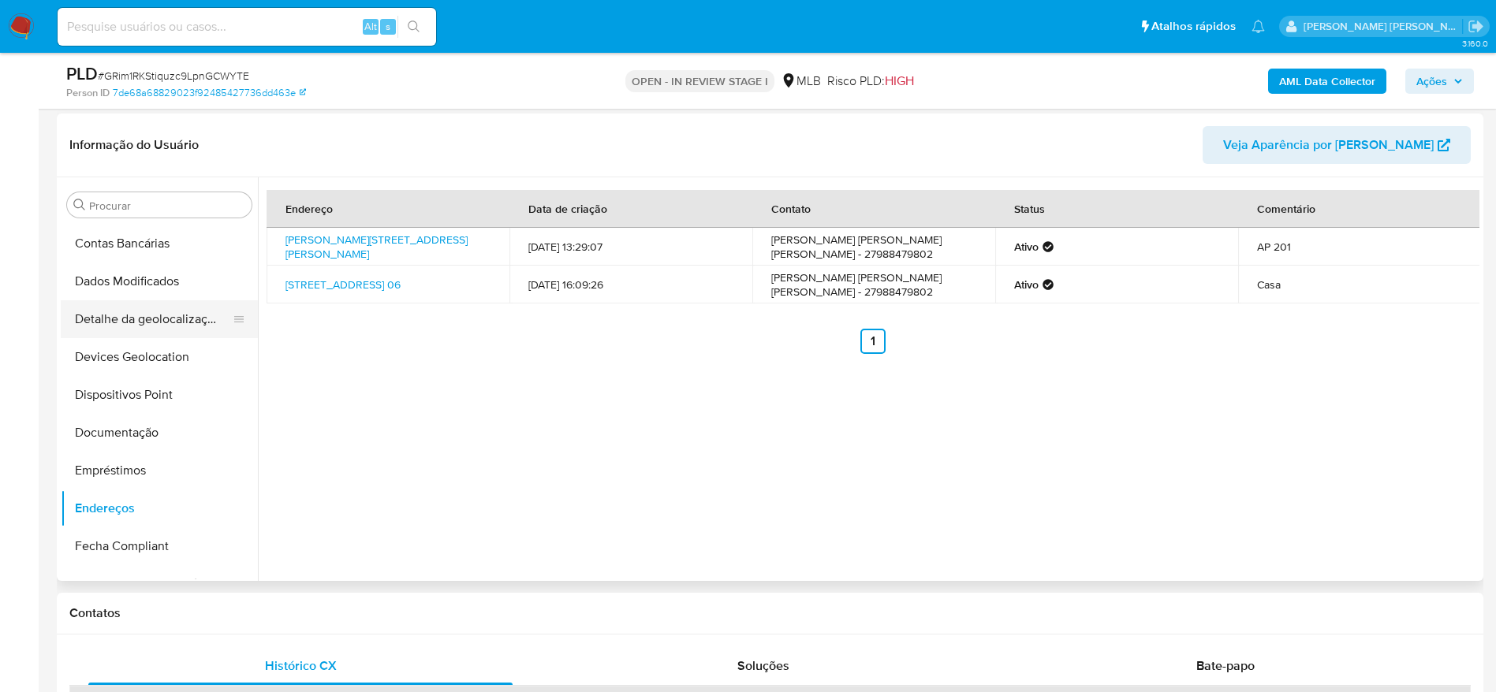
click at [147, 322] on button "Detalhe da geolocalização" at bounding box center [153, 319] width 185 height 38
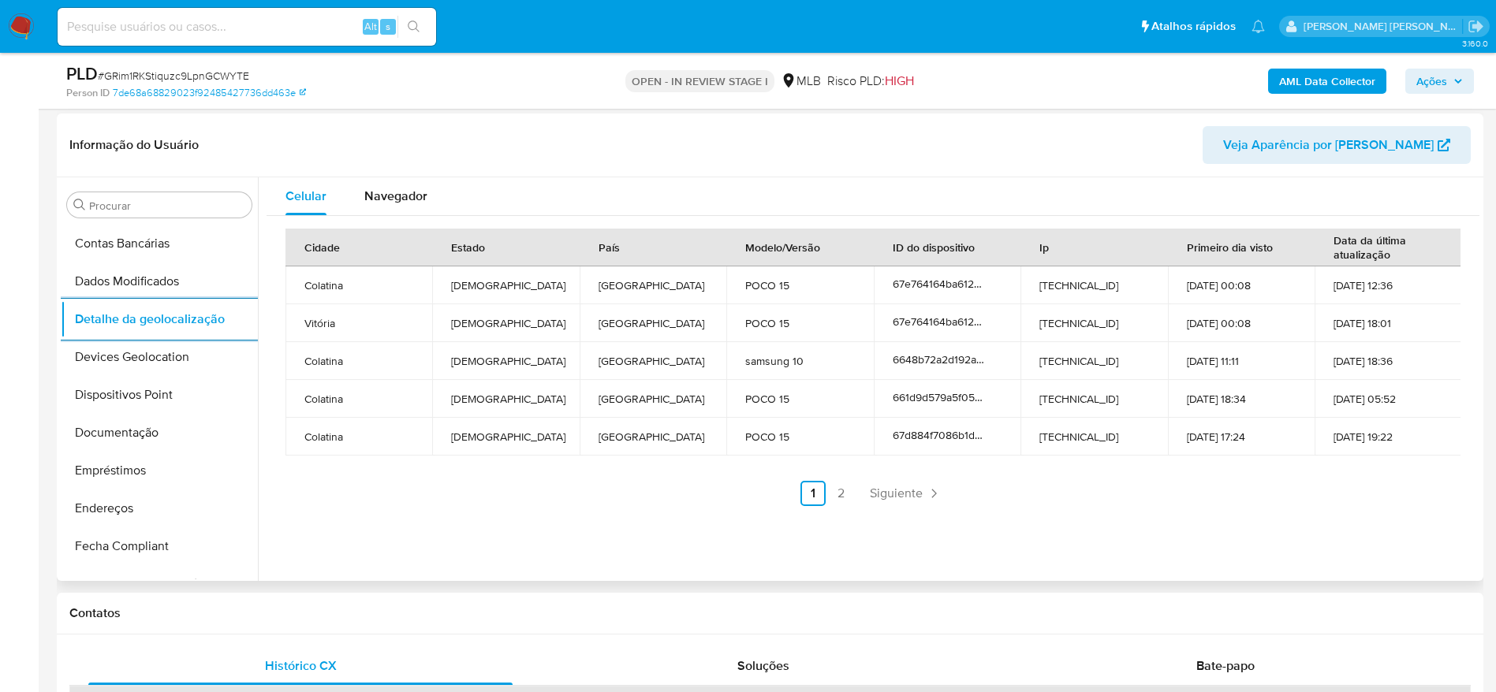
scroll to position [742, 0]
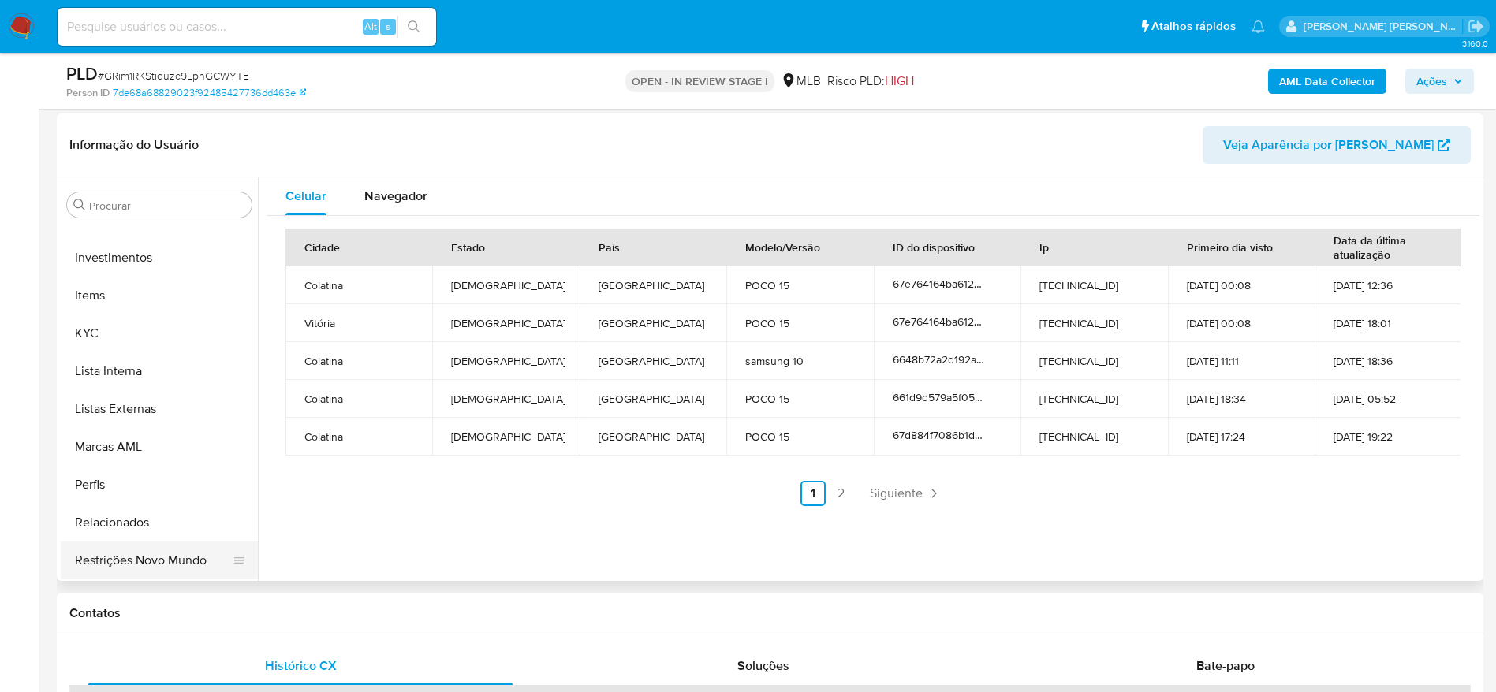
click at [149, 568] on button "Restrições Novo Mundo" at bounding box center [153, 561] width 185 height 38
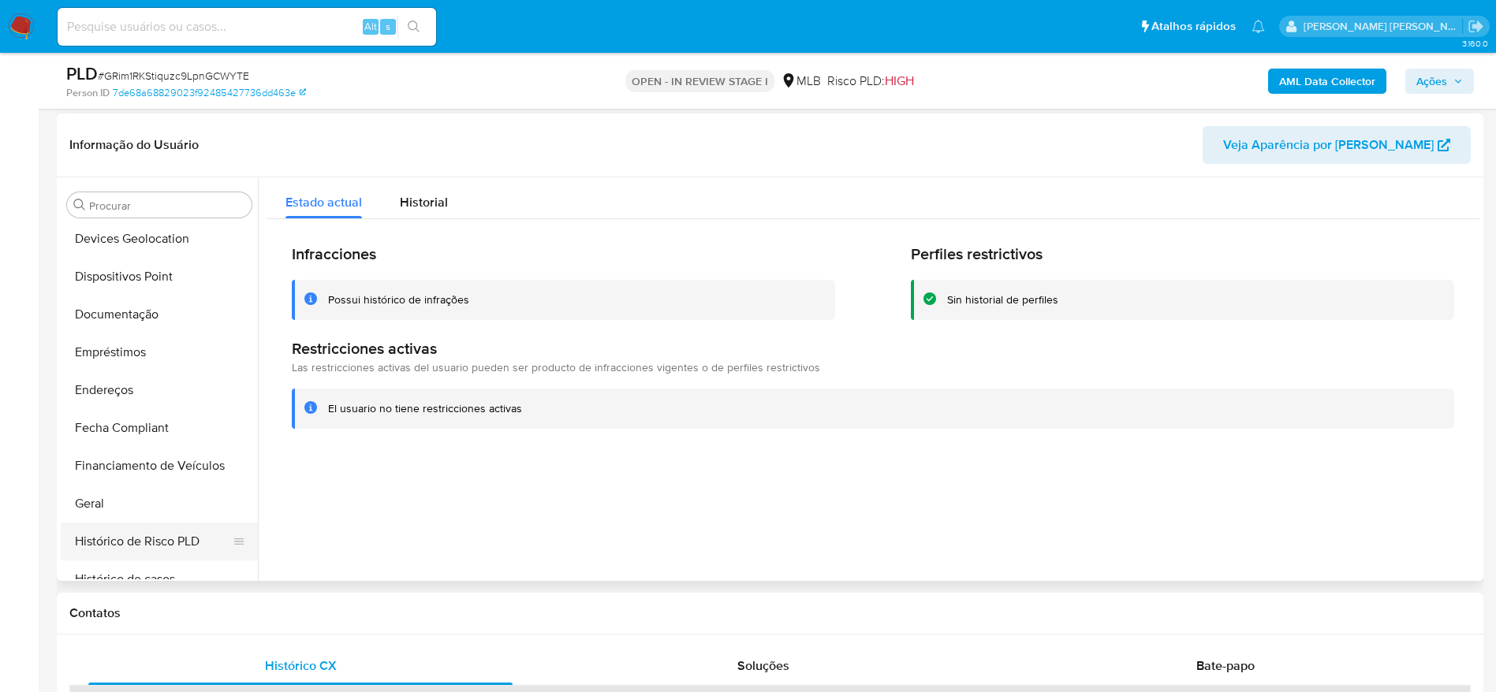
scroll to position [151, 0]
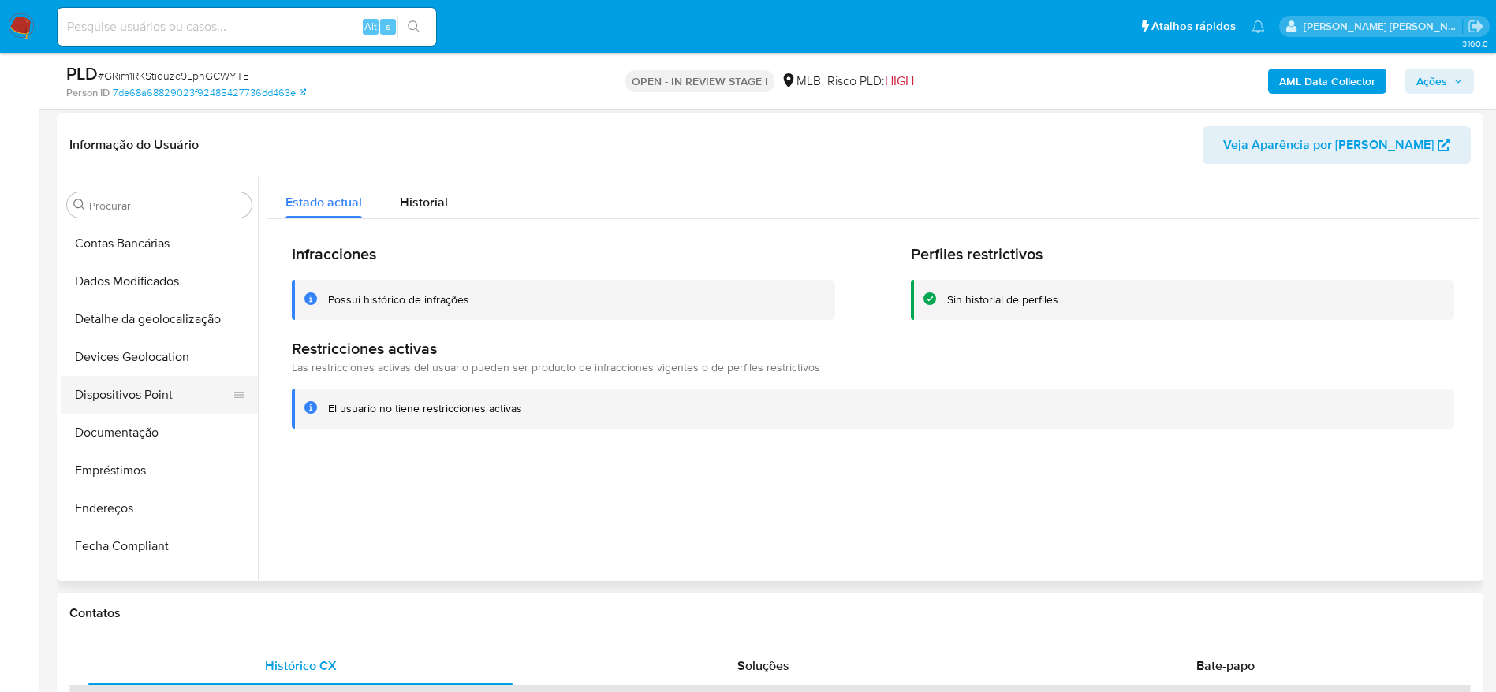
click at [137, 405] on button "Dispositivos Point" at bounding box center [153, 395] width 185 height 38
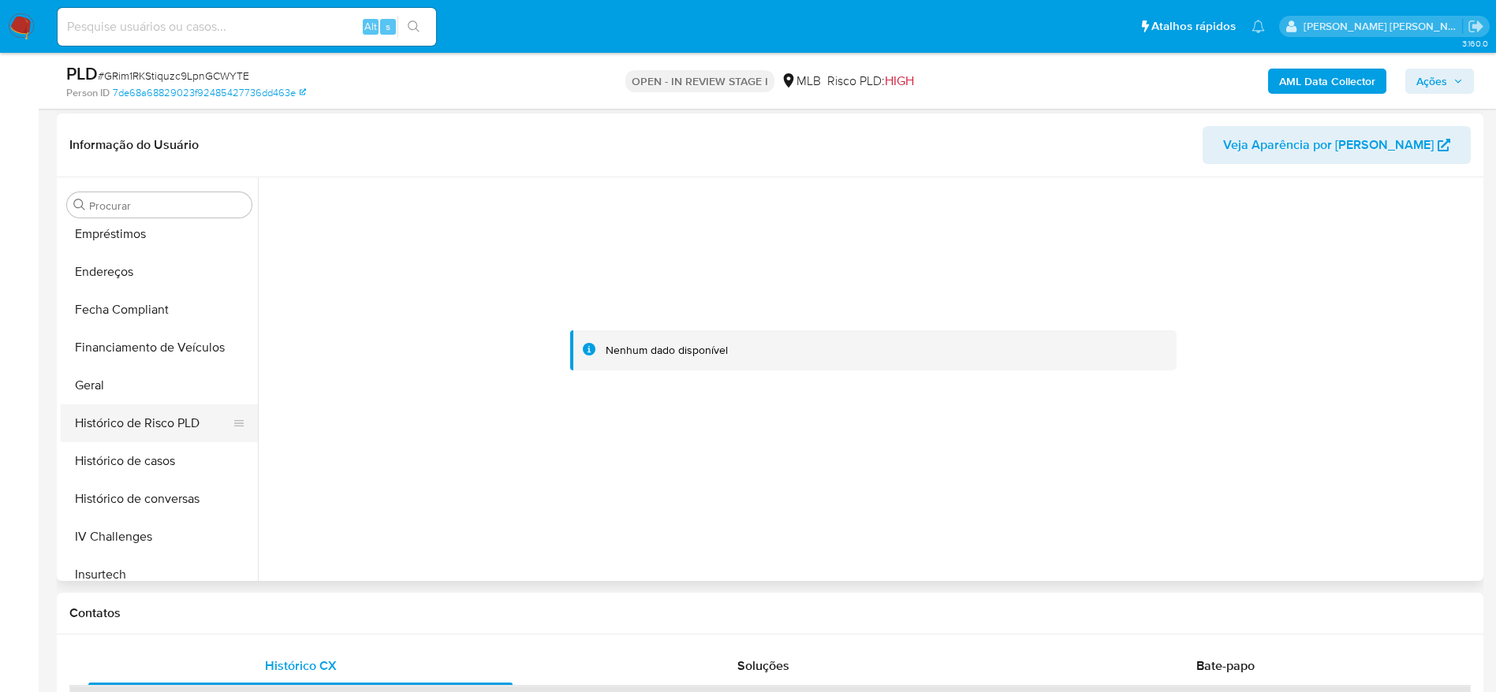
scroll to position [506, 0]
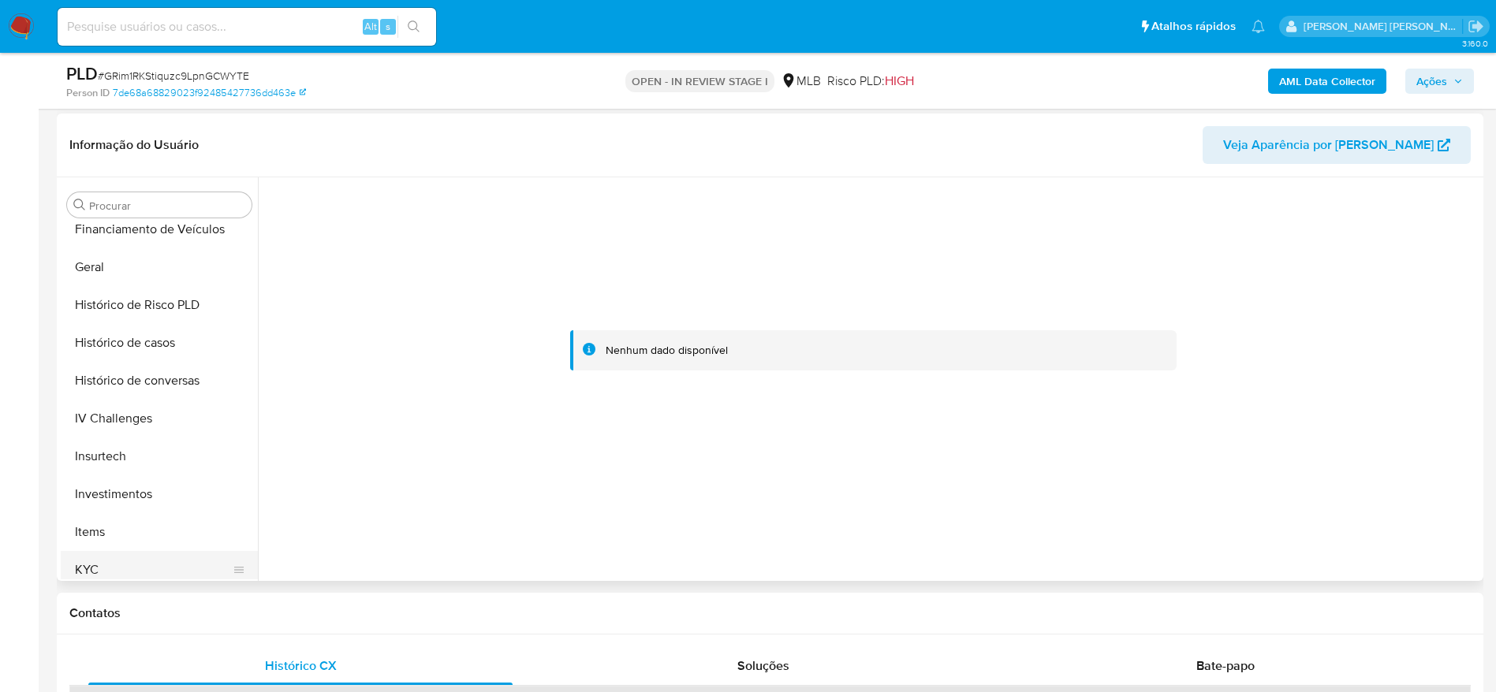
click at [108, 570] on button "KYC" at bounding box center [153, 570] width 185 height 38
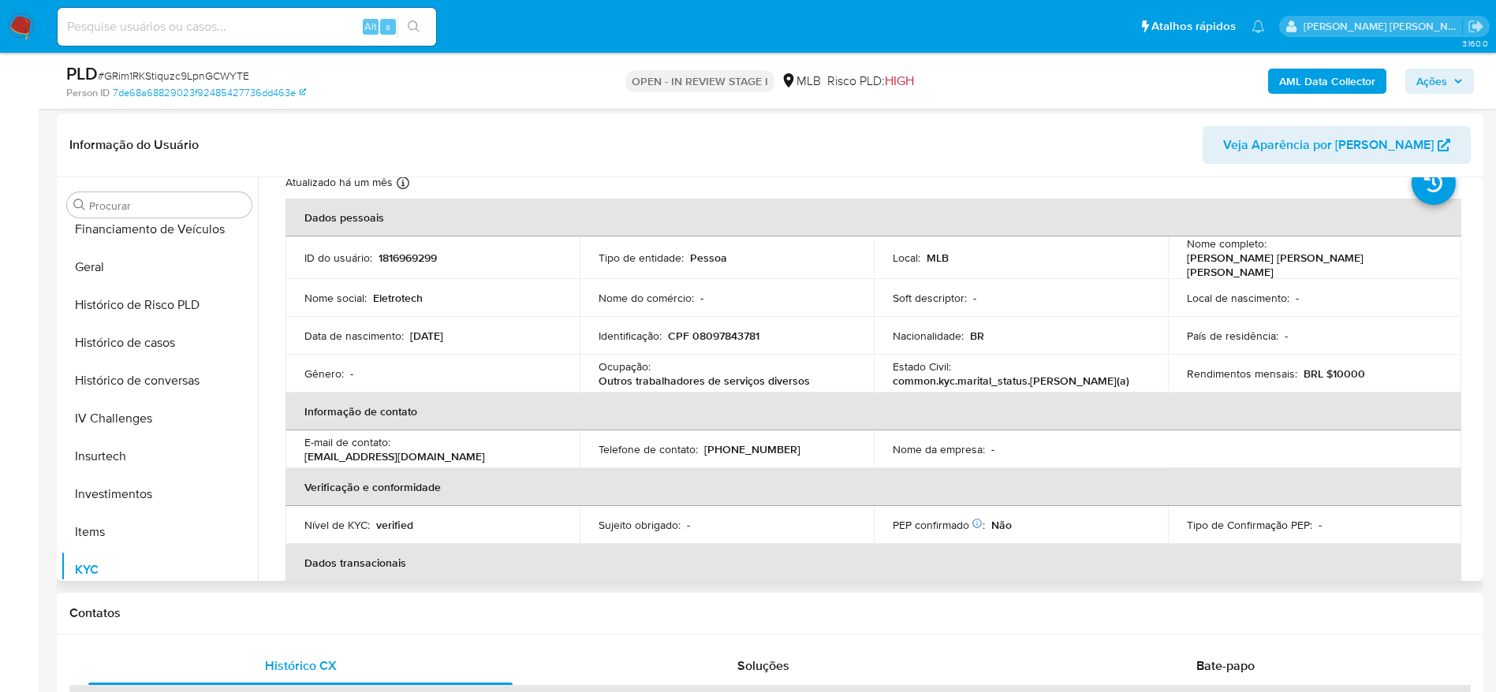
scroll to position [0, 0]
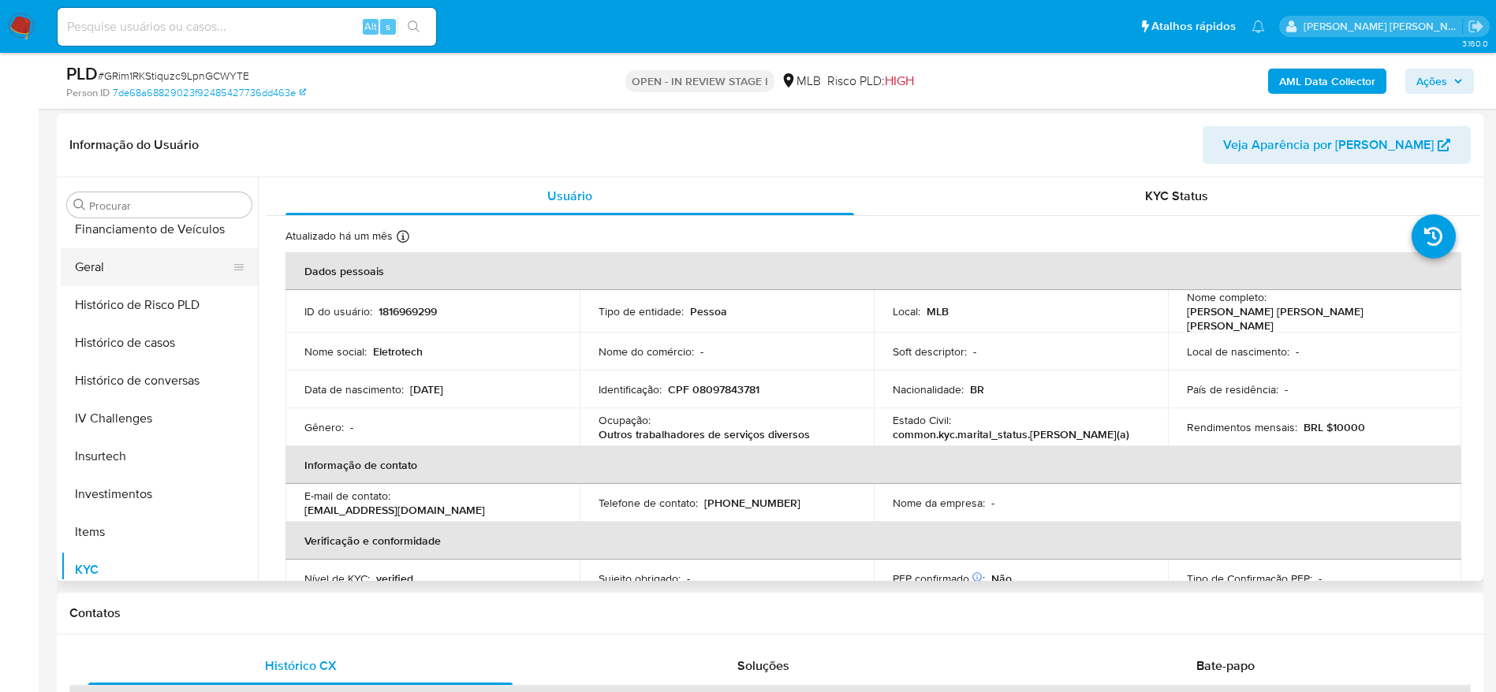
click at [133, 263] on button "Geral" at bounding box center [153, 267] width 185 height 38
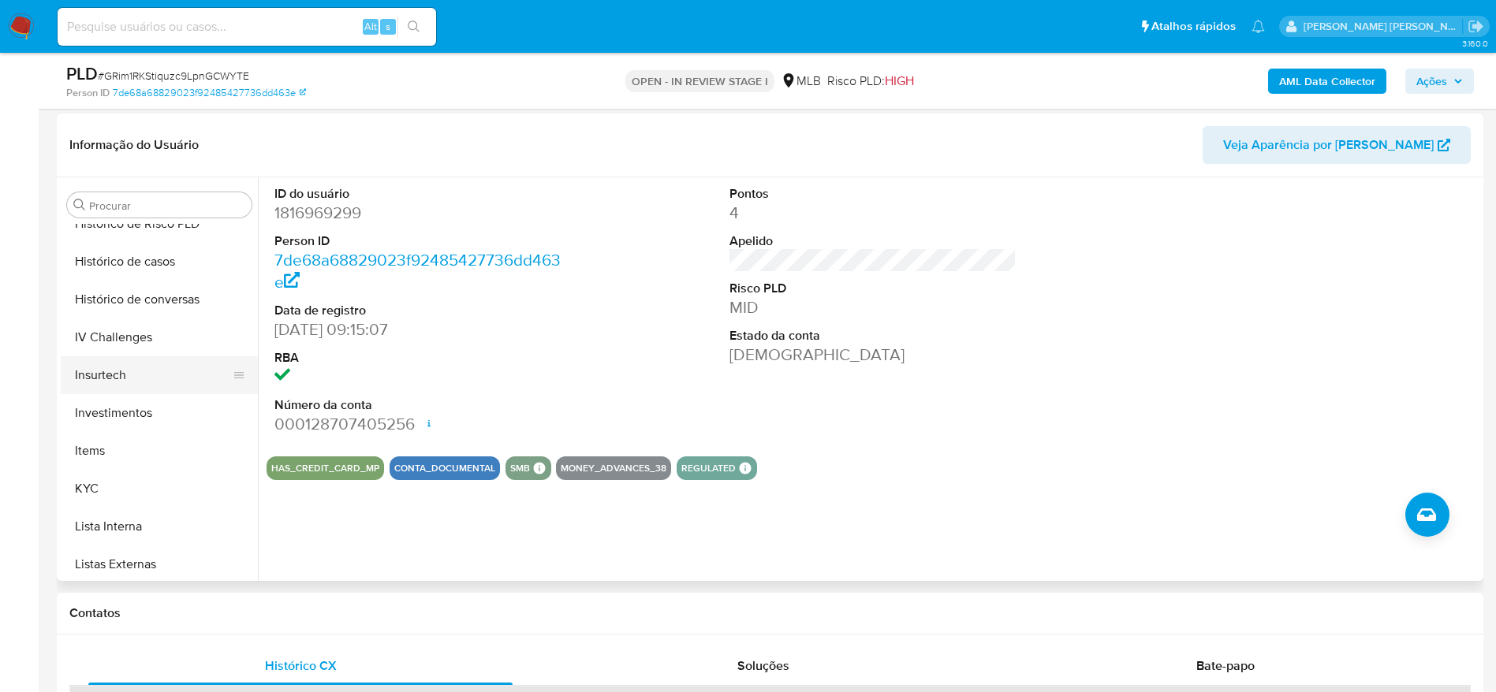
scroll to position [624, 0]
click at [113, 440] on button "KYC" at bounding box center [153, 452] width 185 height 38
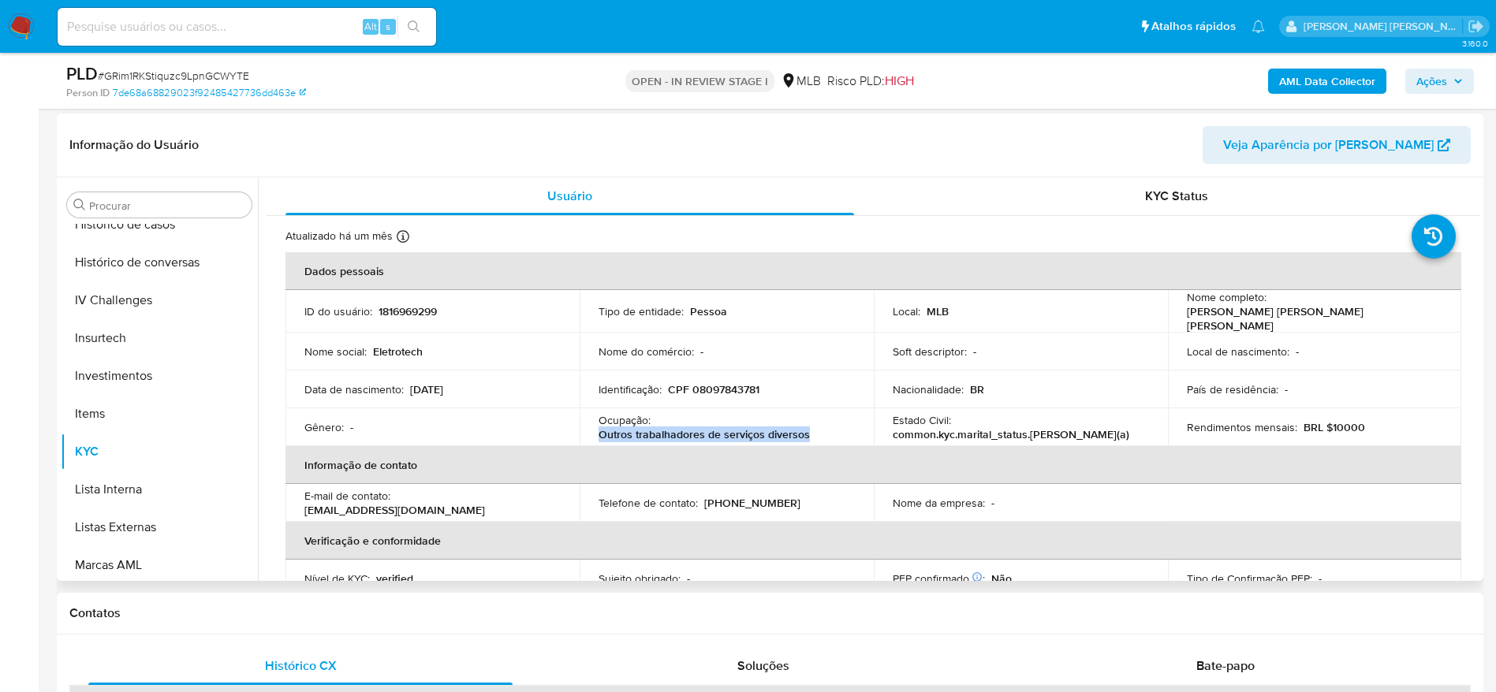
drag, startPoint x: 809, startPoint y: 430, endPoint x: 594, endPoint y: 435, distance: 215.4
click at [594, 435] on td "Ocupação : Outros trabalhadores de serviços diversos" at bounding box center [727, 428] width 294 height 38
copy p "Outros trabalhadores de serviços diversos"
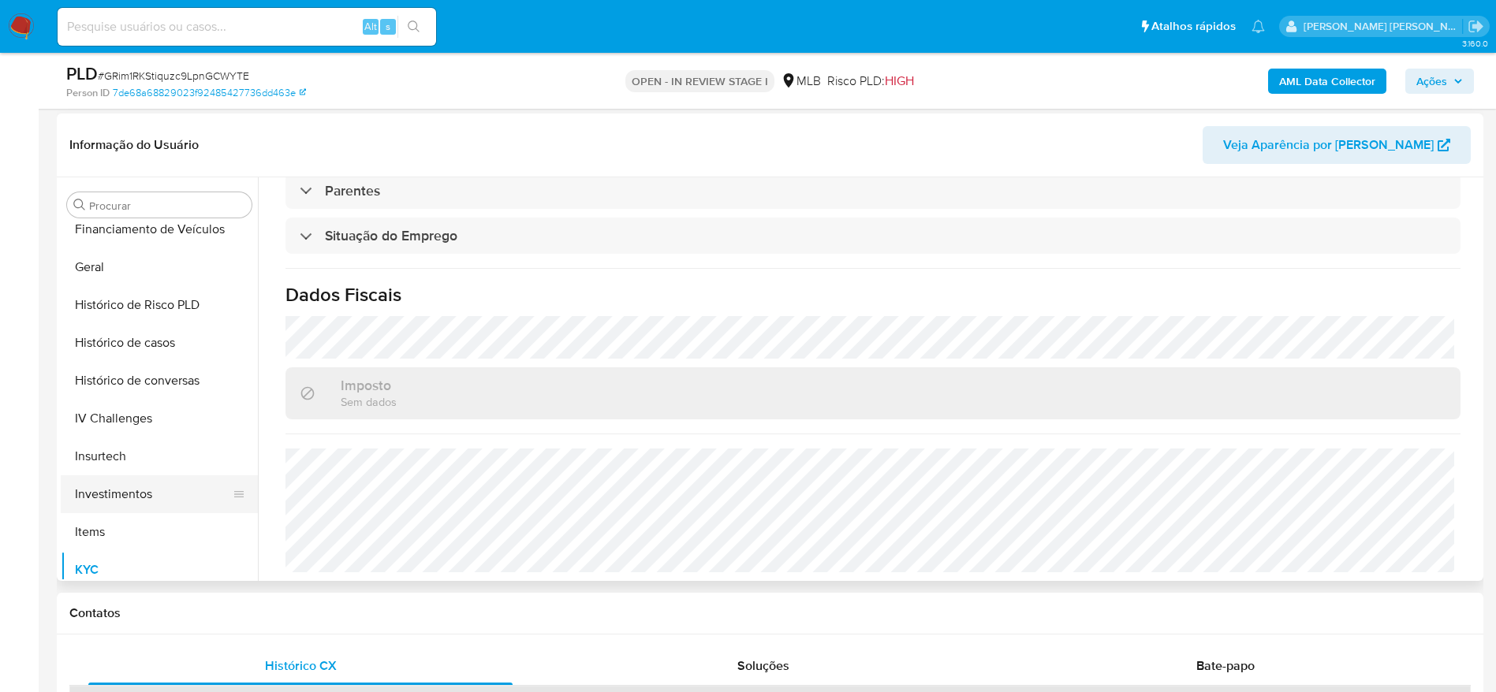
scroll to position [387, 0]
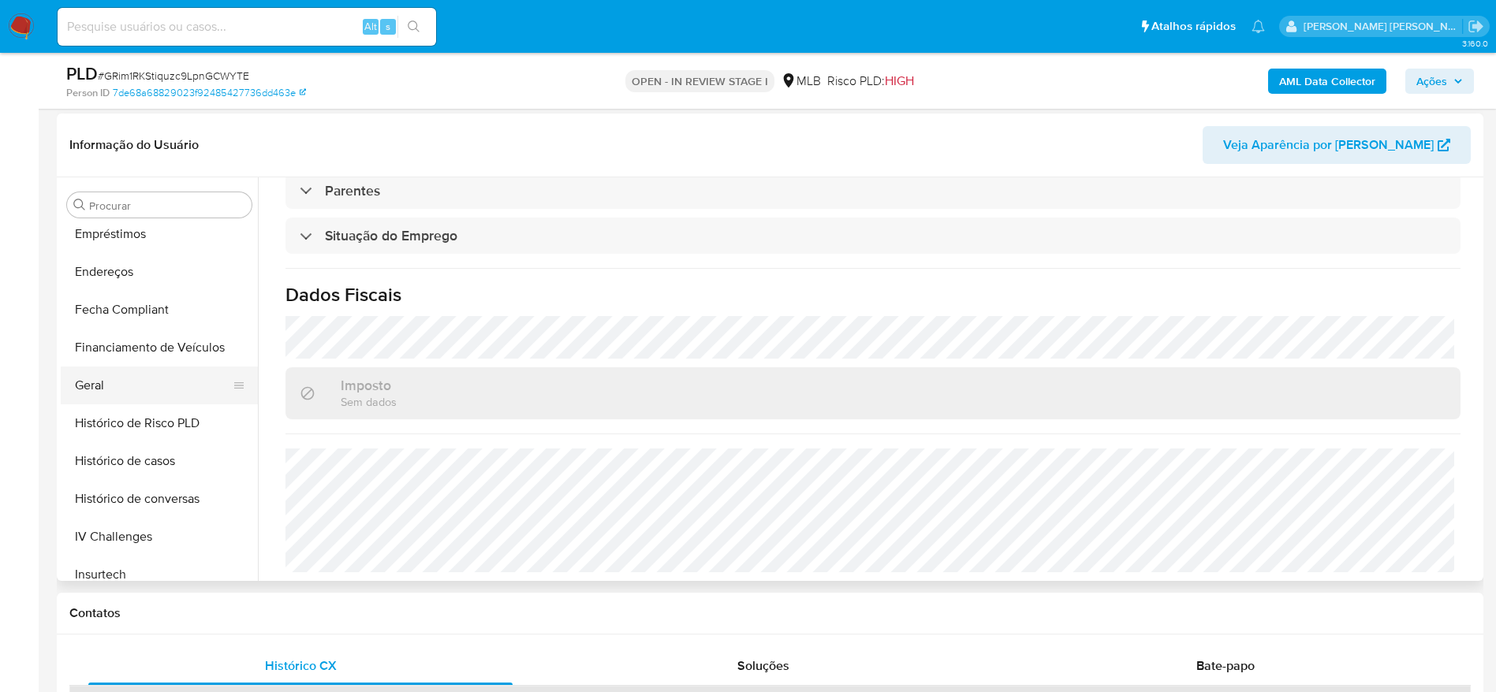
click at [108, 388] on button "Geral" at bounding box center [153, 386] width 185 height 38
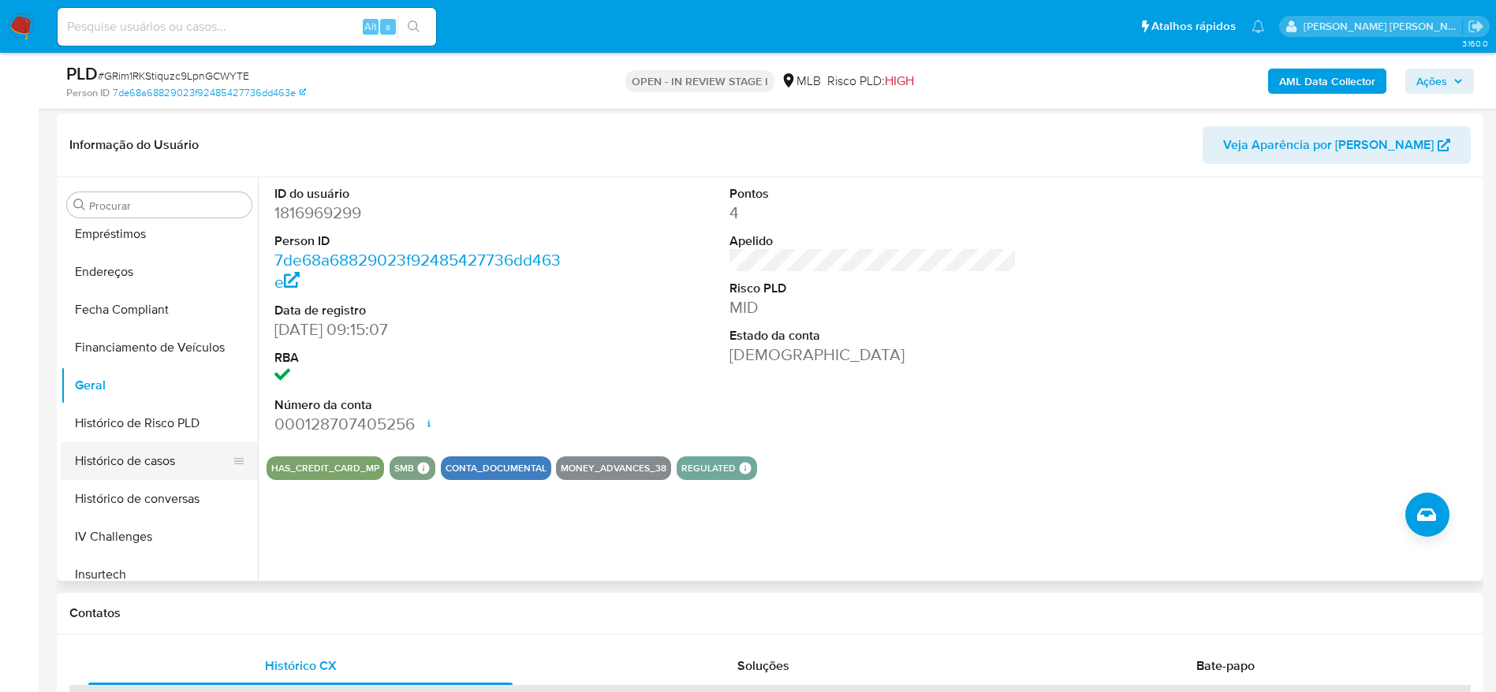
click at [137, 461] on button "Histórico de casos" at bounding box center [153, 461] width 185 height 38
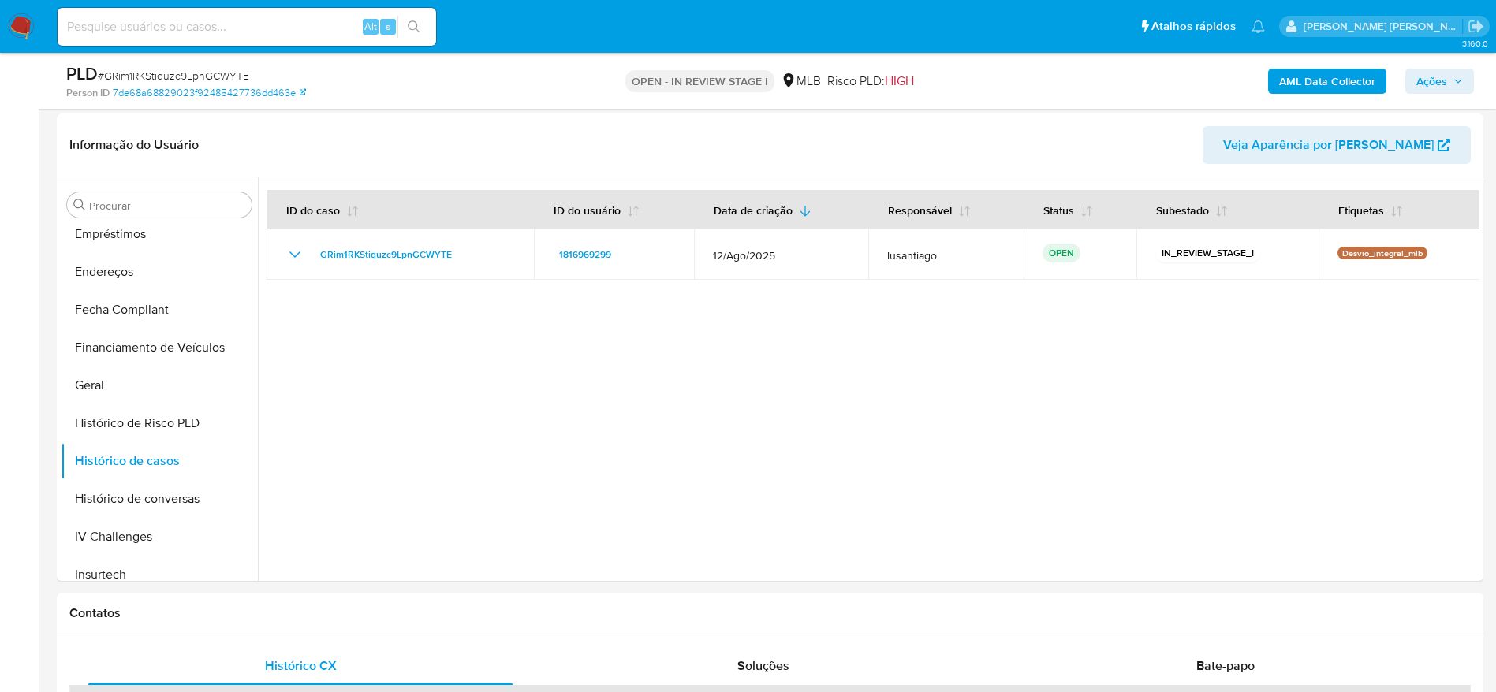
click at [1302, 83] on b "AML Data Collector" at bounding box center [1327, 81] width 96 height 25
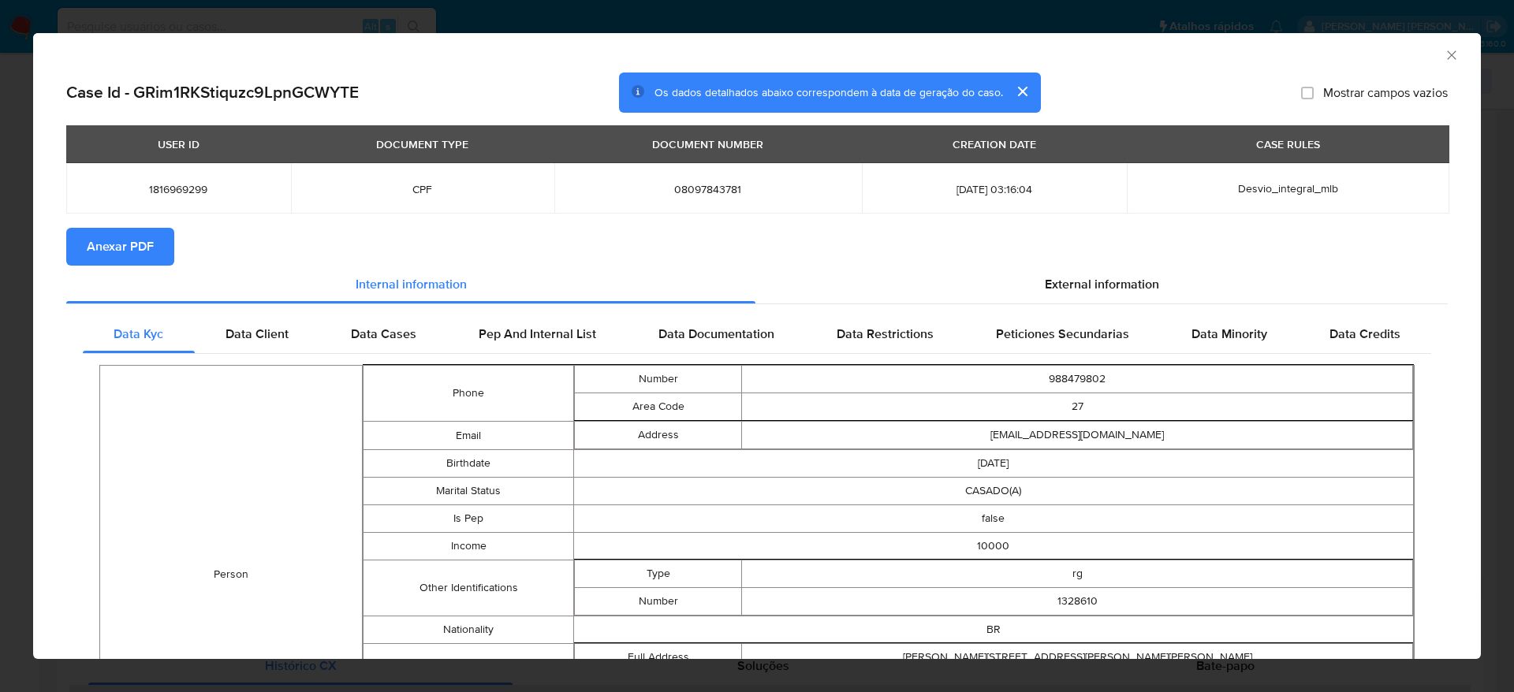
click at [119, 245] on span "Anexar PDF" at bounding box center [120, 247] width 67 height 35
click at [1442, 51] on div "AML Data Collector" at bounding box center [757, 52] width 1448 height 39
click at [1444, 54] on icon "Fechar a janela" at bounding box center [1452, 55] width 16 height 16
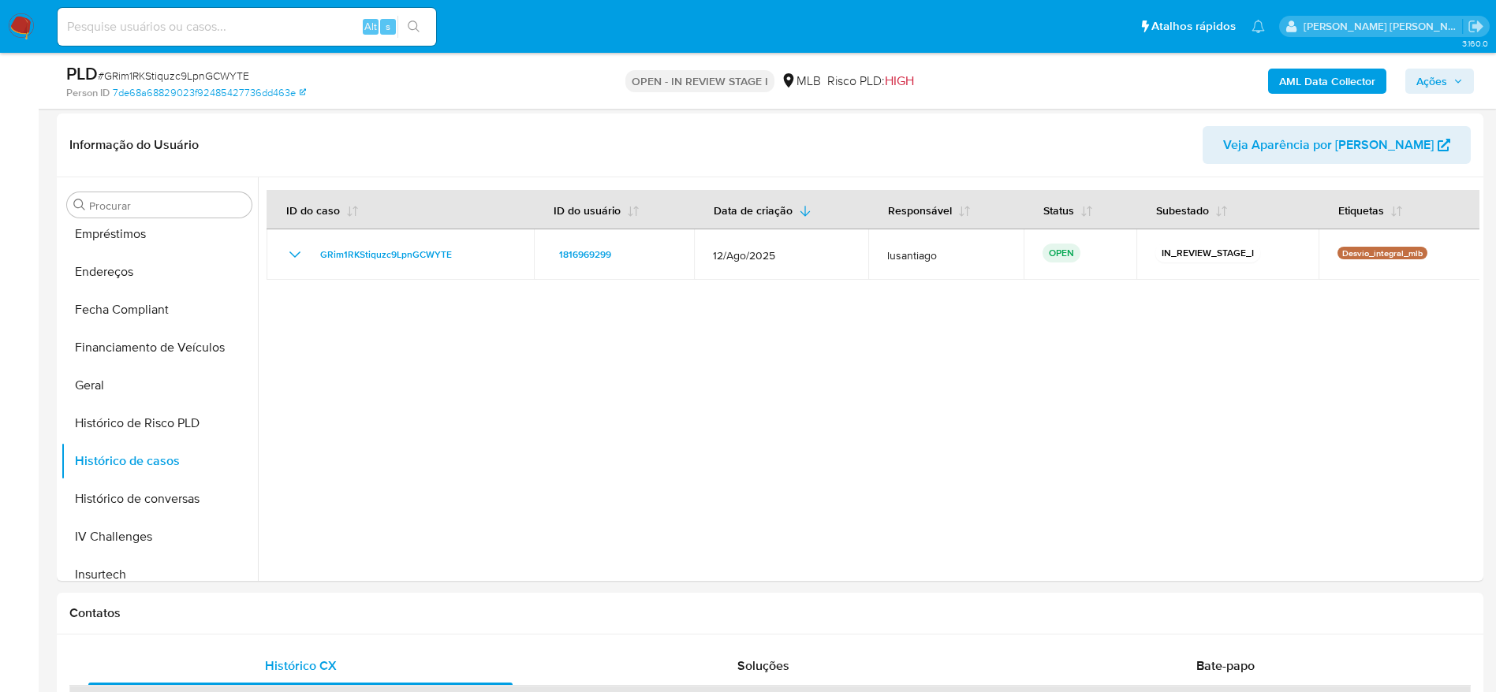
click at [1427, 78] on span "Ações" at bounding box center [1431, 81] width 31 height 25
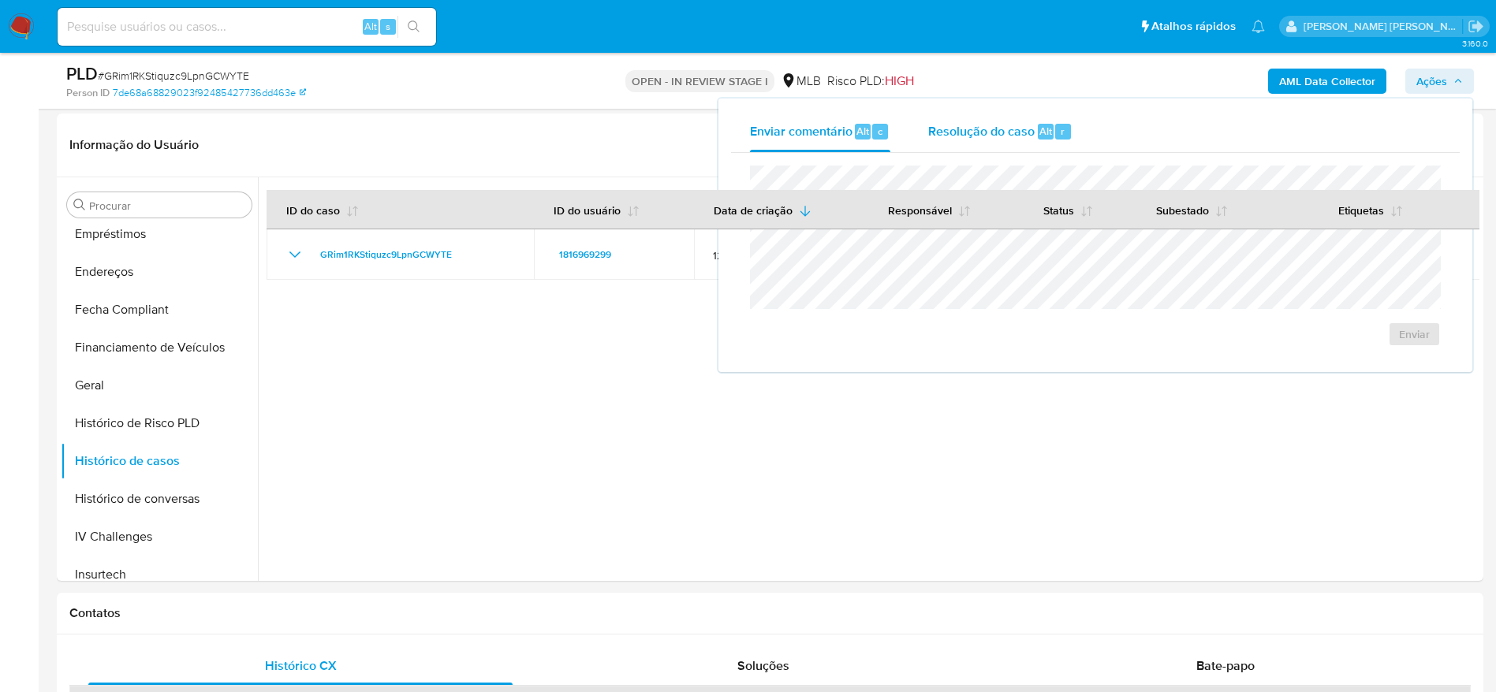
click at [982, 132] on span "Resolução do caso" at bounding box center [981, 130] width 106 height 18
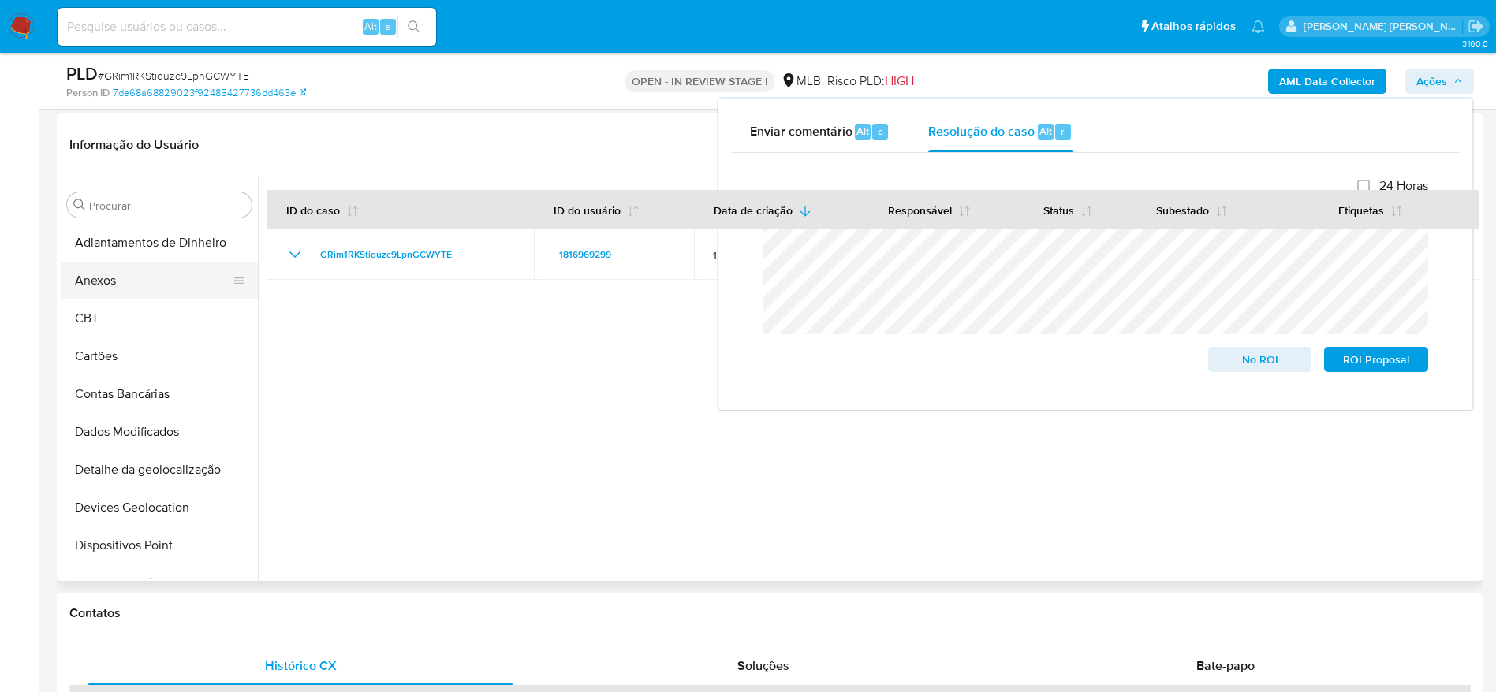
click at [112, 285] on button "Anexos" at bounding box center [153, 281] width 185 height 38
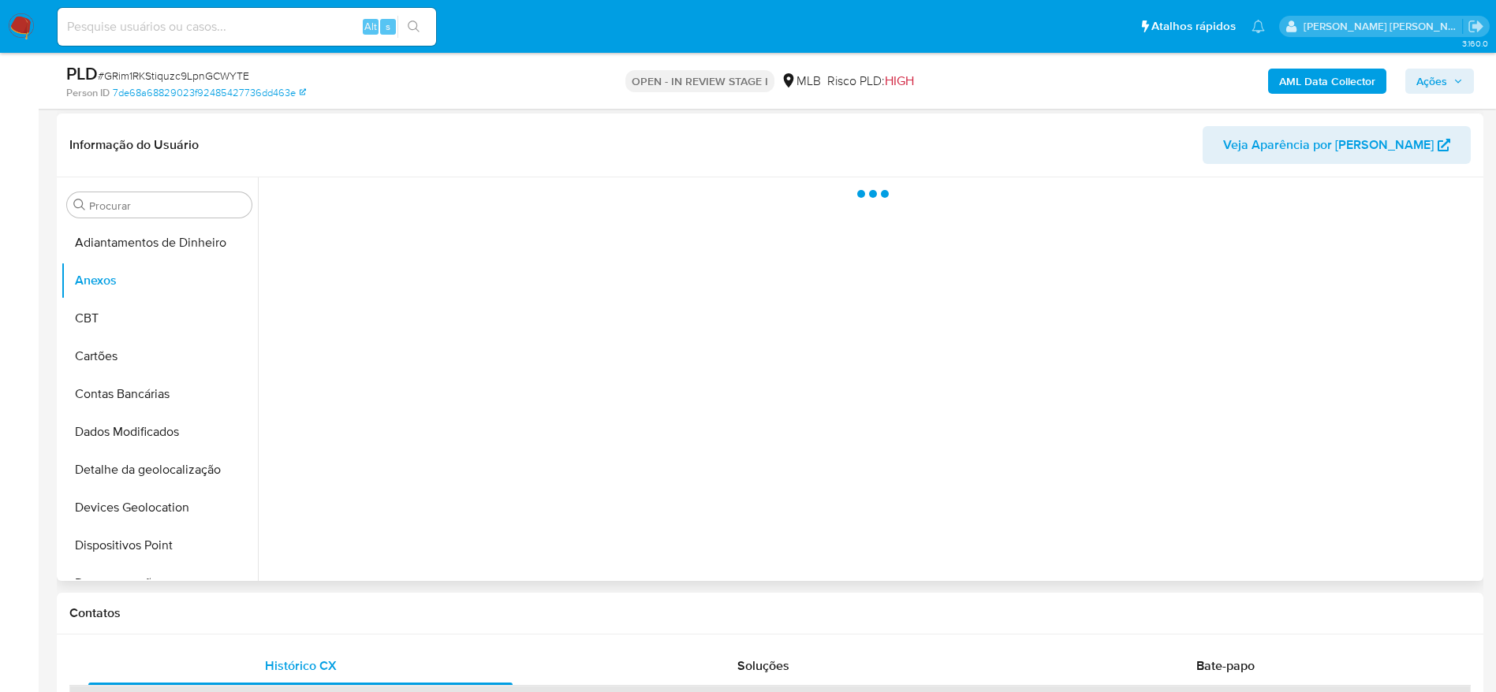
click at [469, 478] on div at bounding box center [869, 379] width 1222 height 404
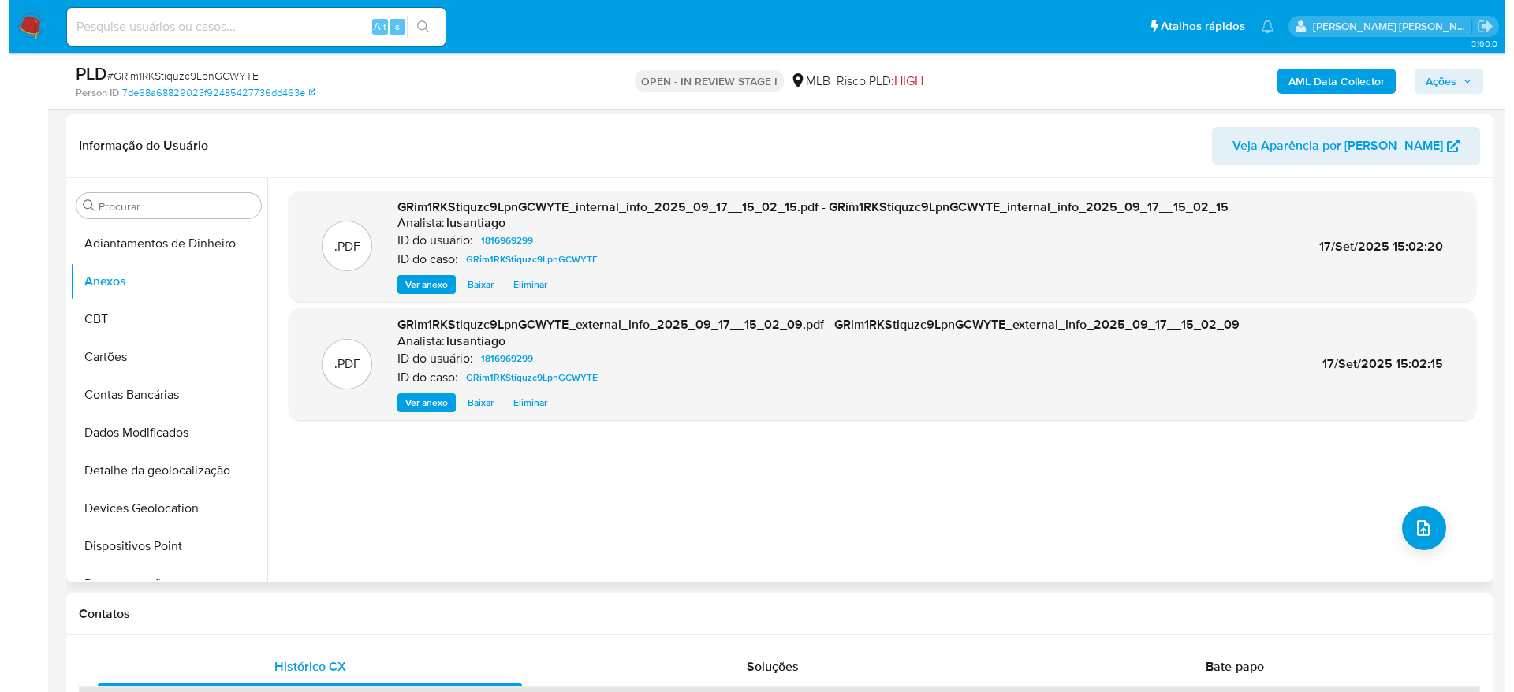
scroll to position [232, 0]
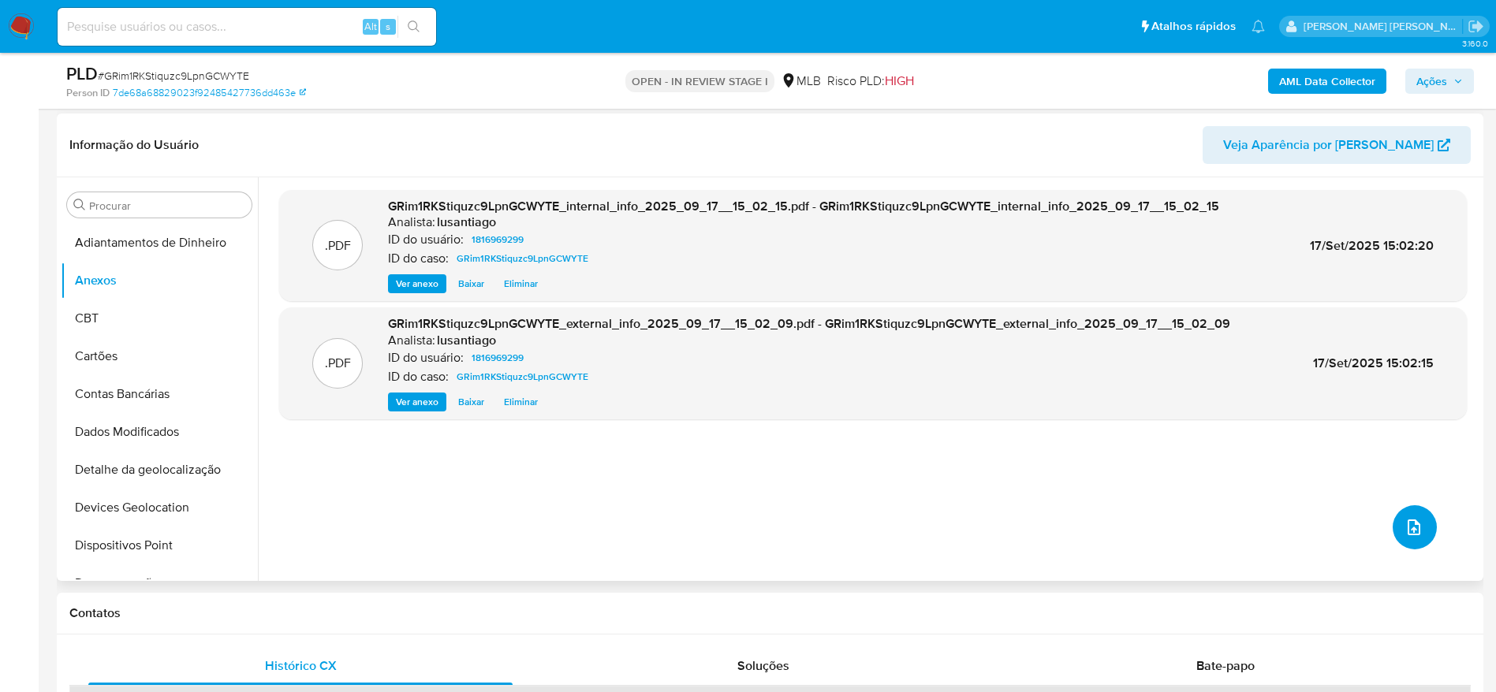
click at [1405, 522] on icon "upload-file" at bounding box center [1414, 527] width 19 height 19
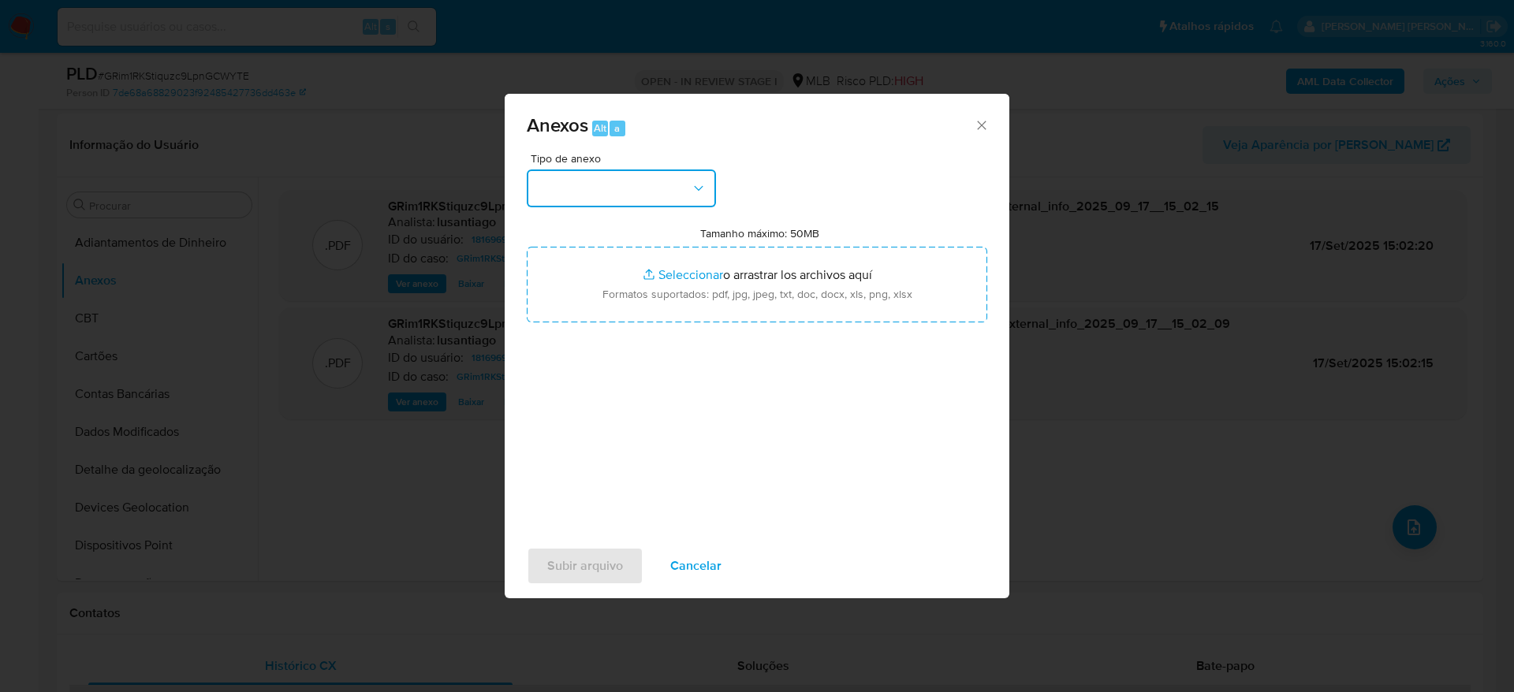
click at [674, 193] on button "button" at bounding box center [621, 189] width 189 height 38
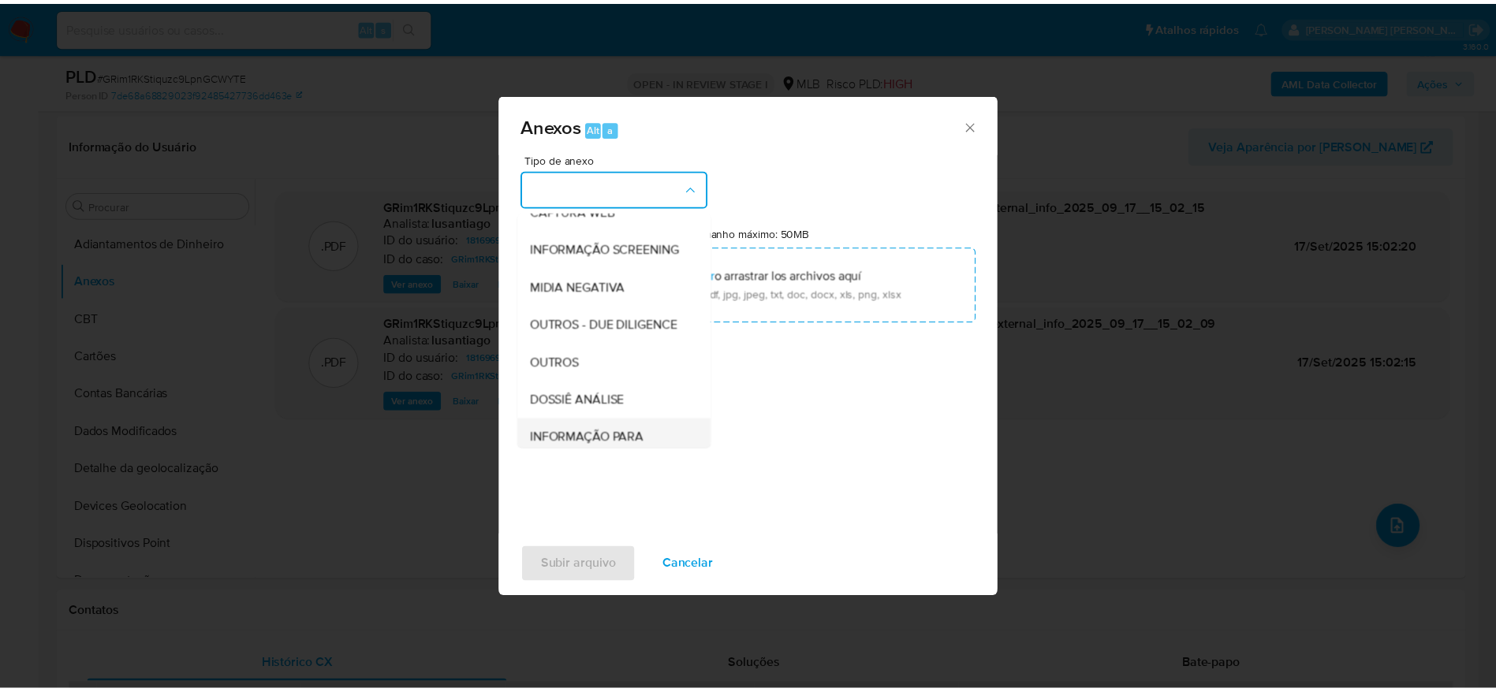
scroll to position [243, 0]
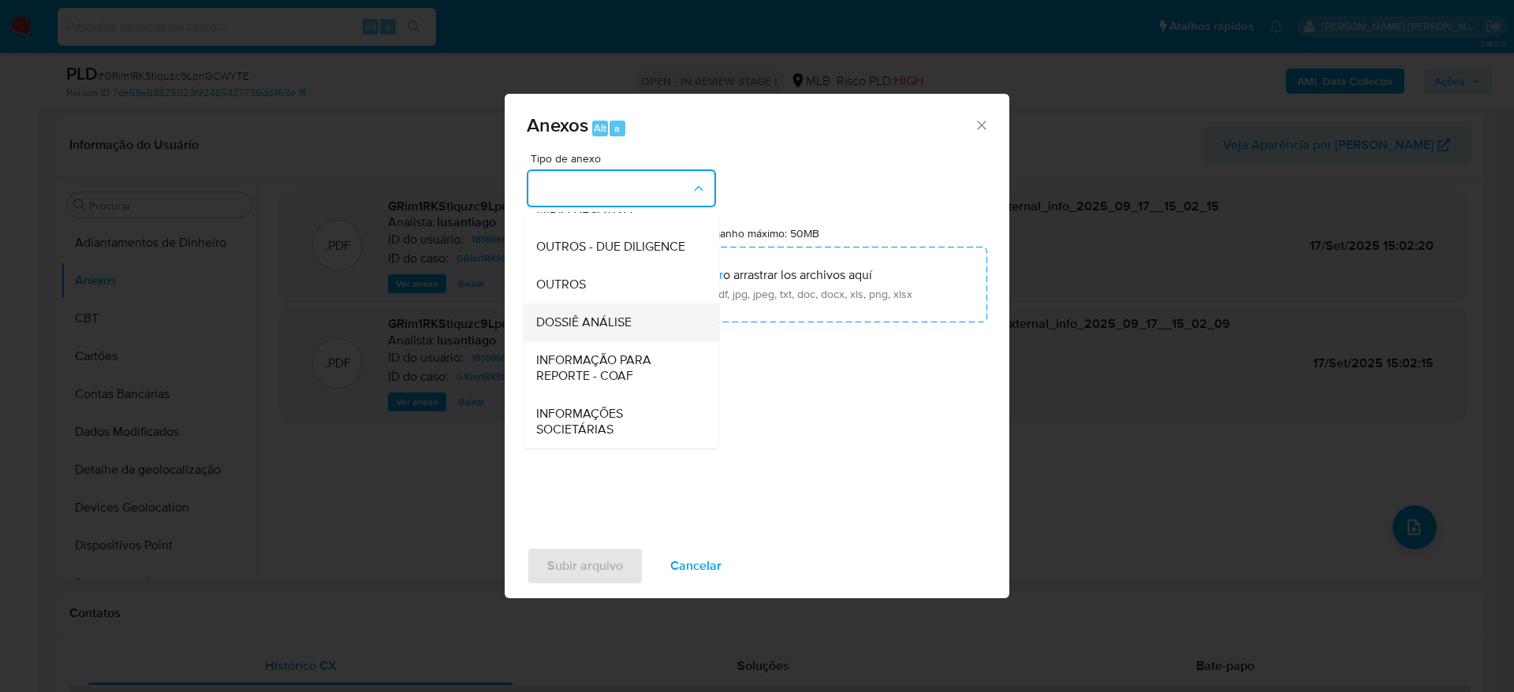
click at [603, 319] on span "DOSSIÊ ANÁLISE" at bounding box center [583, 323] width 95 height 16
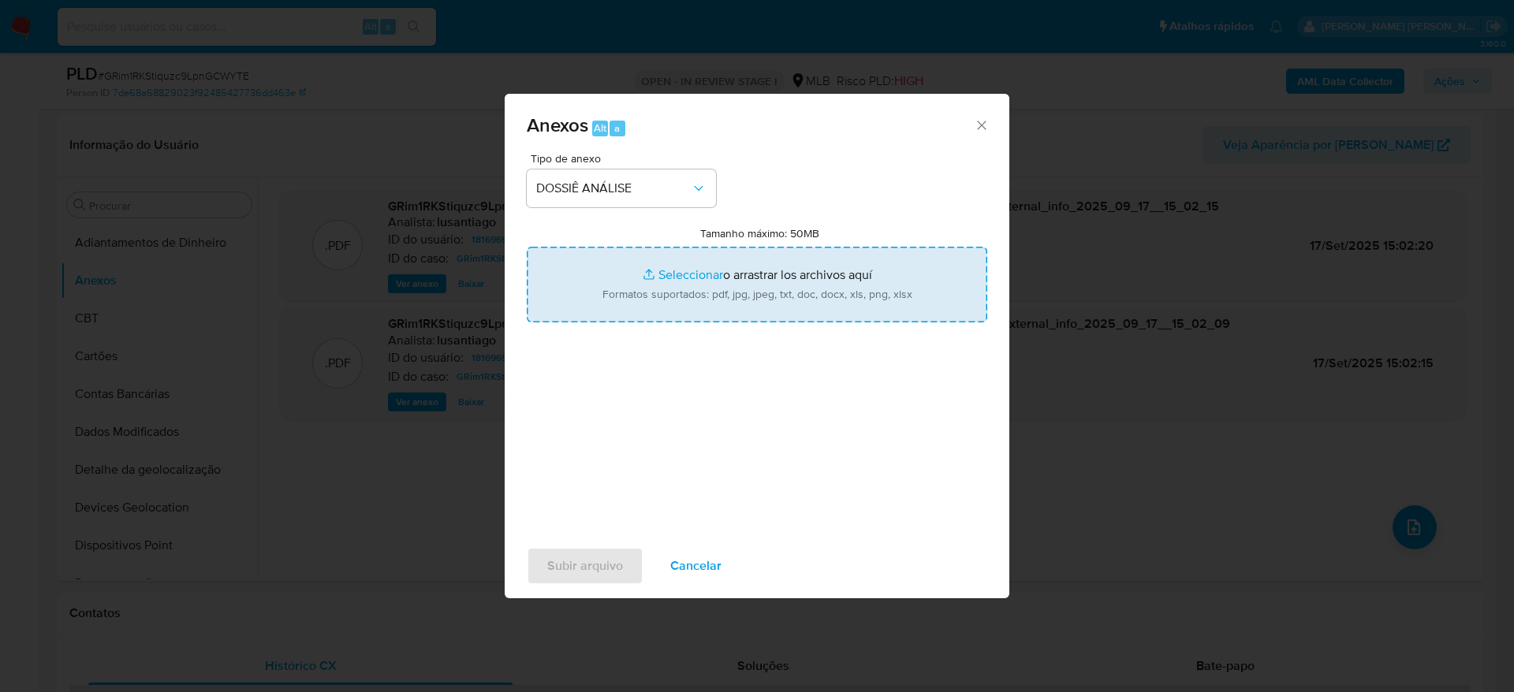
type input "C:\fakepath\Mulan 1816969299_2025_09_17_08_42_25.xlsx"
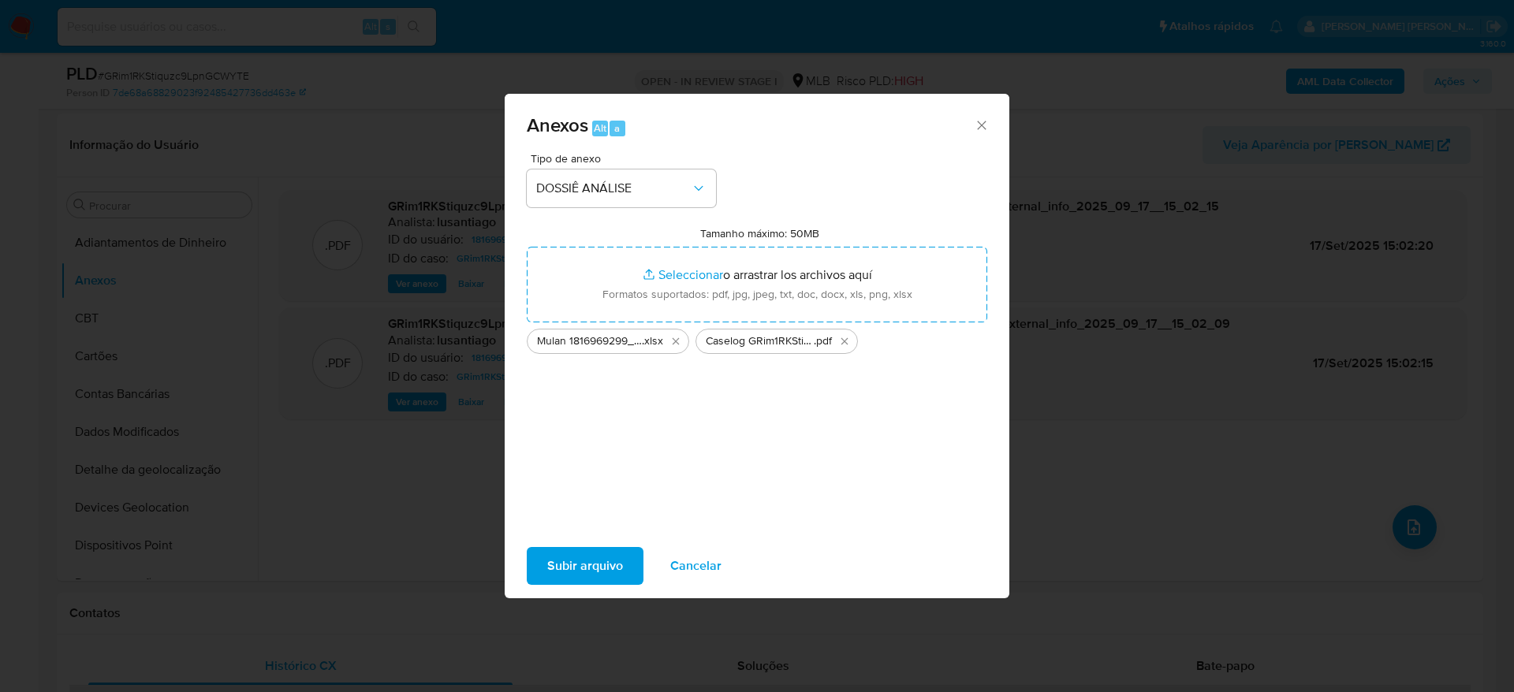
click at [564, 579] on span "Subir arquivo" at bounding box center [585, 566] width 76 height 35
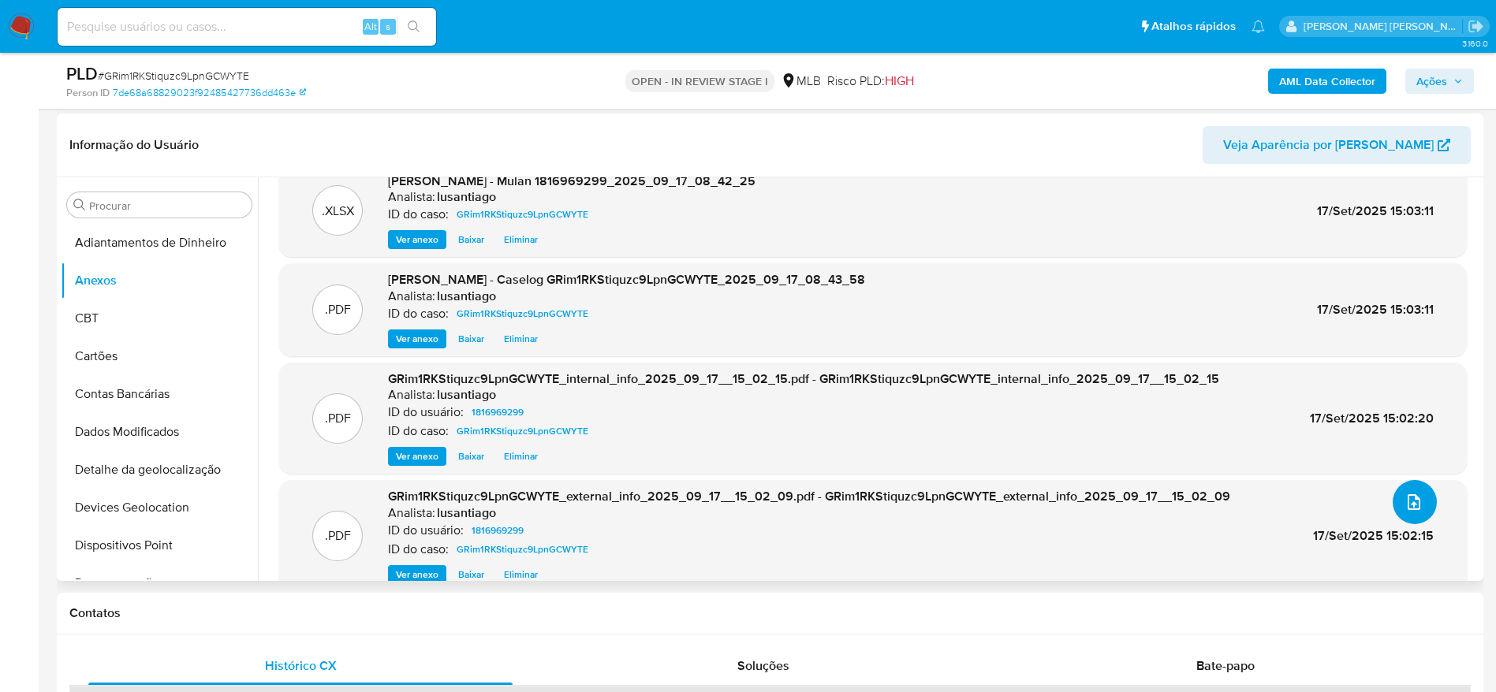
scroll to position [0, 0]
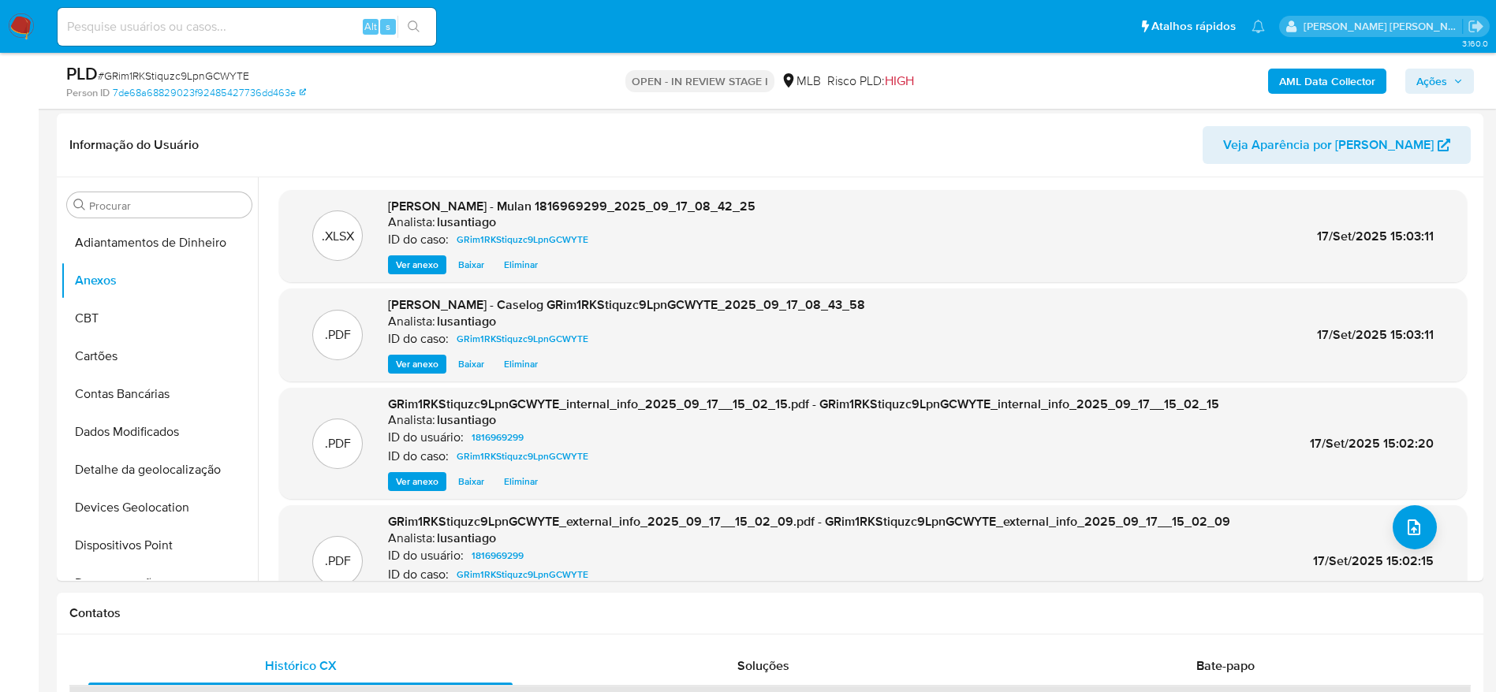
click at [1436, 89] on span "Ações" at bounding box center [1431, 81] width 31 height 25
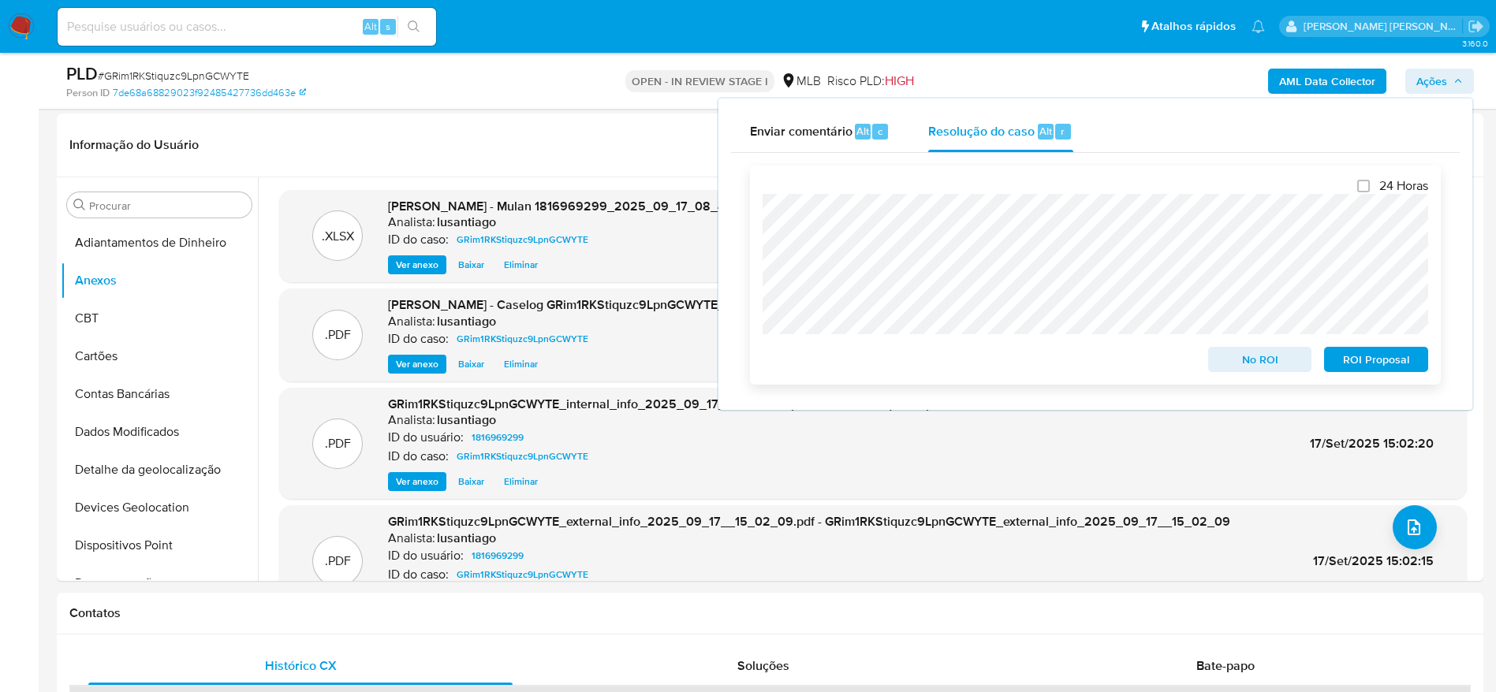
click at [1258, 365] on span "No ROI" at bounding box center [1260, 360] width 82 height 22
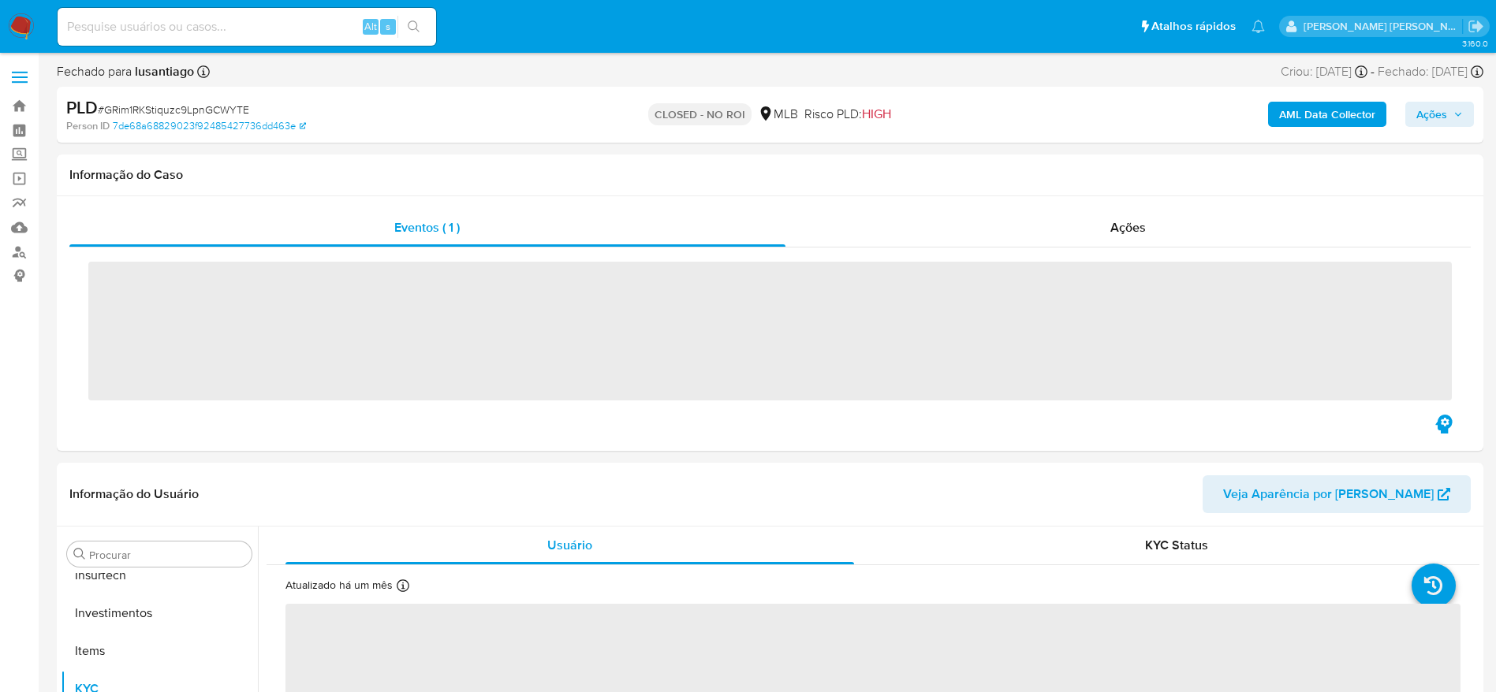
scroll to position [742, 0]
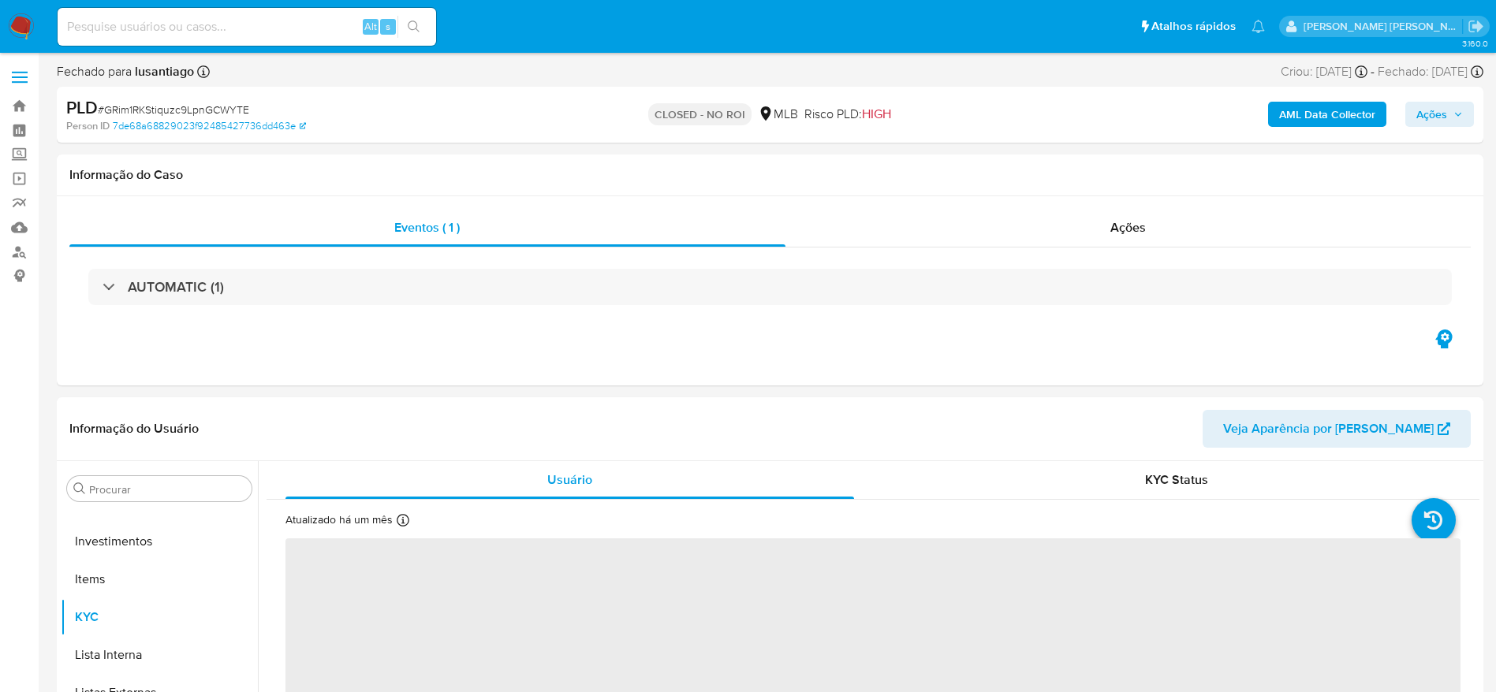
select select "10"
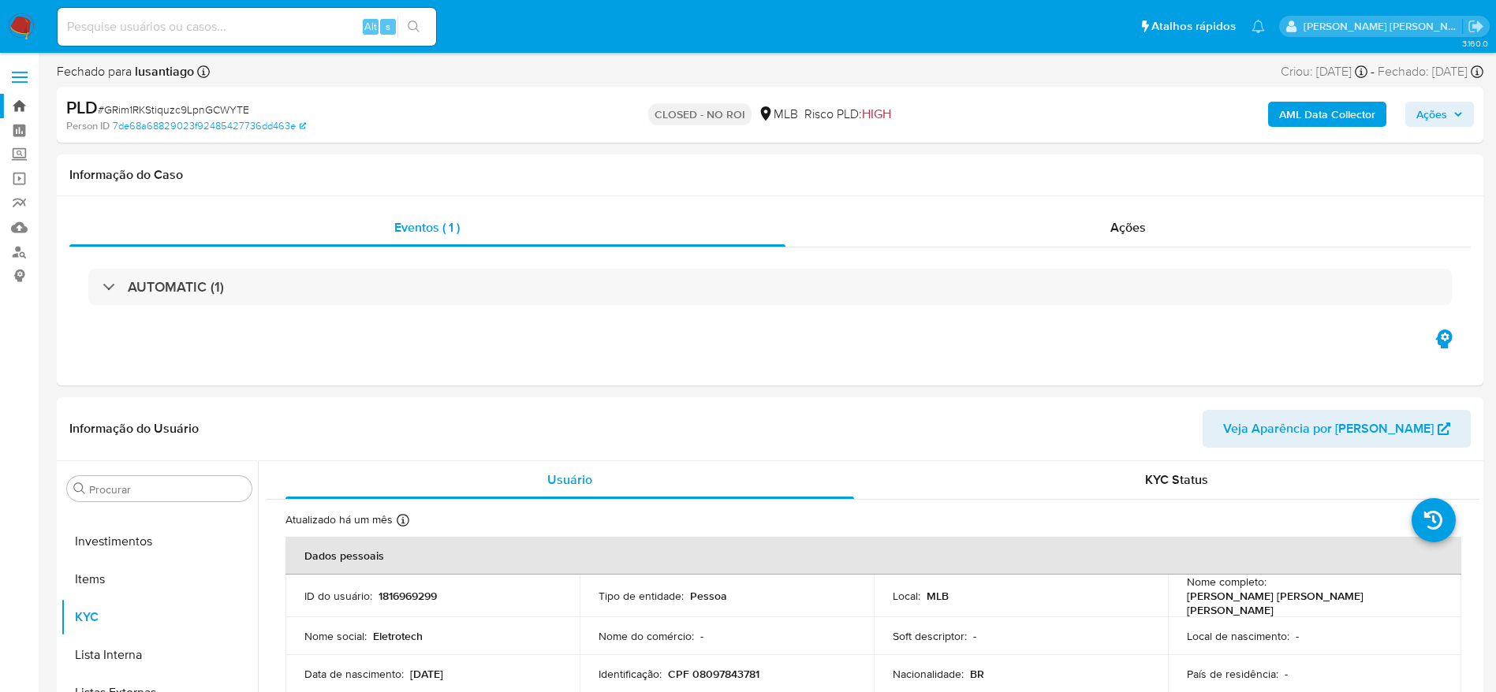
click at [25, 109] on link "Bandeja" at bounding box center [94, 106] width 188 height 24
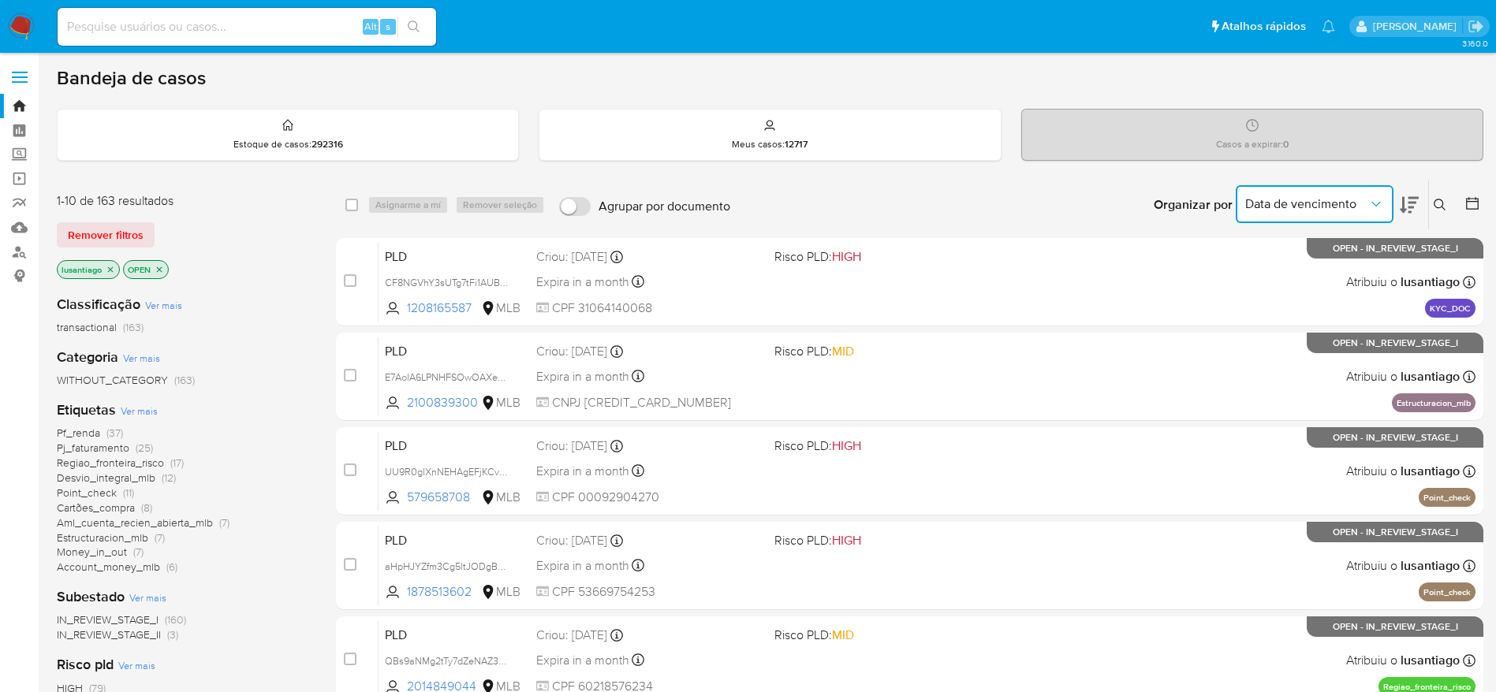
click at [1327, 203] on span "Data de vencimento" at bounding box center [1306, 204] width 123 height 16
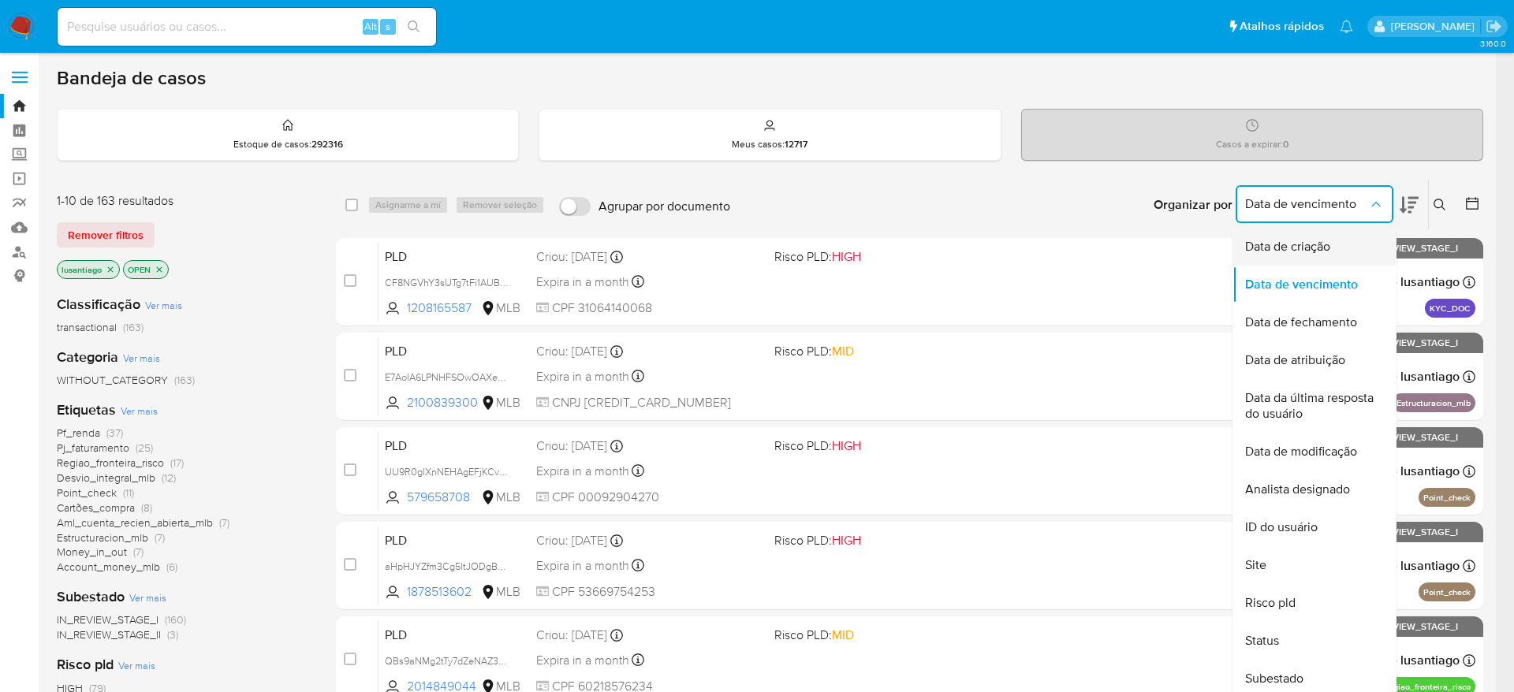
click at [1322, 241] on span "Data de criação" at bounding box center [1287, 247] width 85 height 16
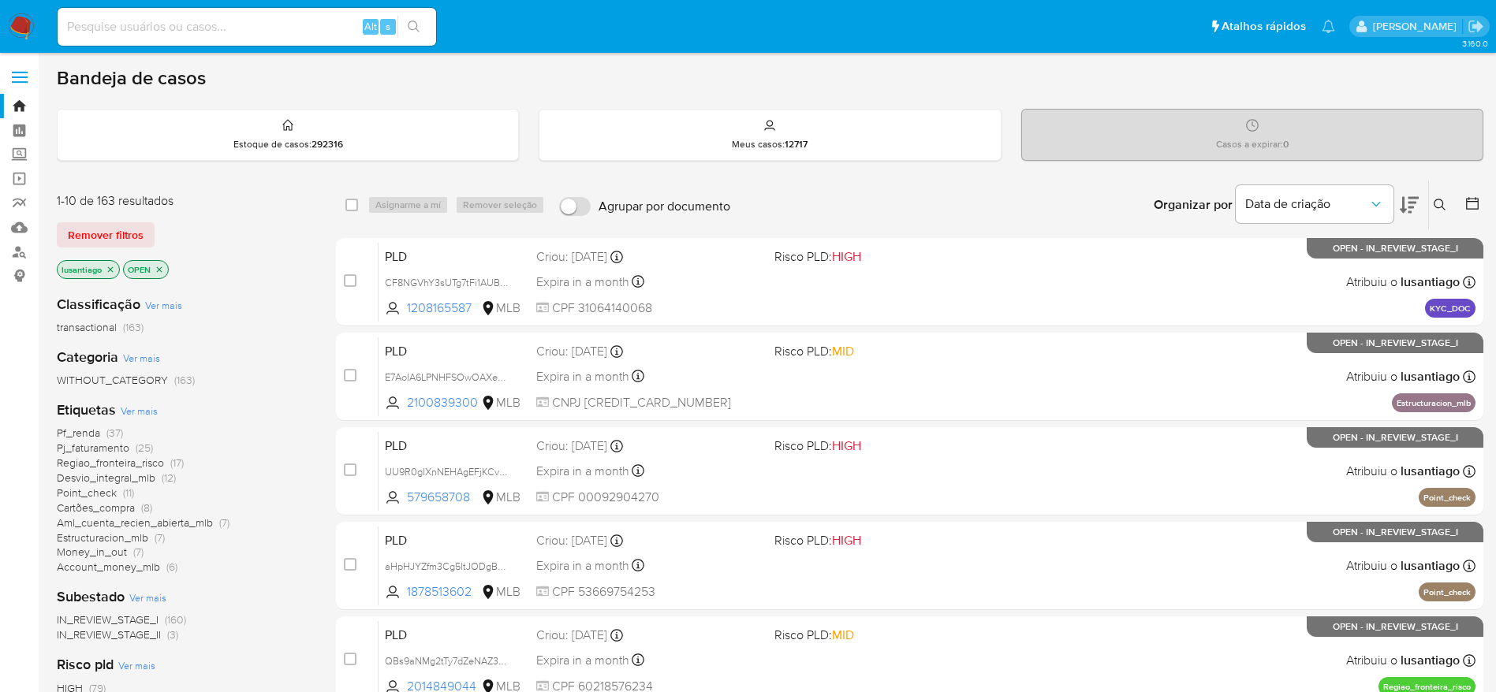
click at [1471, 200] on icon at bounding box center [1473, 204] width 16 height 16
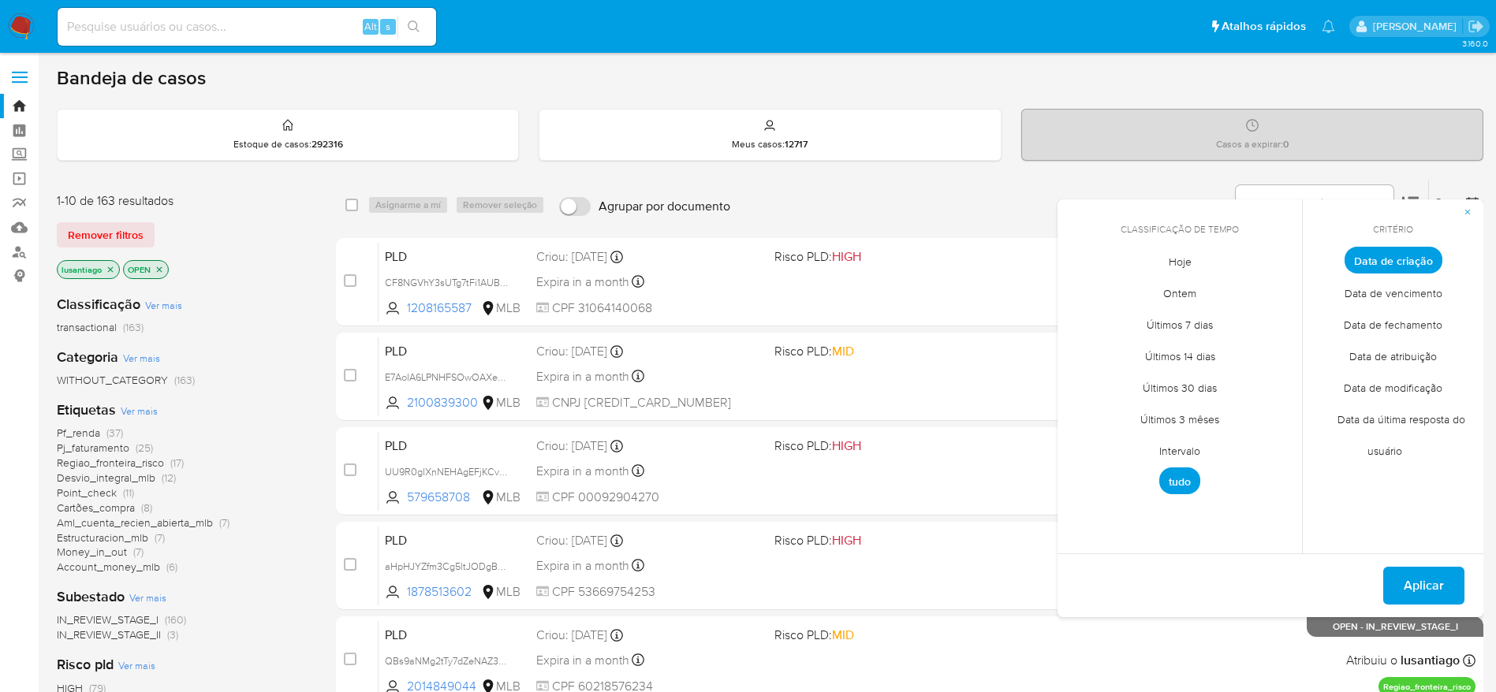
click at [1185, 453] on span "Intervalo" at bounding box center [1180, 451] width 74 height 32
click at [1082, 290] on icon "Mes anterior" at bounding box center [1082, 289] width 19 height 19
click at [1216, 342] on button "1" at bounding box center [1211, 347] width 25 height 25
click at [1268, 479] on button "31" at bounding box center [1274, 473] width 25 height 25
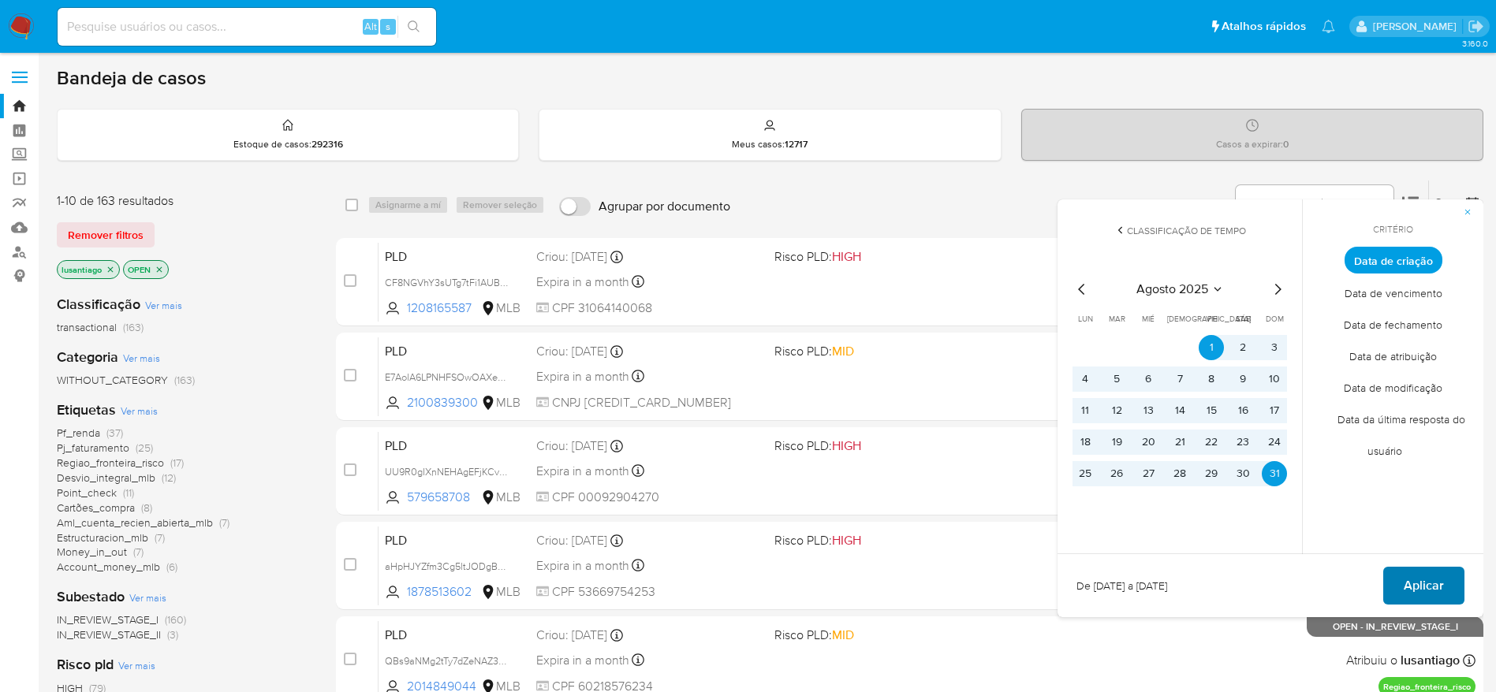
click at [1414, 584] on span "Aplicar" at bounding box center [1424, 586] width 40 height 35
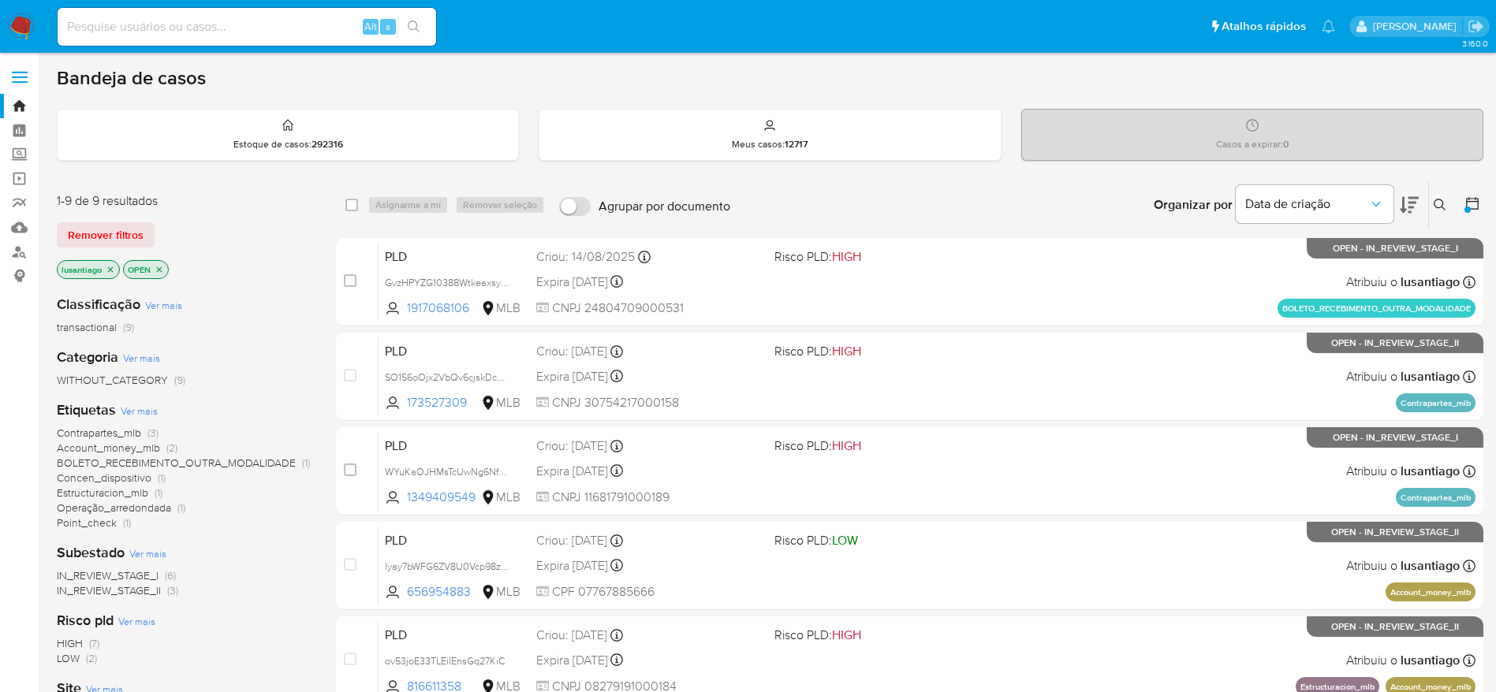
click at [153, 509] on span "Operação_arredondada" at bounding box center [114, 508] width 114 height 16
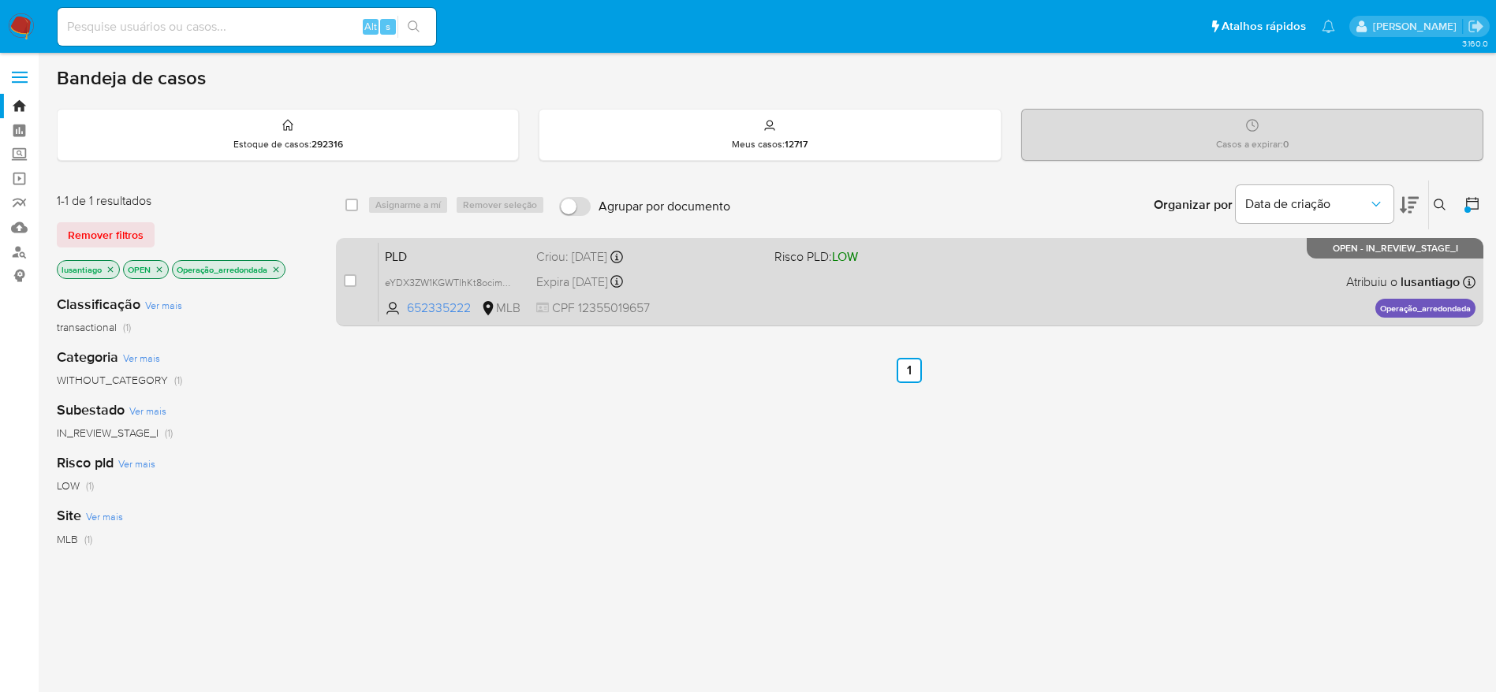
click at [798, 304] on div "PLD eYDX3ZW1KGWTlhKt8ocimPu7 652335222 MLB Risco PLD: LOW Criou: 12/08/2025 Cri…" at bounding box center [927, 282] width 1097 height 80
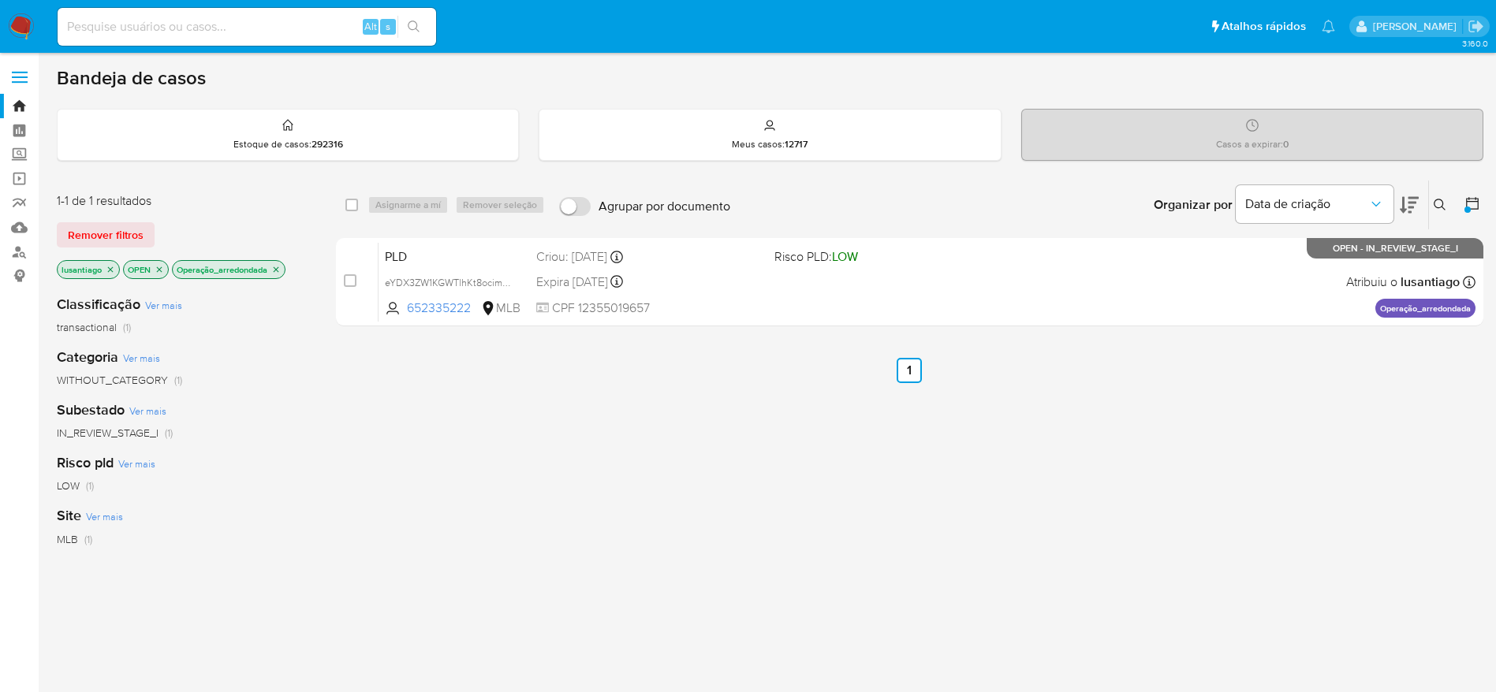
click at [276, 272] on icon "close-filter" at bounding box center [275, 269] width 9 height 9
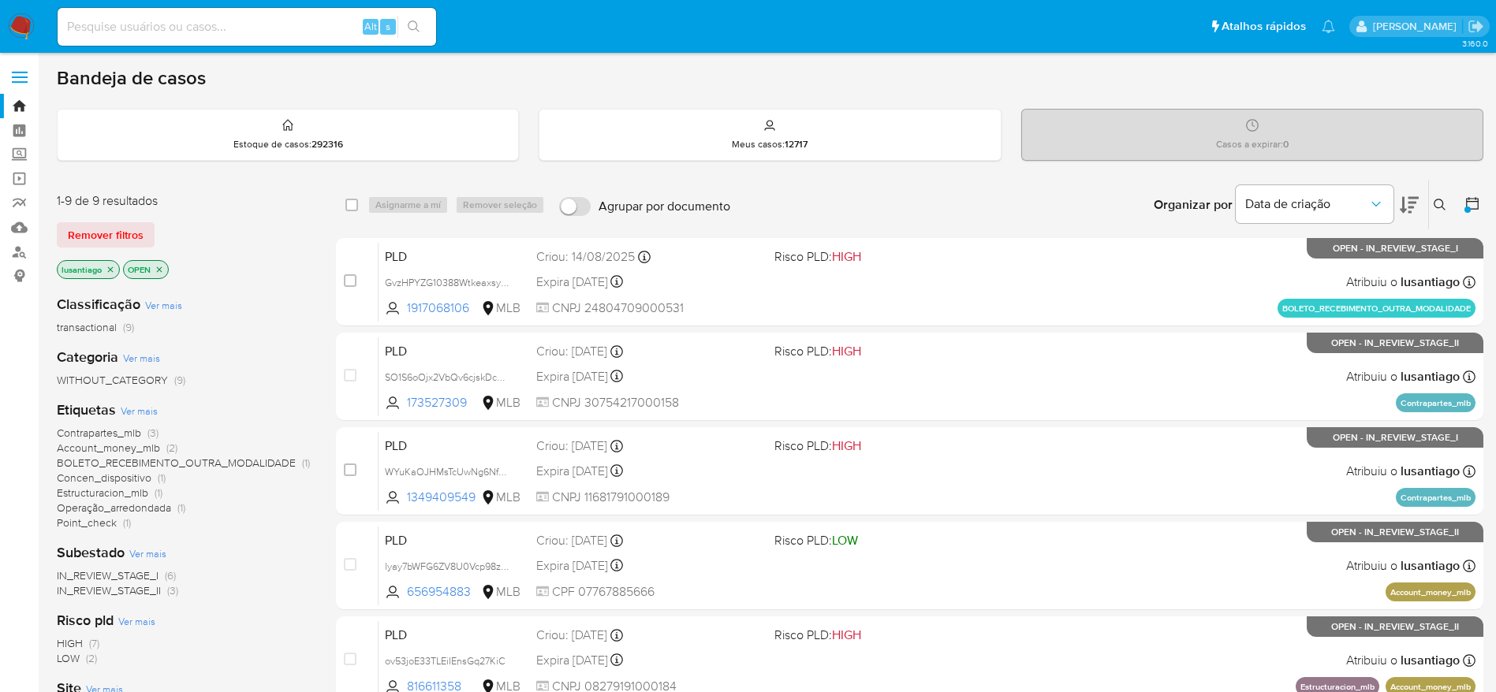
click at [82, 528] on span "Point_check" at bounding box center [87, 523] width 60 height 16
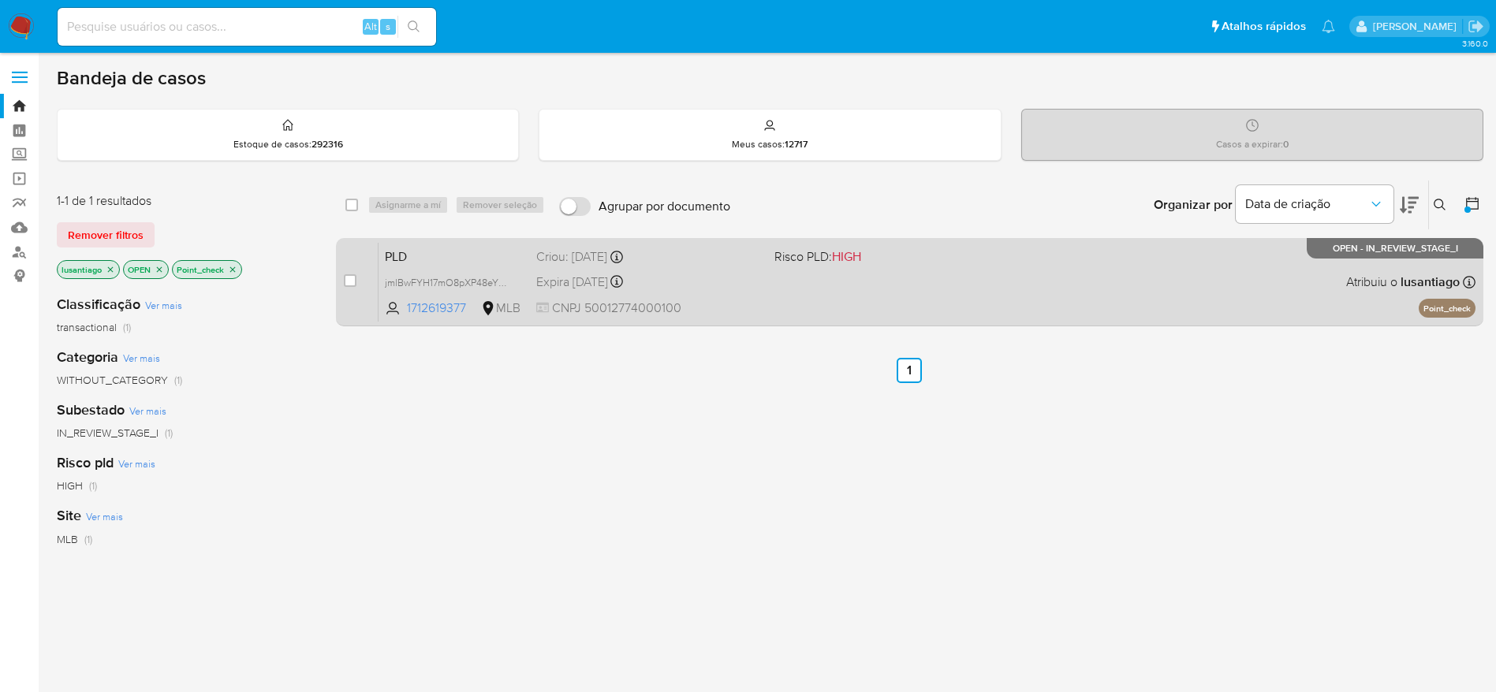
click at [817, 269] on div "PLD jmlBwFYH17mO8pXP48eYKd30 1712619377 MLB Risco PLD: HIGH Criou: 12/08/2025 C…" at bounding box center [927, 282] width 1097 height 80
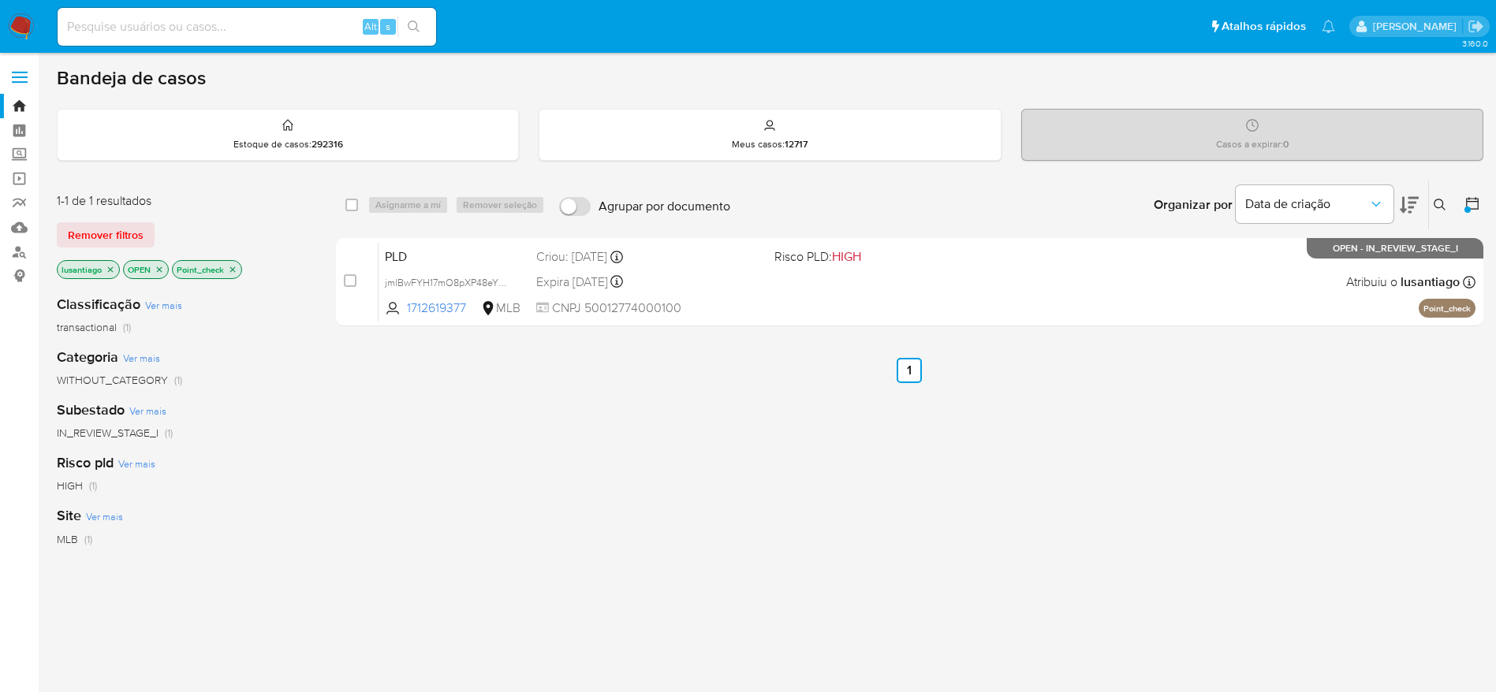
click at [236, 272] on icon "close-filter" at bounding box center [232, 269] width 9 height 9
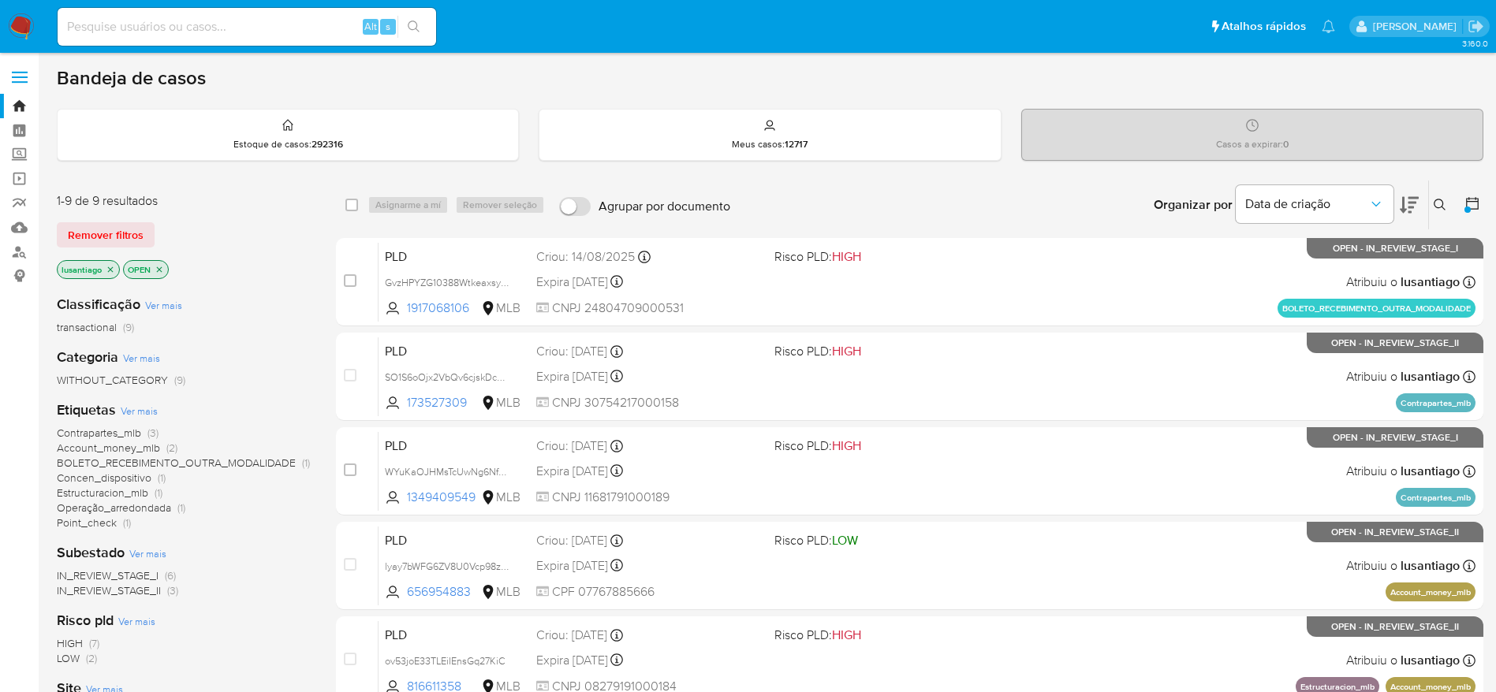
click at [115, 463] on span "BOLETO_RECEBIMENTO_OUTRA_MODALIDADE" at bounding box center [176, 463] width 239 height 16
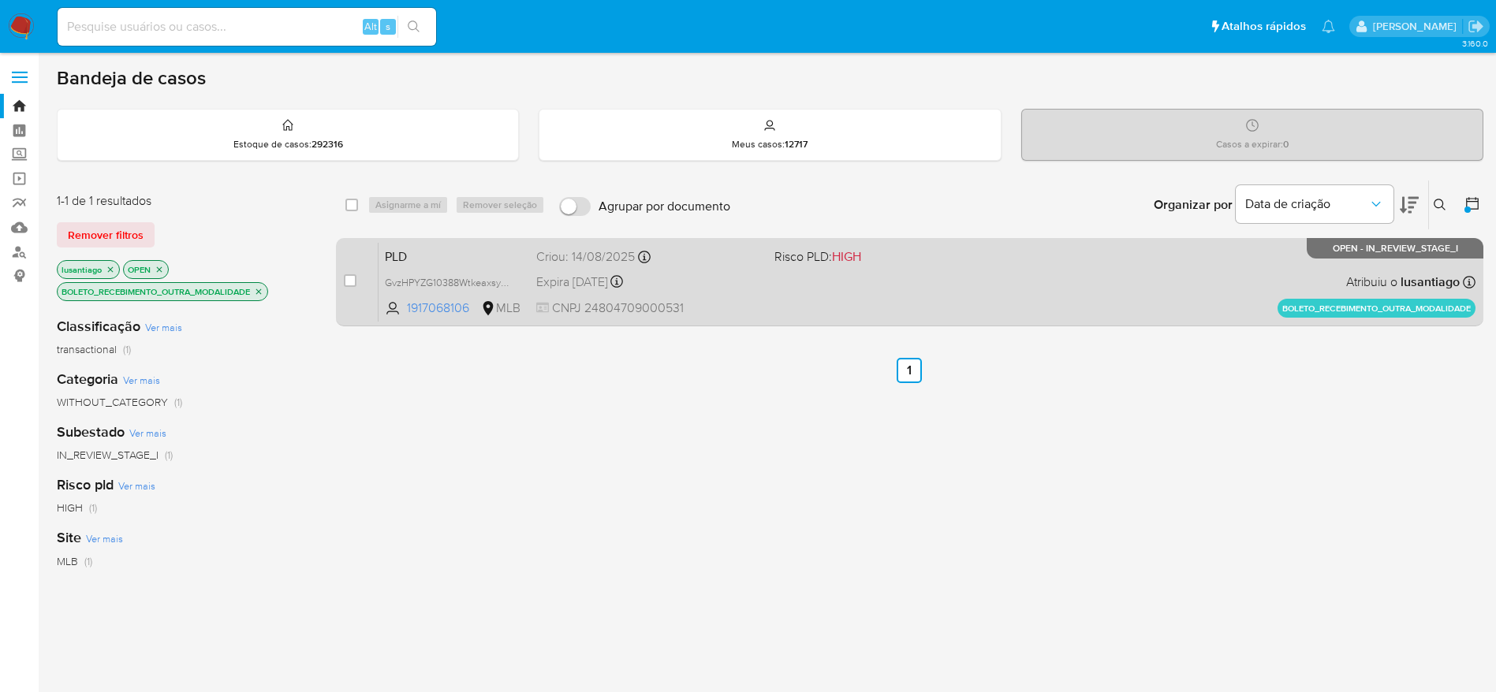
click at [807, 305] on div "PLD GvzHPYZG10388WtkeaxsyK8M 1917068106 MLB Risco PLD: HIGH Criou: 14/08/2025 C…" at bounding box center [927, 282] width 1097 height 80
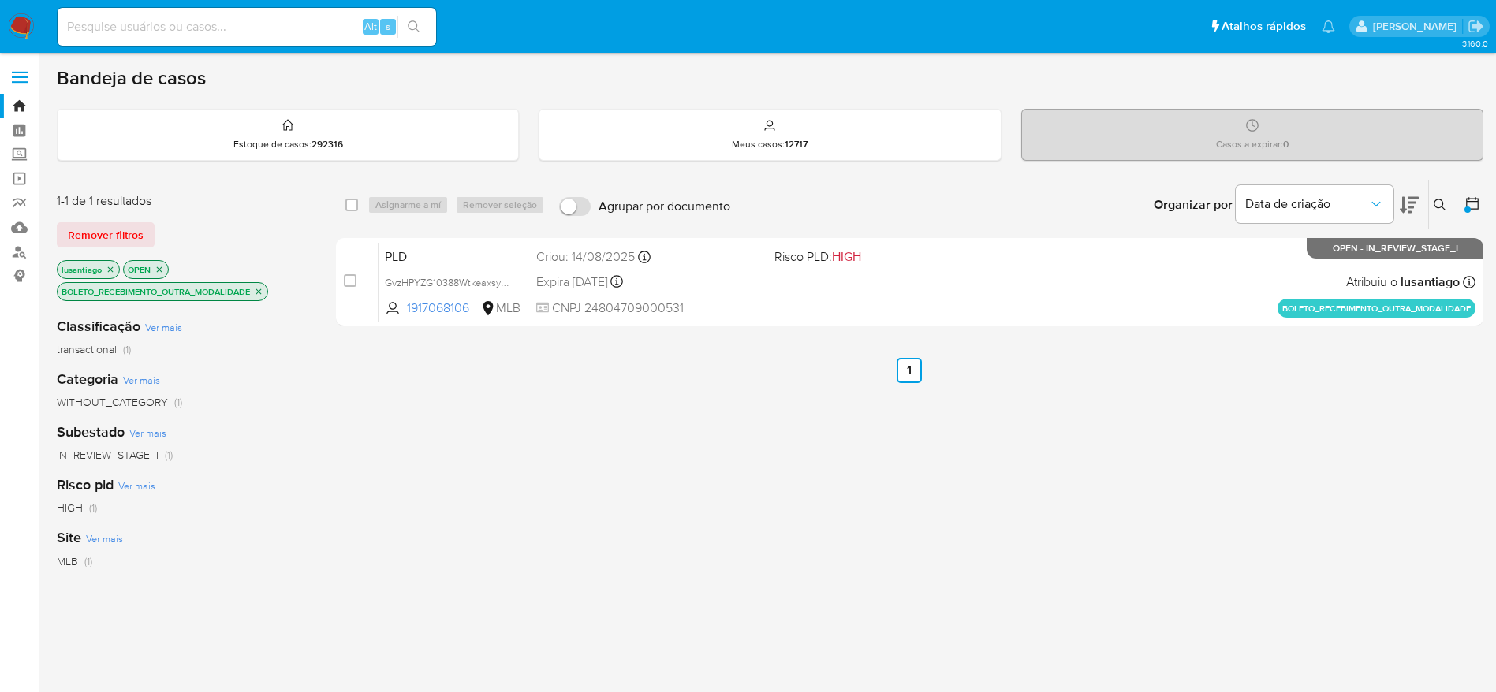
click at [263, 290] on icon "close-filter" at bounding box center [258, 291] width 9 height 9
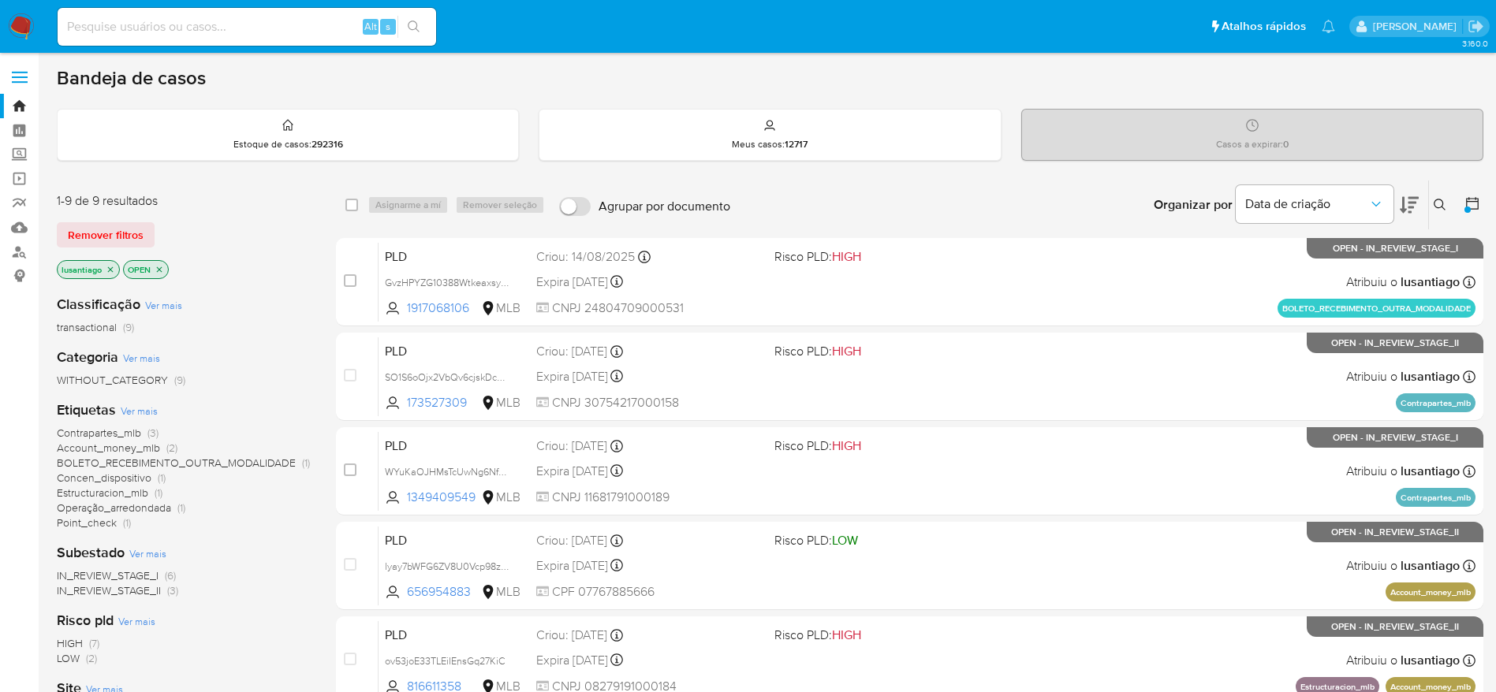
click at [120, 431] on span "Contrapartes_mlb" at bounding box center [99, 433] width 84 height 16
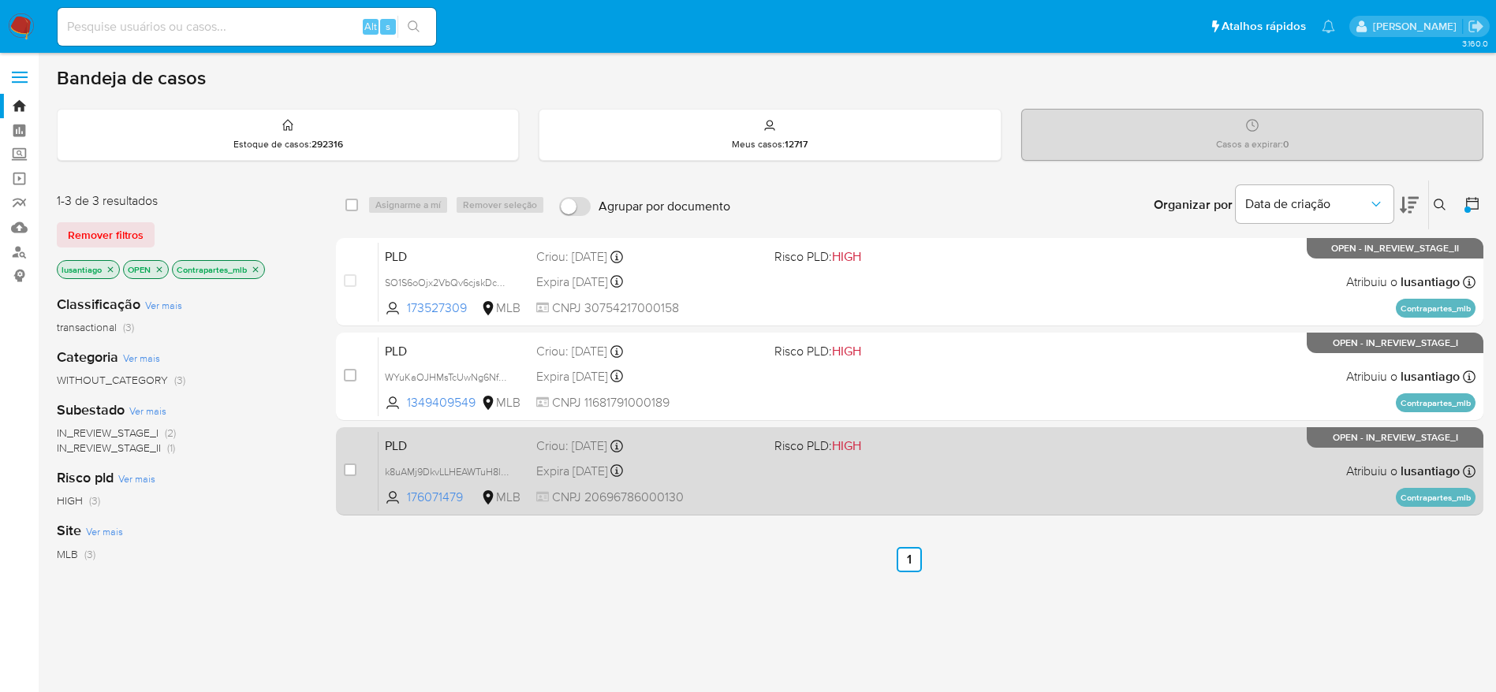
click at [800, 488] on div "PLD k8uAMj9DkvLLHEAWTuH8lGjT 176071479 MLB Risco PLD: HIGH Criou: 12/08/2025 Cr…" at bounding box center [927, 471] width 1097 height 80
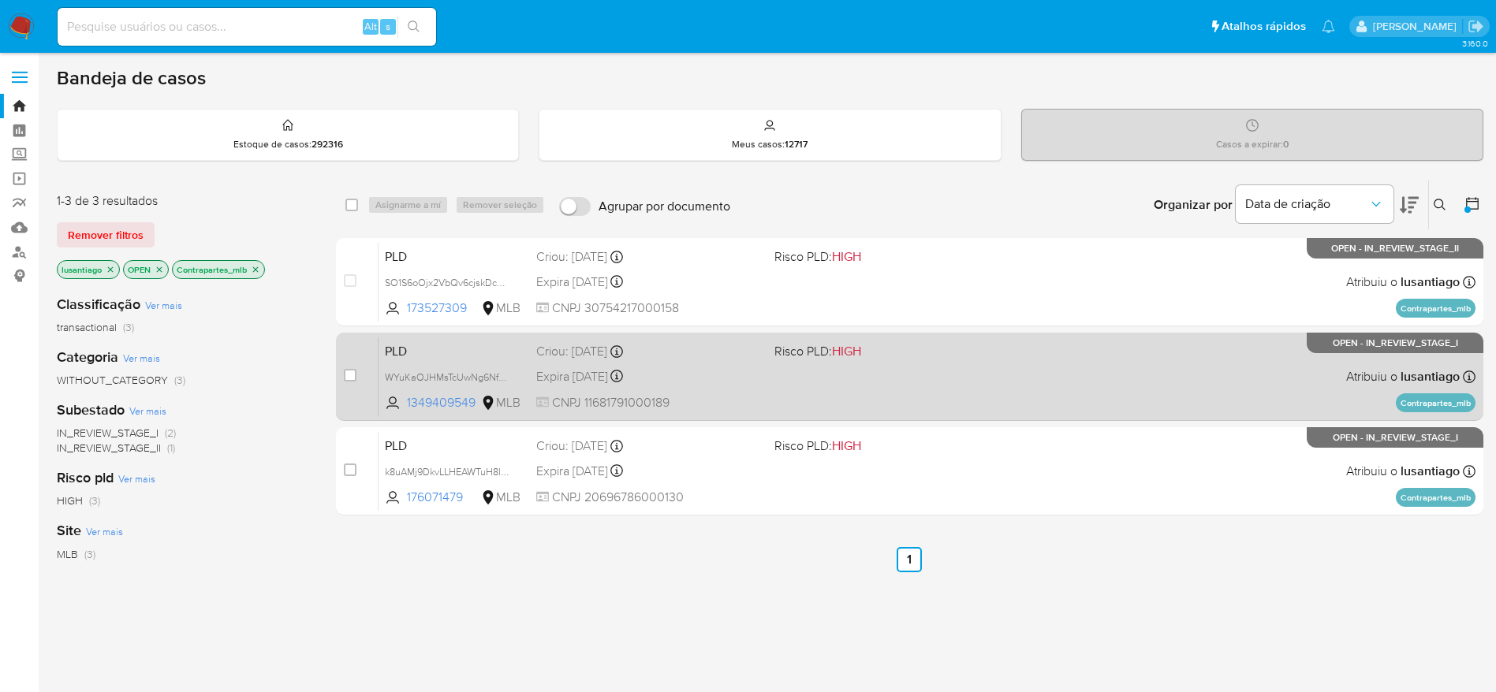
click at [695, 360] on div "Criou: 12/08/2025 Criou: 12/08/2025 00:27:24" at bounding box center [649, 351] width 226 height 17
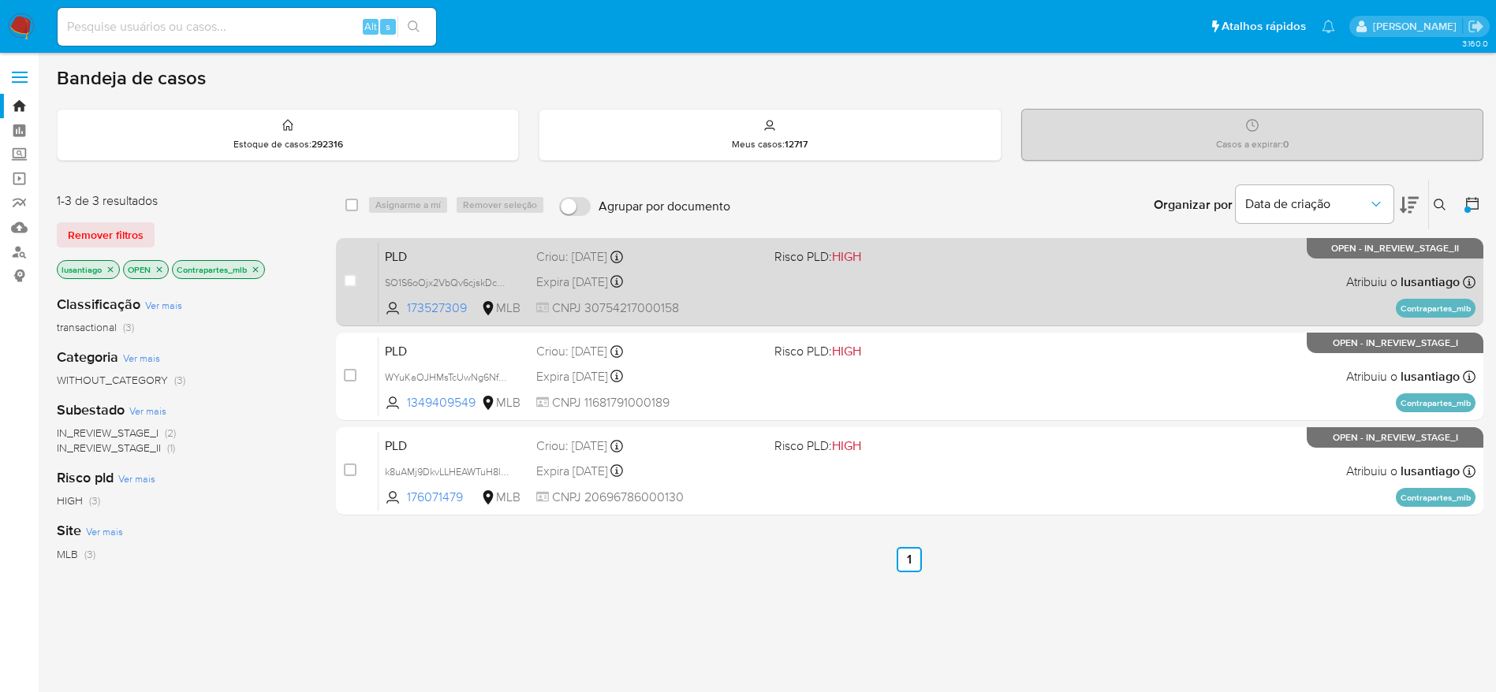
click at [708, 280] on div "Expira in 8 days Expira em 26/09/2025 00:27:35" at bounding box center [649, 281] width 226 height 21
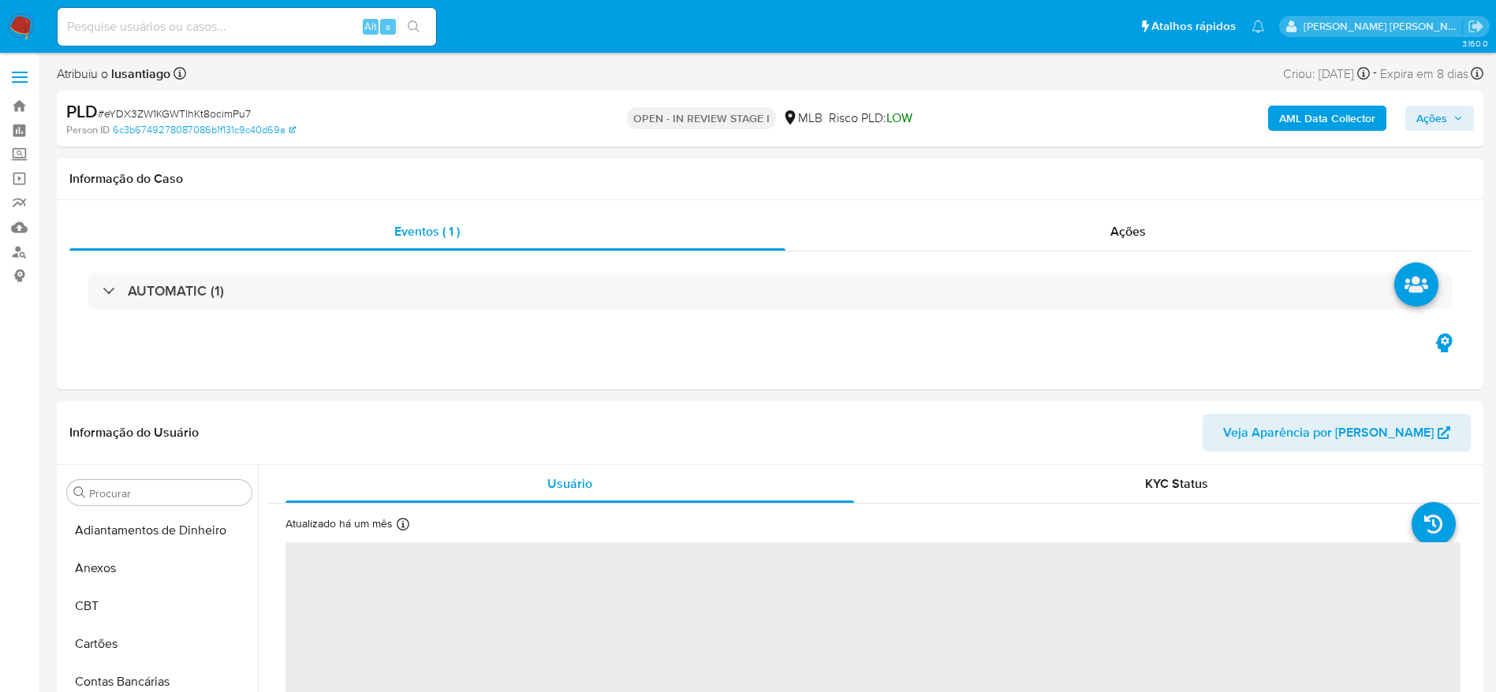
select select "10"
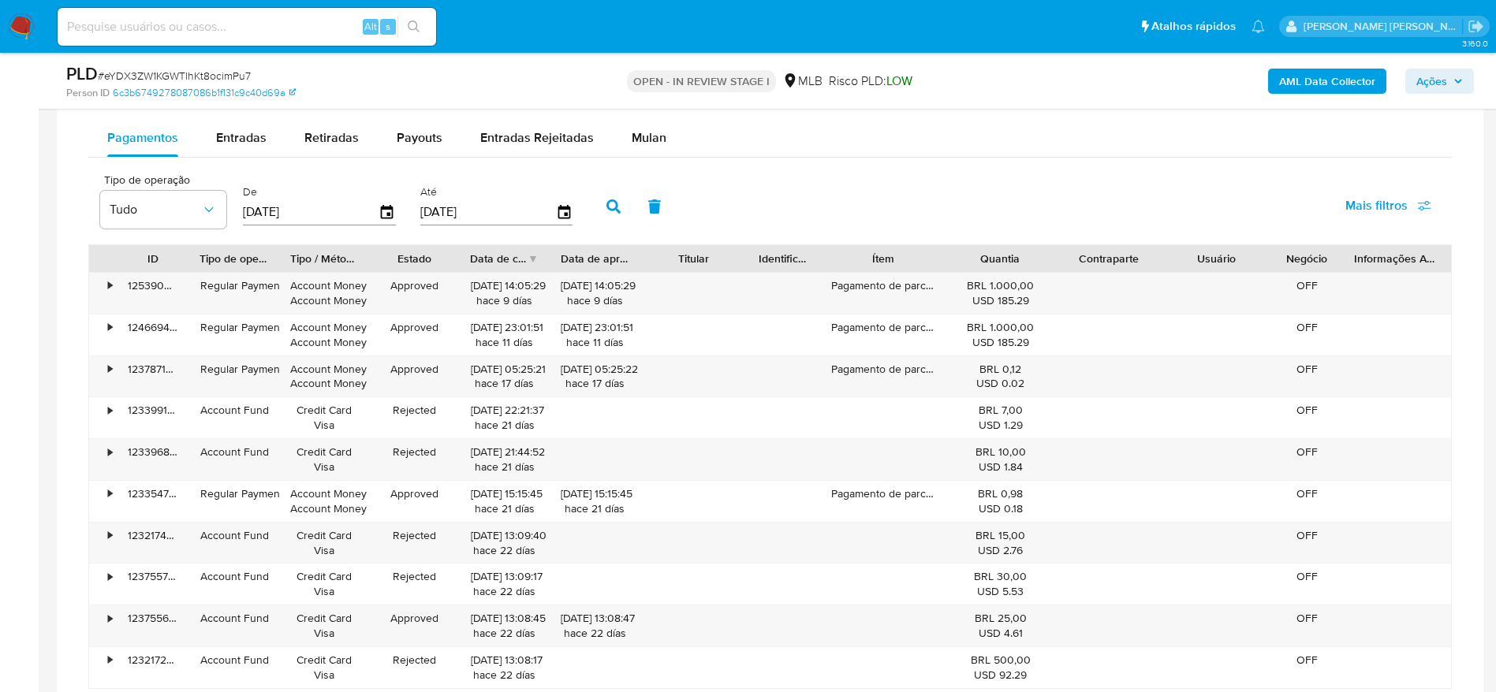
scroll to position [1065, 0]
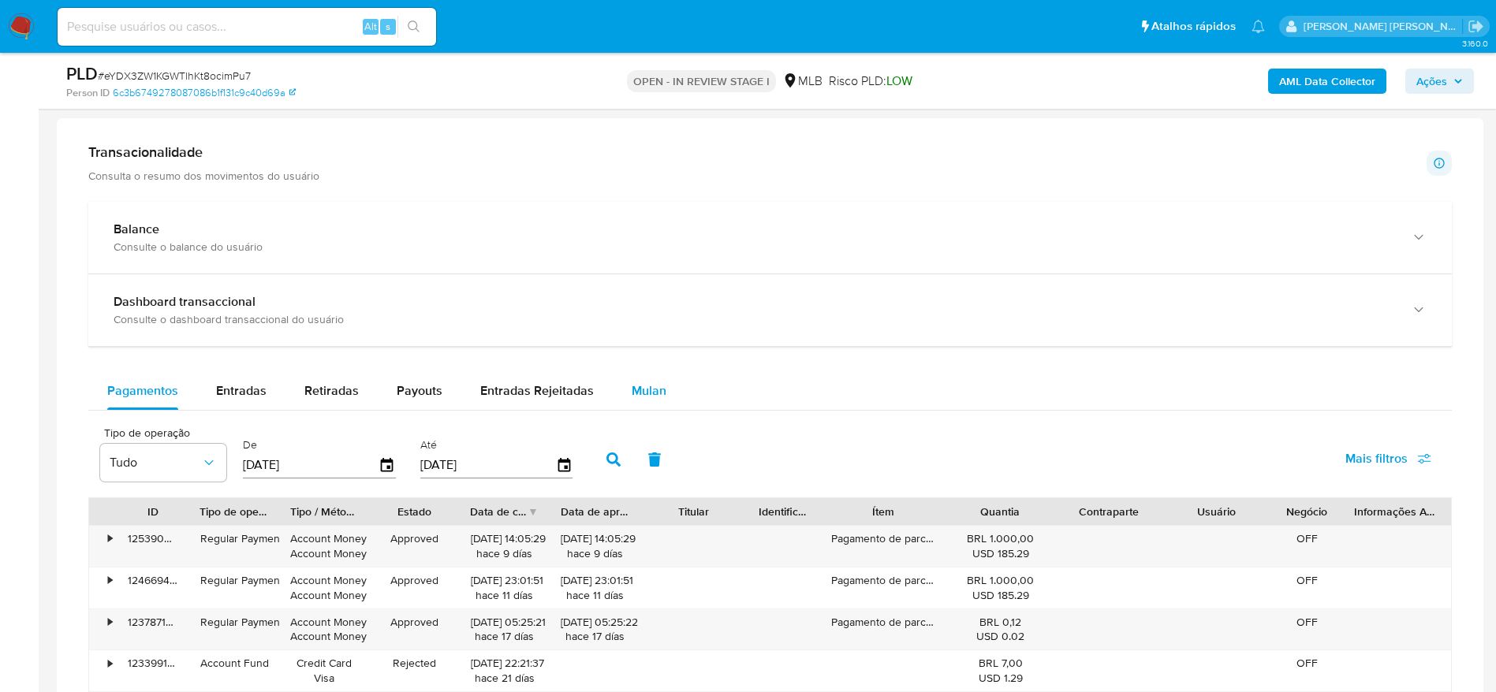
click at [640, 380] on div "Mulan" at bounding box center [649, 391] width 35 height 38
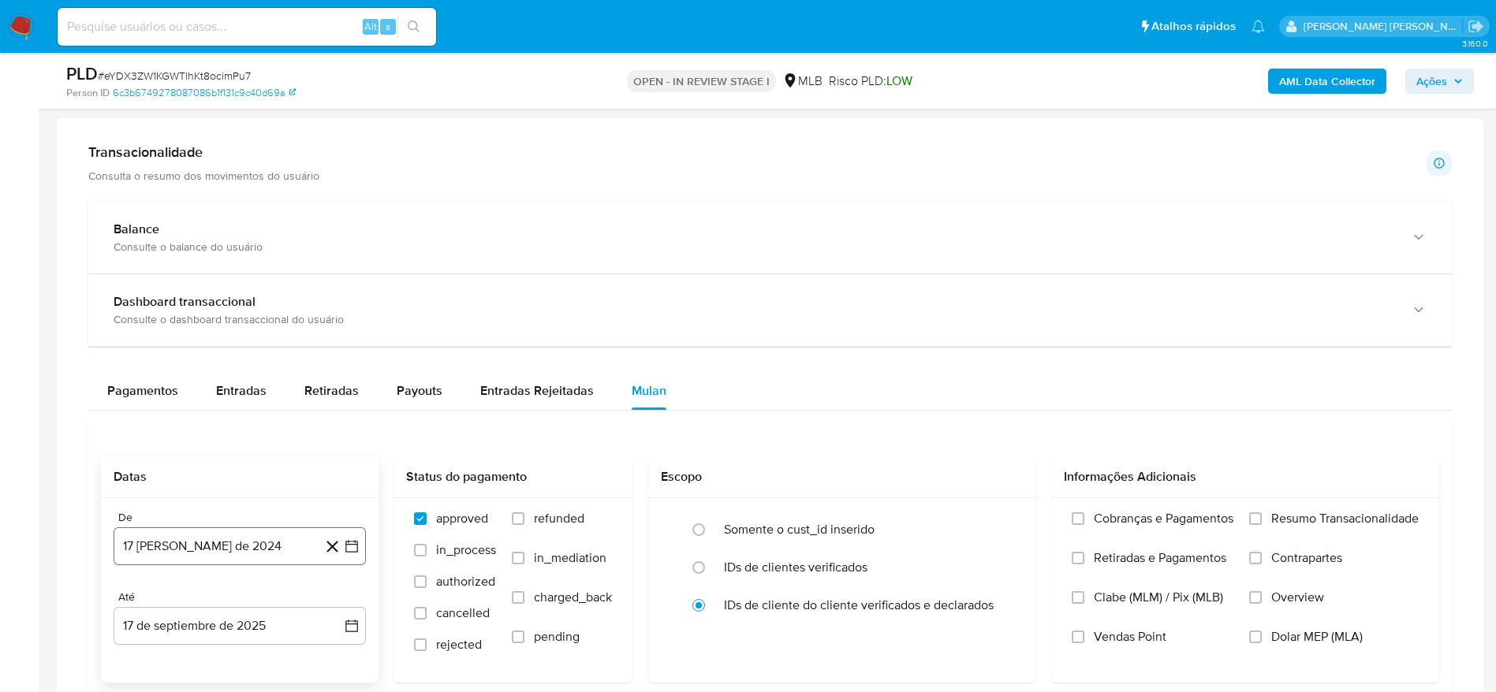
click at [262, 548] on button "17 [PERSON_NAME] de 2024" at bounding box center [240, 547] width 252 height 38
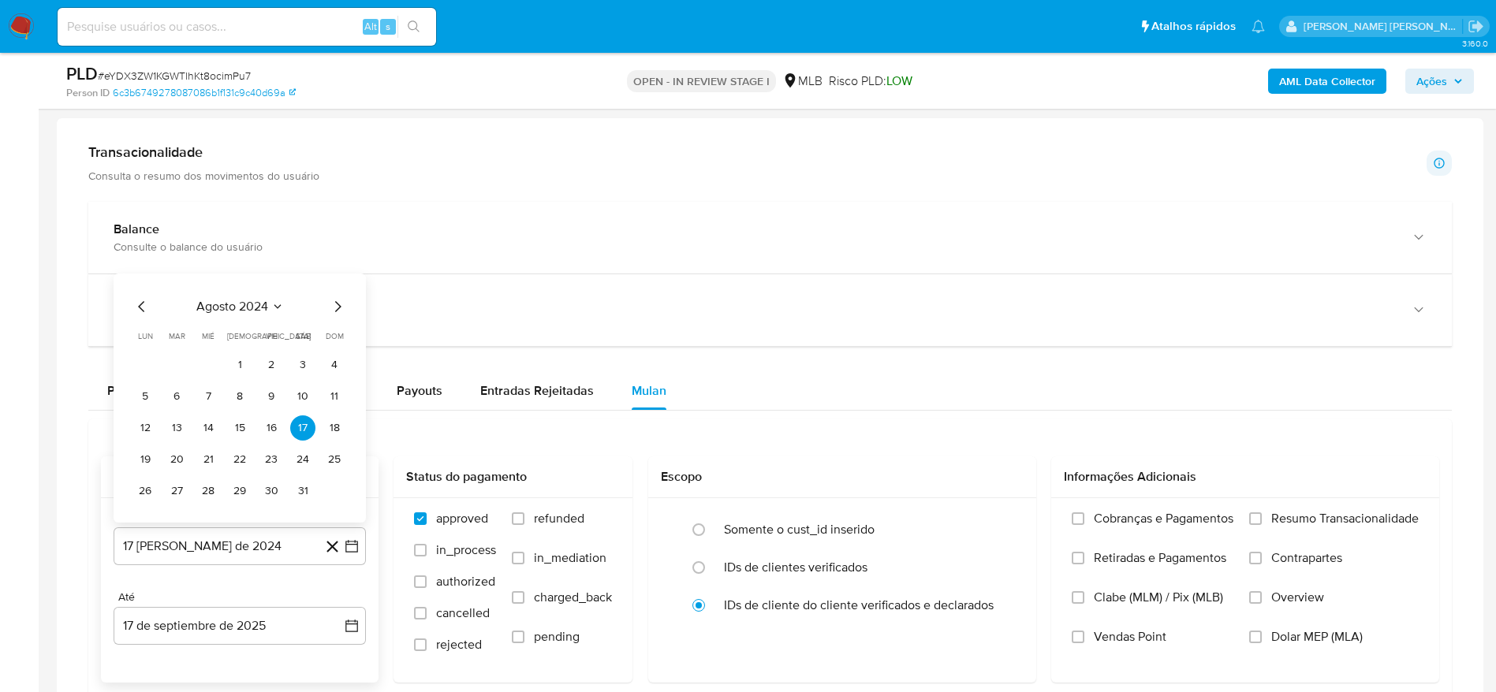
click at [259, 304] on span "agosto 2024" at bounding box center [232, 307] width 72 height 16
click at [337, 280] on icon "Año siguiente" at bounding box center [334, 288] width 19 height 19
click at [180, 434] on button "[DATE]" at bounding box center [170, 434] width 44 height 25
click at [173, 358] on button "1" at bounding box center [176, 365] width 25 height 25
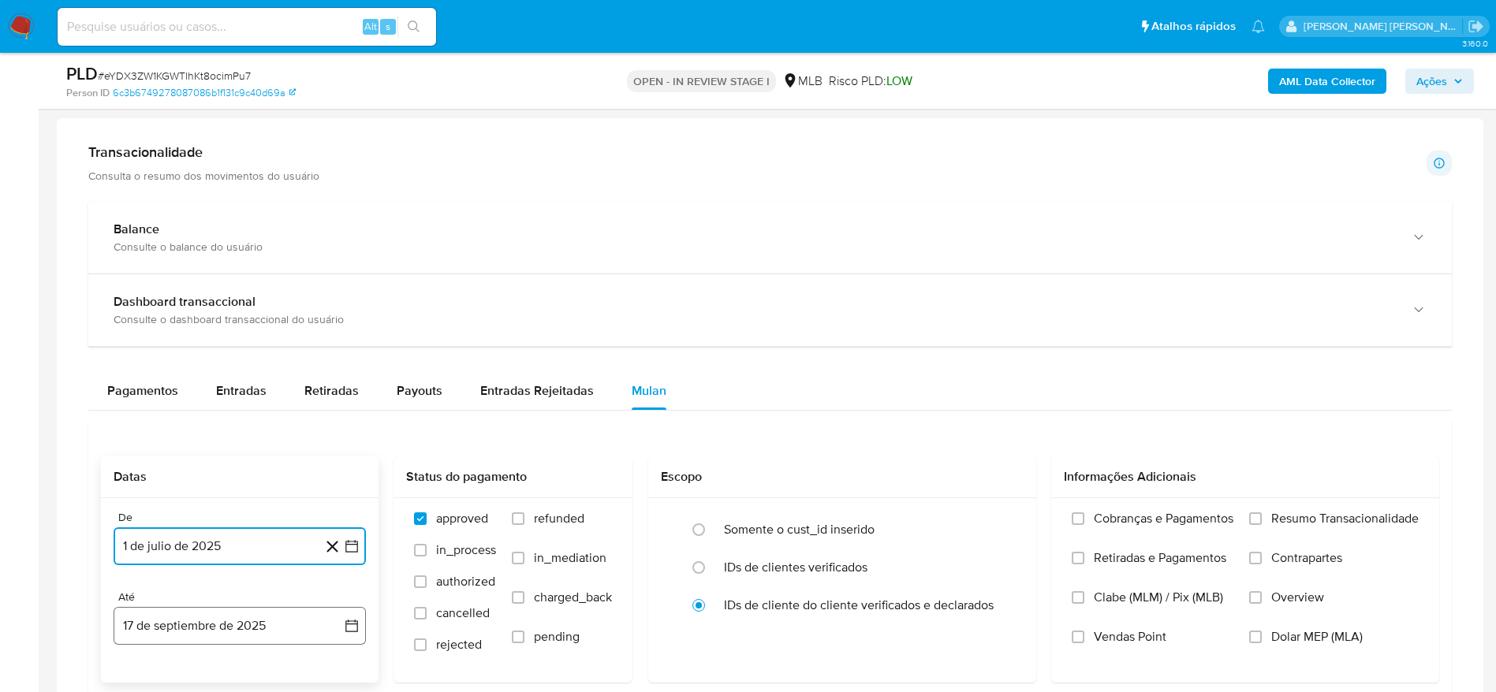
click at [202, 631] on button "17 de septiembre de 2025" at bounding box center [240, 626] width 252 height 38
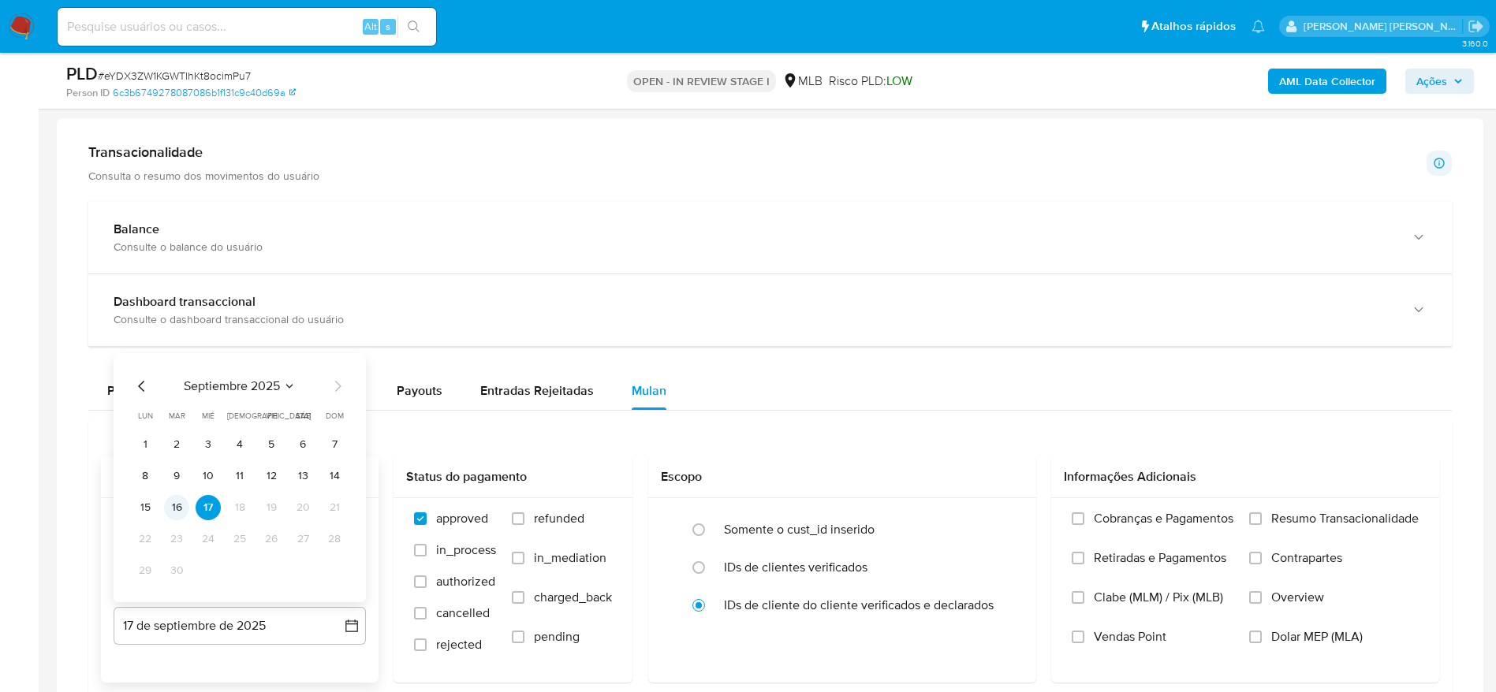
click at [175, 507] on button "16" at bounding box center [176, 507] width 25 height 25
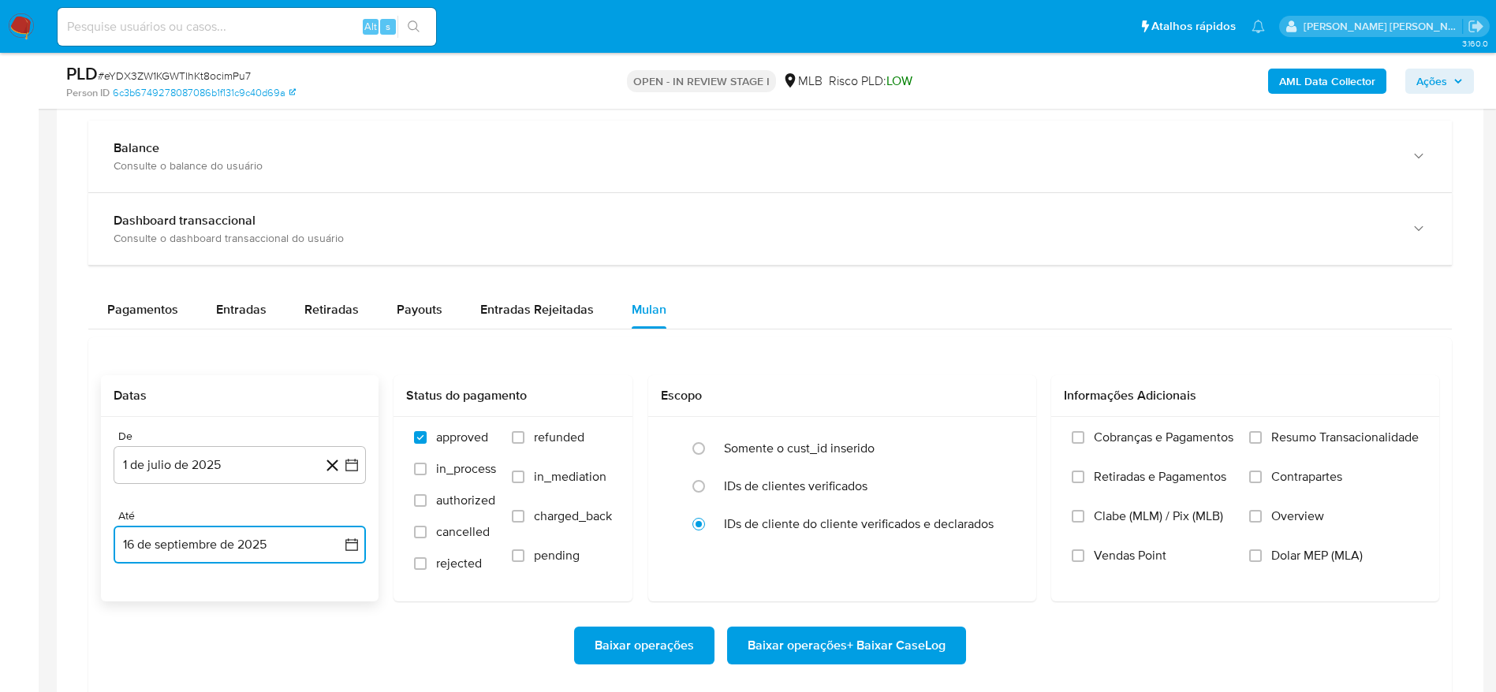
scroll to position [1183, 0]
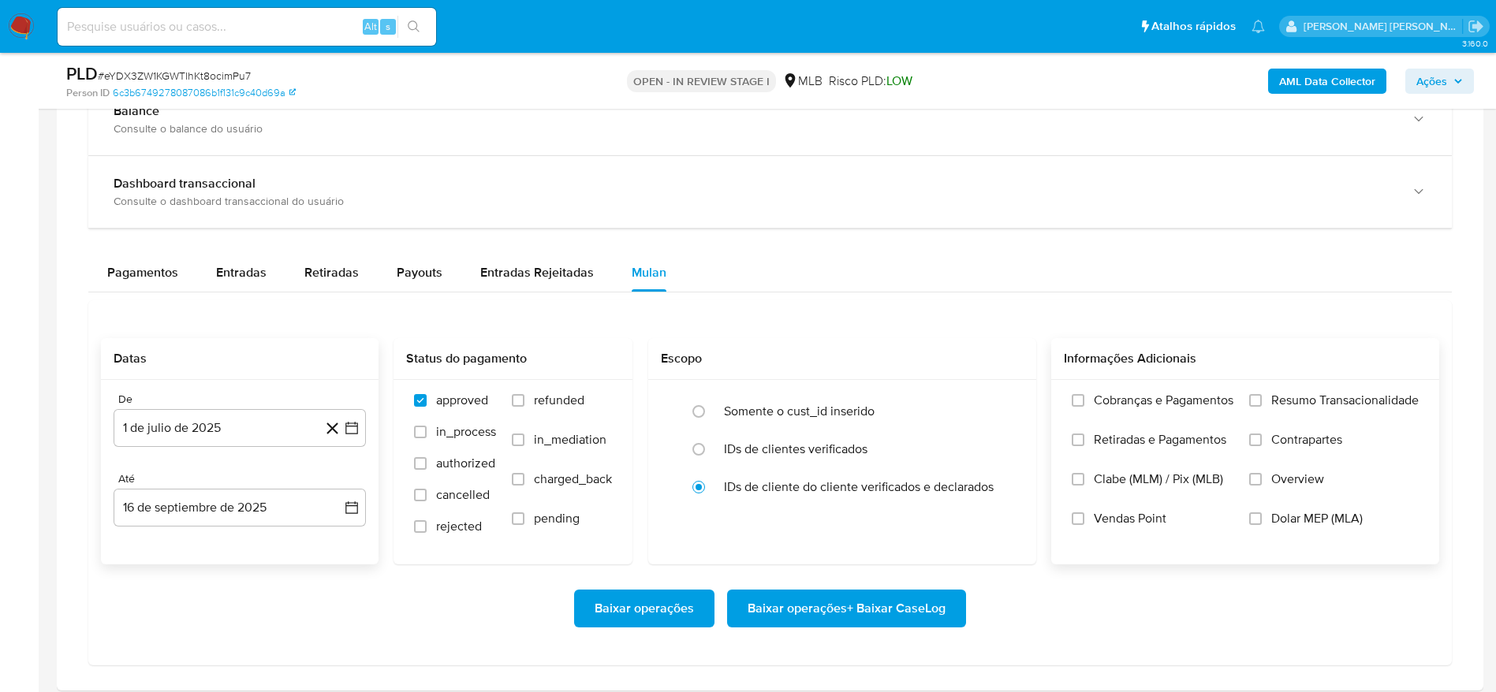
click at [1338, 404] on span "Resumo Transacionalidade" at bounding box center [1344, 401] width 147 height 16
click at [1262, 404] on input "Resumo Transacionalidade" at bounding box center [1255, 400] width 13 height 13
click at [879, 614] on span "Baixar operações + Baixar CaseLog" at bounding box center [847, 608] width 198 height 35
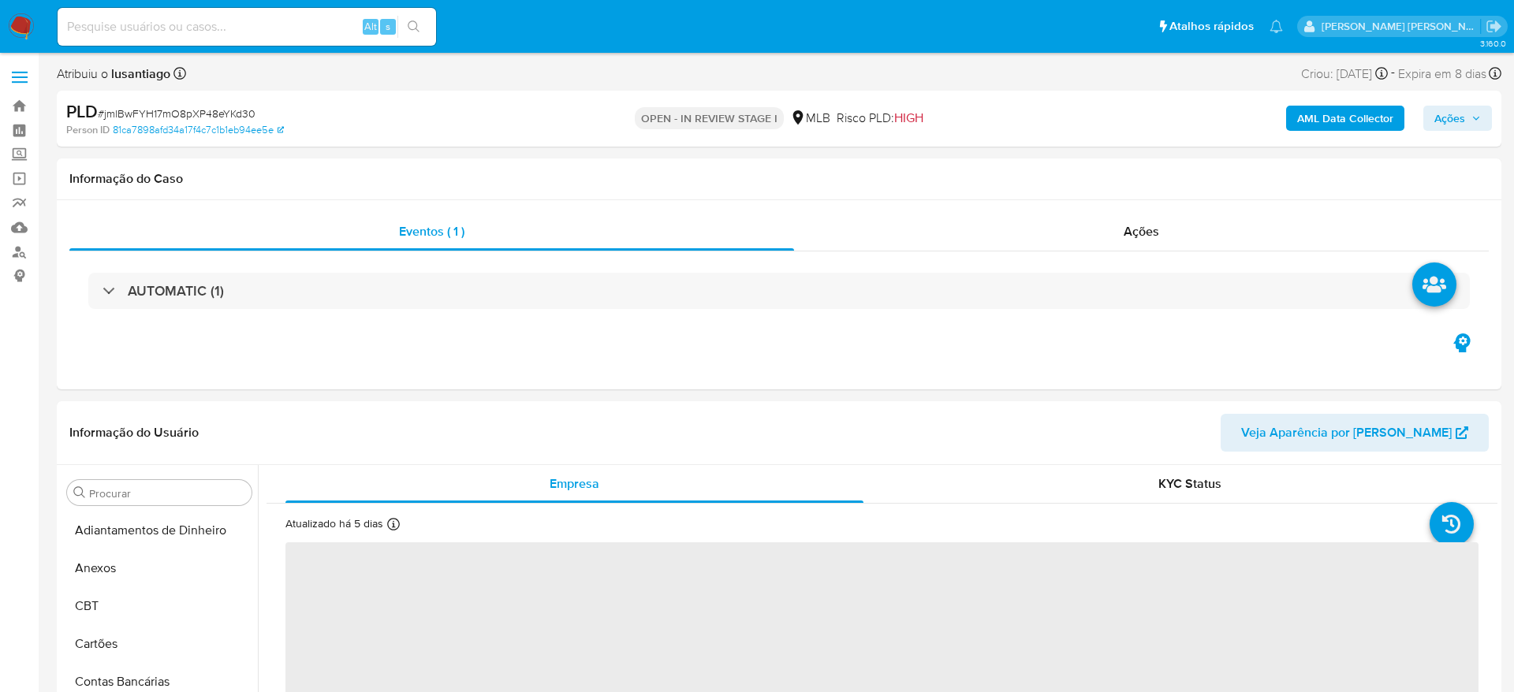
select select "10"
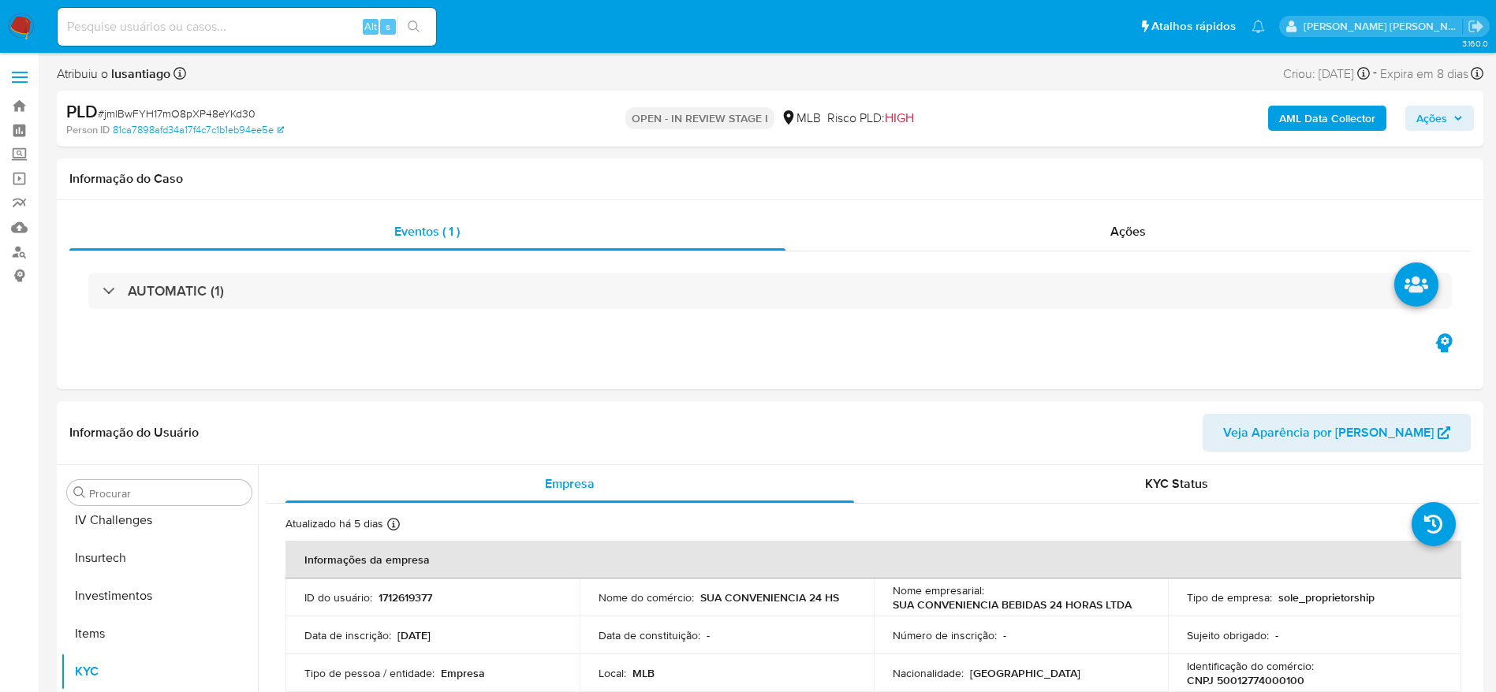
scroll to position [742, 0]
click at [391, 267] on div "AUTOMATIC (1)" at bounding box center [769, 291] width 1401 height 79
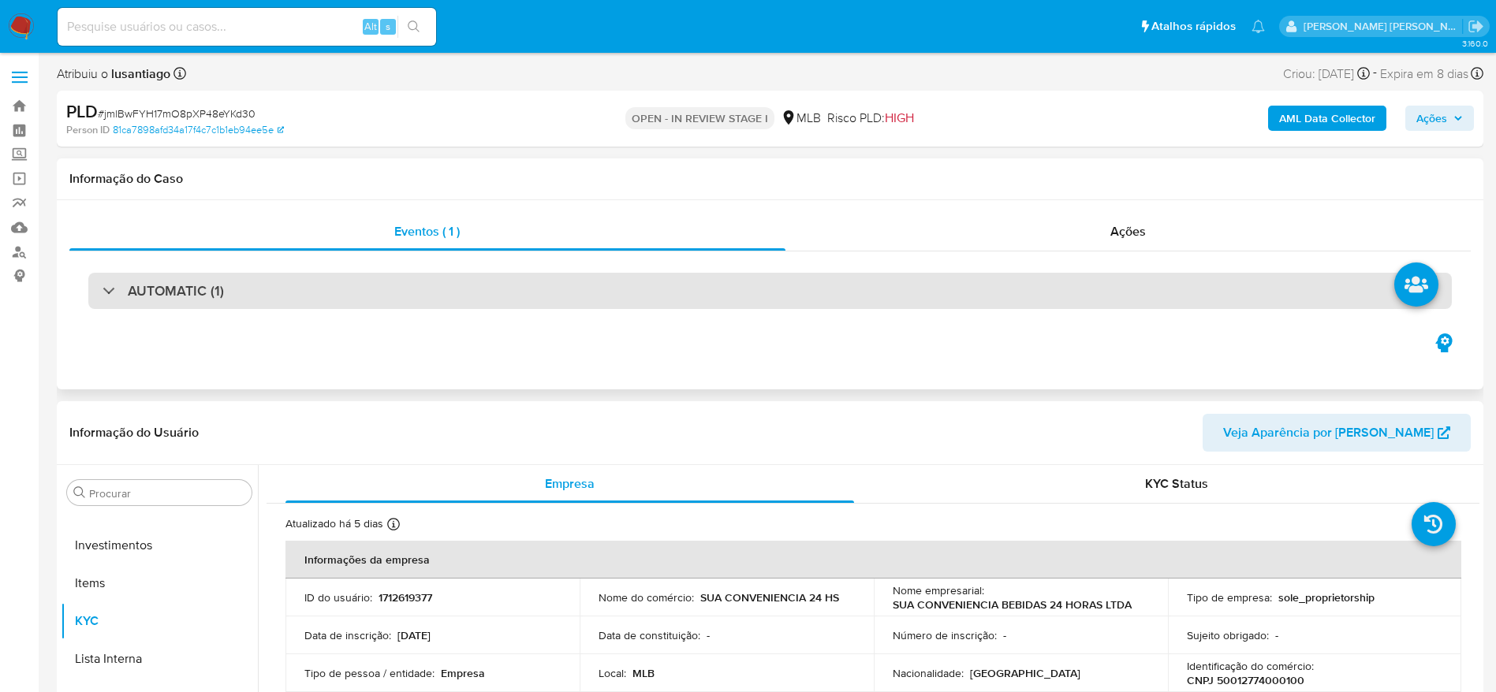
click at [302, 282] on div "AUTOMATIC (1)" at bounding box center [770, 291] width 1364 height 36
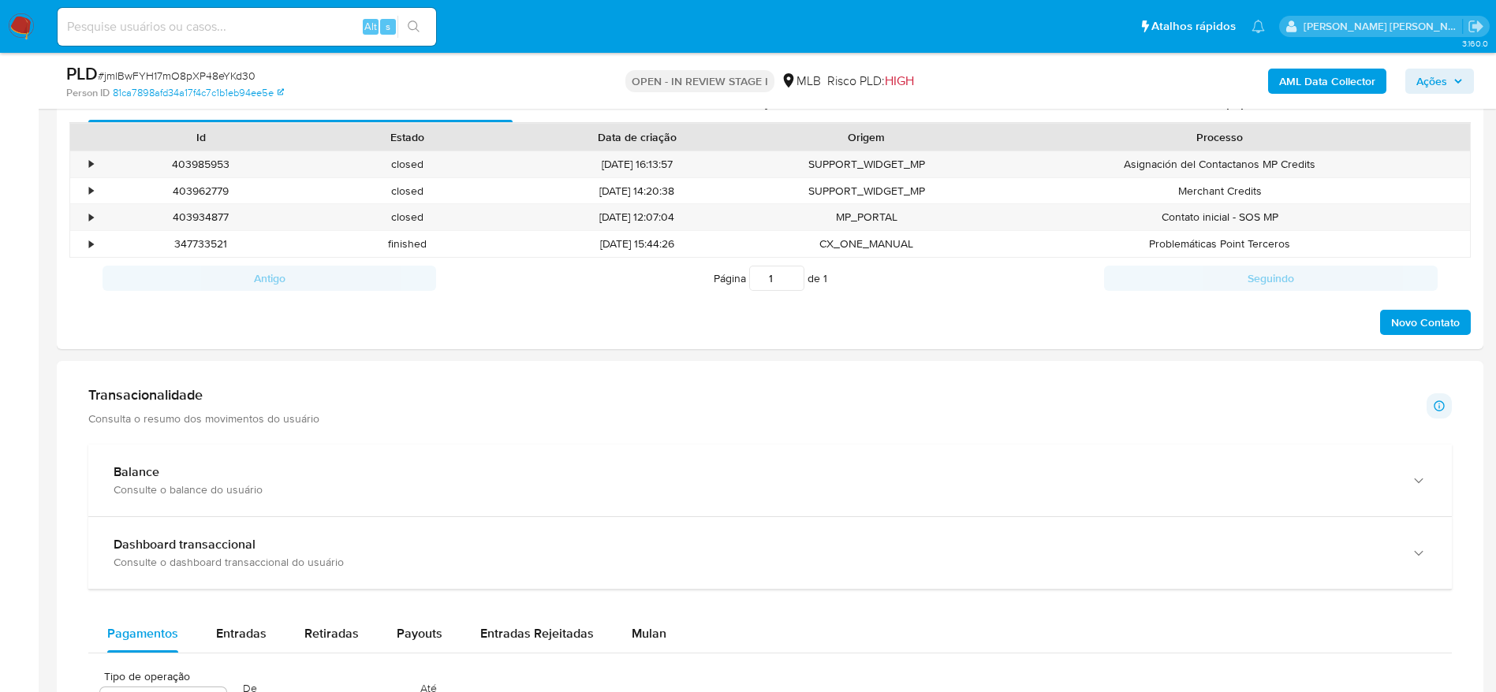
scroll to position [1656, 0]
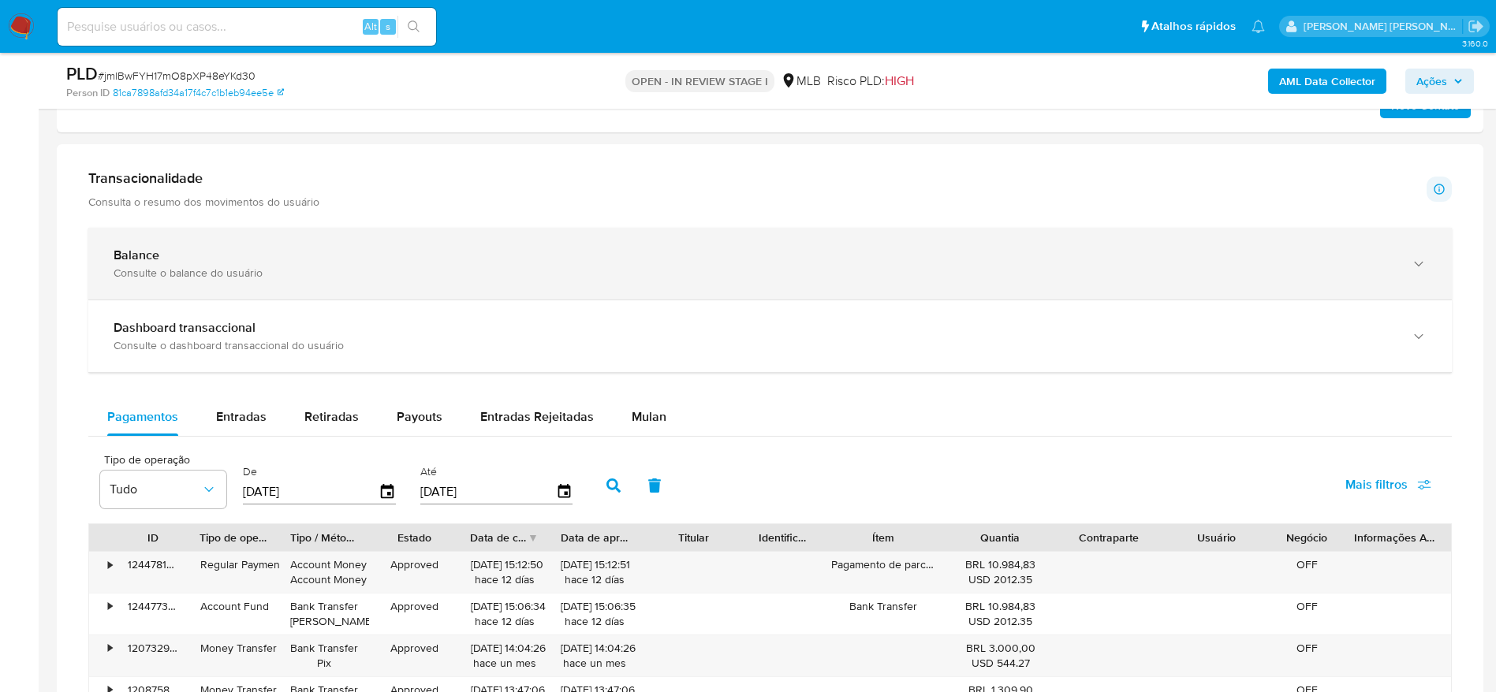
click at [225, 267] on div "Consulte o balance do usuário" at bounding box center [755, 273] width 1282 height 14
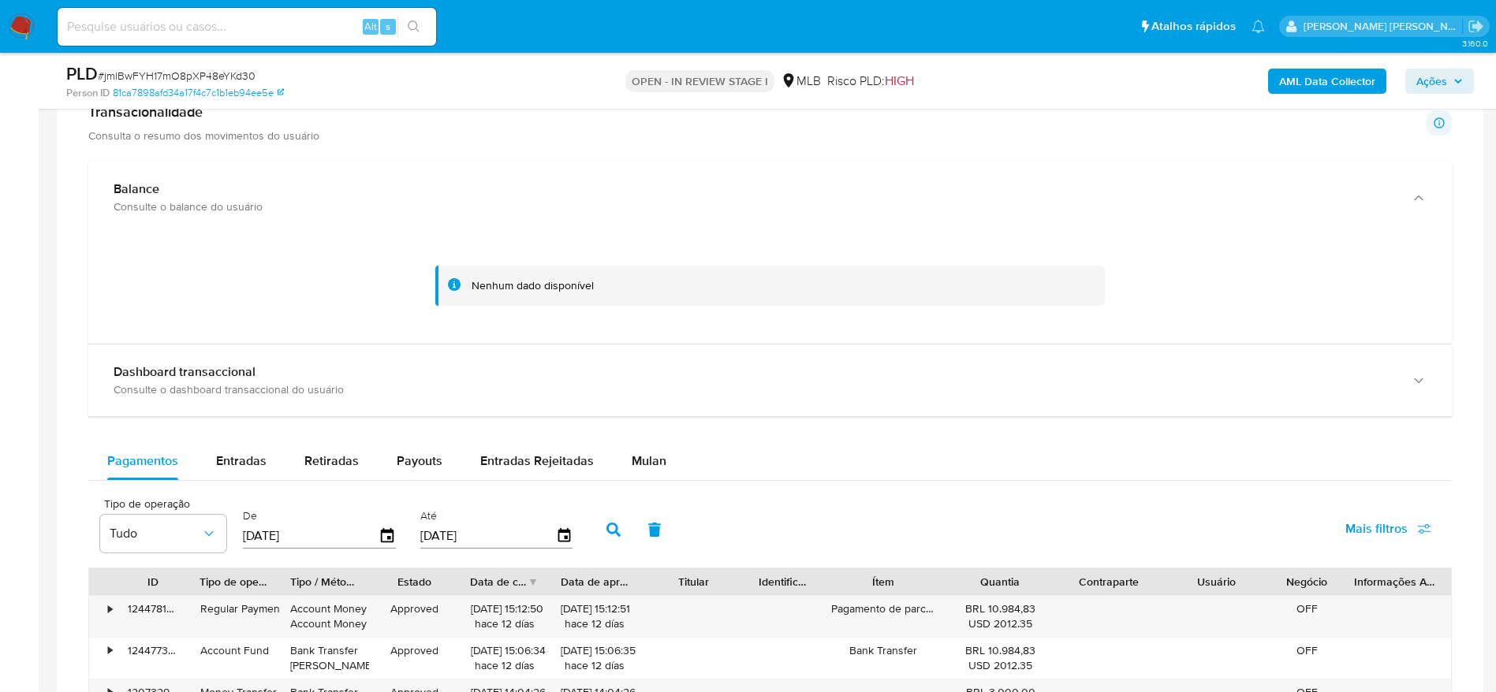
scroll to position [1893, 0]
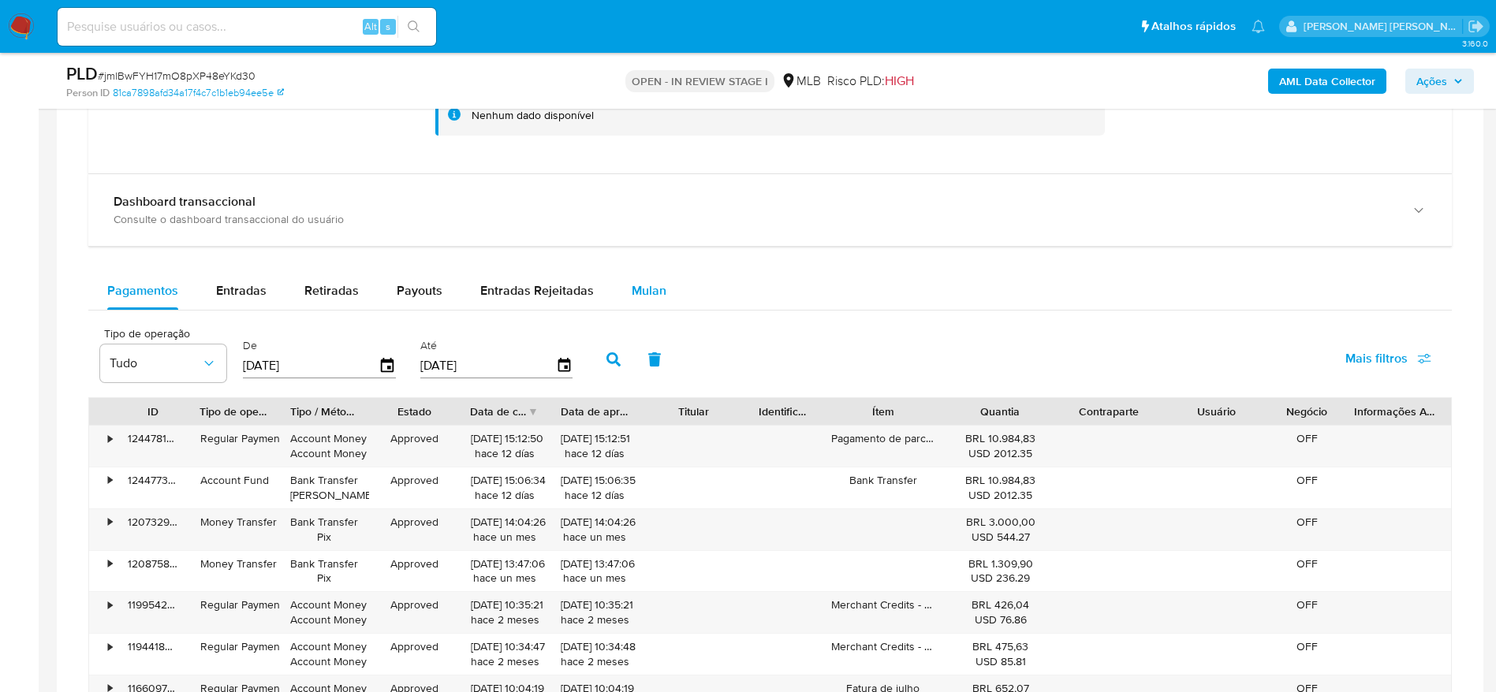
click at [646, 282] on span "Mulan" at bounding box center [649, 291] width 35 height 18
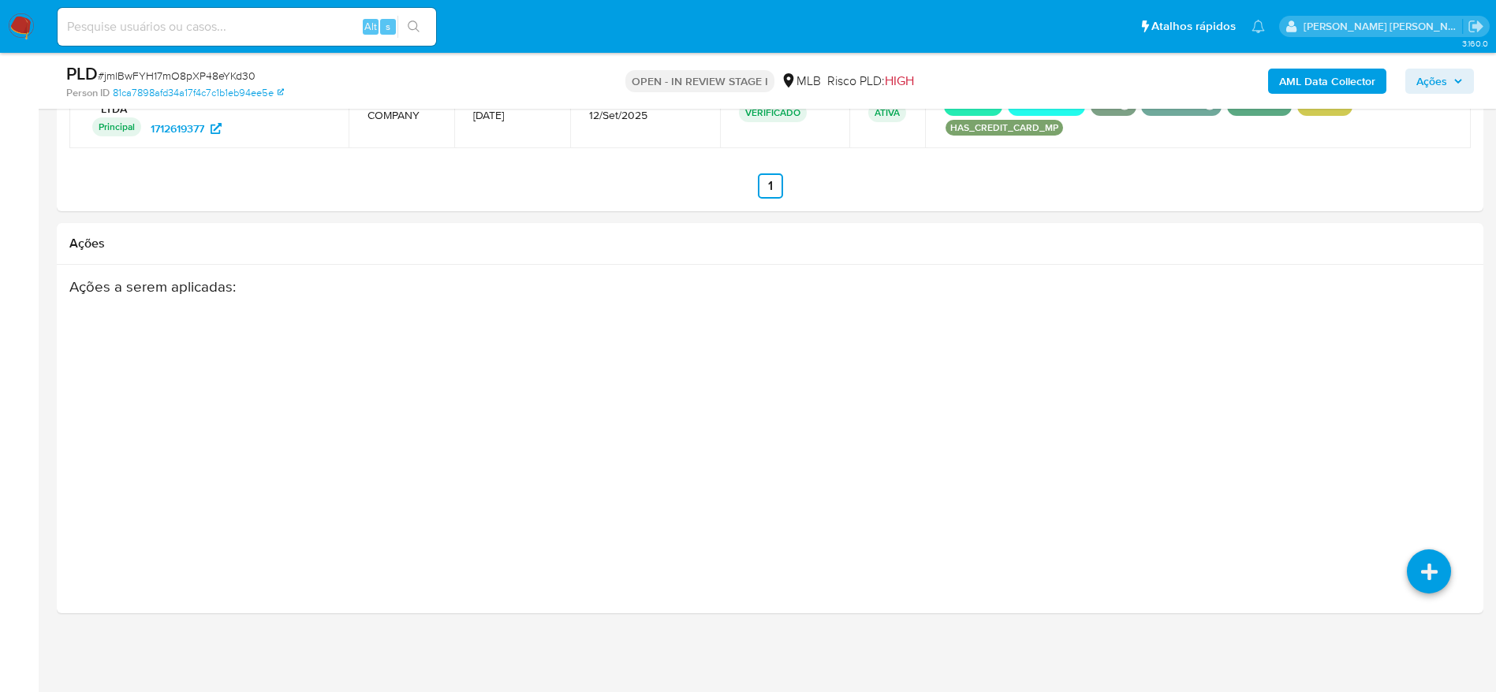
scroll to position [1814, 0]
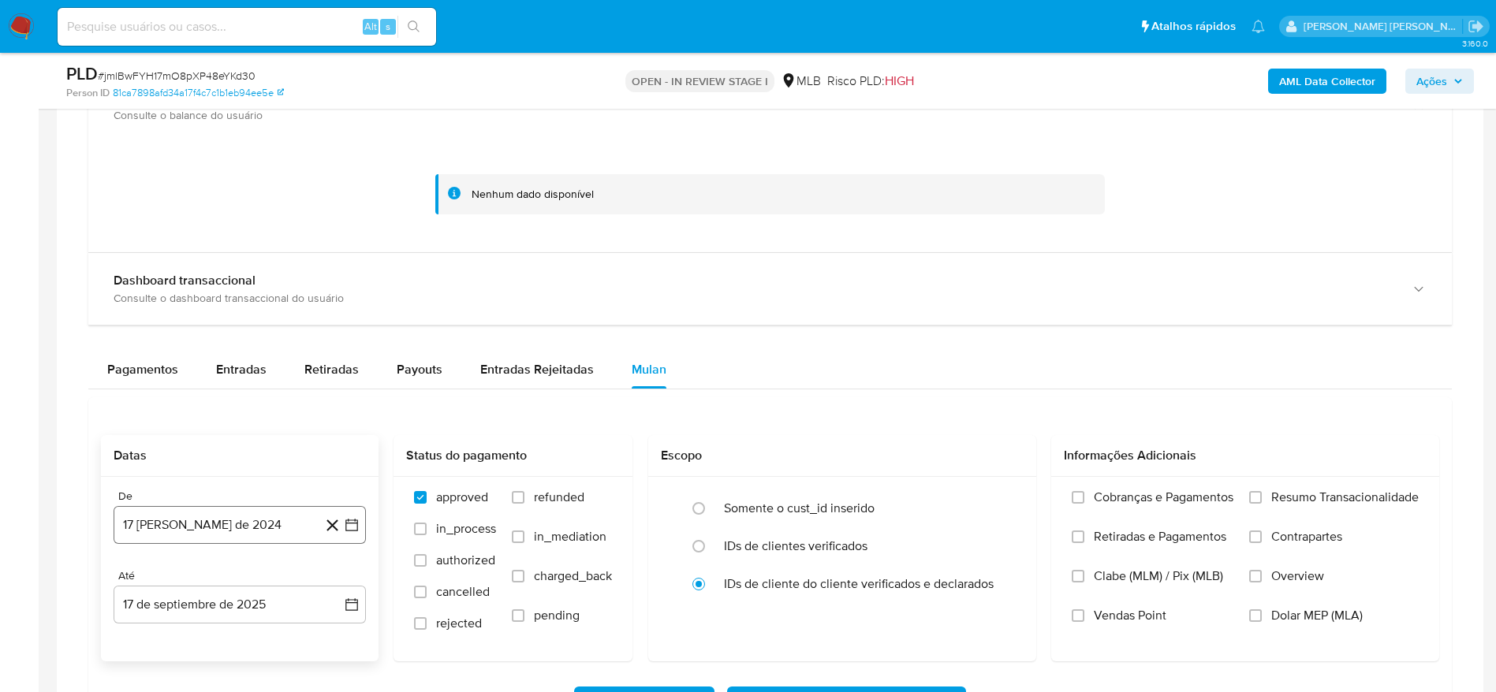
click at [228, 528] on button "17 [PERSON_NAME] de 2024" at bounding box center [240, 525] width 252 height 38
click at [221, 283] on span "agosto 2024" at bounding box center [232, 286] width 72 height 16
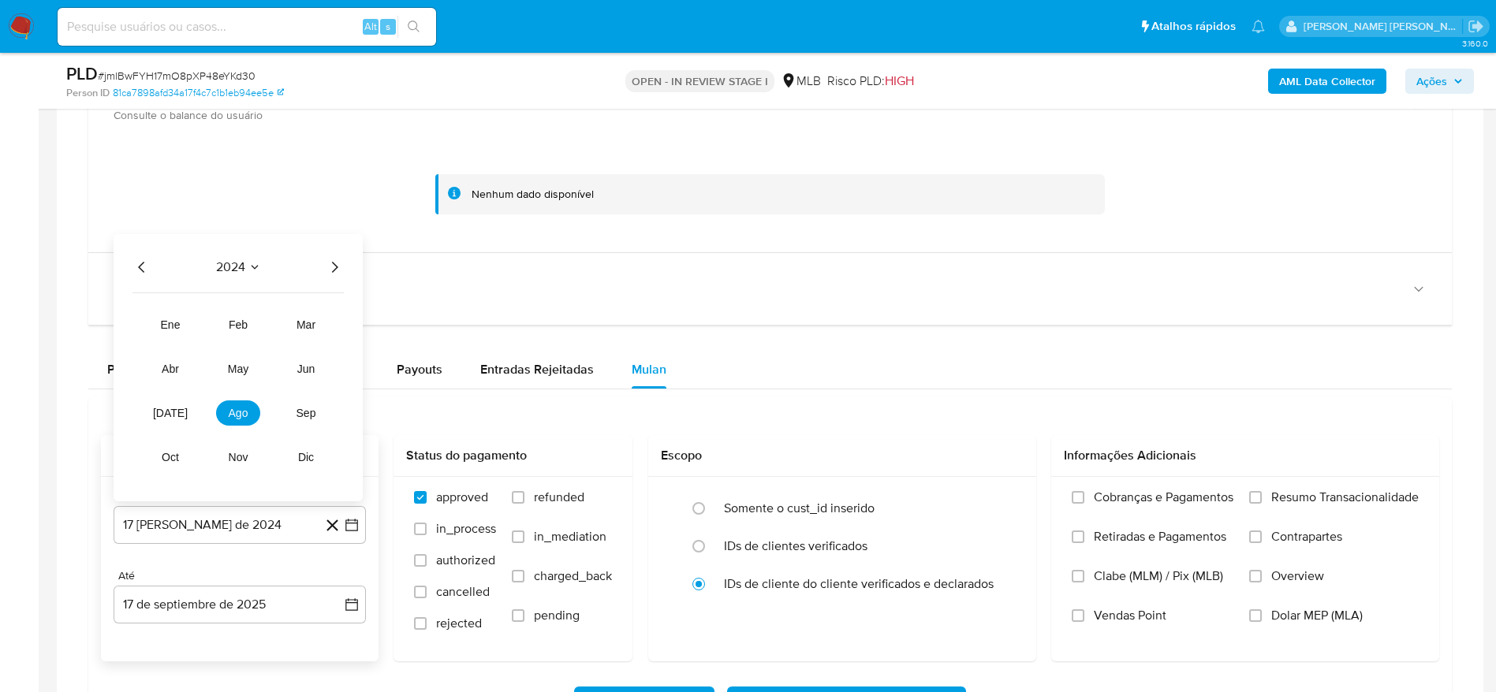
drag, startPoint x: 336, startPoint y: 264, endPoint x: 326, endPoint y: 290, distance: 28.0
click at [338, 264] on icon "Año siguiente" at bounding box center [334, 267] width 19 height 19
click at [172, 420] on button "[DATE]" at bounding box center [170, 413] width 44 height 25
click at [186, 343] on button "1" at bounding box center [176, 343] width 25 height 25
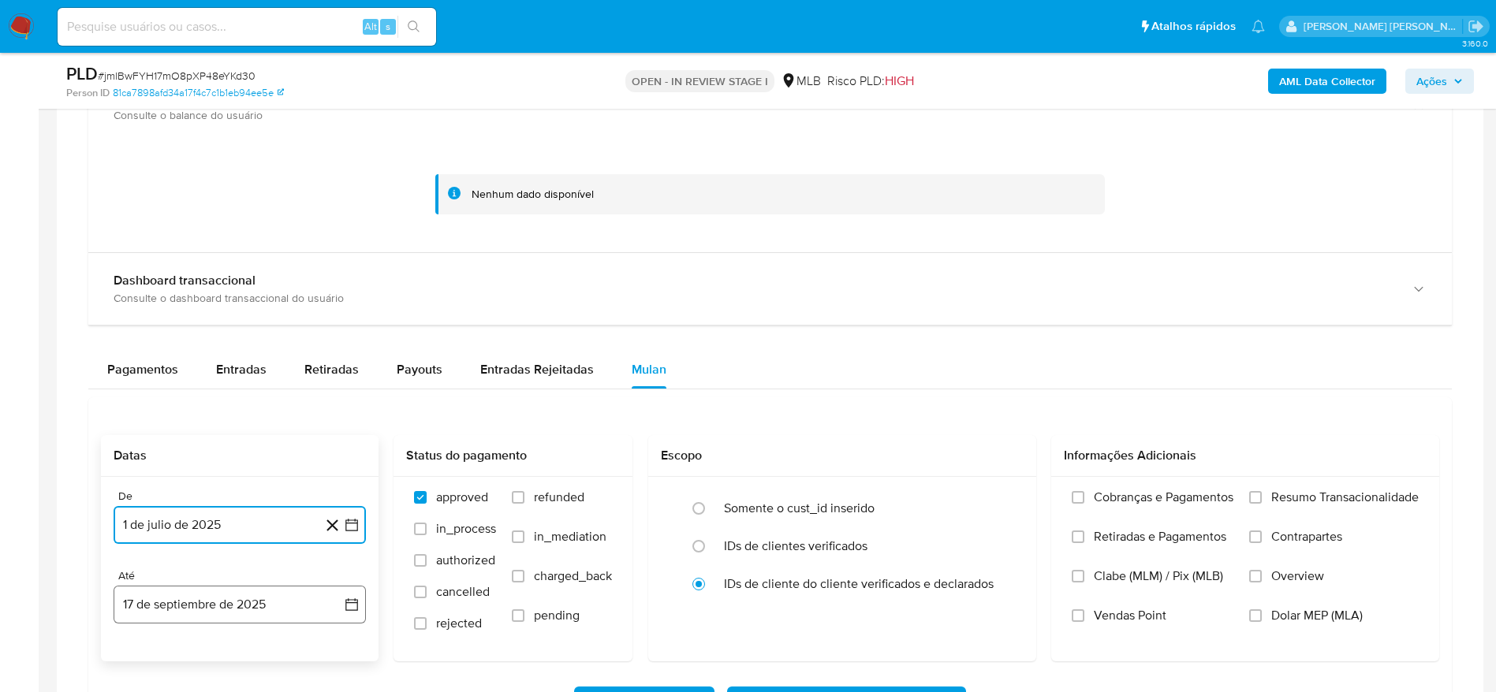
click at [223, 603] on button "17 de septiembre de 2025" at bounding box center [240, 605] width 252 height 38
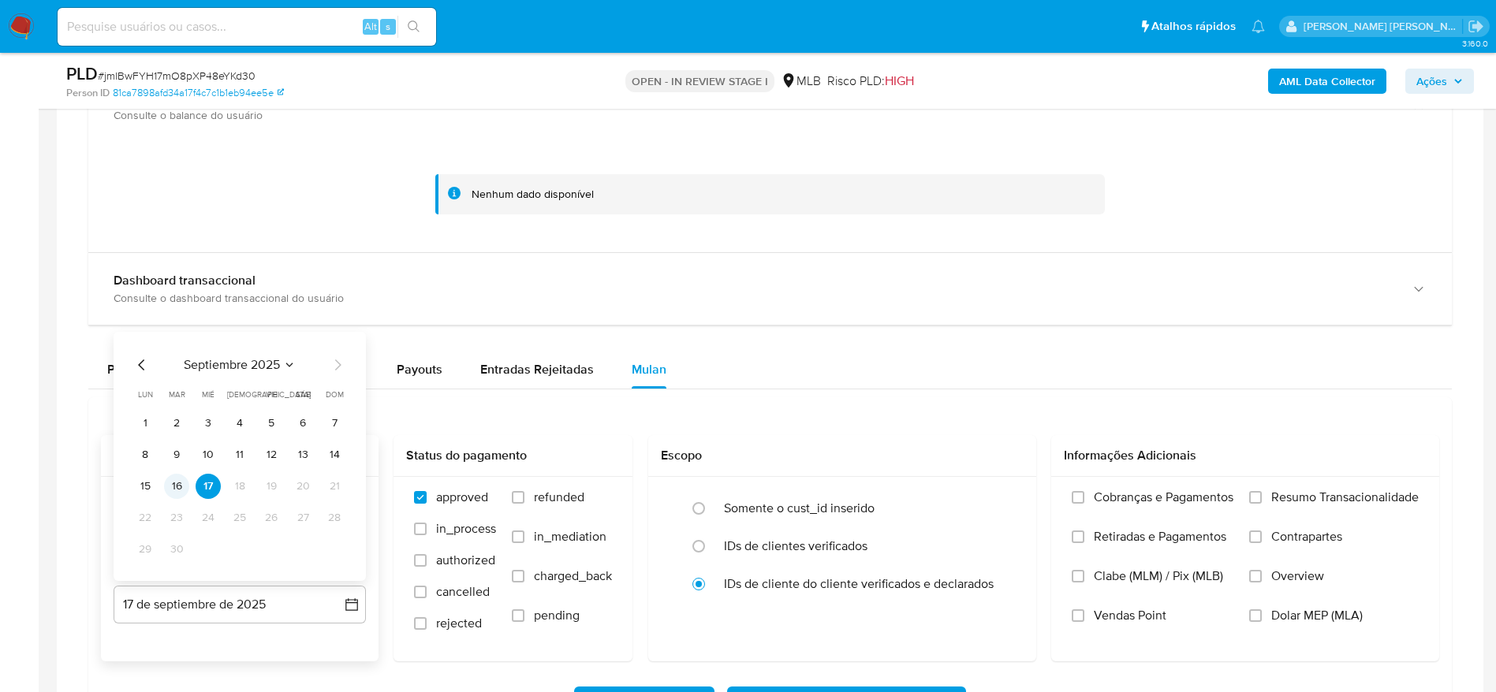
click at [177, 483] on button "16" at bounding box center [176, 486] width 25 height 25
click at [1339, 494] on span "Resumo Transacionalidade" at bounding box center [1344, 498] width 147 height 16
click at [1262, 494] on input "Resumo Transacionalidade" at bounding box center [1255, 497] width 13 height 13
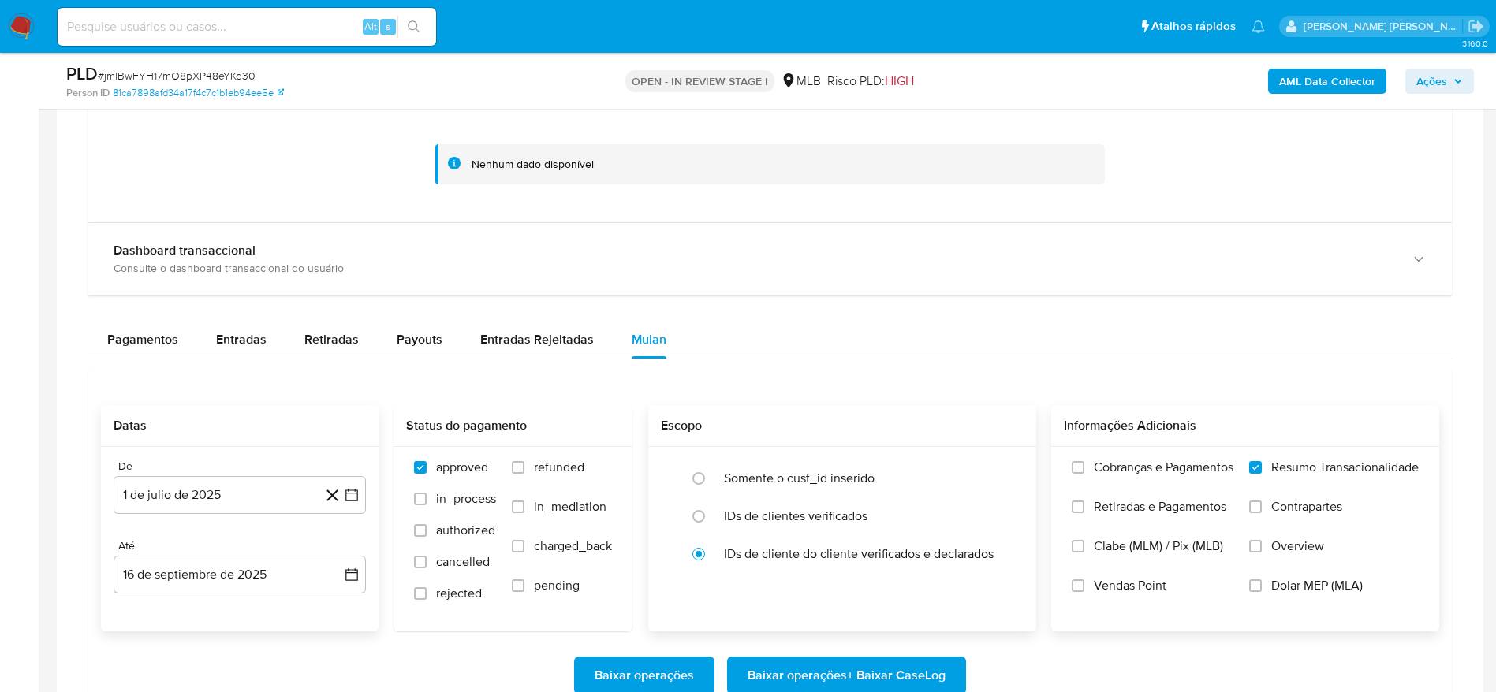
scroll to position [1932, 0]
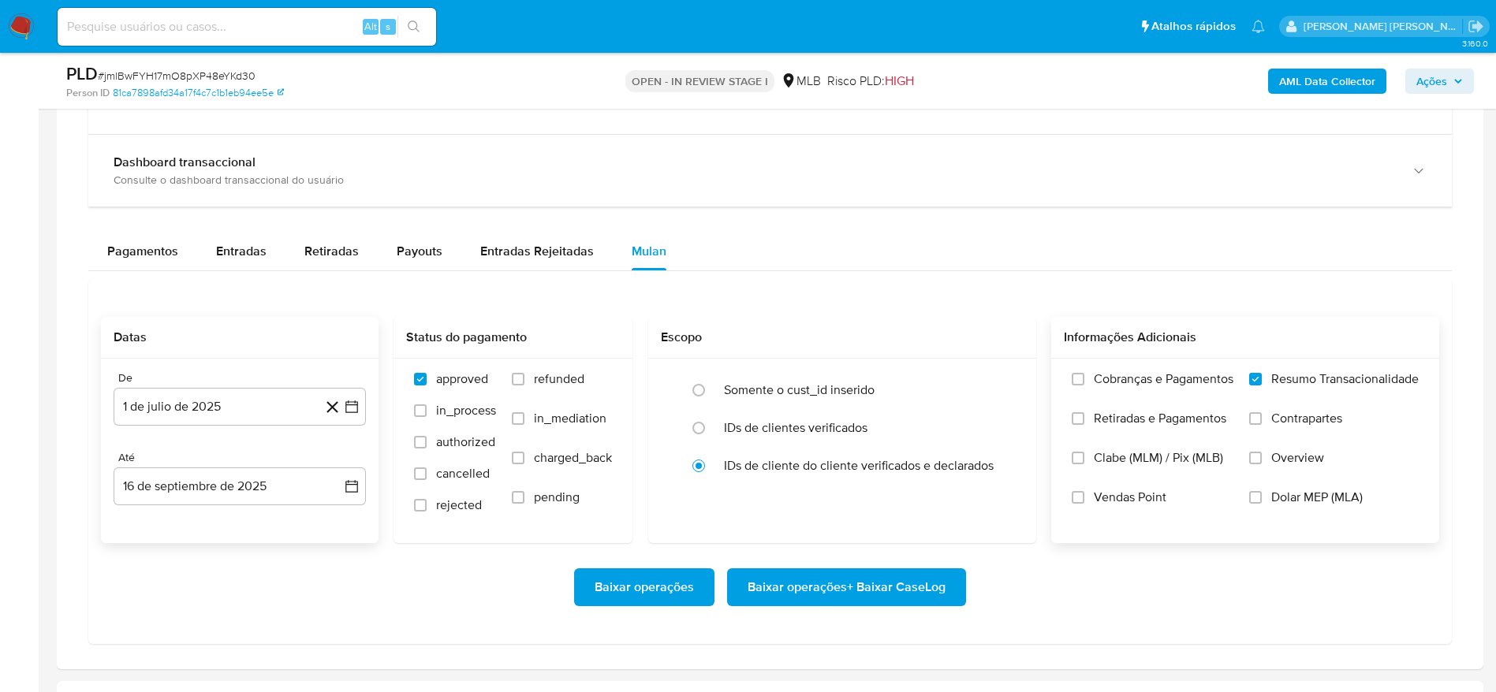
click at [902, 581] on span "Baixar operações + Baixar CaseLog" at bounding box center [847, 587] width 198 height 35
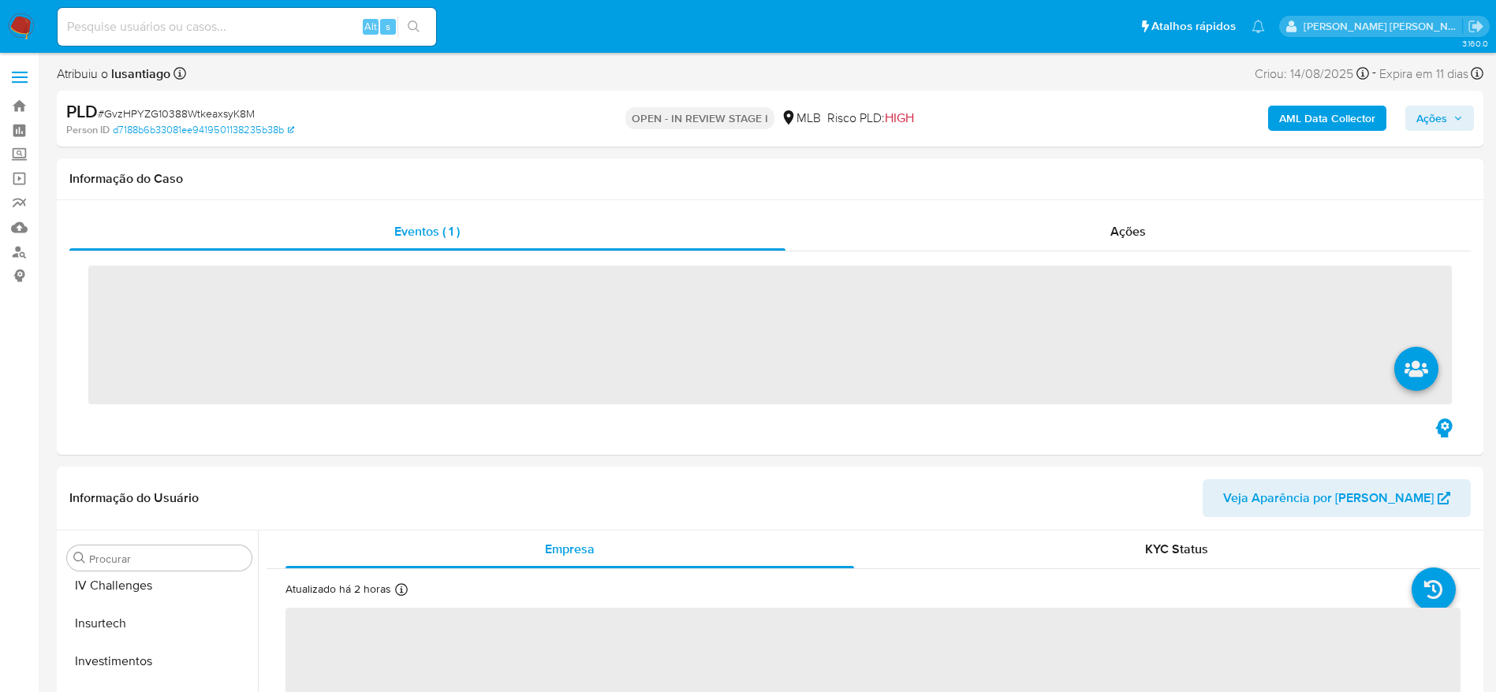
scroll to position [742, 0]
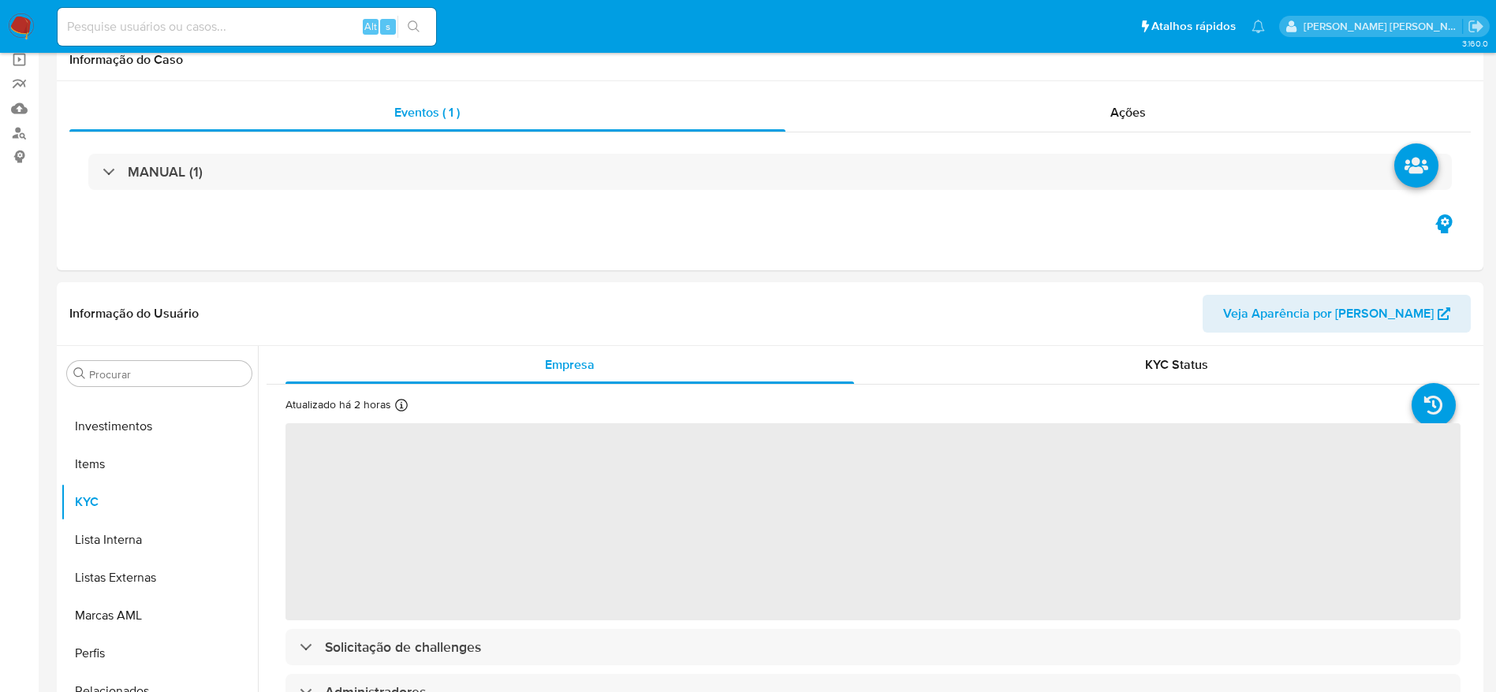
select select "10"
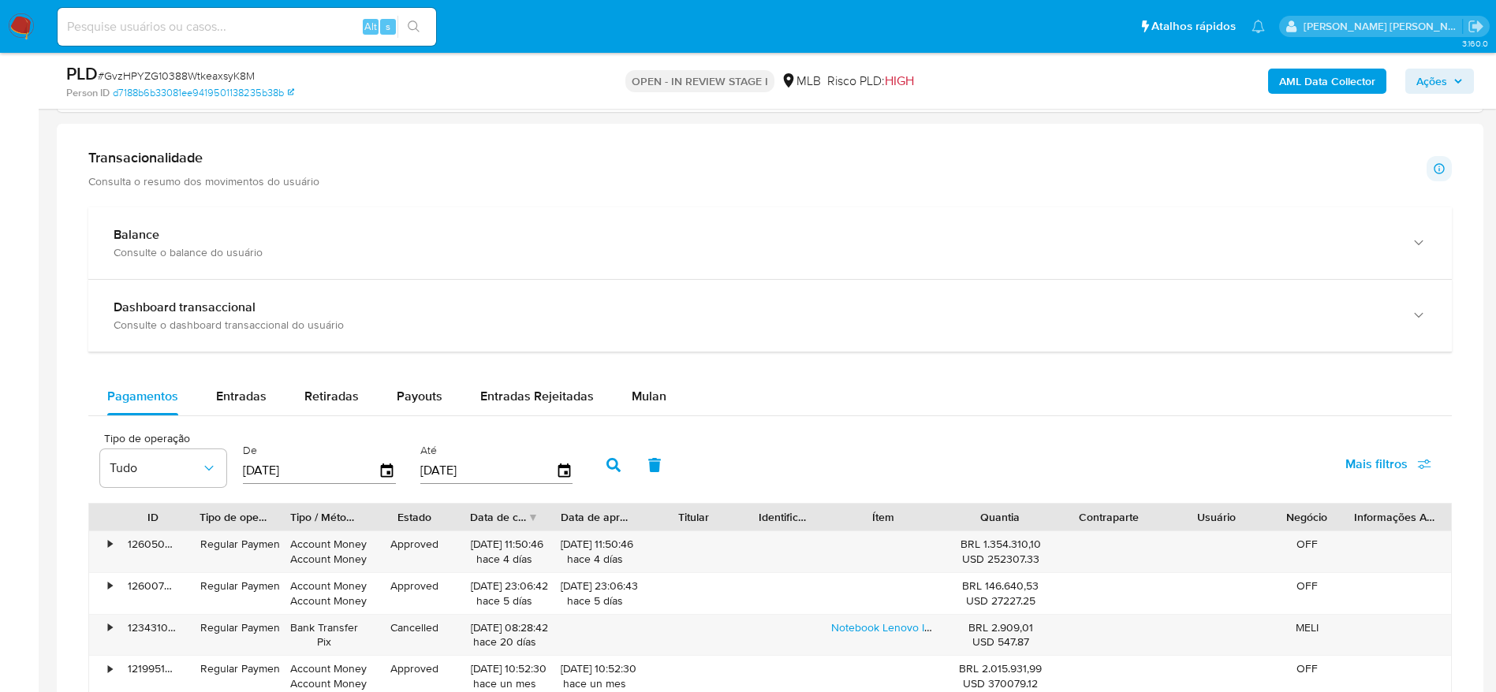
scroll to position [1065, 0]
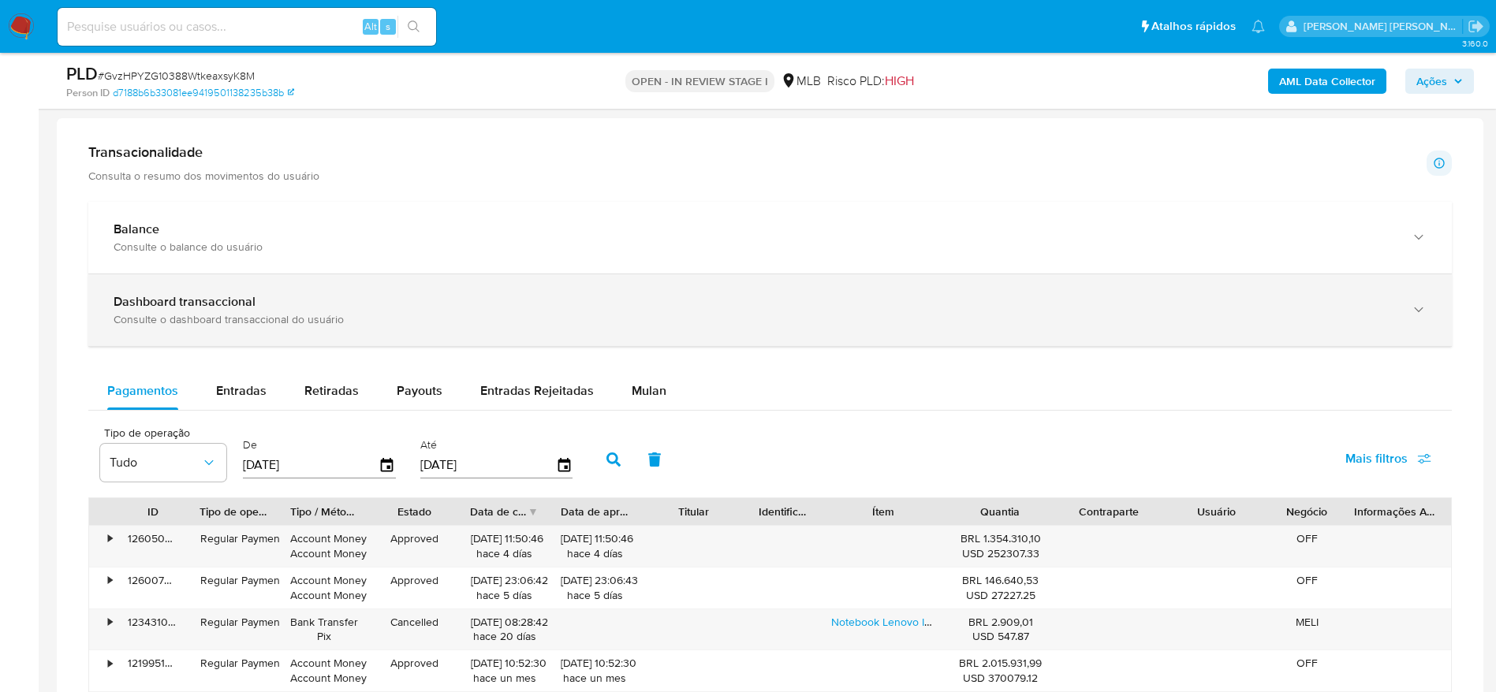
click at [252, 293] on b "Dashboard transaccional" at bounding box center [185, 302] width 142 height 18
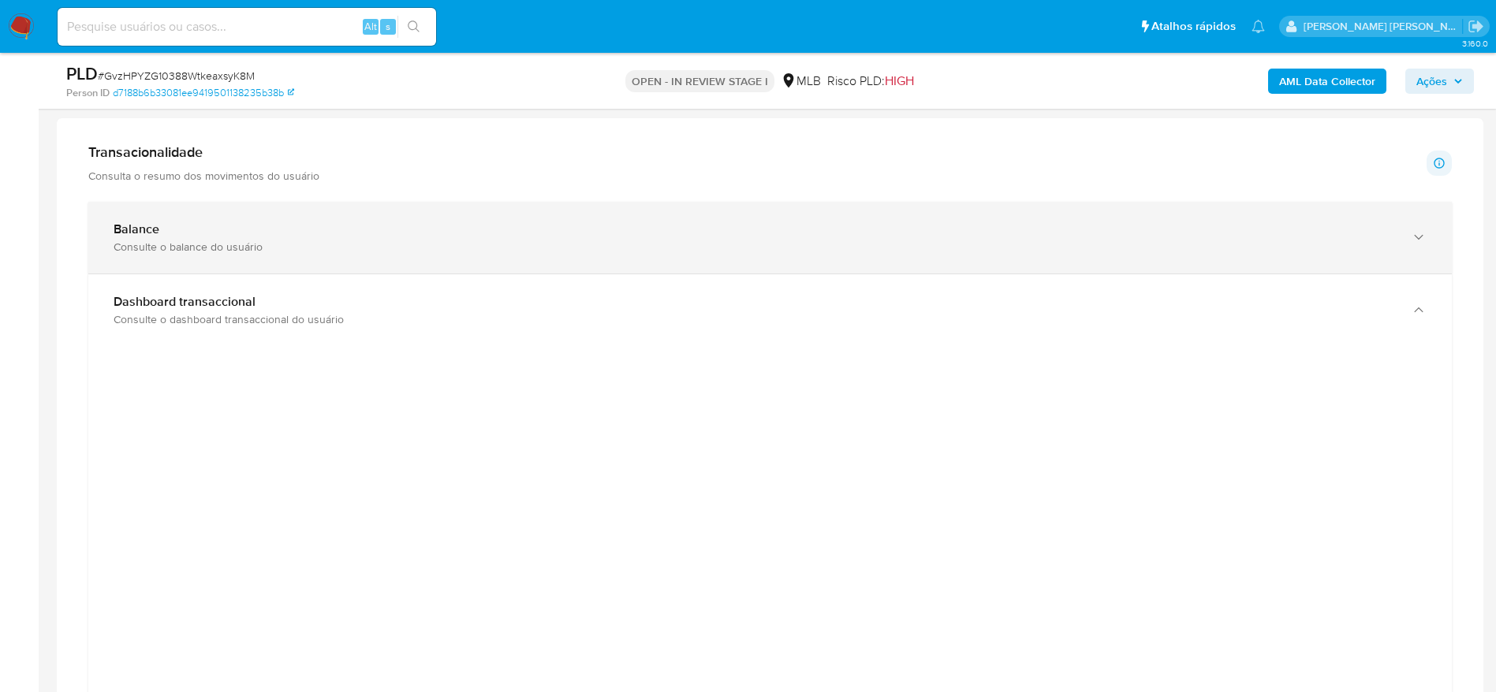
click at [423, 251] on div "Consulte o balance do usuário" at bounding box center [755, 247] width 1282 height 14
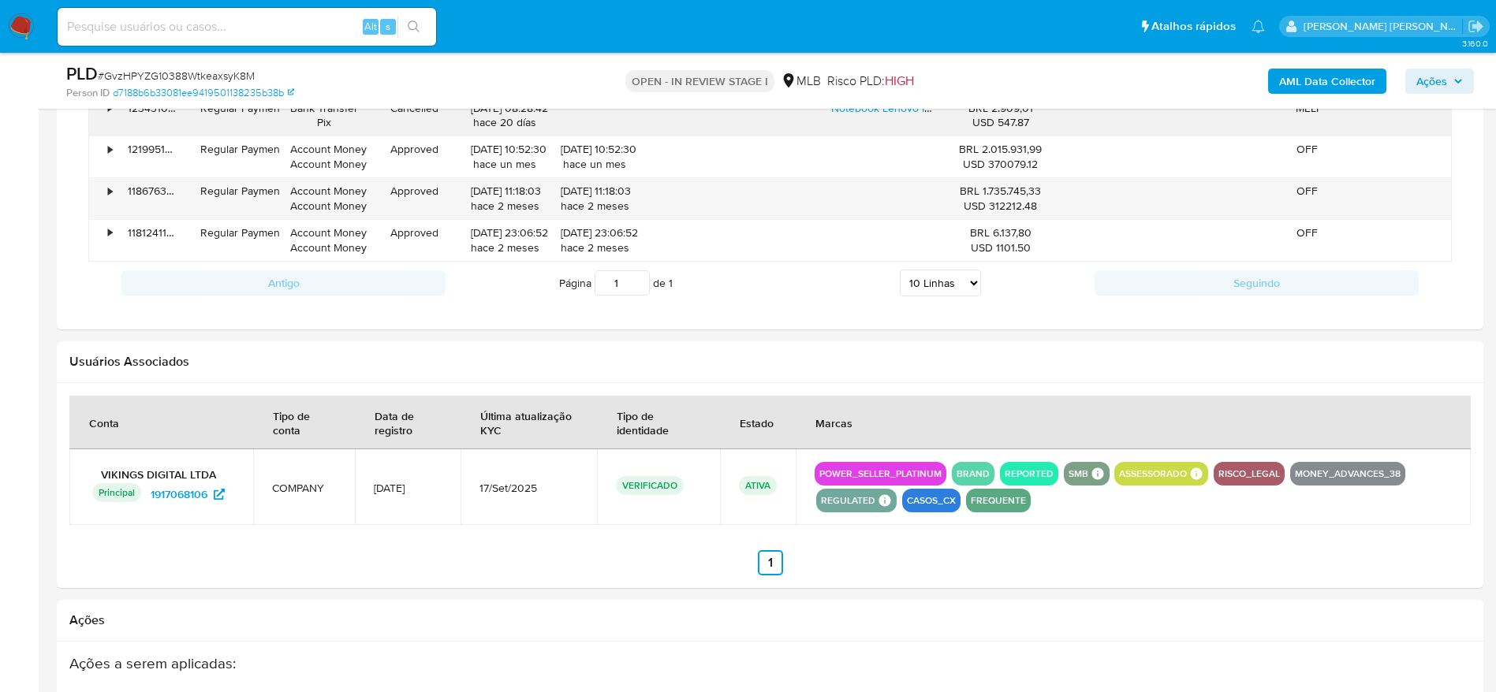
scroll to position [2509, 0]
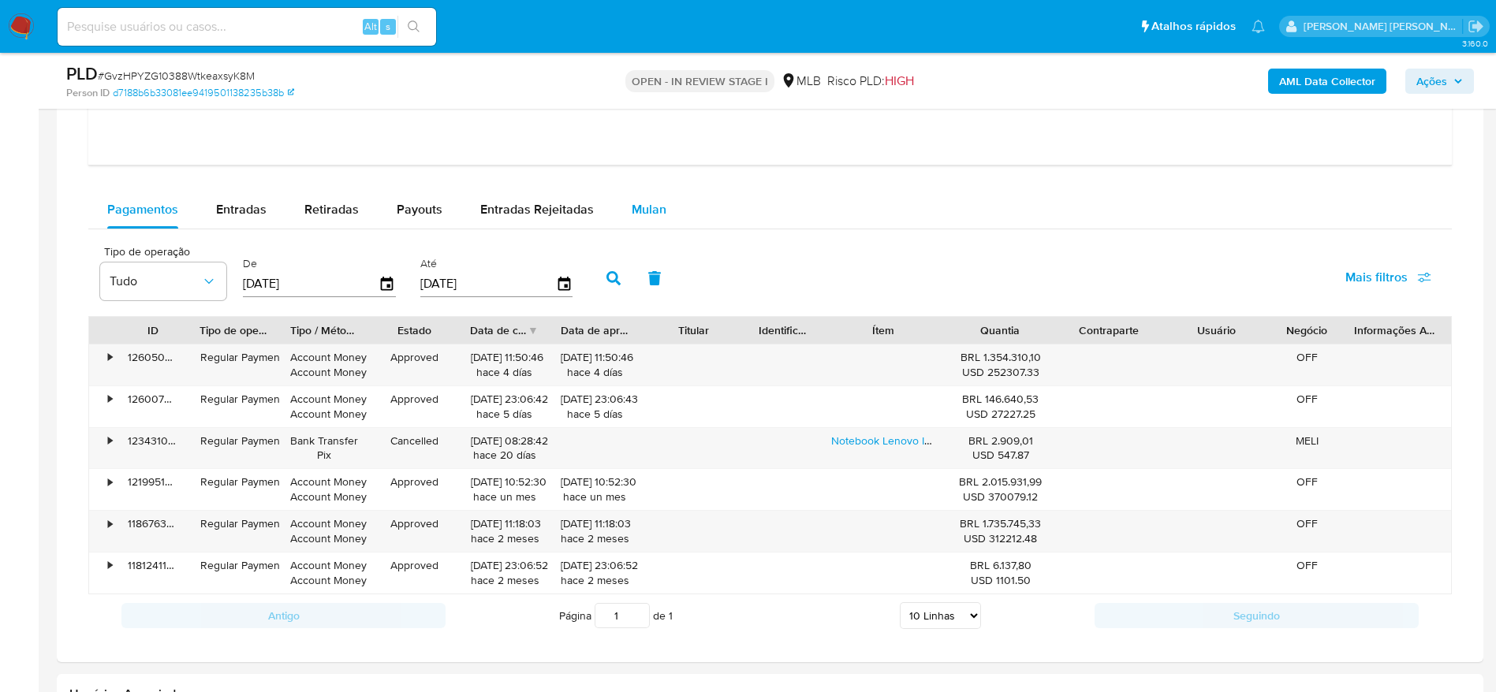
click at [653, 213] on span "Mulan" at bounding box center [649, 209] width 35 height 18
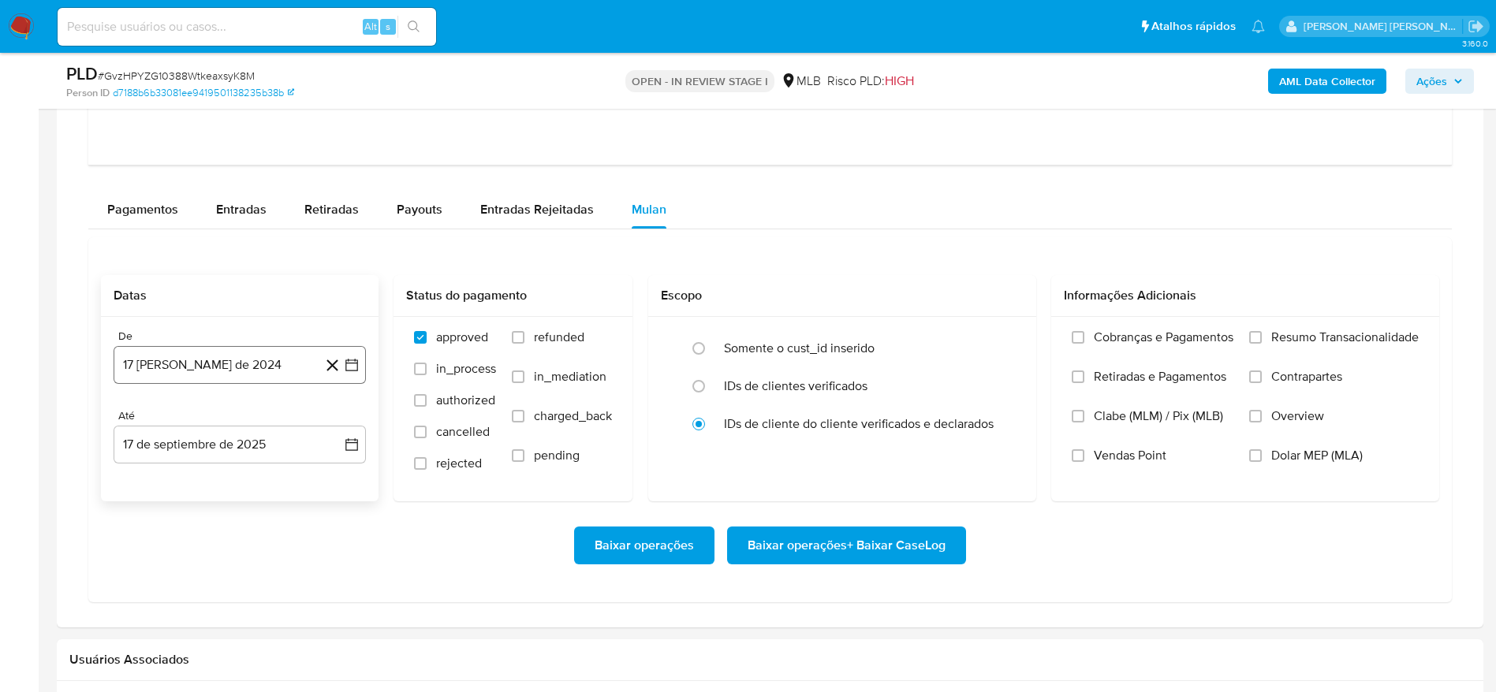
click at [140, 375] on button "17 [PERSON_NAME] de 2024" at bounding box center [240, 365] width 252 height 38
click at [216, 416] on span "agosto 2024" at bounding box center [232, 422] width 72 height 16
click at [331, 417] on icon "Año siguiente" at bounding box center [334, 421] width 19 height 19
click at [179, 567] on button "[DATE]" at bounding box center [170, 567] width 44 height 25
click at [174, 473] on button "1" at bounding box center [176, 480] width 25 height 25
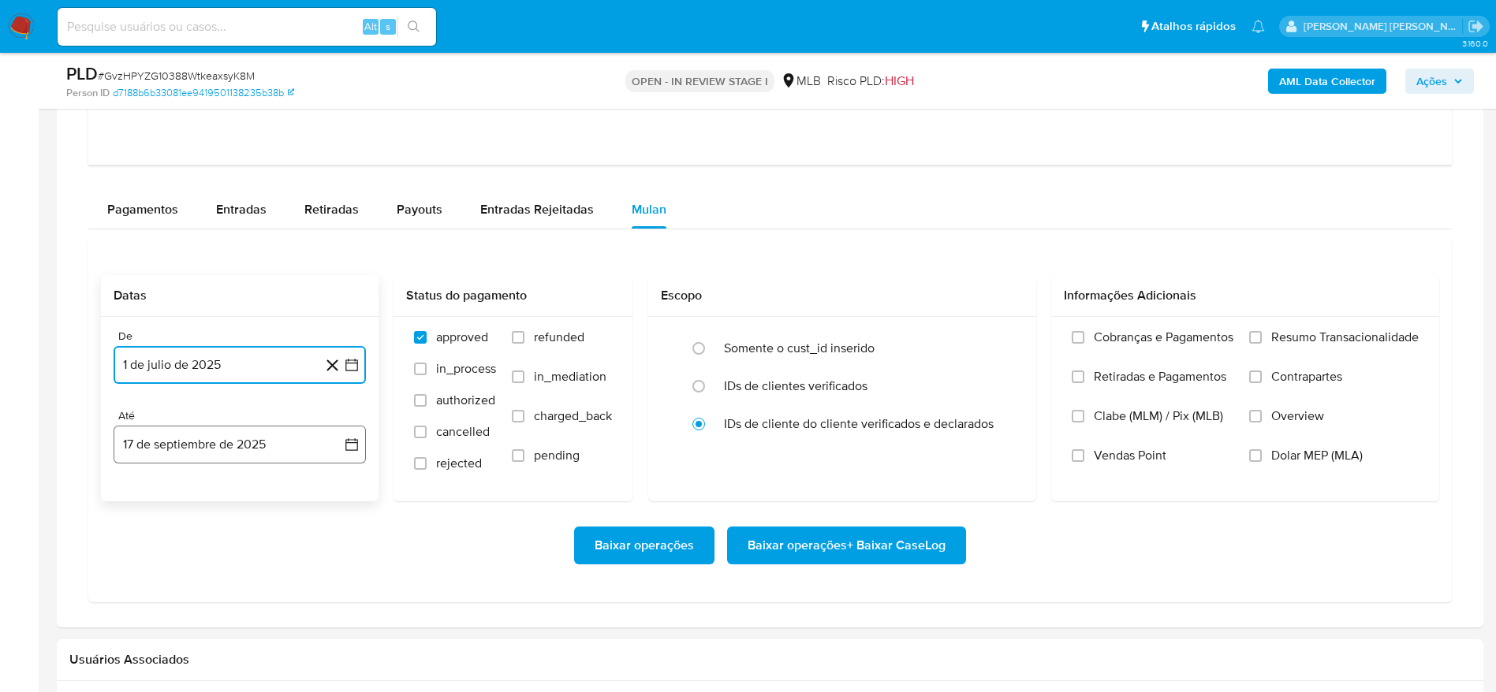
click at [178, 437] on button "17 de septiembre de 2025" at bounding box center [240, 445] width 252 height 38
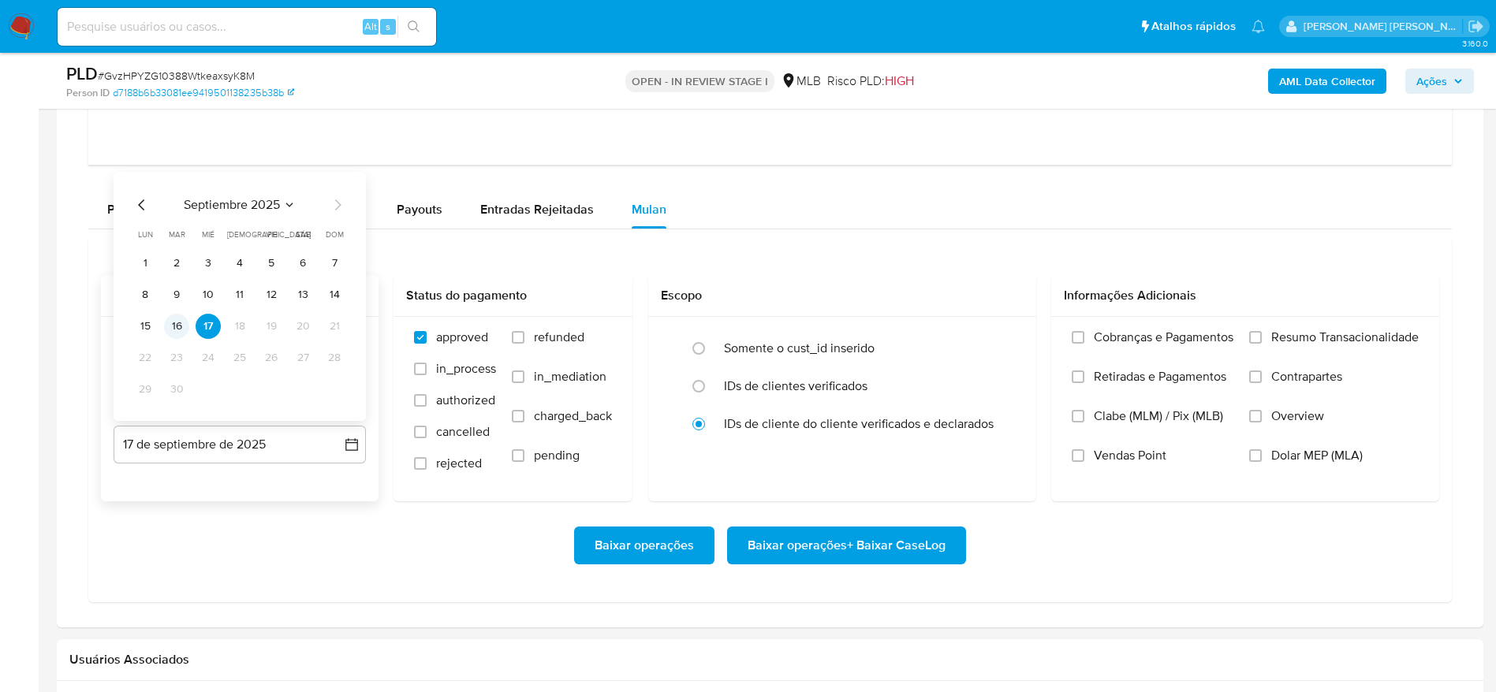
click at [181, 328] on button "16" at bounding box center [176, 326] width 25 height 25
click at [1344, 334] on span "Resumo Transacionalidade" at bounding box center [1344, 338] width 147 height 16
click at [1262, 334] on input "Resumo Transacionalidade" at bounding box center [1255, 337] width 13 height 13
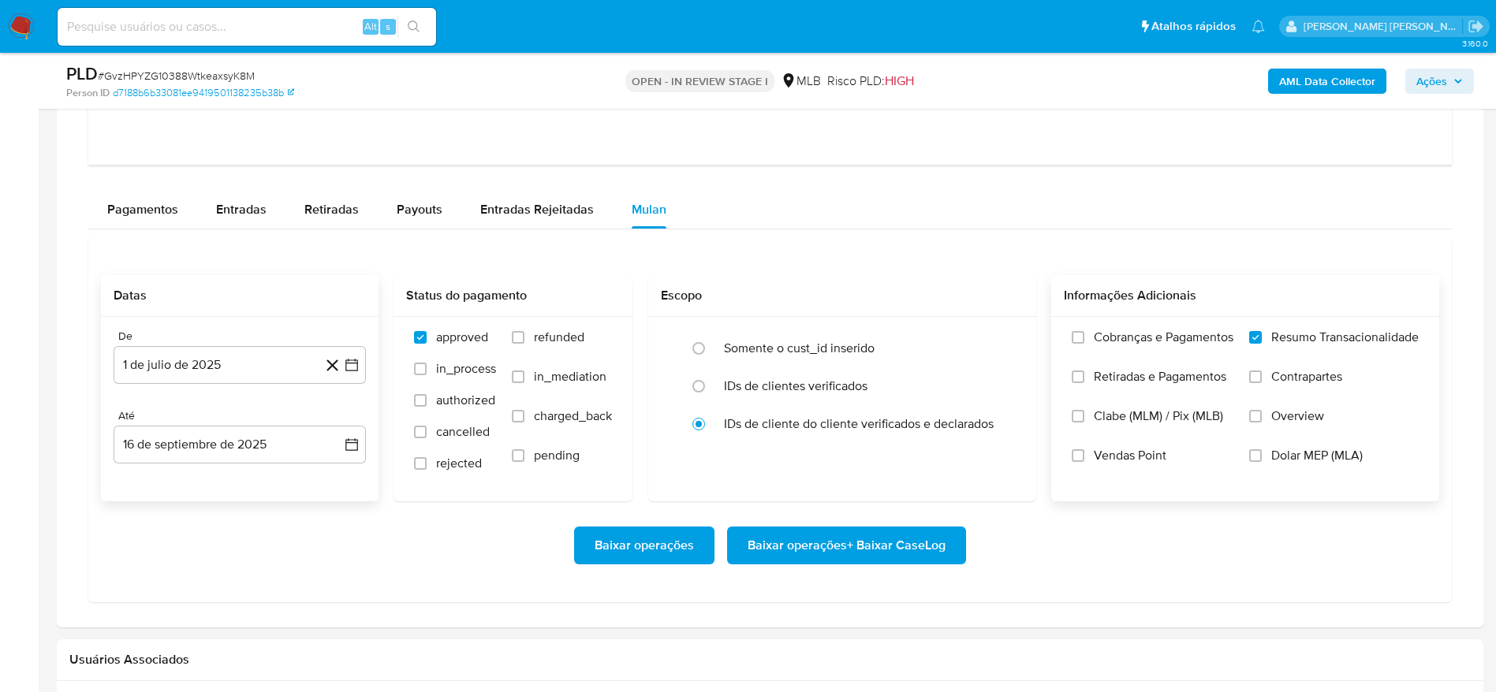
click at [861, 550] on span "Baixar operações + Baixar CaseLog" at bounding box center [847, 545] width 198 height 35
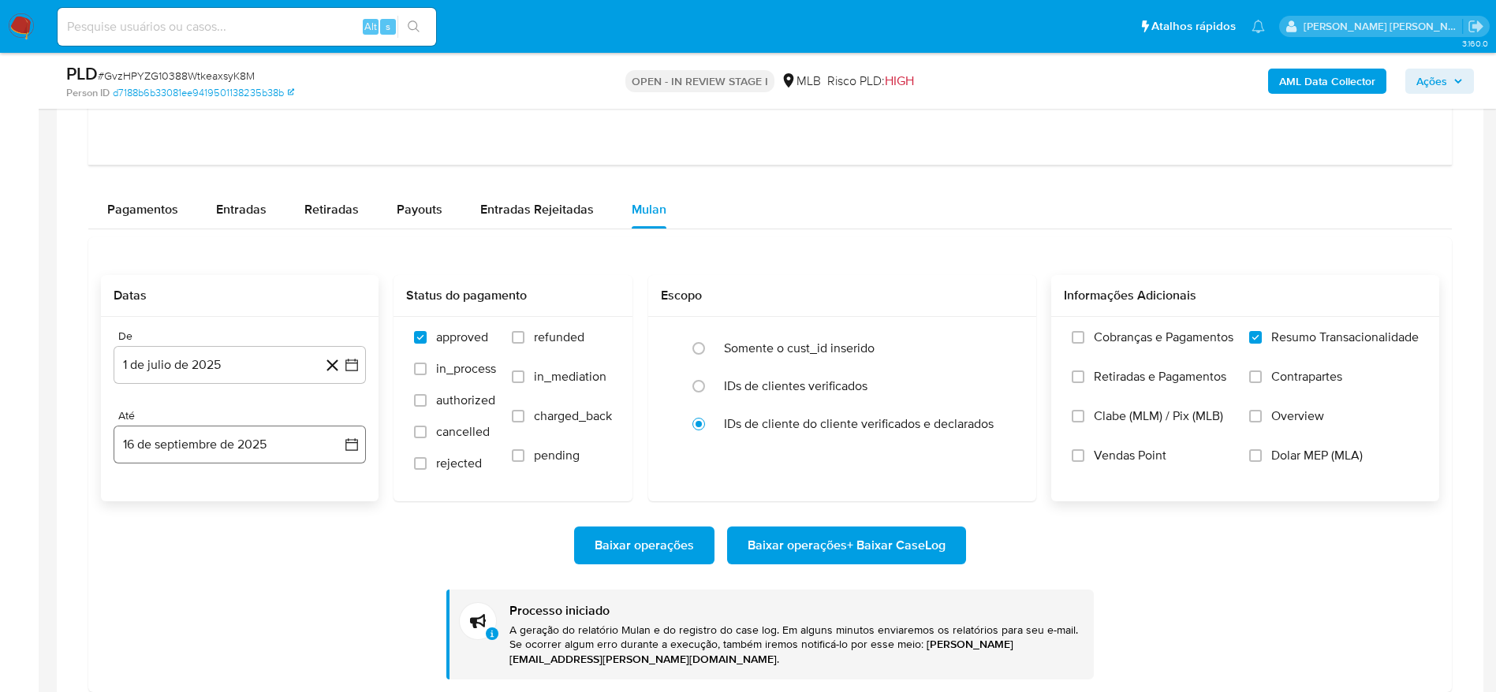
click at [209, 453] on button "16 de septiembre de 2025" at bounding box center [240, 445] width 252 height 38
click at [140, 205] on icon "Mes anterior" at bounding box center [141, 205] width 19 height 19
click at [173, 321] on button "15" at bounding box center [176, 326] width 25 height 25
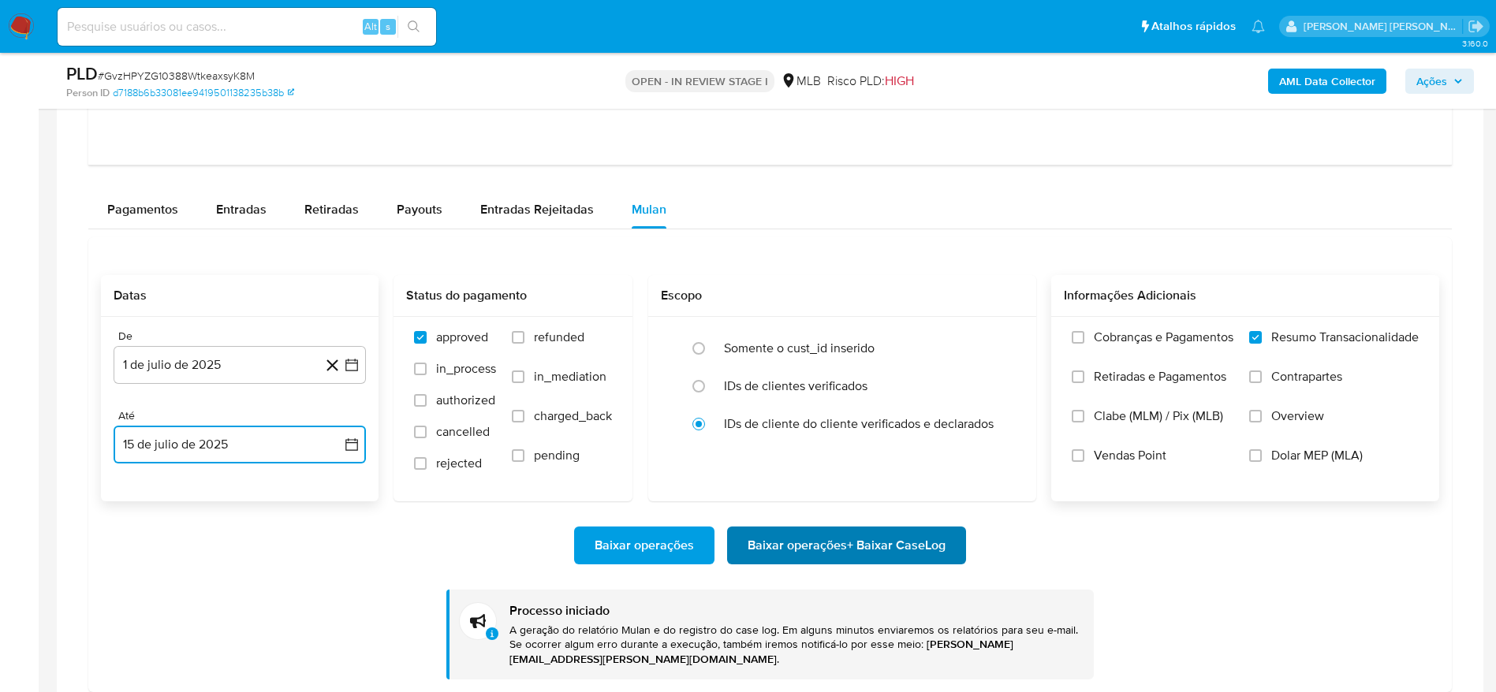
click at [853, 546] on span "Baixar operações + Baixar CaseLog" at bounding box center [847, 545] width 198 height 35
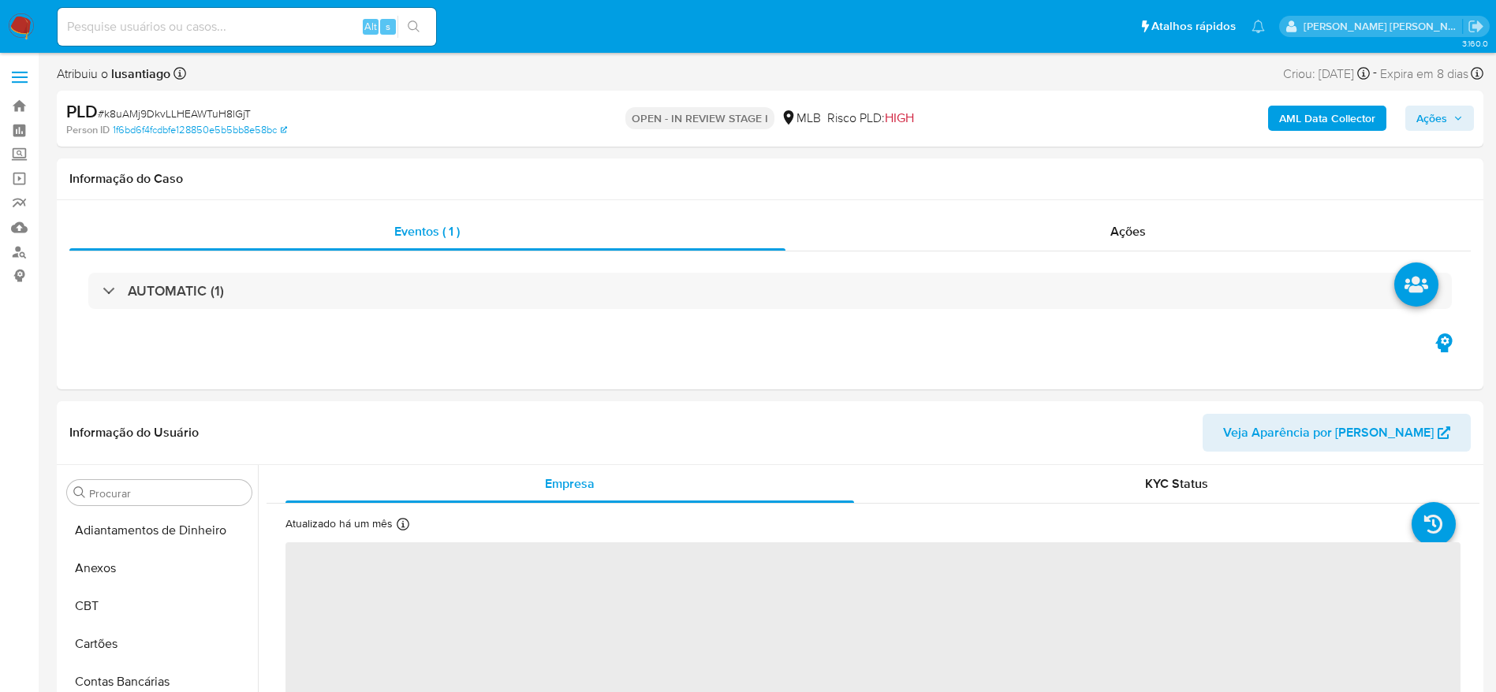
select select "10"
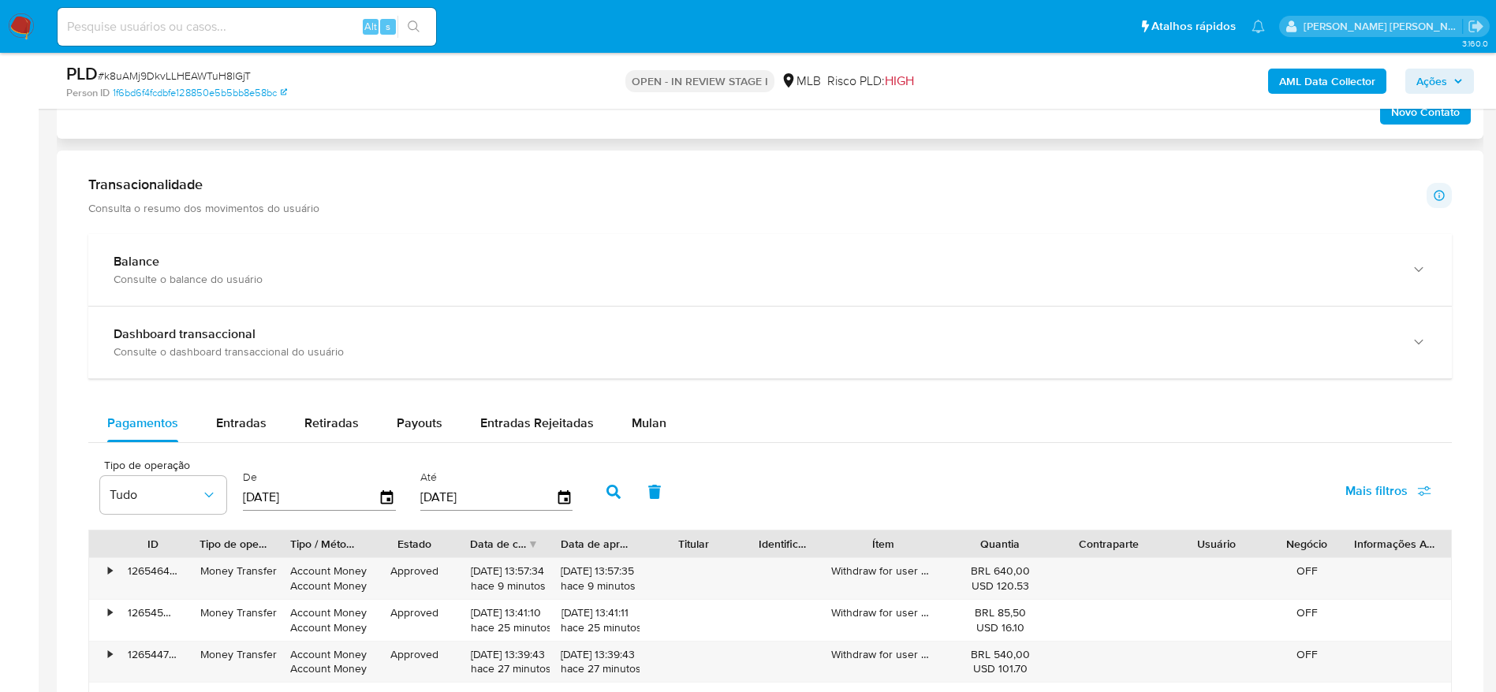
scroll to position [1065, 0]
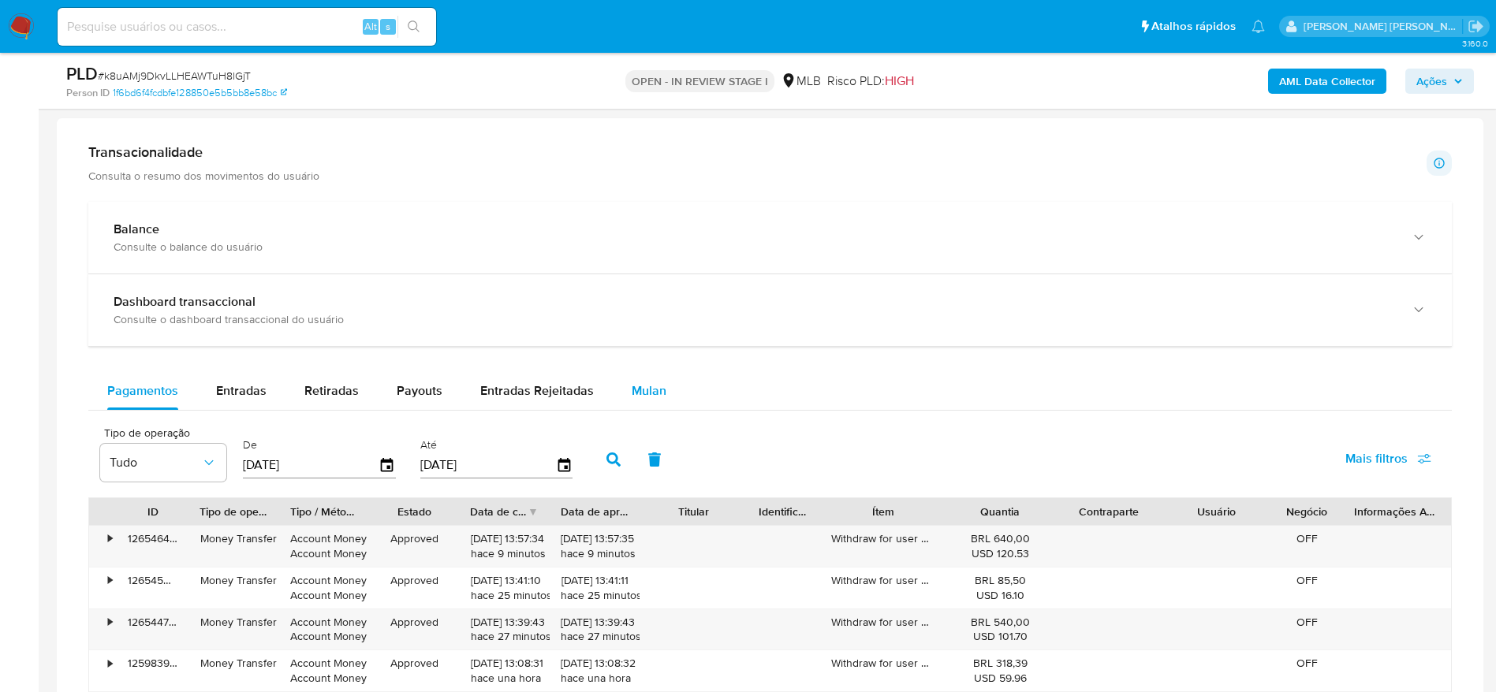
click at [663, 391] on button "Mulan" at bounding box center [649, 391] width 73 height 38
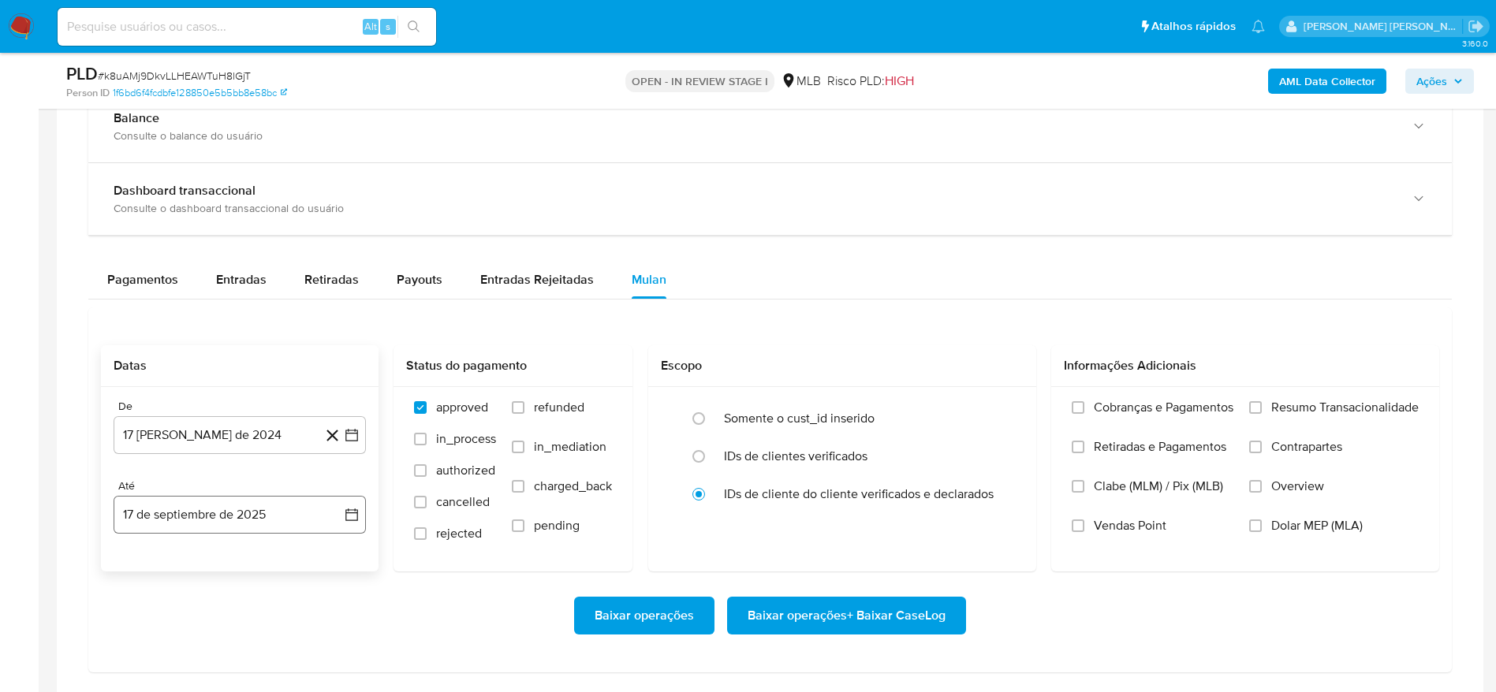
scroll to position [1301, 0]
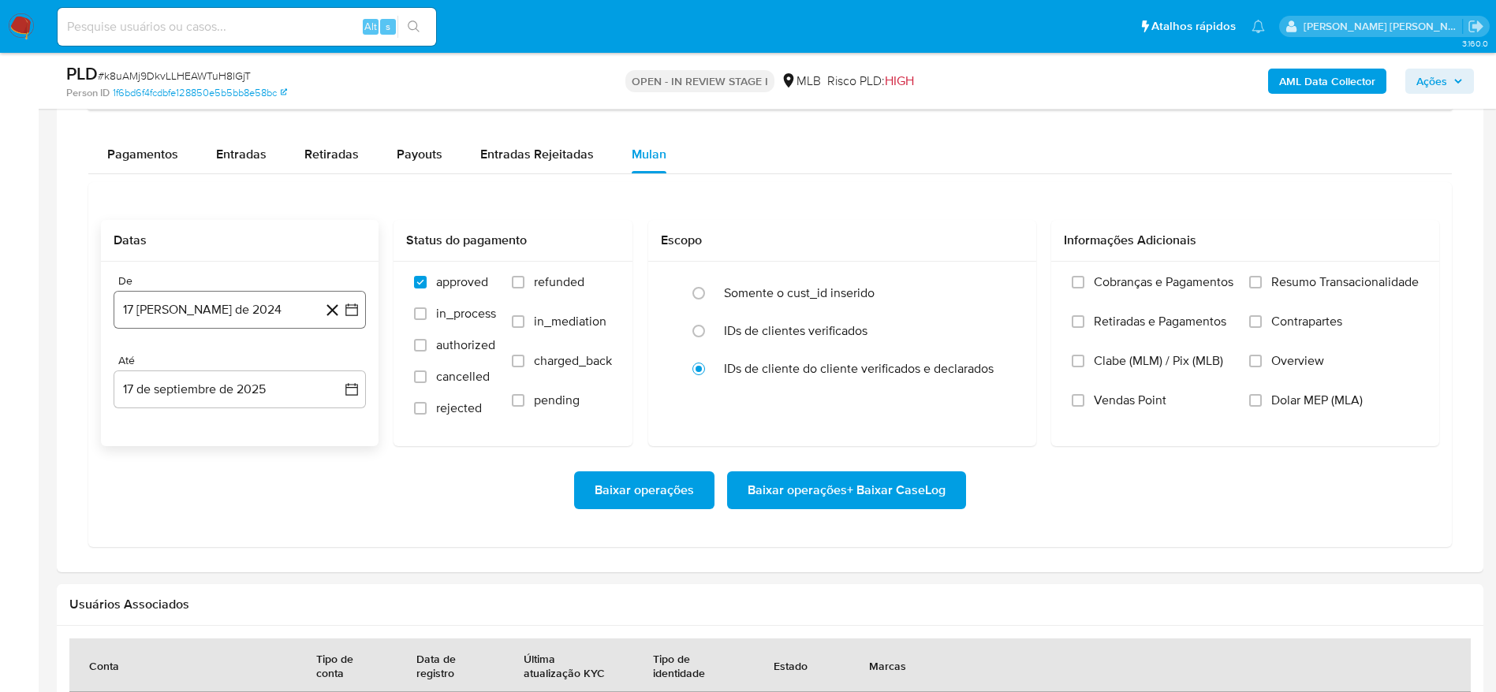
click at [229, 316] on button "17 [PERSON_NAME] de 2024" at bounding box center [240, 310] width 252 height 38
click at [224, 365] on span "agosto 2024" at bounding box center [232, 367] width 72 height 16
click at [338, 368] on icon "Año siguiente" at bounding box center [334, 366] width 19 height 19
click at [177, 511] on span "[DATE]" at bounding box center [170, 512] width 35 height 13
click at [166, 417] on button "1" at bounding box center [176, 424] width 25 height 25
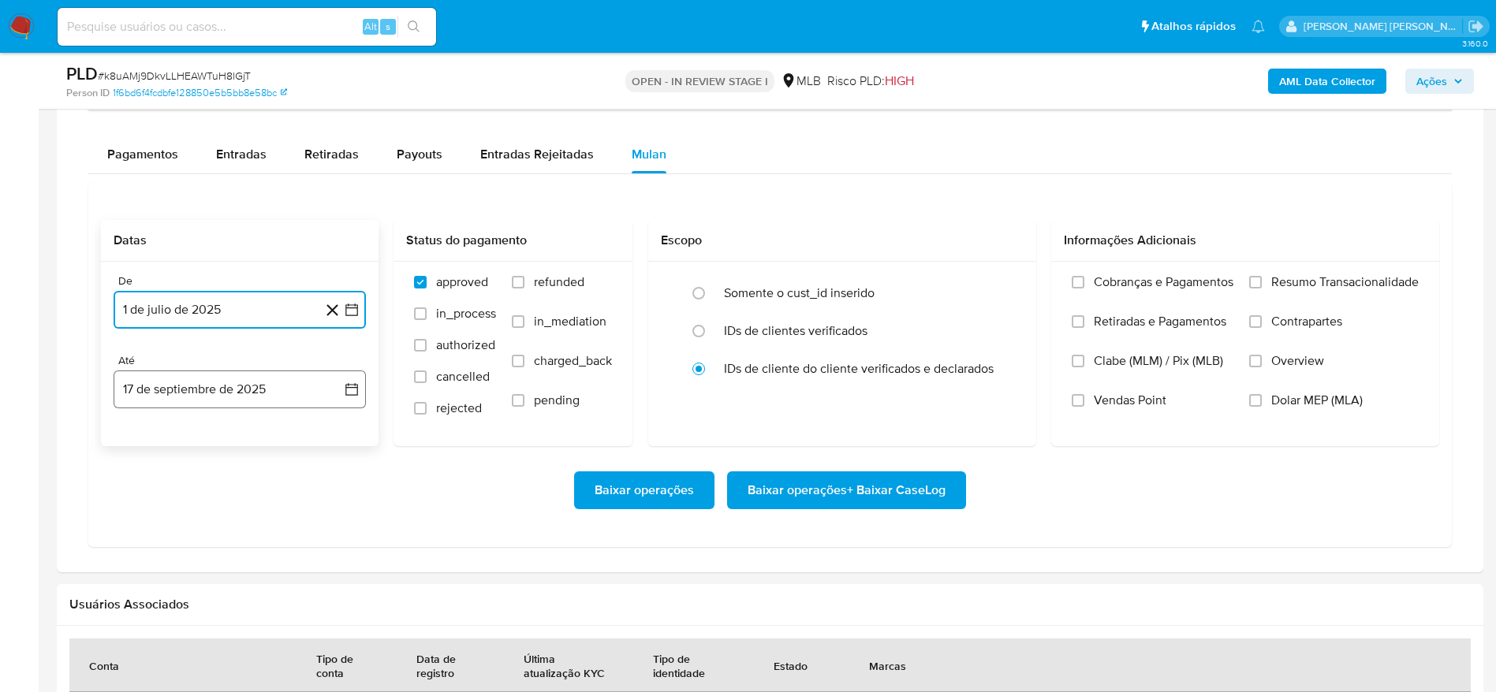
click at [188, 376] on button "17 de septiembre de 2025" at bounding box center [240, 390] width 252 height 38
click at [185, 563] on button "16" at bounding box center [176, 567] width 25 height 25
click at [1317, 281] on span "Resumo Transacionalidade" at bounding box center [1344, 282] width 147 height 16
click at [1262, 281] on input "Resumo Transacionalidade" at bounding box center [1255, 282] width 13 height 13
click at [875, 494] on span "Baixar operações + Baixar CaseLog" at bounding box center [847, 490] width 198 height 35
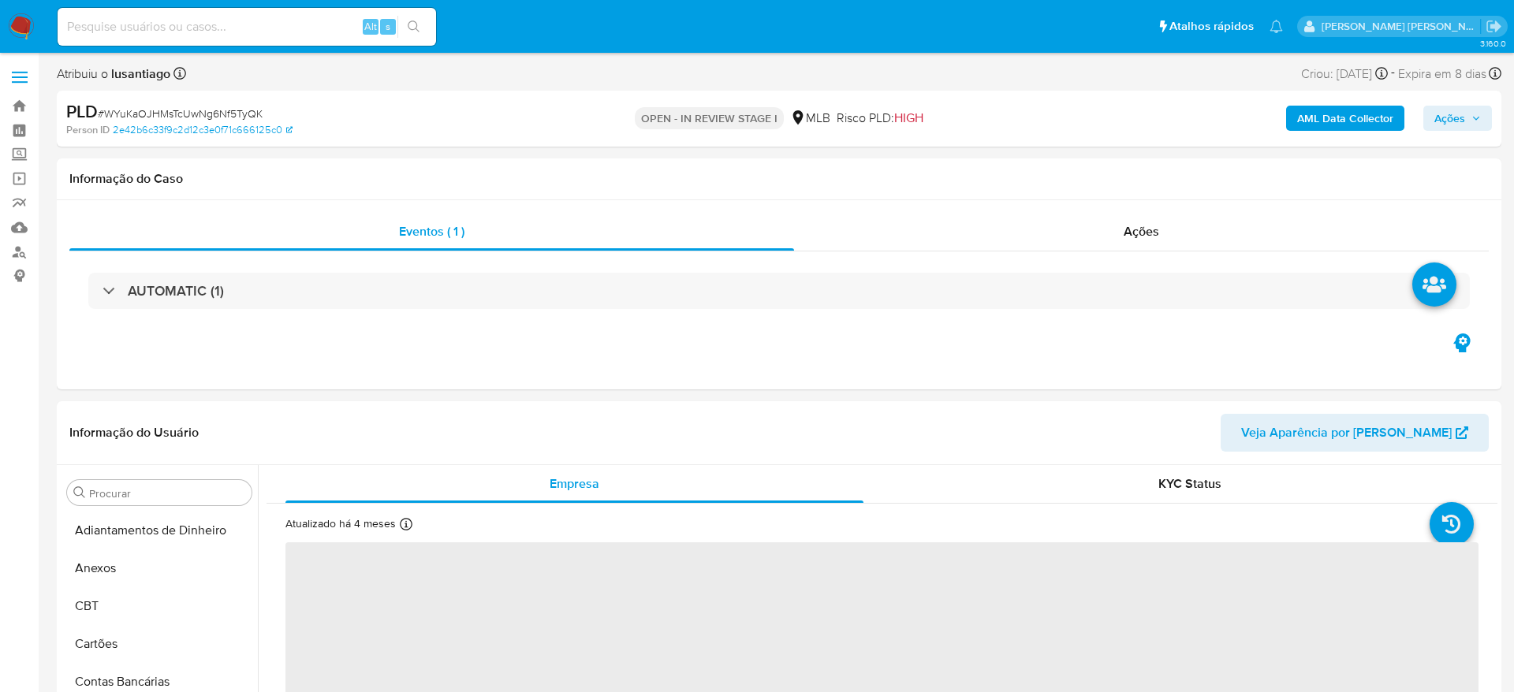
select select "10"
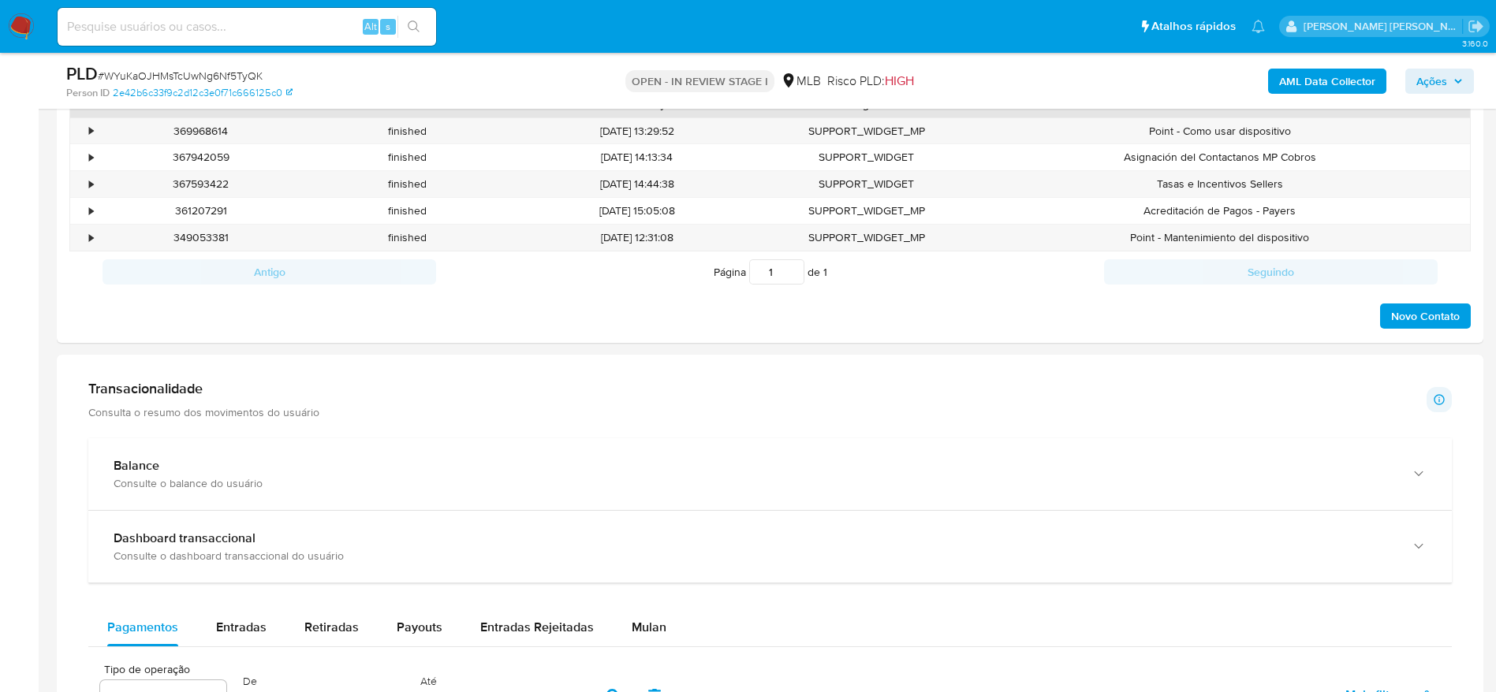
scroll to position [742, 0]
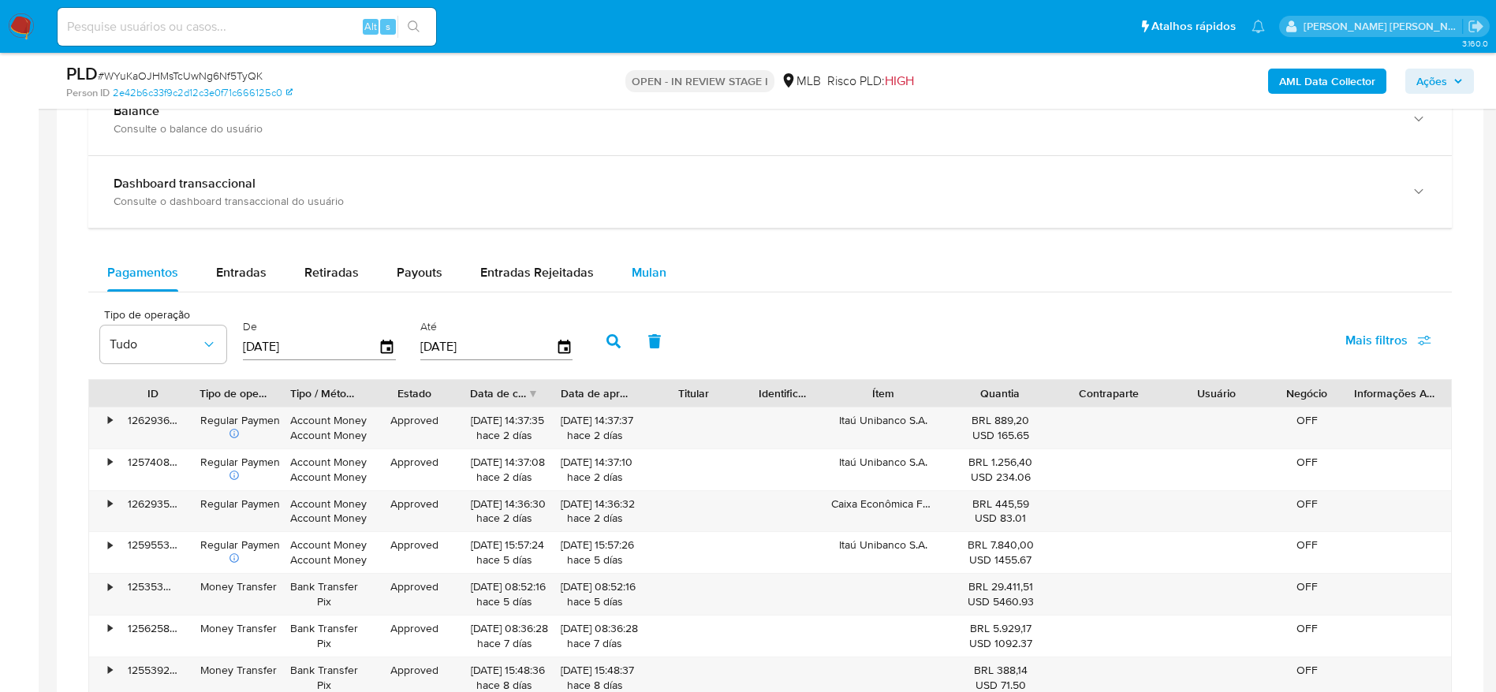
drag, startPoint x: 630, startPoint y: 270, endPoint x: 607, endPoint y: 276, distance: 23.7
click at [632, 269] on span "Mulan" at bounding box center [649, 272] width 35 height 18
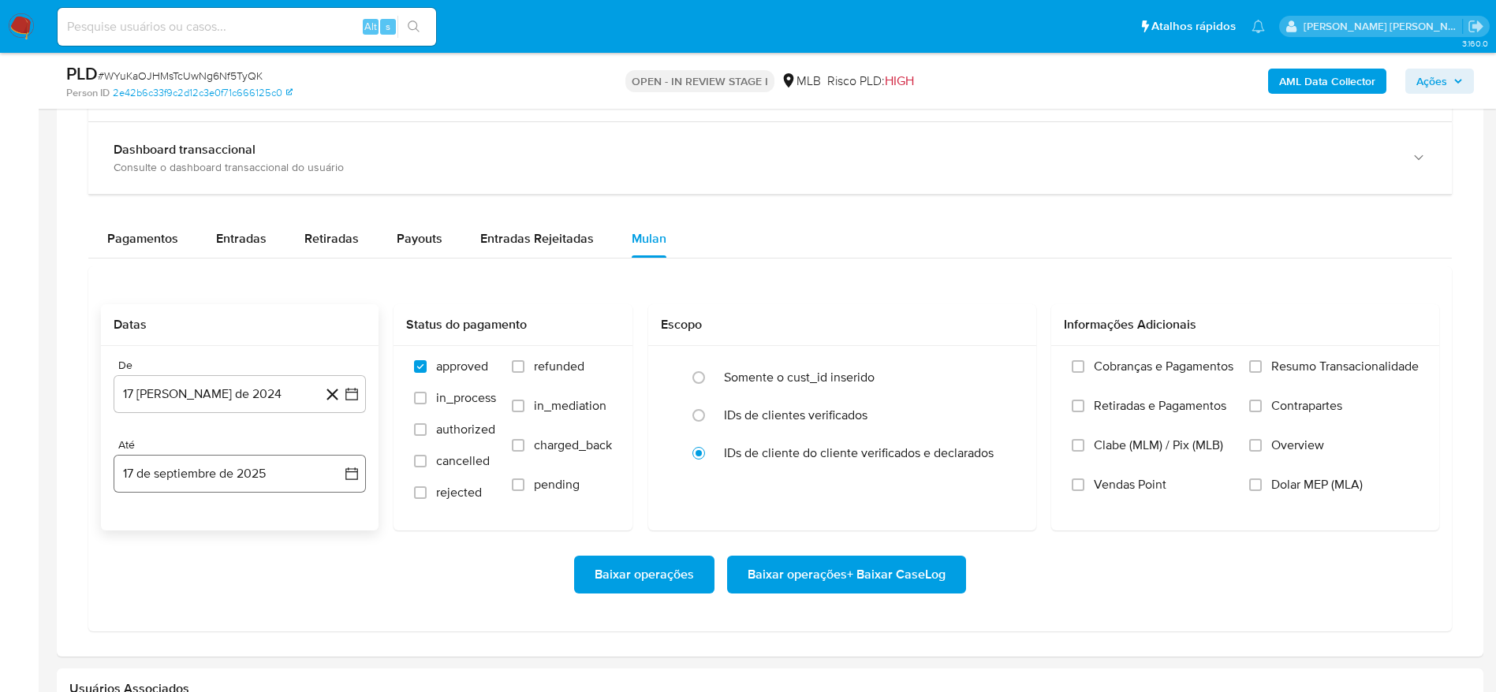
scroll to position [1301, 0]
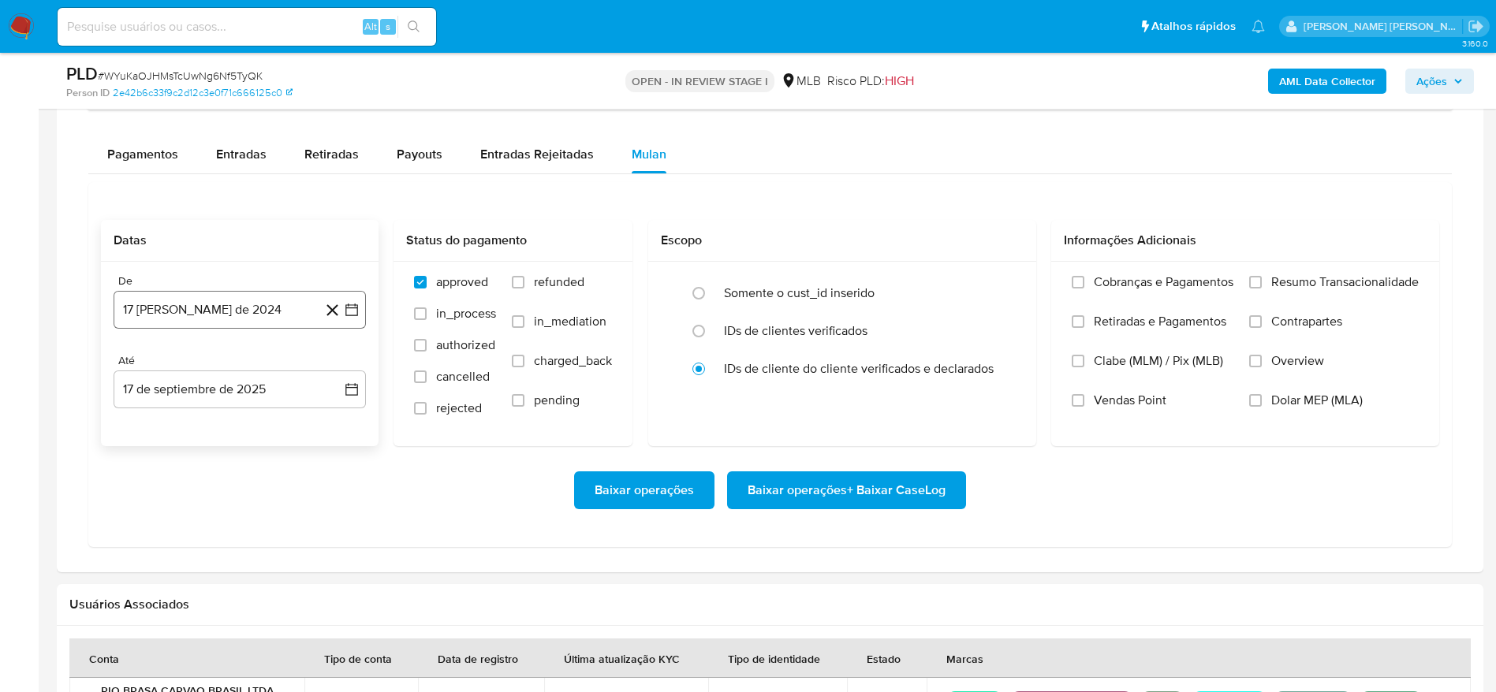
drag, startPoint x: 183, startPoint y: 313, endPoint x: 178, endPoint y: 328, distance: 15.7
click at [182, 313] on button "17 [PERSON_NAME] de 2024" at bounding box center [240, 310] width 252 height 38
click at [211, 359] on span "agosto 2024" at bounding box center [232, 367] width 72 height 16
click at [337, 368] on icon "Año siguiente" at bounding box center [334, 366] width 19 height 19
click at [170, 520] on button "[DATE]" at bounding box center [170, 512] width 44 height 25
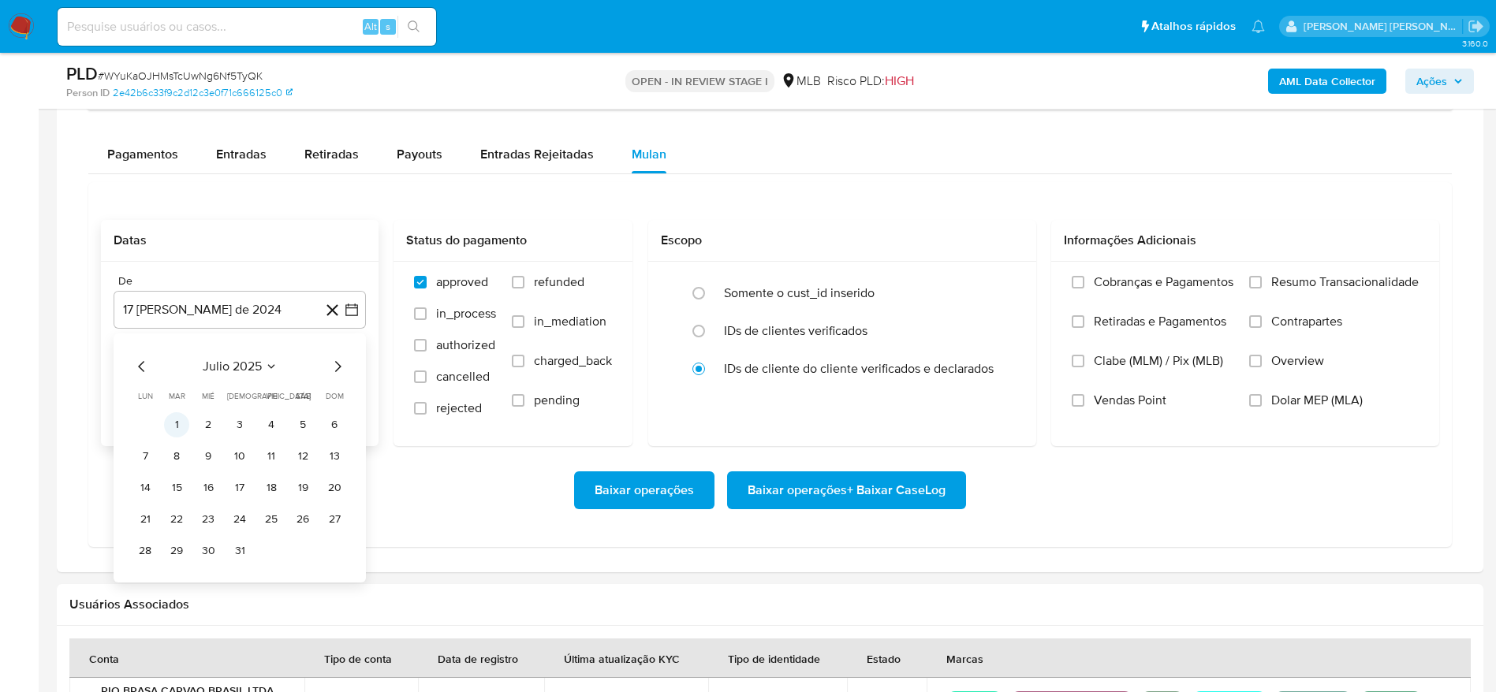
click at [179, 420] on button "1" at bounding box center [176, 424] width 25 height 25
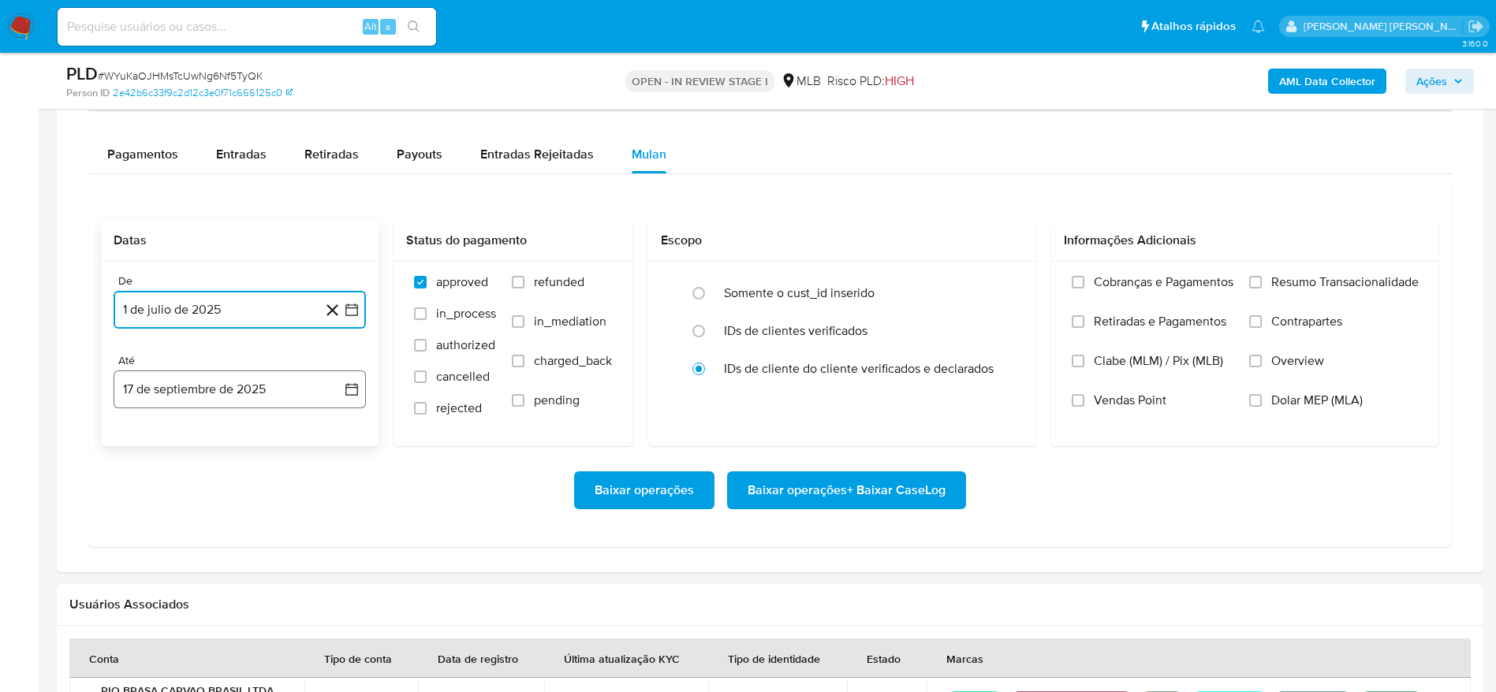
drag, startPoint x: 170, startPoint y: 392, endPoint x: 186, endPoint y: 395, distance: 16.1
click at [170, 391] on button "17 de septiembre de 2025" at bounding box center [240, 390] width 252 height 38
click at [178, 566] on button "16" at bounding box center [176, 567] width 25 height 25
click at [1318, 285] on span "Resumo Transacionalidade" at bounding box center [1344, 282] width 147 height 16
click at [1262, 285] on input "Resumo Transacionalidade" at bounding box center [1255, 282] width 13 height 13
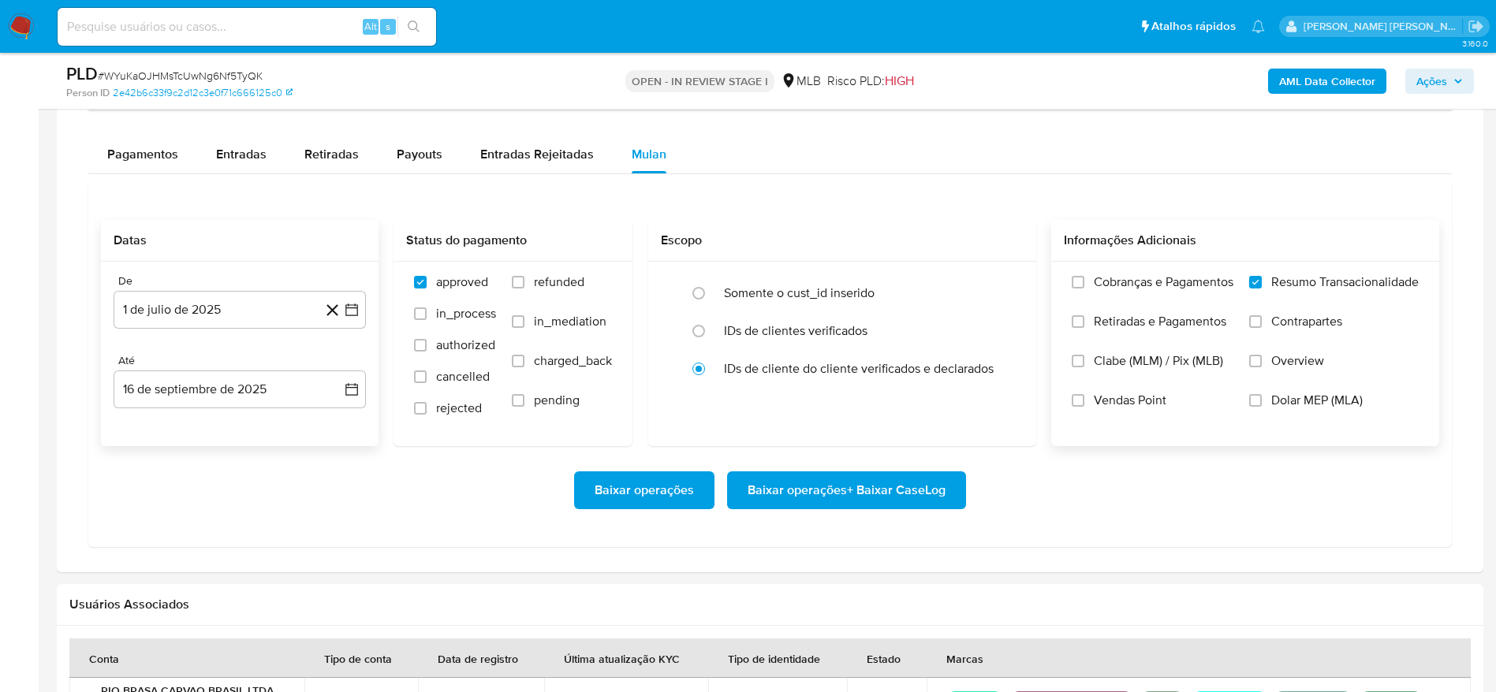
click at [916, 486] on span "Baixar operações + Baixar CaseLog" at bounding box center [847, 490] width 198 height 35
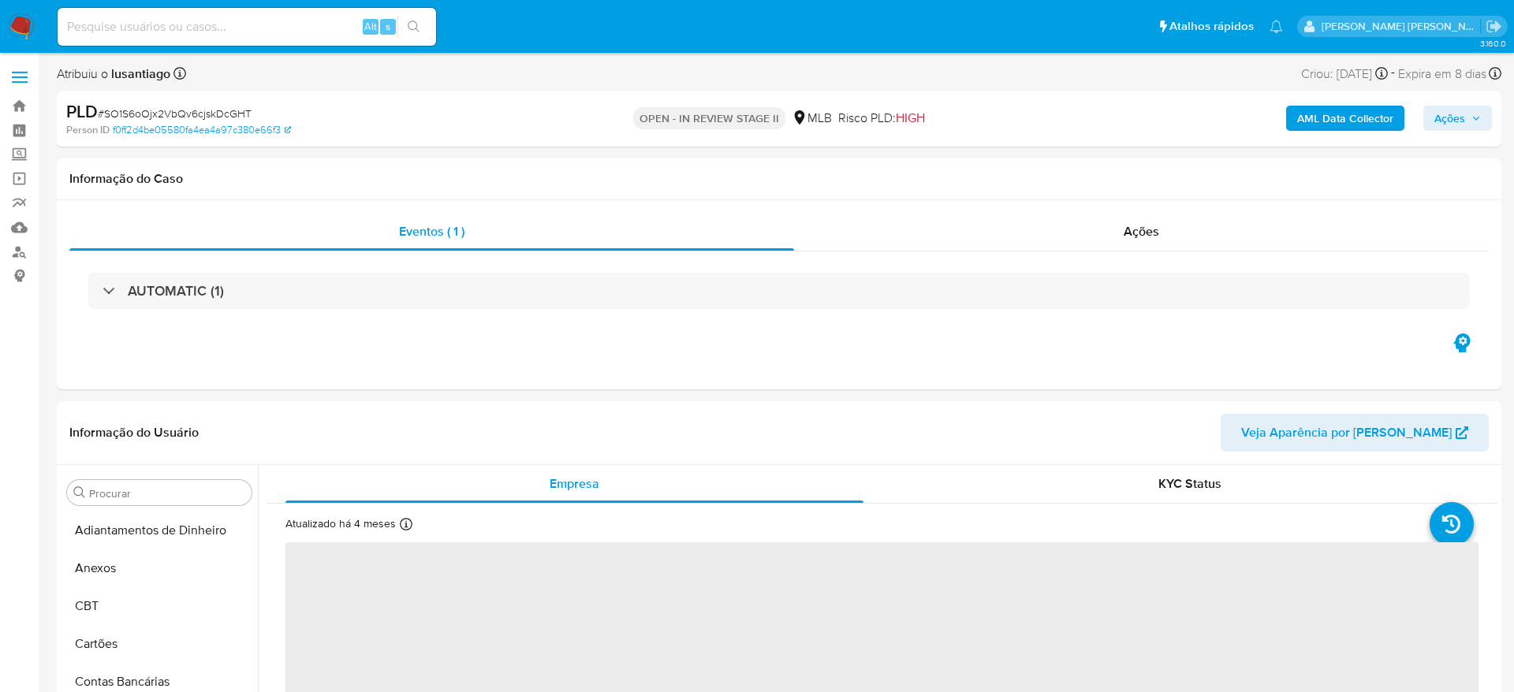
select select "10"
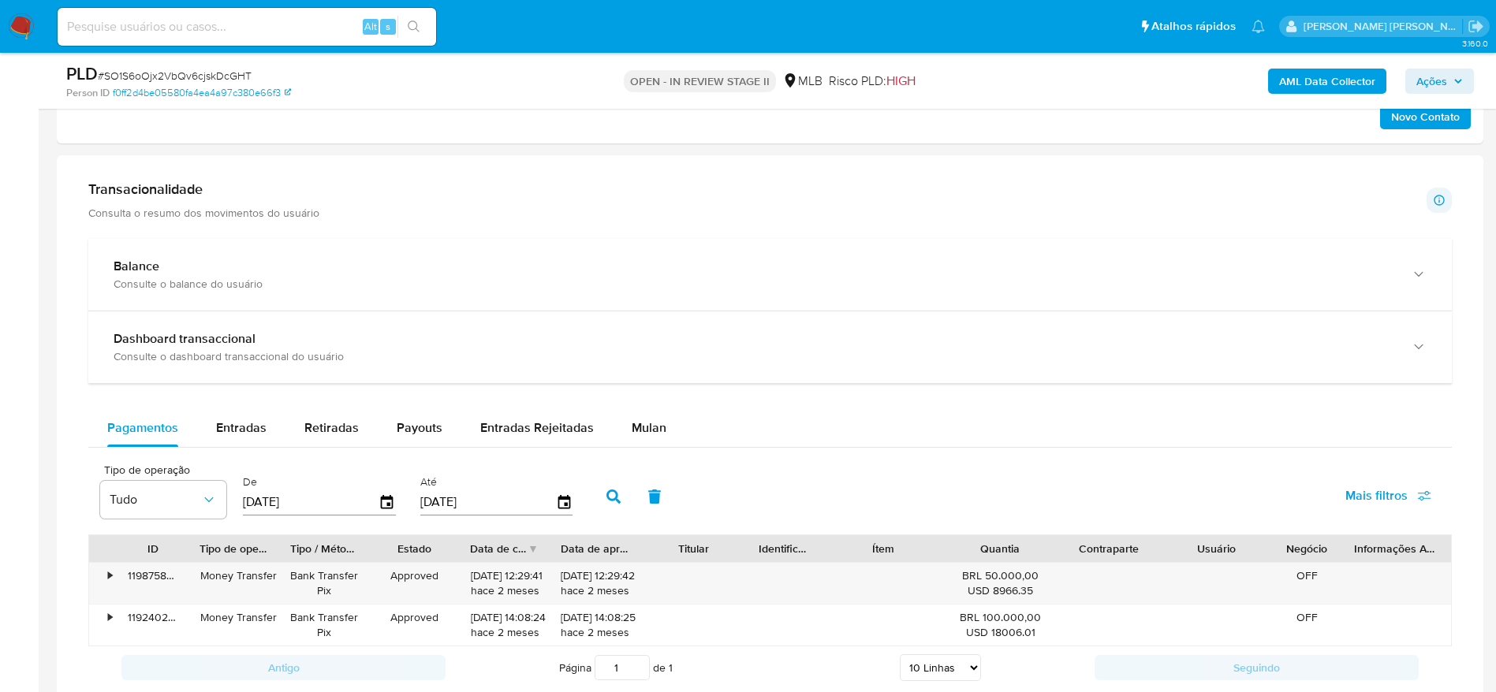
scroll to position [1183, 0]
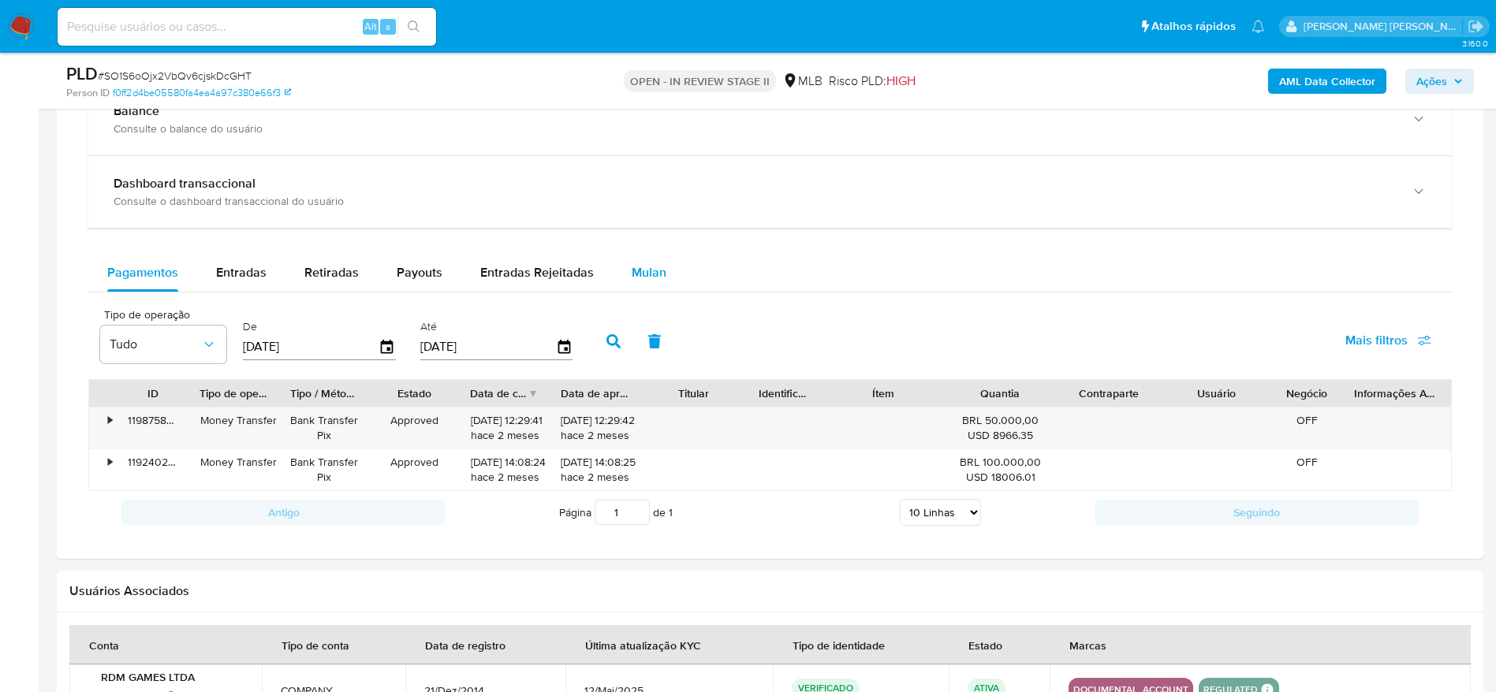
click at [632, 276] on span "Mulan" at bounding box center [649, 272] width 35 height 18
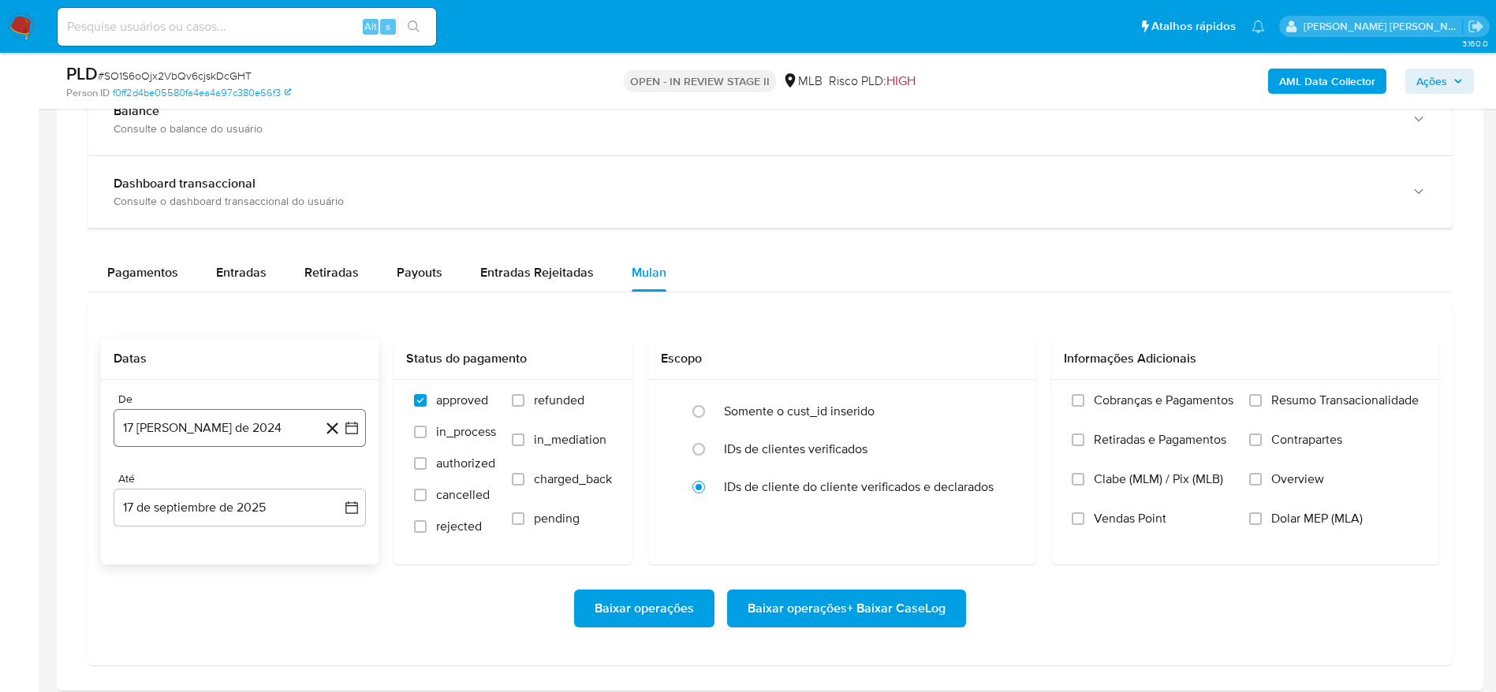
click at [234, 439] on button "17 [PERSON_NAME] de 2024" at bounding box center [240, 428] width 252 height 38
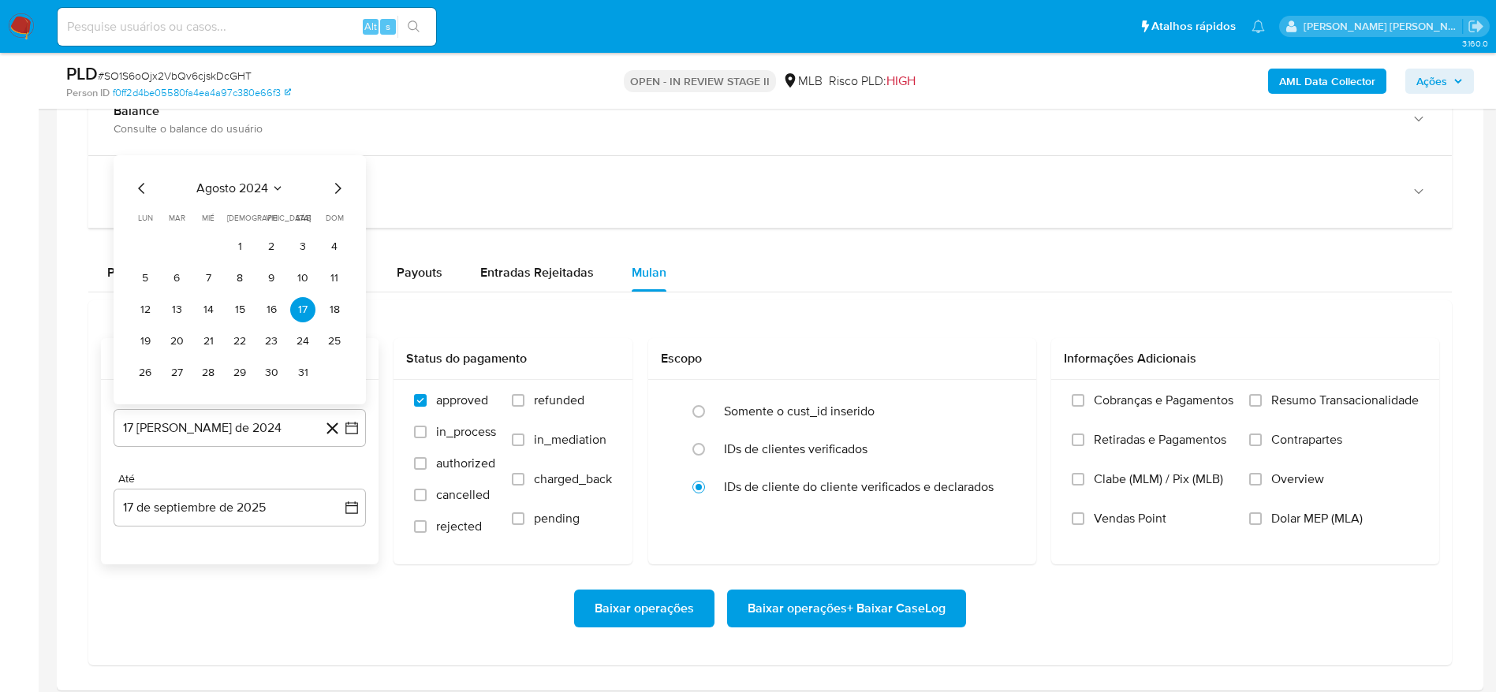
click at [243, 188] on span "agosto 2024" at bounding box center [232, 189] width 72 height 16
click at [338, 174] on icon "Año siguiente" at bounding box center [334, 170] width 19 height 19
click at [167, 316] on span "[DATE]" at bounding box center [170, 316] width 35 height 13
click at [177, 251] on button "1" at bounding box center [176, 246] width 25 height 25
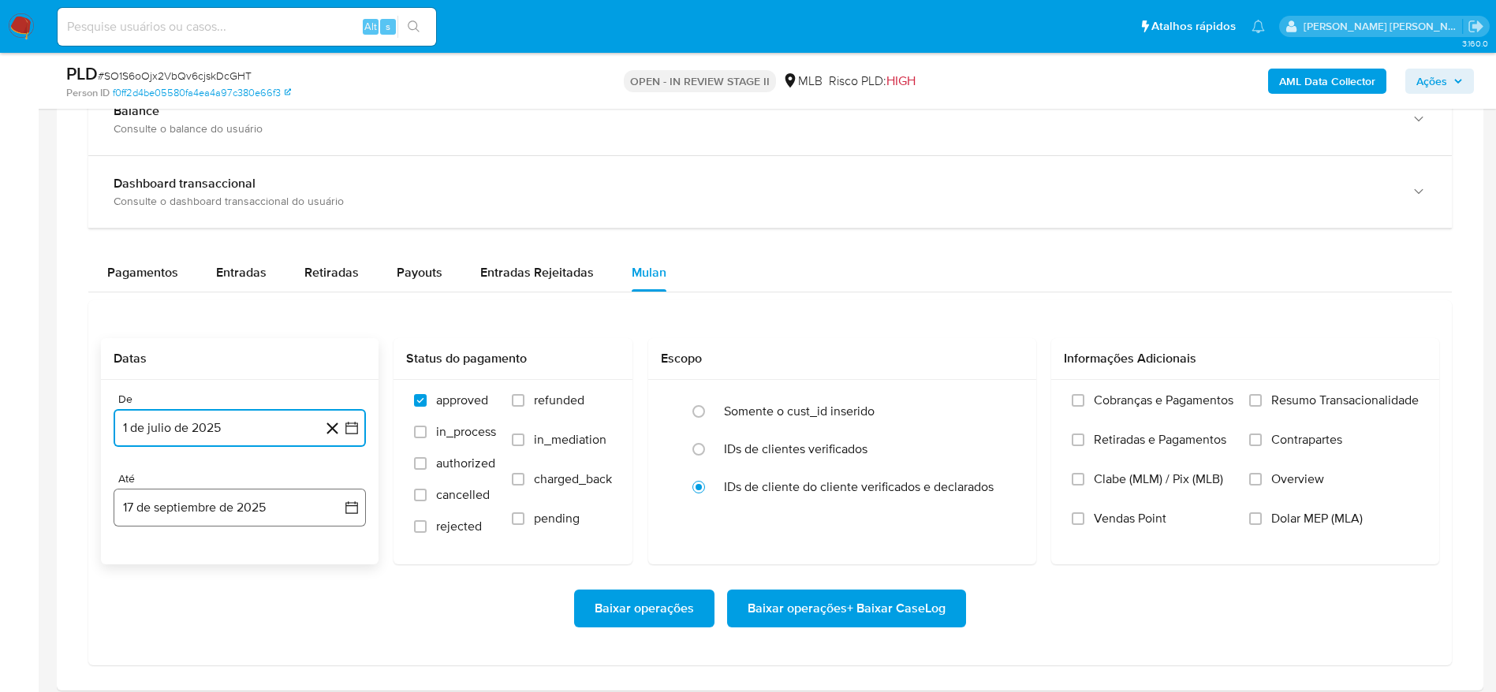
click at [169, 509] on button "17 de septiembre de 2025" at bounding box center [240, 508] width 252 height 38
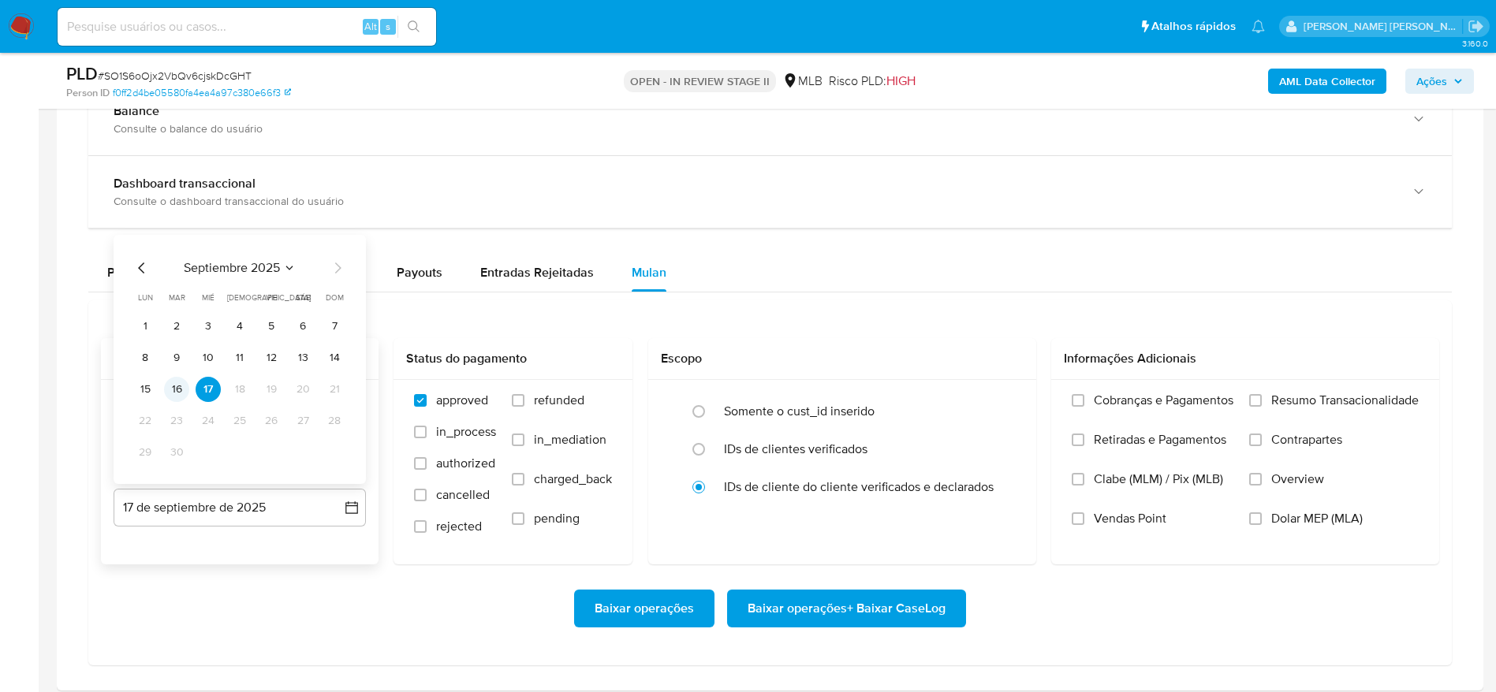
click at [182, 387] on button "16" at bounding box center [176, 389] width 25 height 25
click at [1326, 404] on span "Resumo Transacionalidade" at bounding box center [1344, 401] width 147 height 16
drag, startPoint x: 1308, startPoint y: 397, endPoint x: 1243, endPoint y: 427, distance: 72.3
click at [1309, 397] on span "Resumo Transacionalidade" at bounding box center [1344, 401] width 147 height 16
click at [1262, 397] on input "Resumo Transacionalidade" at bounding box center [1255, 400] width 13 height 13
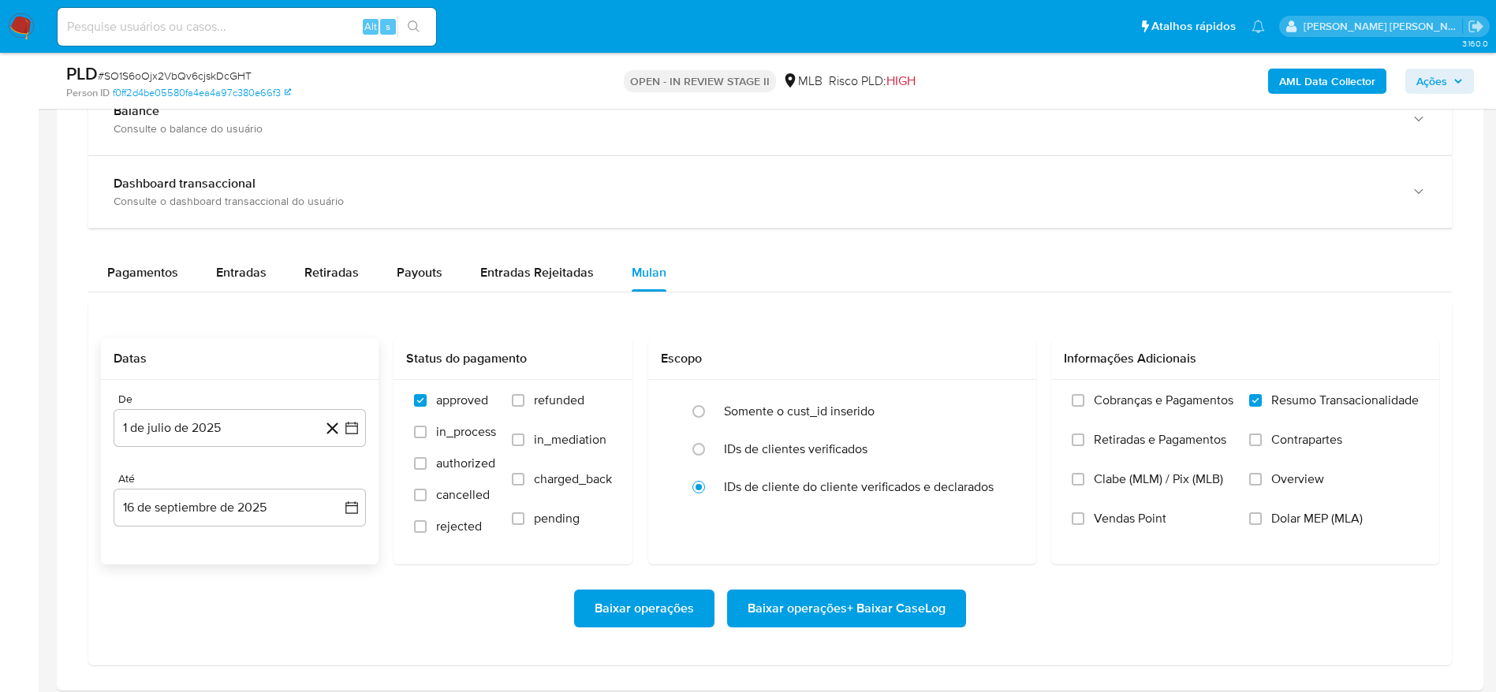
click at [838, 600] on span "Baixar operações + Baixar CaseLog" at bounding box center [847, 608] width 198 height 35
